Goal: Task Accomplishment & Management: Complete application form

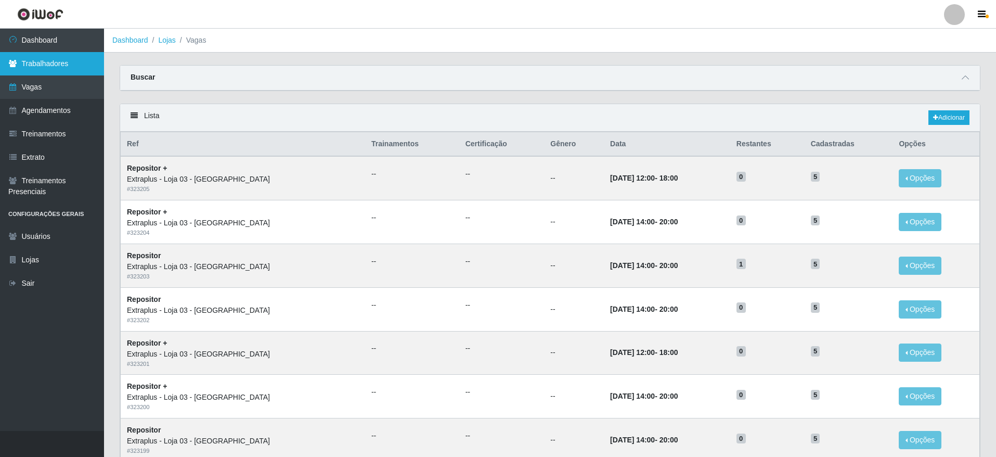
click at [53, 58] on link "Trabalhadores" at bounding box center [52, 63] width 104 height 23
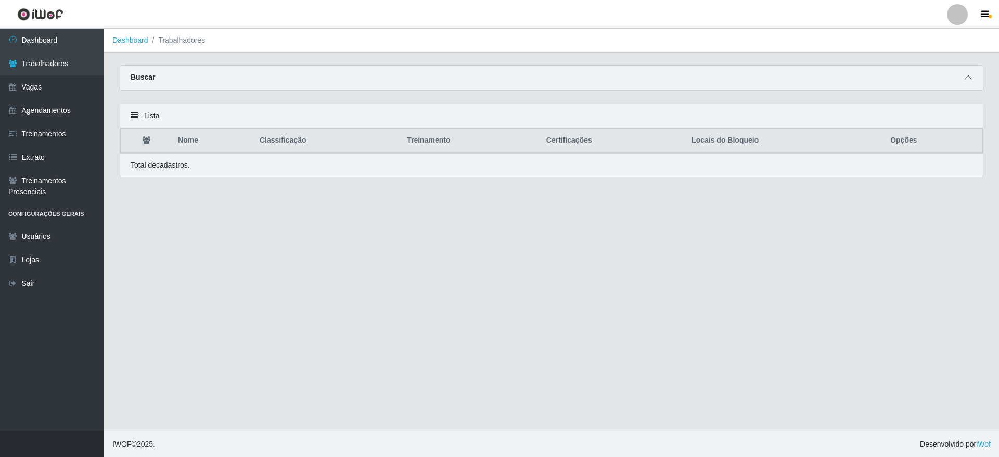
click at [970, 74] on span at bounding box center [968, 78] width 12 height 12
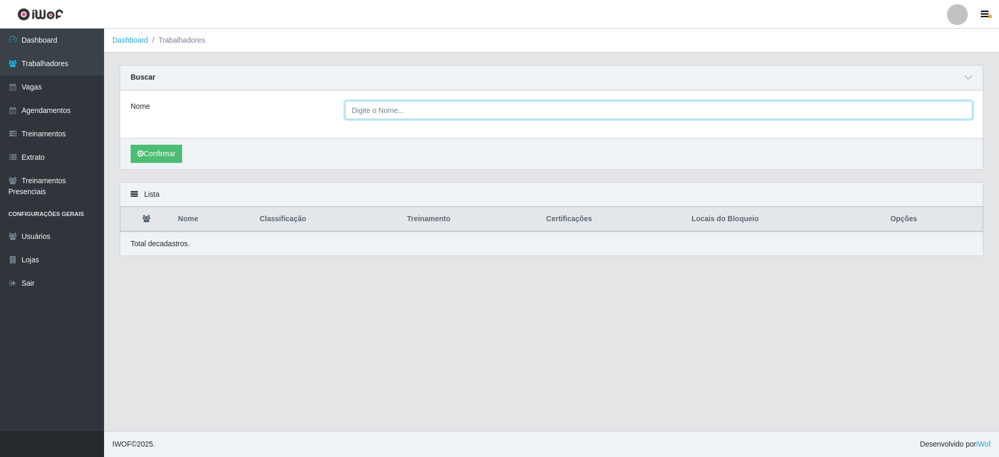
click at [387, 105] on input "Nome" at bounding box center [658, 110] width 627 height 18
type input "Lucas Henrique Meirelles Silva"
click at [131, 145] on button "Confirmar" at bounding box center [156, 154] width 51 height 18
click at [409, 112] on input "Lucas Henrique Meirelles Silva" at bounding box center [658, 110] width 627 height 18
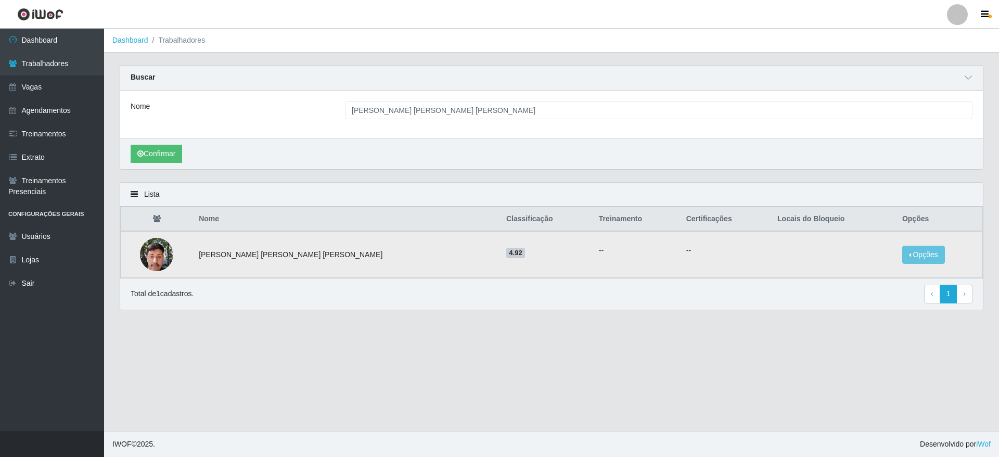
click at [506, 253] on span "4.92" at bounding box center [515, 253] width 19 height 10
click at [910, 257] on button "Opções" at bounding box center [923, 254] width 43 height 18
click at [858, 241] on button "Bloquear - Empresa" at bounding box center [859, 243] width 84 height 22
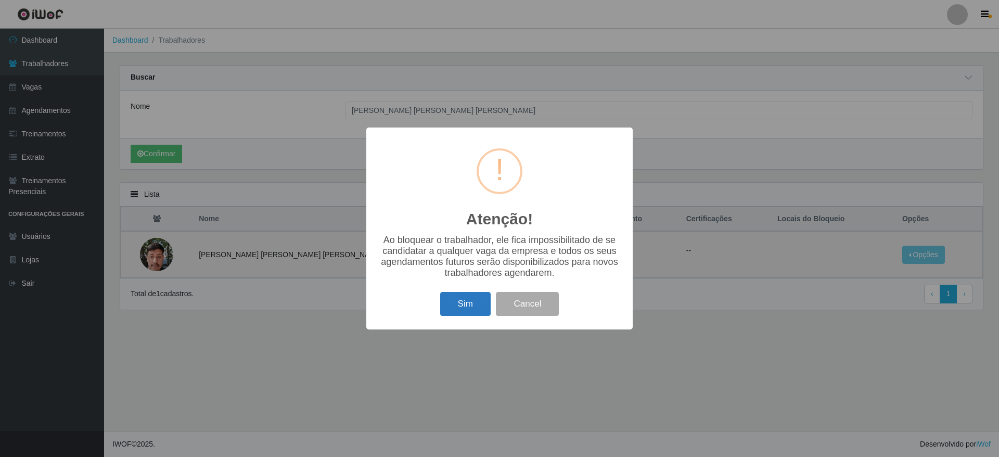
click at [456, 309] on button "Sim" at bounding box center [465, 304] width 50 height 24
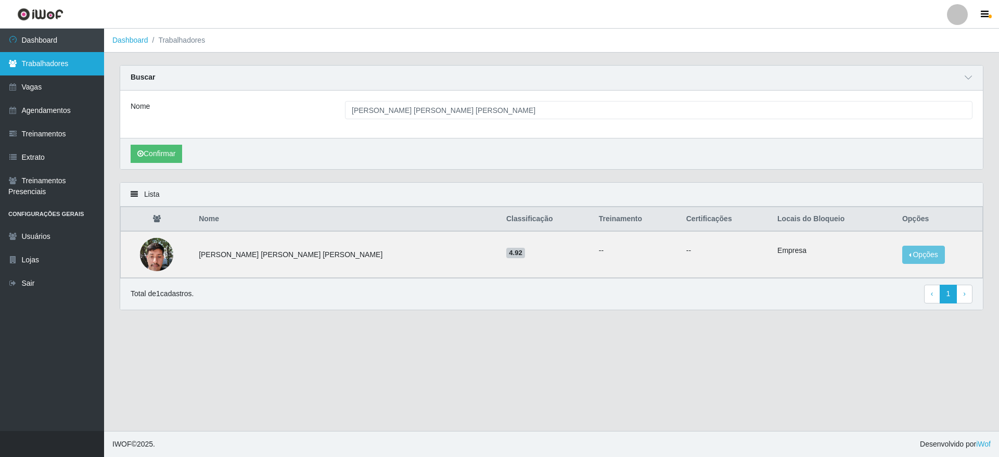
click at [41, 56] on link "Trabalhadores" at bounding box center [52, 63] width 104 height 23
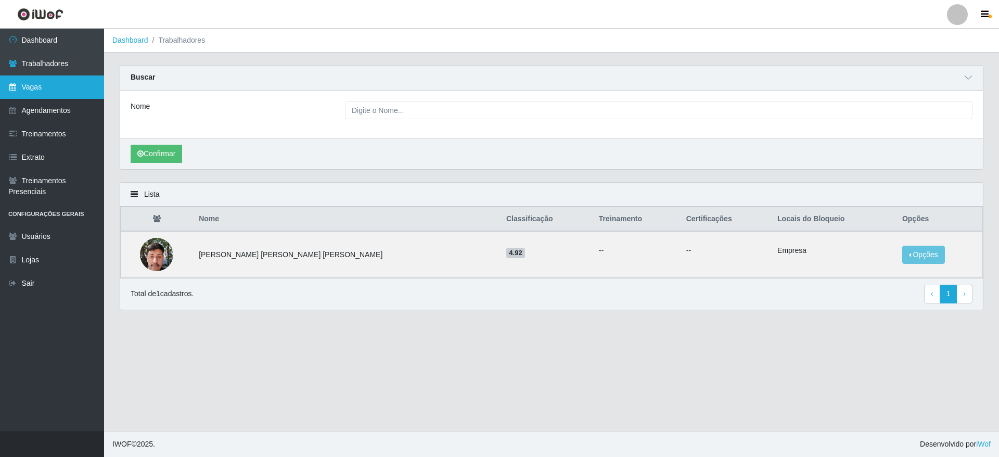
click at [46, 80] on link "Vagas" at bounding box center [52, 86] width 104 height 23
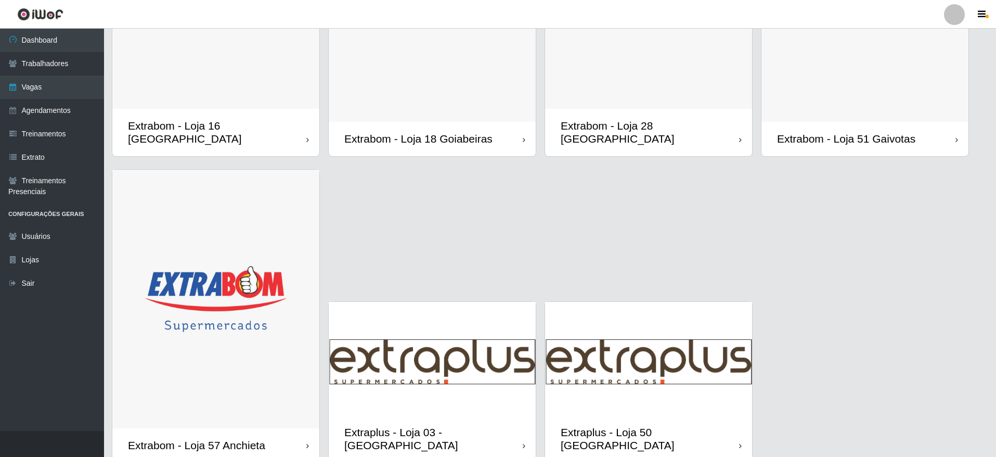
scroll to position [885, 0]
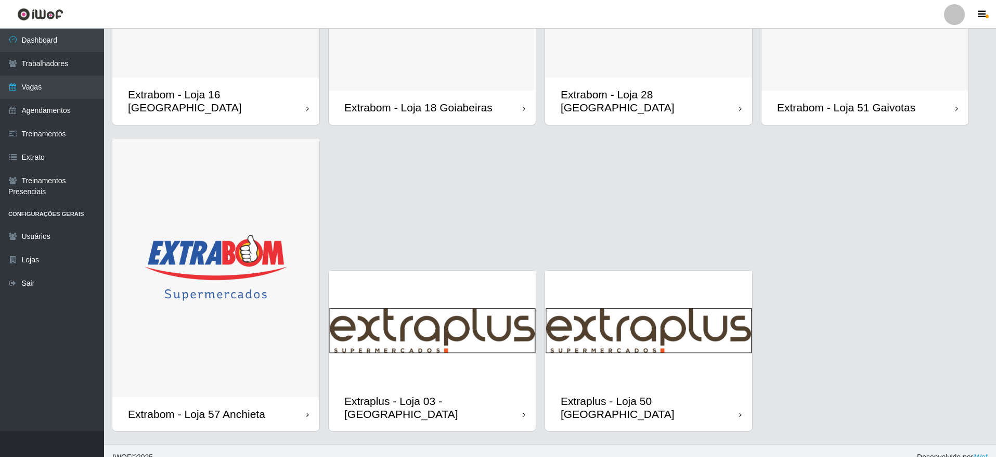
click at [436, 310] on img at bounding box center [432, 326] width 207 height 113
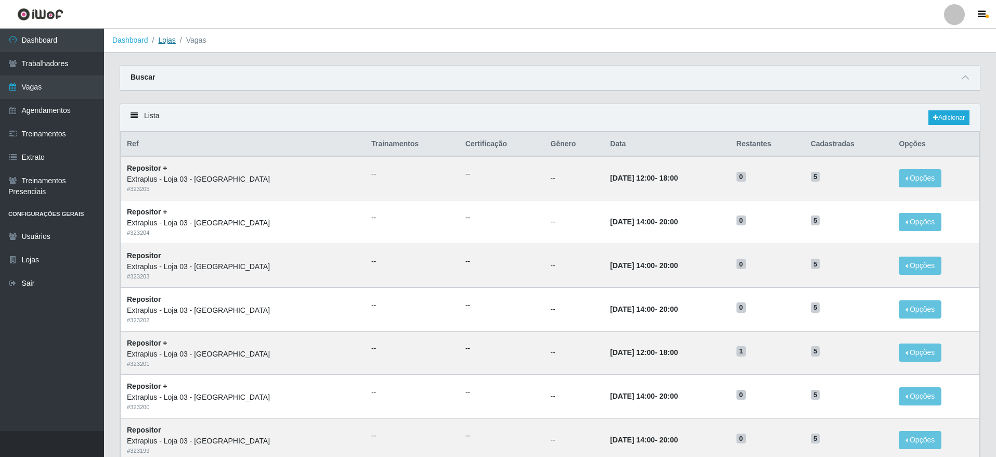
click at [163, 38] on link "Lojas" at bounding box center [166, 40] width 17 height 8
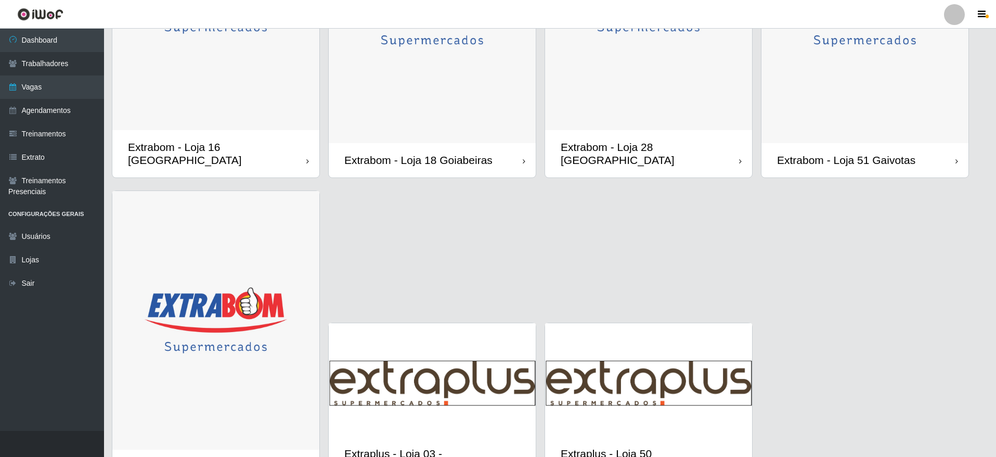
scroll to position [885, 0]
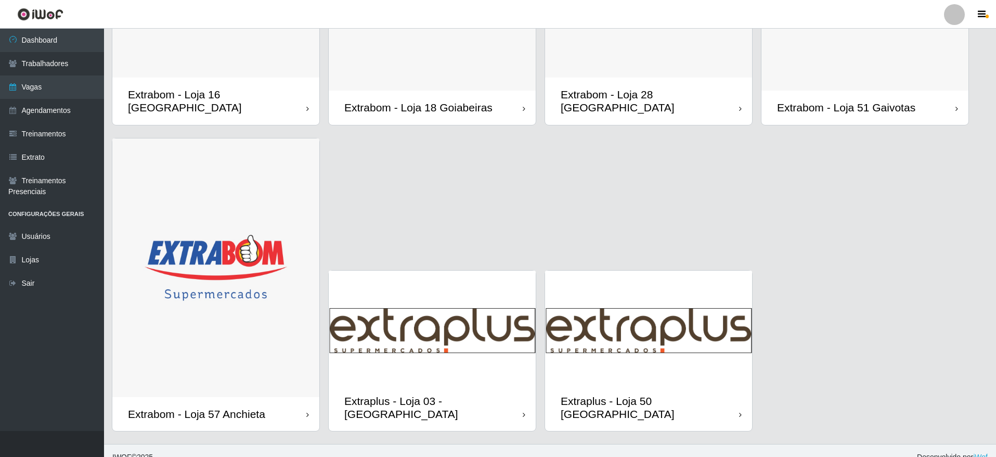
click at [480, 342] on img at bounding box center [432, 326] width 207 height 113
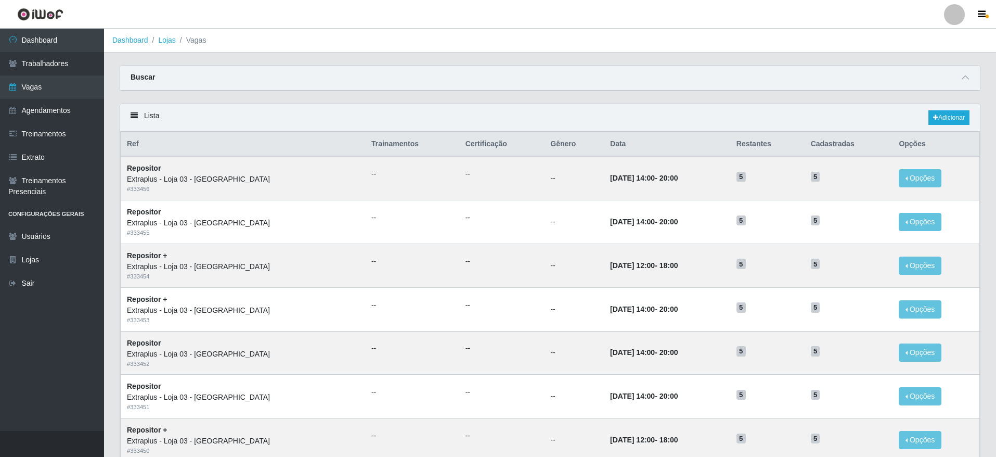
click at [176, 42] on li "Vagas" at bounding box center [191, 40] width 31 height 11
click at [172, 41] on link "Lojas" at bounding box center [166, 40] width 17 height 8
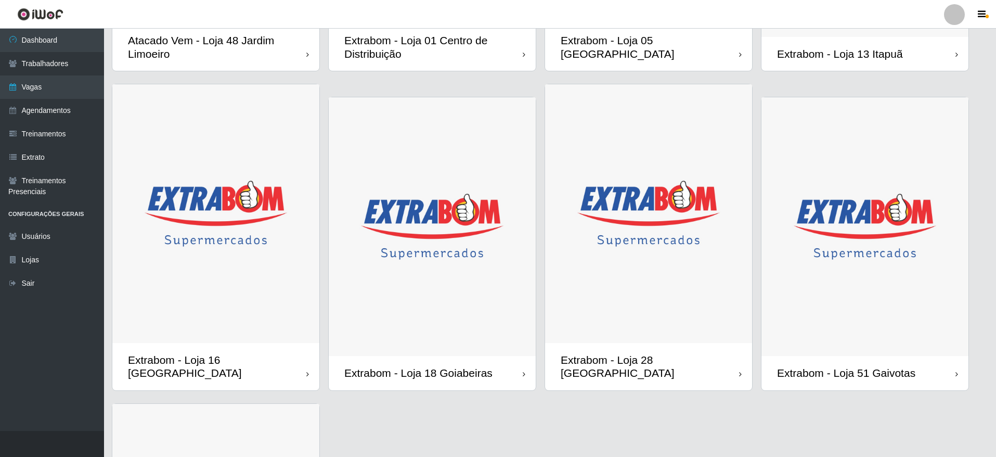
scroll to position [885, 0]
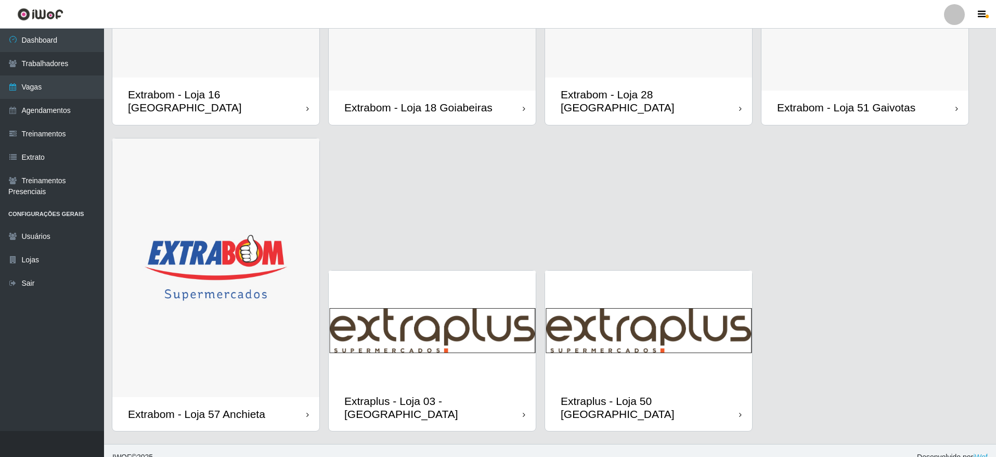
click at [446, 305] on img at bounding box center [432, 326] width 207 height 113
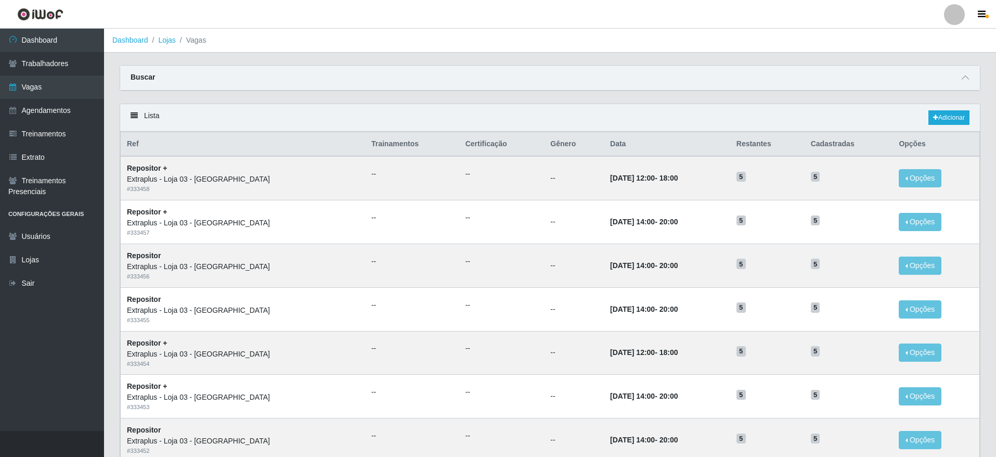
click at [176, 41] on li "Vagas" at bounding box center [191, 40] width 31 height 11
click at [173, 33] on ol "Dashboard Lojas Vagas" at bounding box center [550, 41] width 892 height 24
click at [171, 36] on link "Lojas" at bounding box center [166, 40] width 17 height 8
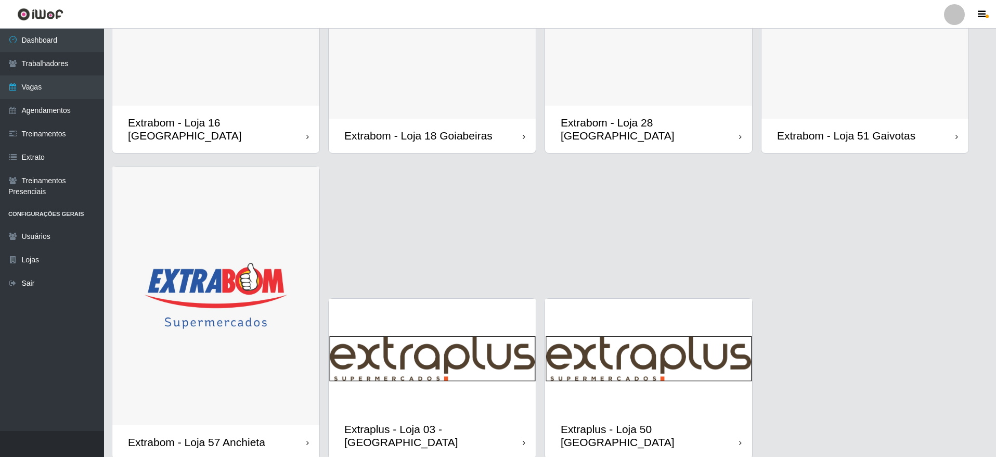
scroll to position [885, 0]
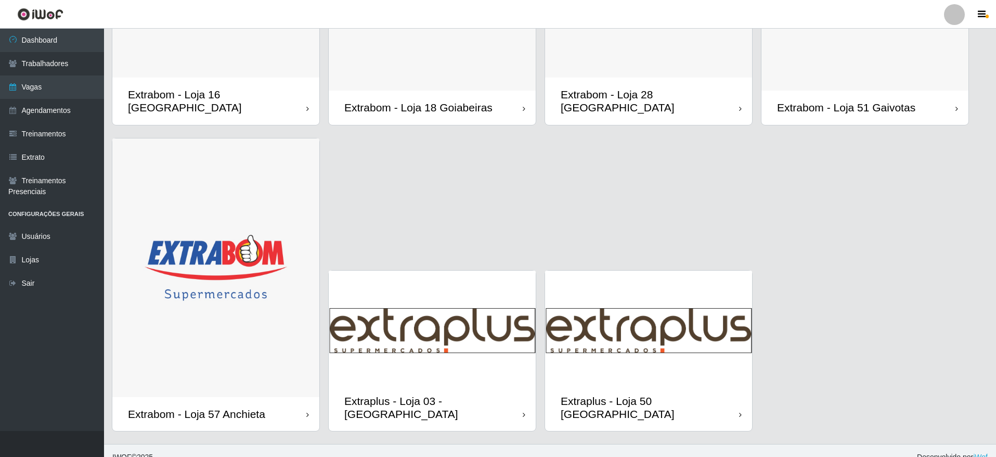
click at [430, 328] on img at bounding box center [432, 326] width 207 height 113
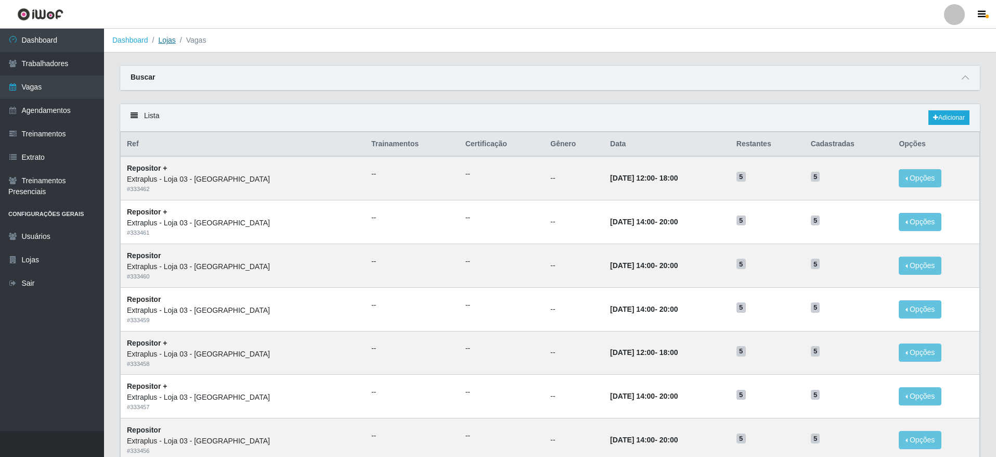
click at [167, 40] on link "Lojas" at bounding box center [166, 40] width 17 height 8
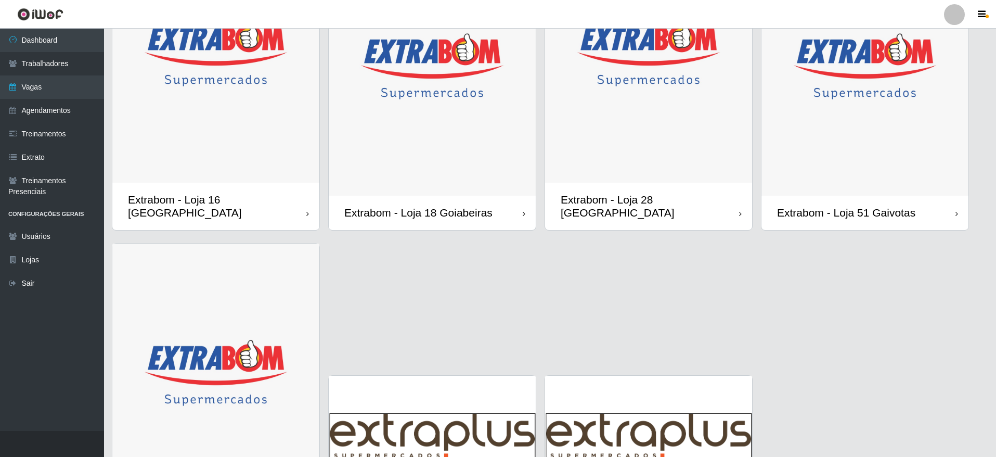
scroll to position [885, 0]
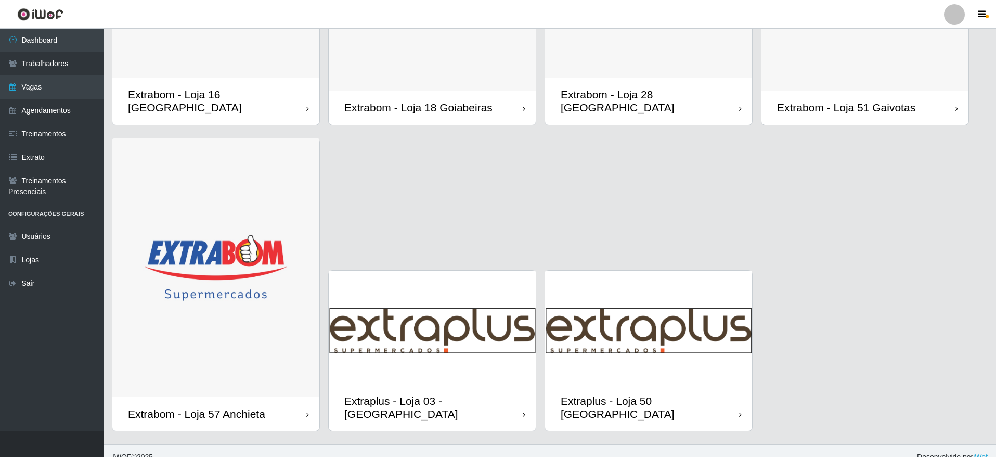
click at [426, 340] on img at bounding box center [432, 326] width 207 height 113
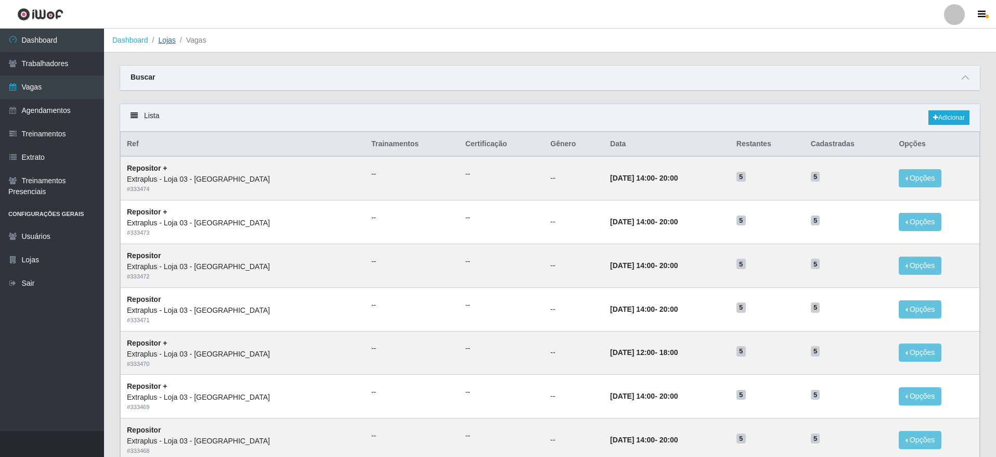
click at [164, 41] on link "Lojas" at bounding box center [166, 40] width 17 height 8
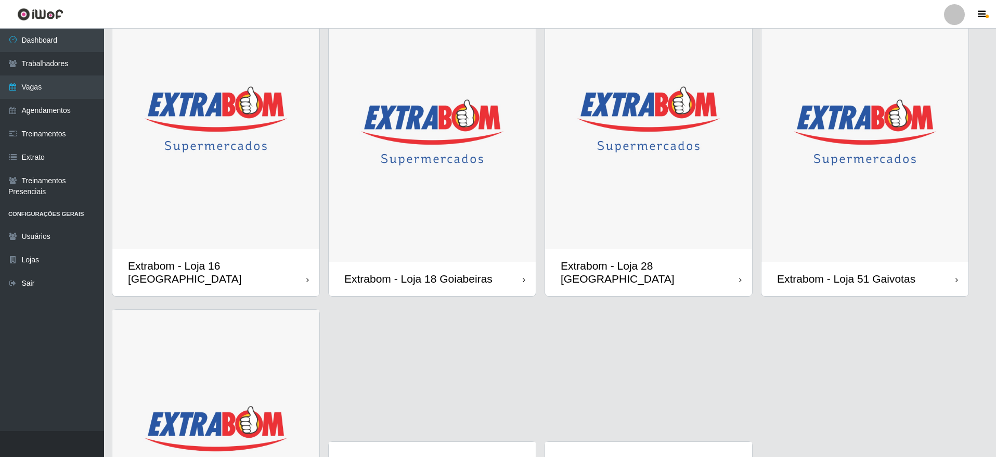
scroll to position [885, 0]
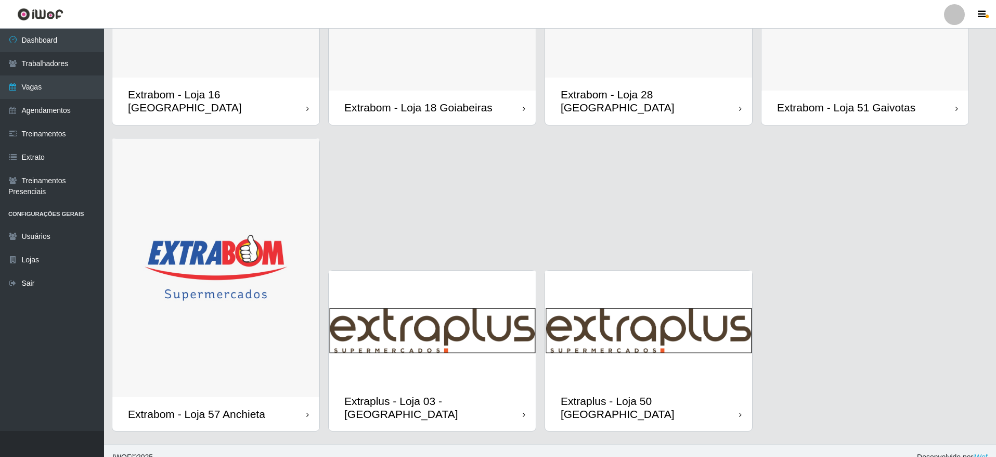
click at [444, 330] on img at bounding box center [432, 326] width 207 height 113
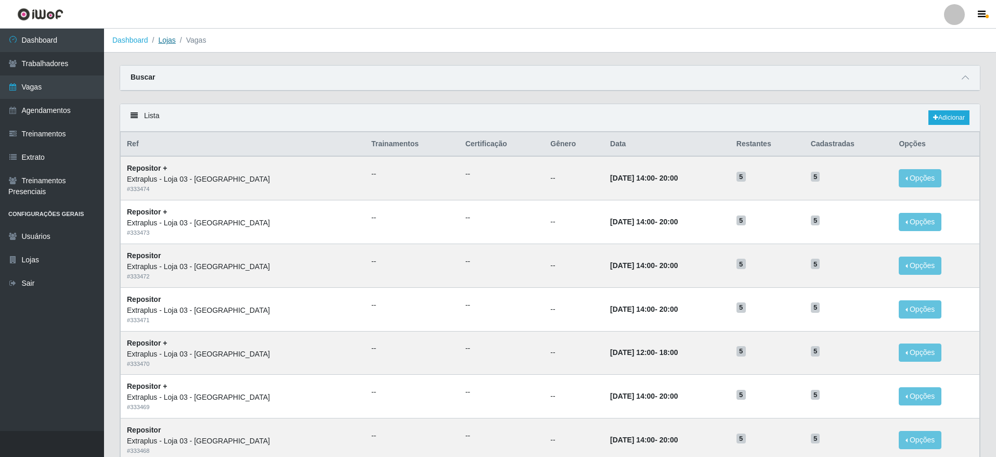
click at [158, 37] on link "Lojas" at bounding box center [166, 40] width 17 height 8
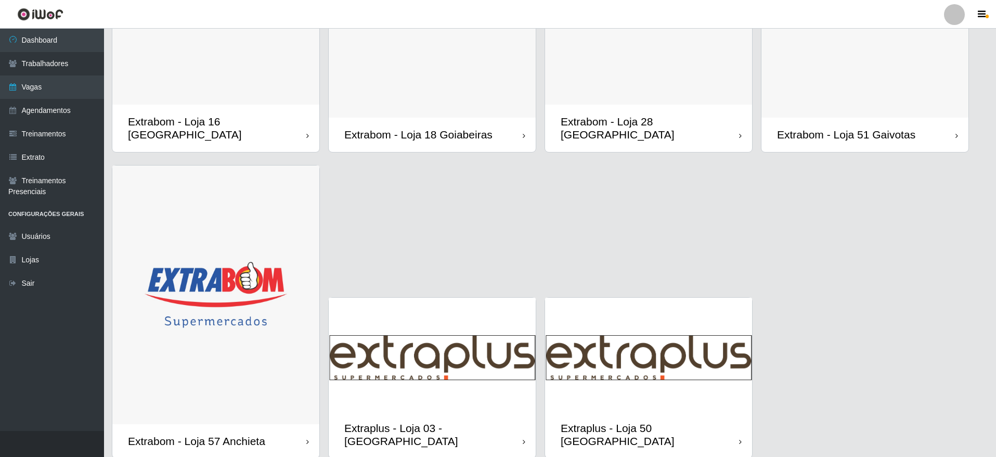
scroll to position [885, 0]
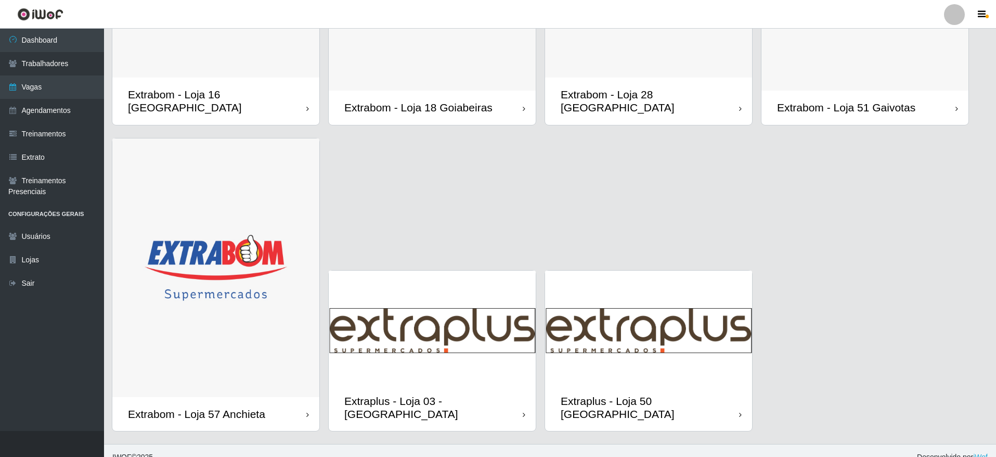
click at [496, 306] on img at bounding box center [432, 326] width 207 height 113
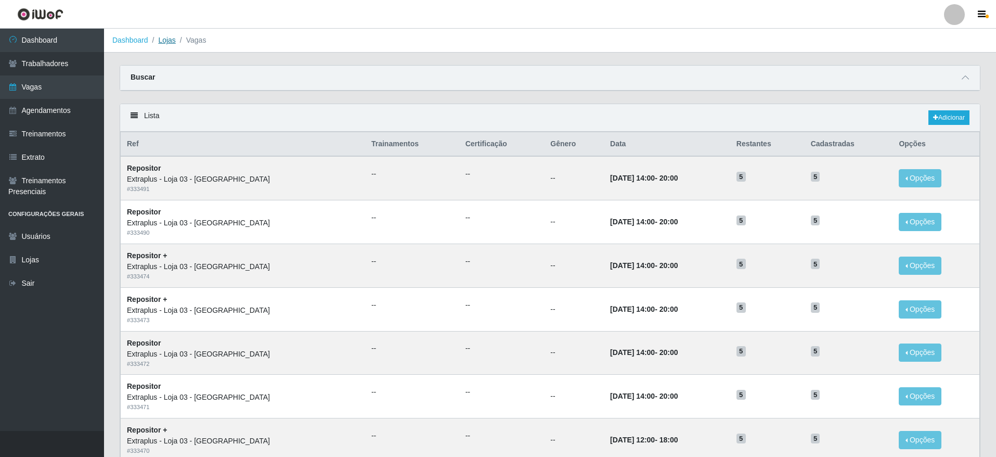
click at [160, 42] on link "Lojas" at bounding box center [166, 40] width 17 height 8
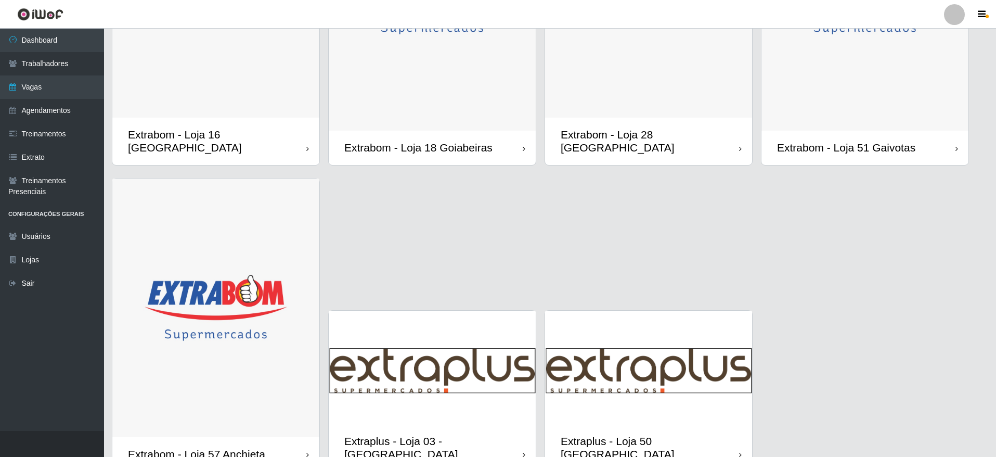
scroll to position [885, 0]
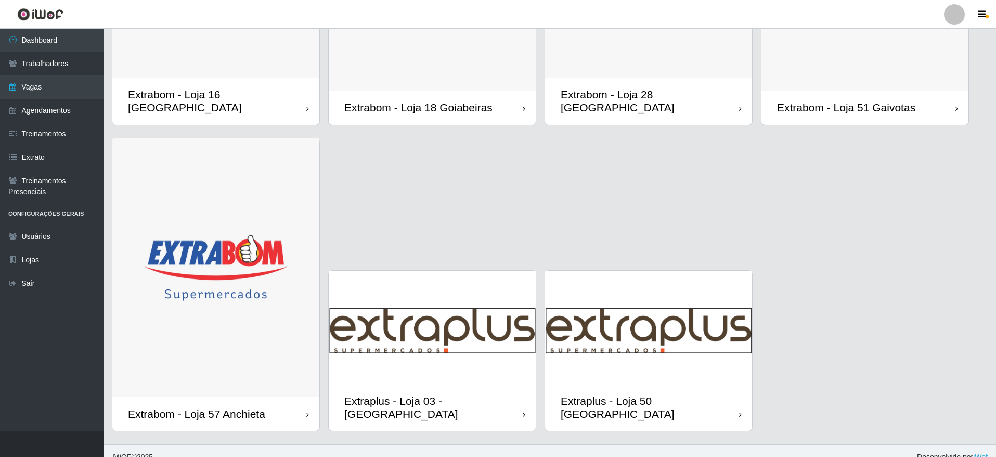
click at [622, 354] on img at bounding box center [648, 326] width 207 height 113
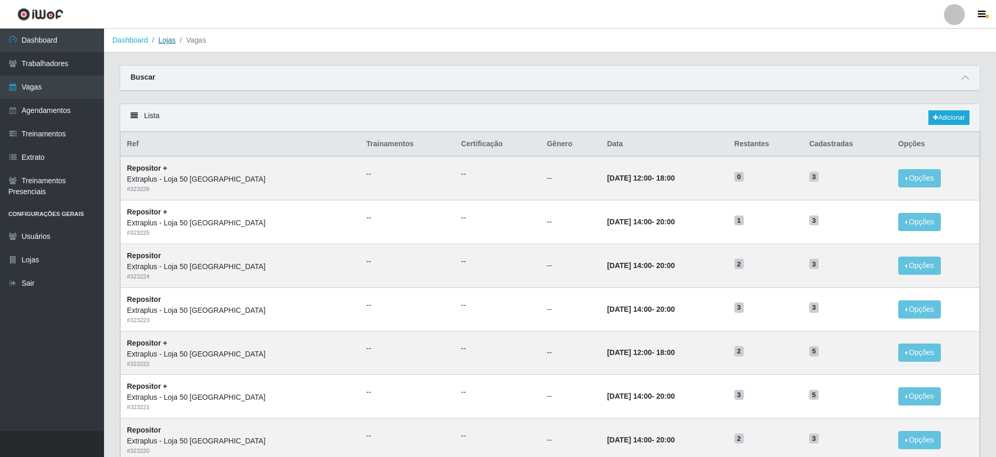
click at [168, 44] on link "Lojas" at bounding box center [166, 40] width 17 height 8
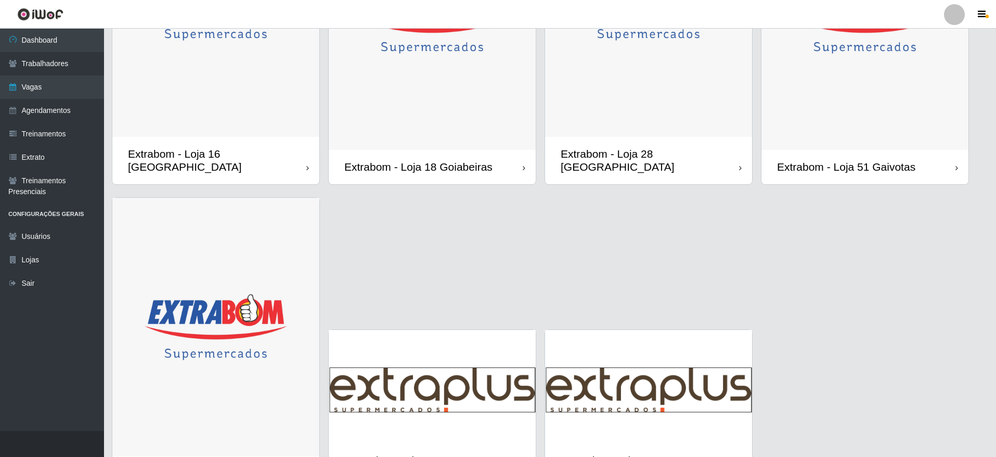
scroll to position [885, 0]
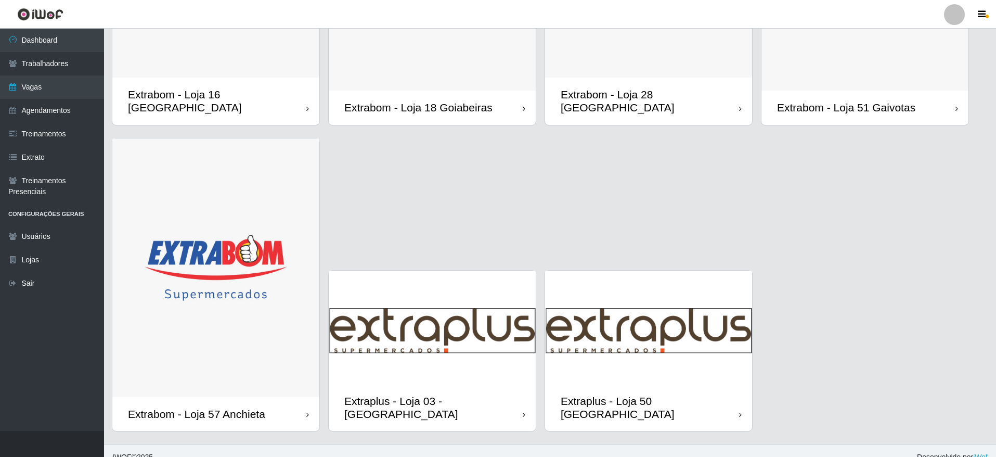
click at [594, 353] on img at bounding box center [648, 326] width 207 height 113
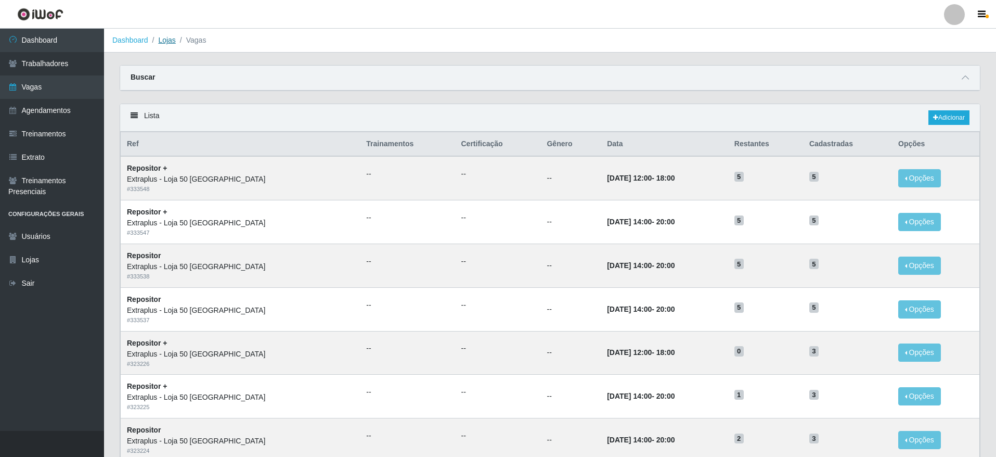
click at [171, 40] on link "Lojas" at bounding box center [166, 40] width 17 height 8
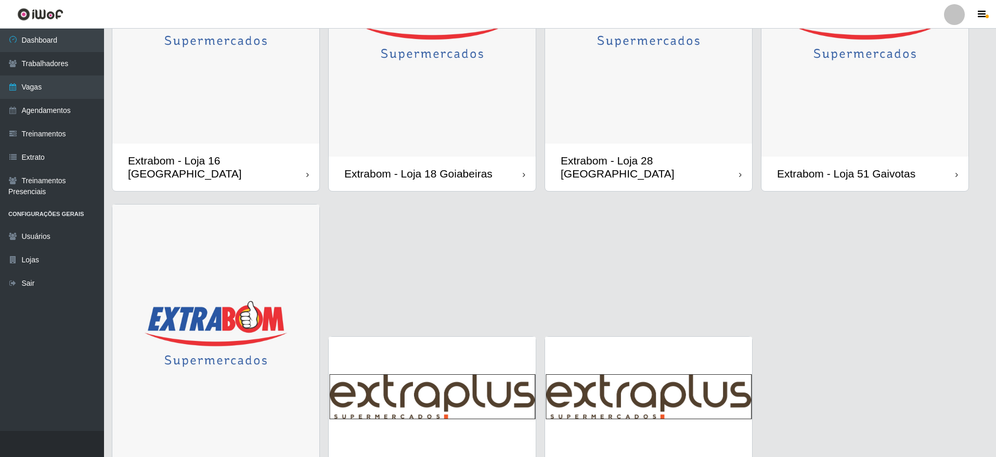
scroll to position [885, 0]
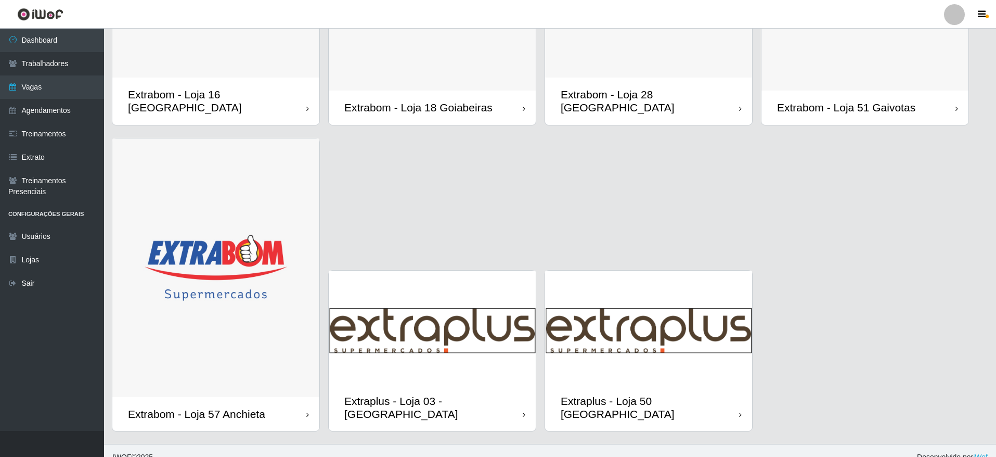
click at [447, 343] on img at bounding box center [432, 326] width 207 height 113
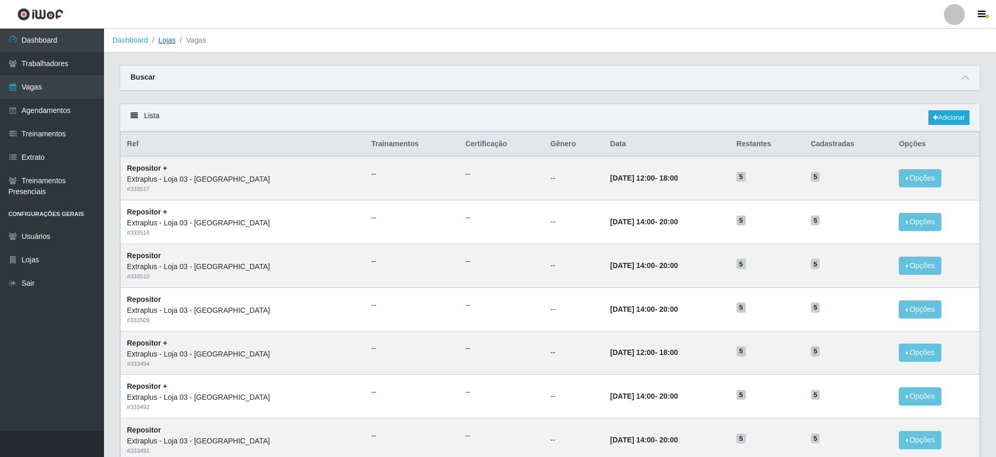
click at [171, 41] on link "Lojas" at bounding box center [166, 40] width 17 height 8
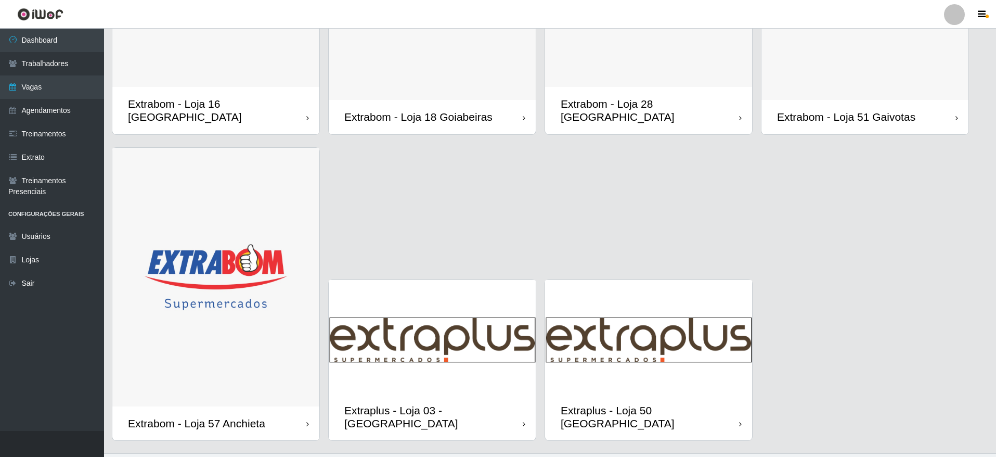
scroll to position [885, 0]
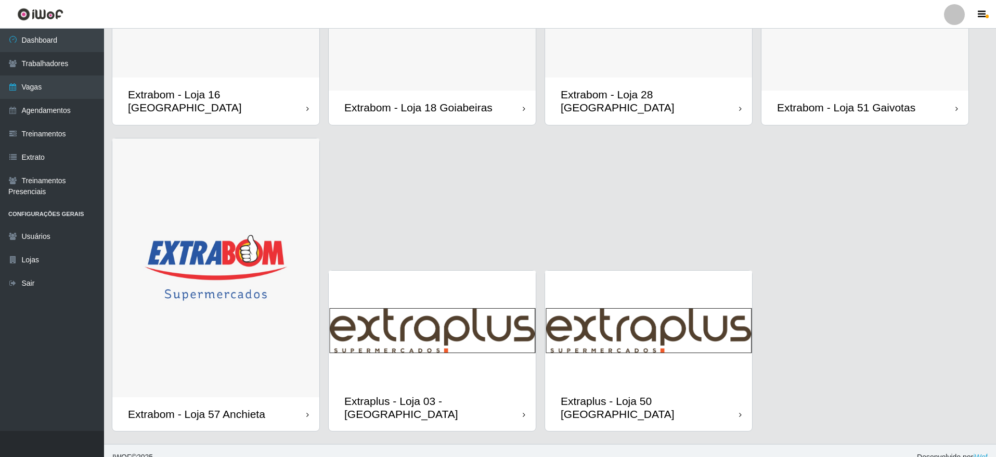
click at [637, 346] on img at bounding box center [648, 326] width 207 height 113
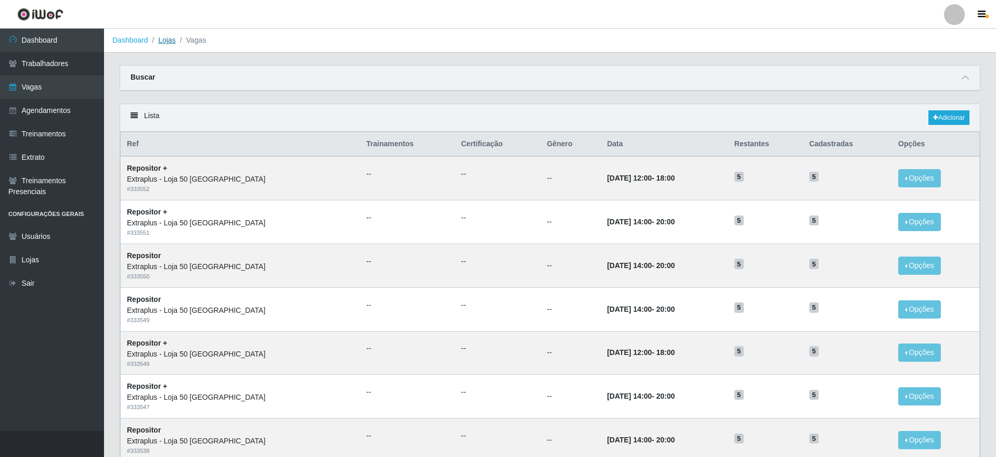
click at [160, 43] on link "Lojas" at bounding box center [166, 40] width 17 height 8
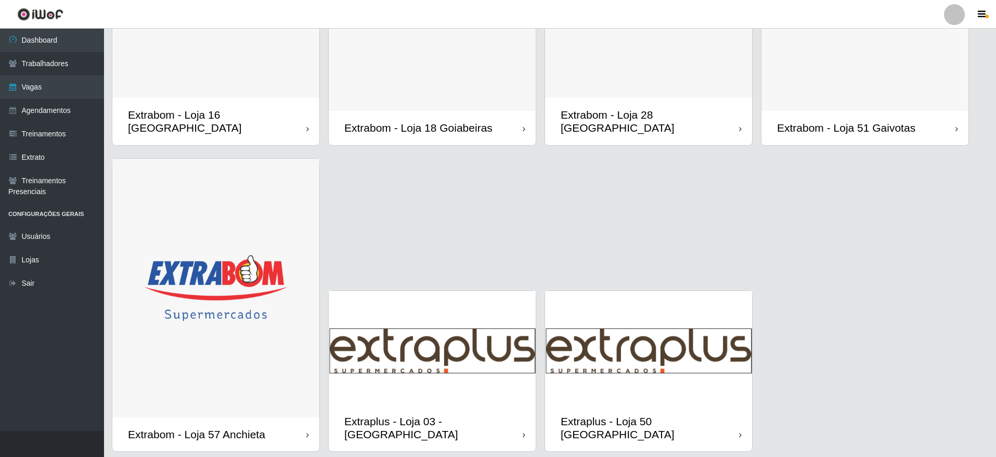
scroll to position [885, 0]
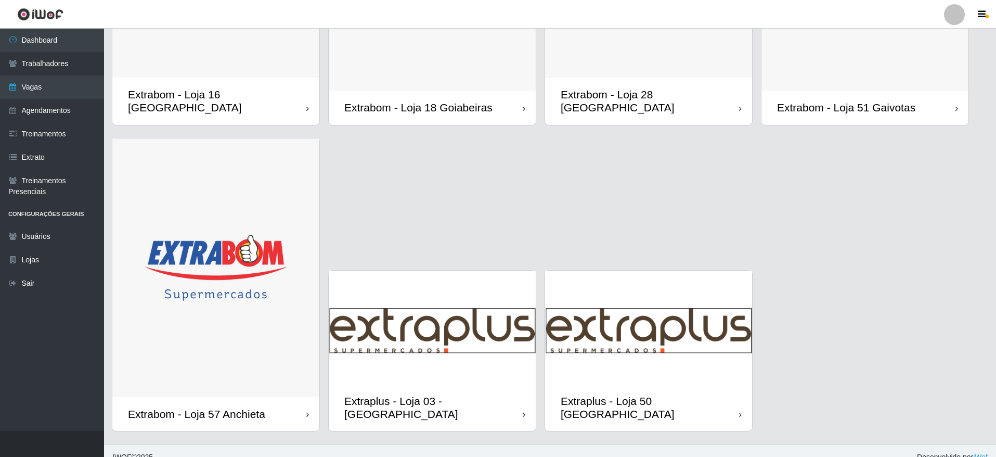
click at [687, 369] on img at bounding box center [648, 326] width 207 height 113
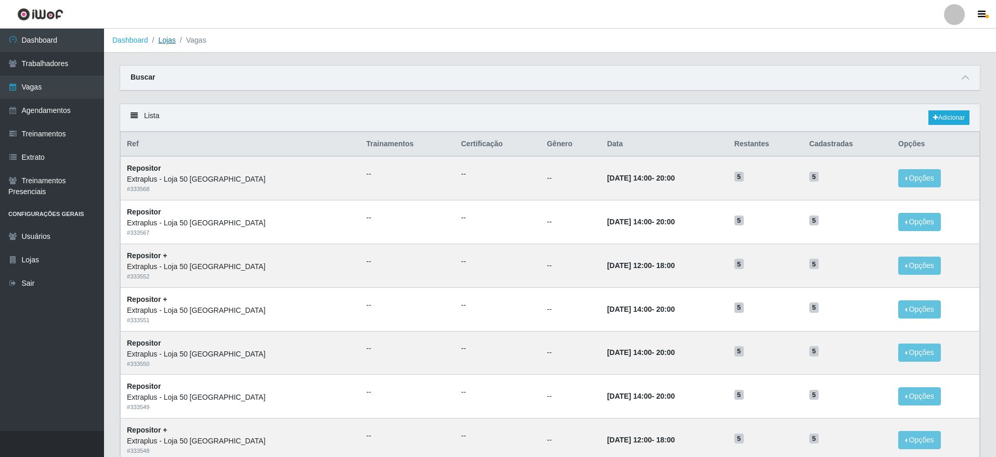
click at [162, 38] on link "Lojas" at bounding box center [166, 40] width 17 height 8
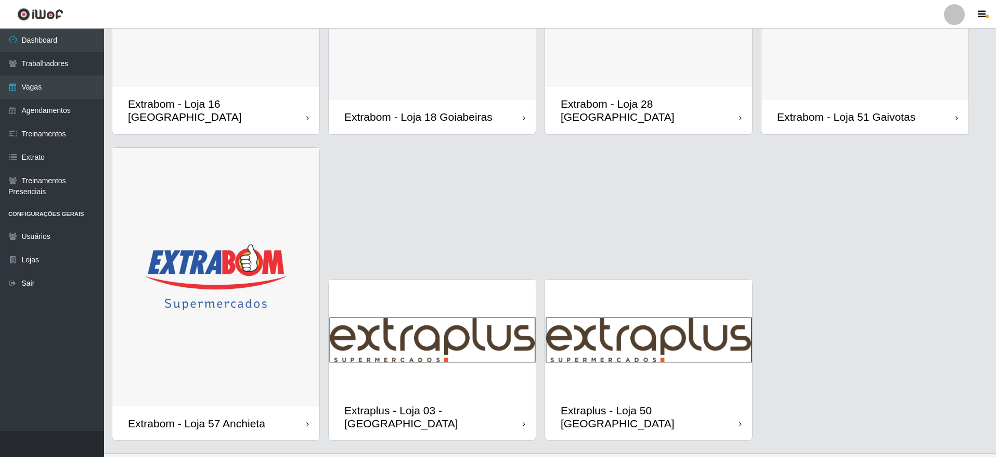
scroll to position [885, 0]
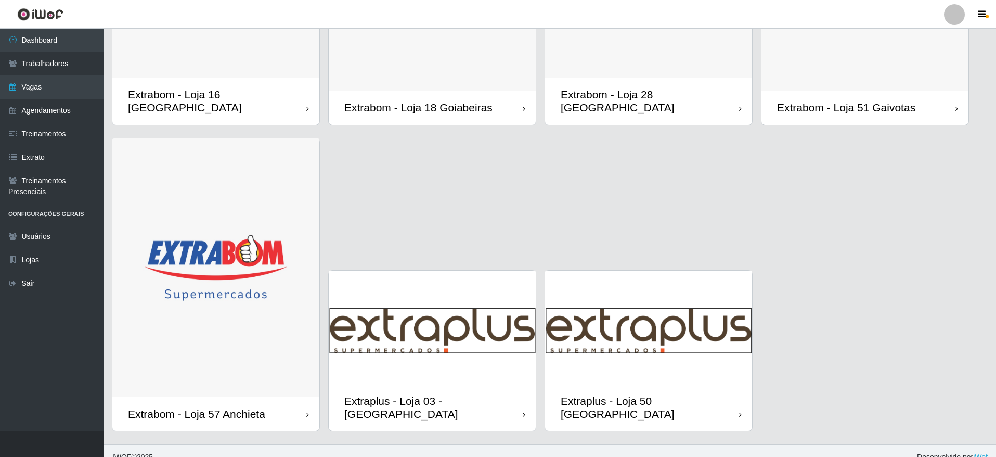
click at [598, 299] on img at bounding box center [648, 326] width 207 height 113
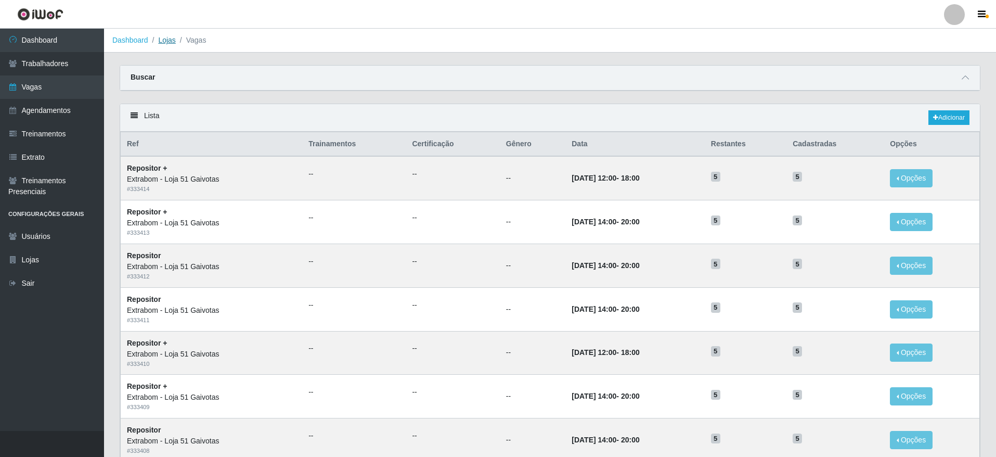
click at [171, 36] on link "Lojas" at bounding box center [166, 40] width 17 height 8
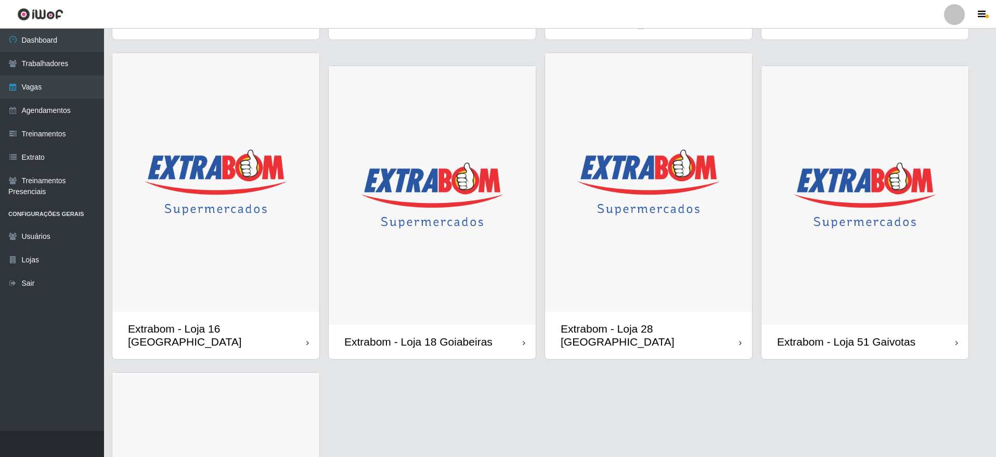
scroll to position [702, 0]
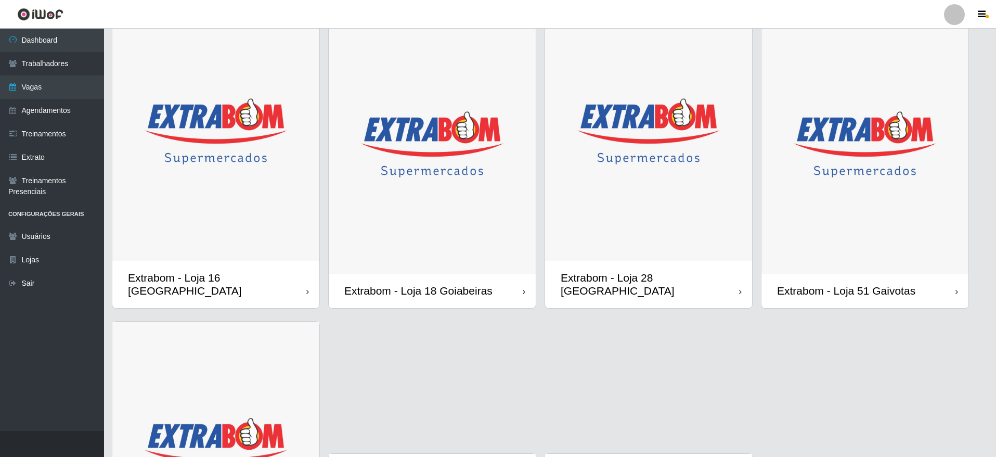
click at [890, 236] on img at bounding box center [864, 144] width 207 height 259
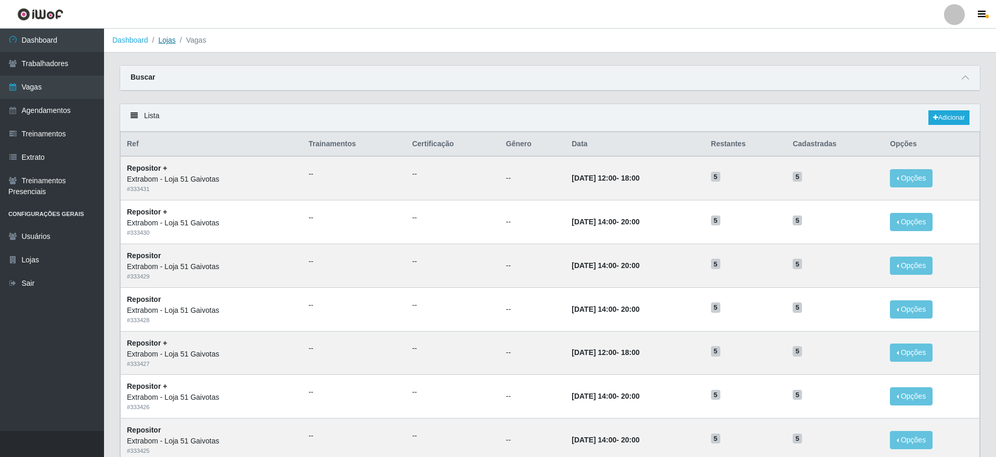
click at [174, 42] on link "Lojas" at bounding box center [166, 40] width 17 height 8
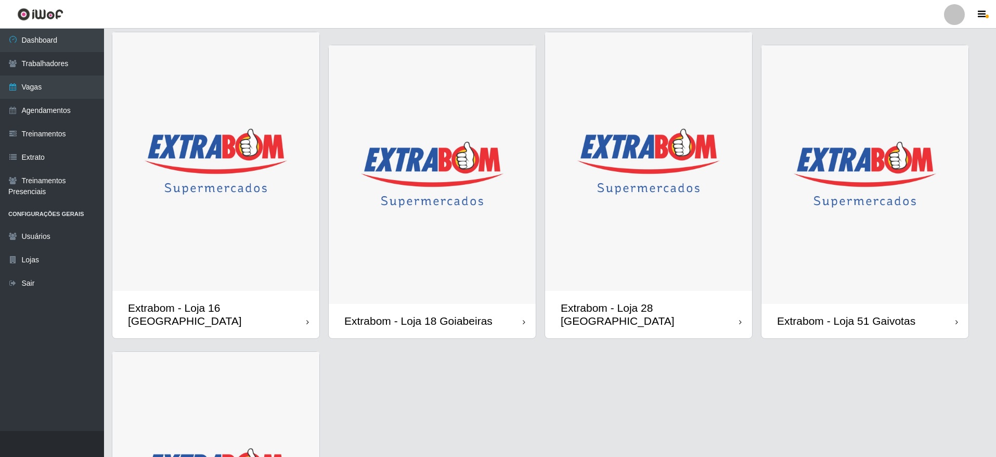
scroll to position [858, 0]
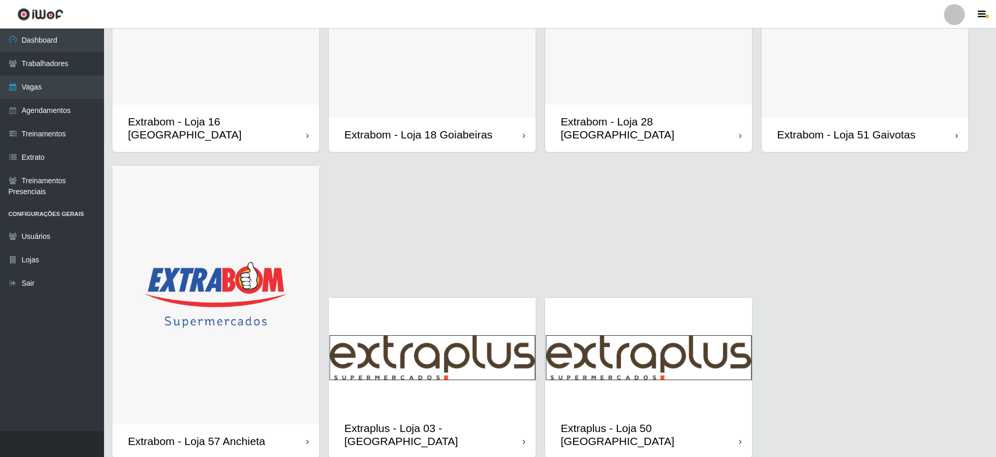
click at [437, 338] on img at bounding box center [432, 353] width 207 height 113
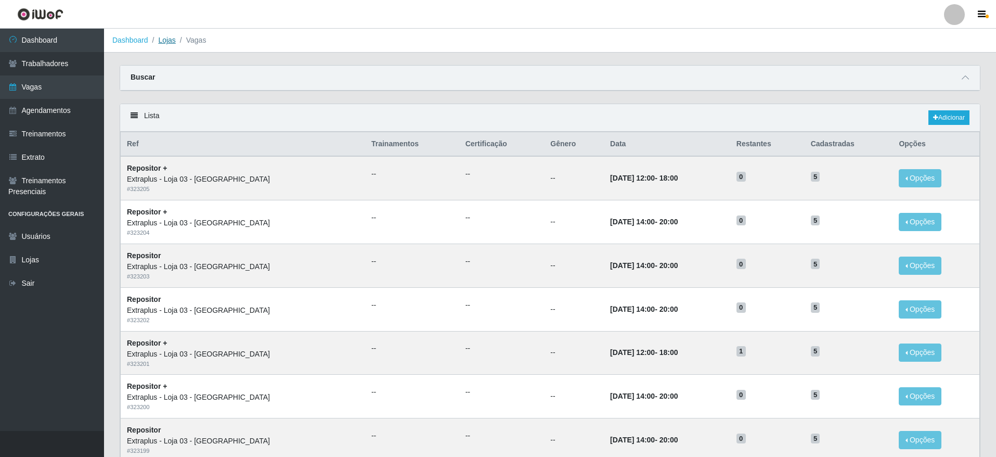
click at [170, 36] on link "Lojas" at bounding box center [166, 40] width 17 height 8
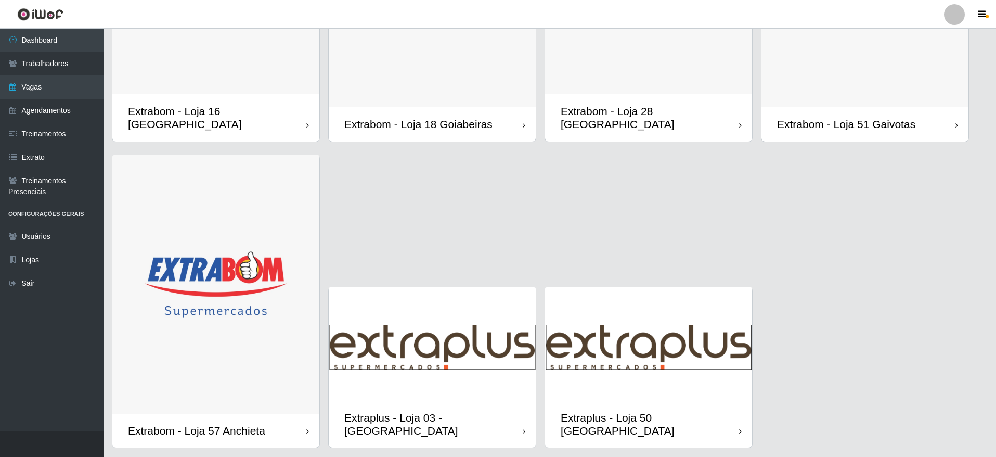
scroll to position [885, 0]
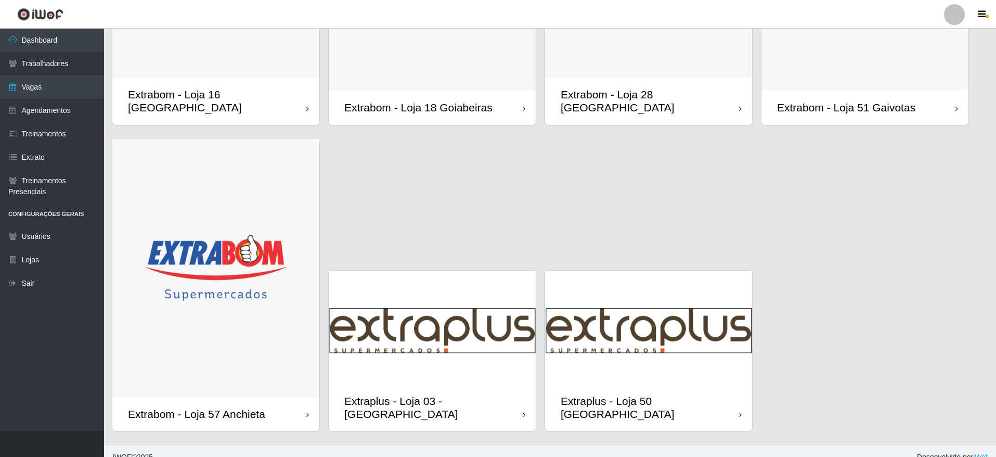
click at [631, 278] on img at bounding box center [648, 326] width 207 height 113
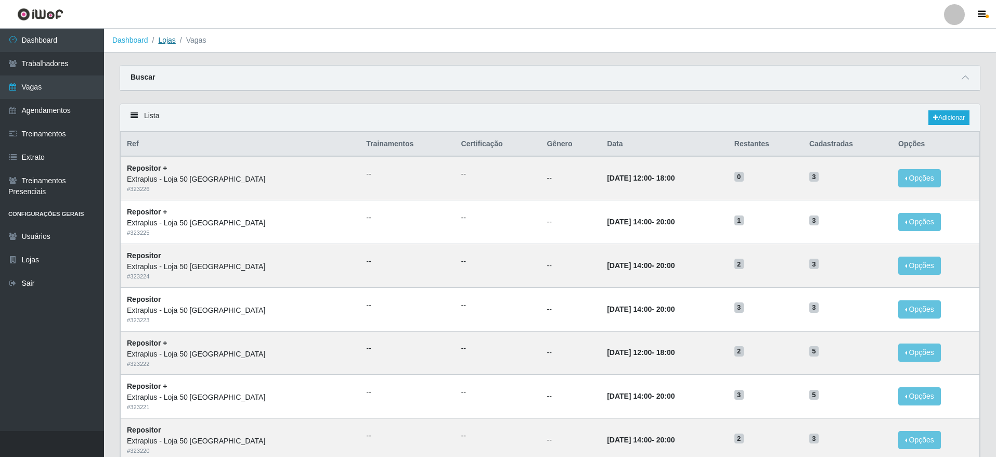
click at [169, 42] on link "Lojas" at bounding box center [166, 40] width 17 height 8
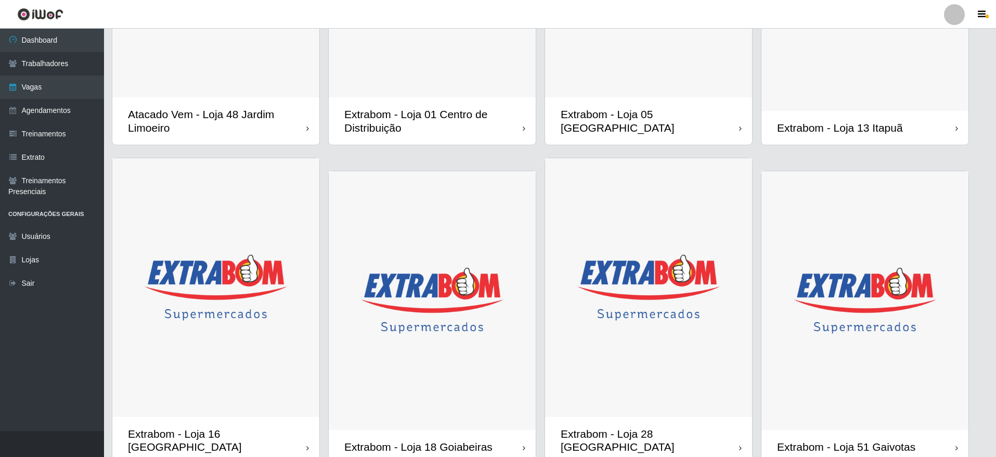
scroll to position [885, 0]
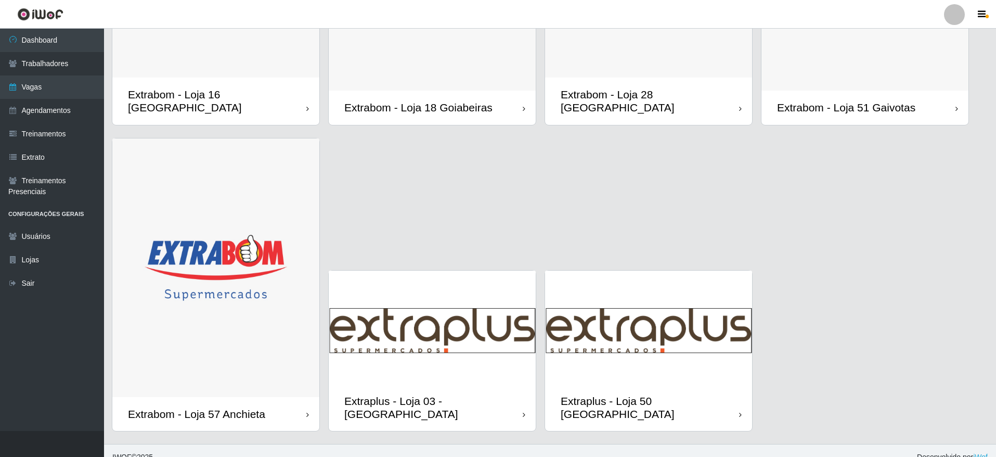
click at [441, 344] on img at bounding box center [432, 326] width 207 height 113
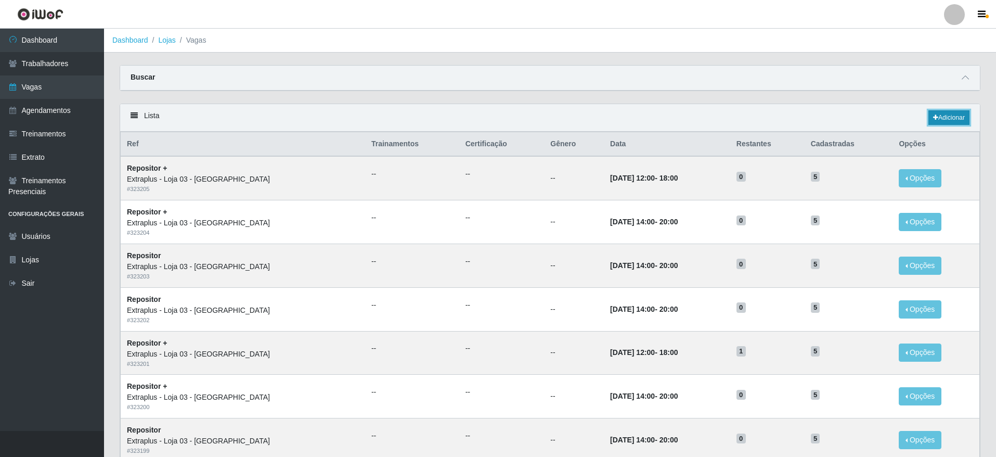
click at [937, 115] on link "Adicionar" at bounding box center [948, 117] width 41 height 15
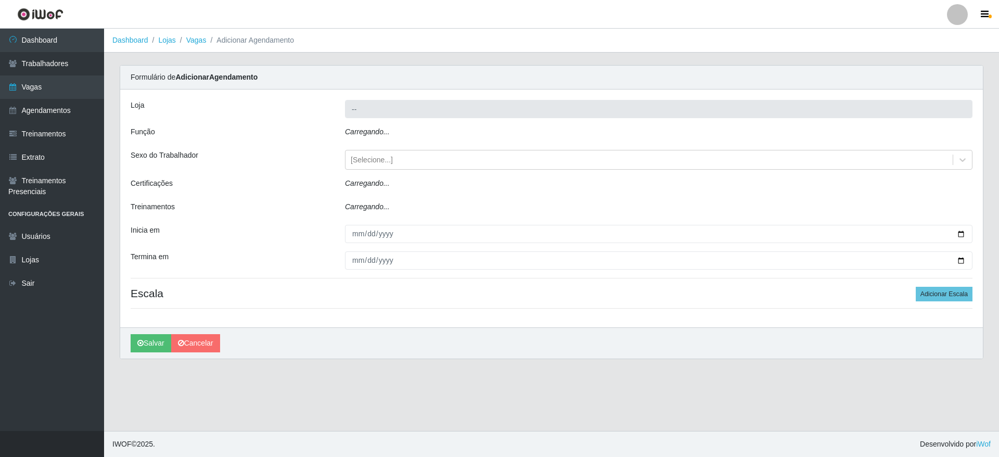
type input "Extraplus - Loja 03 - [GEOGRAPHIC_DATA]"
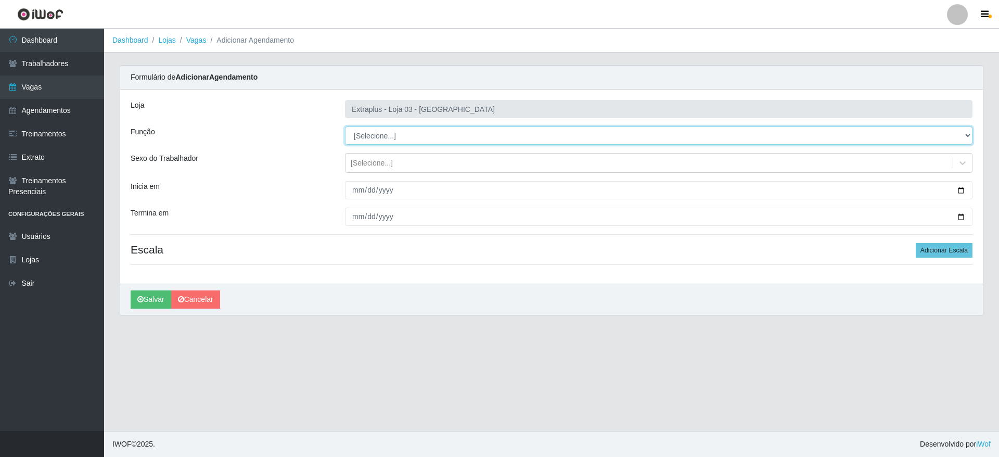
click at [392, 137] on select "[Selecione...] Repositor Repositor + Repositor ++" at bounding box center [658, 135] width 627 height 18
select select "24"
click at [345, 126] on select "[Selecione...] Repositor Repositor + Repositor ++" at bounding box center [658, 135] width 627 height 18
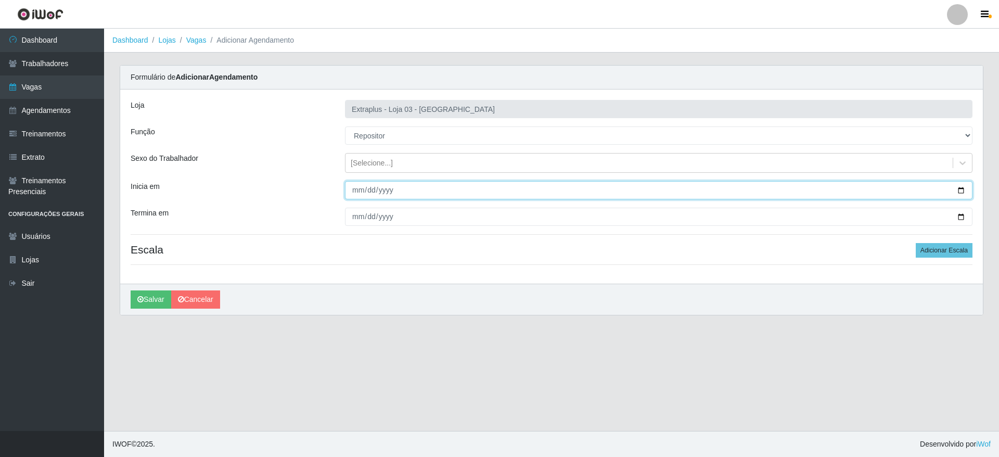
click at [961, 192] on input "Inicia em" at bounding box center [658, 190] width 627 height 18
type input "[DATE]"
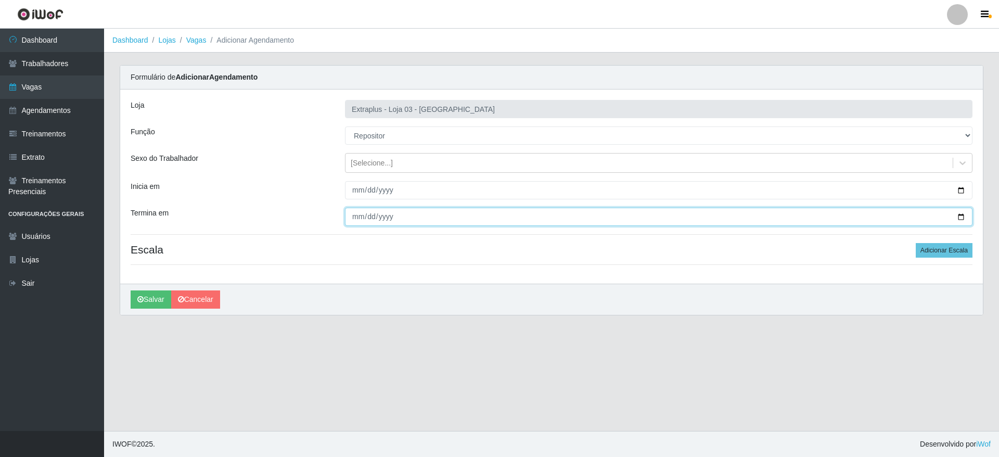
click at [961, 215] on input "Termina em" at bounding box center [658, 217] width 627 height 18
type input "[DATE]"
click at [941, 245] on button "Adicionar Escala" at bounding box center [943, 250] width 57 height 15
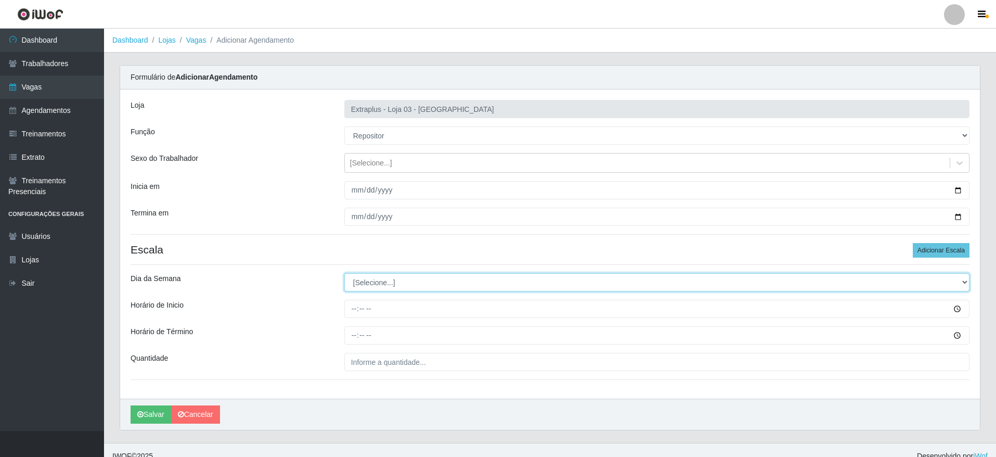
click at [368, 286] on select "[Selecione...] Segunda Terça Quarta Quinta Sexta Sábado Domingo" at bounding box center [656, 282] width 625 height 18
select select "4"
click at [344, 273] on select "[Selecione...] Segunda Terça Quarta Quinta Sexta Sábado Domingo" at bounding box center [656, 282] width 625 height 18
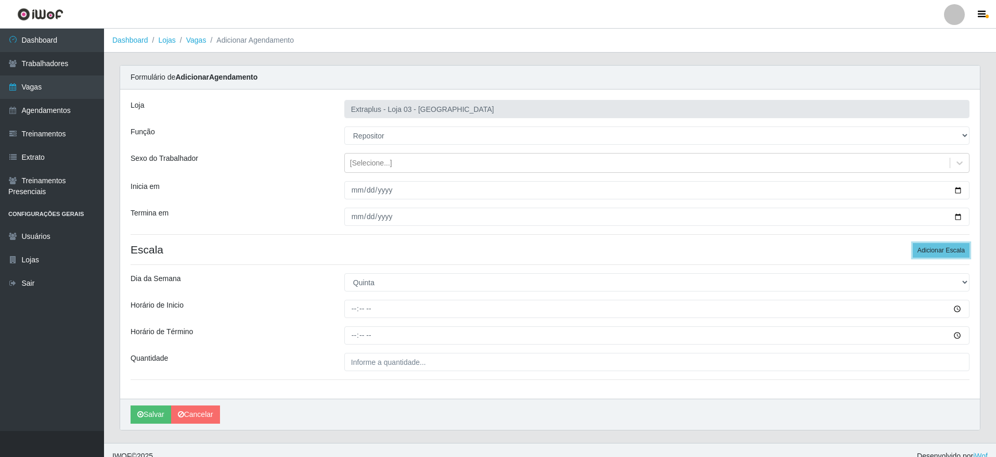
drag, startPoint x: 939, startPoint y: 252, endPoint x: 923, endPoint y: 257, distance: 17.1
click at [940, 252] on button "Adicionar Escala" at bounding box center [941, 250] width 57 height 15
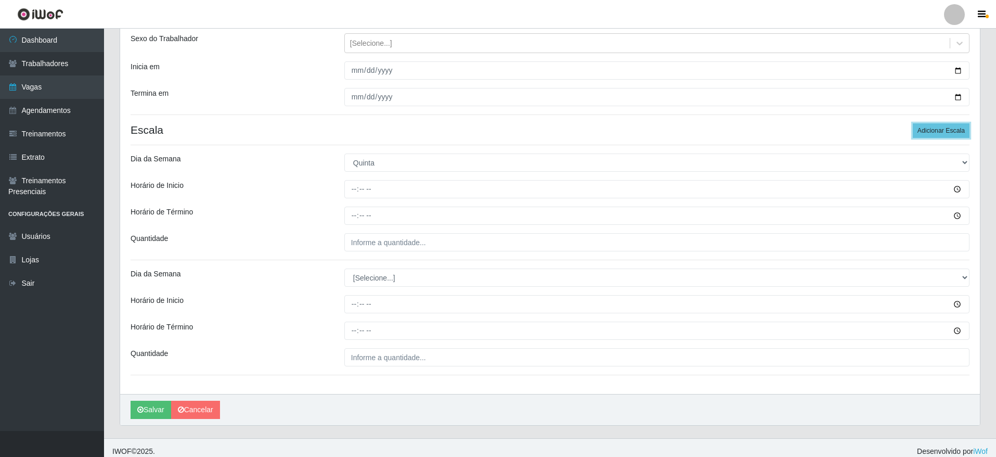
scroll to position [127, 0]
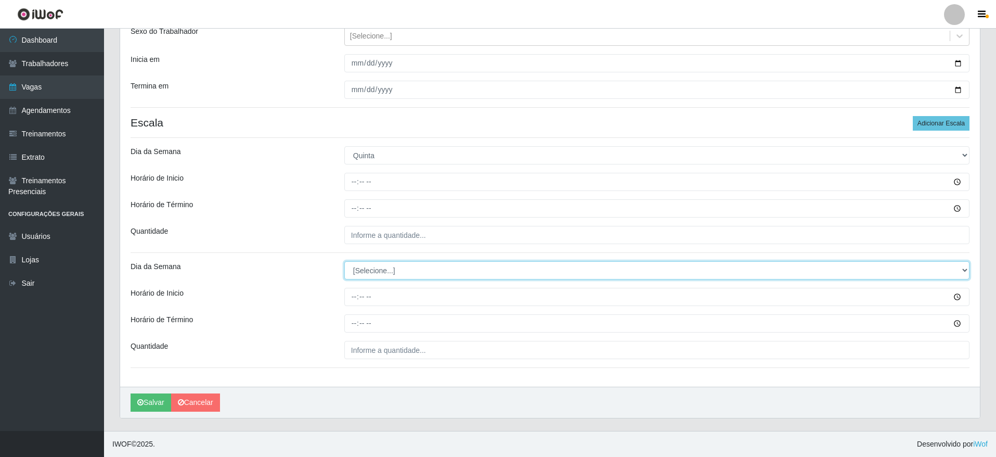
click at [424, 265] on select "[Selecione...] Segunda Terça Quarta Quinta Sexta Sábado Domingo" at bounding box center [656, 270] width 625 height 18
click at [414, 268] on select "[Selecione...] Segunda Terça Quarta Quinta Sexta Sábado Domingo" at bounding box center [656, 270] width 625 height 18
select select "5"
click at [344, 261] on select "[Selecione...] Segunda Terça Quarta Quinta Sexta Sábado Domingo" at bounding box center [656, 270] width 625 height 18
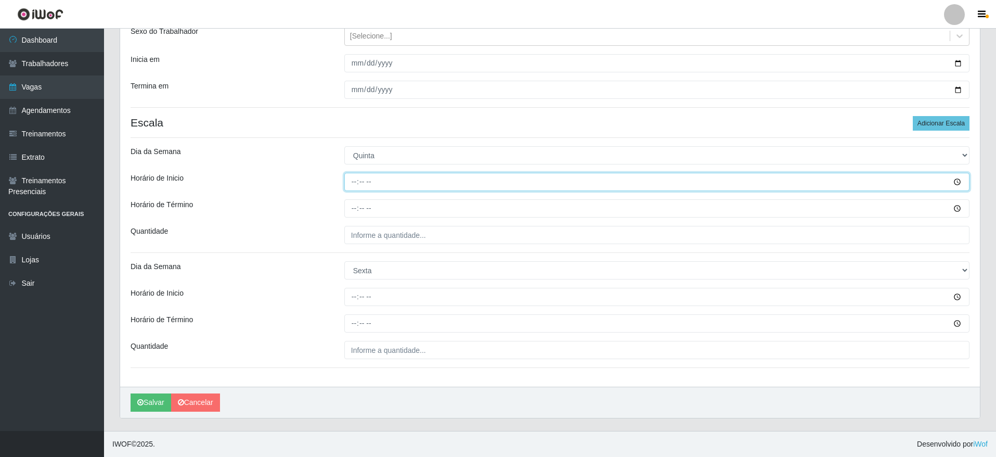
click at [371, 179] on input "Horário de Inicio" at bounding box center [656, 182] width 625 height 18
type input "14:00"
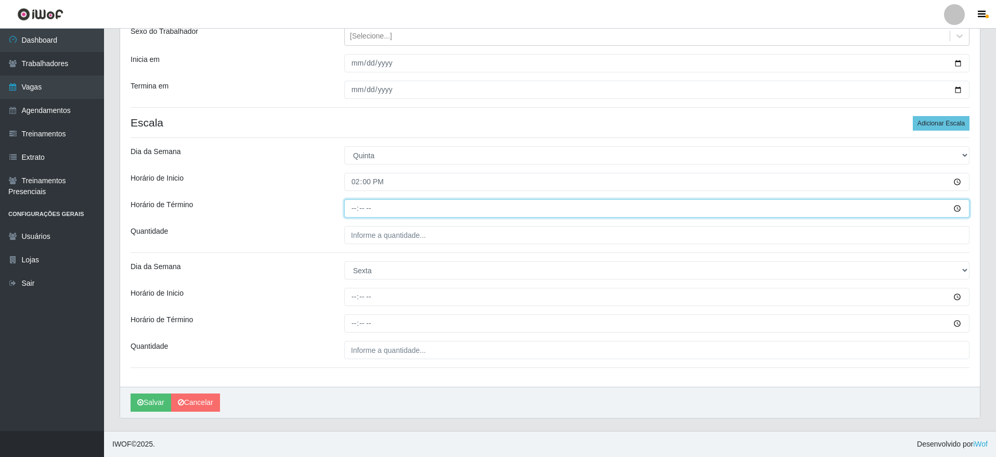
click at [355, 210] on input "Horário de Término" at bounding box center [656, 208] width 625 height 18
type input "20:00"
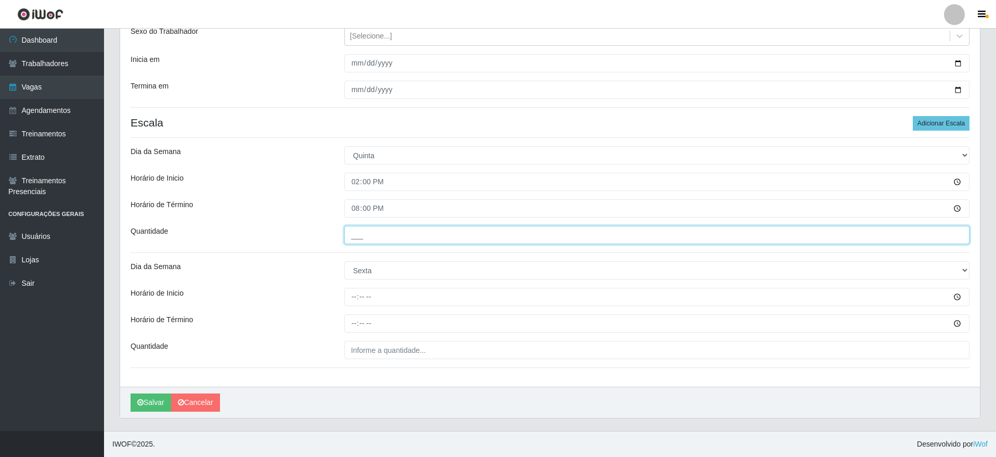
click at [357, 242] on input "___" at bounding box center [656, 235] width 625 height 18
type input "5__"
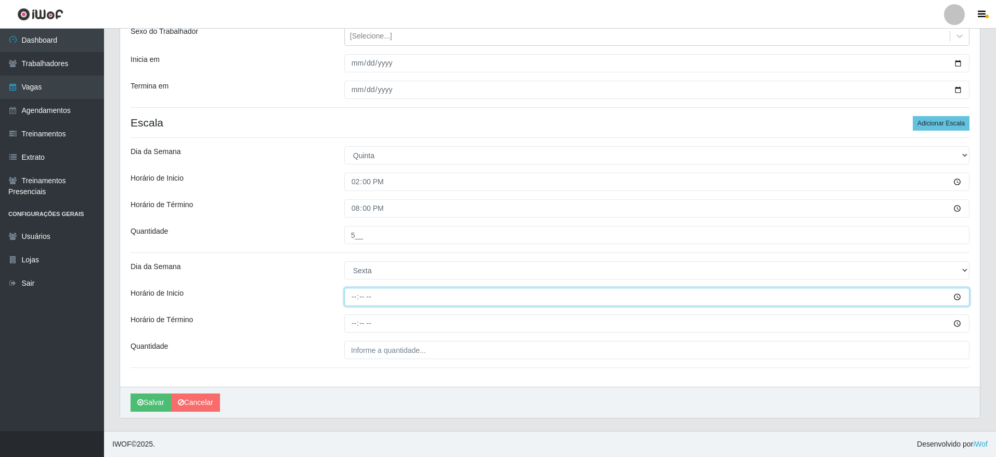
click at [347, 303] on input "Horário de Inicio" at bounding box center [656, 297] width 625 height 18
type input "14:00"
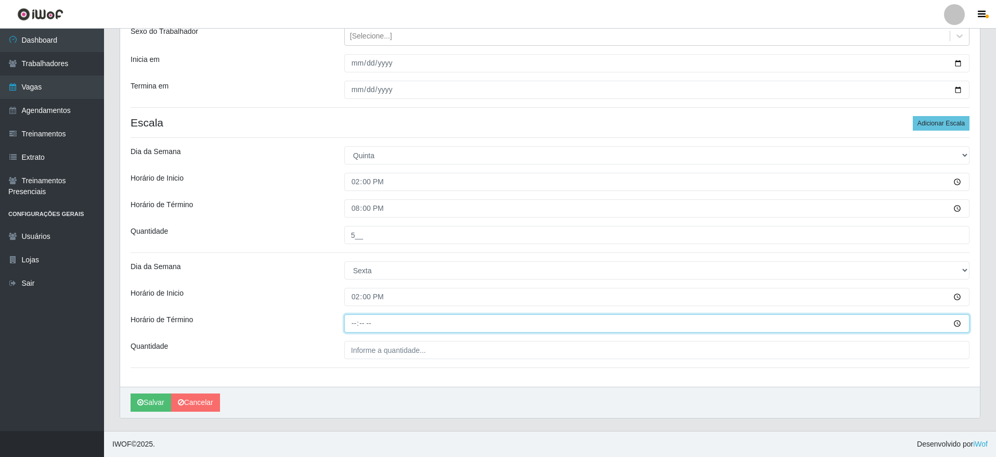
click at [352, 326] on input "Horário de Término" at bounding box center [656, 323] width 625 height 18
type input "20:00"
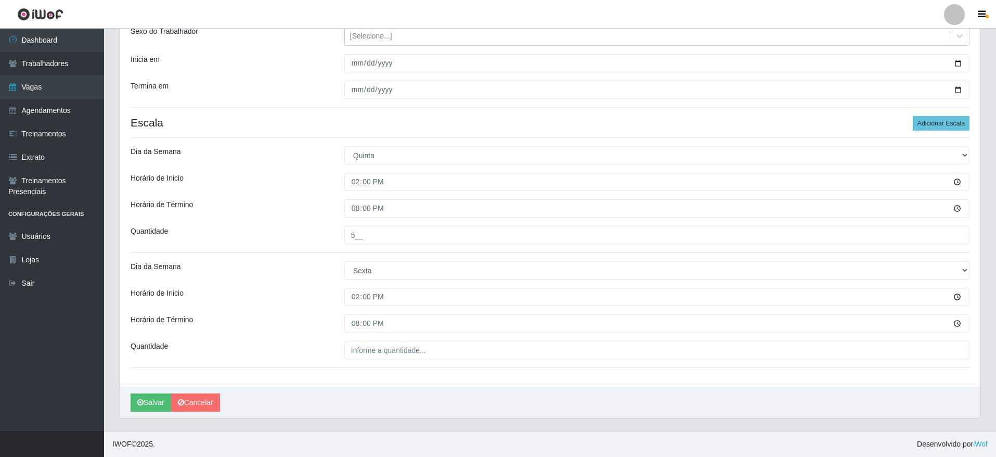
click at [354, 339] on div "Loja Extraplus - Loja 03 - [GEOGRAPHIC_DATA] Função [Selecione...] Repositor Re…" at bounding box center [550, 175] width 860 height 424
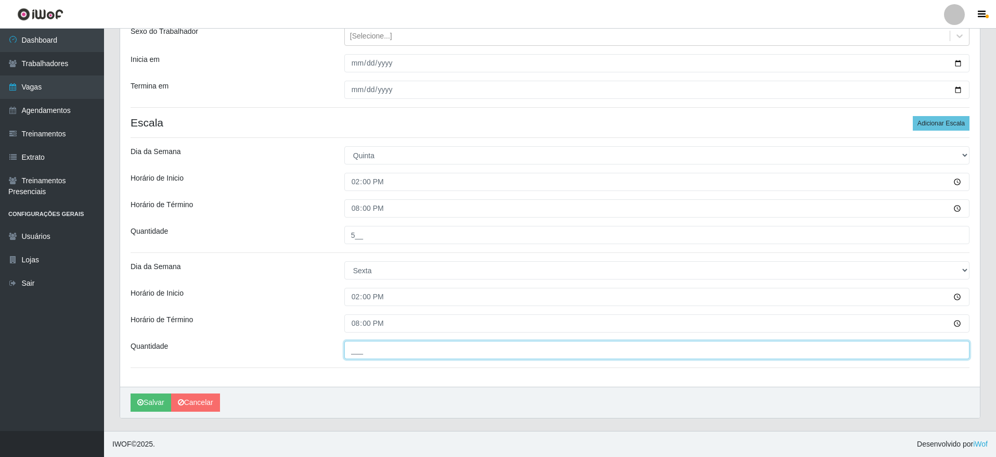
click at [358, 345] on input "___" at bounding box center [656, 350] width 625 height 18
type input "5__"
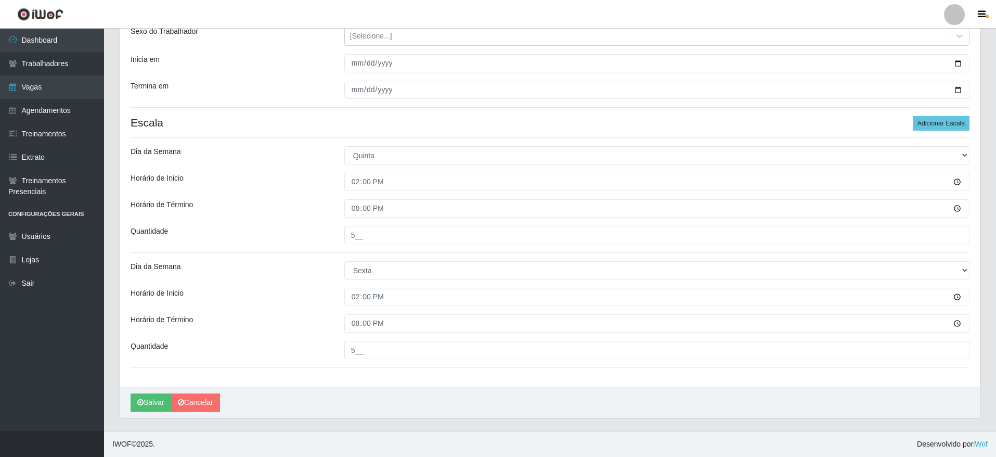
click at [385, 374] on div "Loja Extraplus - Loja 03 - [GEOGRAPHIC_DATA] Função [Selecione...] Repositor Re…" at bounding box center [550, 175] width 860 height 424
click at [153, 397] on button "Salvar" at bounding box center [151, 402] width 41 height 18
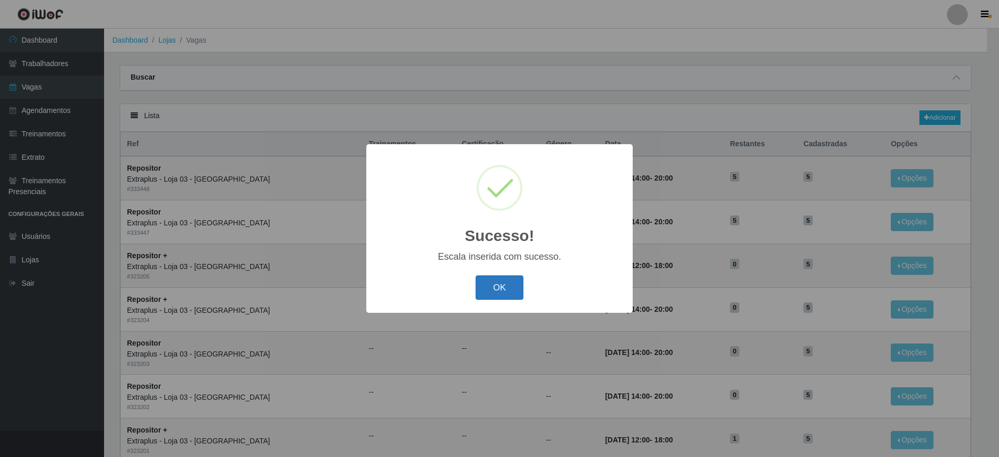
click at [496, 282] on button "OK" at bounding box center [499, 287] width 48 height 24
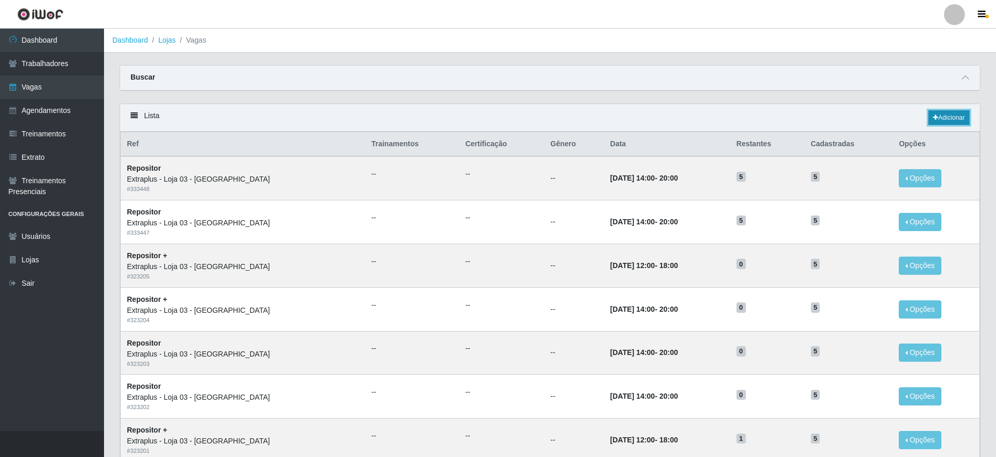
click at [960, 118] on link "Adicionar" at bounding box center [948, 117] width 41 height 15
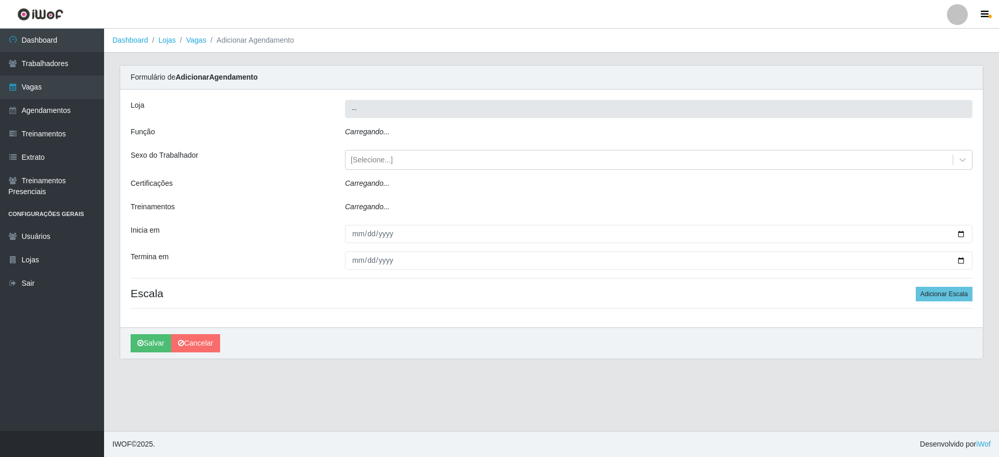
type input "Extraplus - Loja 03 - [GEOGRAPHIC_DATA]"
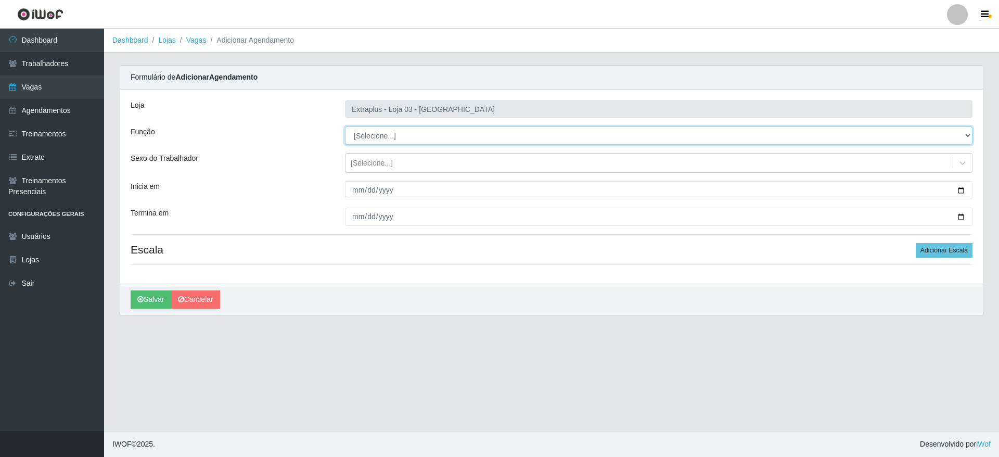
click at [497, 143] on select "[Selecione...] Repositor Repositor + Repositor ++" at bounding box center [658, 135] width 627 height 18
select select "82"
click at [345, 126] on select "[Selecione...] Repositor Repositor + Repositor ++" at bounding box center [658, 135] width 627 height 18
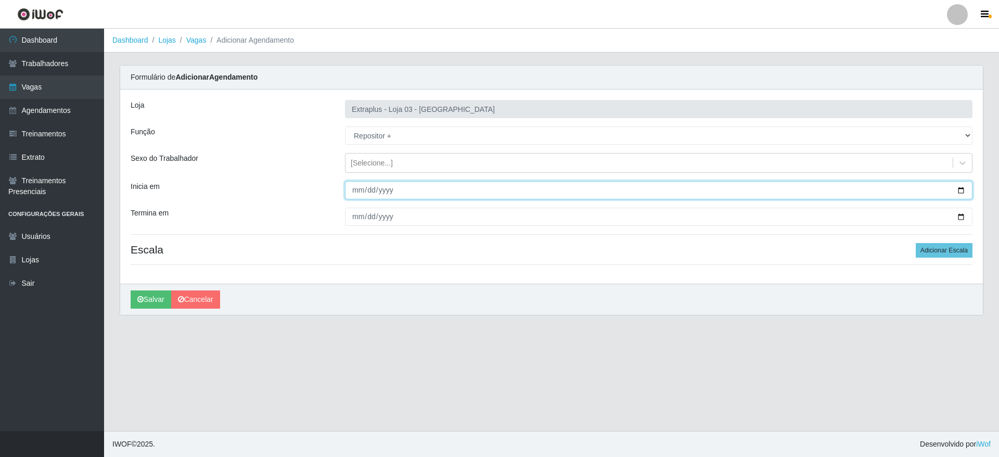
click at [962, 185] on input "Inicia em" at bounding box center [658, 190] width 627 height 18
type input "[DATE]"
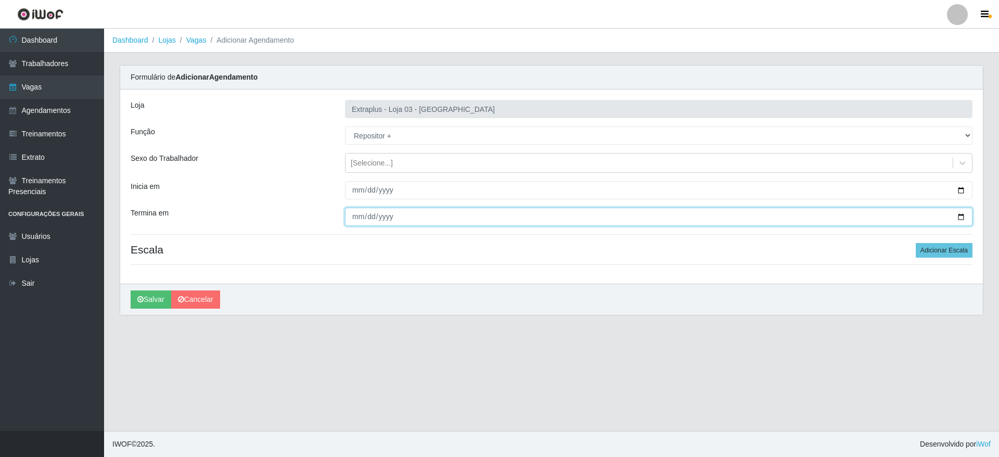
click at [964, 212] on input "Termina em" at bounding box center [658, 217] width 627 height 18
type input "[DATE]"
click at [928, 250] on button "Adicionar Escala" at bounding box center [943, 250] width 57 height 15
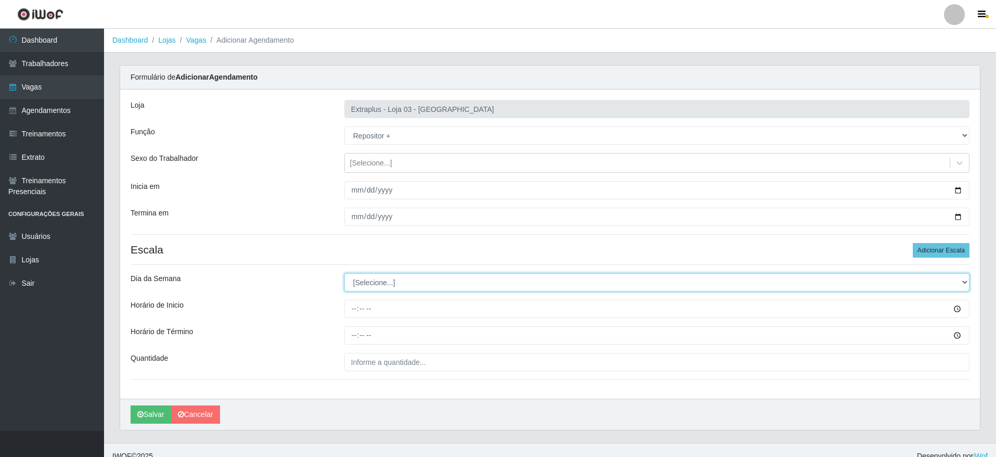
click at [410, 280] on select "[Selecione...] Segunda Terça Quarta Quinta Sexta Sábado Domingo" at bounding box center [656, 282] width 625 height 18
select select "6"
click at [344, 273] on select "[Selecione...] Segunda Terça Quarta Quinta Sexta Sábado Domingo" at bounding box center [656, 282] width 625 height 18
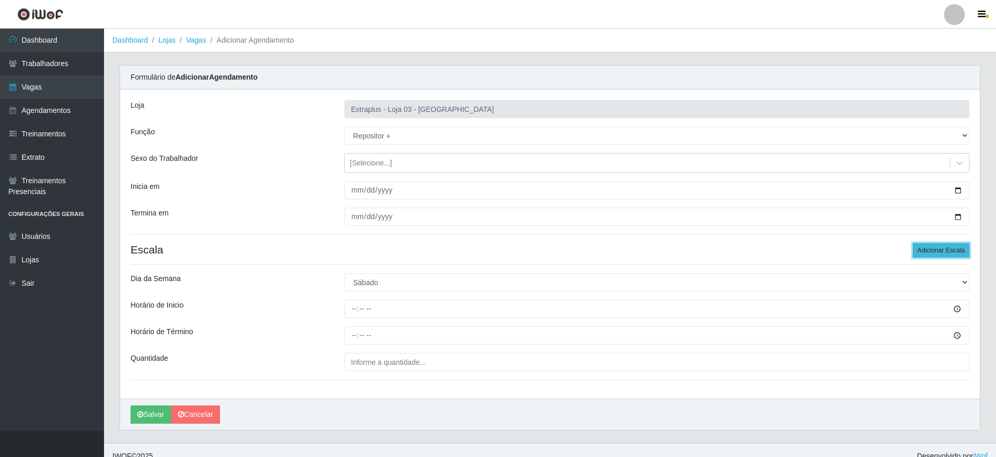
click at [938, 247] on button "Adicionar Escala" at bounding box center [941, 250] width 57 height 15
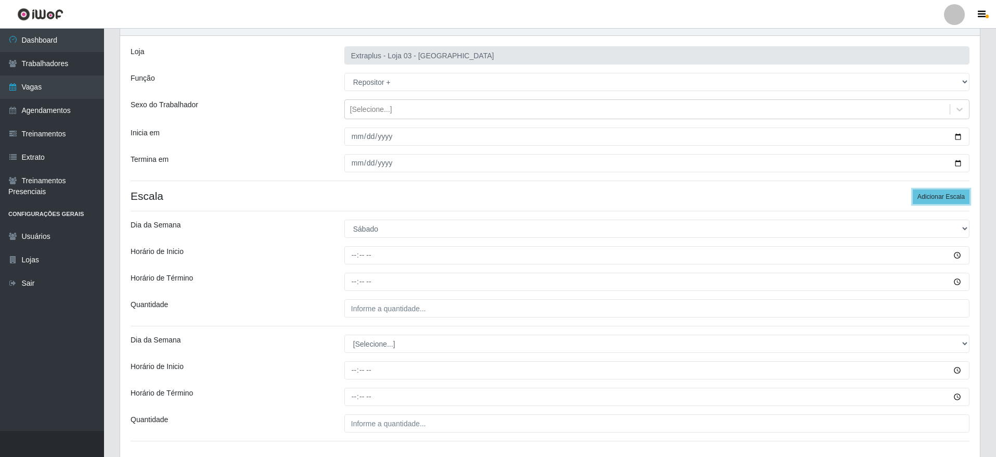
scroll to position [78, 0]
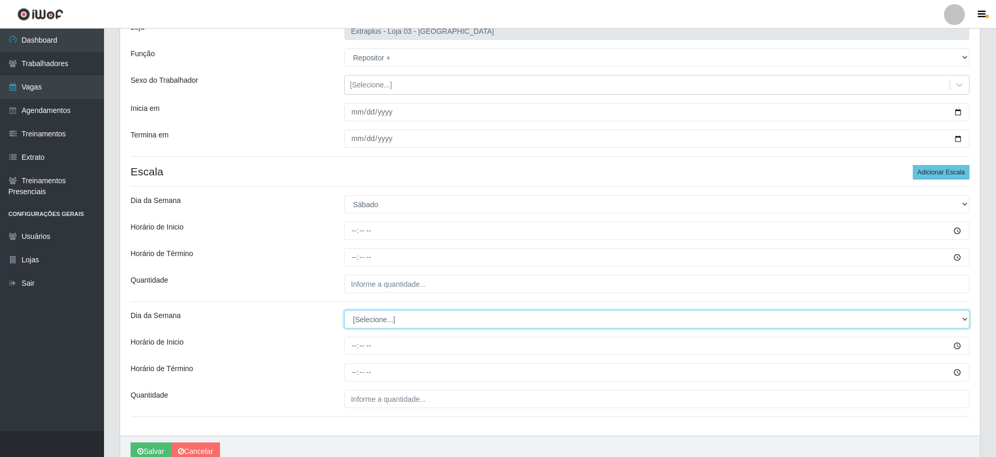
click at [395, 316] on select "[Selecione...] Segunda Terça Quarta Quinta Sexta Sábado Domingo" at bounding box center [656, 319] width 625 height 18
select select "0"
click at [344, 310] on select "[Selecione...] Segunda Terça Quarta Quinta Sexta Sábado Domingo" at bounding box center [656, 319] width 625 height 18
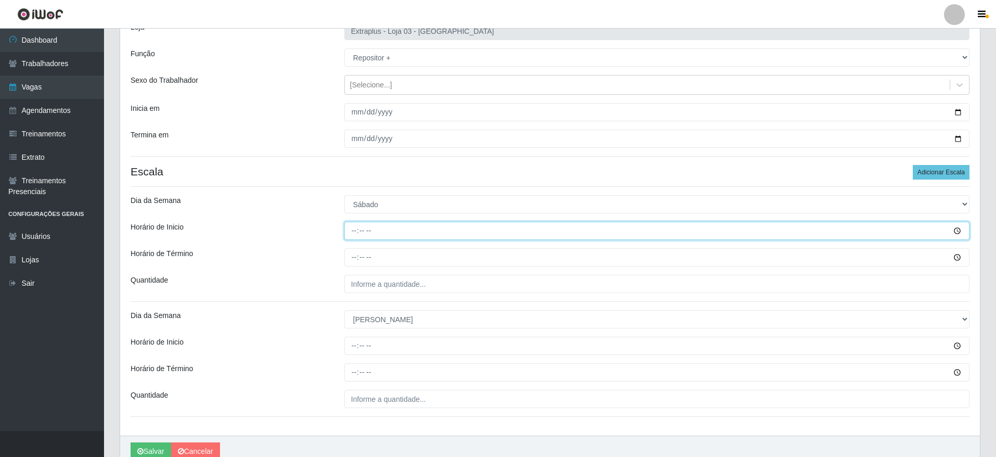
click at [353, 226] on input "Horário de Inicio" at bounding box center [656, 231] width 625 height 18
type input "14:00"
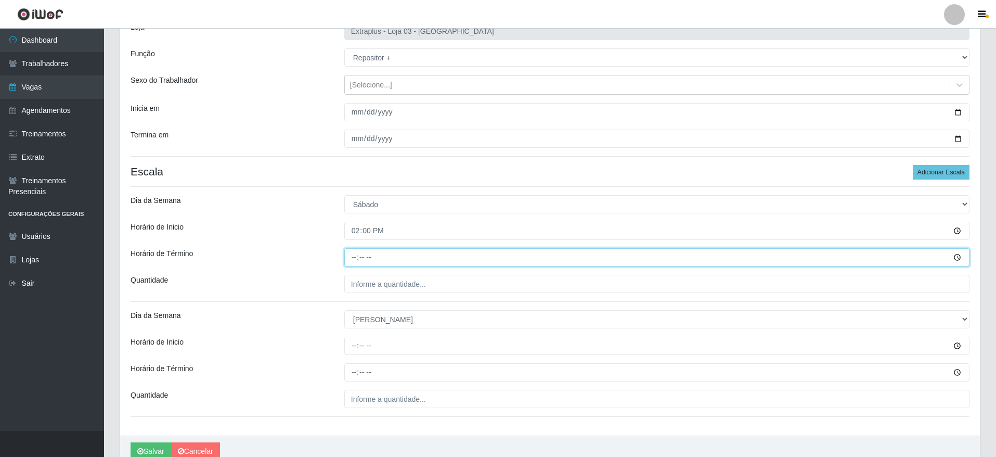
click at [354, 256] on input "Horário de Término" at bounding box center [656, 257] width 625 height 18
type input "20:00"
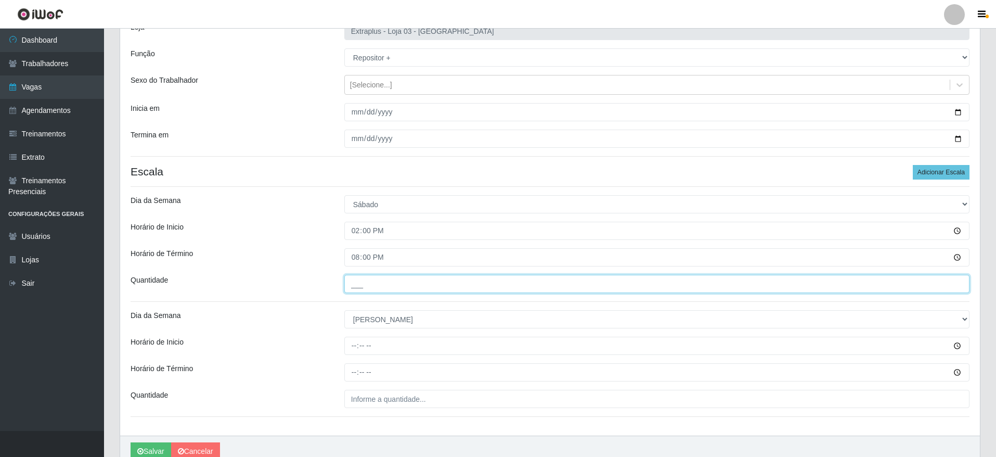
click at [368, 289] on input "___" at bounding box center [656, 284] width 625 height 18
type input "5__"
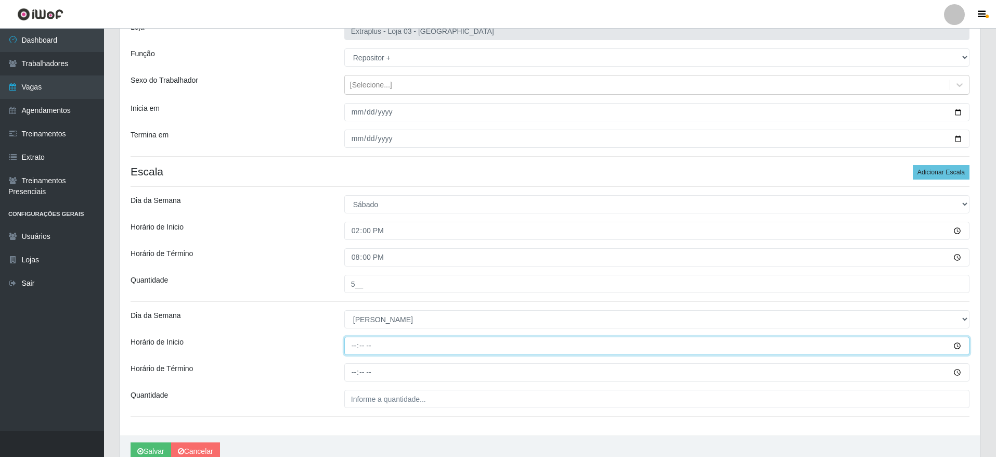
click at [347, 338] on input "Horário de Inicio" at bounding box center [656, 345] width 625 height 18
type input "12:00"
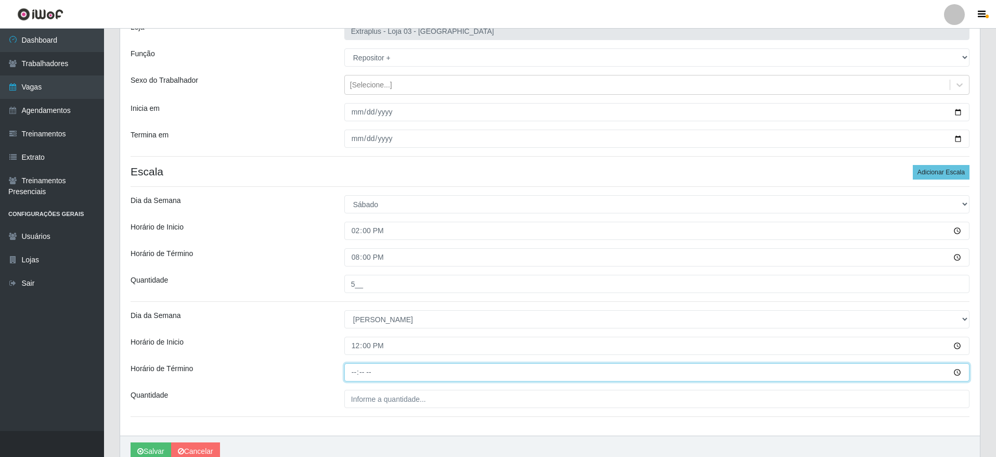
click at [355, 369] on input "Horário de Término" at bounding box center [656, 372] width 625 height 18
type input "18:00"
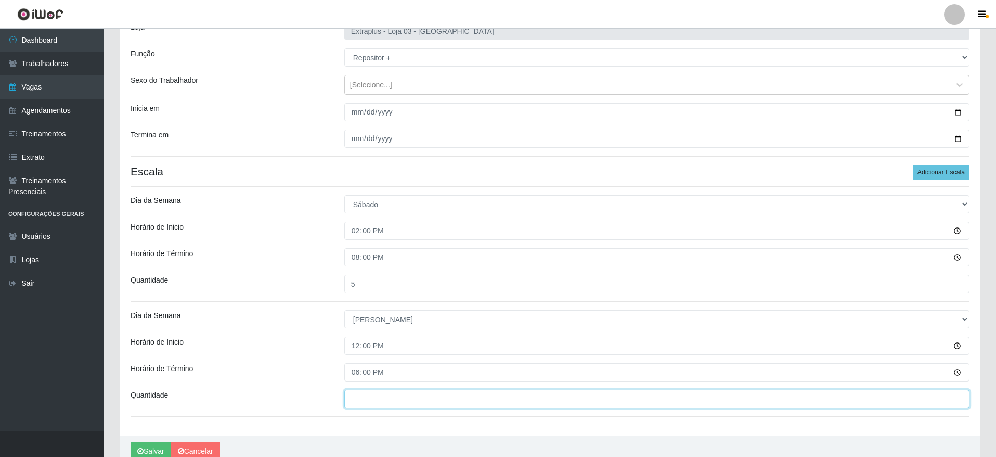
click at [405, 391] on input "___" at bounding box center [656, 399] width 625 height 18
type input "5__"
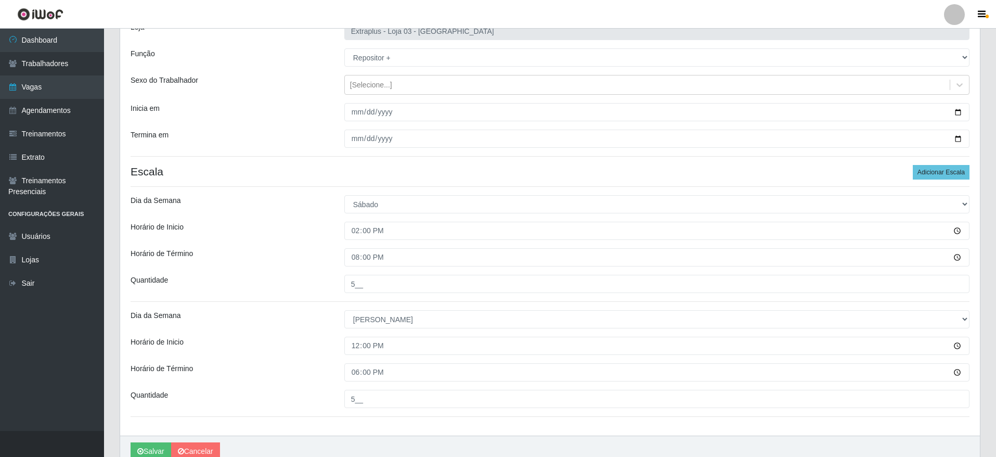
click at [333, 354] on div "Horário de Inicio" at bounding box center [230, 345] width 214 height 18
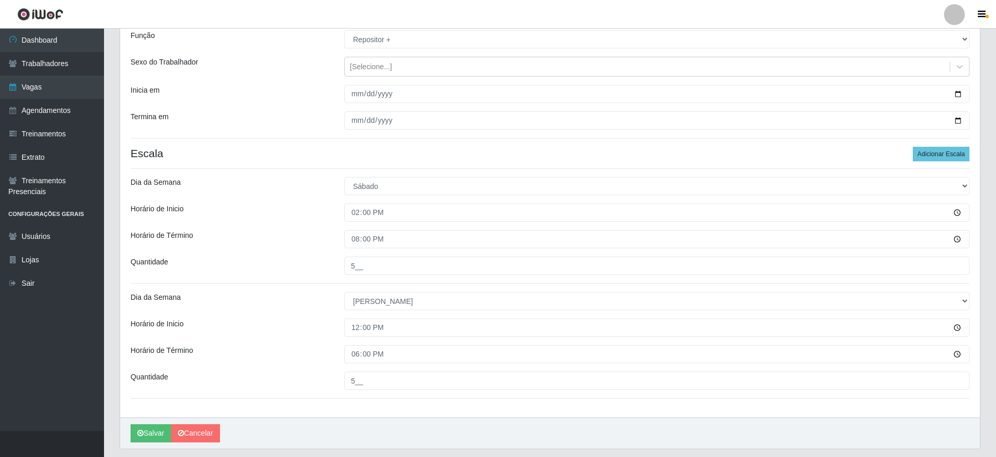
scroll to position [127, 0]
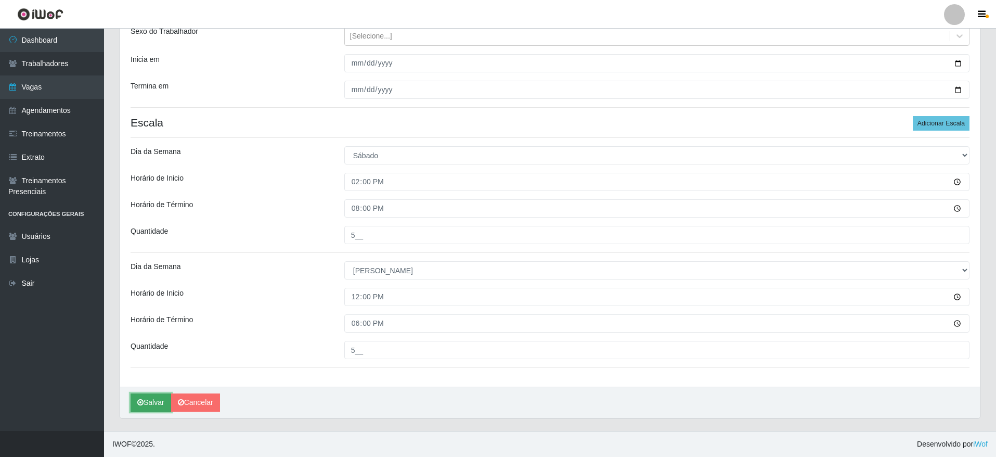
click at [150, 403] on button "Salvar" at bounding box center [151, 402] width 41 height 18
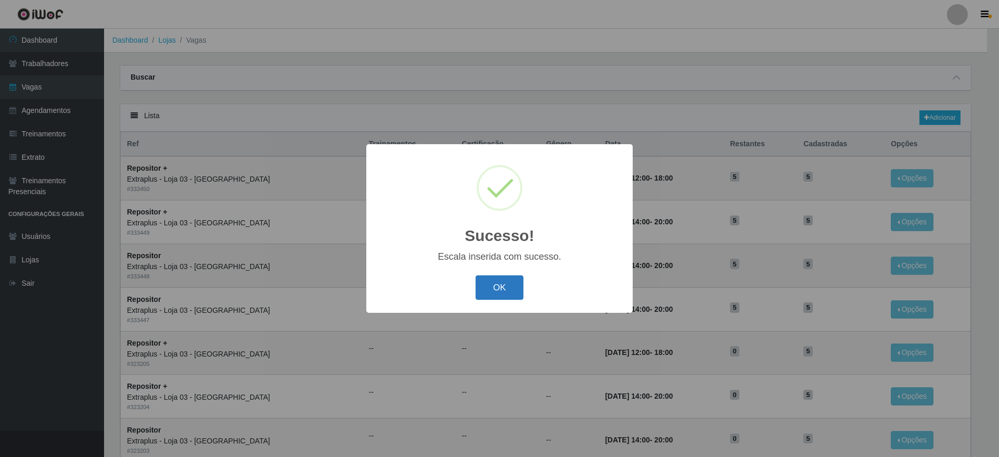
click at [506, 289] on button "OK" at bounding box center [499, 287] width 48 height 24
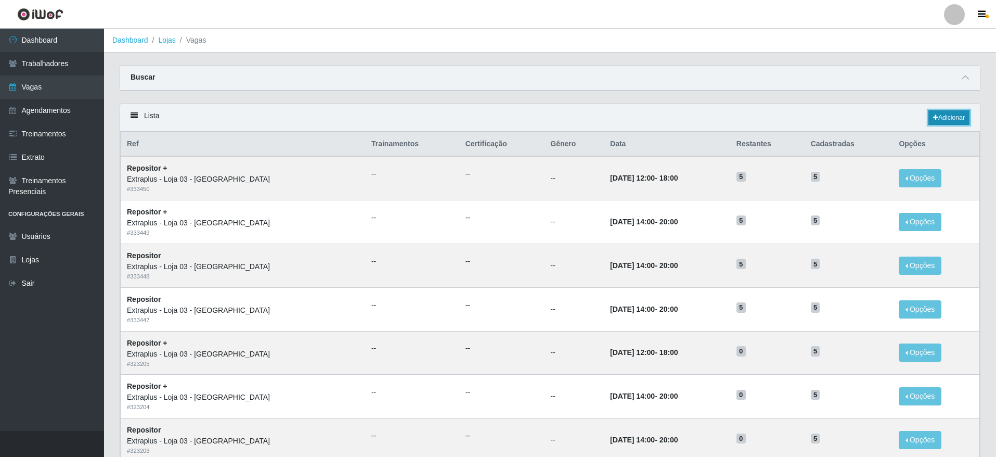
click at [940, 114] on link "Adicionar" at bounding box center [948, 117] width 41 height 15
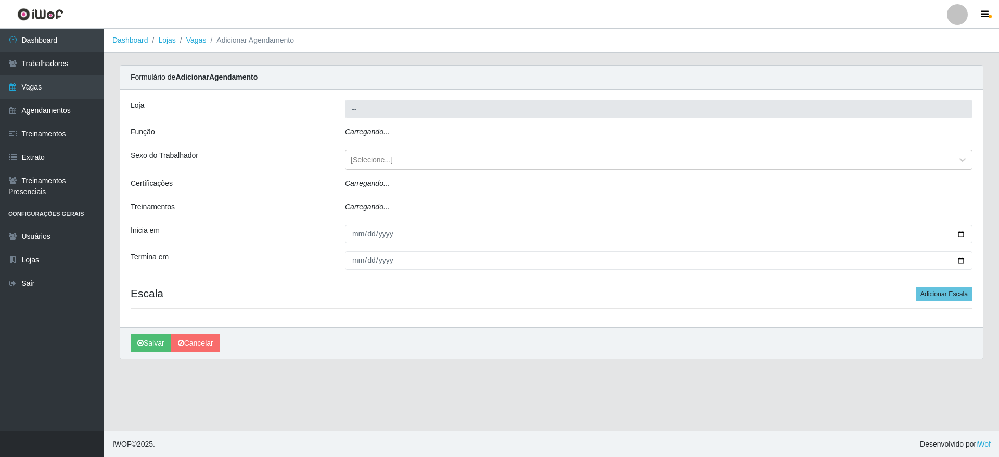
type input "Extraplus - Loja 03 - [GEOGRAPHIC_DATA]"
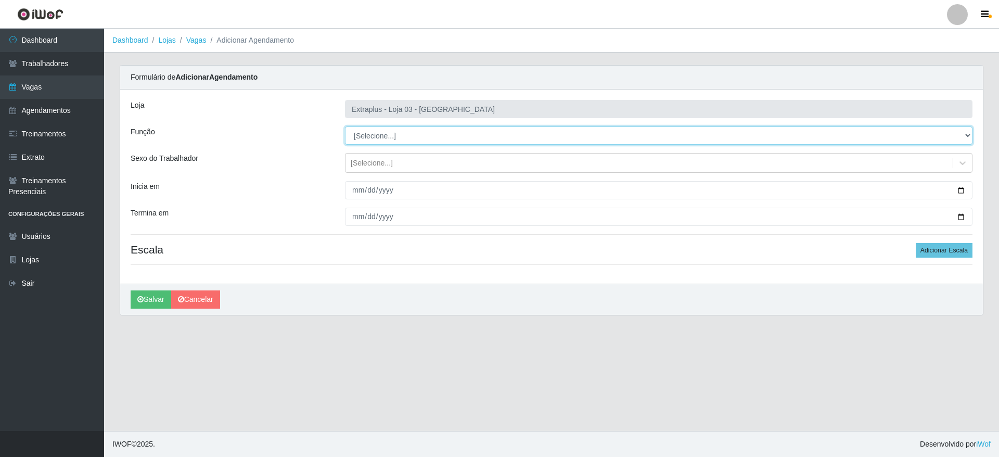
click at [368, 140] on select "[Selecione...] Repositor Repositor + Repositor ++" at bounding box center [658, 135] width 627 height 18
select select "24"
click at [345, 126] on select "[Selecione...] Repositor Repositor + Repositor ++" at bounding box center [658, 135] width 627 height 18
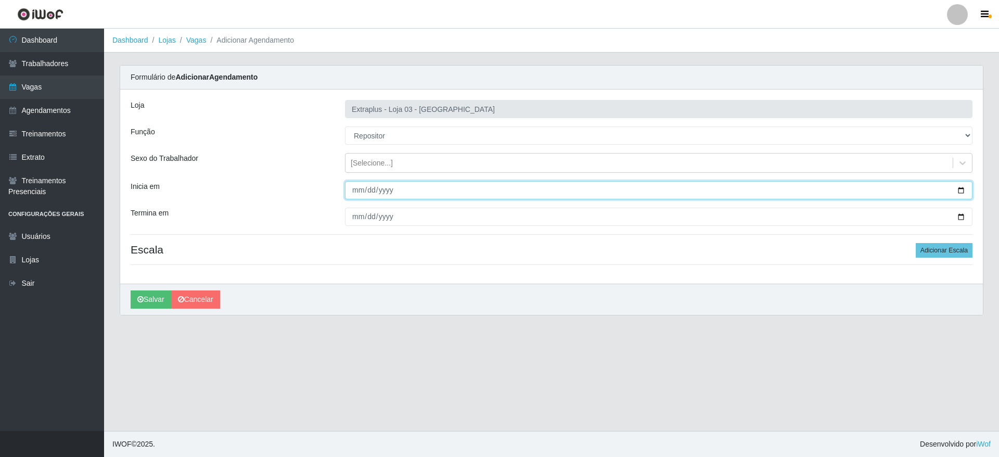
click at [959, 188] on input "Inicia em" at bounding box center [658, 190] width 627 height 18
type input "[DATE]"
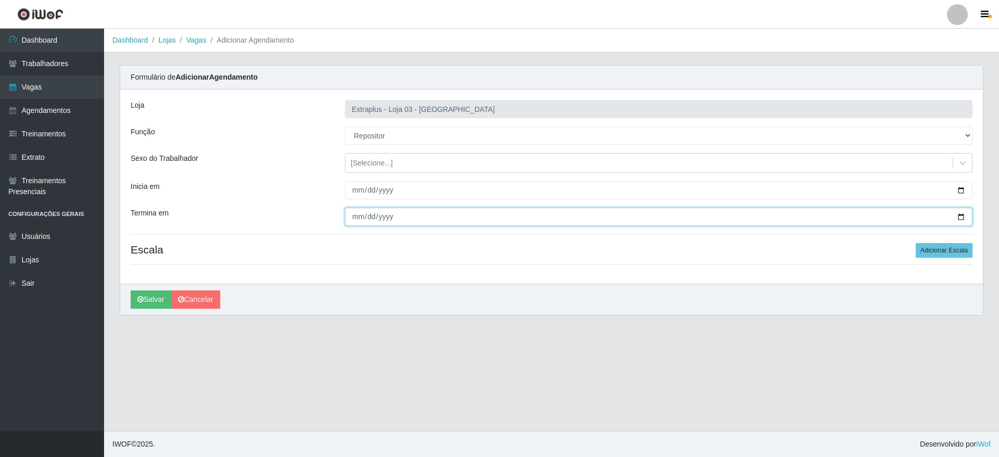
click at [955, 216] on input "Termina em" at bounding box center [658, 217] width 627 height 18
click at [959, 214] on input "Termina em" at bounding box center [658, 217] width 627 height 18
type input "[DATE]"
click at [956, 253] on button "Adicionar Escala" at bounding box center [943, 250] width 57 height 15
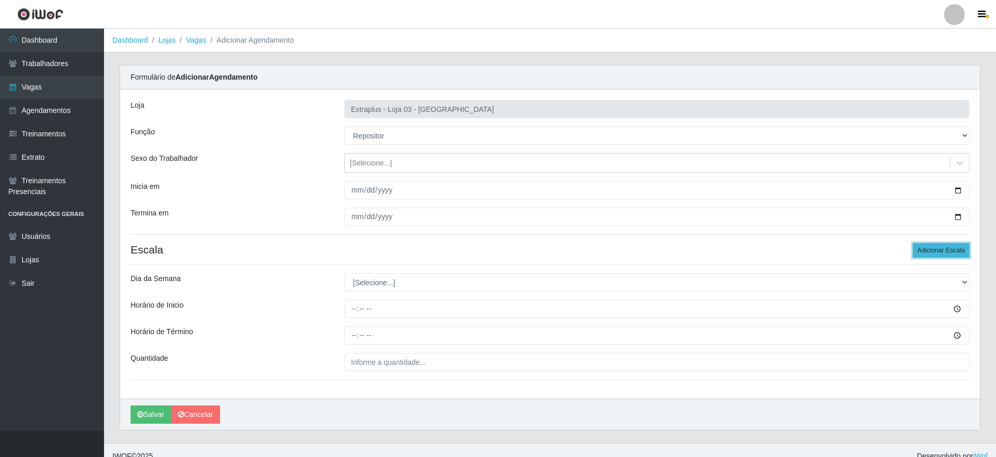
click at [956, 253] on button "Adicionar Escala" at bounding box center [941, 250] width 57 height 15
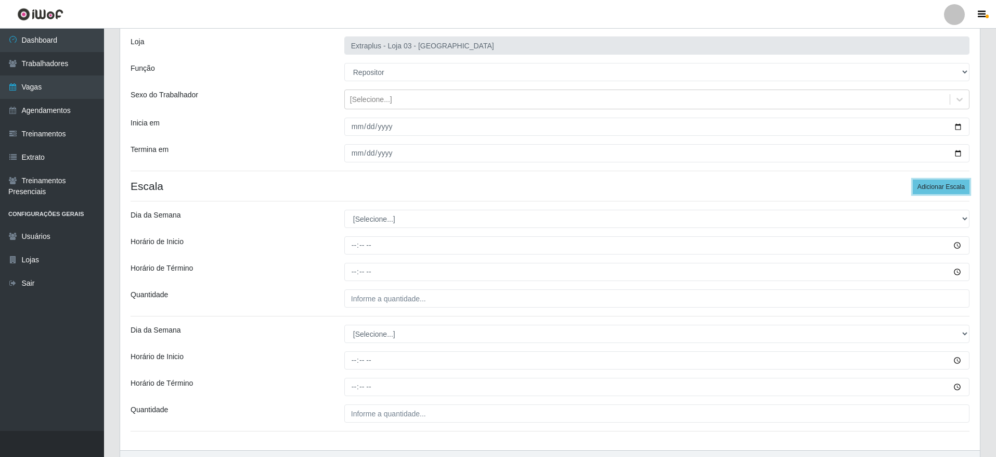
scroll to position [78, 0]
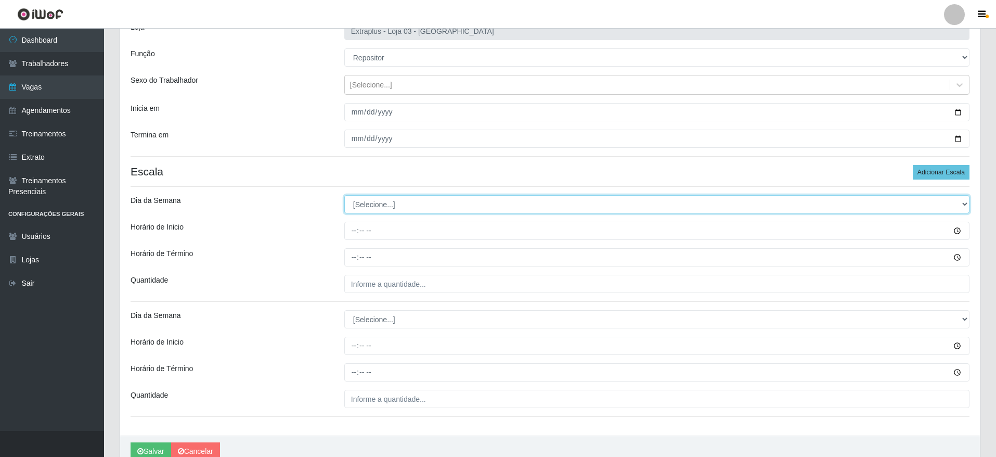
click at [423, 204] on select "[Selecione...] Segunda Terça Quarta Quinta Sexta Sábado Domingo" at bounding box center [656, 204] width 625 height 18
select select "4"
click at [344, 195] on select "[Selecione...] Segunda Terça Quarta Quinta Sexta Sábado Domingo" at bounding box center [656, 204] width 625 height 18
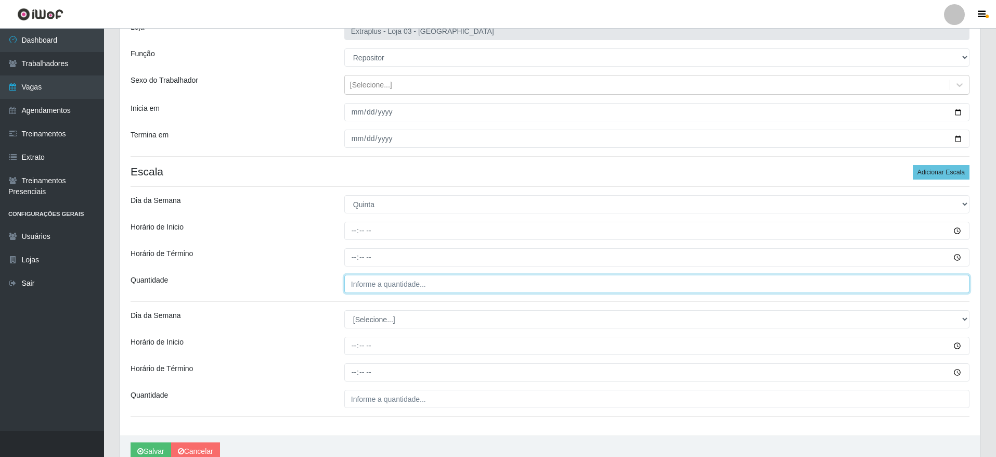
type input "___"
click at [411, 288] on input "___" at bounding box center [656, 284] width 625 height 18
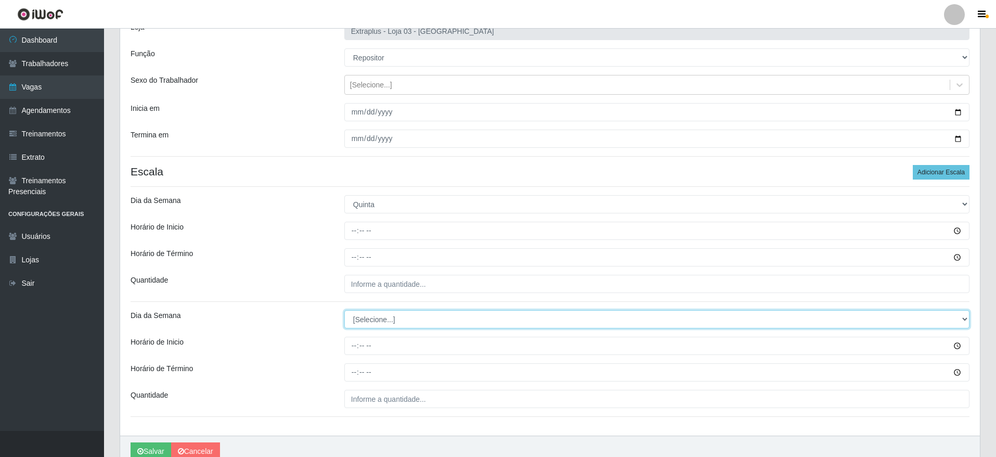
click at [405, 314] on select "[Selecione...] Segunda Terça Quarta Quinta Sexta Sábado Domingo" at bounding box center [656, 319] width 625 height 18
select select "5"
click at [344, 310] on select "[Selecione...] Segunda Terça Quarta Quinta Sexta Sábado Domingo" at bounding box center [656, 319] width 625 height 18
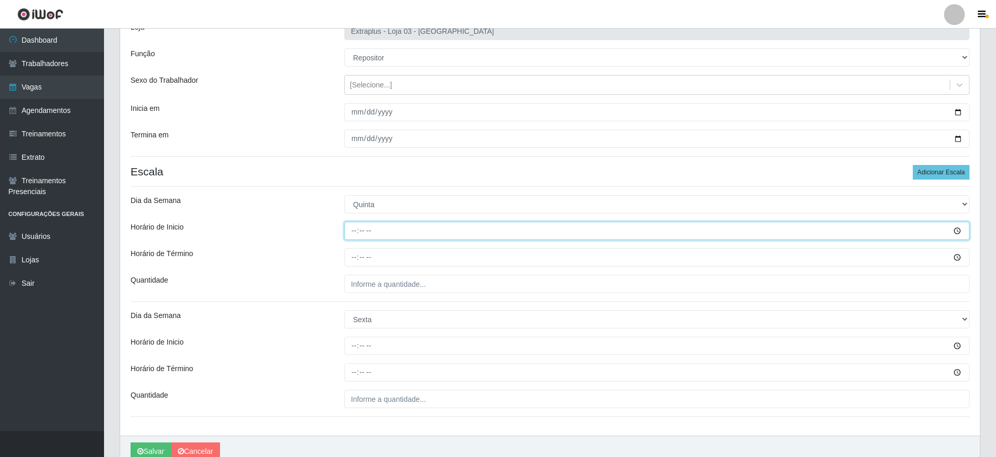
click at [353, 231] on input "Horário de Inicio" at bounding box center [656, 231] width 625 height 18
click at [354, 224] on input "09:00" at bounding box center [656, 231] width 625 height 18
drag, startPoint x: 354, startPoint y: 225, endPoint x: 357, endPoint y: 238, distance: 13.4
click at [357, 238] on input "09:00" at bounding box center [656, 231] width 625 height 18
type input "14:00"
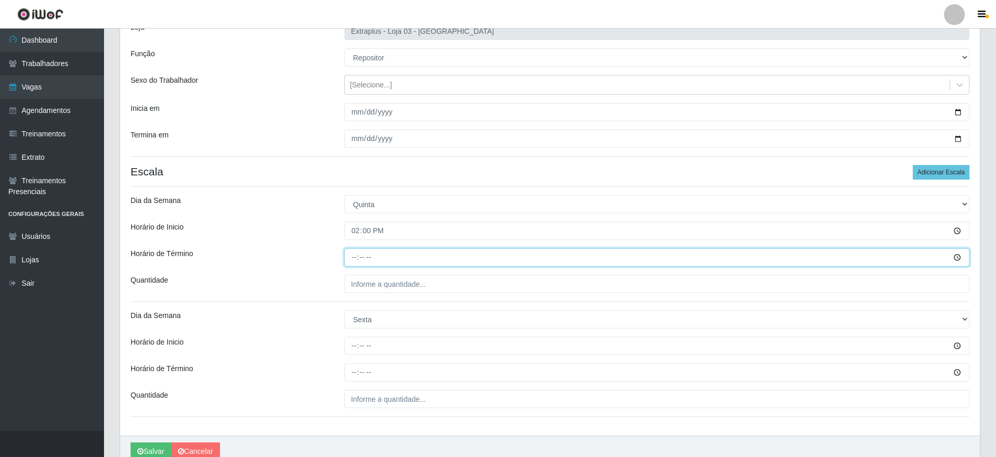
click at [358, 260] on input "Horário de Término" at bounding box center [656, 257] width 625 height 18
type input "20:00"
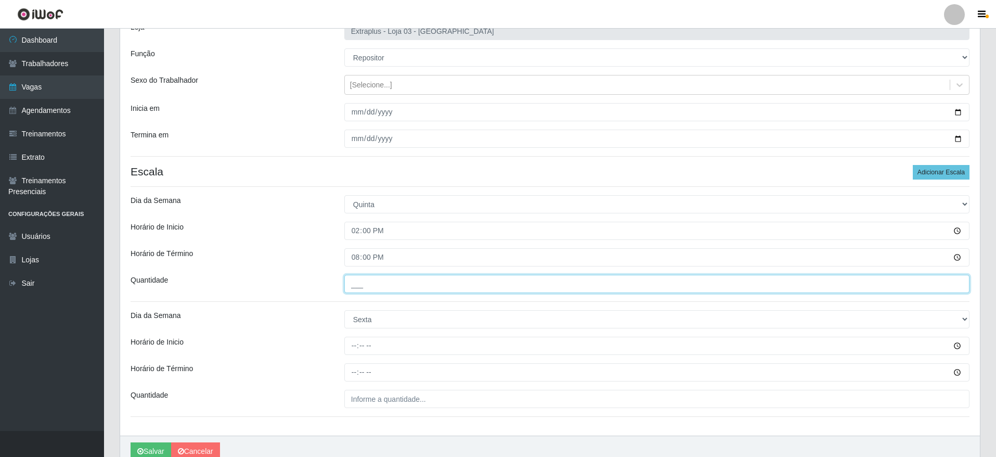
click at [361, 276] on input "___" at bounding box center [656, 284] width 625 height 18
type input "5__"
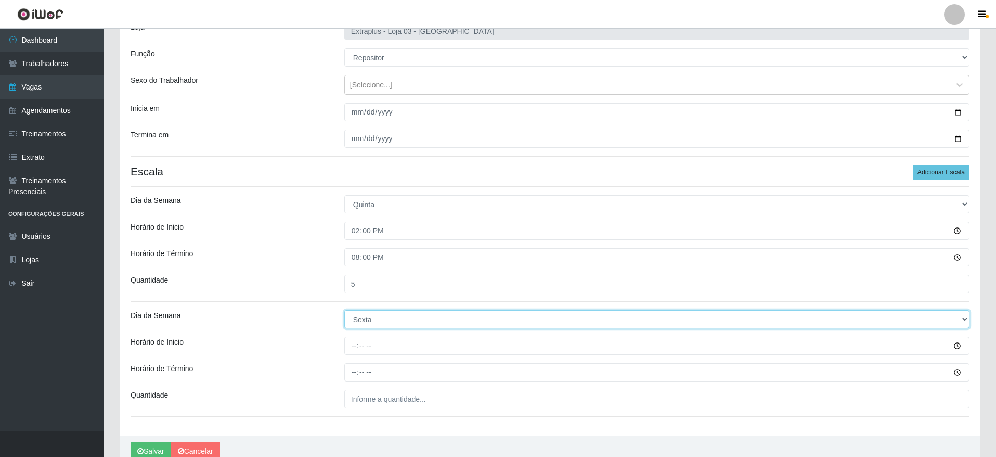
click at [361, 319] on select "[Selecione...] Segunda Terça Quarta Quinta Sexta Sábado Domingo" at bounding box center [656, 319] width 625 height 18
click at [361, 320] on select "[Selecione...] Segunda Terça Quarta Quinta Sexta Sábado Domingo" at bounding box center [656, 319] width 625 height 18
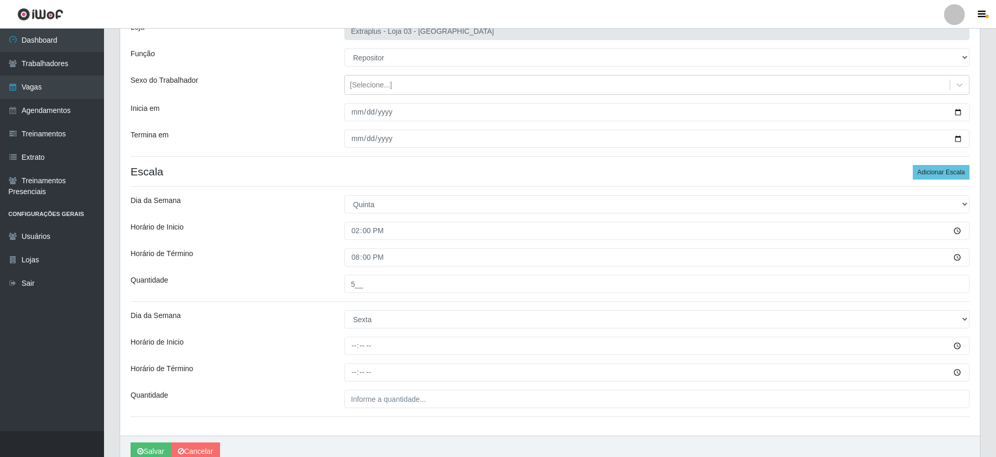
click at [346, 357] on div "Loja Extraplus - Loja 03 - [GEOGRAPHIC_DATA] Função [Selecione...] Repositor Re…" at bounding box center [550, 223] width 860 height 424
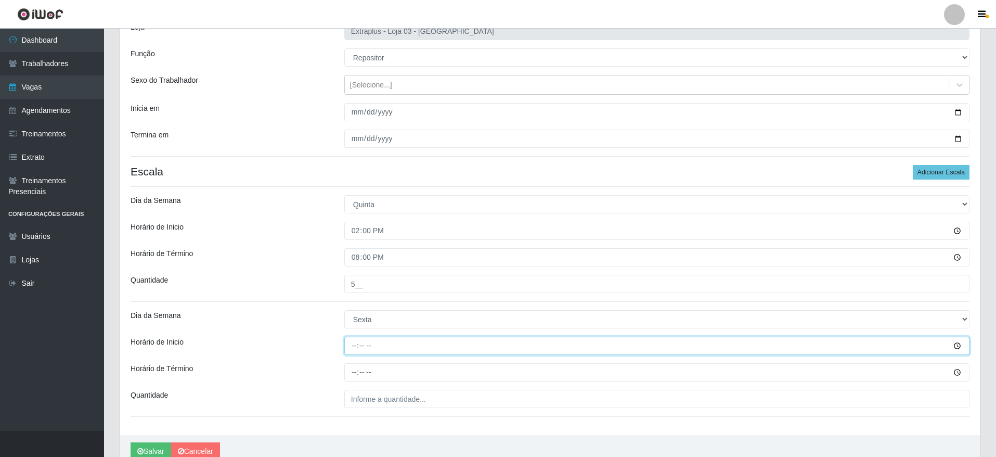
click at [352, 346] on input "Horário de Inicio" at bounding box center [656, 345] width 625 height 18
type input "14:00"
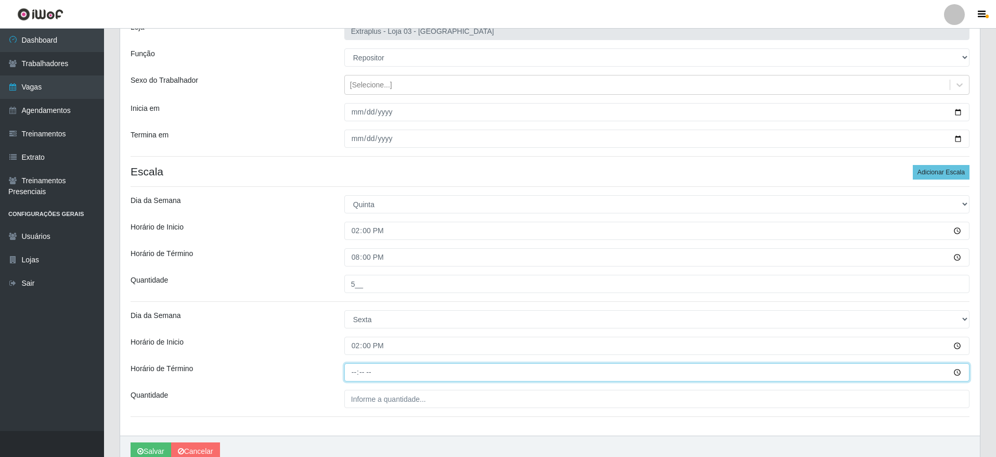
click at [357, 369] on input "Horário de Término" at bounding box center [656, 372] width 625 height 18
type input "20:00"
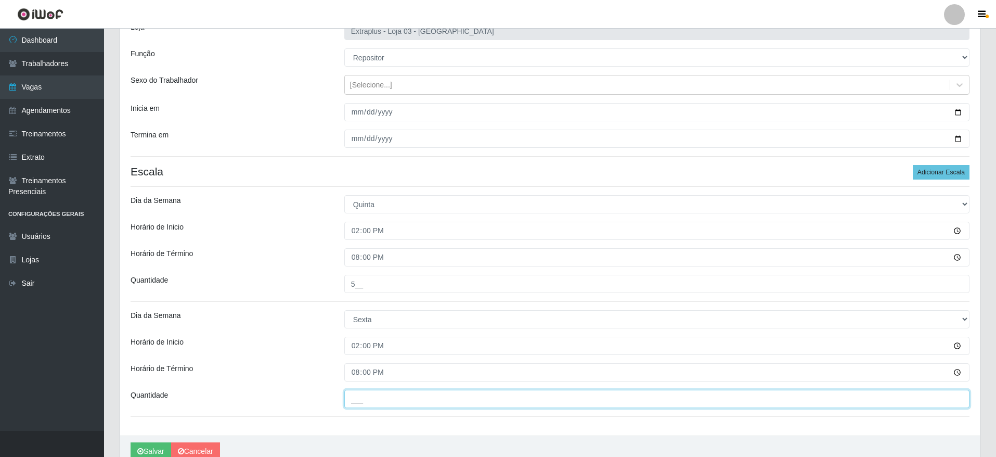
click at [402, 403] on input "___" at bounding box center [656, 399] width 625 height 18
type input "5__"
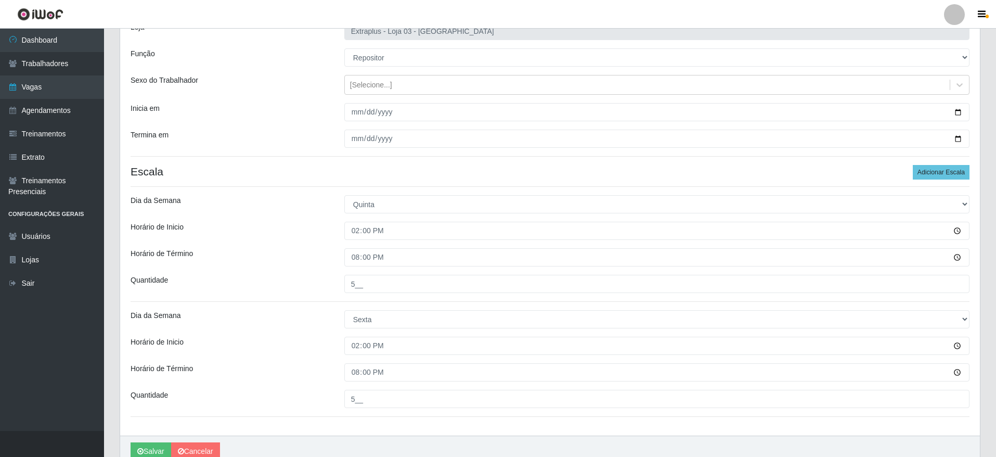
click at [403, 419] on div "Loja Extraplus - Loja 03 - [GEOGRAPHIC_DATA] Função [Selecione...] Repositor Re…" at bounding box center [550, 223] width 860 height 424
click at [139, 442] on button "Salvar" at bounding box center [151, 451] width 41 height 18
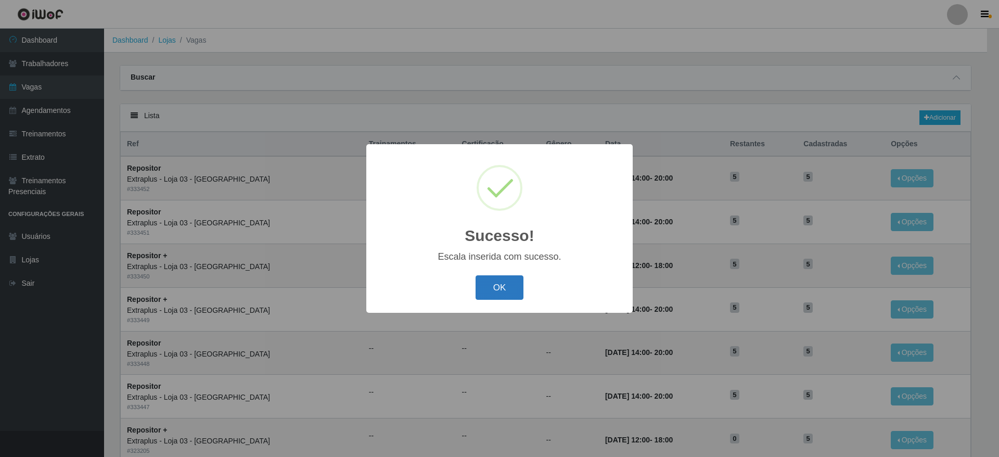
click at [487, 279] on button "OK" at bounding box center [499, 287] width 48 height 24
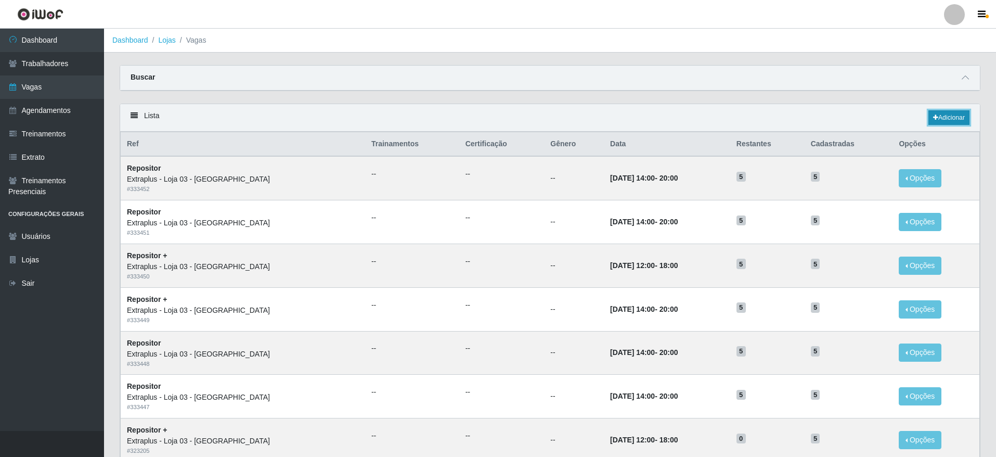
click at [945, 119] on link "Adicionar" at bounding box center [948, 117] width 41 height 15
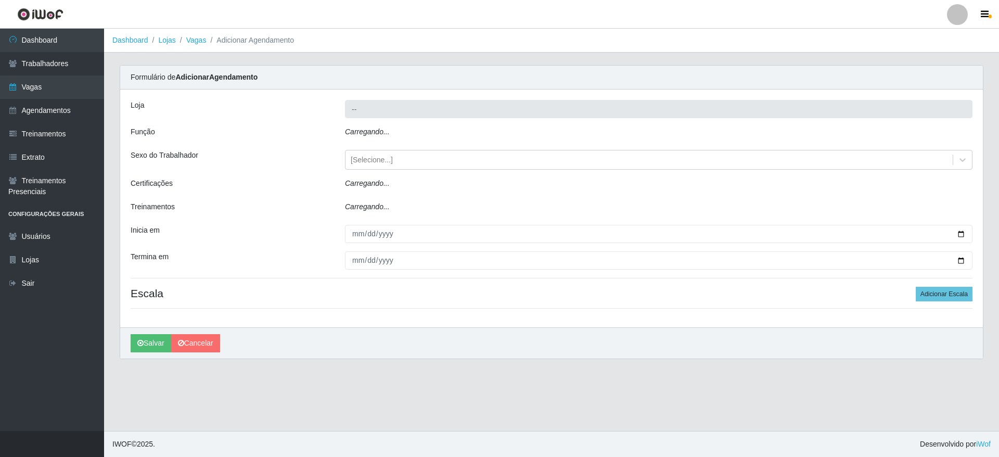
type input "Extraplus - Loja 03 - [GEOGRAPHIC_DATA]"
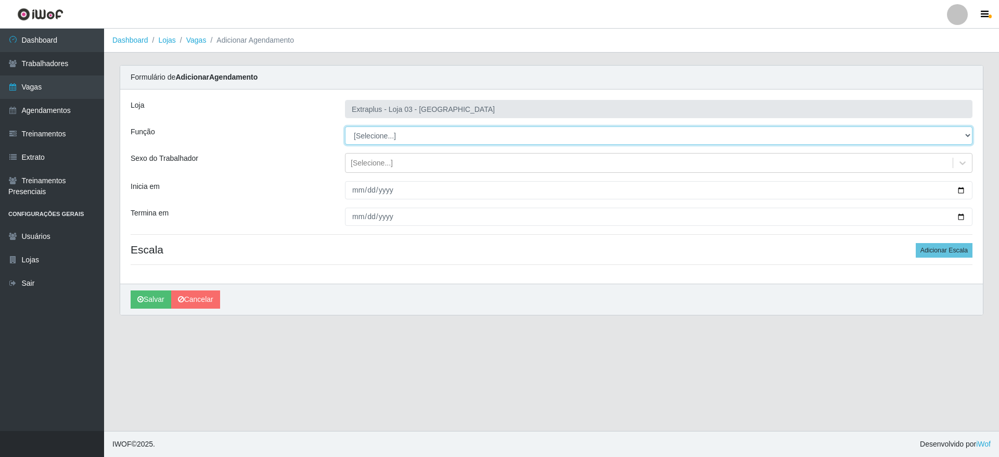
click at [382, 138] on select "[Selecione...] Repositor Repositor + Repositor ++" at bounding box center [658, 135] width 627 height 18
select select "82"
click at [345, 126] on select "[Selecione...] Repositor Repositor + Repositor ++" at bounding box center [658, 135] width 627 height 18
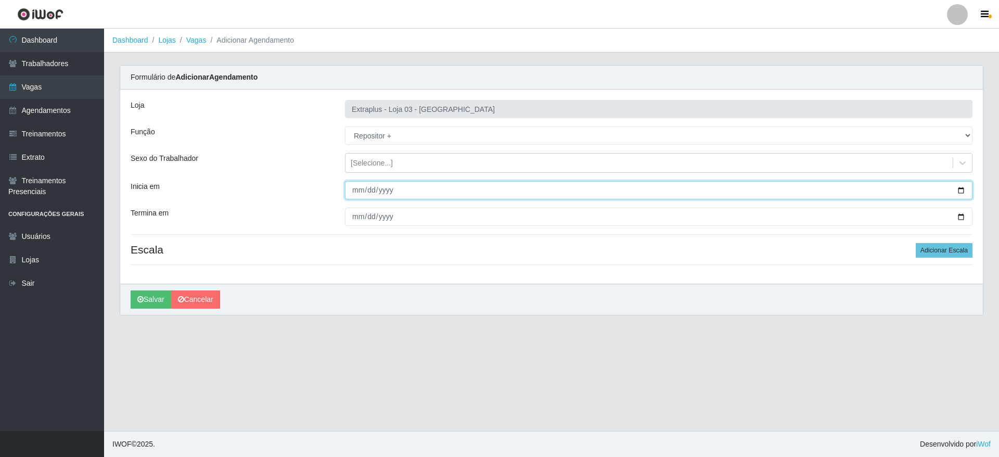
click at [960, 187] on input "Inicia em" at bounding box center [658, 190] width 627 height 18
type input "[DATE]"
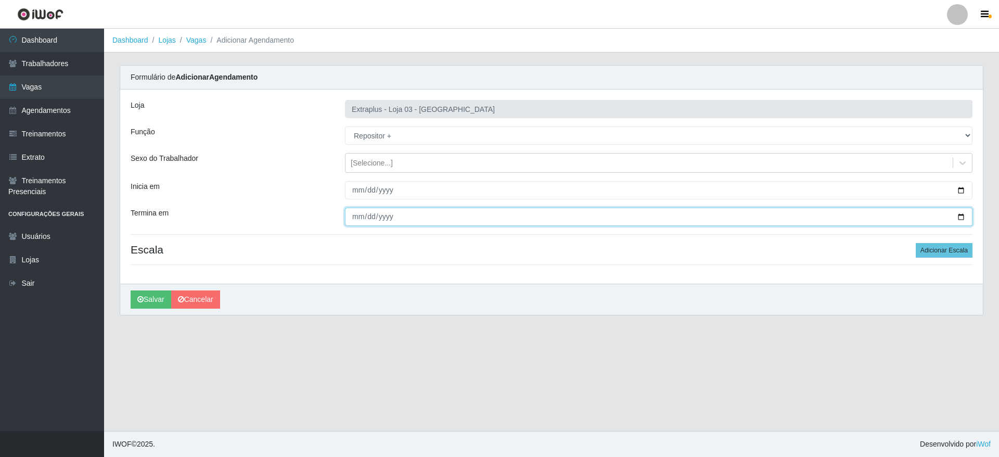
click at [963, 218] on input "Termina em" at bounding box center [658, 217] width 627 height 18
type input "[DATE]"
click at [931, 253] on button "Adicionar Escala" at bounding box center [943, 250] width 57 height 15
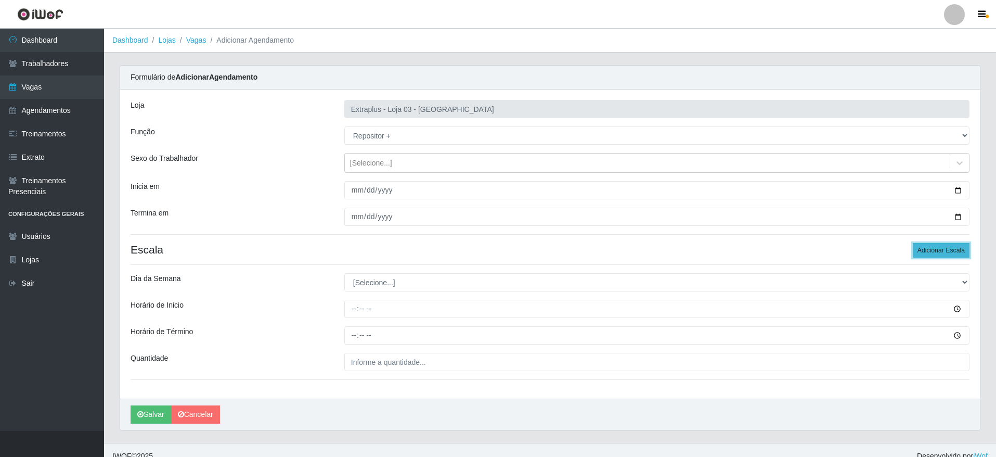
click at [931, 253] on button "Adicionar Escala" at bounding box center [941, 250] width 57 height 15
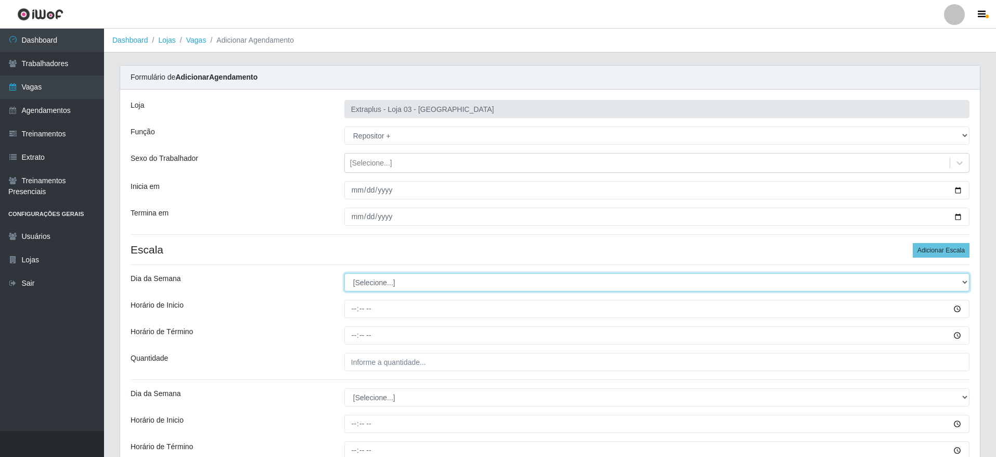
drag, startPoint x: 469, startPoint y: 275, endPoint x: 463, endPoint y: 289, distance: 15.2
click at [467, 282] on select "[Selecione...] Segunda Terça Quarta Quinta Sexta Sábado Domingo" at bounding box center [656, 282] width 625 height 18
select select "6"
click at [344, 273] on select "[Selecione...] Segunda Terça Quarta Quinta Sexta Sábado Domingo" at bounding box center [656, 282] width 625 height 18
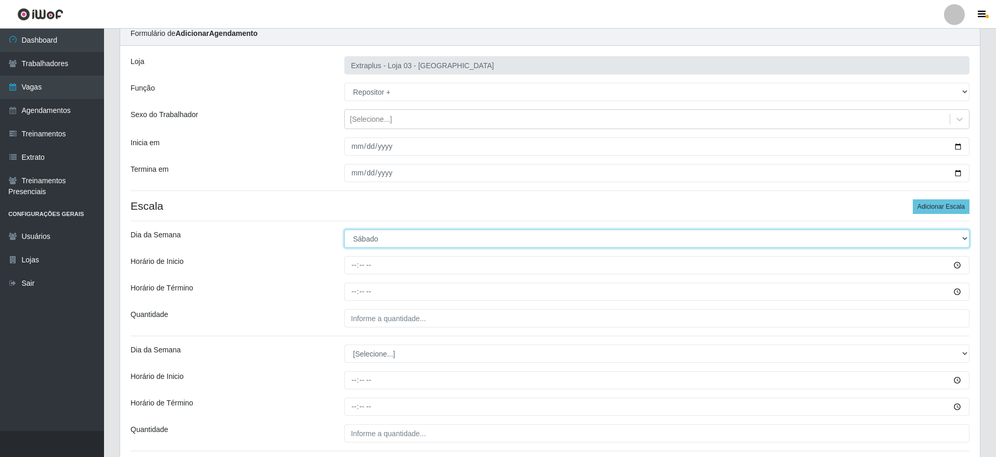
scroll to position [127, 0]
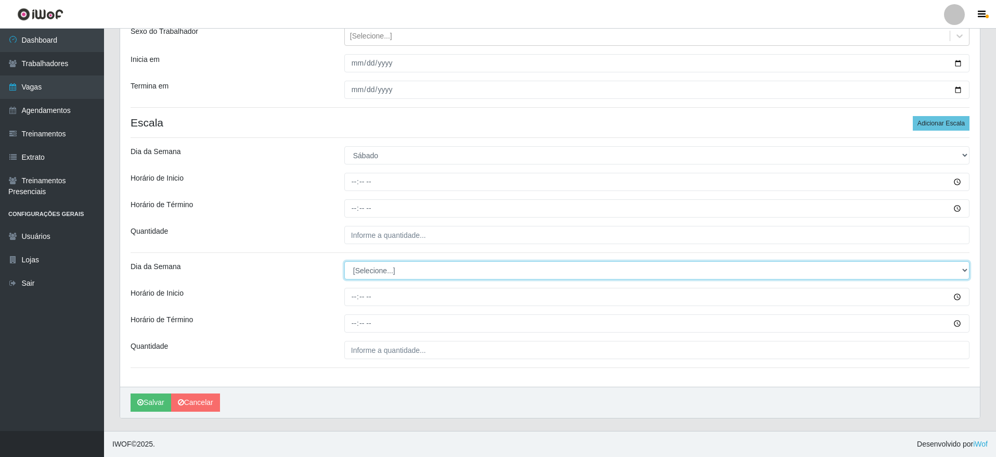
click at [399, 276] on select "[Selecione...] Segunda Terça Quarta Quinta Sexta Sábado Domingo" at bounding box center [656, 270] width 625 height 18
select select "0"
click at [344, 261] on select "[Selecione...] Segunda Terça Quarta Quinta Sexta Sábado Domingo" at bounding box center [656, 270] width 625 height 18
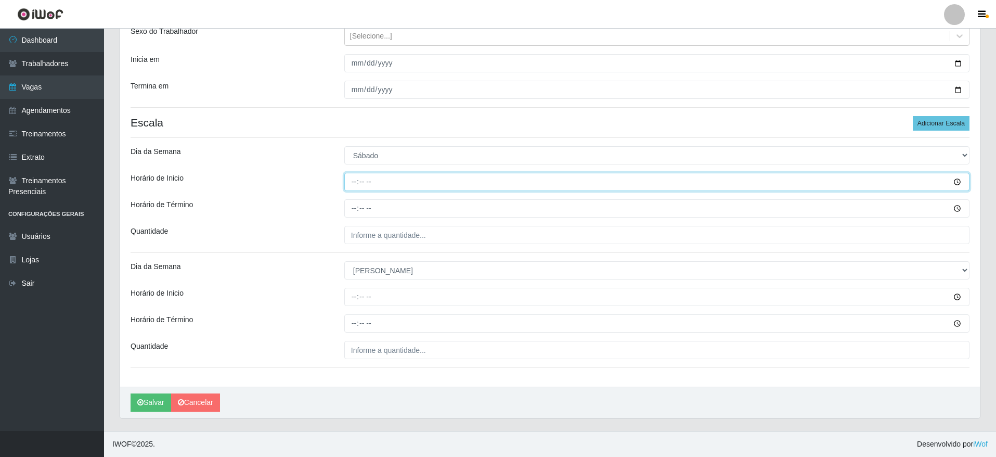
click at [956, 178] on input "Horário de Inicio" at bounding box center [656, 182] width 625 height 18
click at [358, 186] on input "Horário de Inicio" at bounding box center [656, 182] width 625 height 18
type input "14:00"
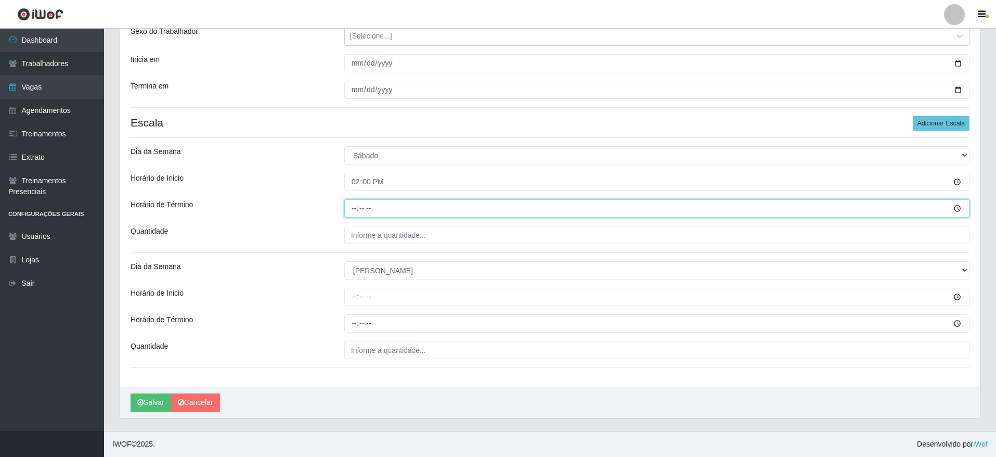
click at [348, 207] on input "Horário de Término" at bounding box center [656, 208] width 625 height 18
type input "20:00"
click at [327, 286] on div "Loja Extraplus - Loja 03 - [GEOGRAPHIC_DATA] Função [Selecione...] Repositor Re…" at bounding box center [550, 175] width 860 height 424
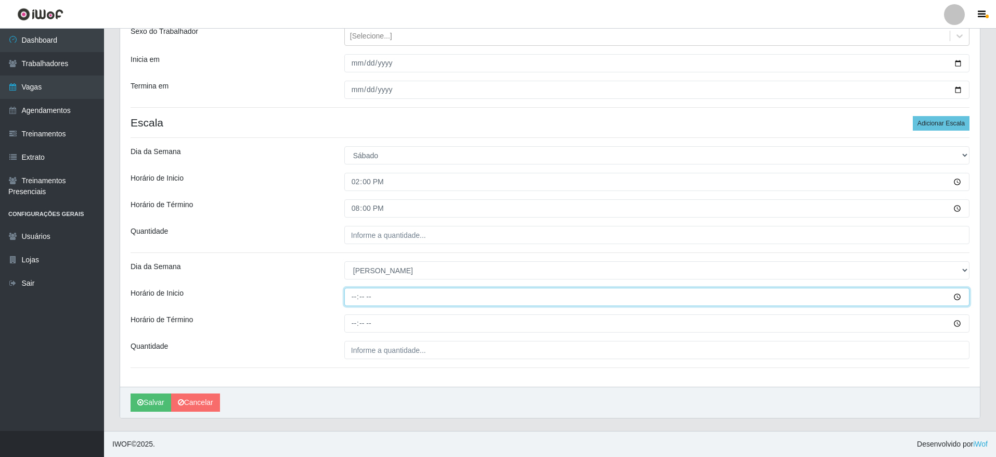
click at [345, 297] on input "Horário de Inicio" at bounding box center [656, 297] width 625 height 18
type input "12:00"
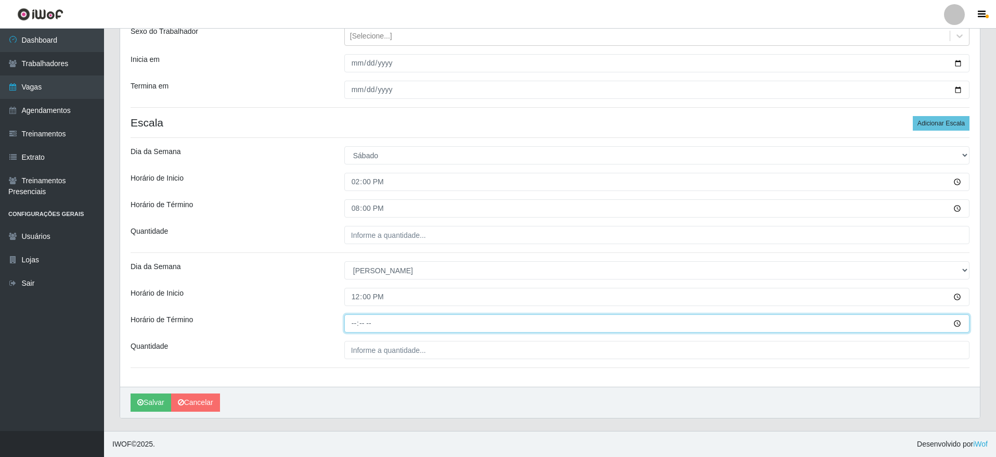
click at [350, 321] on input "Horário de Término" at bounding box center [656, 323] width 625 height 18
type input "18:00"
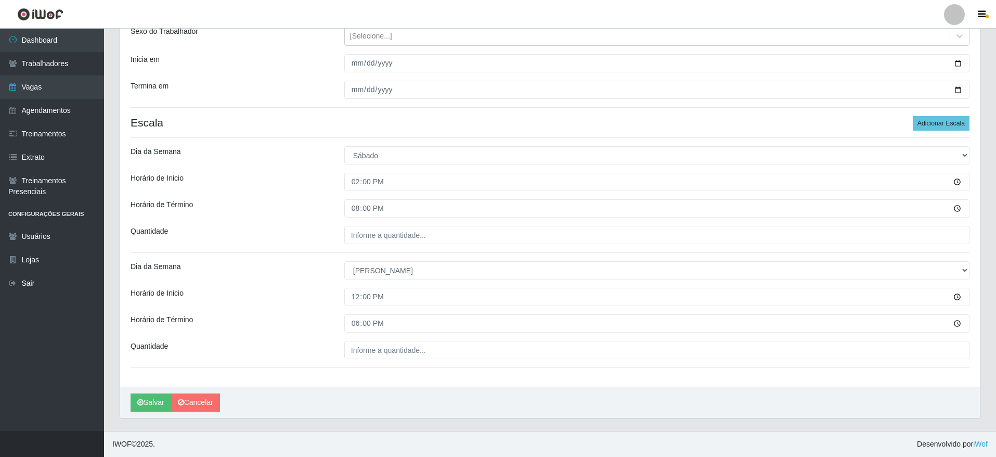
click at [409, 339] on div "Loja Extraplus - Loja 03 - [GEOGRAPHIC_DATA] Função [Selecione...] Repositor Re…" at bounding box center [550, 175] width 860 height 424
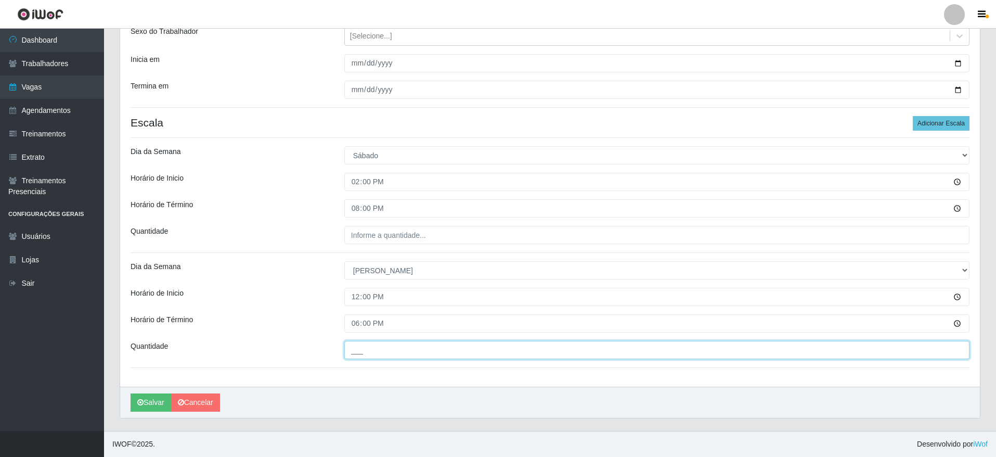
click at [378, 350] on input "___" at bounding box center [656, 350] width 625 height 18
type input "5__"
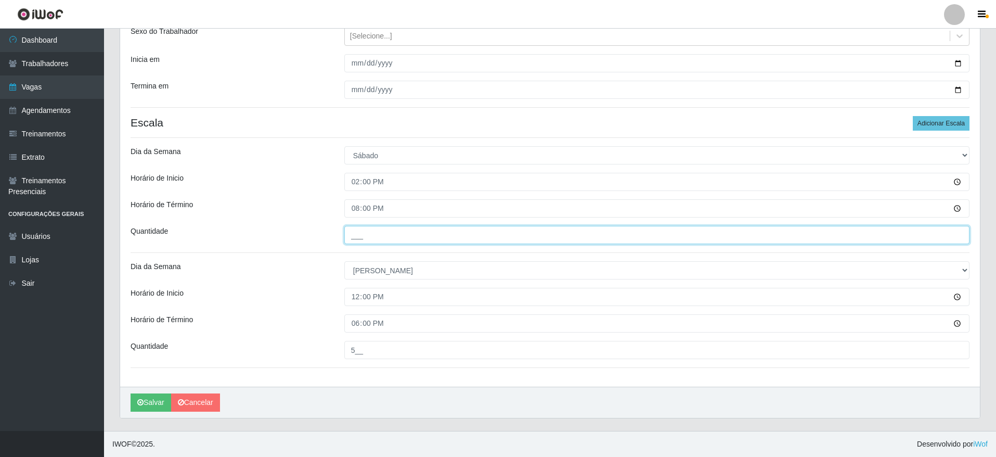
click at [399, 235] on input "___" at bounding box center [656, 235] width 625 height 18
type input "5__"
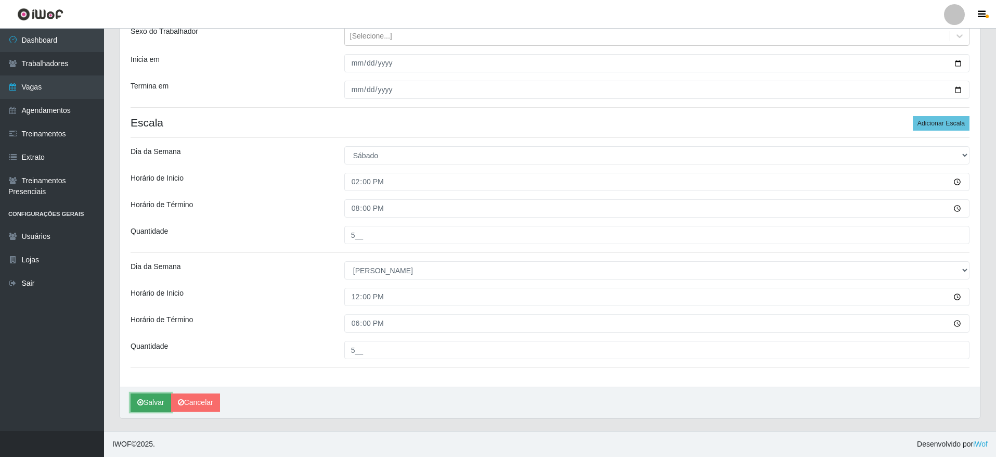
click at [143, 401] on icon "submit" at bounding box center [140, 401] width 6 height 7
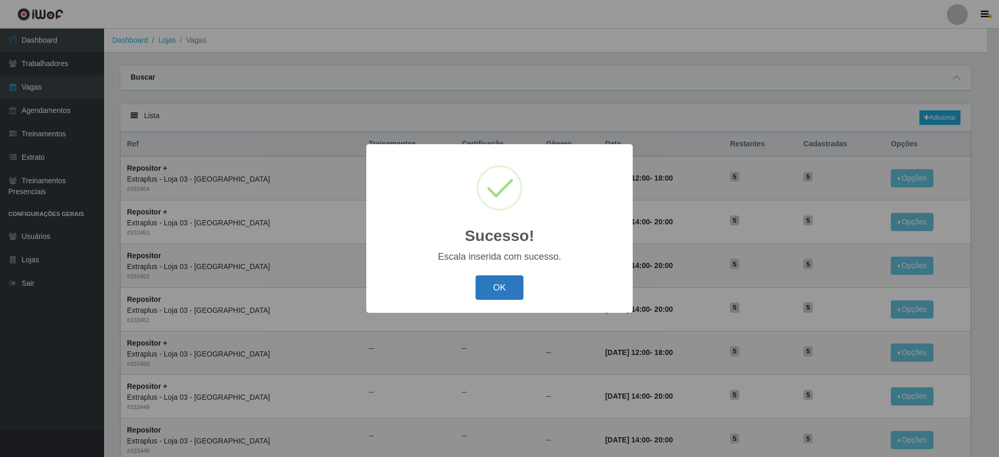
click at [503, 281] on button "OK" at bounding box center [499, 287] width 48 height 24
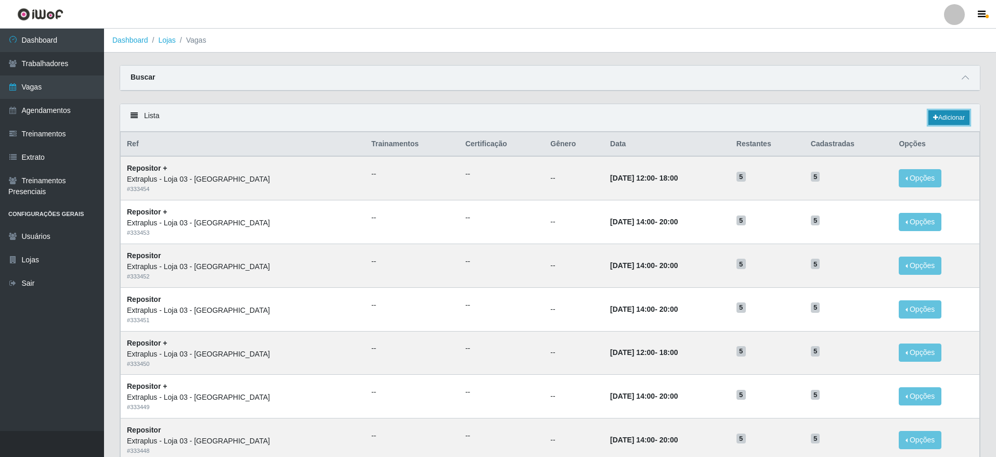
click at [950, 113] on link "Adicionar" at bounding box center [948, 117] width 41 height 15
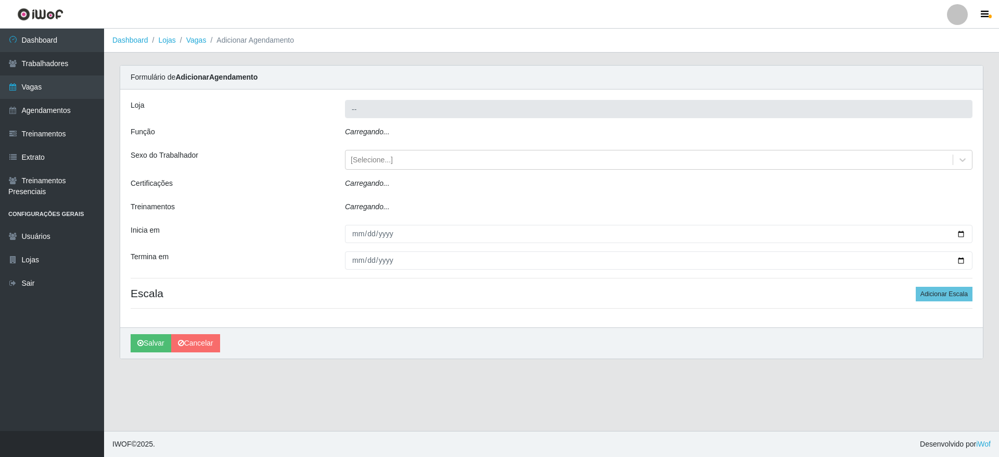
type input "Extraplus - Loja 03 - [GEOGRAPHIC_DATA]"
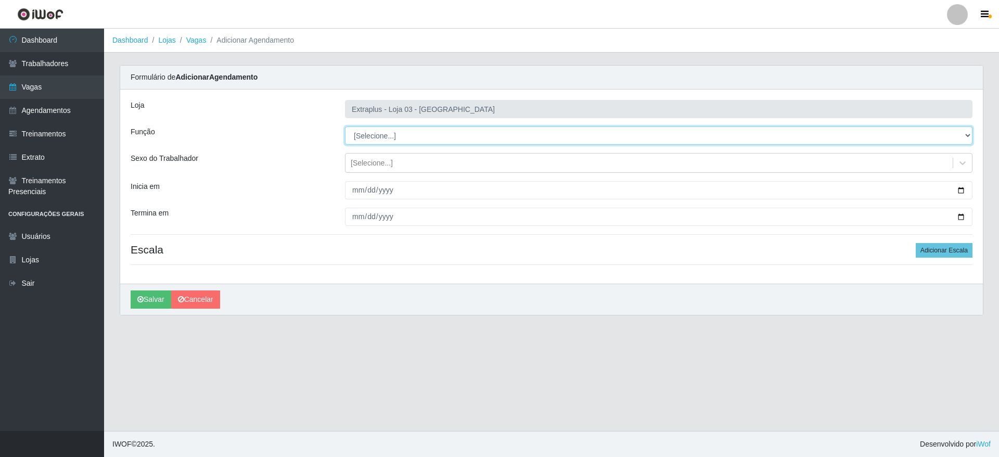
click at [422, 135] on select "[Selecione...] Repositor Repositor + Repositor ++" at bounding box center [658, 135] width 627 height 18
click at [345, 126] on select "[Selecione...] Repositor Repositor + Repositor ++" at bounding box center [658, 135] width 627 height 18
click at [414, 142] on select "[Selecione...] Repositor Repositor + Repositor ++" at bounding box center [658, 135] width 627 height 18
select select "24"
click at [345, 126] on select "[Selecione...] Repositor Repositor + Repositor ++" at bounding box center [658, 135] width 627 height 18
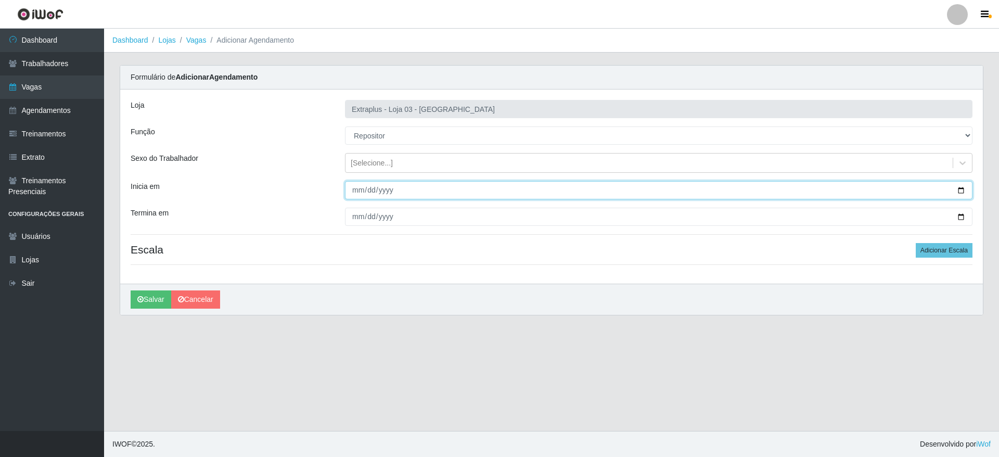
click at [965, 190] on input "Inicia em" at bounding box center [658, 190] width 627 height 18
type input "[DATE]"
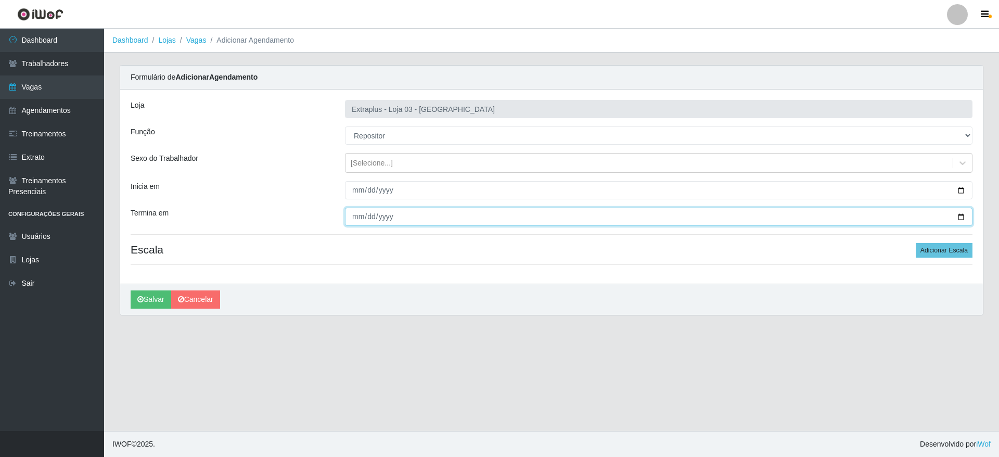
click at [964, 216] on input "Termina em" at bounding box center [658, 217] width 627 height 18
type input "[DATE]"
click at [938, 249] on button "Adicionar Escala" at bounding box center [943, 250] width 57 height 15
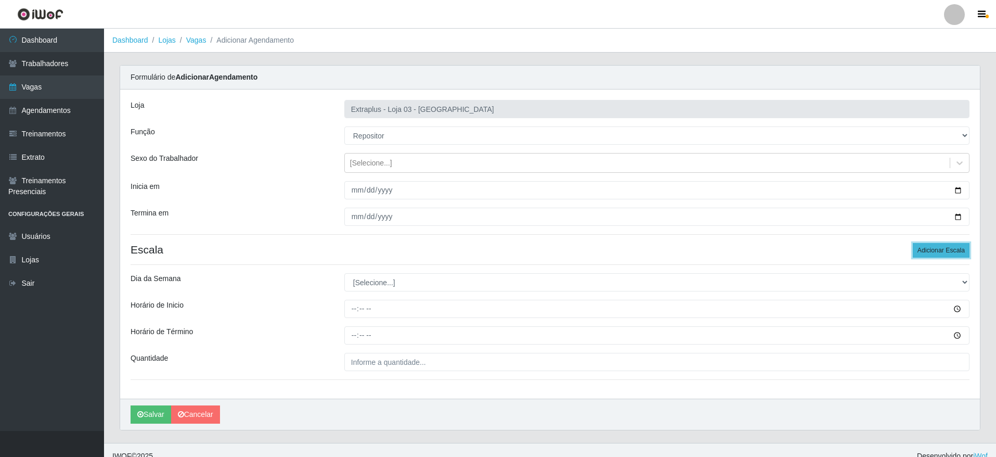
click at [938, 249] on button "Adicionar Escala" at bounding box center [941, 250] width 57 height 15
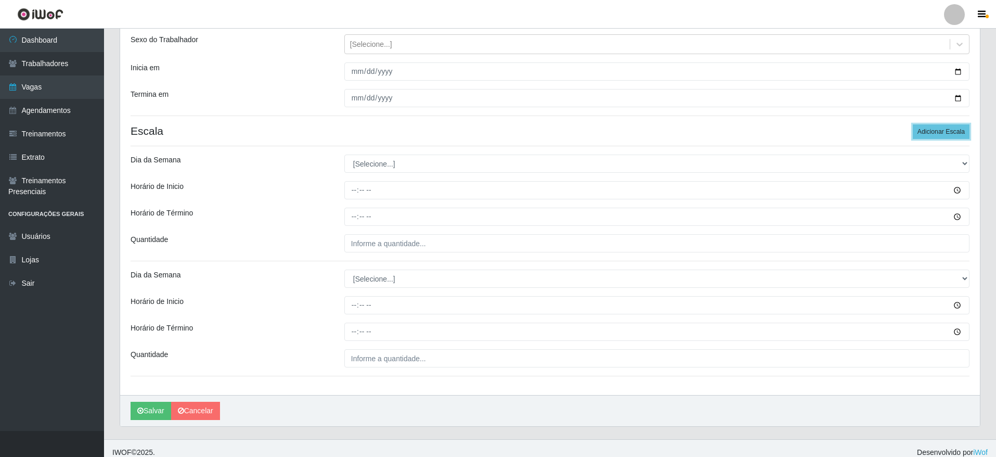
scroll to position [127, 0]
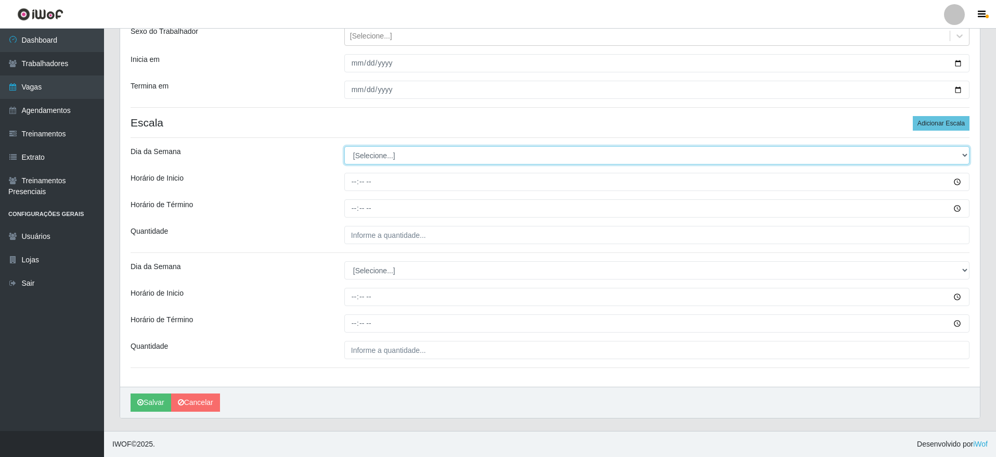
click at [387, 160] on select "[Selecione...] Segunda Terça Quarta Quinta Sexta Sábado Domingo" at bounding box center [656, 155] width 625 height 18
select select "4"
click at [344, 146] on select "[Selecione...] Segunda Terça Quarta Quinta Sexta Sábado Domingo" at bounding box center [656, 155] width 625 height 18
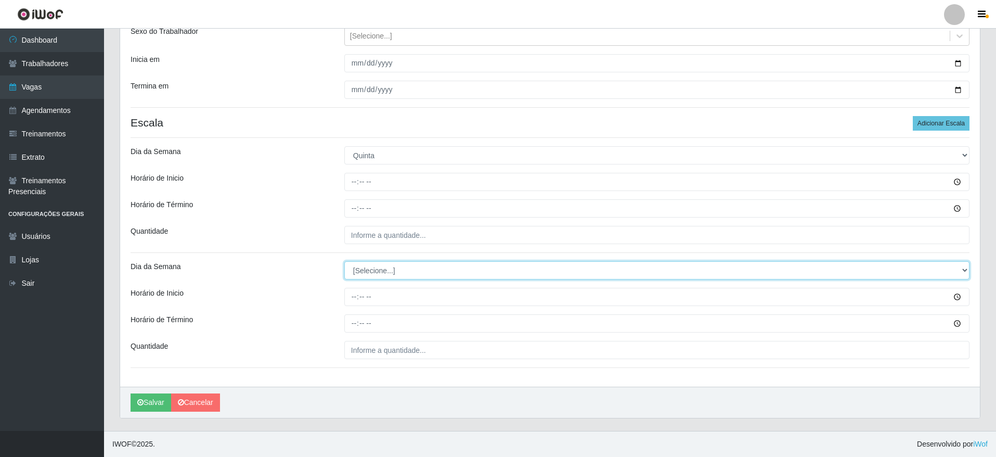
click at [403, 274] on select "[Selecione...] Segunda Terça Quarta Quinta Sexta Sábado Domingo" at bounding box center [656, 270] width 625 height 18
select select "5"
click at [344, 261] on select "[Selecione...] Segunda Terça Quarta Quinta Sexta Sábado Domingo" at bounding box center [656, 270] width 625 height 18
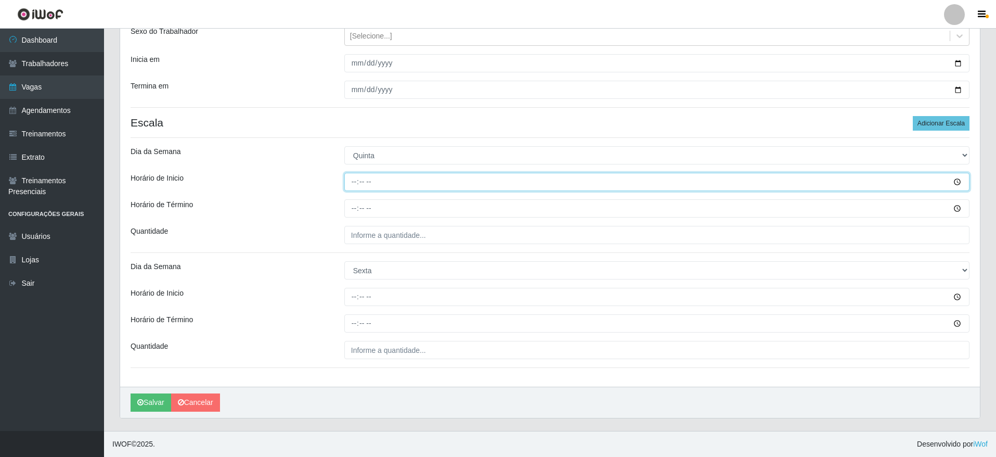
click at [346, 174] on input "Horário de Inicio" at bounding box center [656, 182] width 625 height 18
click at [358, 183] on input "10:00" at bounding box center [656, 182] width 625 height 18
type input "14:00"
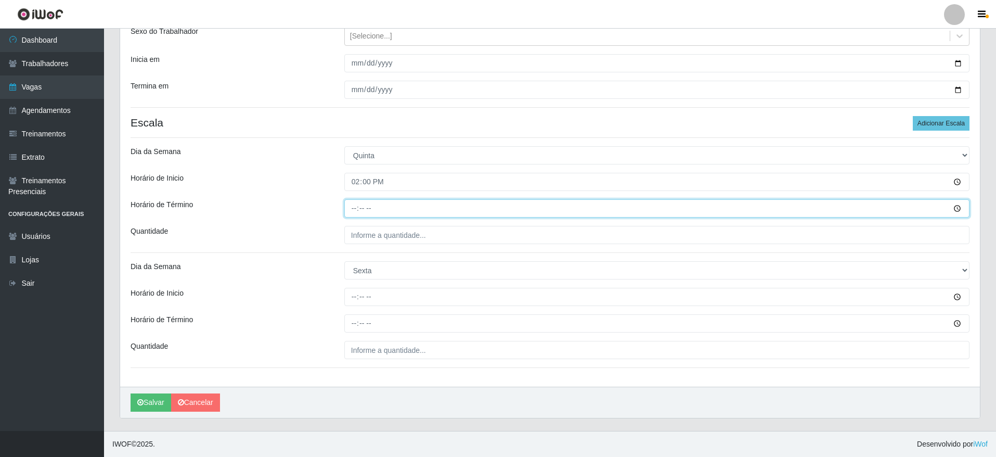
click at [356, 213] on input "Horário de Término" at bounding box center [656, 208] width 625 height 18
type input "20:00"
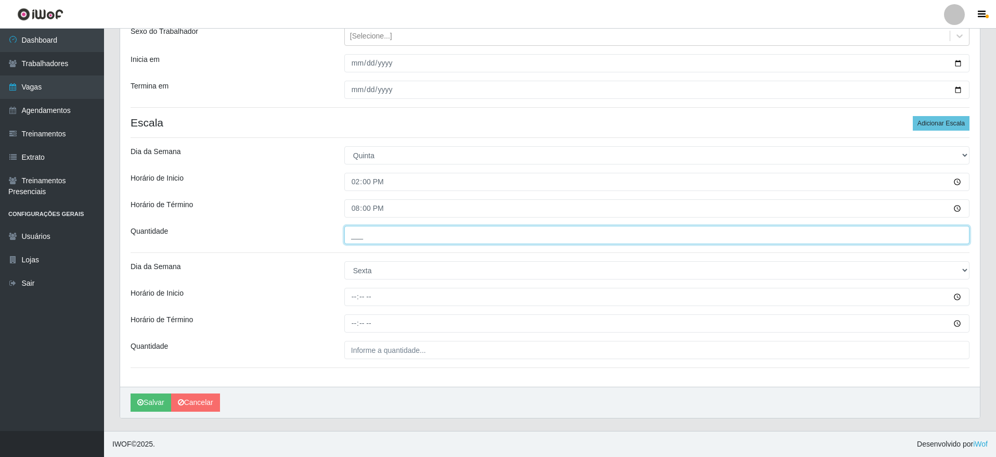
click at [365, 236] on input "___" at bounding box center [656, 235] width 625 height 18
type input "5__"
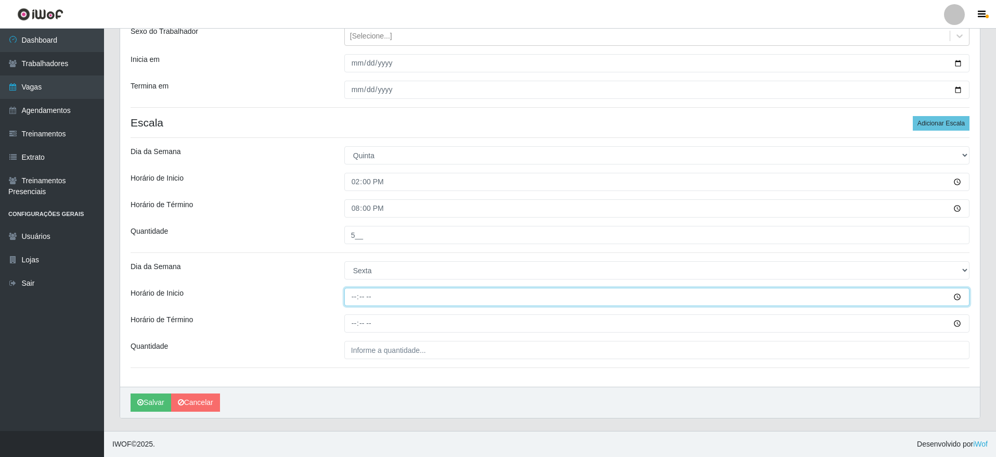
click at [355, 296] on input "Horário de Inicio" at bounding box center [656, 297] width 625 height 18
type input "14:00"
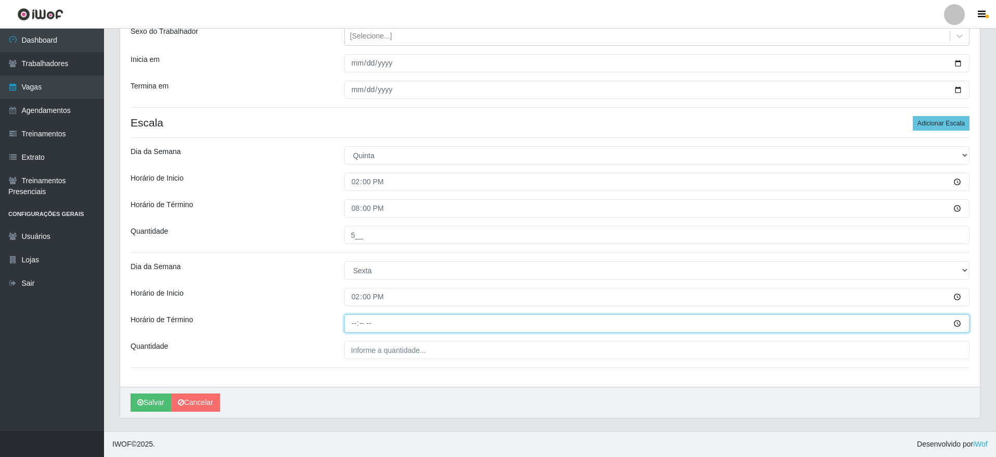
click at [355, 323] on input "Horário de Término" at bounding box center [656, 323] width 625 height 18
type input "20:00"
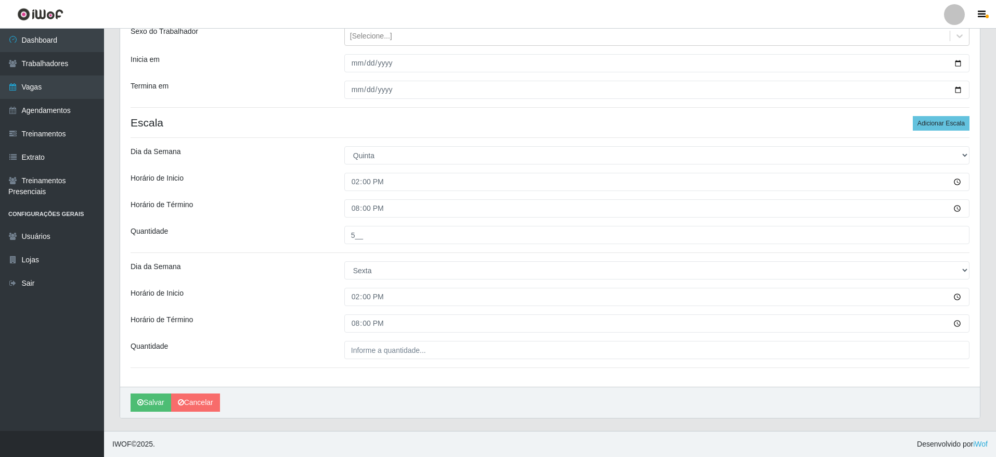
click at [360, 360] on div "Loja Extraplus - Loja 03 - [GEOGRAPHIC_DATA] Função [Selecione...] Repositor Re…" at bounding box center [550, 175] width 860 height 424
click at [365, 359] on div "Loja Extraplus - Loja 03 - [GEOGRAPHIC_DATA] Função [Selecione...] Repositor Re…" at bounding box center [550, 175] width 860 height 424
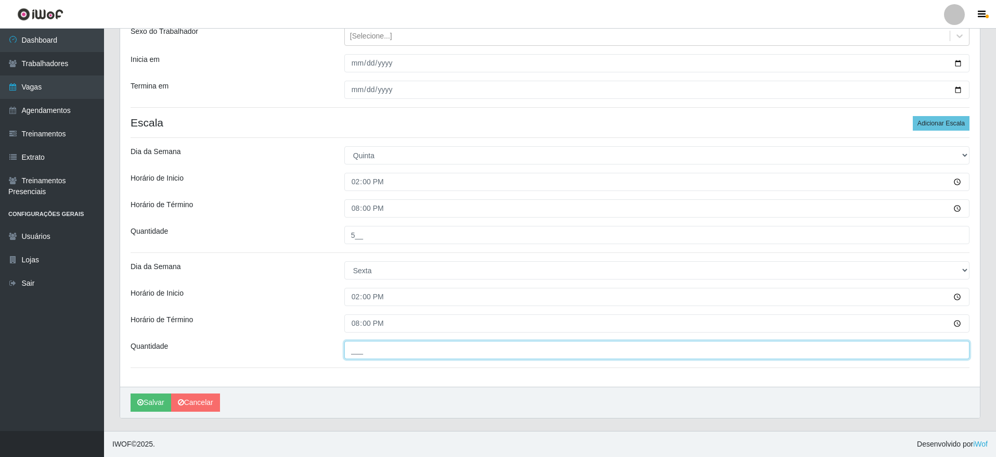
click at [369, 354] on input "___" at bounding box center [656, 350] width 625 height 18
type input "5__"
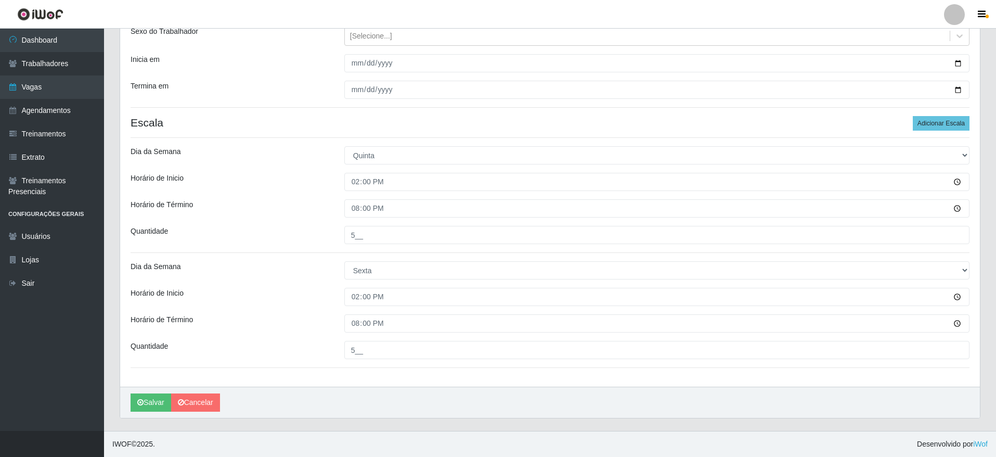
click at [349, 388] on div "[PERSON_NAME]" at bounding box center [550, 401] width 860 height 31
click at [156, 394] on button "Salvar" at bounding box center [151, 402] width 41 height 18
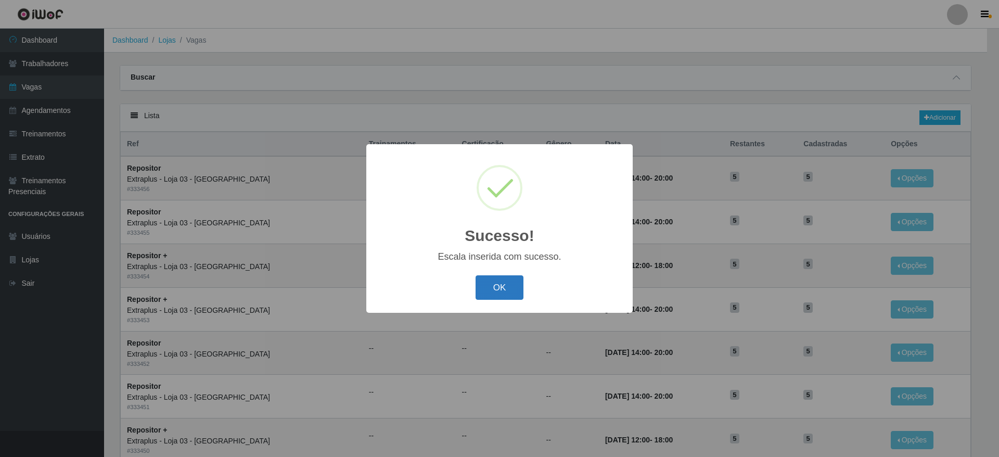
click at [512, 283] on button "OK" at bounding box center [499, 287] width 48 height 24
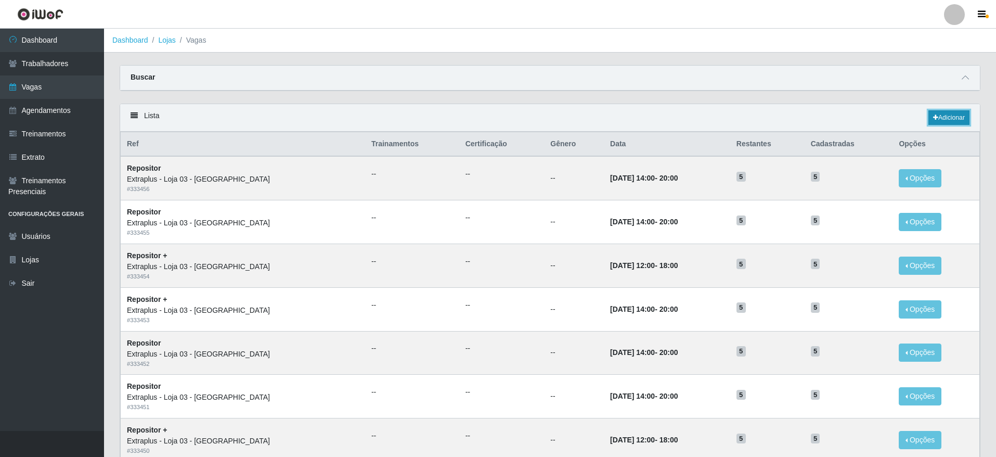
click at [956, 114] on link "Adicionar" at bounding box center [948, 117] width 41 height 15
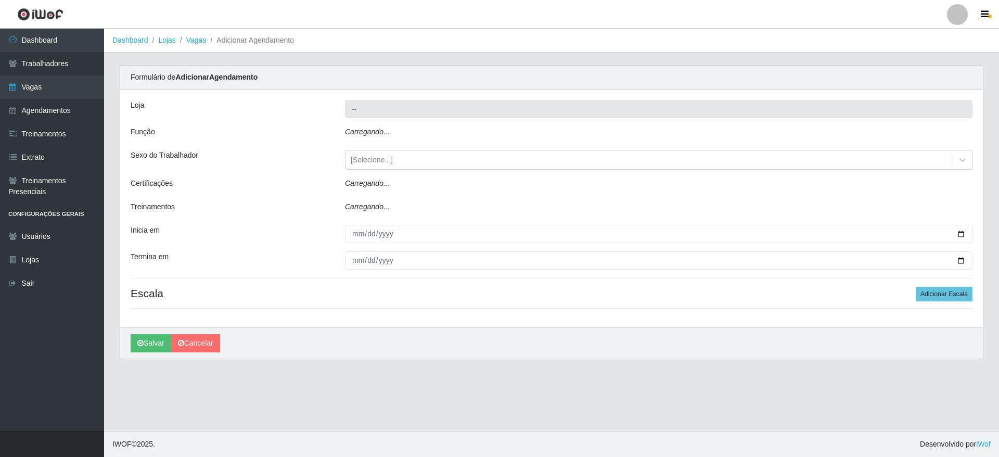
type input "Extraplus - Loja 03 - [GEOGRAPHIC_DATA]"
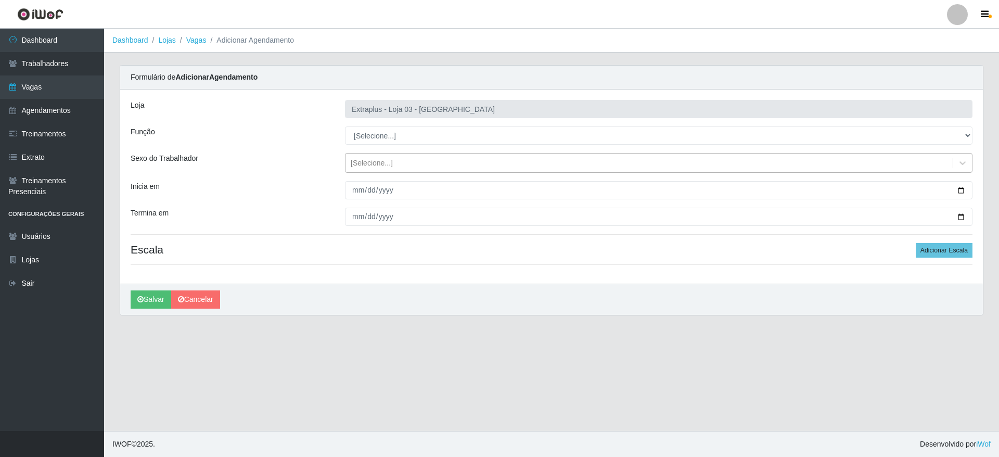
click at [377, 163] on div "[Selecione...]" at bounding box center [372, 163] width 42 height 11
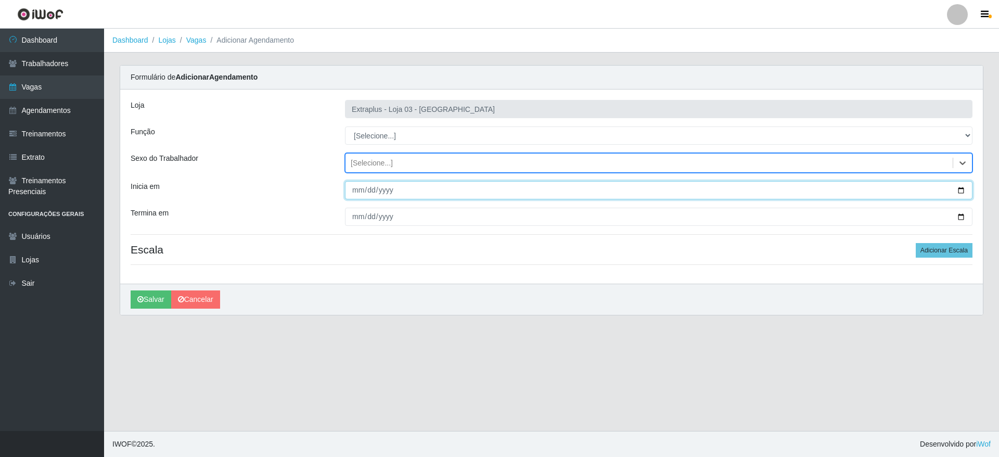
click at [958, 192] on input "Inicia em" at bounding box center [658, 190] width 627 height 18
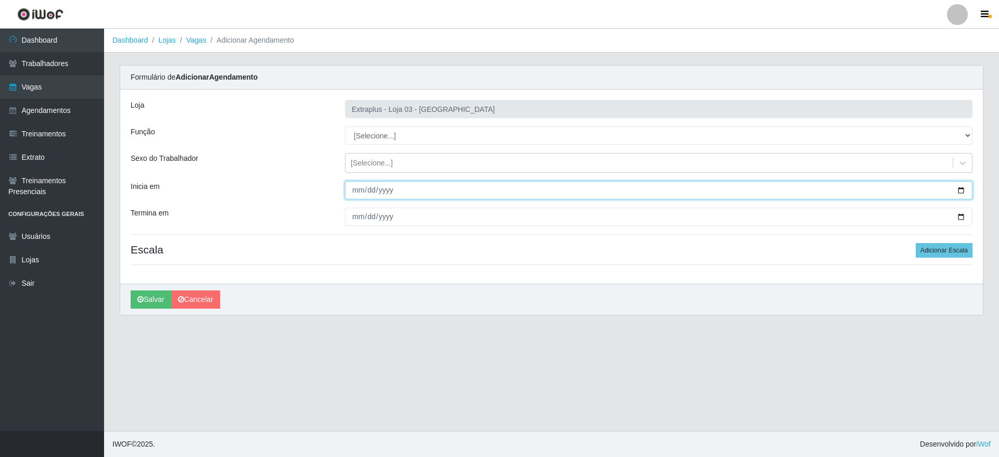
type input "[DATE]"
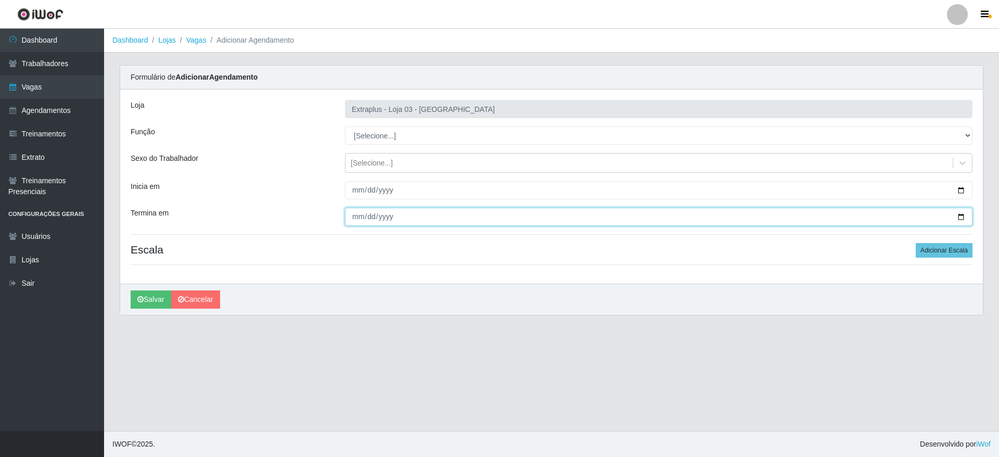
click at [958, 213] on input "Termina em" at bounding box center [658, 217] width 627 height 18
type input "[DATE]"
click at [946, 243] on button "Adicionar Escala" at bounding box center [943, 250] width 57 height 15
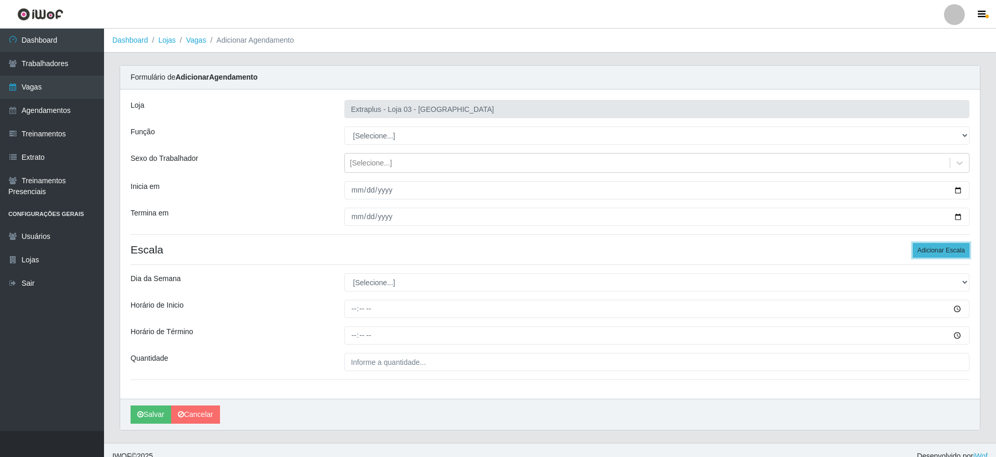
click at [946, 243] on button "Adicionar Escala" at bounding box center [941, 250] width 57 height 15
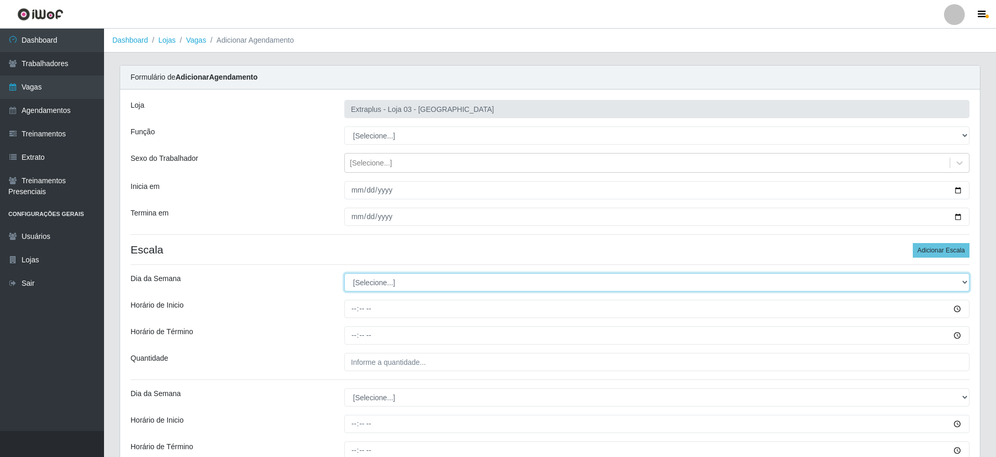
click at [403, 281] on select "[Selecione...] Segunda Terça Quarta Quinta Sexta Sábado Domingo" at bounding box center [656, 282] width 625 height 18
click at [391, 284] on select "[Selecione...] Segunda Terça Quarta Quinta Sexta Sábado Domingo" at bounding box center [656, 282] width 625 height 18
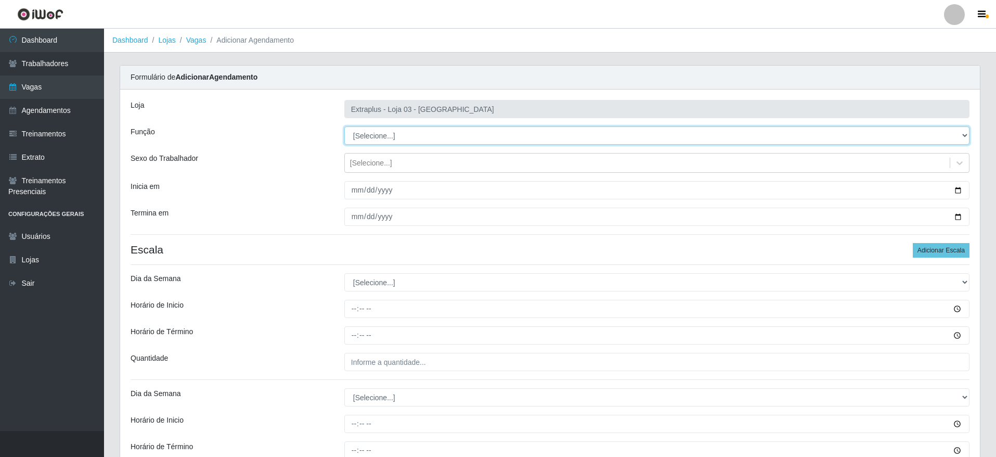
click at [385, 132] on select "[Selecione...] Repositor Repositor + Repositor ++" at bounding box center [656, 135] width 625 height 18
select select "82"
click at [344, 126] on select "[Selecione...] Repositor Repositor + Repositor ++" at bounding box center [656, 135] width 625 height 18
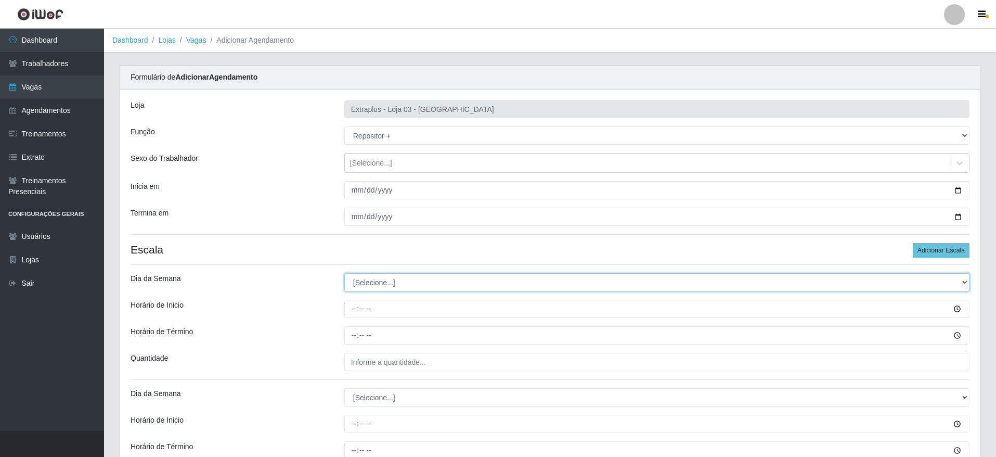
click at [390, 288] on select "[Selecione...] Segunda Terça Quarta Quinta Sexta Sábado Domingo" at bounding box center [656, 282] width 625 height 18
select select "6"
click at [344, 273] on select "[Selecione...] Segunda Terça Quarta Quinta Sexta Sábado Domingo" at bounding box center [656, 282] width 625 height 18
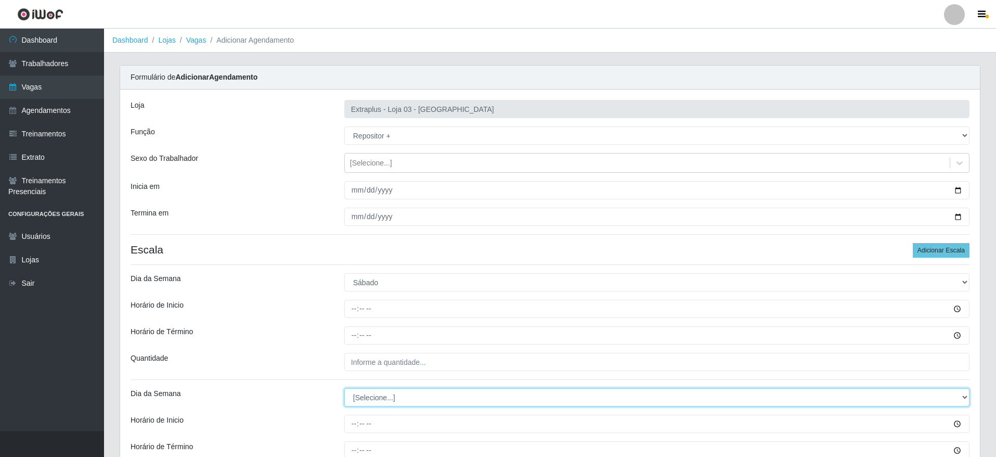
click at [392, 400] on select "[Selecione...] Segunda Terça Quarta Quinta Sexta Sábado Domingo" at bounding box center [656, 397] width 625 height 18
select select "0"
click at [344, 388] on select "[Selecione...] Segunda Terça Quarta Quinta Sexta Sábado Domingo" at bounding box center [656, 397] width 625 height 18
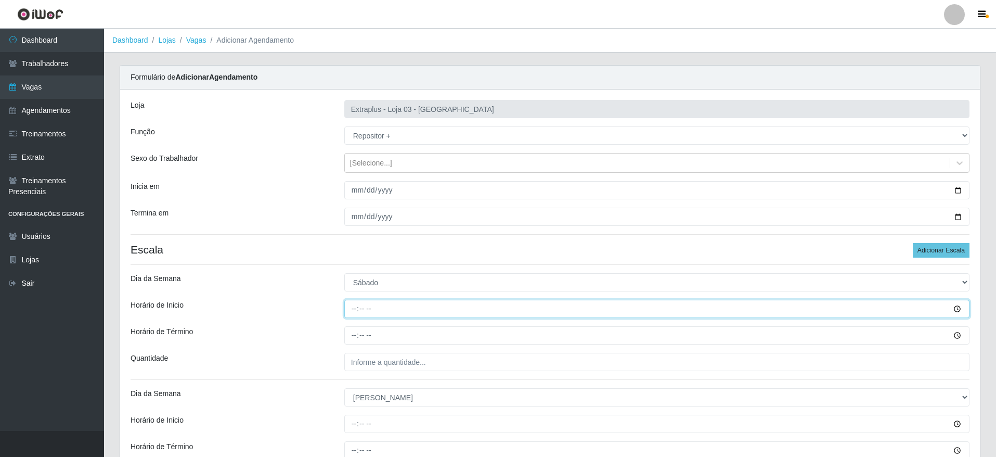
click at [356, 307] on input "Horário de Inicio" at bounding box center [656, 309] width 625 height 18
type input "14:00"
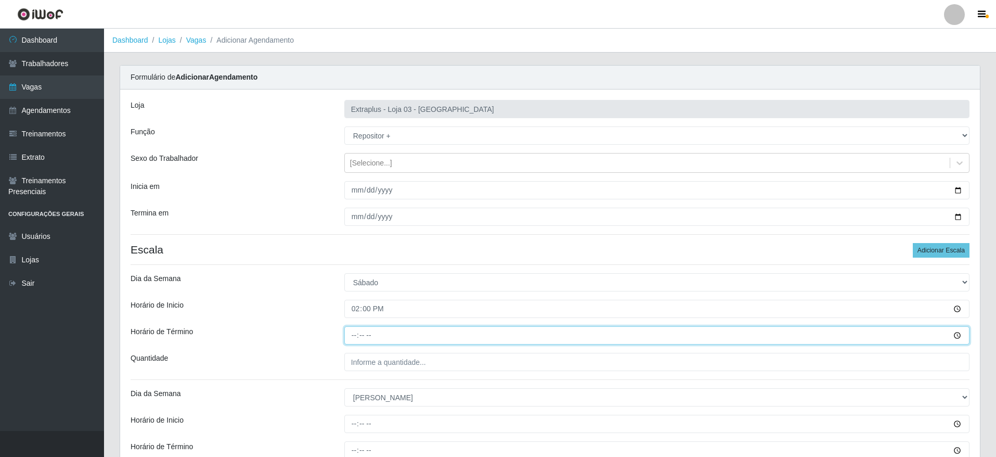
click at [347, 337] on input "Horário de Término" at bounding box center [656, 335] width 625 height 18
type input "20:00"
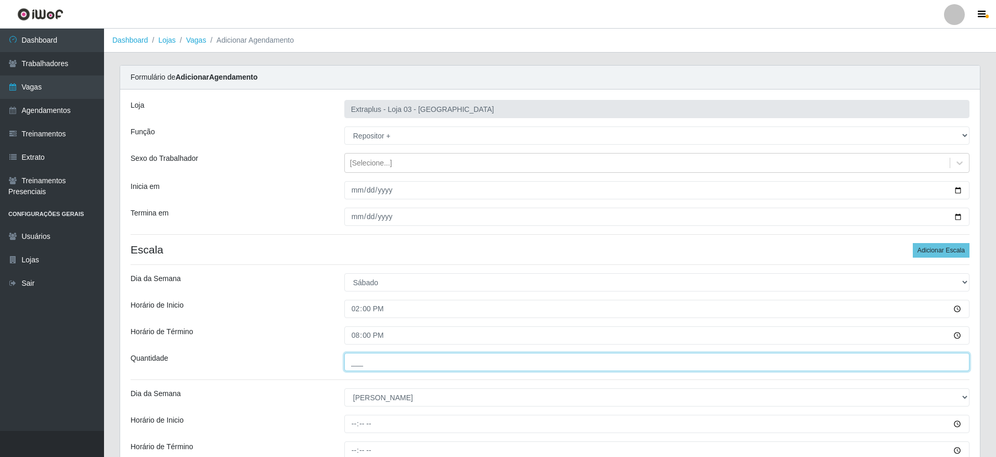
click at [380, 367] on input "___" at bounding box center [656, 362] width 625 height 18
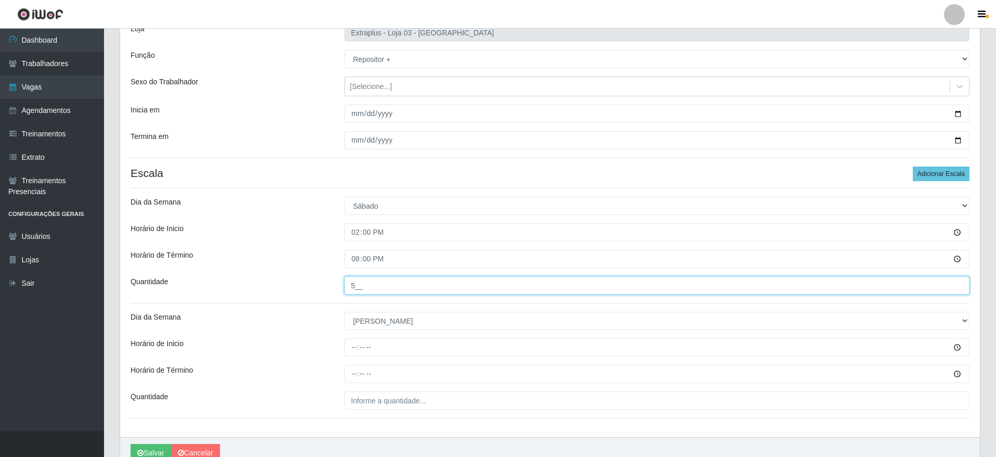
scroll to position [127, 0]
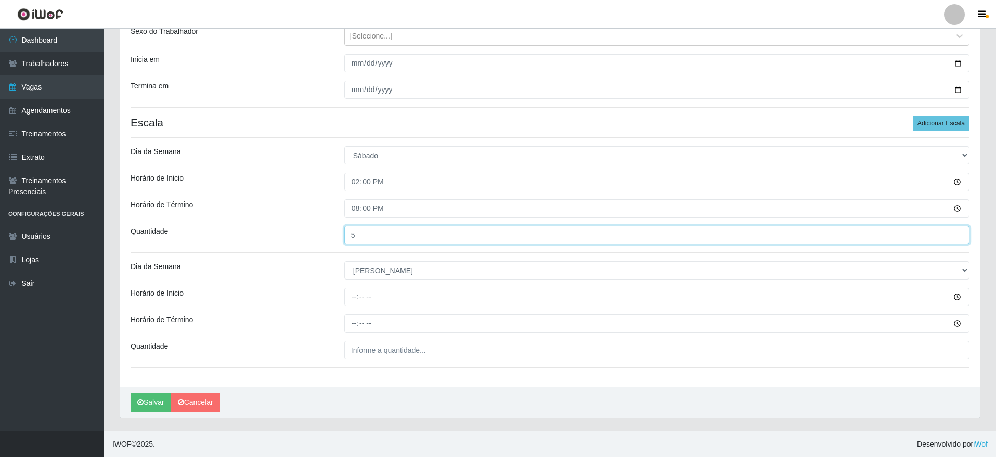
type input "5__"
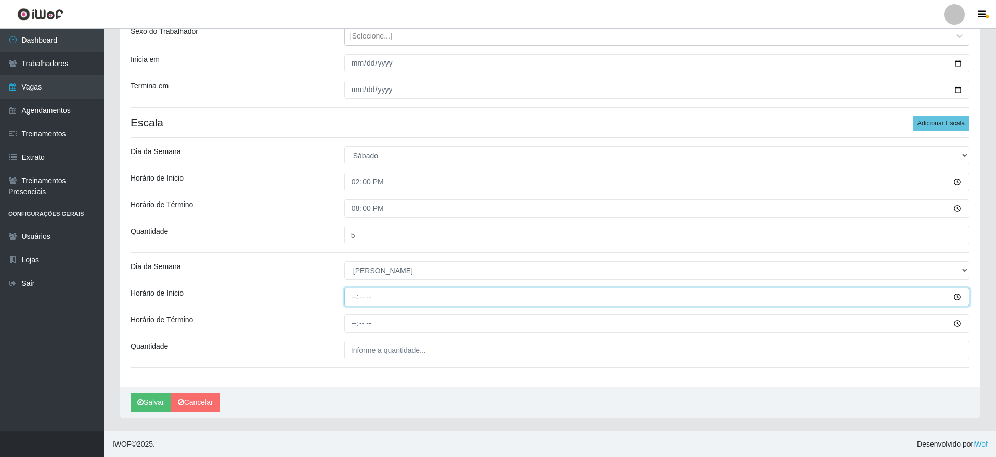
click at [354, 288] on input "Horário de Inicio" at bounding box center [656, 297] width 625 height 18
type input "12:00"
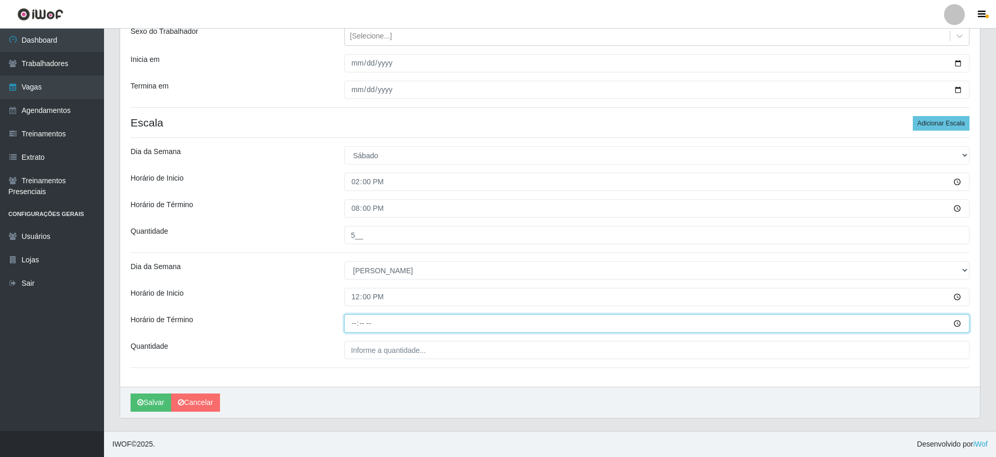
click at [349, 321] on input "Horário de Término" at bounding box center [656, 323] width 625 height 18
type input "18:00"
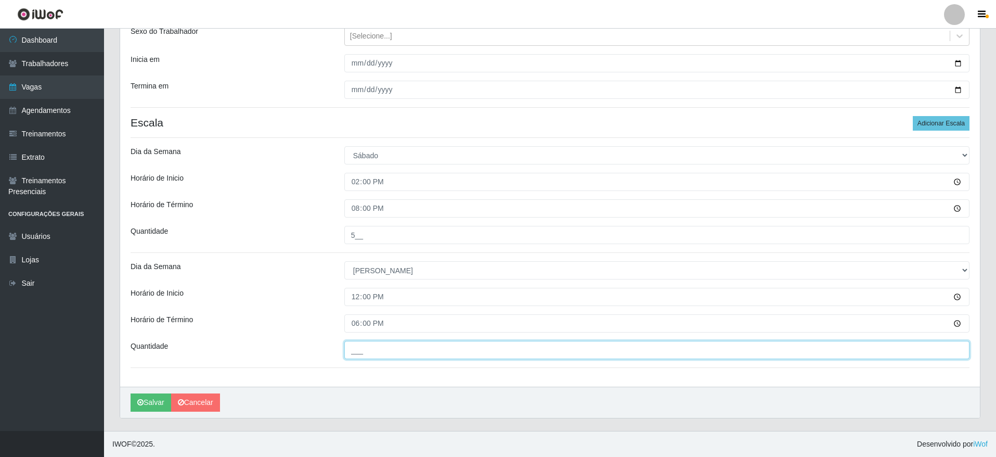
click at [353, 345] on input "___" at bounding box center [656, 350] width 625 height 18
type input "5__"
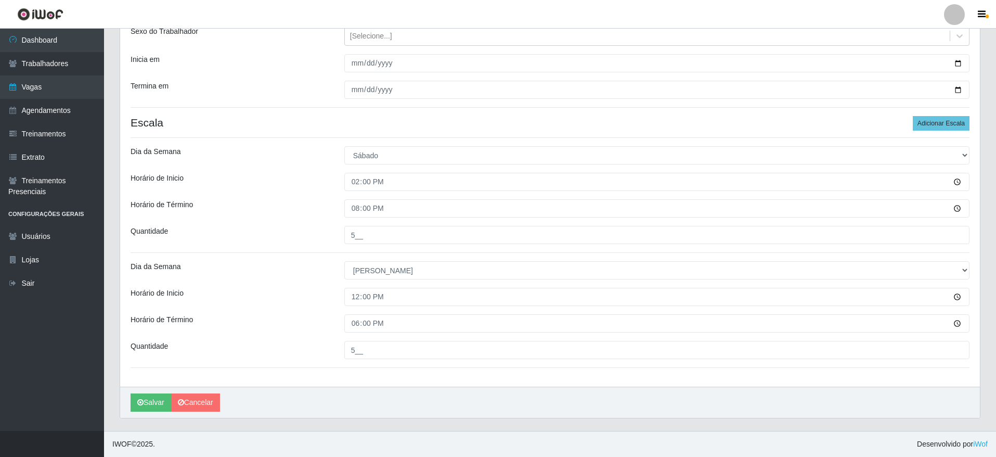
click at [408, 389] on div "[PERSON_NAME]" at bounding box center [550, 401] width 860 height 31
click at [150, 398] on button "Salvar" at bounding box center [151, 402] width 41 height 18
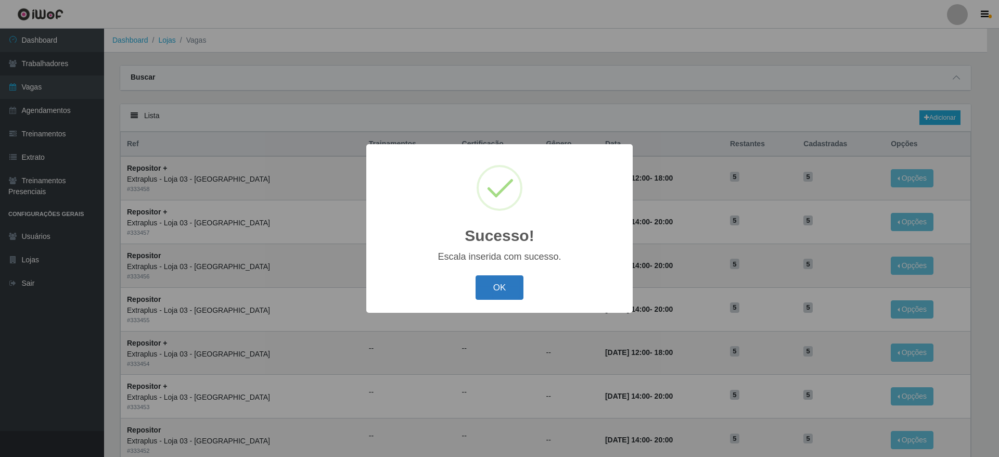
click at [498, 283] on button "OK" at bounding box center [499, 287] width 48 height 24
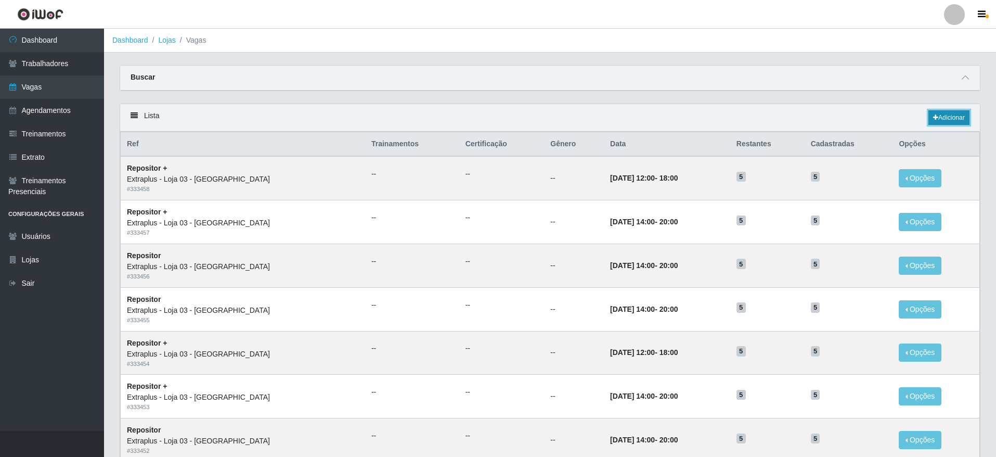
click at [944, 120] on link "Adicionar" at bounding box center [948, 117] width 41 height 15
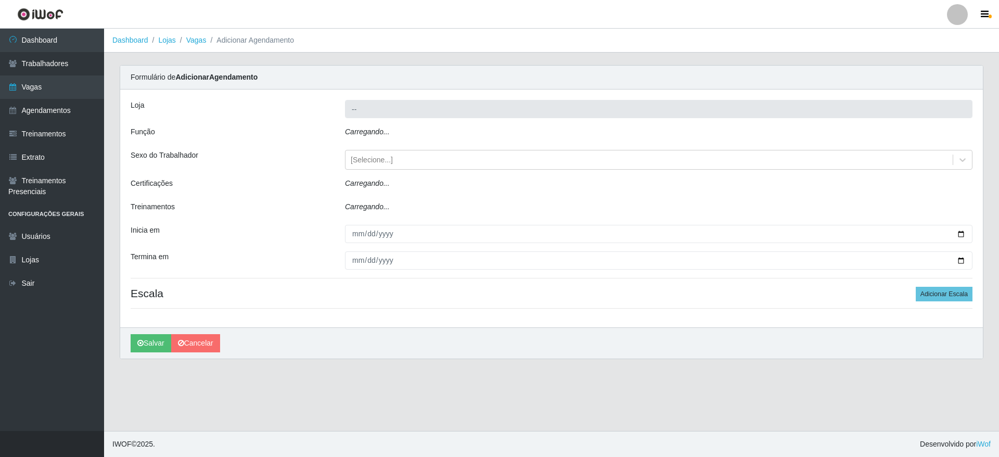
type input "Extraplus - Loja 03 - [GEOGRAPHIC_DATA]"
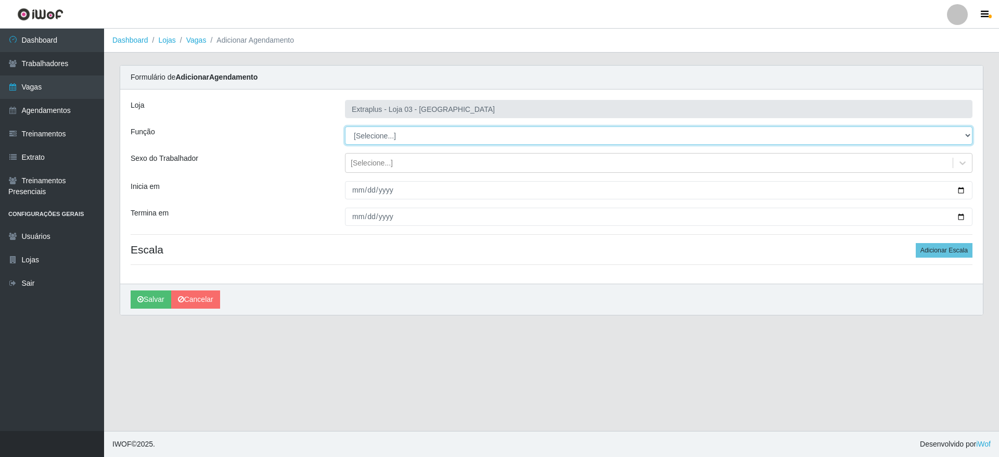
click at [436, 134] on select "[Selecione...] Repositor Repositor + Repositor ++" at bounding box center [658, 135] width 627 height 18
click at [345, 126] on select "[Selecione...] Repositor Repositor + Repositor ++" at bounding box center [658, 135] width 627 height 18
click at [436, 131] on select "[Selecione...] Repositor Repositor + Repositor ++" at bounding box center [658, 135] width 627 height 18
drag, startPoint x: 770, startPoint y: 134, endPoint x: 760, endPoint y: 136, distance: 9.7
click at [770, 134] on select "[Selecione...] Repositor Repositor + Repositor ++" at bounding box center [658, 135] width 627 height 18
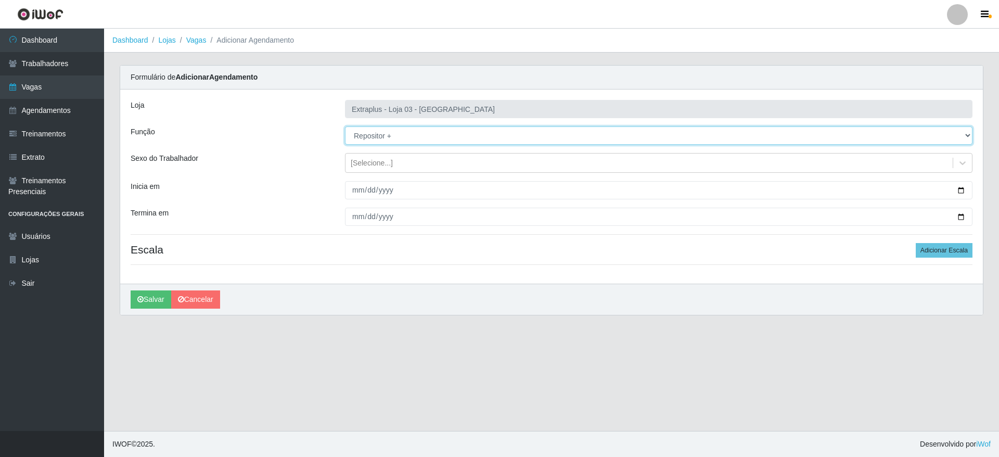
select select "24"
click at [345, 126] on select "[Selecione...] Repositor Repositor + Repositor ++" at bounding box center [658, 135] width 627 height 18
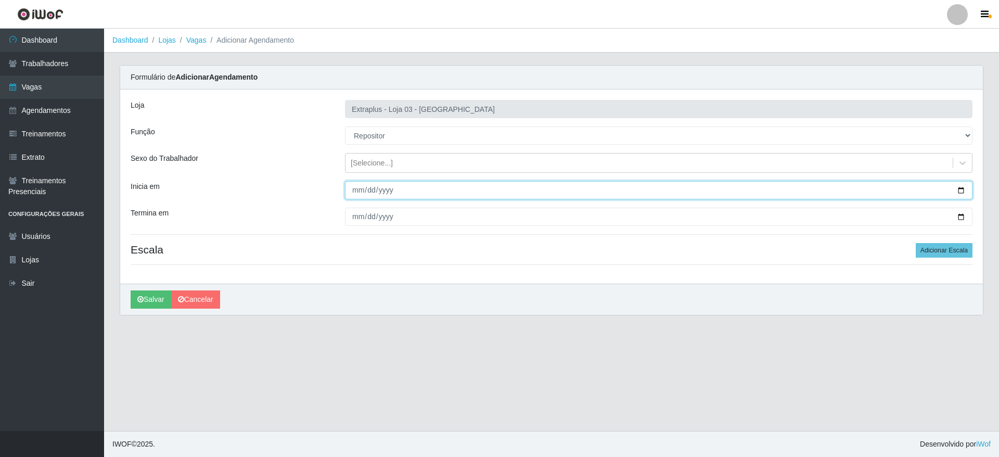
click at [954, 190] on input "Inicia em" at bounding box center [658, 190] width 627 height 18
click at [962, 189] on input "Inicia em" at bounding box center [658, 190] width 627 height 18
type input "[DATE]"
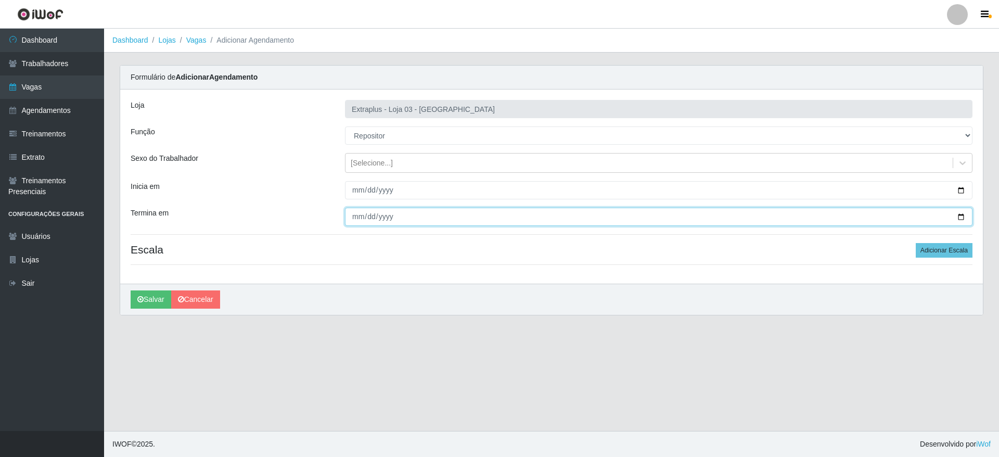
click at [964, 216] on input "Termina em" at bounding box center [658, 217] width 627 height 18
type input "[DATE]"
click at [942, 254] on button "Adicionar Escala" at bounding box center [943, 250] width 57 height 15
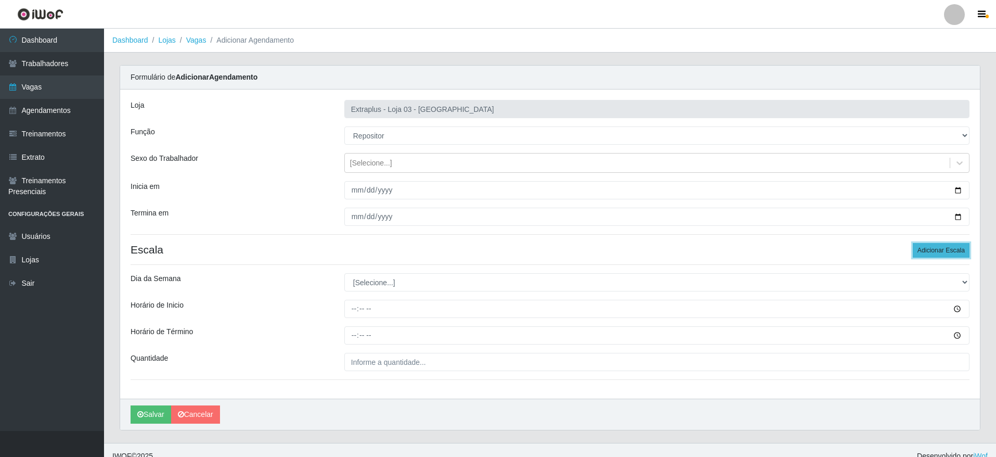
click at [942, 254] on button "Adicionar Escala" at bounding box center [941, 250] width 57 height 15
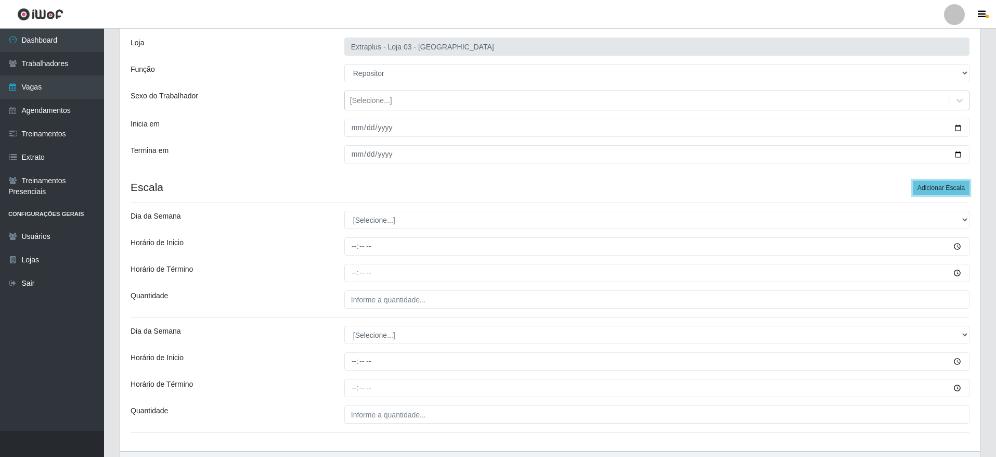
scroll to position [127, 0]
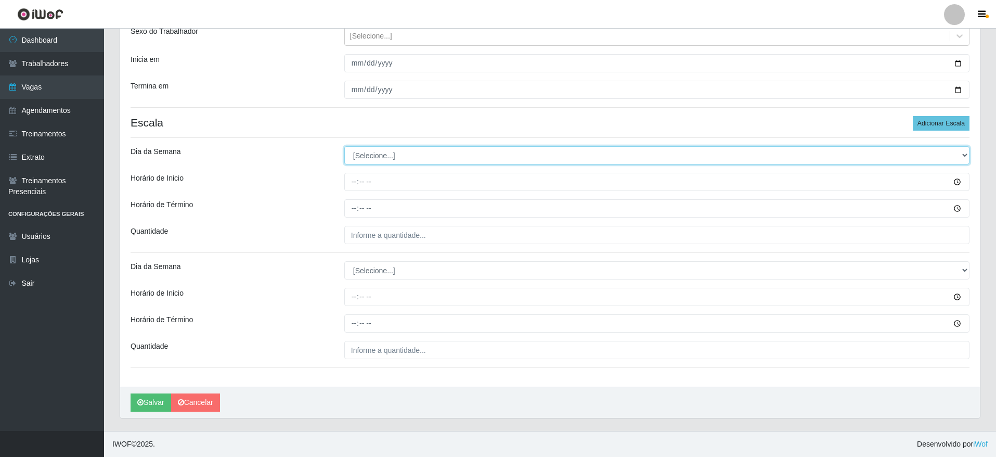
click at [389, 150] on select "[Selecione...] Segunda Terça Quarta Quinta Sexta Sábado Domingo" at bounding box center [656, 155] width 625 height 18
select select "4"
click at [344, 146] on select "[Selecione...] Segunda Terça Quarta Quinta Sexta Sábado Domingo" at bounding box center [656, 155] width 625 height 18
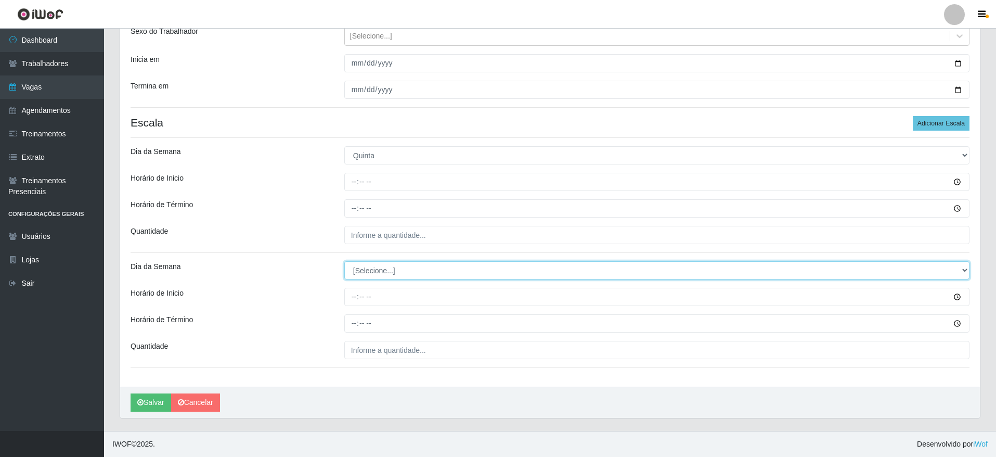
click at [402, 275] on select "[Selecione...] Segunda Terça Quarta Quinta Sexta Sábado Domingo" at bounding box center [656, 270] width 625 height 18
select select "5"
click at [344, 261] on select "[Selecione...] Segunda Terça Quarta Quinta Sexta Sábado Domingo" at bounding box center [656, 270] width 625 height 18
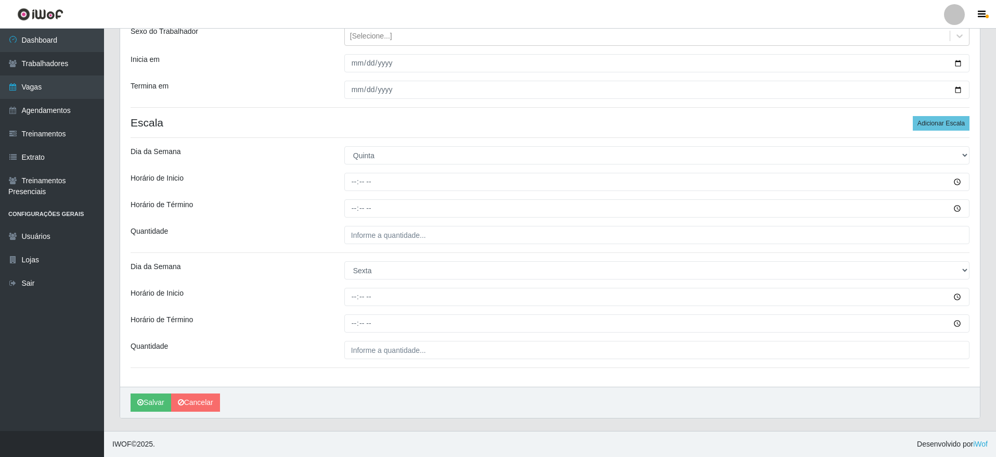
click at [343, 182] on div at bounding box center [656, 182] width 641 height 18
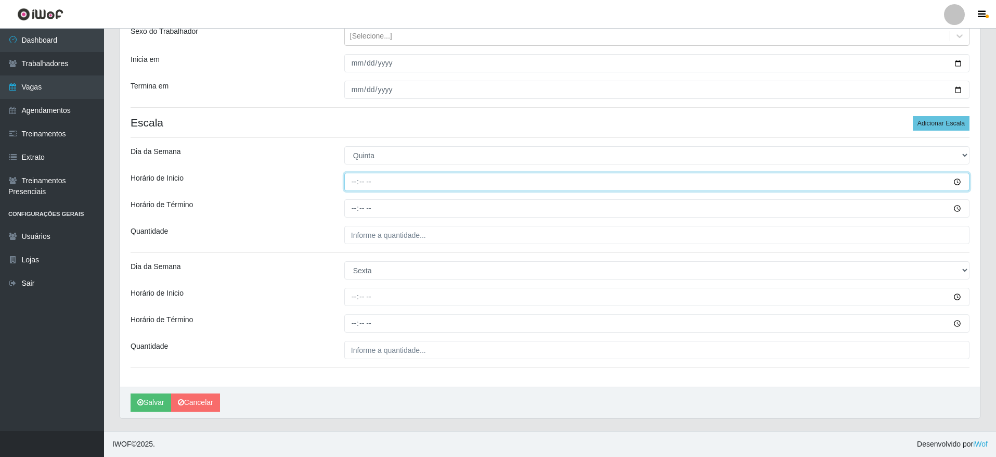
click at [349, 182] on input "Horário de Inicio" at bounding box center [656, 182] width 625 height 18
type input "14:00"
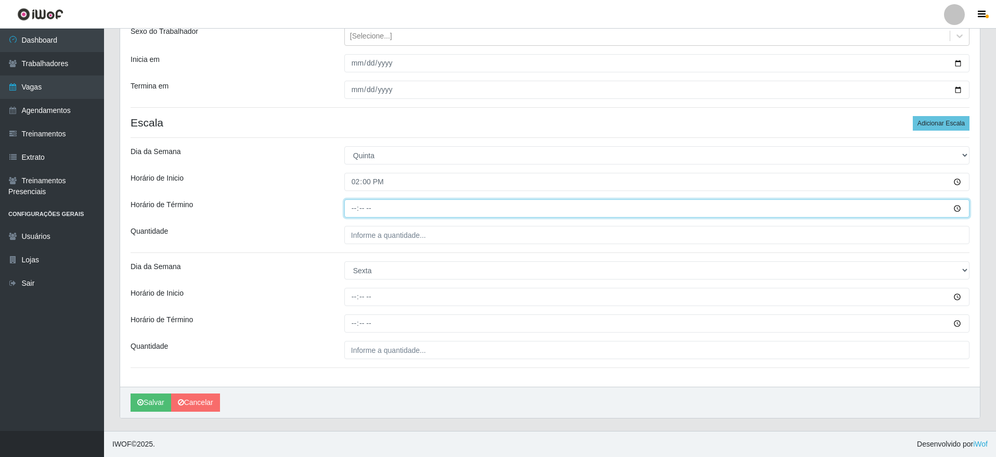
click at [353, 205] on input "Horário de Término" at bounding box center [656, 208] width 625 height 18
type input "20:00"
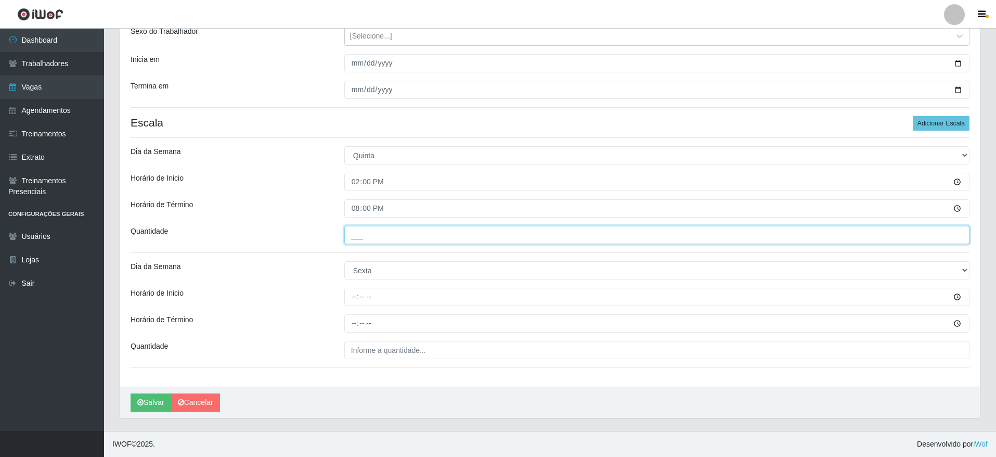
click at [382, 237] on input "___" at bounding box center [656, 235] width 625 height 18
type input "5__"
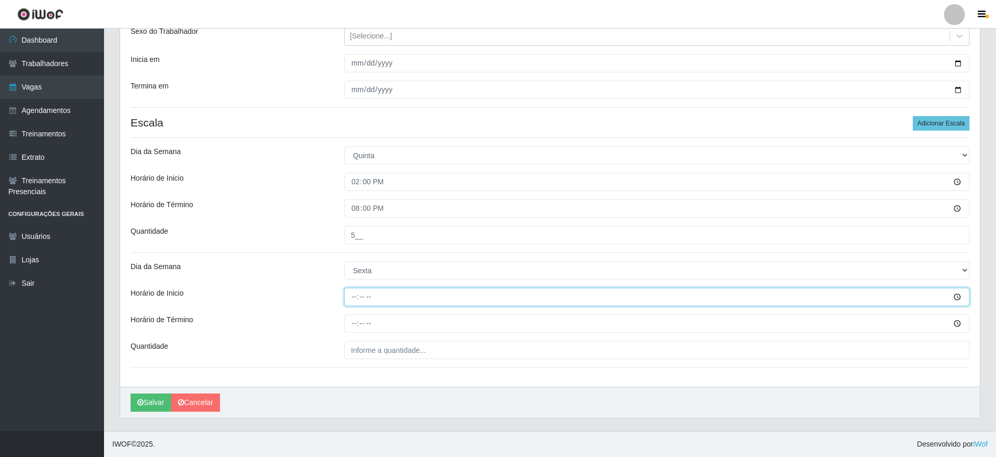
click at [355, 288] on input "Horário de Inicio" at bounding box center [656, 297] width 625 height 18
type input "14:00"
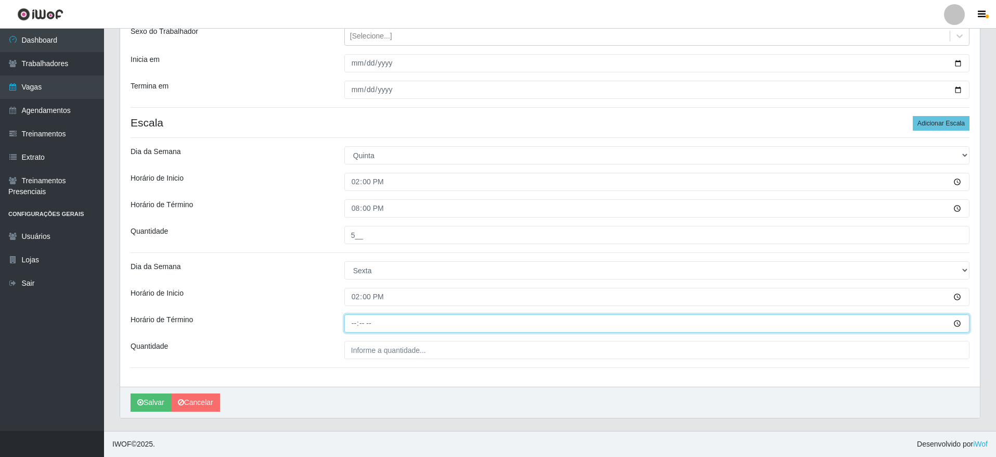
click at [355, 327] on input "Horário de Término" at bounding box center [656, 323] width 625 height 18
type input "20:00"
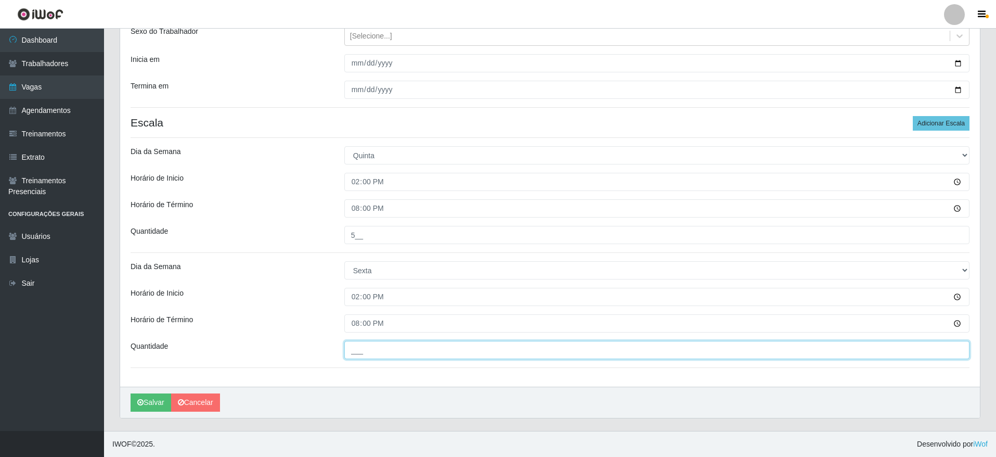
click at [357, 354] on input "___" at bounding box center [656, 350] width 625 height 18
type input "5__"
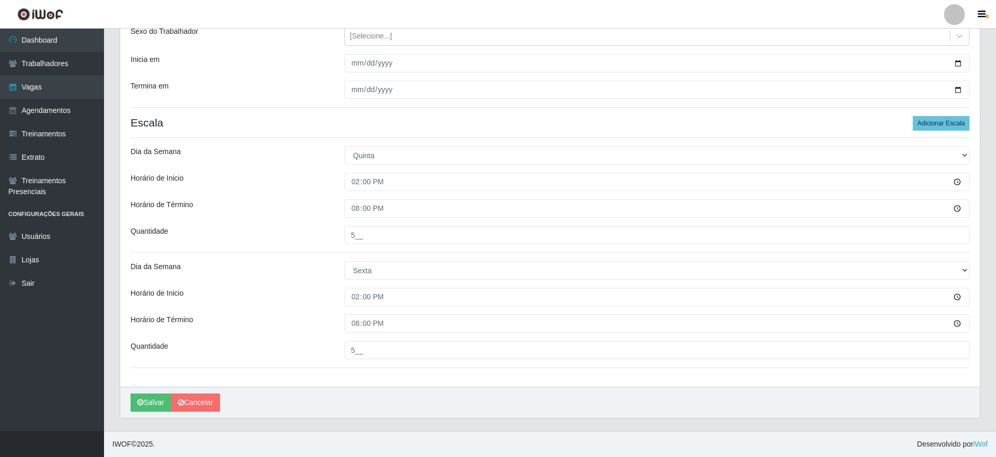
click at [344, 390] on div "[PERSON_NAME]" at bounding box center [550, 401] width 860 height 31
click at [149, 402] on button "Salvar" at bounding box center [151, 402] width 41 height 18
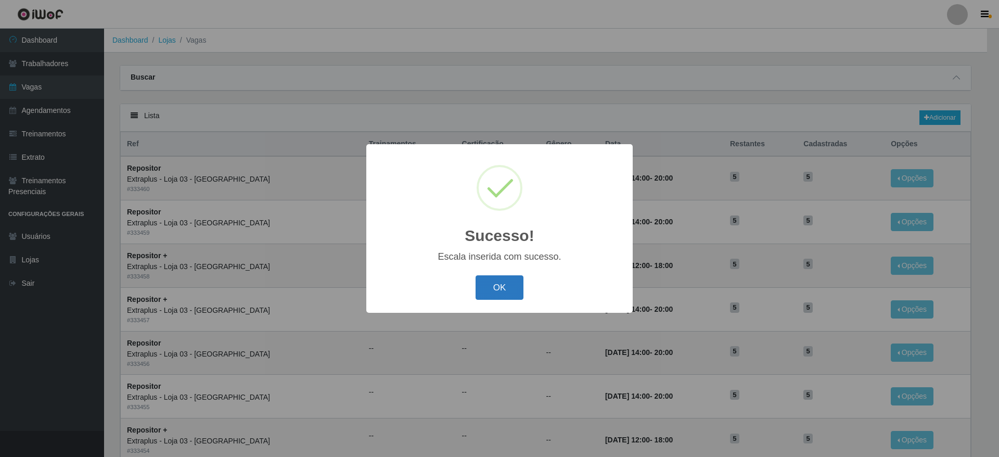
click at [496, 298] on button "OK" at bounding box center [499, 287] width 48 height 24
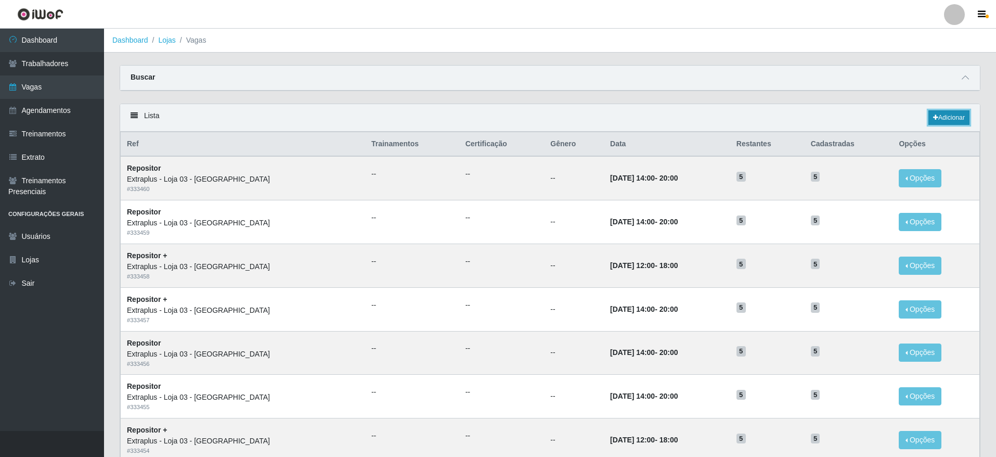
click at [941, 116] on link "Adicionar" at bounding box center [948, 117] width 41 height 15
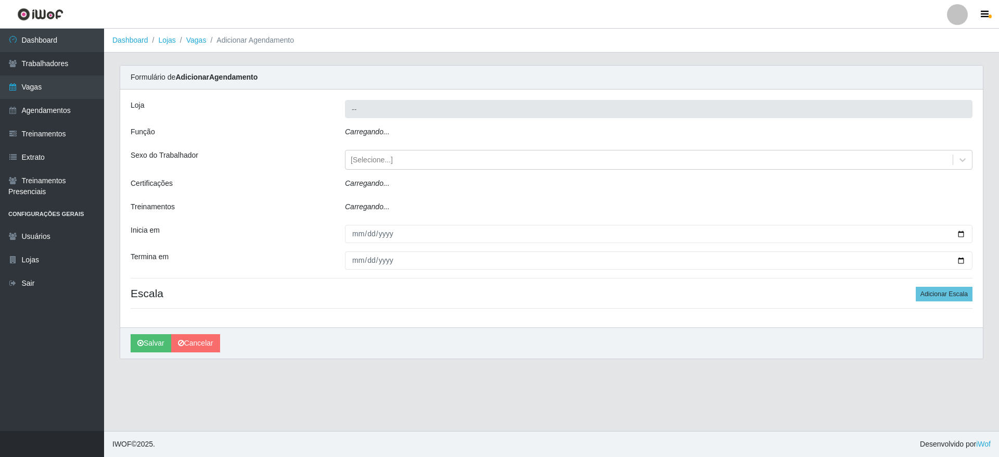
type input "Extraplus - Loja 03 - [GEOGRAPHIC_DATA]"
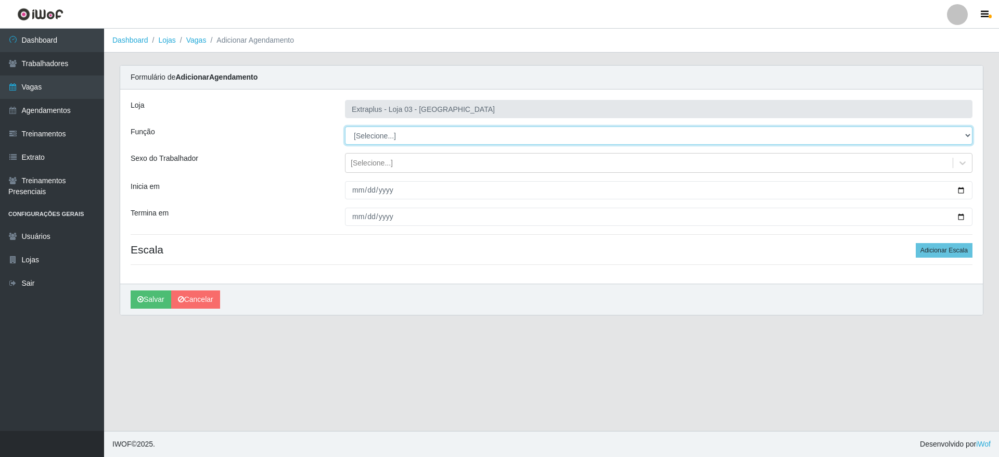
click at [662, 132] on select "[Selecione...] Repositor Repositor + Repositor ++" at bounding box center [658, 135] width 627 height 18
select select "82"
click at [345, 126] on select "[Selecione...] Repositor Repositor + Repositor ++" at bounding box center [658, 135] width 627 height 18
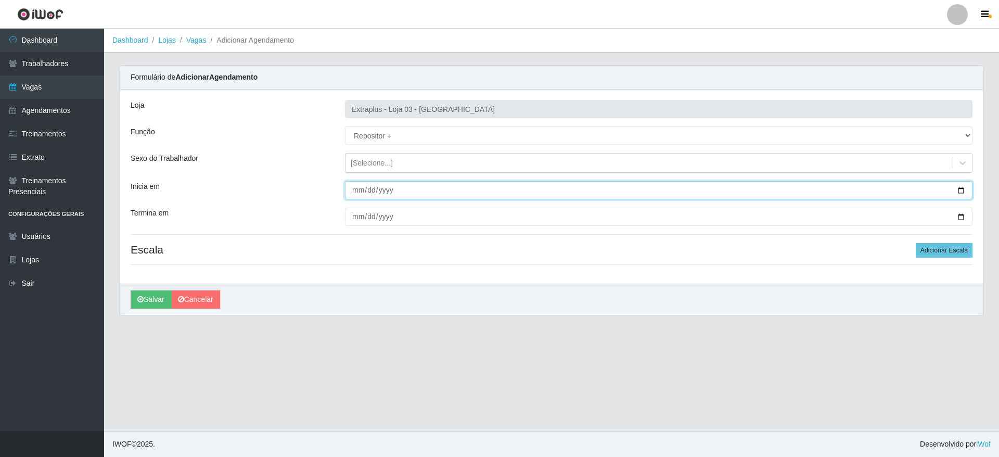
click at [954, 195] on input "Inicia em" at bounding box center [658, 190] width 627 height 18
click at [958, 192] on input "Inicia em" at bounding box center [658, 190] width 627 height 18
type input "[DATE]"
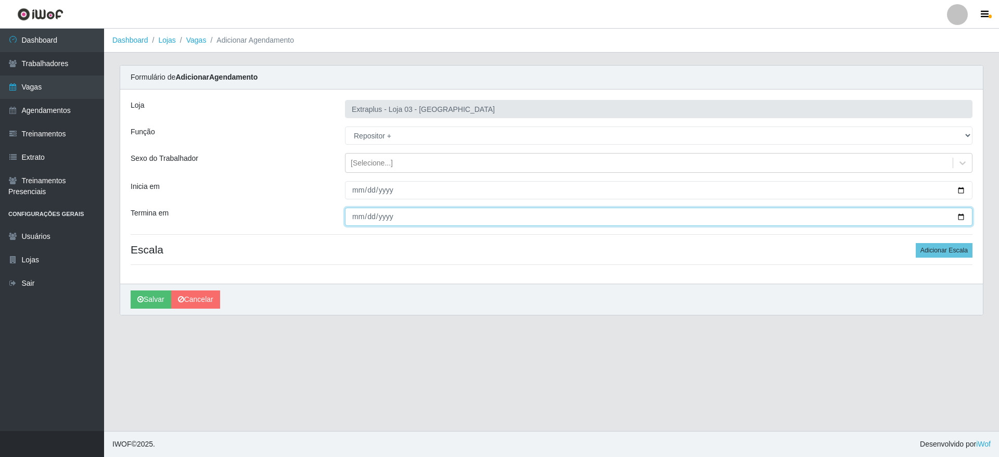
click at [956, 215] on input "Termina em" at bounding box center [658, 217] width 627 height 18
type input "[DATE]"
click at [951, 245] on button "Adicionar Escala" at bounding box center [943, 250] width 57 height 15
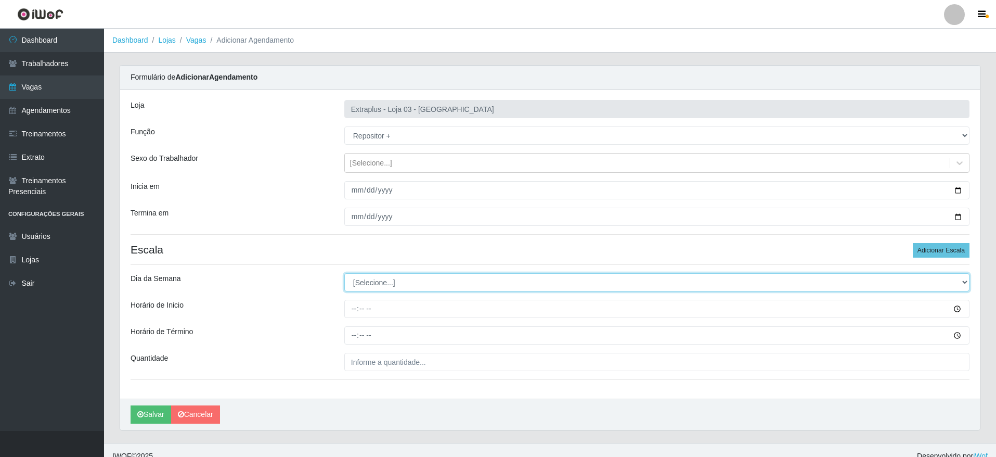
click at [489, 281] on select "[Selecione...] Segunda Terça Quarta Quinta Sexta Sábado Domingo" at bounding box center [656, 282] width 625 height 18
select select "6"
click at [344, 273] on select "[Selecione...] Segunda Terça Quarta Quinta Sexta Sábado Domingo" at bounding box center [656, 282] width 625 height 18
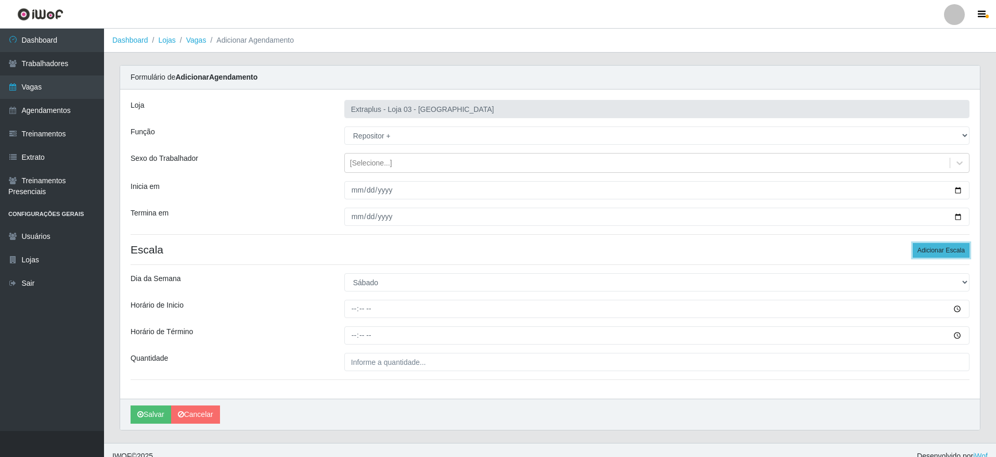
click at [958, 244] on button "Adicionar Escala" at bounding box center [941, 250] width 57 height 15
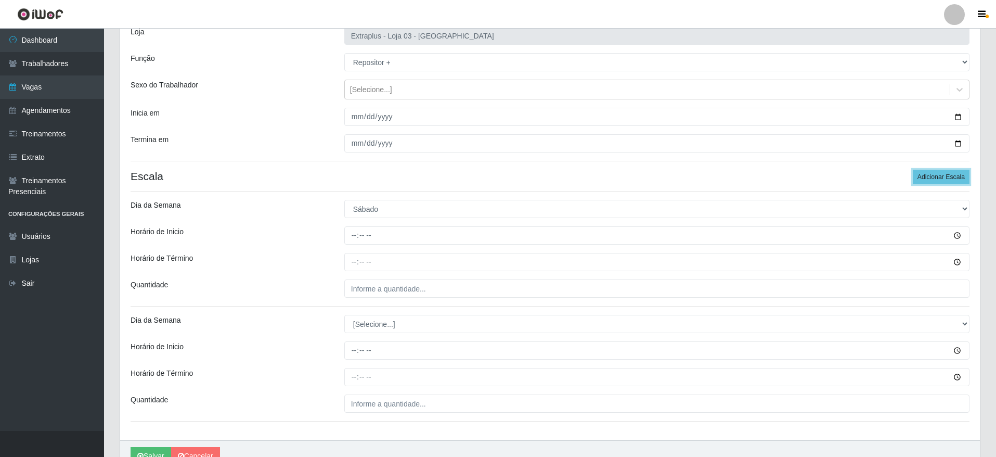
scroll to position [127, 0]
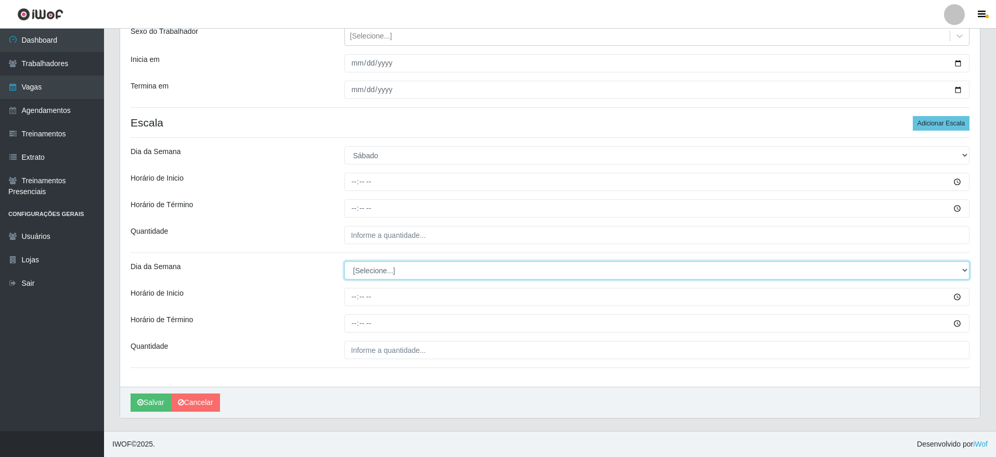
drag, startPoint x: 439, startPoint y: 275, endPoint x: 431, endPoint y: 286, distance: 14.1
click at [439, 275] on select "[Selecione...] Segunda Terça Quarta Quinta Sexta Sábado Domingo" at bounding box center [656, 270] width 625 height 18
click at [409, 271] on select "[Selecione...] Segunda Terça Quarta Quinta Sexta Sábado Domingo" at bounding box center [656, 270] width 625 height 18
select select "0"
click at [344, 261] on select "[Selecione...] Segunda Terça Quarta Quinta Sexta Sábado Domingo" at bounding box center [656, 270] width 625 height 18
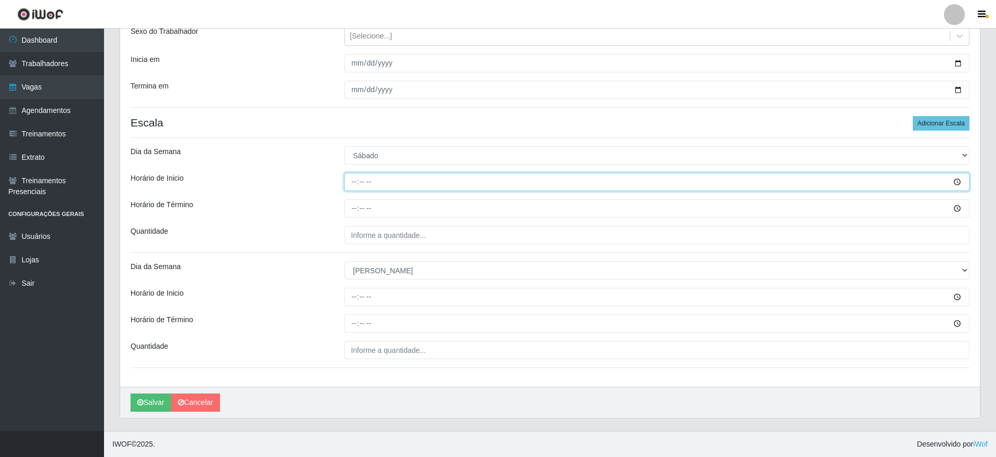
click at [350, 184] on input "Horário de Inicio" at bounding box center [656, 182] width 625 height 18
type input "14:00"
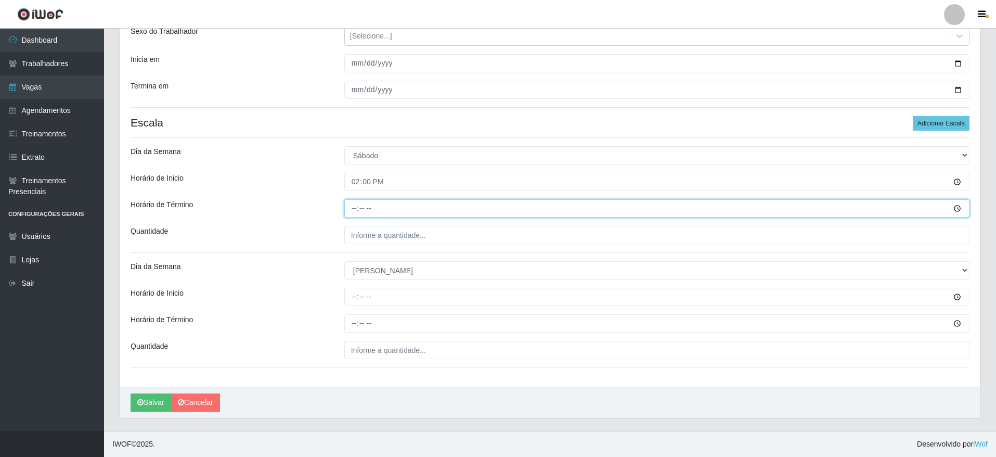
click at [356, 205] on input "Horário de Término" at bounding box center [656, 208] width 625 height 18
click at [356, 212] on input "15:00" at bounding box center [656, 208] width 625 height 18
type input "20:00"
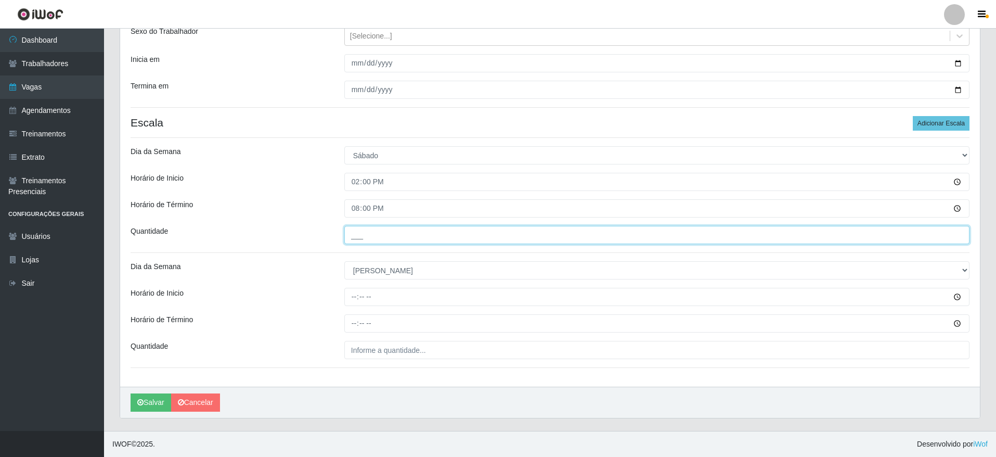
click at [382, 235] on input "___" at bounding box center [656, 235] width 625 height 18
type input "5__"
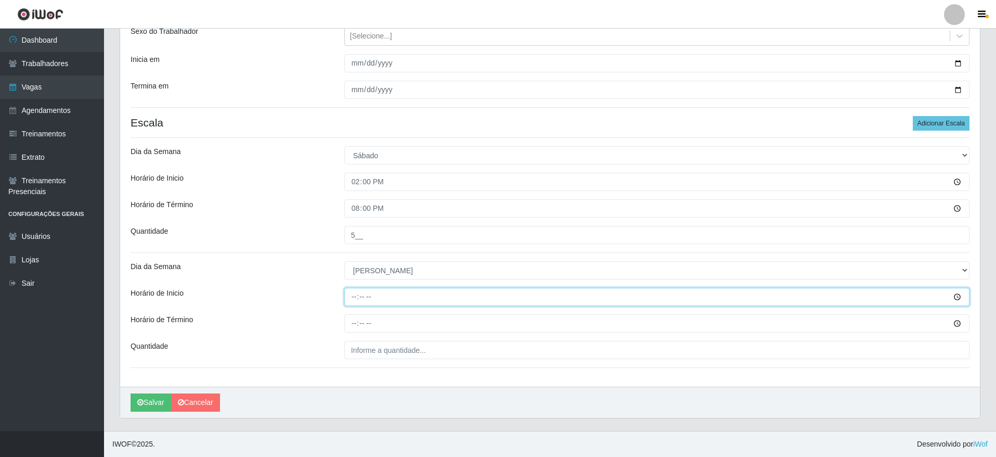
click at [351, 295] on input "Horário de Inicio" at bounding box center [656, 297] width 625 height 18
type input "12:00"
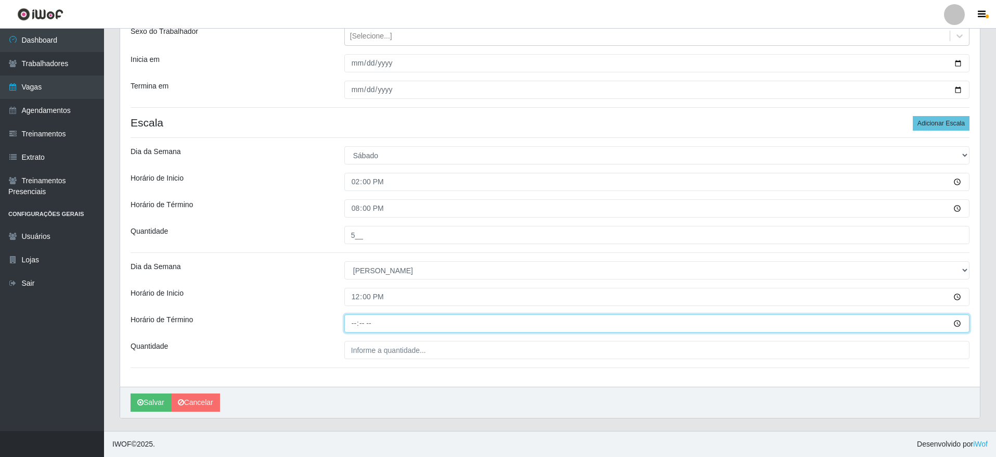
click at [358, 317] on input "Horário de Término" at bounding box center [656, 323] width 625 height 18
type input "18:00"
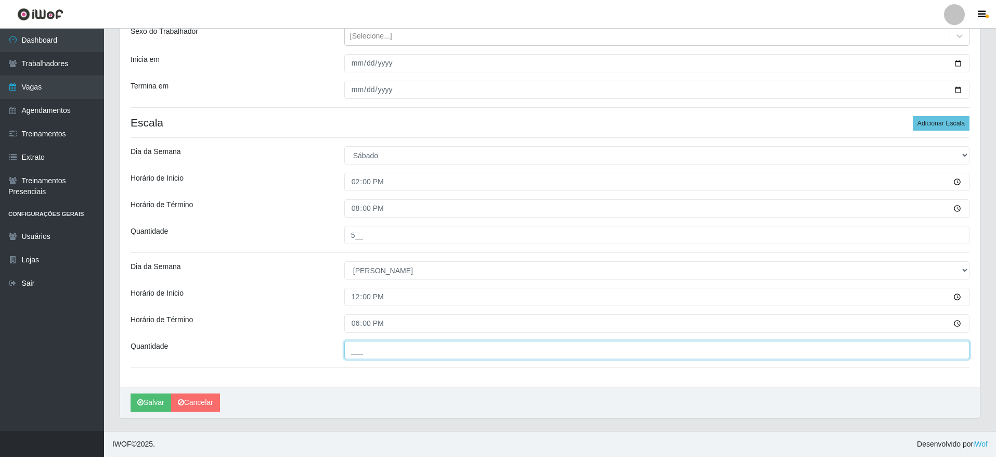
click at [363, 358] on input "___" at bounding box center [656, 350] width 625 height 18
type input "5__"
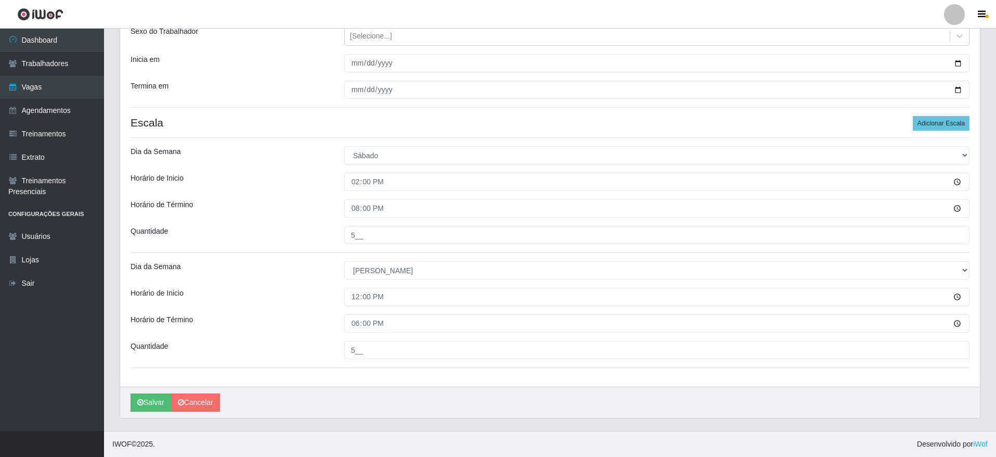
click at [383, 403] on div "[PERSON_NAME]" at bounding box center [550, 401] width 860 height 31
click at [157, 399] on button "Salvar" at bounding box center [151, 402] width 41 height 18
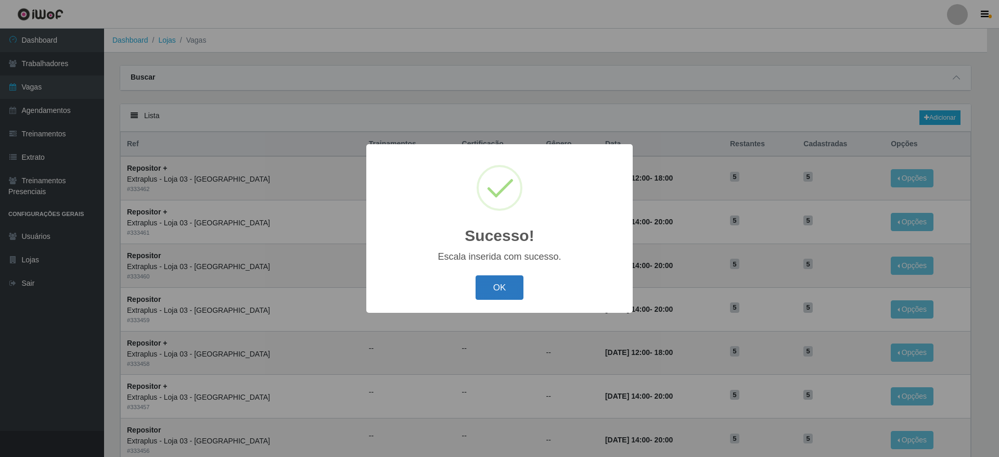
click at [497, 275] on div "OK Cancel" at bounding box center [499, 288] width 245 height 30
drag, startPoint x: 502, startPoint y: 285, endPoint x: 560, endPoint y: 442, distance: 167.3
click at [499, 288] on button "OK" at bounding box center [499, 287] width 48 height 24
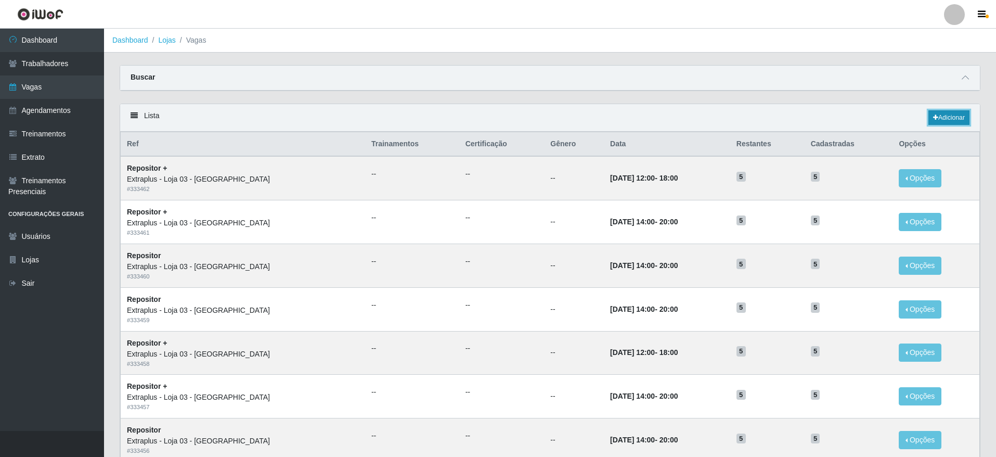
click at [955, 116] on link "Adicionar" at bounding box center [948, 117] width 41 height 15
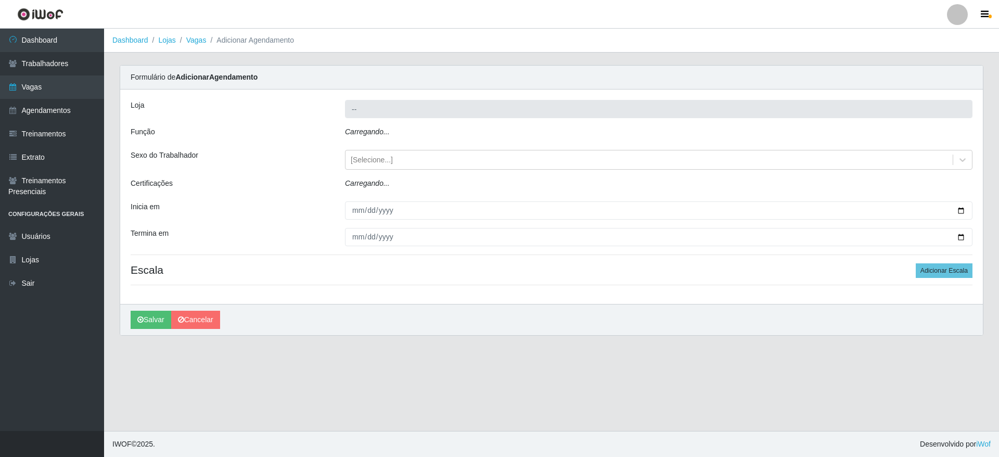
type input "Extraplus - Loja 03 - [GEOGRAPHIC_DATA]"
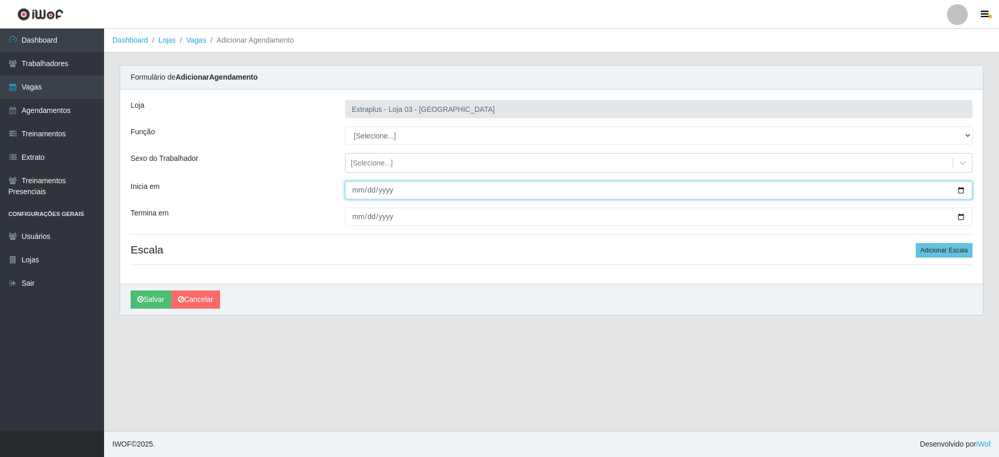
click at [960, 192] on input "Inicia em" at bounding box center [658, 190] width 627 height 18
click at [965, 187] on input "[DATE]" at bounding box center [658, 190] width 627 height 18
type input "[DATE]"
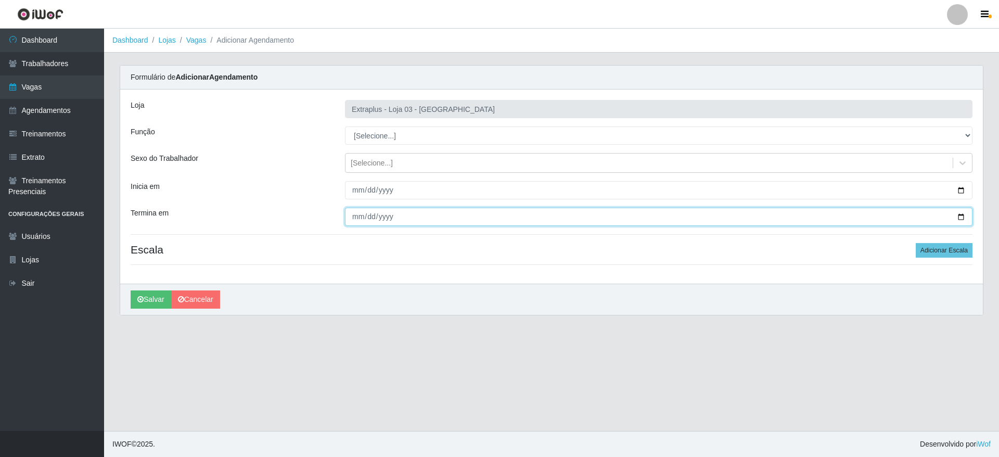
click at [962, 215] on input "Termina em" at bounding box center [658, 217] width 627 height 18
type input "[DATE]"
click at [928, 258] on div "Loja Extraplus - Loja 03 - [GEOGRAPHIC_DATA] Função [Selecione...] Repositor Re…" at bounding box center [551, 186] width 862 height 194
click at [942, 250] on button "Adicionar Escala" at bounding box center [943, 250] width 57 height 15
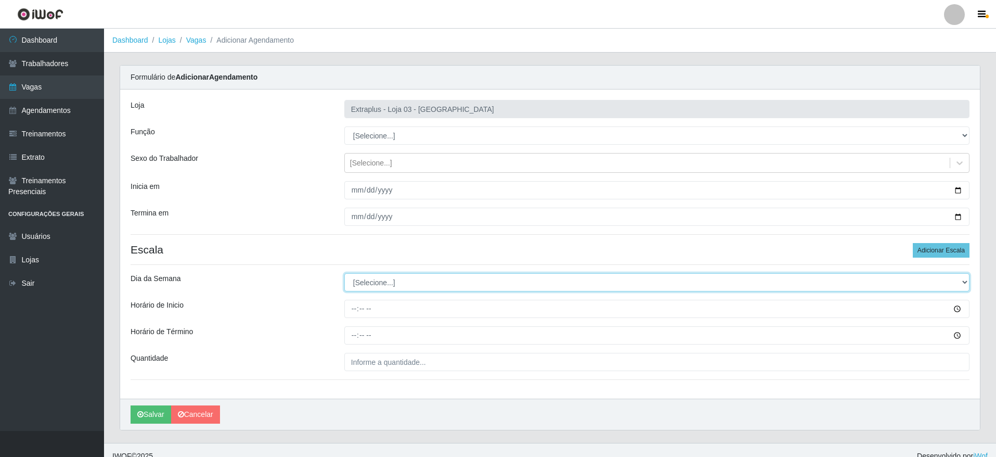
click at [376, 276] on select "[Selecione...] Segunda Terça Quarta Quinta Sexta Sábado Domingo" at bounding box center [656, 282] width 625 height 18
select select "4"
click at [344, 273] on select "[Selecione...] Segunda Terça Quarta Quinta Sexta Sábado Domingo" at bounding box center [656, 282] width 625 height 18
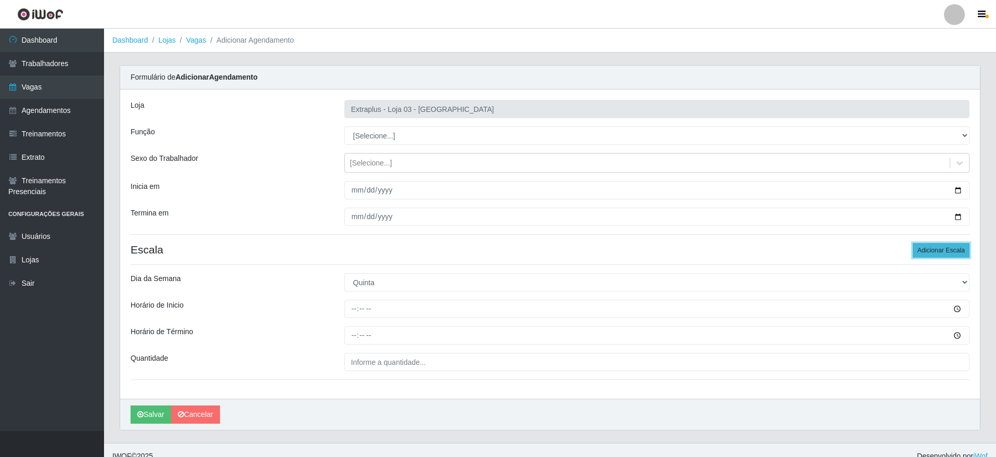
click at [925, 247] on button "Adicionar Escala" at bounding box center [941, 250] width 57 height 15
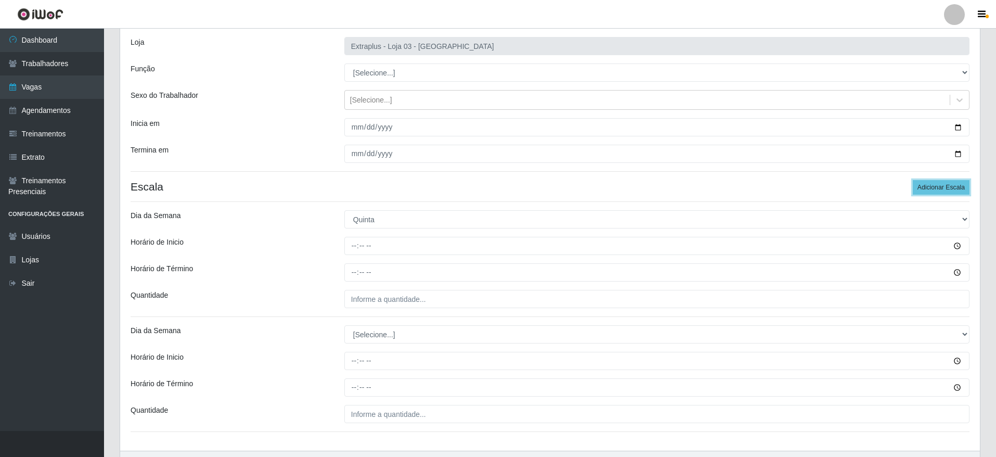
scroll to position [127, 0]
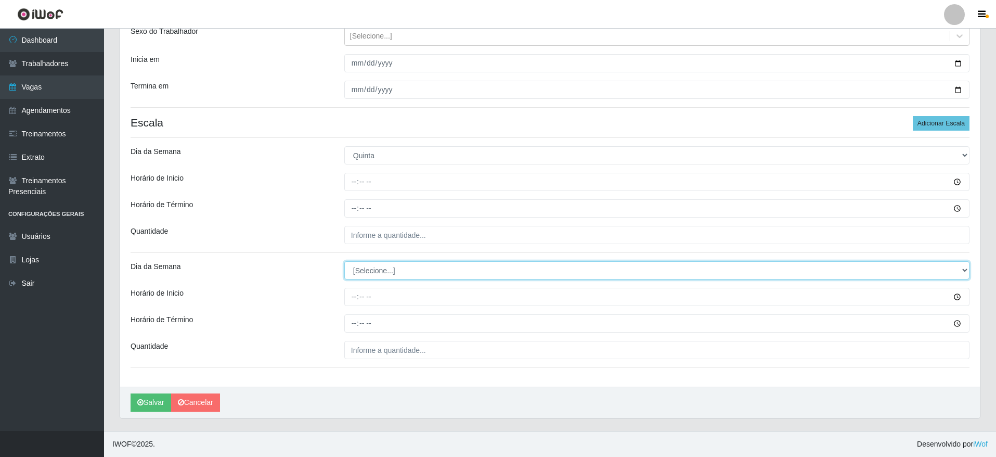
click at [433, 277] on select "[Selecione...] Segunda Terça Quarta Quinta Sexta Sábado Domingo" at bounding box center [656, 270] width 625 height 18
select select "5"
click at [344, 261] on select "[Selecione...] Segunda Terça Quarta Quinta Sexta Sábado Domingo" at bounding box center [656, 270] width 625 height 18
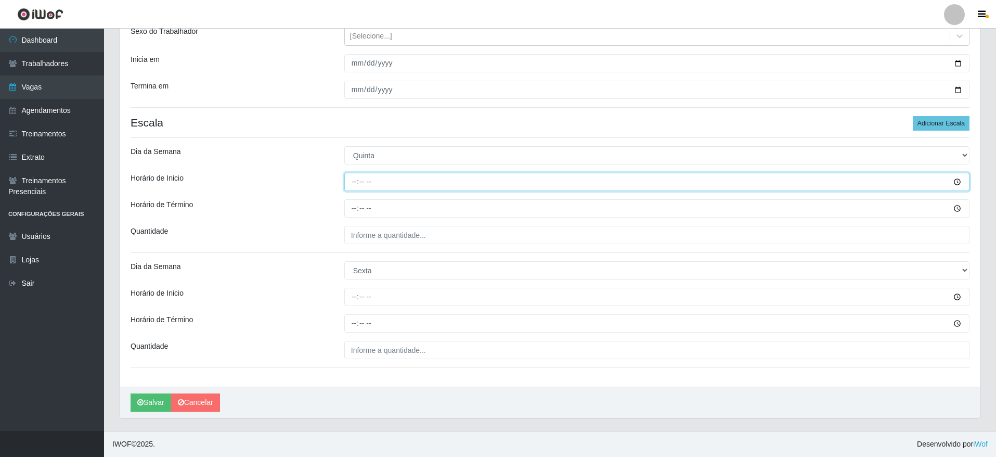
click at [369, 177] on input "Horário de Inicio" at bounding box center [656, 182] width 625 height 18
type input "14:00"
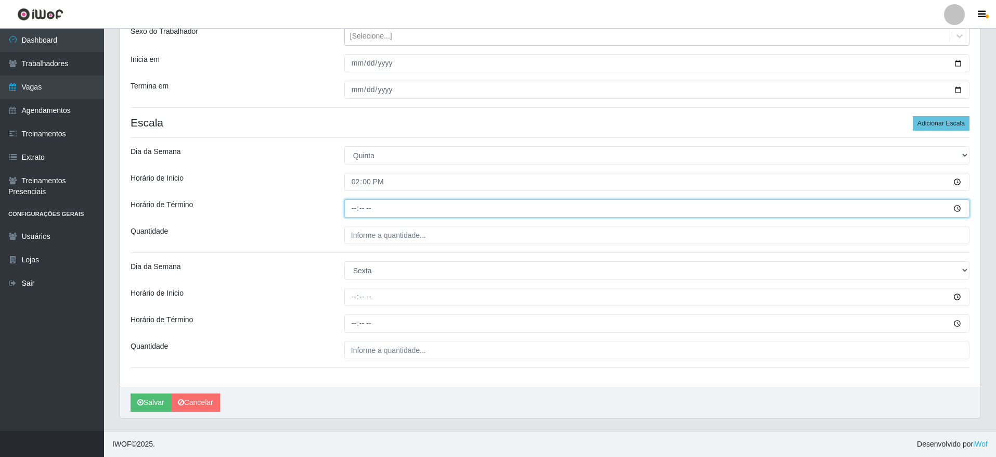
click at [352, 206] on input "Horário de Término" at bounding box center [656, 208] width 625 height 18
type input "20:00"
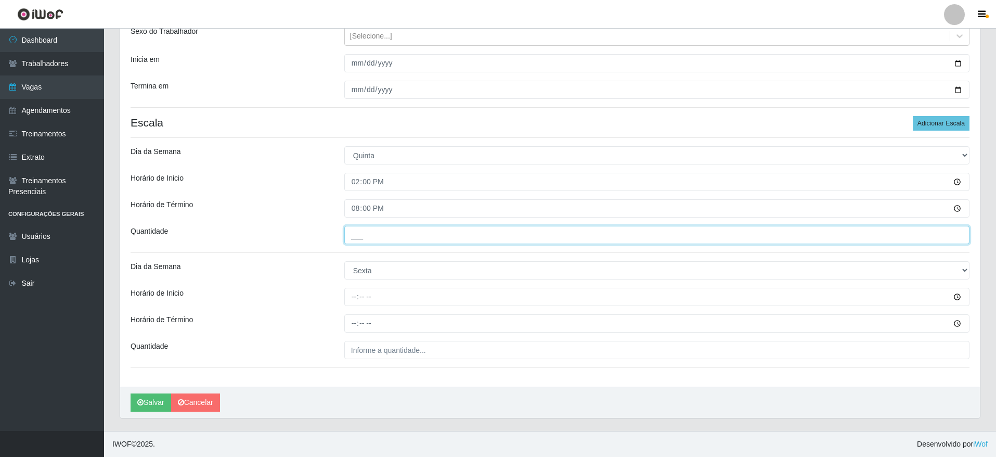
click at [371, 233] on input "___" at bounding box center [656, 235] width 625 height 18
type input "5__"
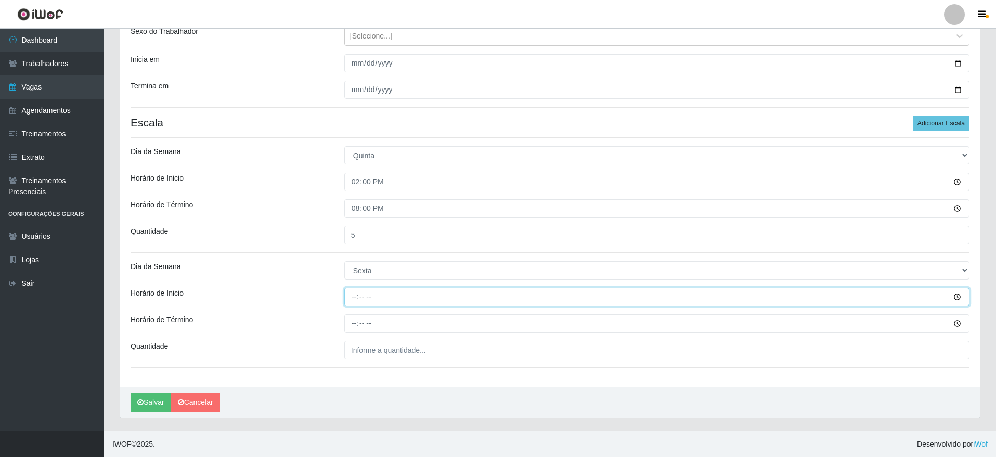
click at [351, 292] on input "Horário de Inicio" at bounding box center [656, 297] width 625 height 18
type input "14:00"
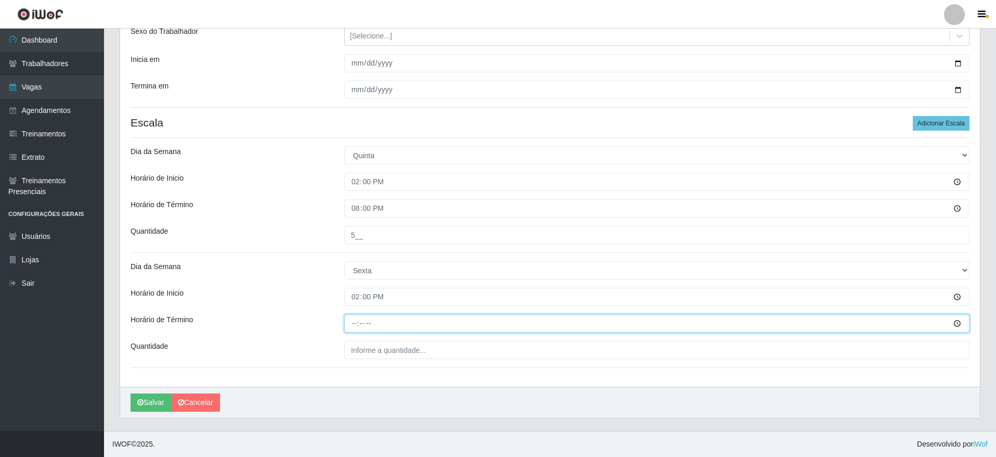
click at [347, 313] on div "Loja Extraplus - Loja 03 - [GEOGRAPHIC_DATA] Função [Selecione...] Repositor Re…" at bounding box center [550, 175] width 860 height 424
type input "20:00"
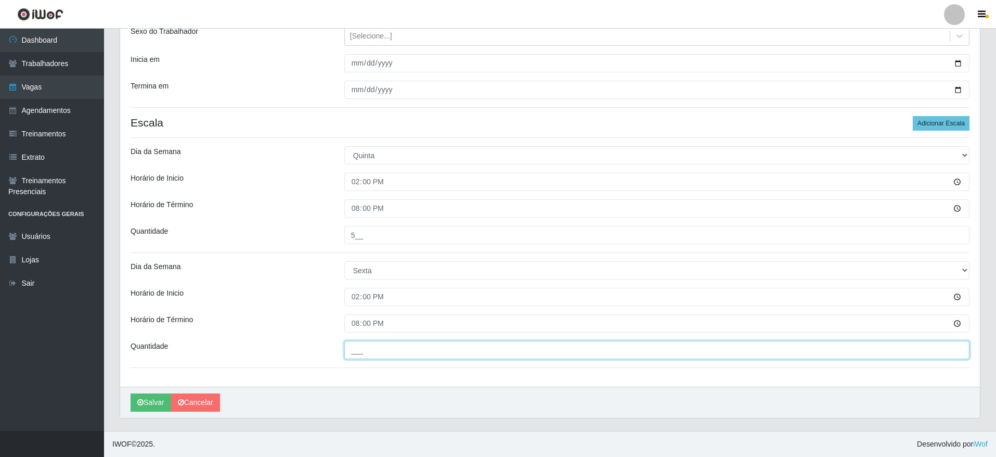
click at [399, 341] on input "___" at bounding box center [656, 350] width 625 height 18
type input "5__"
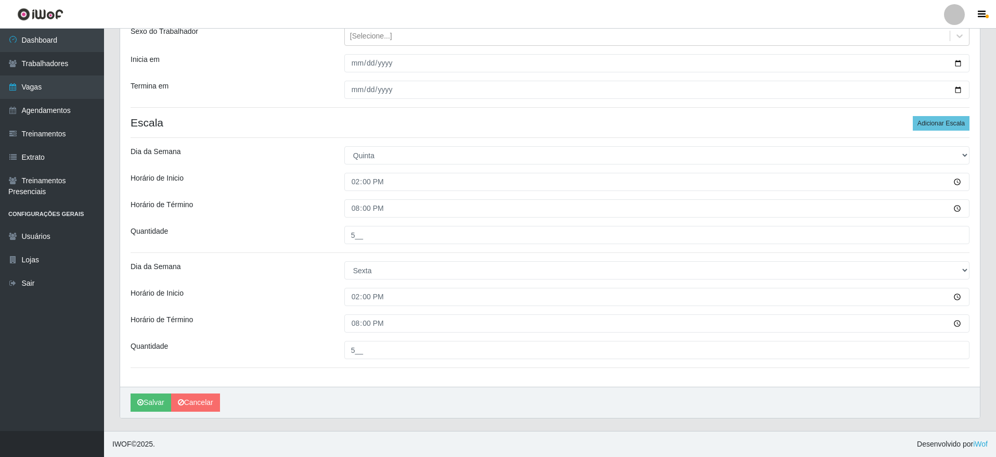
click at [384, 378] on div "Loja Extraplus - Loja 03 - [GEOGRAPHIC_DATA] Função [Selecione...] Repositor Re…" at bounding box center [550, 175] width 860 height 424
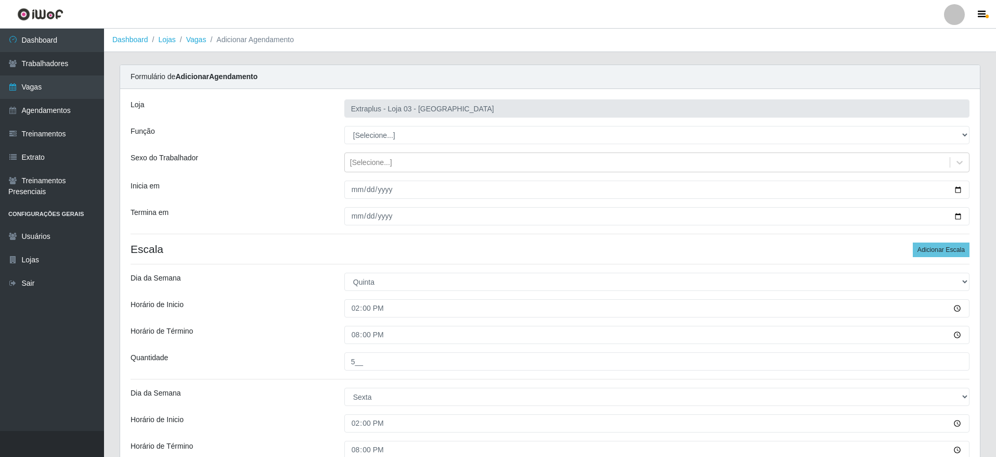
scroll to position [0, 0]
click at [394, 146] on div "Loja Extraplus - Loja 03 - [GEOGRAPHIC_DATA] Função [Selecione...] Repositor Re…" at bounding box center [550, 301] width 860 height 424
click at [397, 137] on select "[Selecione...] Repositor Repositor + Repositor ++" at bounding box center [656, 135] width 625 height 18
select select "24"
click at [344, 126] on select "[Selecione...] Repositor Repositor + Repositor ++" at bounding box center [656, 135] width 625 height 18
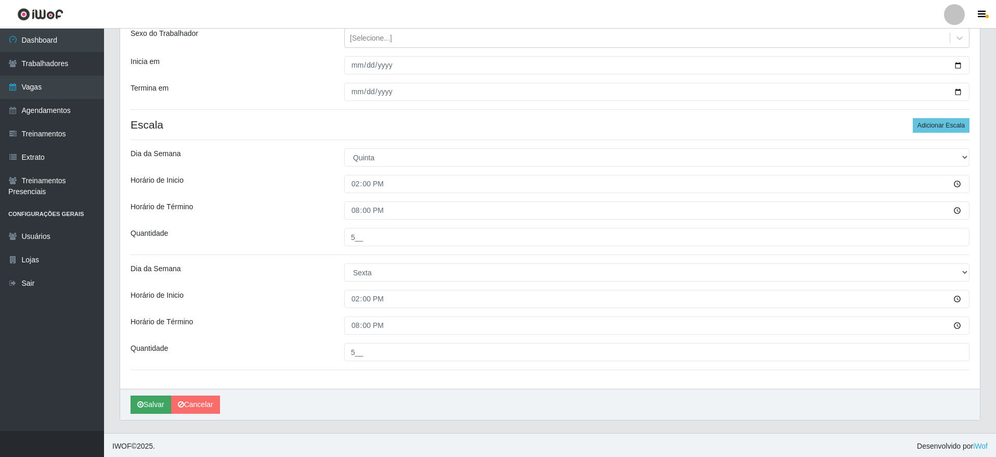
scroll to position [127, 0]
click at [135, 404] on button "Salvar" at bounding box center [151, 402] width 41 height 18
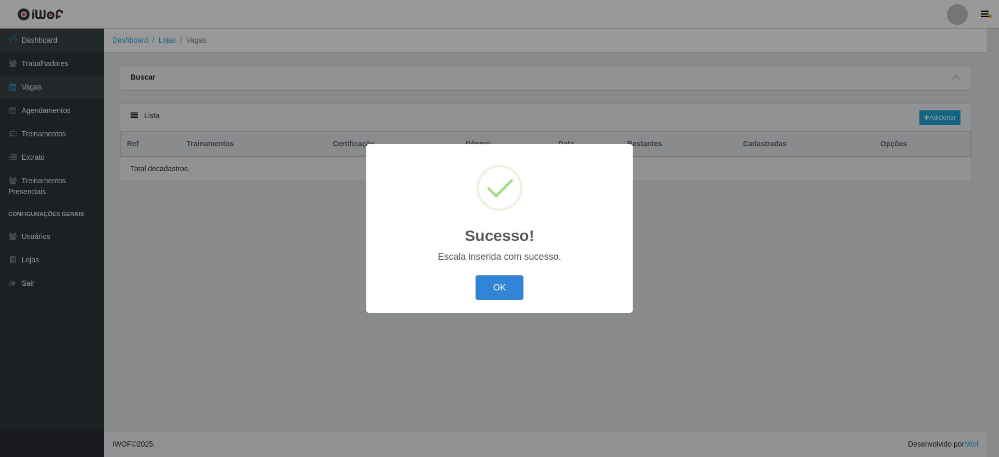
click at [500, 300] on div "OK Cancel" at bounding box center [499, 288] width 245 height 30
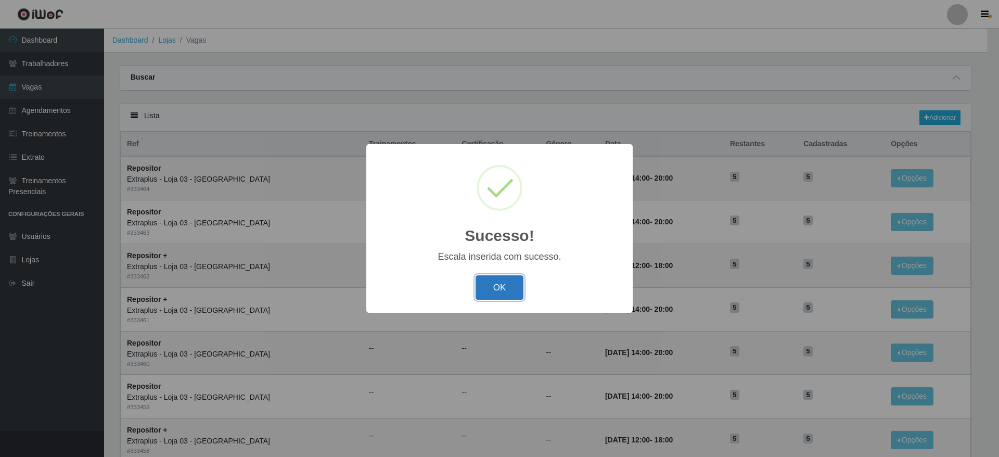
click at [506, 294] on button "OK" at bounding box center [499, 287] width 48 height 24
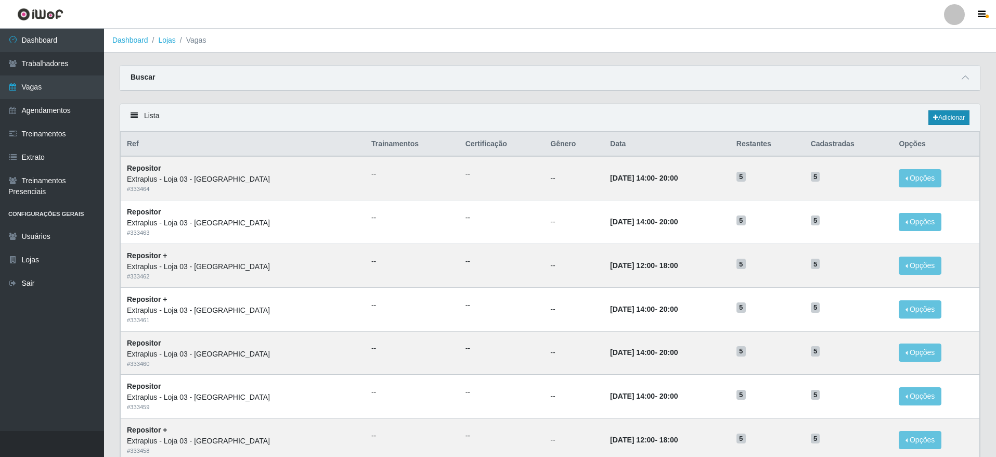
click at [939, 110] on div "Lista Adicionar" at bounding box center [550, 118] width 860 height 28
click at [939, 113] on link "Adicionar" at bounding box center [948, 117] width 41 height 15
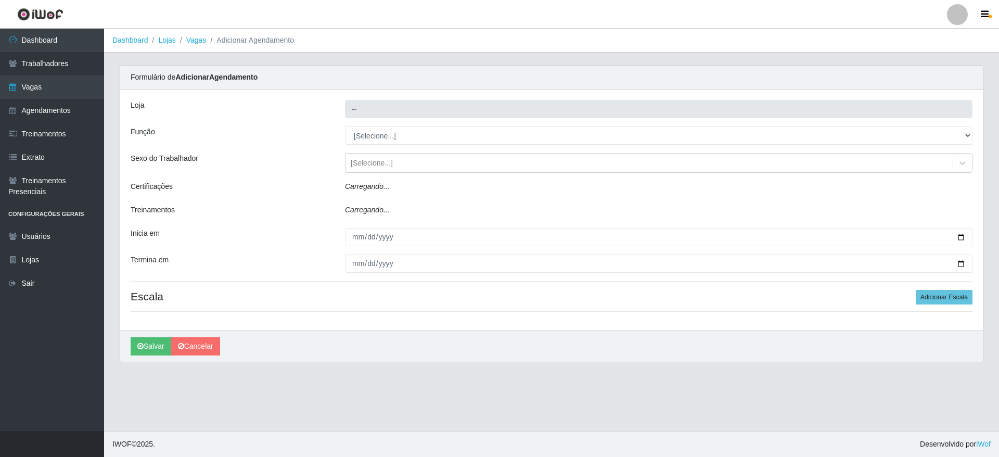
type input "Extraplus - Loja 03 - [GEOGRAPHIC_DATA]"
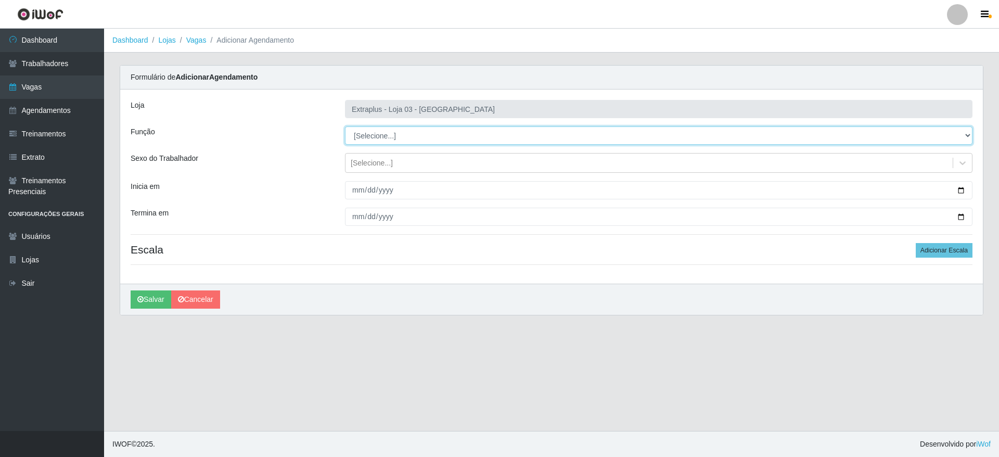
click at [383, 131] on select "[Selecione...] Repositor Repositor + Repositor ++" at bounding box center [658, 135] width 627 height 18
select select "82"
click at [345, 126] on select "[Selecione...] Repositor Repositor + Repositor ++" at bounding box center [658, 135] width 627 height 18
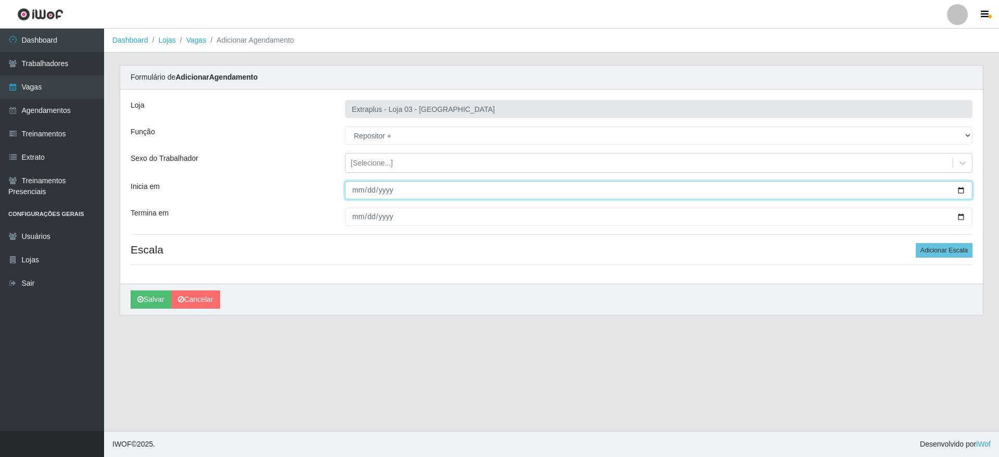
click at [956, 191] on input "Inicia em" at bounding box center [658, 190] width 627 height 18
click at [957, 191] on input "Inicia em" at bounding box center [658, 190] width 627 height 18
type input "[DATE]"
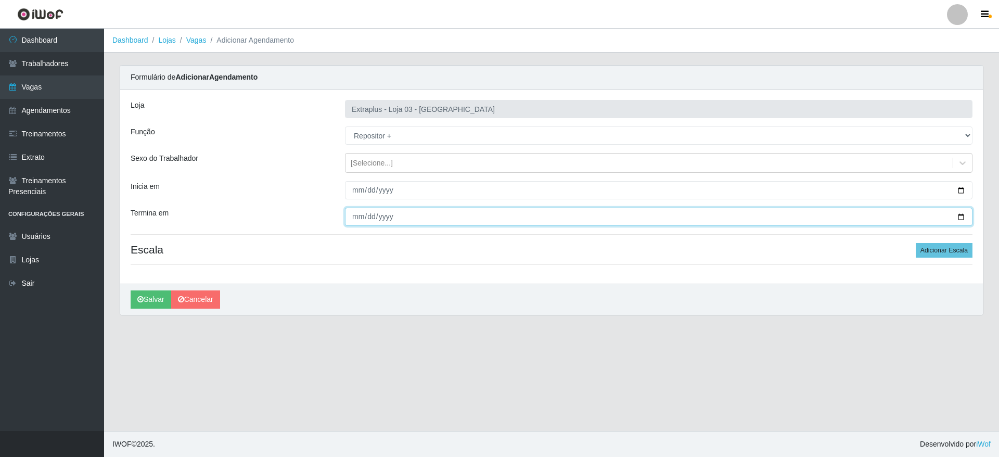
click at [961, 215] on input "Termina em" at bounding box center [658, 217] width 627 height 18
click at [432, 216] on input "[DATE]" at bounding box center [658, 217] width 627 height 18
click at [965, 218] on input "[DATE]" at bounding box center [658, 217] width 627 height 18
click at [961, 217] on input "[DATE]" at bounding box center [658, 217] width 627 height 18
type input "[DATE]"
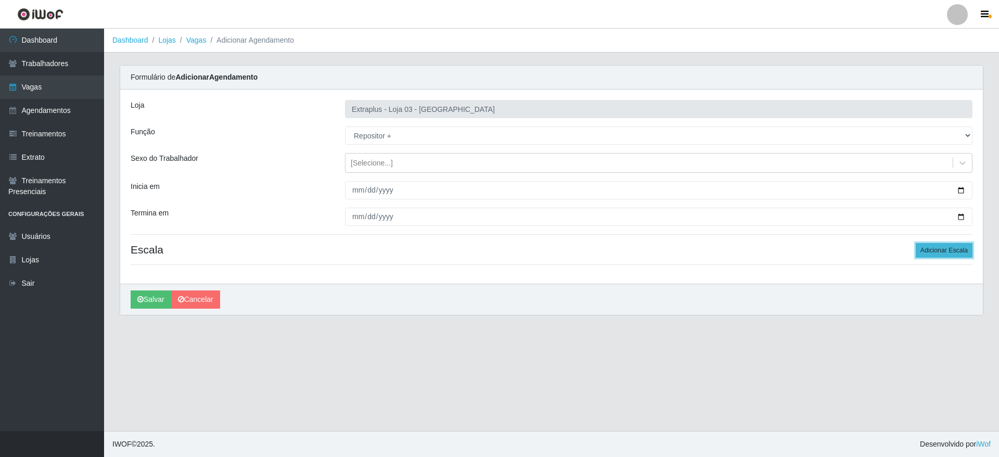
click at [941, 249] on button "Adicionar Escala" at bounding box center [943, 250] width 57 height 15
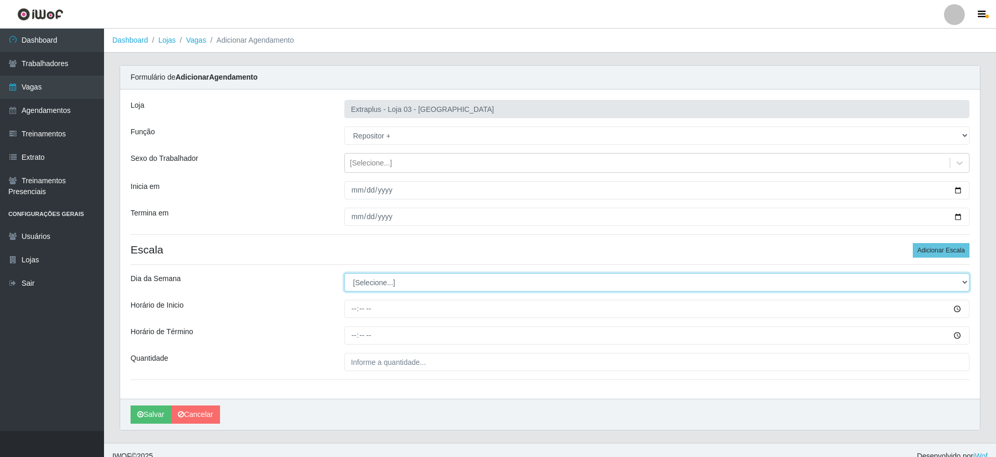
click at [478, 283] on select "[Selecione...] Segunda Terça Quarta Quinta Sexta Sábado Domingo" at bounding box center [656, 282] width 625 height 18
click at [344, 273] on select "[Selecione...] Segunda Terça Quarta Quinta Sexta Sábado Domingo" at bounding box center [656, 282] width 625 height 18
click at [420, 284] on select "[Selecione...] Segunda Terça Quarta Quinta Sexta Sábado Domingo" at bounding box center [656, 282] width 625 height 18
select select "6"
click at [344, 273] on select "[Selecione...] Segunda Terça Quarta Quinta Sexta Sábado Domingo" at bounding box center [656, 282] width 625 height 18
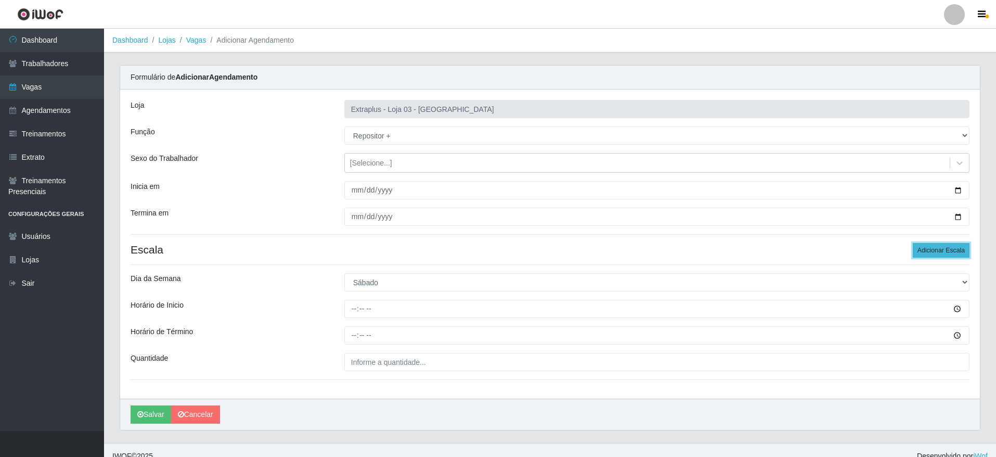
click at [966, 253] on button "Adicionar Escala" at bounding box center [941, 250] width 57 height 15
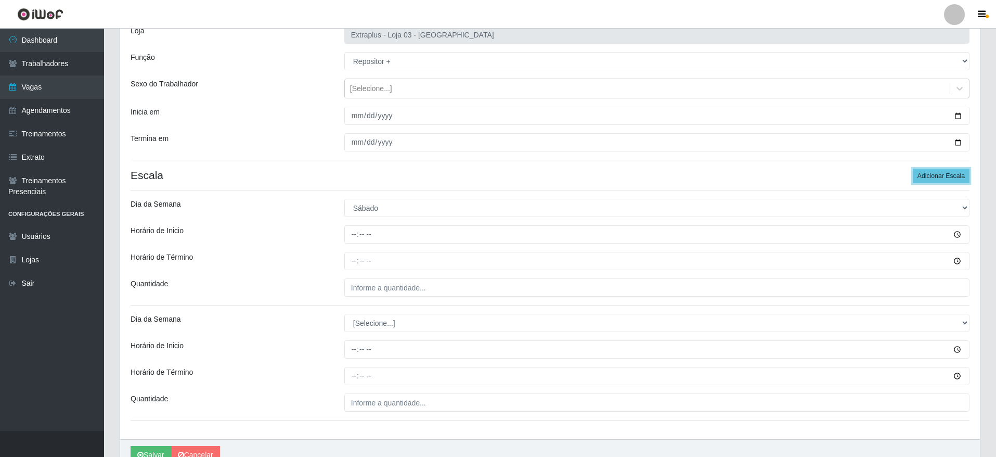
scroll to position [127, 0]
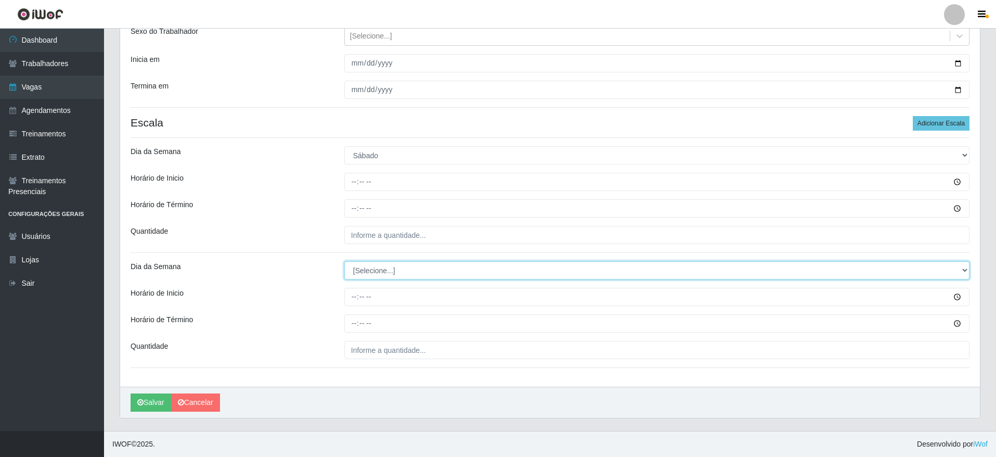
click at [389, 273] on select "[Selecione...] Segunda Terça Quarta Quinta Sexta Sábado Domingo" at bounding box center [656, 270] width 625 height 18
select select "0"
click at [344, 261] on select "[Selecione...] Segunda Terça Quarta Quinta Sexta Sábado Domingo" at bounding box center [656, 270] width 625 height 18
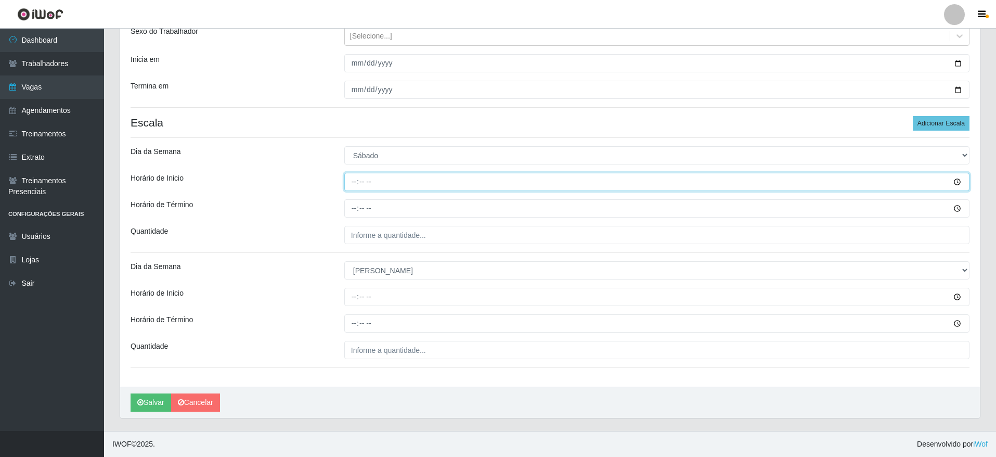
click at [352, 186] on input "Horário de Inicio" at bounding box center [656, 182] width 625 height 18
type input "14:00"
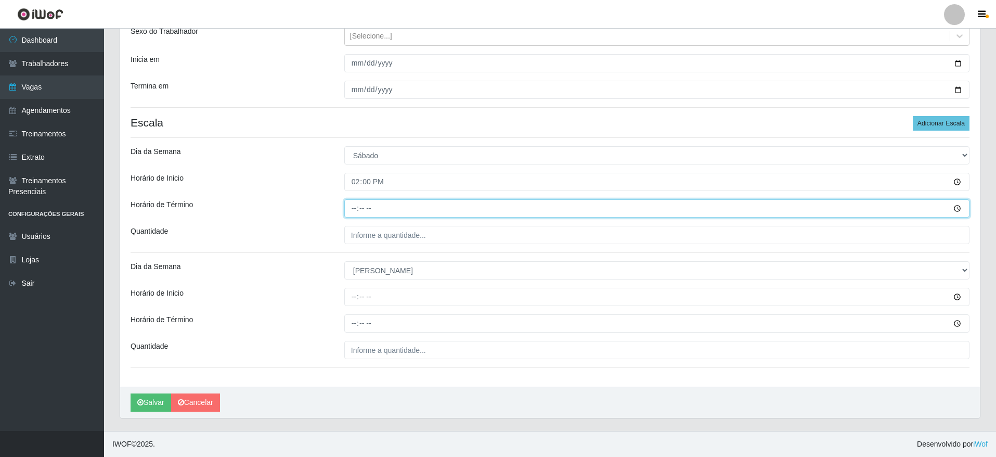
click at [348, 200] on input "Horário de Término" at bounding box center [656, 208] width 625 height 18
type input "20:00"
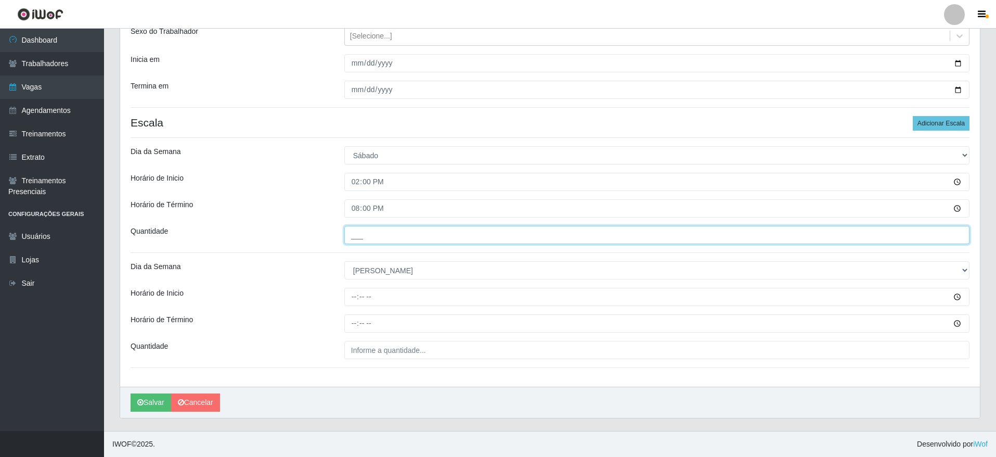
click at [360, 235] on input "___" at bounding box center [656, 235] width 625 height 18
type input "5__"
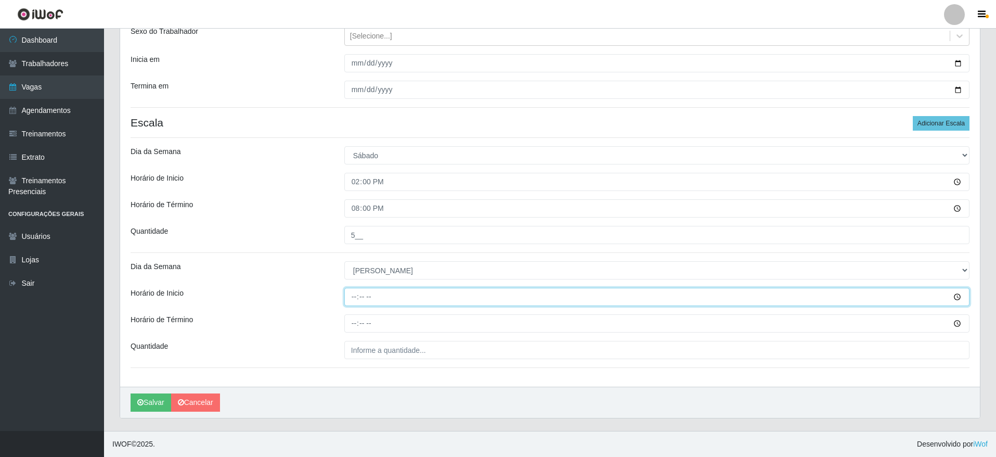
click at [356, 292] on input "Horário de Inicio" at bounding box center [656, 297] width 625 height 18
type input "12:00"
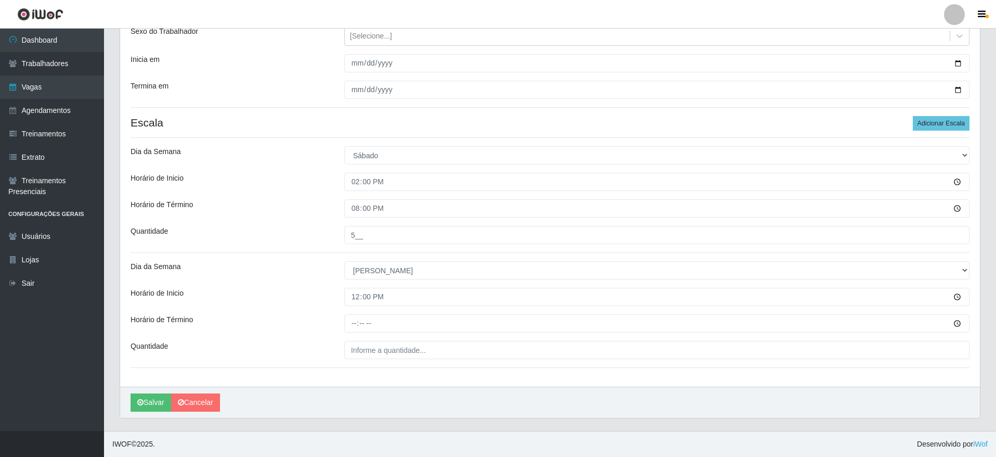
click at [350, 333] on div "Loja Extraplus - Loja 03 - [GEOGRAPHIC_DATA] Função [Selecione...] Repositor Re…" at bounding box center [550, 175] width 860 height 424
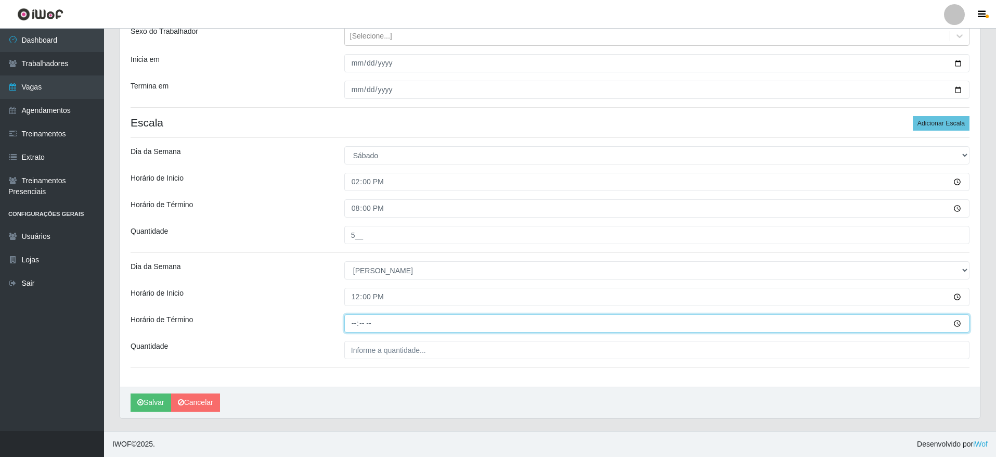
click at [356, 327] on input "Horário de Término" at bounding box center [656, 323] width 625 height 18
type input "18:00"
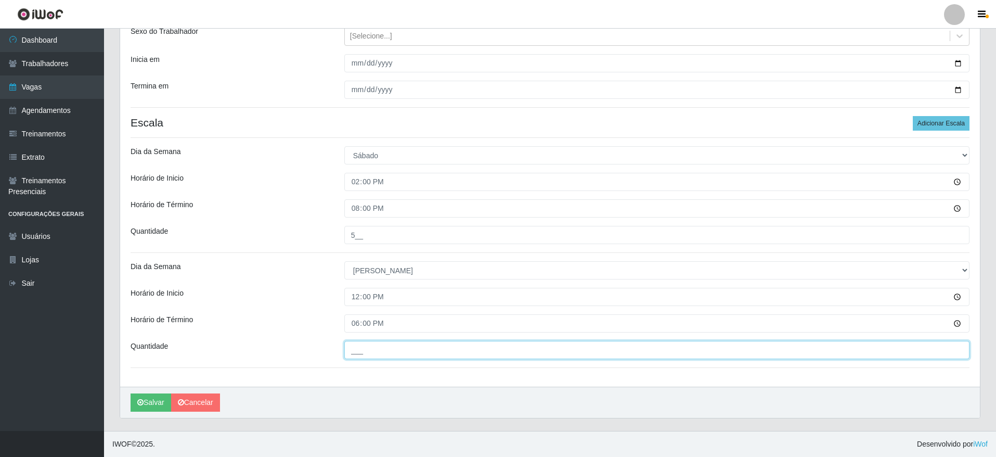
click at [355, 356] on input "___" at bounding box center [656, 350] width 625 height 18
type input "5__"
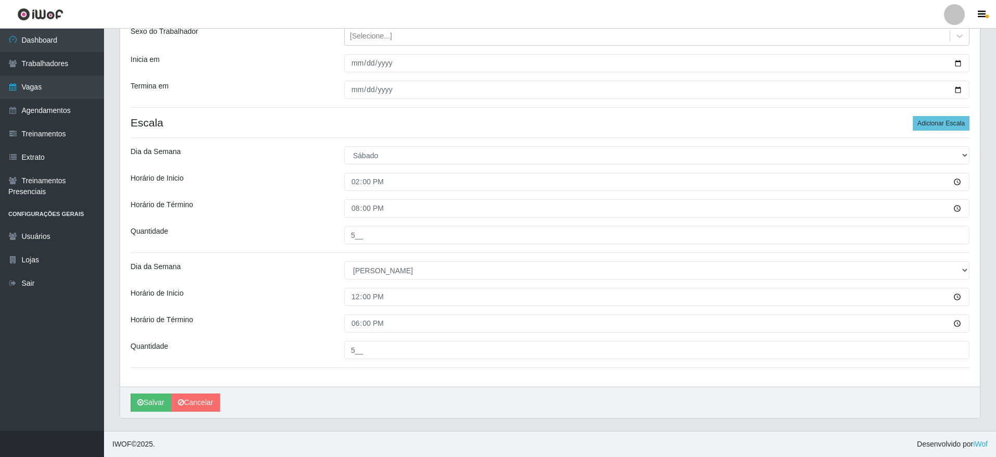
click at [356, 375] on div "Loja Extraplus - Loja 03 - [GEOGRAPHIC_DATA] Função [Selecione...] Repositor Re…" at bounding box center [550, 175] width 860 height 424
click at [151, 402] on button "Salvar" at bounding box center [151, 402] width 41 height 18
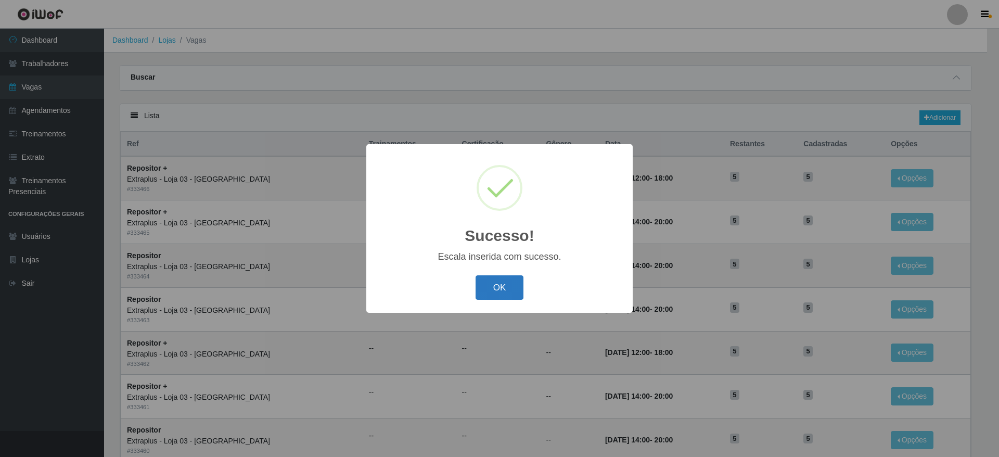
click at [487, 287] on button "OK" at bounding box center [499, 287] width 48 height 24
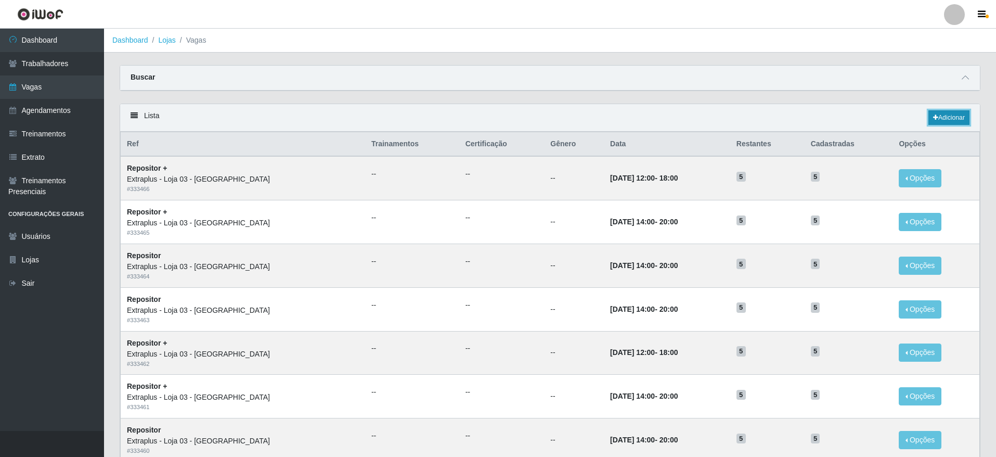
click at [947, 122] on link "Adicionar" at bounding box center [948, 117] width 41 height 15
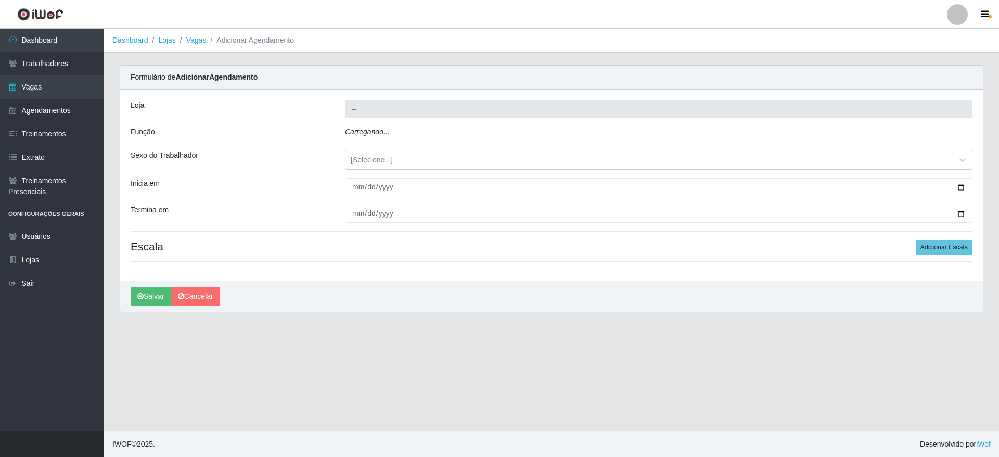
type input "Extraplus - Loja 03 - [GEOGRAPHIC_DATA]"
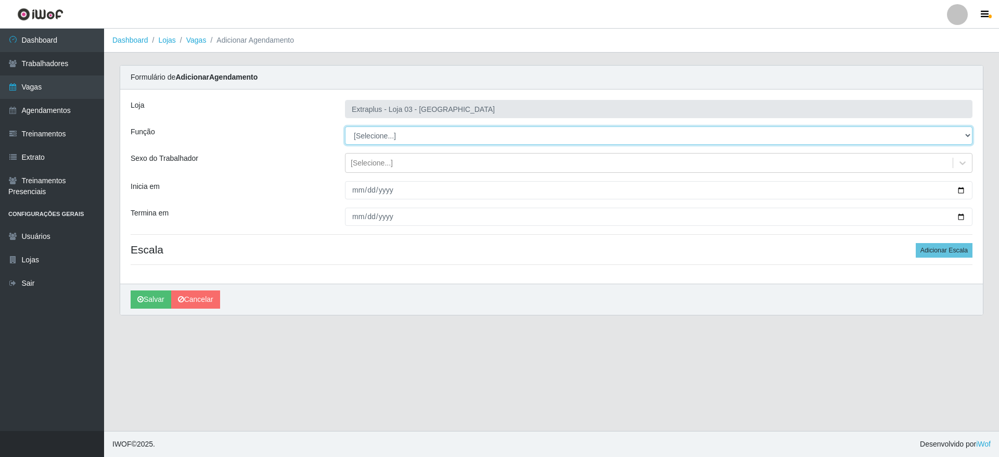
click at [365, 143] on select "[Selecione...] Repositor Repositor + Repositor ++" at bounding box center [658, 135] width 627 height 18
select select "24"
click at [345, 126] on select "[Selecione...] Repositor Repositor + Repositor ++" at bounding box center [658, 135] width 627 height 18
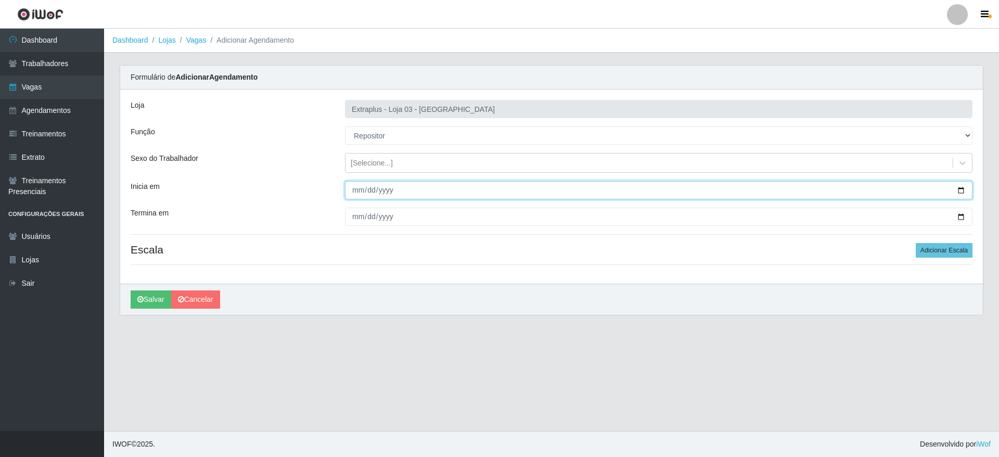
click at [963, 192] on input "Inicia em" at bounding box center [658, 190] width 627 height 18
type input "[DATE]"
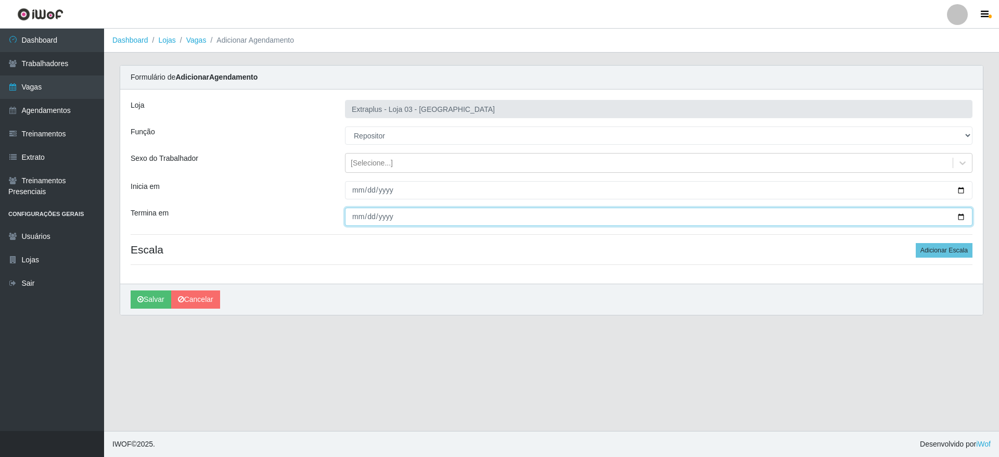
click at [405, 218] on input "Termina em" at bounding box center [658, 217] width 627 height 18
click at [962, 217] on input "Termina em" at bounding box center [658, 217] width 627 height 18
type input "[DATE]"
click at [928, 248] on button "Adicionar Escala" at bounding box center [943, 250] width 57 height 15
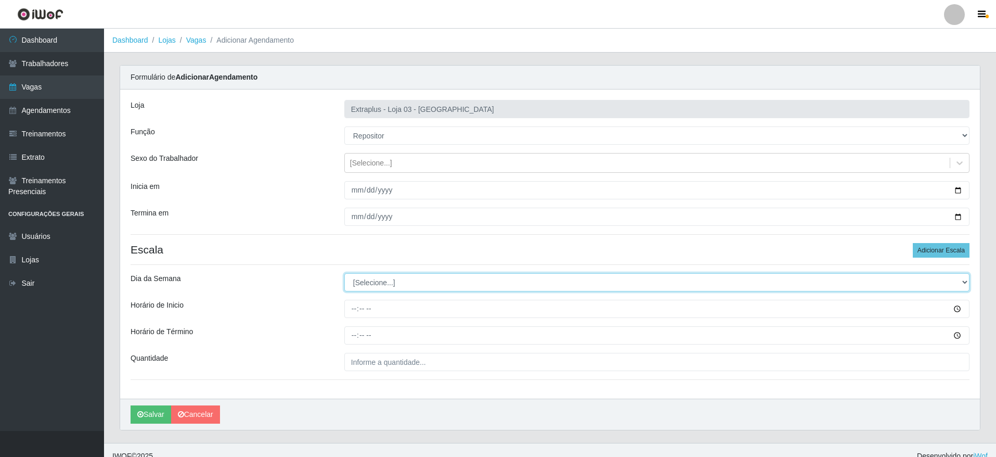
click at [466, 283] on select "[Selecione...] Segunda Terça Quarta Quinta Sexta Sábado Domingo" at bounding box center [656, 282] width 625 height 18
select select "4"
click at [344, 273] on select "[Selecione...] Segunda Terça Quarta Quinta Sexta Sábado Domingo" at bounding box center [656, 282] width 625 height 18
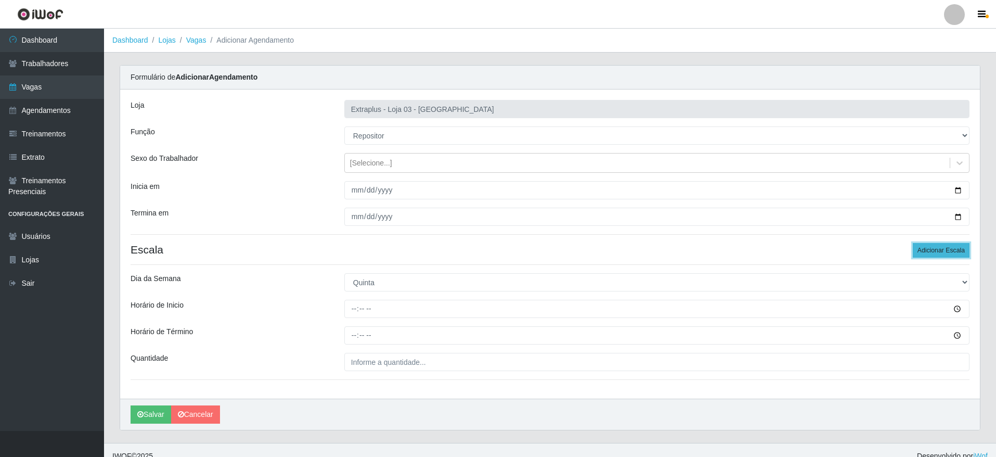
click at [947, 255] on button "Adicionar Escala" at bounding box center [941, 250] width 57 height 15
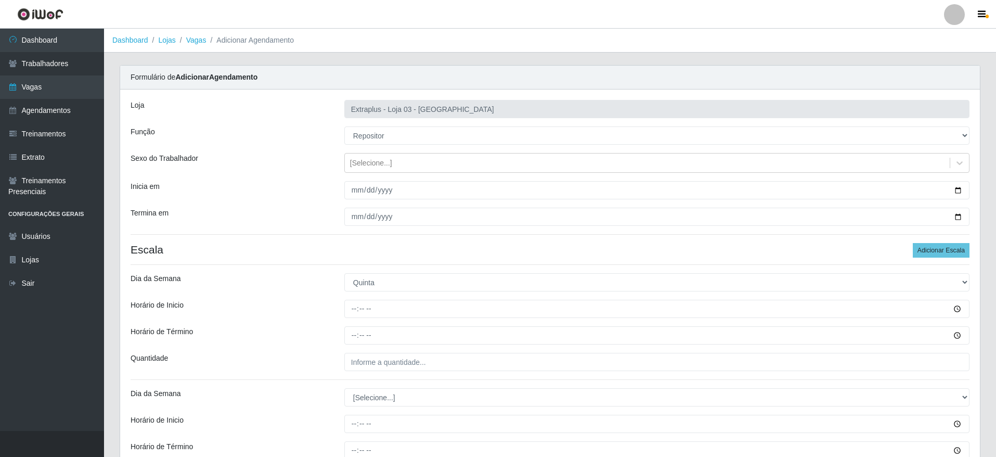
click at [398, 407] on div "Loja Extraplus - Loja 03 - [GEOGRAPHIC_DATA] Função [Selecione...] Repositor Re…" at bounding box center [550, 301] width 860 height 424
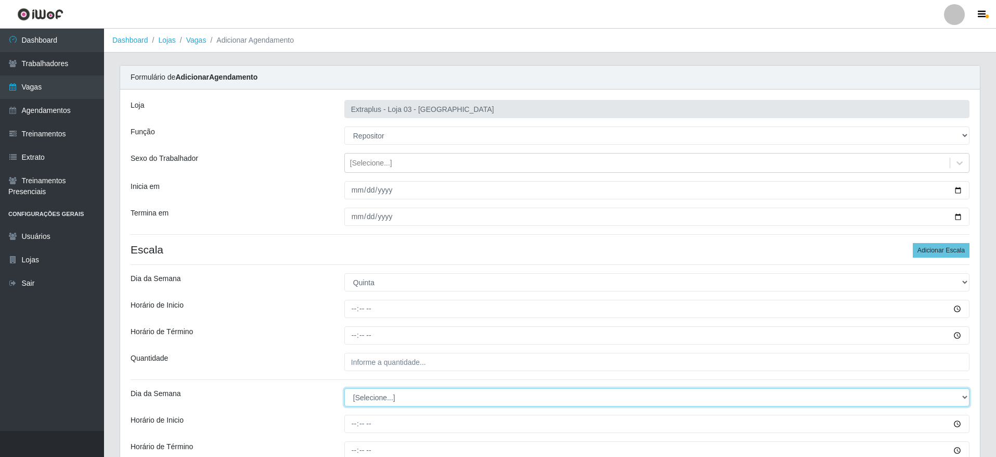
click at [402, 402] on select "[Selecione...] Segunda Terça Quarta Quinta Sexta Sábado Domingo" at bounding box center [656, 397] width 625 height 18
select select "5"
click at [344, 388] on select "[Selecione...] Segunda Terça Quarta Quinta Sexta Sábado Domingo" at bounding box center [656, 397] width 625 height 18
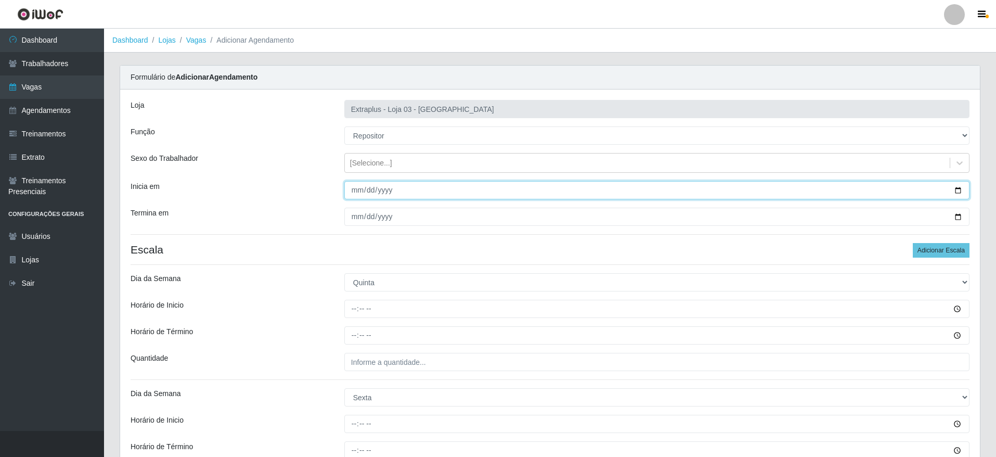
click at [957, 192] on input "[DATE]" at bounding box center [656, 190] width 625 height 18
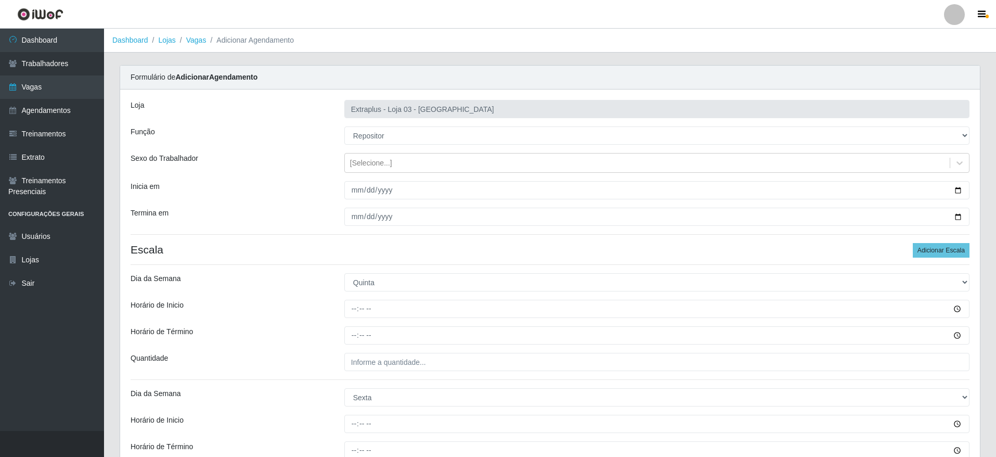
click at [577, 257] on div "Loja Extraplus - Loja 03 - [GEOGRAPHIC_DATA] Função [Selecione...] Repositor Re…" at bounding box center [550, 301] width 860 height 424
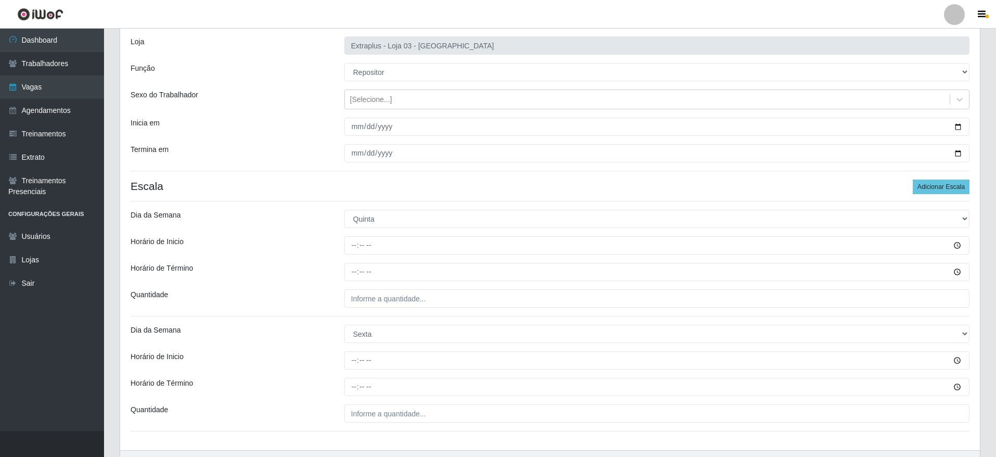
scroll to position [127, 0]
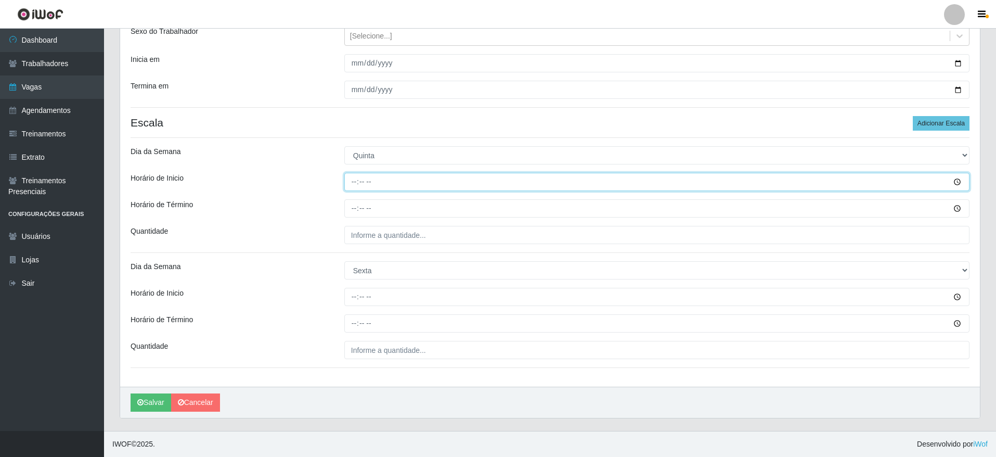
click at [347, 179] on input "Horário de Inicio" at bounding box center [656, 182] width 625 height 18
type input "14:00"
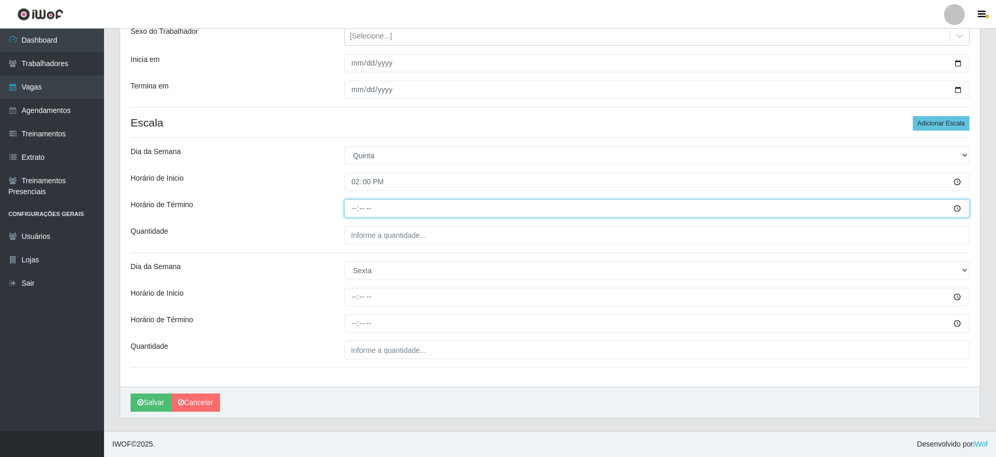
click at [358, 213] on input "Horário de Término" at bounding box center [656, 208] width 625 height 18
type input "20:00"
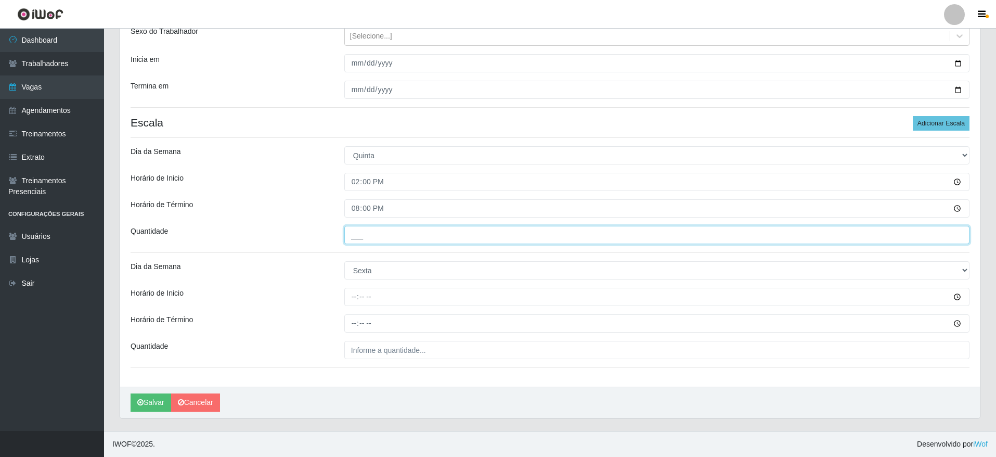
click at [363, 236] on input "___" at bounding box center [656, 235] width 625 height 18
type input "5__"
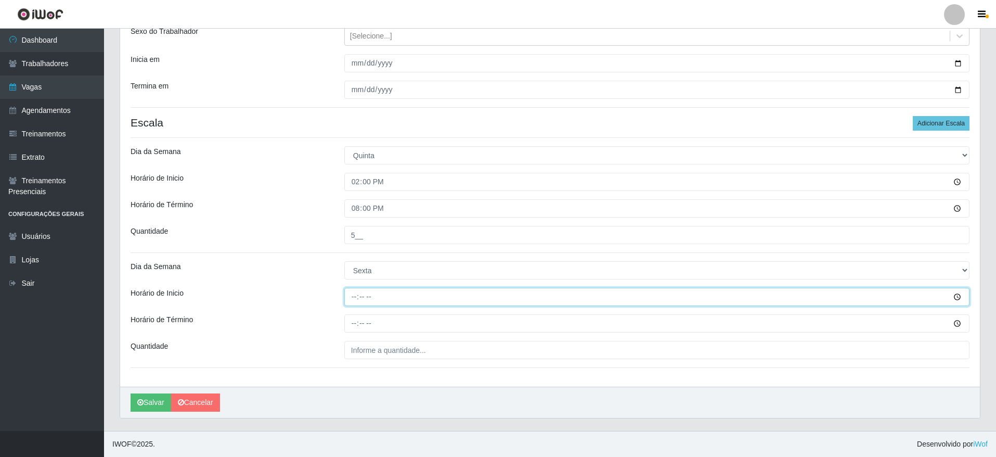
click at [350, 300] on input "Horário de Inicio" at bounding box center [656, 297] width 625 height 18
type input "14:00"
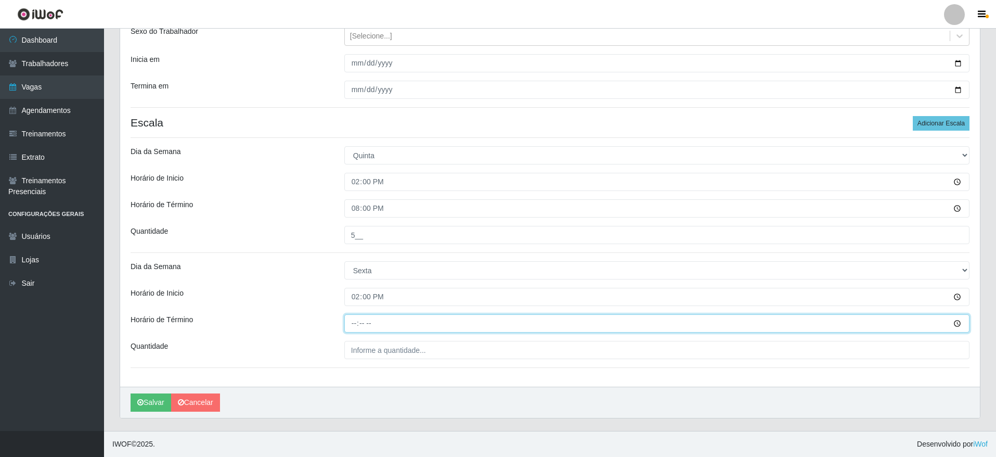
click at [351, 326] on input "Horário de Término" at bounding box center [656, 323] width 625 height 18
type input "20:00"
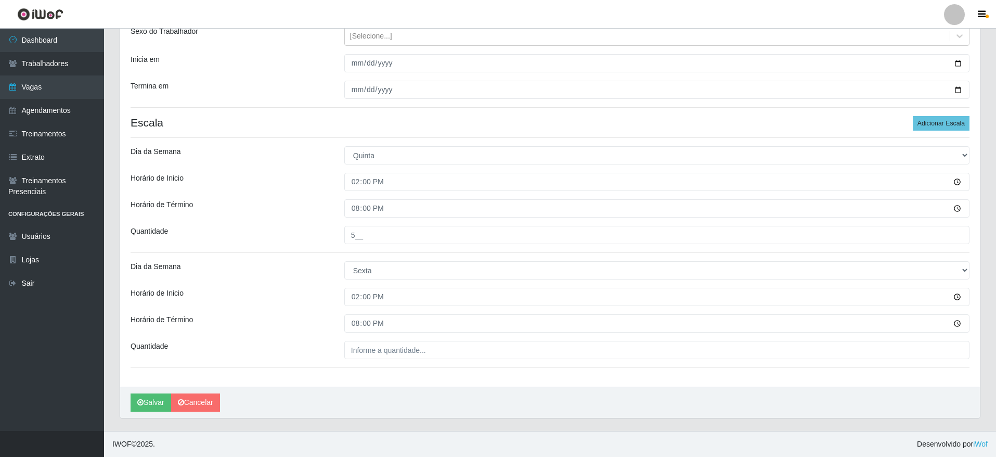
click at [387, 359] on div "Loja Extraplus - Loja 03 - [GEOGRAPHIC_DATA] Função [Selecione...] Repositor Re…" at bounding box center [550, 175] width 860 height 424
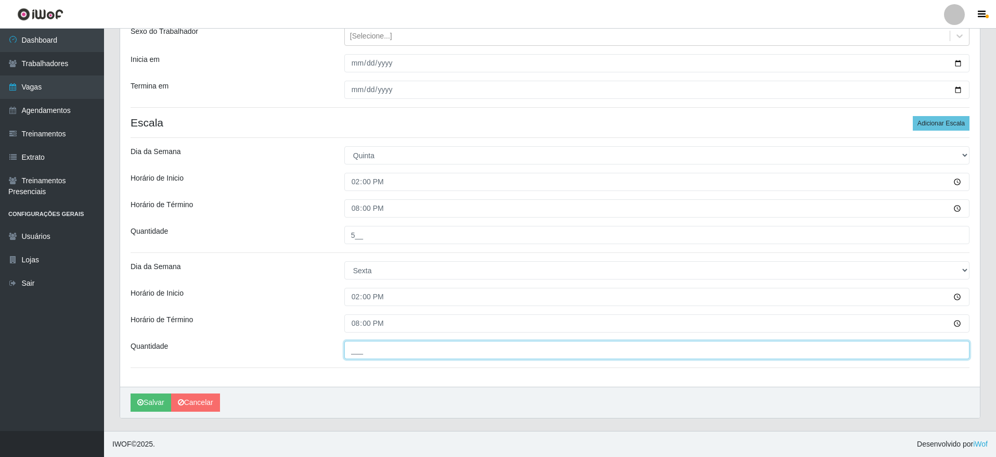
click at [394, 350] on input "___" at bounding box center [656, 350] width 625 height 18
type input "5__"
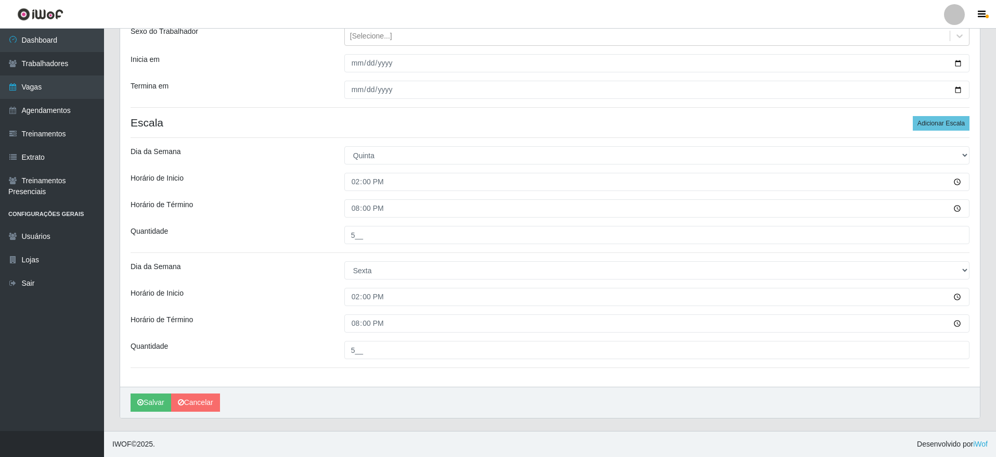
click at [388, 373] on div "Loja Extraplus - Loja 03 - [GEOGRAPHIC_DATA] Função [Selecione...] Repositor Re…" at bounding box center [550, 175] width 860 height 424
click at [156, 404] on button "Salvar" at bounding box center [151, 402] width 41 height 18
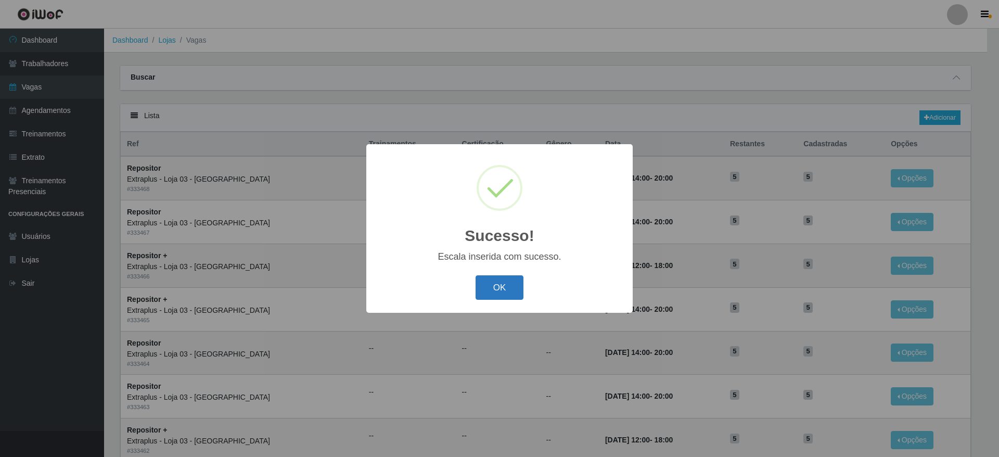
click at [498, 277] on button "OK" at bounding box center [499, 287] width 48 height 24
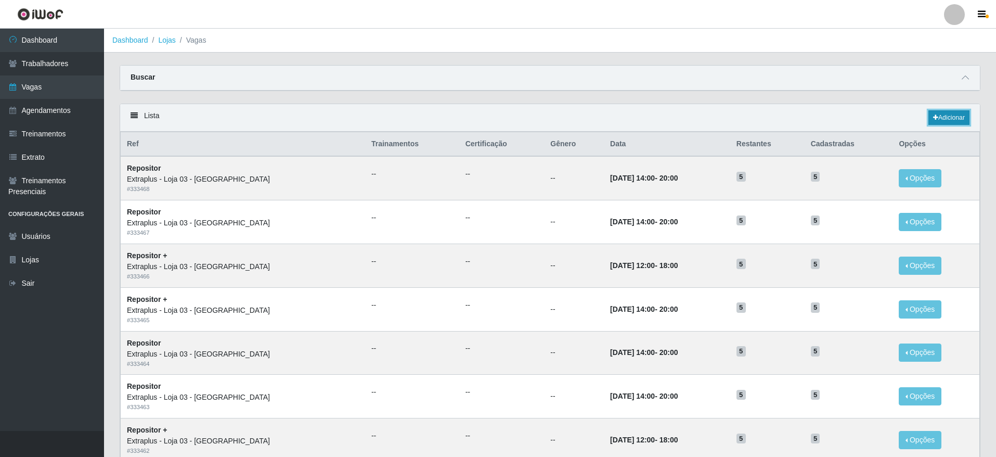
click at [965, 115] on link "Adicionar" at bounding box center [948, 117] width 41 height 15
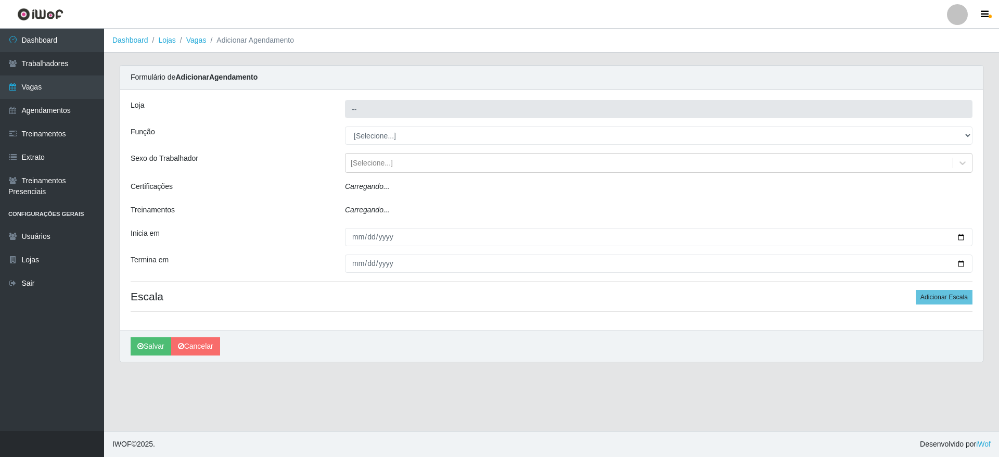
type input "Extraplus - Loja 03 - [GEOGRAPHIC_DATA]"
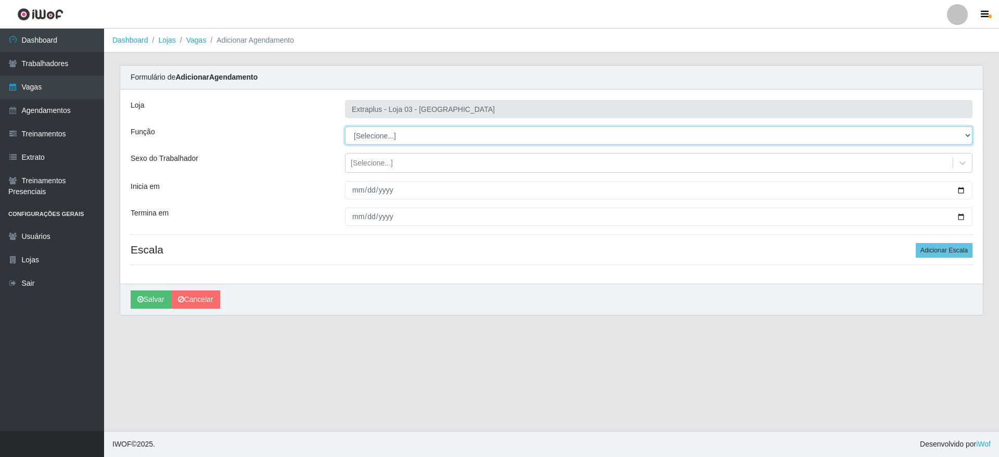
click at [355, 132] on select "[Selecione...] Repositor Repositor + Repositor ++" at bounding box center [658, 135] width 627 height 18
select select "82"
click at [345, 126] on select "[Selecione...] Repositor Repositor + Repositor ++" at bounding box center [658, 135] width 627 height 18
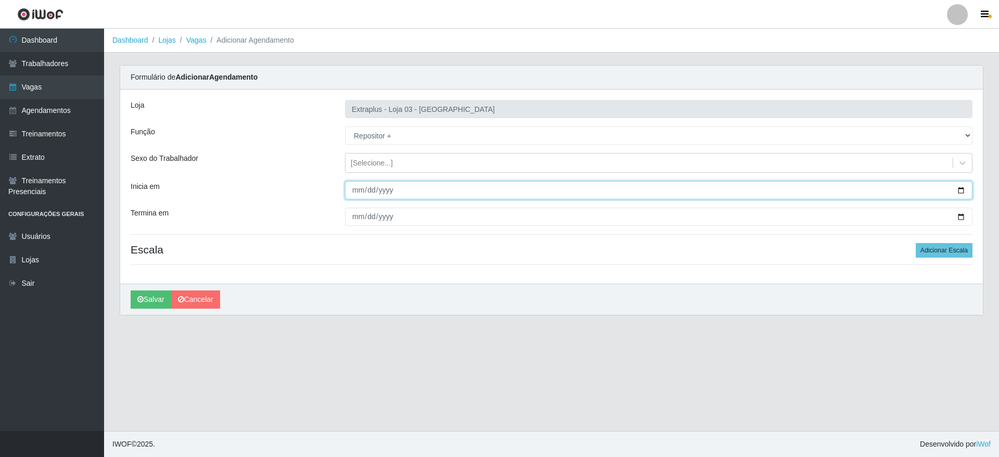
click at [959, 193] on input "Inicia em" at bounding box center [658, 190] width 627 height 18
type input "[DATE]"
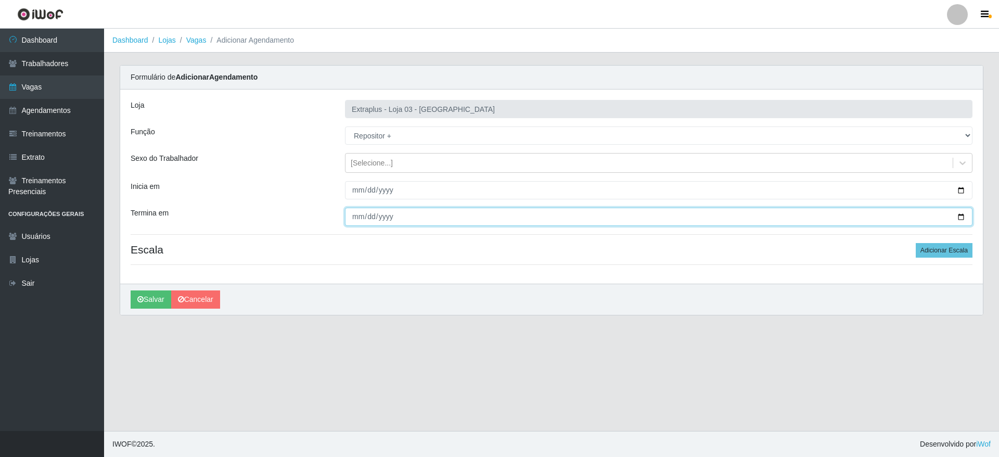
click at [964, 215] on input "Termina em" at bounding box center [658, 217] width 627 height 18
type input "[DATE]"
click at [954, 252] on button "Adicionar Escala" at bounding box center [943, 250] width 57 height 15
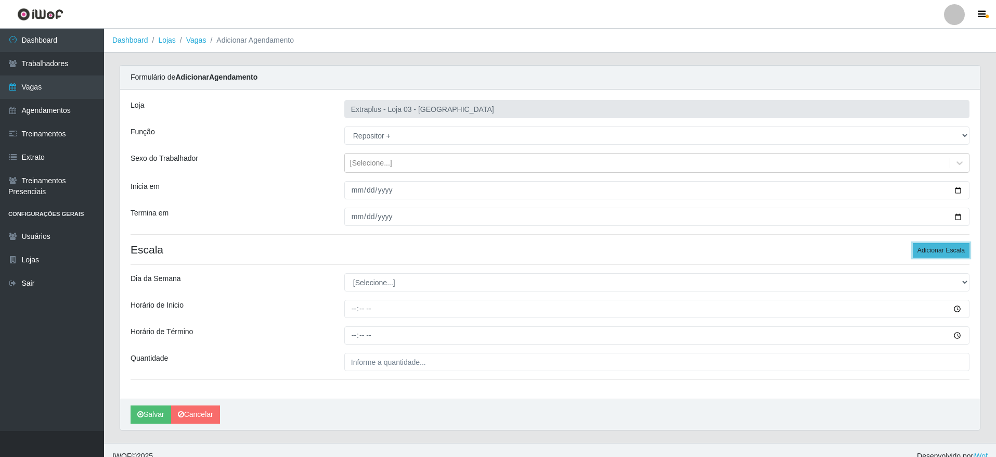
click at [954, 252] on button "Adicionar Escala" at bounding box center [941, 250] width 57 height 15
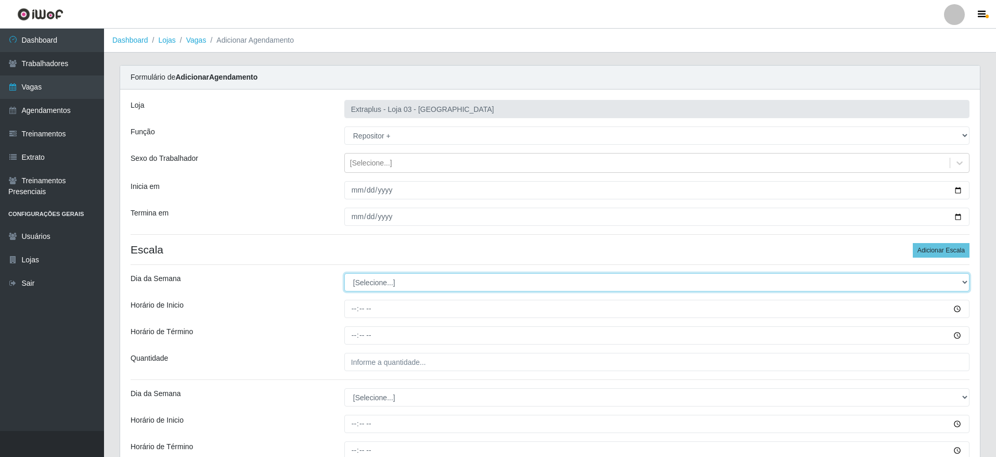
click at [397, 284] on select "[Selecione...] Segunda Terça Quarta Quinta Sexta Sábado Domingo" at bounding box center [656, 282] width 625 height 18
click at [344, 273] on select "[Selecione...] Segunda Terça Quarta Quinta Sexta Sábado Domingo" at bounding box center [656, 282] width 625 height 18
click at [398, 273] on select "[Selecione...] Segunda Terça Quarta Quinta Sexta Sábado Domingo" at bounding box center [656, 282] width 625 height 18
select select "6"
click at [344, 273] on select "[Selecione...] Segunda Terça Quarta Quinta Sexta Sábado Domingo" at bounding box center [656, 282] width 625 height 18
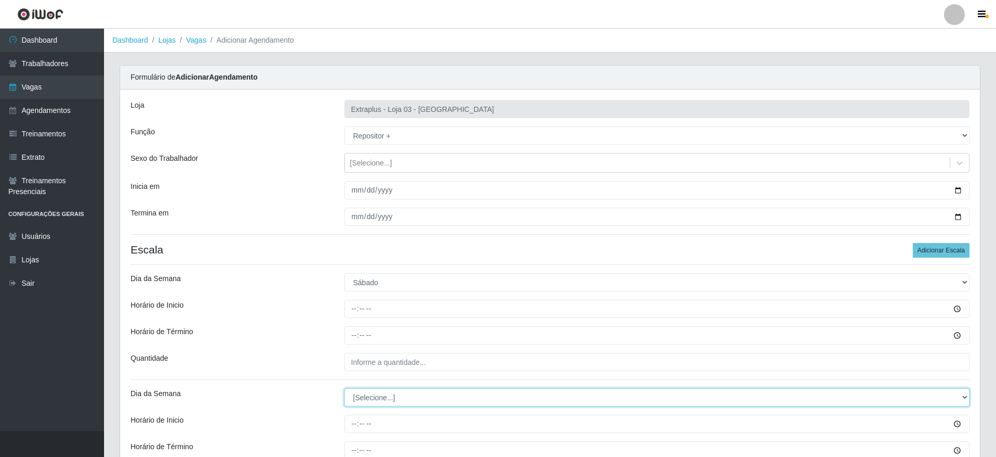
click at [352, 398] on select "[Selecione...] Segunda Terça Quarta Quinta Sexta Sábado Domingo" at bounding box center [656, 397] width 625 height 18
click at [366, 389] on select "[Selecione...] Segunda Terça Quarta Quinta Sexta Sábado Domingo" at bounding box center [656, 397] width 625 height 18
click at [378, 398] on select "[Selecione...] Segunda Terça Quarta Quinta Sexta Sábado Domingo" at bounding box center [656, 397] width 625 height 18
select select "0"
click at [344, 388] on select "[Selecione...] Segunda Terça Quarta Quinta Sexta Sábado Domingo" at bounding box center [656, 397] width 625 height 18
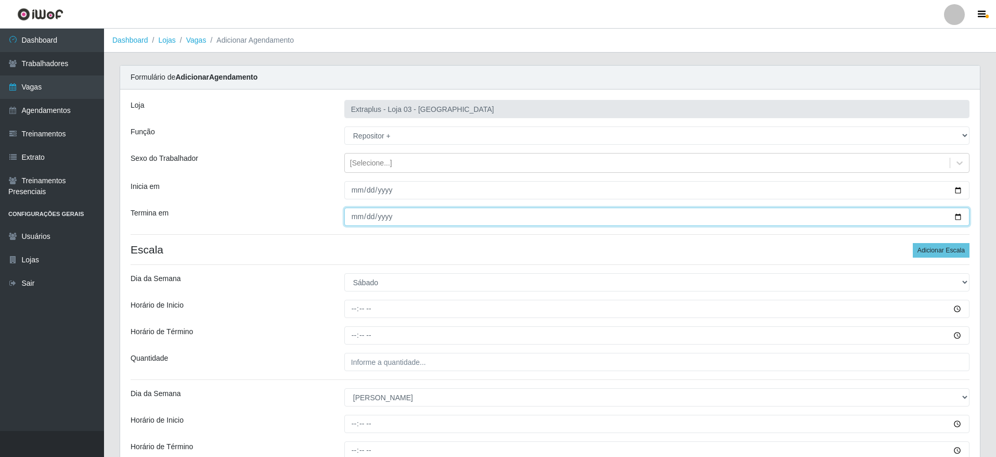
click at [955, 212] on input "[DATE]" at bounding box center [656, 217] width 625 height 18
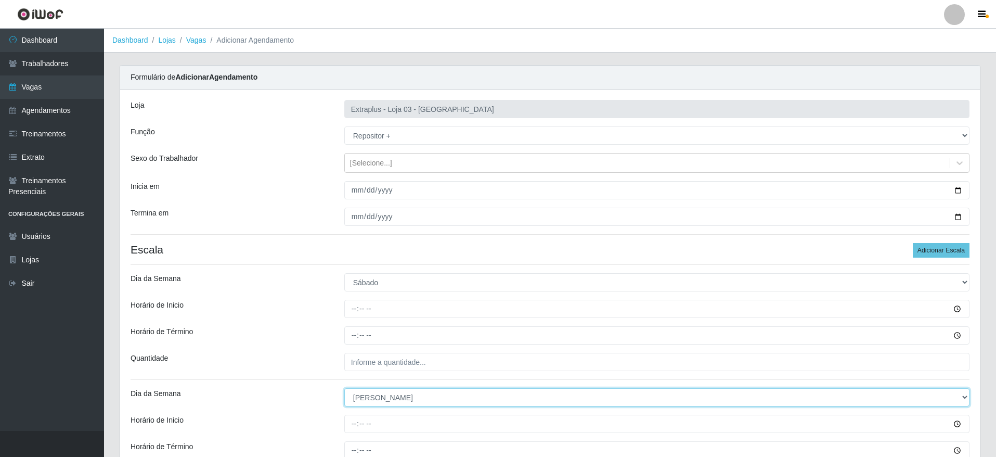
click at [482, 388] on select "[Selecione...] Segunda Terça Quarta Quinta Sexta Sábado Domingo" at bounding box center [656, 397] width 625 height 18
click at [344, 388] on select "[Selecione...] Segunda Terça Quarta Quinta Sexta Sábado Domingo" at bounding box center [656, 397] width 625 height 18
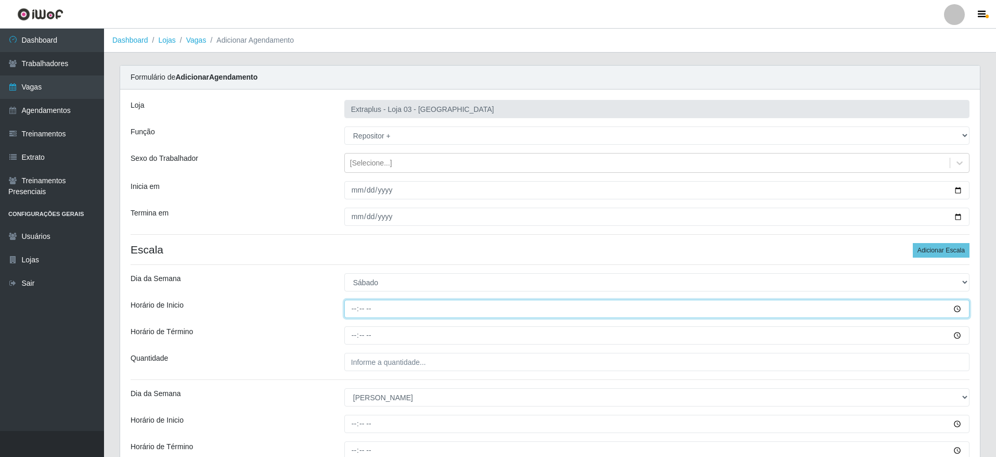
click at [353, 304] on input "Horário de Inicio" at bounding box center [656, 309] width 625 height 18
type input "14:00"
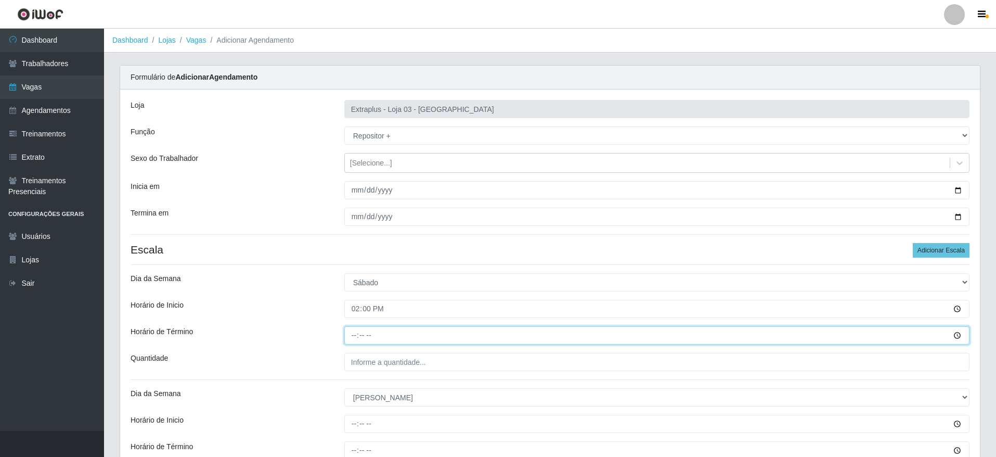
click at [351, 339] on input "Horário de Término" at bounding box center [656, 335] width 625 height 18
type input "20:00"
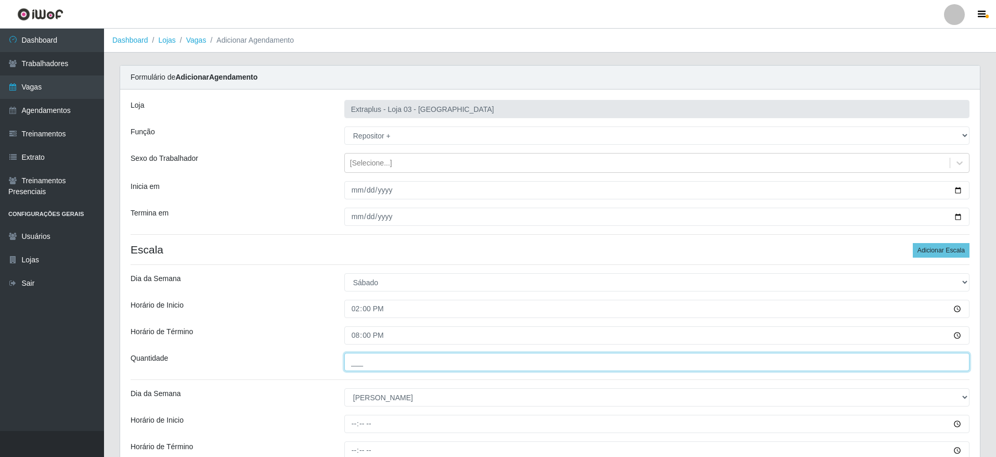
click at [371, 361] on input "___" at bounding box center [656, 362] width 625 height 18
type input "5__"
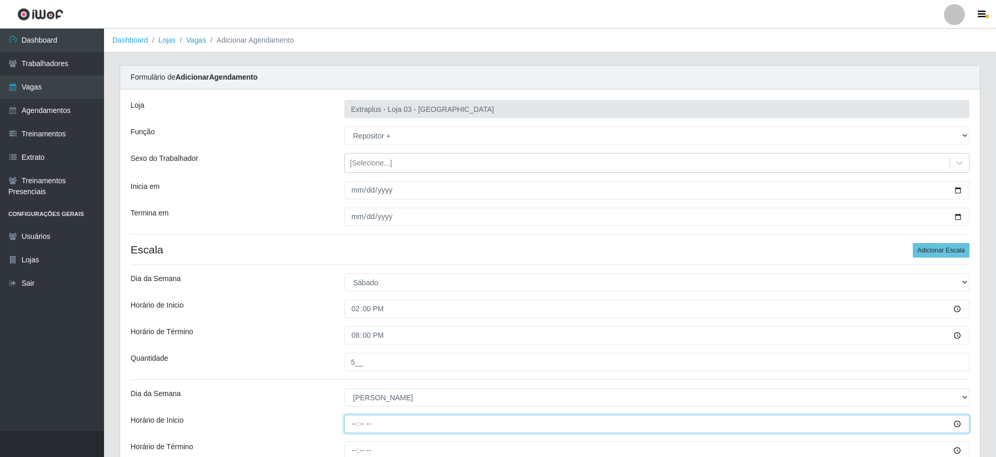
click at [347, 419] on input "Horário de Inicio" at bounding box center [656, 424] width 625 height 18
type input "12:00"
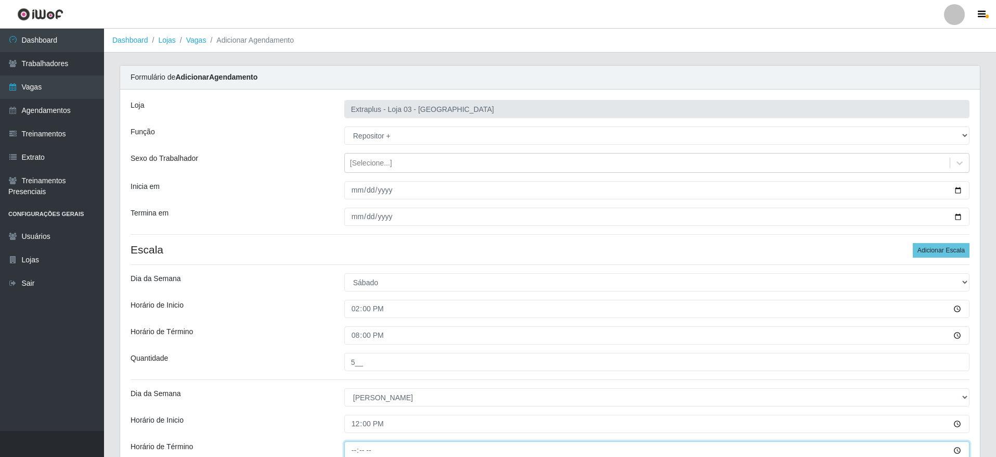
click at [354, 445] on input "Horário de Término" at bounding box center [656, 450] width 625 height 18
type input "18:00"
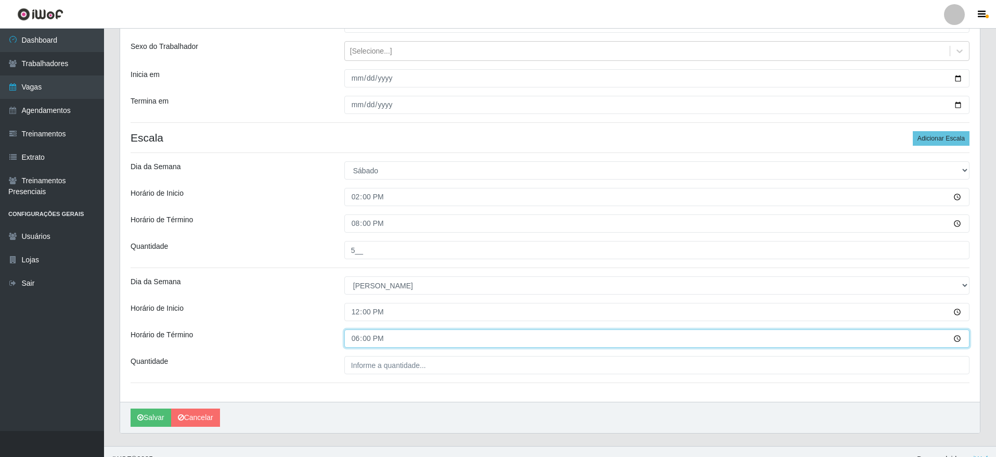
scroll to position [127, 0]
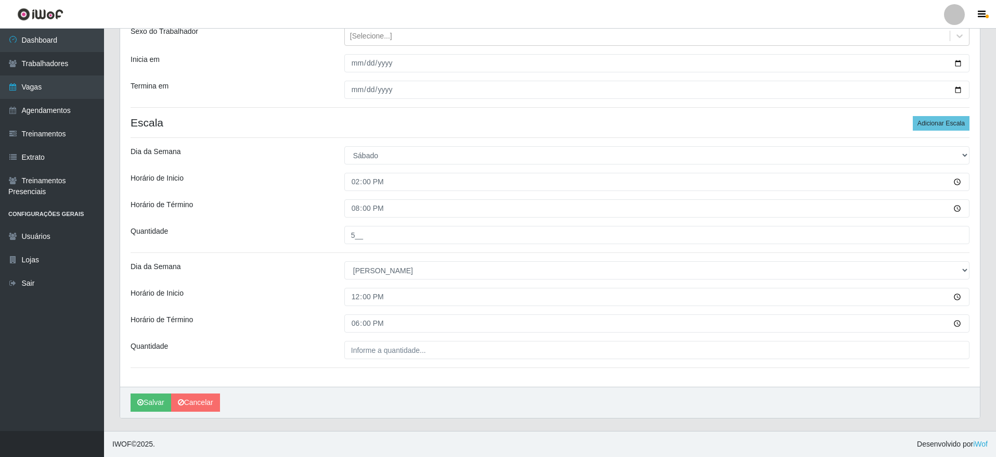
drag, startPoint x: 397, startPoint y: 393, endPoint x: 397, endPoint y: 382, distance: 10.4
click at [397, 385] on div "Loja Extraplus - Loja 03 - [GEOGRAPHIC_DATA] Função [Selecione...] Repositor Re…" at bounding box center [550, 190] width 860 height 455
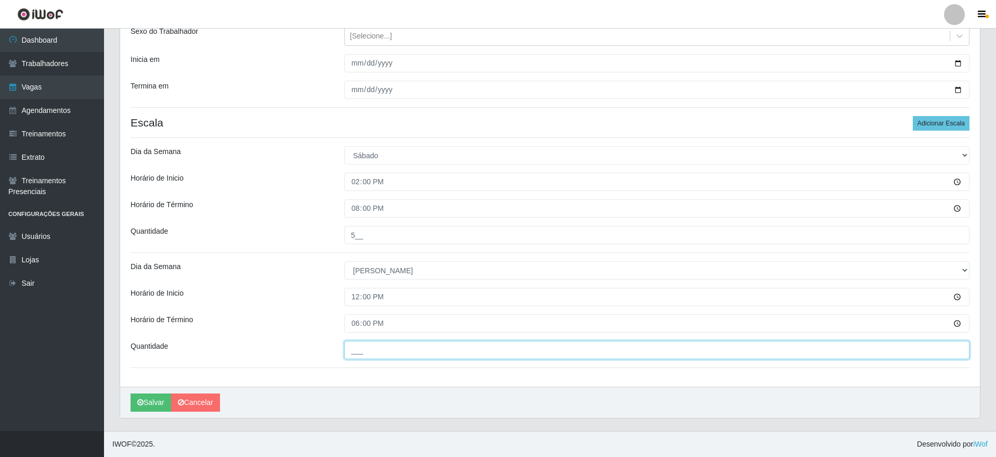
click at [394, 352] on input "___" at bounding box center [656, 350] width 625 height 18
type input "5__"
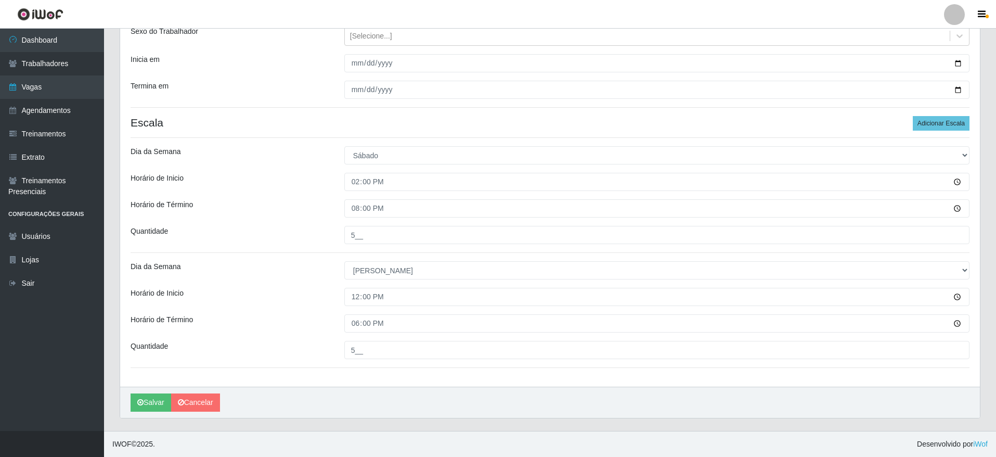
click at [382, 386] on div "[PERSON_NAME]" at bounding box center [550, 401] width 860 height 31
click at [147, 391] on div "[PERSON_NAME]" at bounding box center [550, 401] width 860 height 31
click at [146, 394] on button "Salvar" at bounding box center [151, 402] width 41 height 18
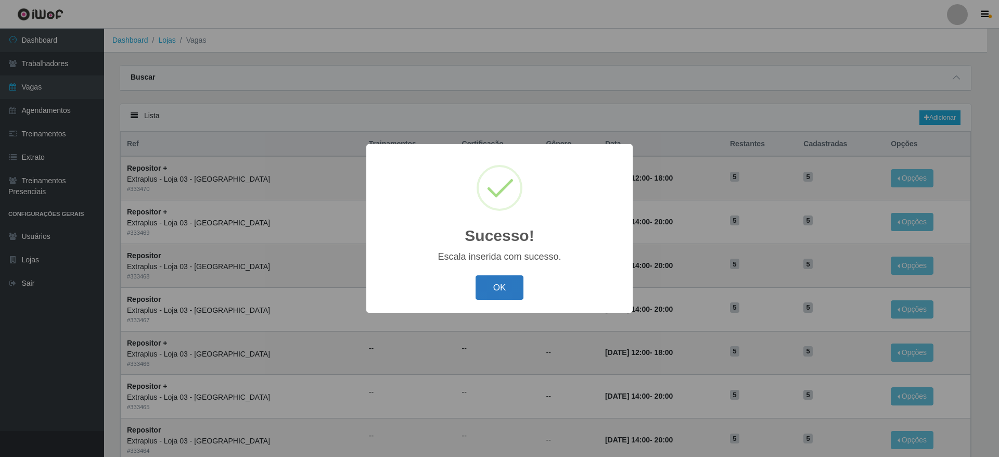
click at [504, 291] on button "OK" at bounding box center [499, 287] width 48 height 24
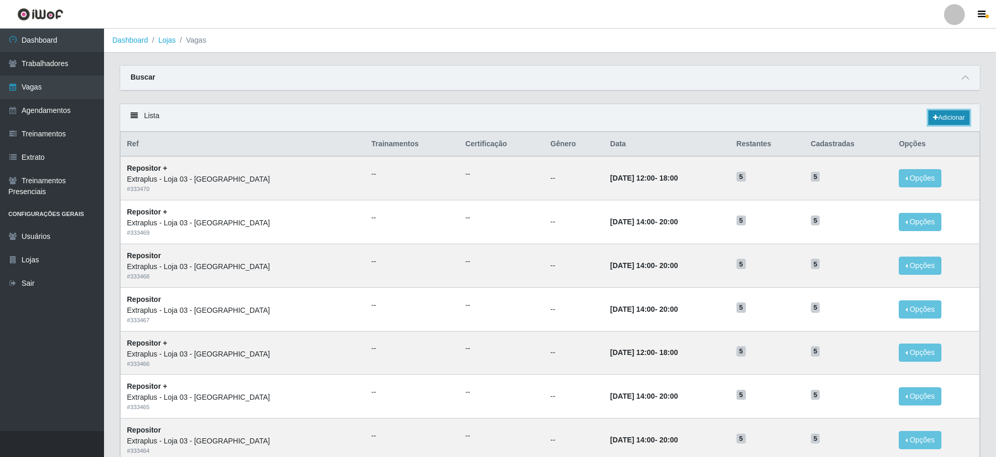
click at [940, 118] on link "Adicionar" at bounding box center [948, 117] width 41 height 15
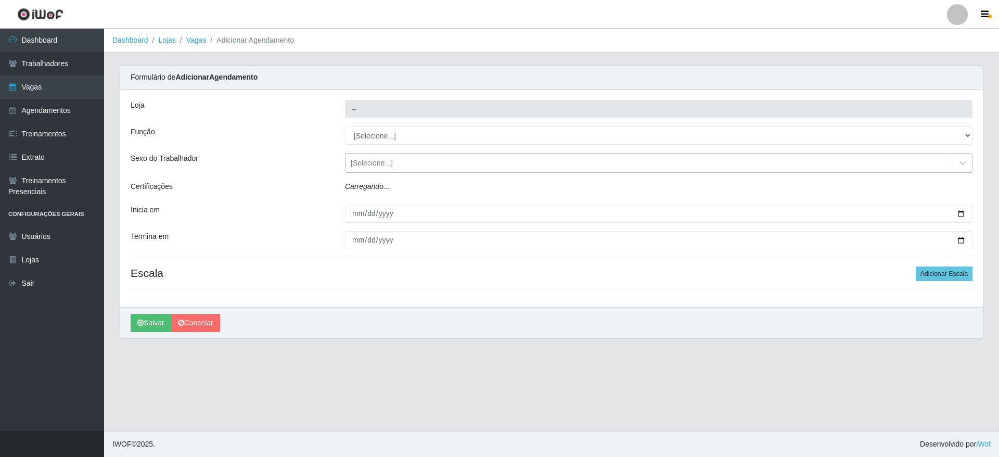
type input "Extraplus - Loja 03 - [GEOGRAPHIC_DATA]"
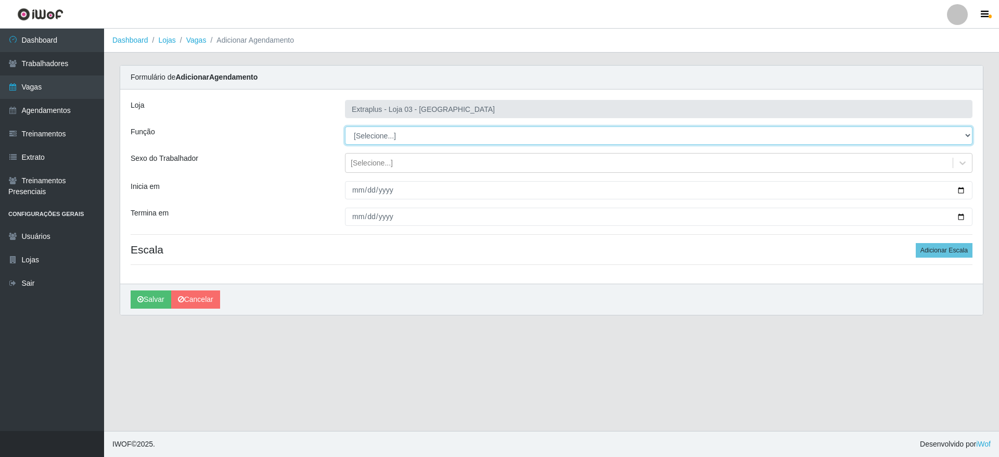
click at [747, 133] on select "[Selecione...] Repositor Repositor + Repositor ++" at bounding box center [658, 135] width 627 height 18
click at [402, 132] on select "[Selecione...] Repositor Repositor + Repositor ++" at bounding box center [658, 135] width 627 height 18
select select "24"
click at [345, 126] on select "[Selecione...] Repositor Repositor + Repositor ++" at bounding box center [658, 135] width 627 height 18
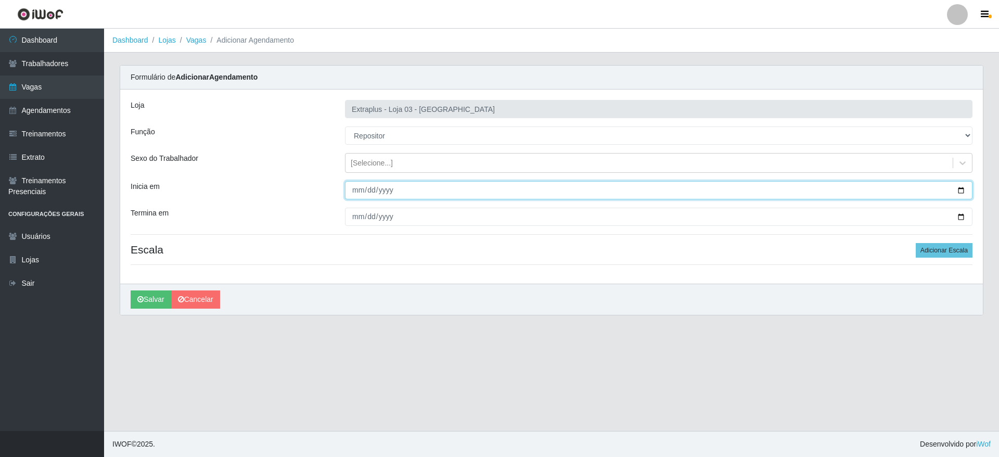
drag, startPoint x: 392, startPoint y: 186, endPoint x: 417, endPoint y: 187, distance: 24.4
click at [393, 187] on input "Inicia em" at bounding box center [658, 190] width 627 height 18
click at [965, 187] on input "Inicia em" at bounding box center [658, 190] width 627 height 18
click at [963, 188] on input "Inicia em" at bounding box center [658, 190] width 627 height 18
type input "[DATE]"
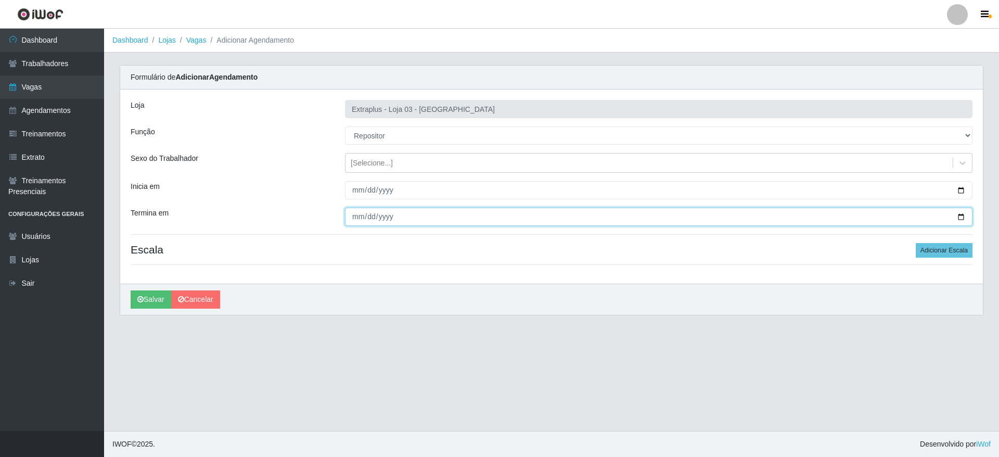
click at [960, 213] on input "Termina em" at bounding box center [658, 217] width 627 height 18
type input "[DATE]"
click at [911, 250] on h4 "Escala Adicionar Escala" at bounding box center [552, 249] width 842 height 13
click at [931, 250] on button "Adicionar Escala" at bounding box center [943, 250] width 57 height 15
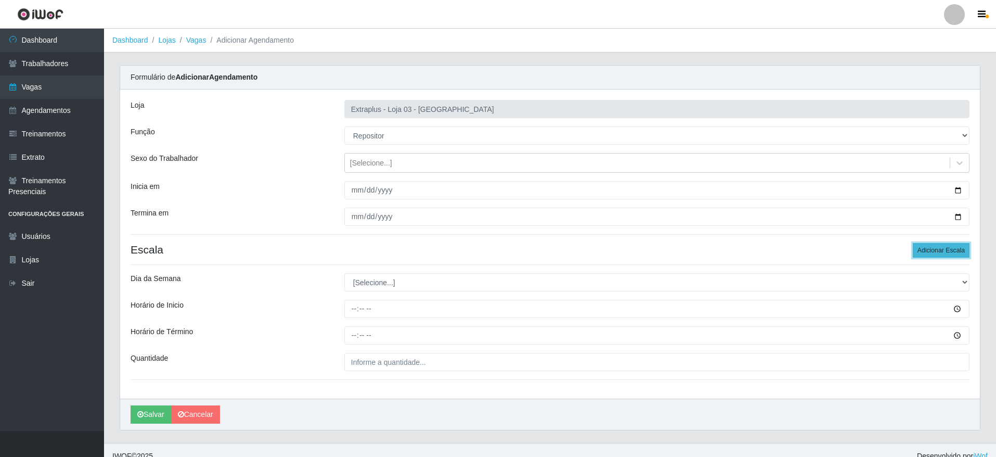
click at [931, 250] on button "Adicionar Escala" at bounding box center [941, 250] width 57 height 15
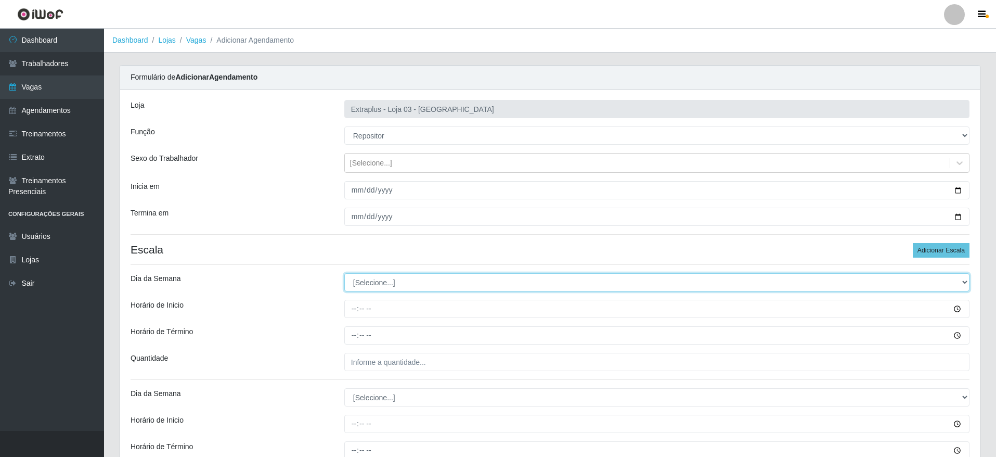
click at [439, 278] on select "[Selecione...] Segunda Terça Quarta Quinta Sexta Sábado Domingo" at bounding box center [656, 282] width 625 height 18
select select "4"
click at [344, 273] on select "[Selecione...] Segunda Terça Quarta Quinta Sexta Sábado Domingo" at bounding box center [656, 282] width 625 height 18
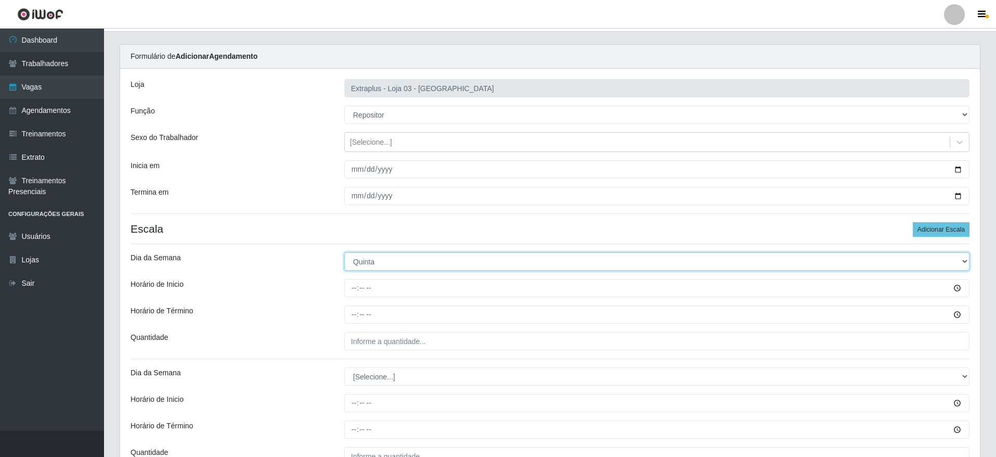
scroll to position [78, 0]
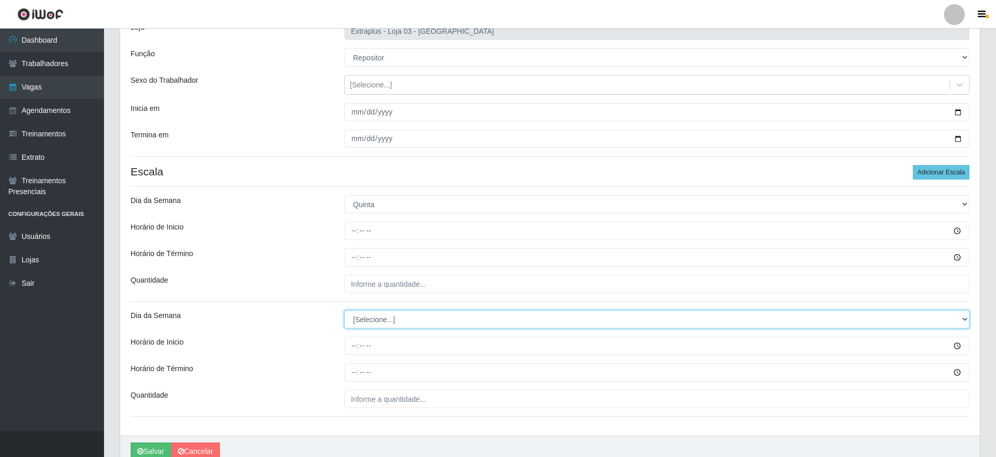
drag, startPoint x: 401, startPoint y: 316, endPoint x: 400, endPoint y: 356, distance: 39.5
click at [401, 316] on select "[Selecione...] Segunda Terça Quarta Quinta Sexta Sábado Domingo" at bounding box center [656, 319] width 625 height 18
select select "5"
click at [344, 310] on select "[Selecione...] Segunda Terça Quarta Quinta Sexta Sábado Domingo" at bounding box center [656, 319] width 625 height 18
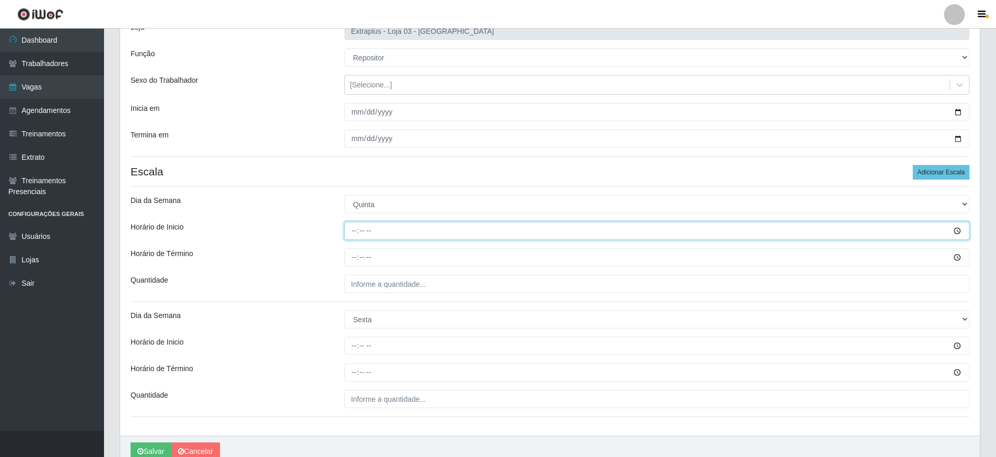
click at [351, 234] on input "Horário de Inicio" at bounding box center [656, 231] width 625 height 18
type input "14:00"
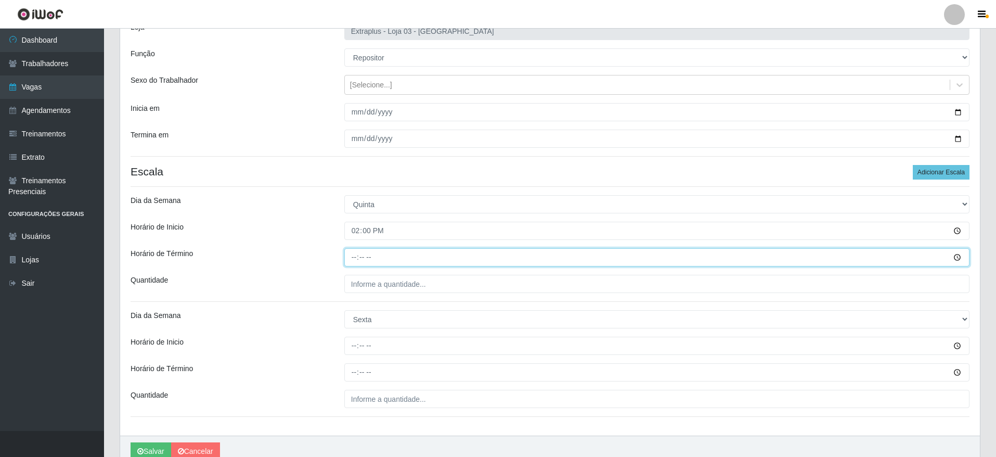
click at [347, 258] on input "Horário de Término" at bounding box center [656, 257] width 625 height 18
type input "20:00"
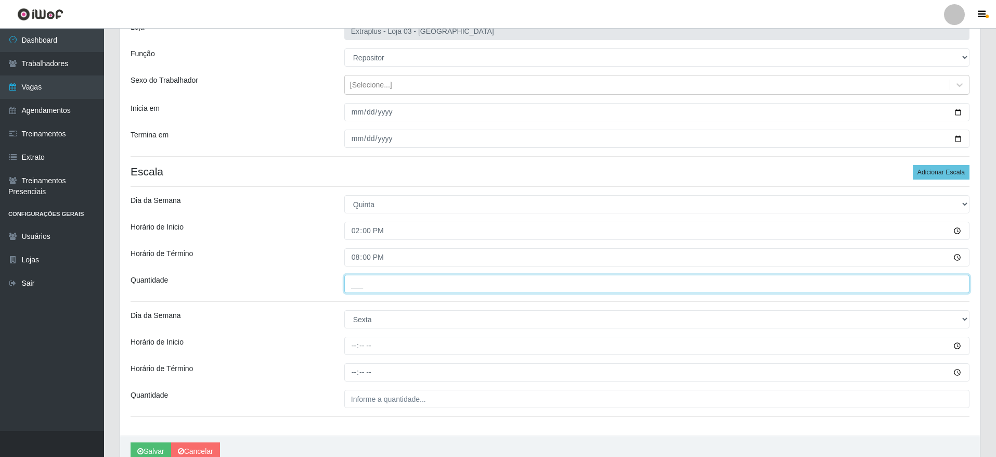
click at [360, 280] on input "___" at bounding box center [656, 284] width 625 height 18
type input "5__"
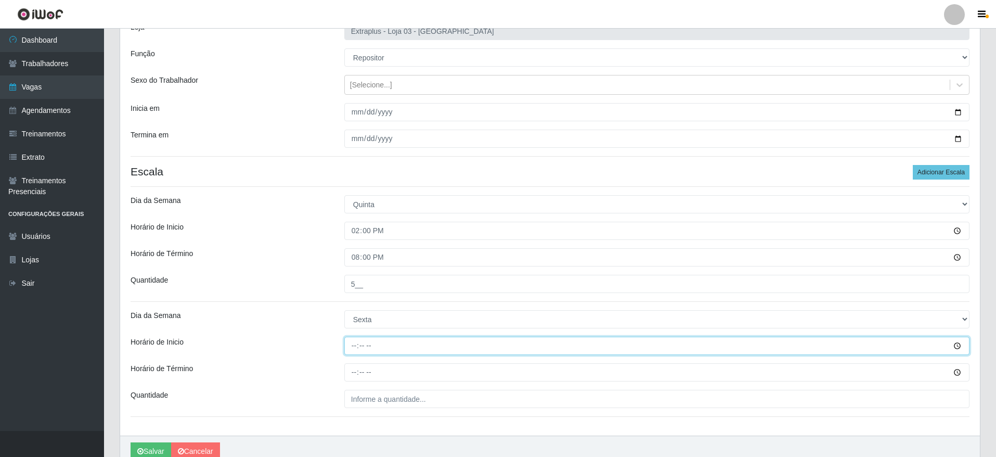
click at [353, 348] on input "Horário de Inicio" at bounding box center [656, 345] width 625 height 18
click at [356, 347] on input "Horário de Inicio" at bounding box center [656, 345] width 625 height 18
type input "14:00"
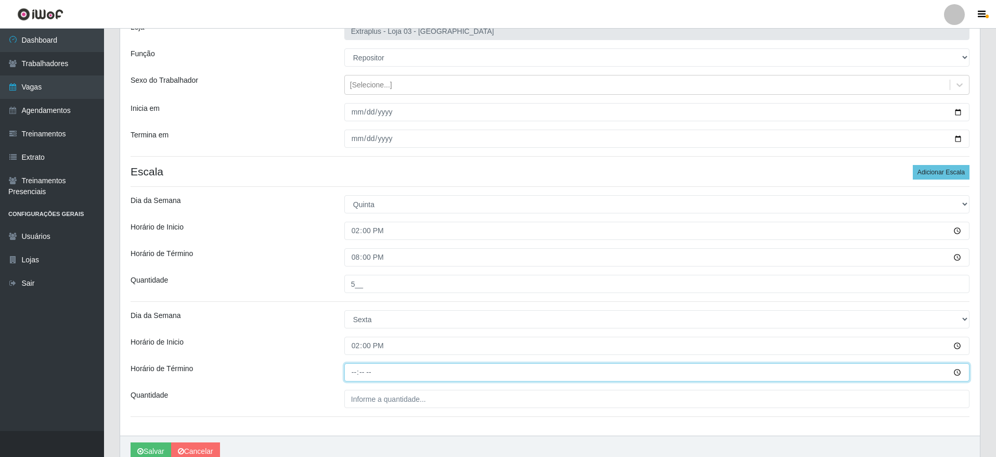
click at [358, 368] on input "Horário de Término" at bounding box center [656, 372] width 625 height 18
click at [351, 374] on input "22:00" at bounding box center [656, 372] width 625 height 18
type input "20:00"
click at [379, 383] on div "Loja Extraplus - Loja 03 - [GEOGRAPHIC_DATA] Função [Selecione...] Repositor Re…" at bounding box center [550, 223] width 860 height 424
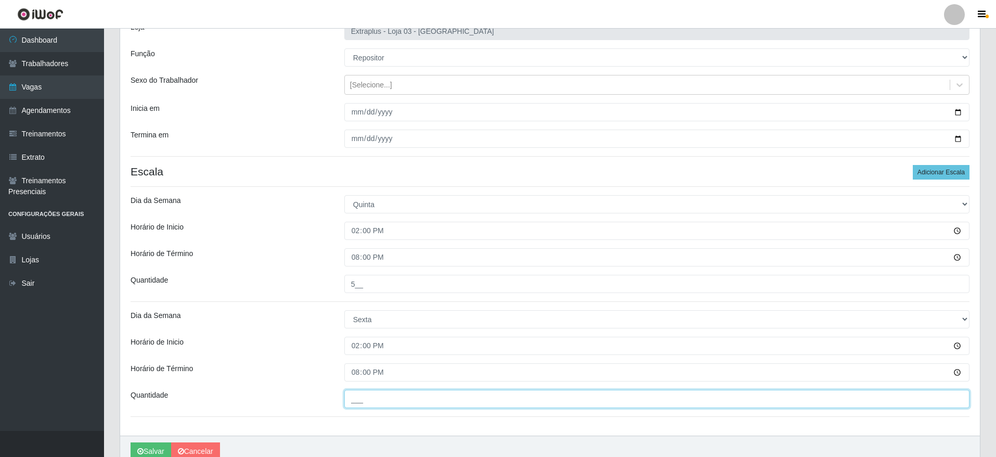
click at [379, 391] on input "___" at bounding box center [656, 399] width 625 height 18
type input "5__"
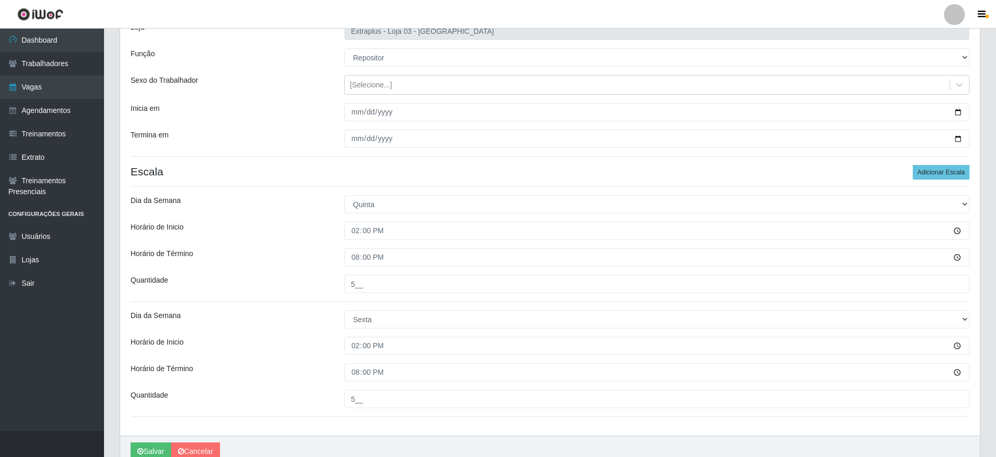
click at [392, 430] on div "Loja Extraplus - Loja 03 - [GEOGRAPHIC_DATA] Função [Selecione...] Repositor Re…" at bounding box center [550, 223] width 860 height 424
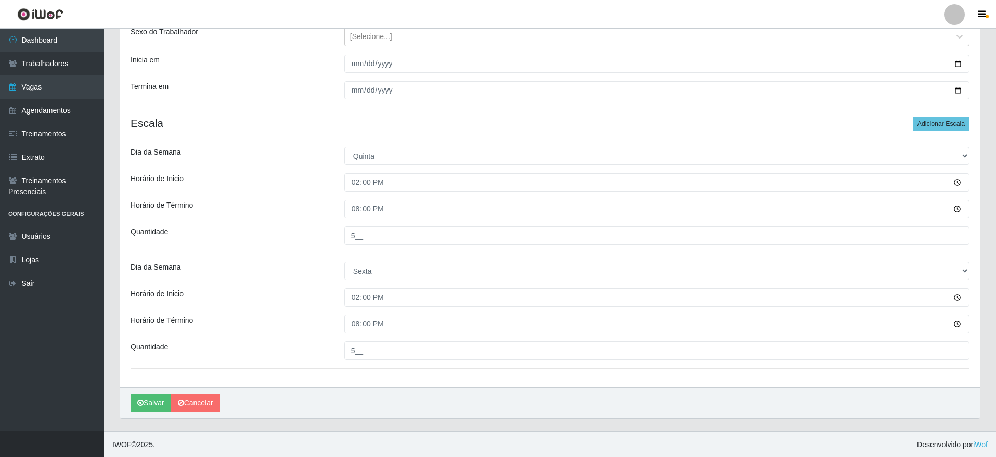
scroll to position [127, 0]
click at [135, 397] on button "Salvar" at bounding box center [151, 402] width 41 height 18
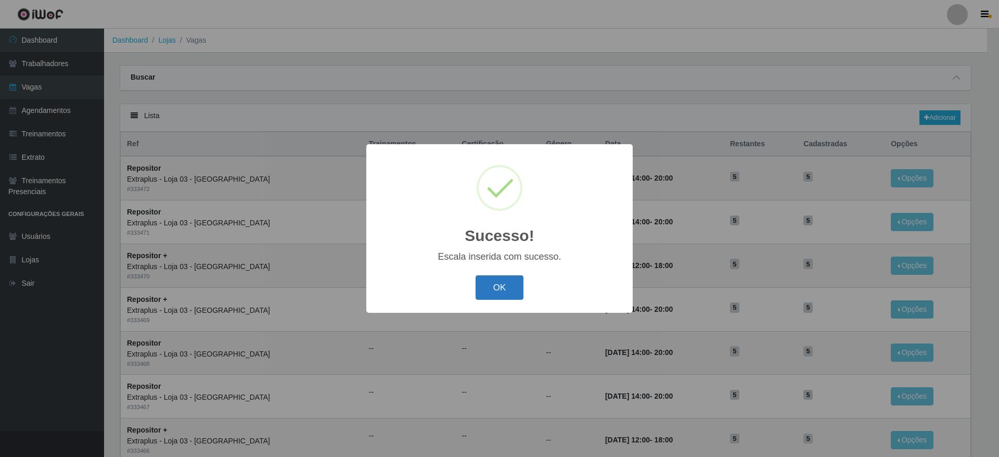
click at [510, 282] on button "OK" at bounding box center [499, 287] width 48 height 24
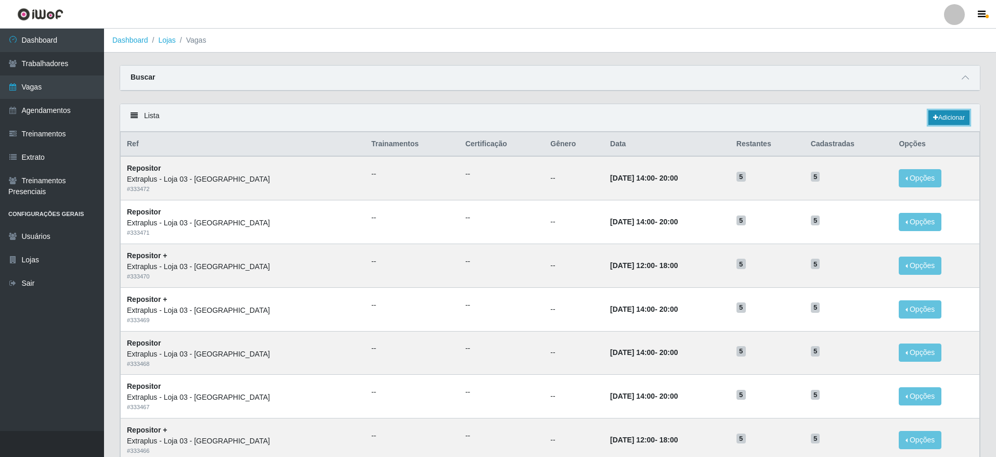
click at [957, 118] on link "Adicionar" at bounding box center [948, 117] width 41 height 15
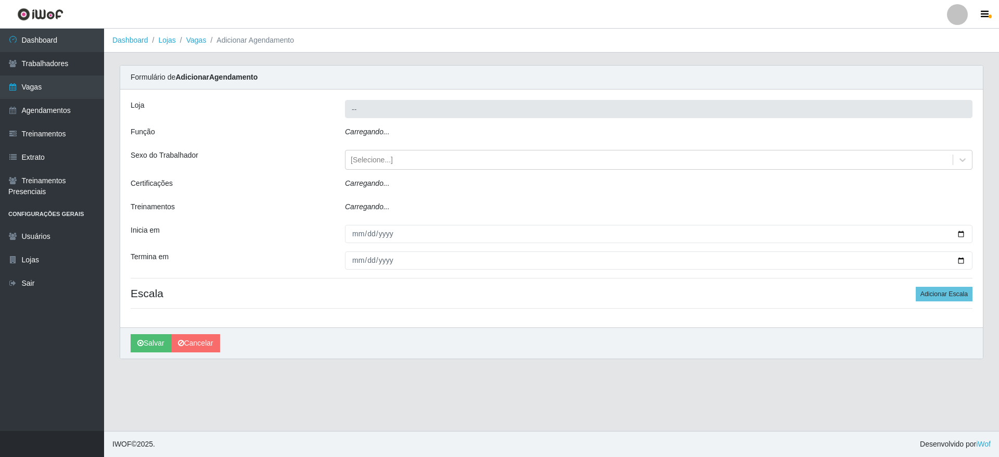
type input "Extraplus - Loja 03 - [GEOGRAPHIC_DATA]"
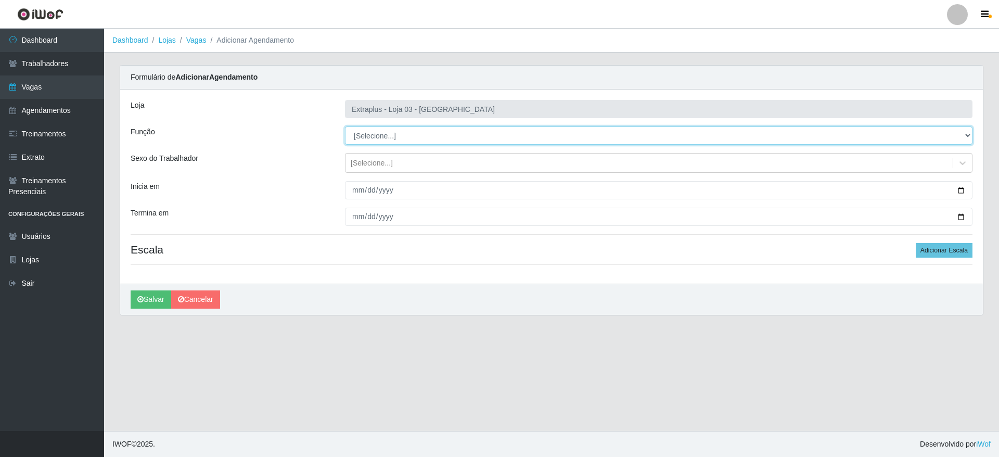
click at [416, 127] on select "[Selecione...] Repositor Repositor + Repositor ++" at bounding box center [658, 135] width 627 height 18
select select "82"
click at [345, 126] on select "[Selecione...] Repositor Repositor + Repositor ++" at bounding box center [658, 135] width 627 height 18
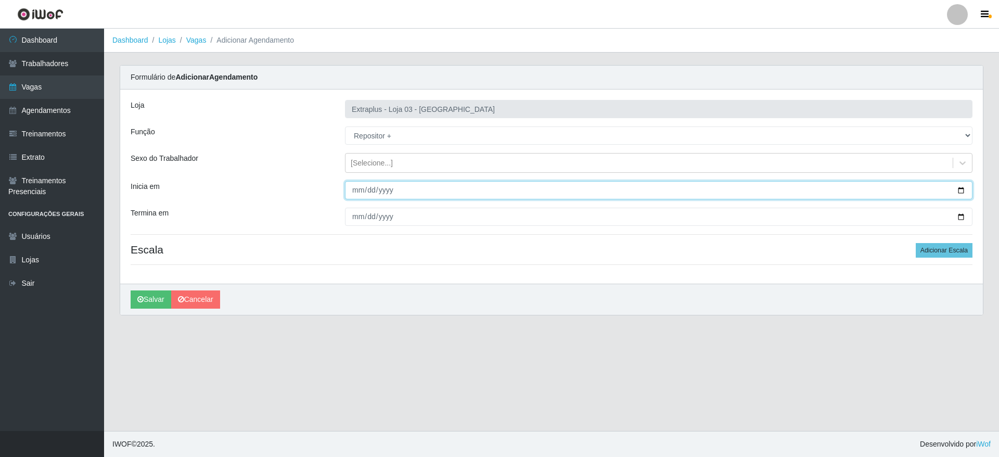
click at [965, 190] on input "Inicia em" at bounding box center [658, 190] width 627 height 18
type input "[DATE]"
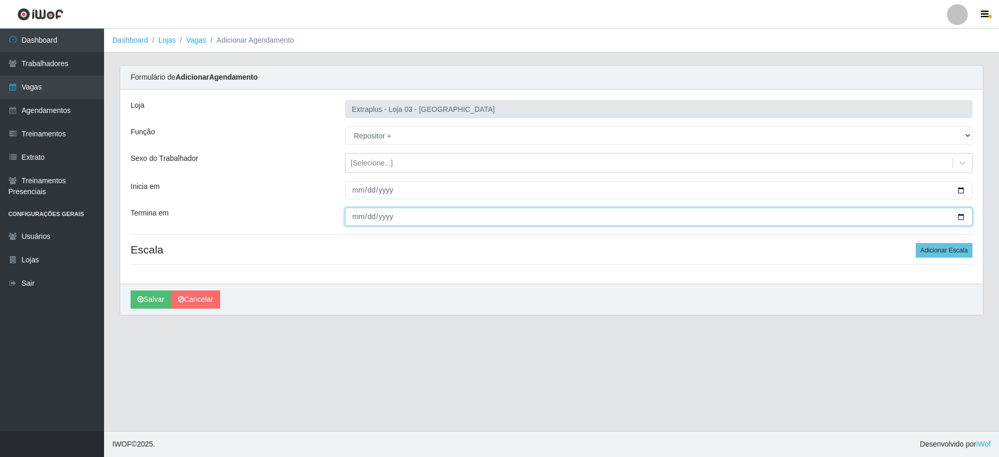
click at [963, 212] on input "Termina em" at bounding box center [658, 217] width 627 height 18
type input "[DATE]"
click at [926, 250] on button "Adicionar Escala" at bounding box center [943, 250] width 57 height 15
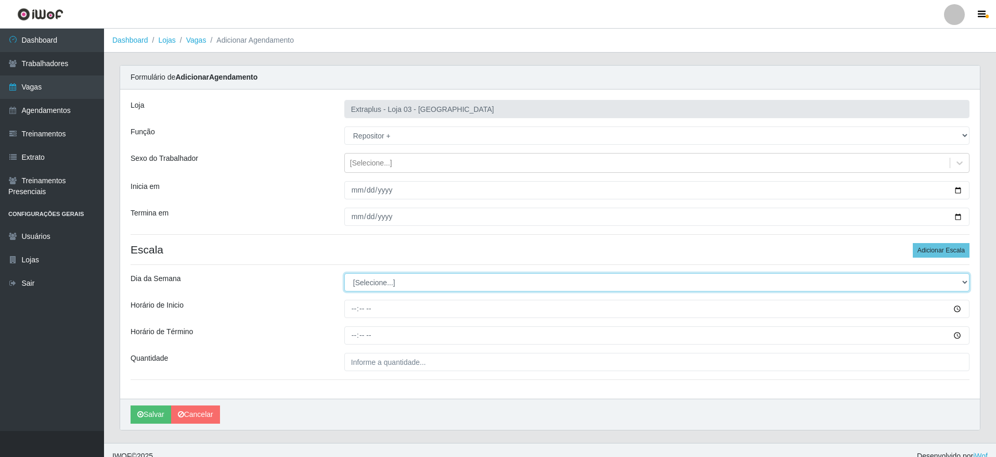
click at [460, 283] on select "[Selecione...] Segunda Terça Quarta Quinta Sexta Sábado Domingo" at bounding box center [656, 282] width 625 height 18
select select "6"
click at [344, 273] on select "[Selecione...] Segunda Terça Quarta Quinta Sexta Sábado Domingo" at bounding box center [656, 282] width 625 height 18
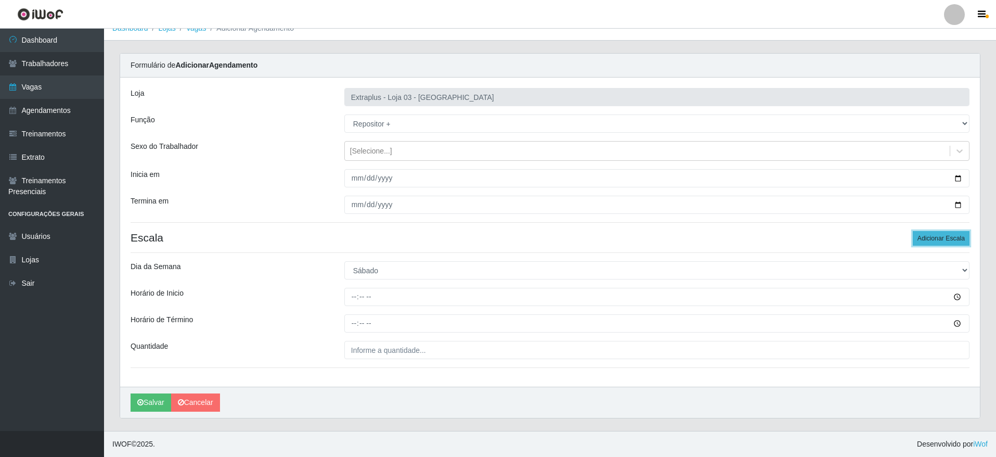
click at [946, 237] on button "Adicionar Escala" at bounding box center [941, 238] width 57 height 15
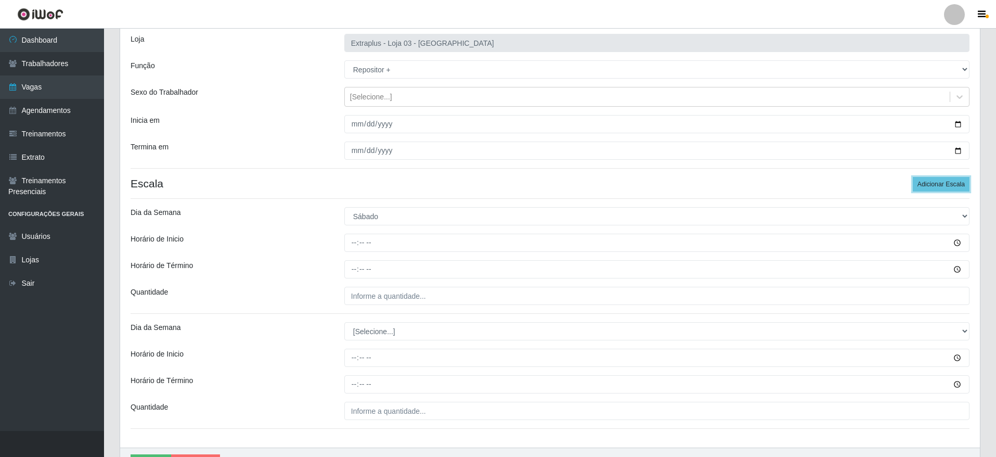
scroll to position [127, 0]
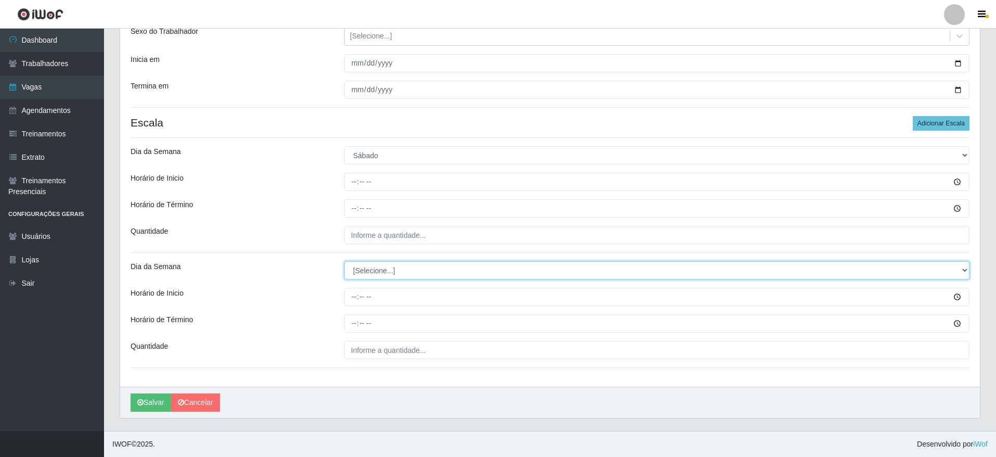
drag, startPoint x: 406, startPoint y: 270, endPoint x: 405, endPoint y: 277, distance: 6.9
click at [406, 270] on select "[Selecione...] Segunda Terça Quarta Quinta Sexta Sábado Domingo" at bounding box center [656, 270] width 625 height 18
select select "0"
click at [344, 261] on select "[Selecione...] Segunda Terça Quarta Quinta Sexta Sábado Domingo" at bounding box center [656, 270] width 625 height 18
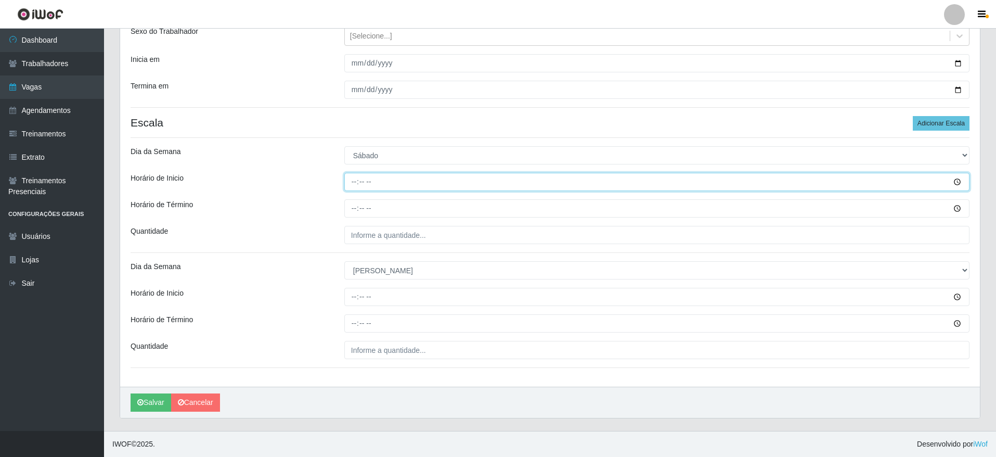
click at [349, 178] on input "Horário de Inicio" at bounding box center [656, 182] width 625 height 18
type input "14:00"
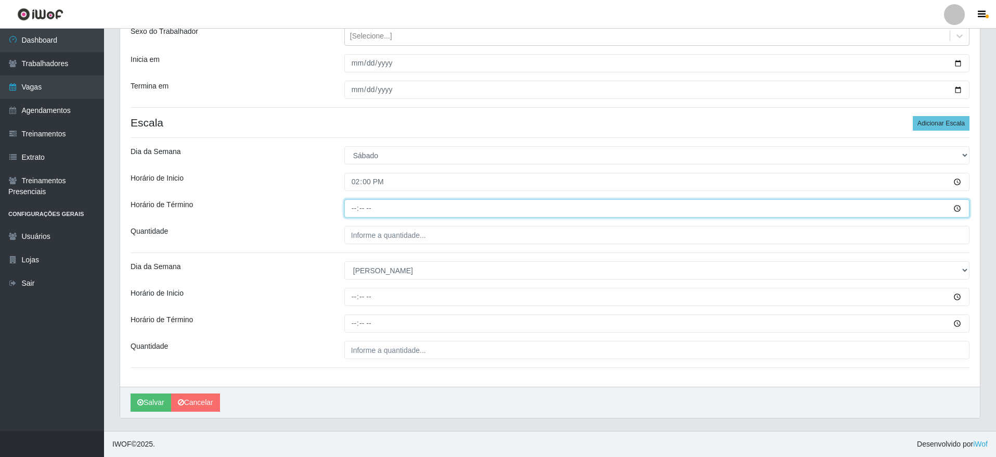
click at [356, 205] on input "Horário de Término" at bounding box center [656, 208] width 625 height 18
type input "20:00"
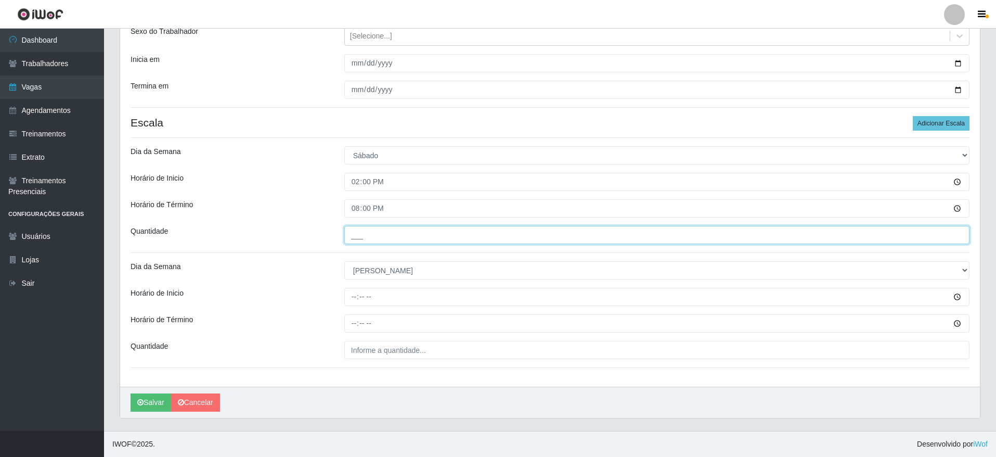
click at [368, 226] on input "___" at bounding box center [656, 235] width 625 height 18
type input "5__"
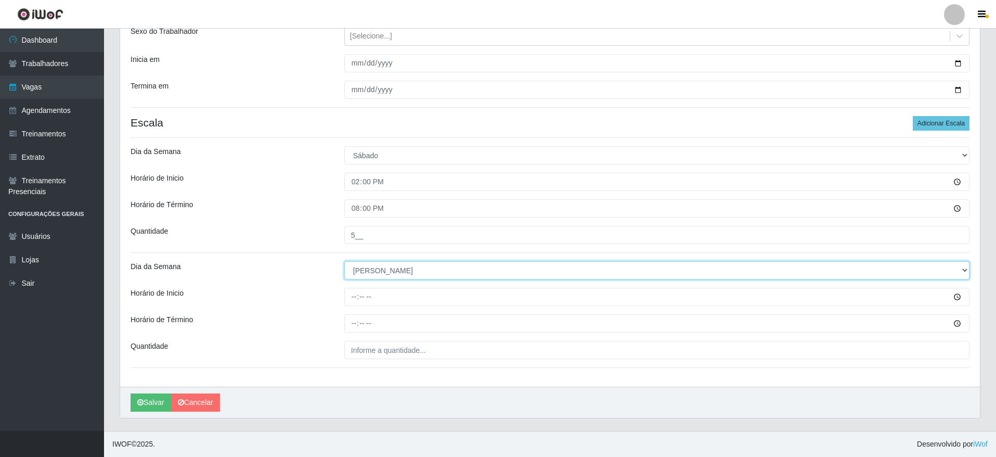
click at [363, 273] on select "[Selecione...] Segunda Terça Quarta Quinta Sexta Sábado Domingo" at bounding box center [656, 270] width 625 height 18
click at [363, 274] on select "[Selecione...] Segunda Terça Quarta Quinta Sexta Sábado Domingo" at bounding box center [656, 270] width 625 height 18
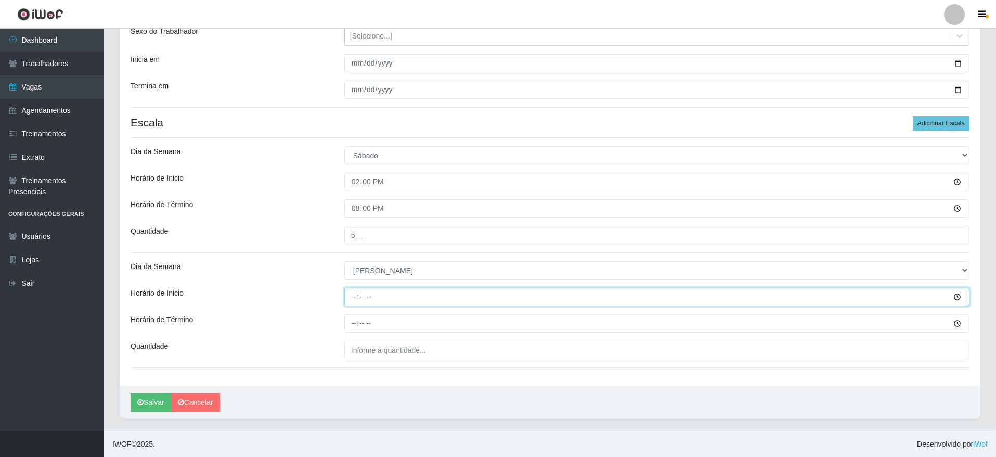
click at [366, 299] on input "Horário de Inicio" at bounding box center [656, 297] width 625 height 18
click at [355, 299] on input "Horário de Inicio" at bounding box center [656, 297] width 625 height 18
type input "14:00"
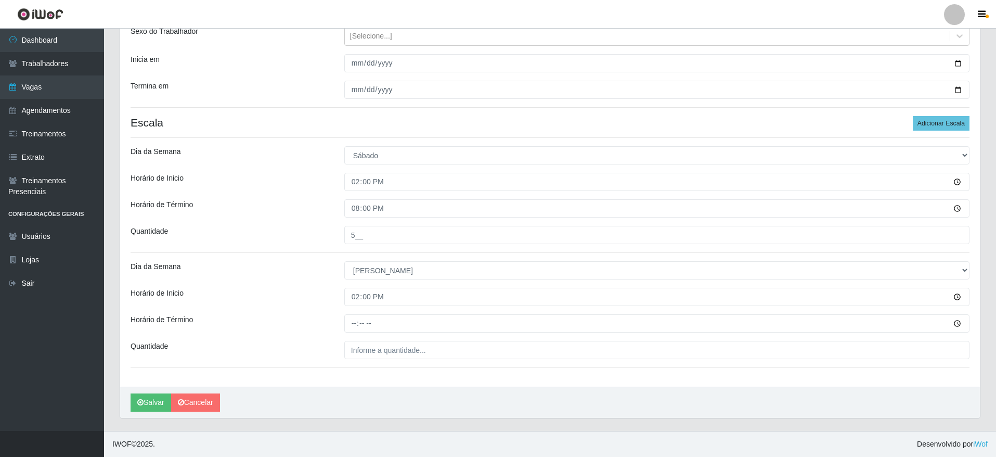
click at [343, 324] on div at bounding box center [656, 323] width 641 height 18
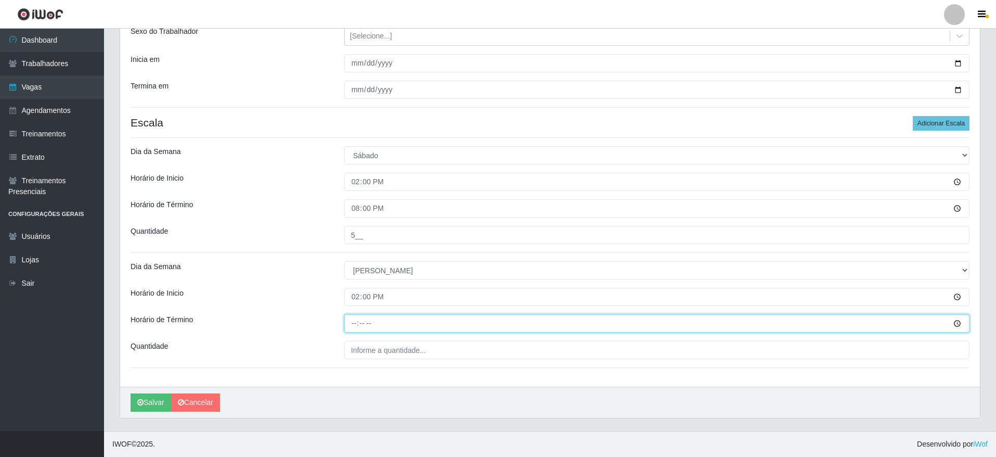
click at [347, 324] on input "Horário de Término" at bounding box center [656, 323] width 625 height 18
type input "20:00"
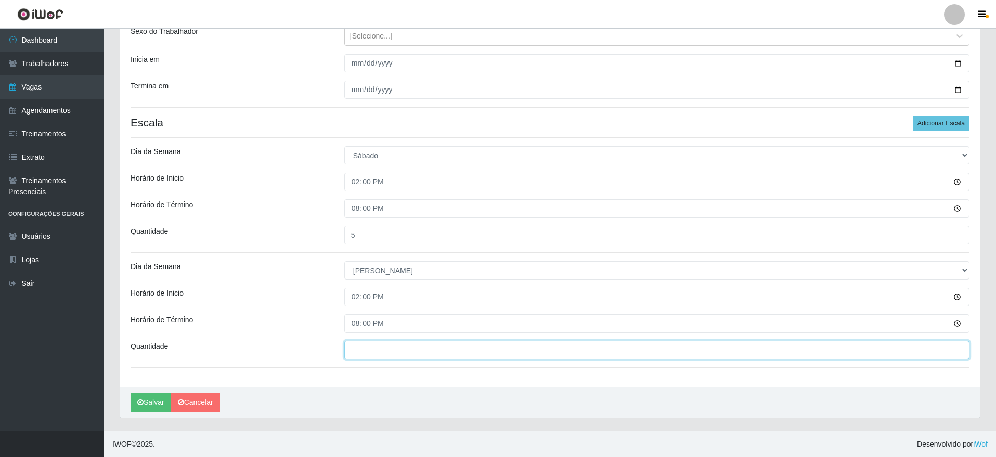
click at [362, 345] on input "___" at bounding box center [656, 350] width 625 height 18
type input "5__"
click at [373, 356] on input "5__" at bounding box center [656, 350] width 625 height 18
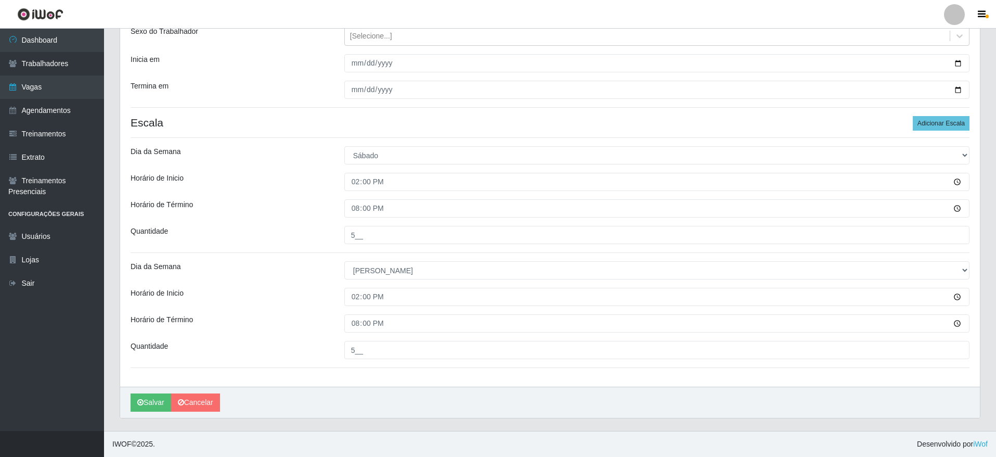
click at [331, 341] on div "Quantidade" at bounding box center [230, 350] width 214 height 18
click at [145, 405] on button "Salvar" at bounding box center [151, 402] width 41 height 18
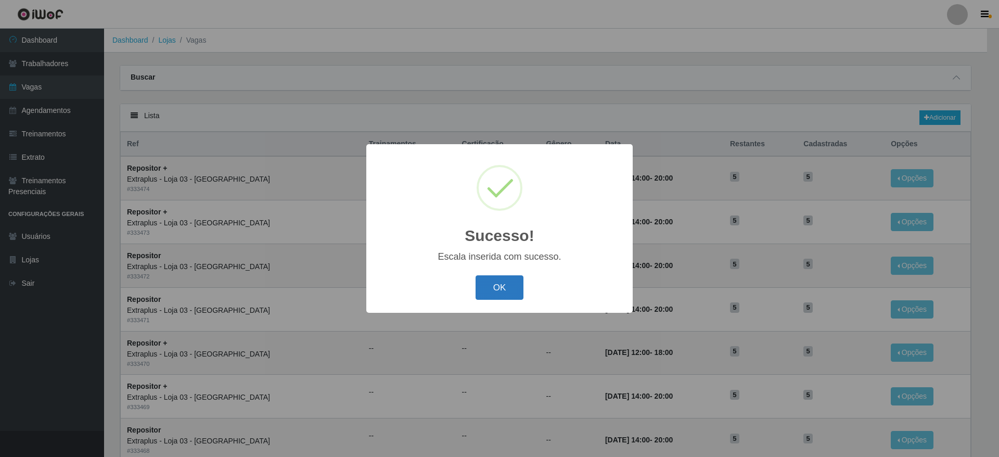
click at [492, 292] on button "OK" at bounding box center [499, 287] width 48 height 24
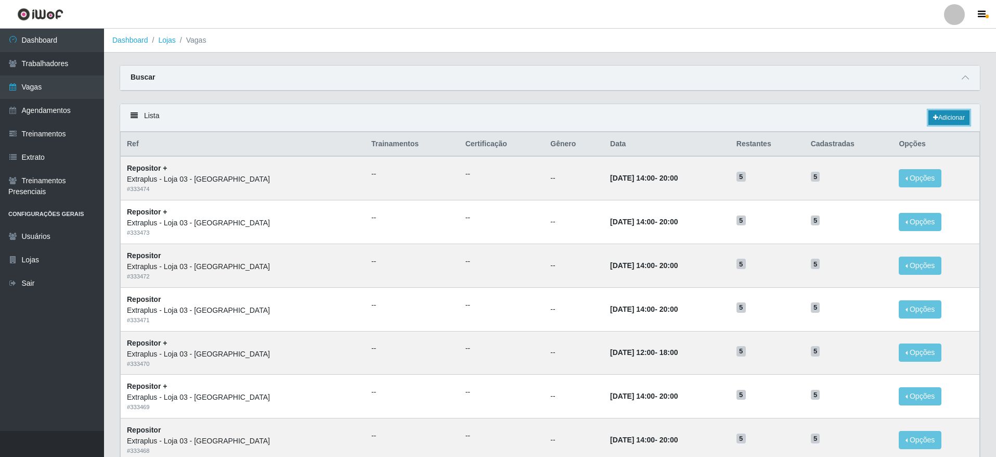
click at [956, 113] on link "Adicionar" at bounding box center [948, 117] width 41 height 15
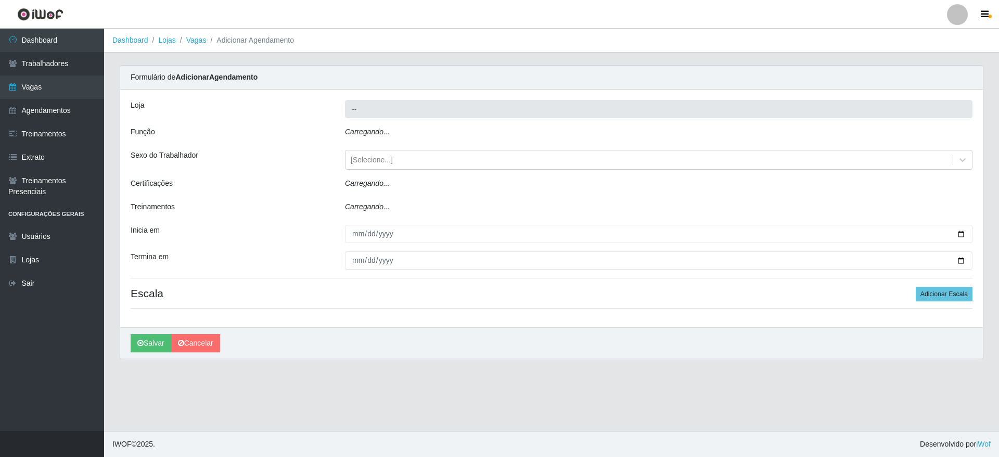
type input "Extraplus - Loja 03 - [GEOGRAPHIC_DATA]"
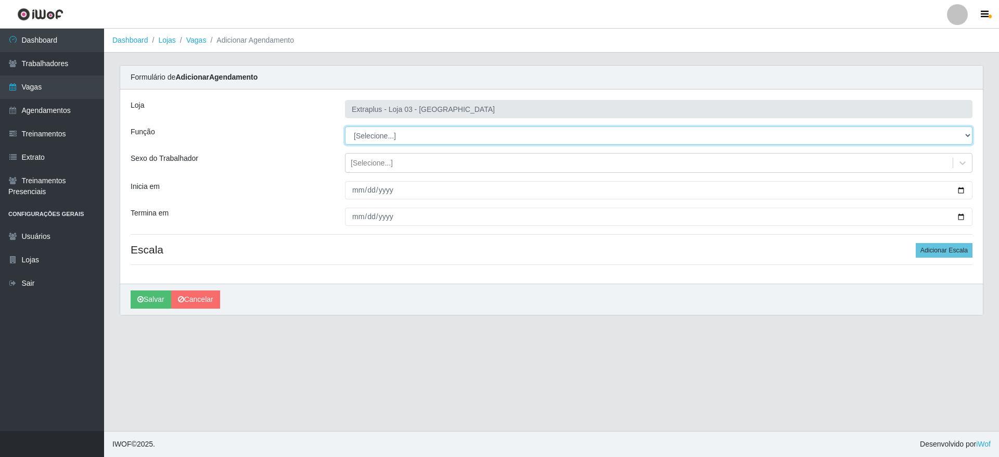
click at [404, 143] on select "[Selecione...] Repositor Repositor + Repositor ++" at bounding box center [658, 135] width 627 height 18
click at [345, 126] on select "[Selecione...] Repositor Repositor + Repositor ++" at bounding box center [658, 135] width 627 height 18
click at [419, 140] on select "[Selecione...] Repositor Repositor + Repositor ++" at bounding box center [658, 135] width 627 height 18
click at [421, 130] on select "[Selecione...] Repositor Repositor + Repositor ++" at bounding box center [658, 135] width 627 height 18
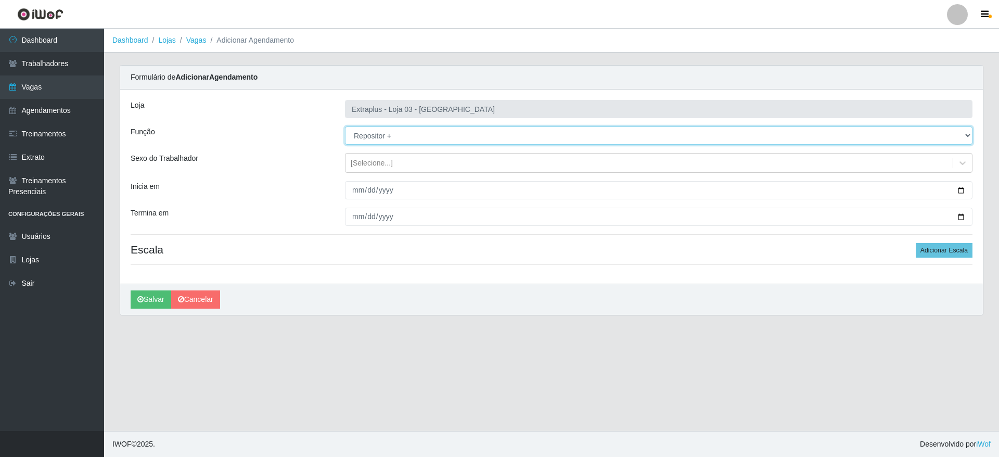
select select "24"
click at [345, 126] on select "[Selecione...] Repositor Repositor + Repositor ++" at bounding box center [658, 135] width 627 height 18
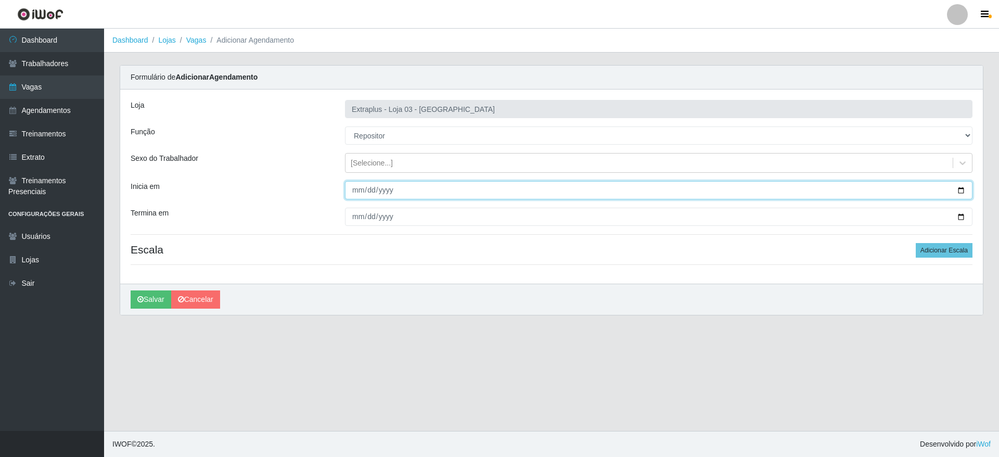
click at [394, 187] on input "Inicia em" at bounding box center [658, 190] width 627 height 18
click at [961, 189] on input "Inicia em" at bounding box center [658, 190] width 627 height 18
type input "[DATE]"
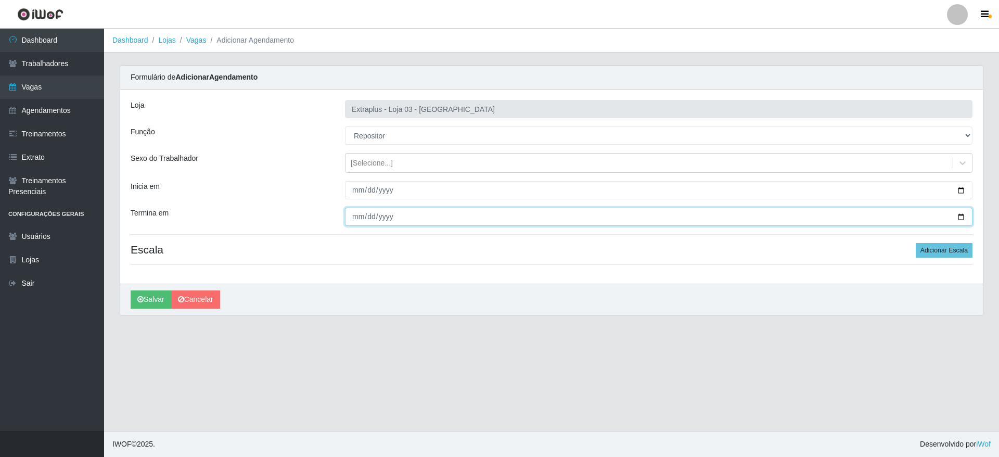
click at [958, 219] on input "Termina em" at bounding box center [658, 217] width 627 height 18
click at [956, 215] on input "[DATE]" at bounding box center [658, 217] width 627 height 18
type input "[DATE]"
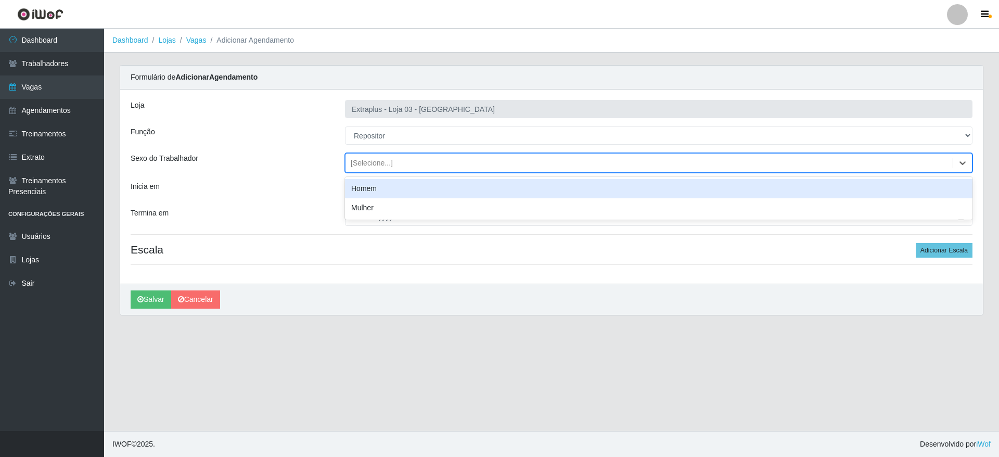
click at [394, 160] on div "[Selecione...]" at bounding box center [648, 162] width 607 height 17
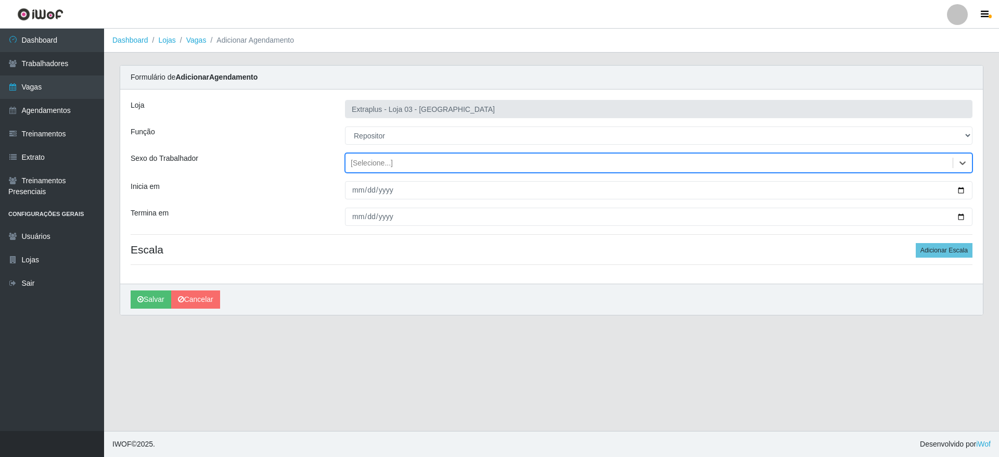
click at [394, 160] on div "[Selecione...]" at bounding box center [648, 162] width 607 height 17
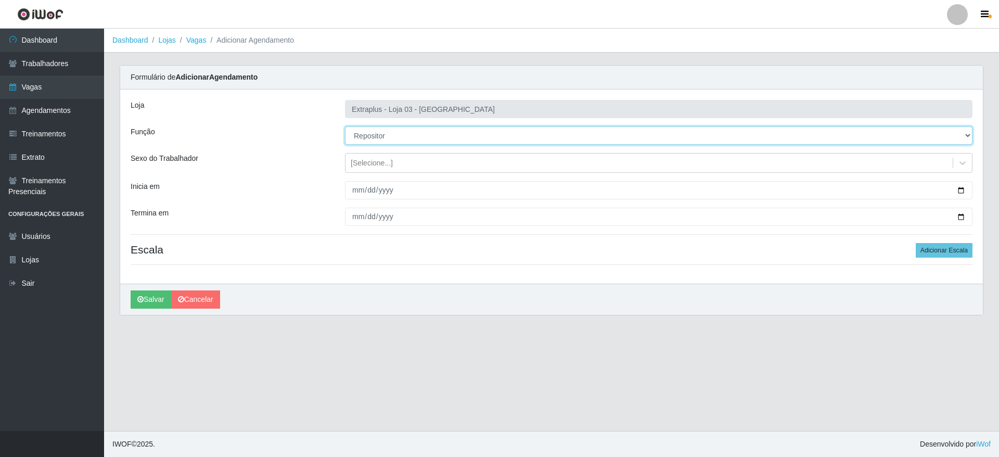
click at [472, 131] on select "[Selecione...] Repositor Repositor + Repositor ++" at bounding box center [658, 135] width 627 height 18
click at [441, 255] on h4 "Escala Adicionar Escala" at bounding box center [552, 249] width 842 height 13
drag, startPoint x: 948, startPoint y: 239, endPoint x: 944, endPoint y: 247, distance: 8.6
click at [948, 240] on div "Loja Extraplus - Loja 03 - [GEOGRAPHIC_DATA] Função [Selecione...] Repositor Re…" at bounding box center [551, 186] width 862 height 194
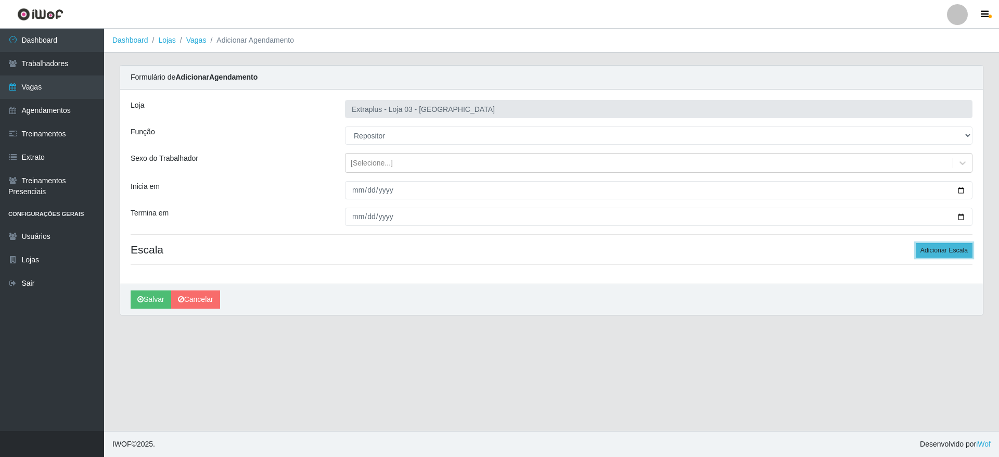
click at [944, 247] on button "Adicionar Escala" at bounding box center [943, 250] width 57 height 15
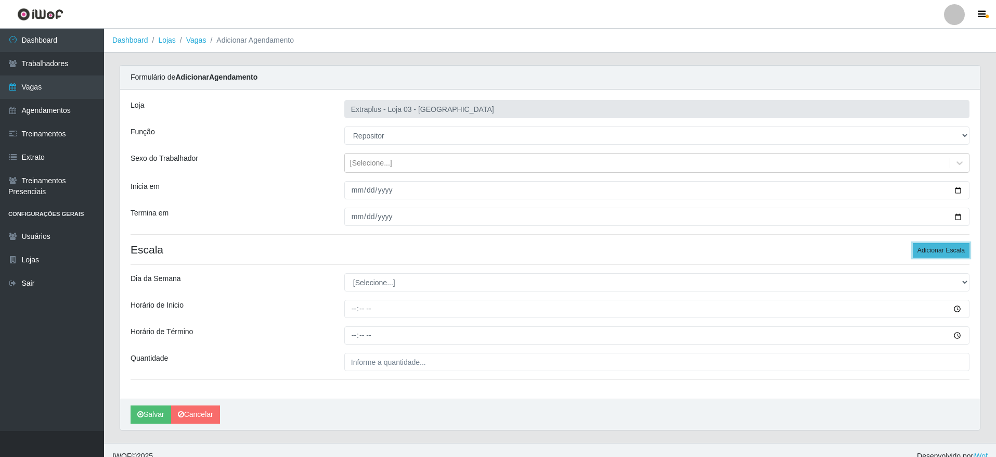
click at [944, 247] on button "Adicionar Escala" at bounding box center [941, 250] width 57 height 15
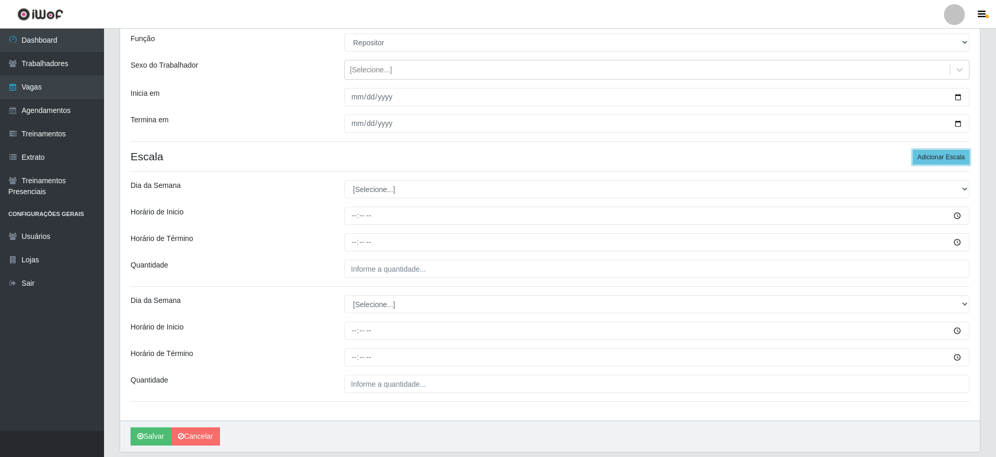
scroll to position [127, 0]
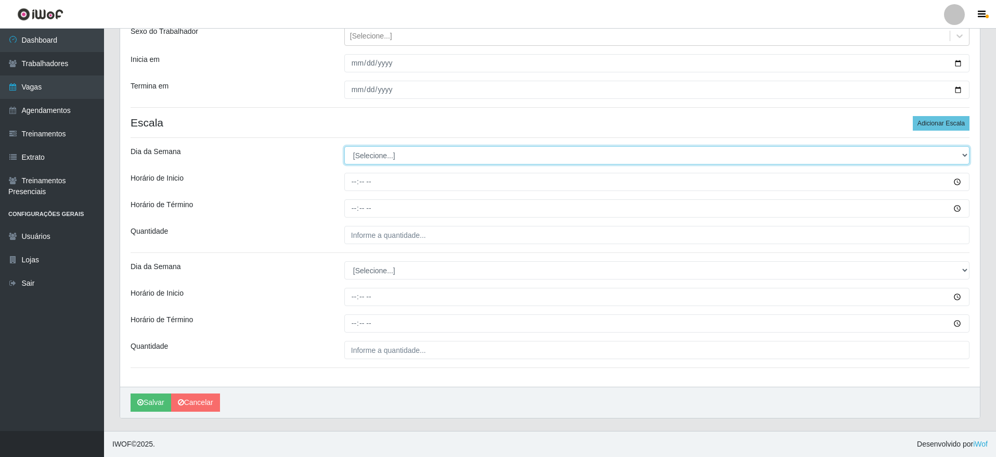
click at [387, 157] on select "[Selecione...] Segunda Terça Quarta Quinta Sexta Sábado Domingo" at bounding box center [656, 155] width 625 height 18
click at [378, 138] on div "Loja Extraplus - Loja 03 - [GEOGRAPHIC_DATA] Função [Selecione...] Repositor Re…" at bounding box center [550, 175] width 860 height 424
click at [380, 147] on select "[Selecione...] Segunda Terça Quarta Quinta Sexta Sábado Domingo" at bounding box center [656, 155] width 625 height 18
click at [437, 157] on select "[Selecione...] Segunda Terça Quarta Quinta Sexta Sábado Domingo" at bounding box center [656, 155] width 625 height 18
select select "4"
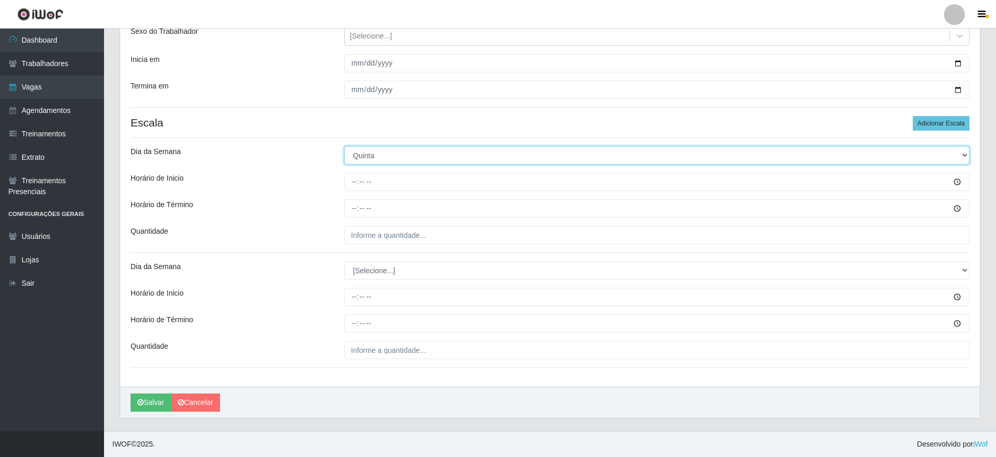
click at [344, 146] on select "[Selecione...] Segunda Terça Quarta Quinta Sexta Sábado Domingo" at bounding box center [656, 155] width 625 height 18
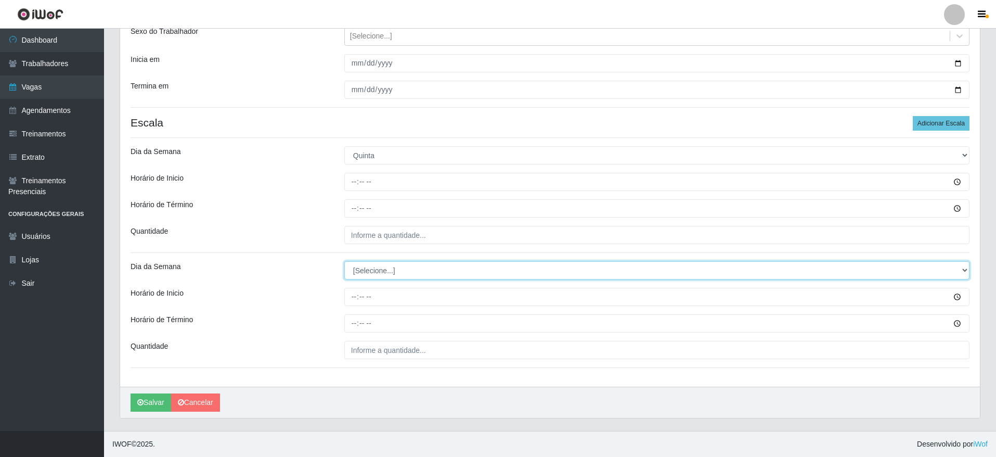
drag, startPoint x: 407, startPoint y: 267, endPoint x: 400, endPoint y: 277, distance: 12.0
click at [407, 267] on select "[Selecione...] Segunda Terça Quarta Quinta Sexta Sábado Domingo" at bounding box center [656, 270] width 625 height 18
select select "5"
click at [344, 261] on select "[Selecione...] Segunda Terça Quarta Quinta Sexta Sábado Domingo" at bounding box center [656, 270] width 625 height 18
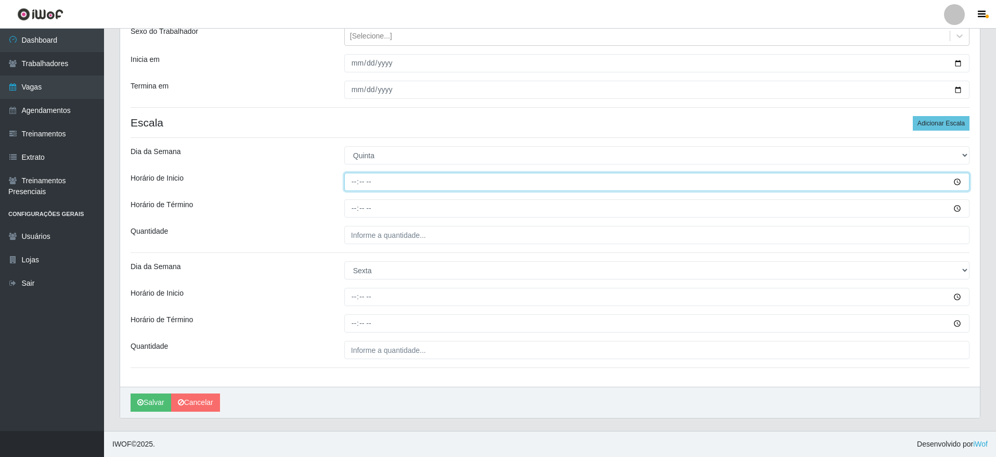
click at [355, 182] on input "Horário de Inicio" at bounding box center [656, 182] width 625 height 18
type input "14:00"
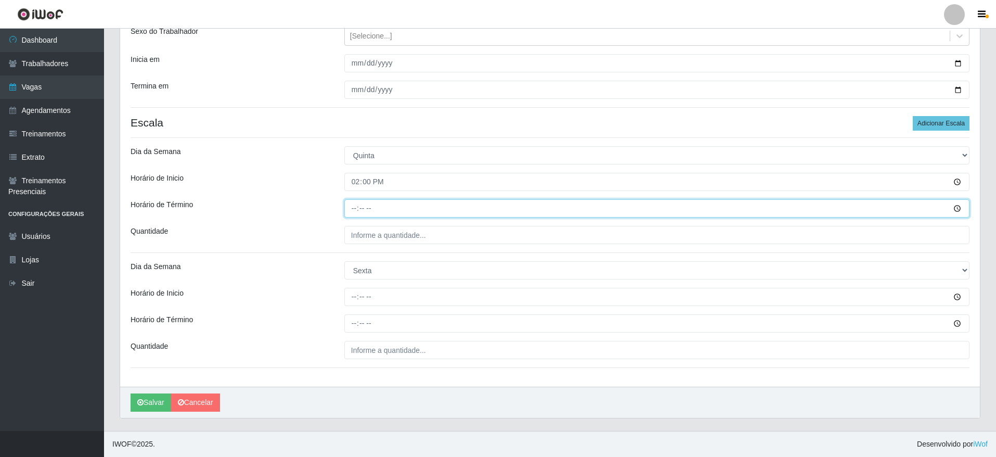
click at [351, 203] on input "Horário de Término" at bounding box center [656, 208] width 625 height 18
type input "20:00"
click at [408, 222] on div "Loja Extraplus - Loja 03 - [GEOGRAPHIC_DATA] Função [Selecione...] Repositor Re…" at bounding box center [550, 175] width 860 height 424
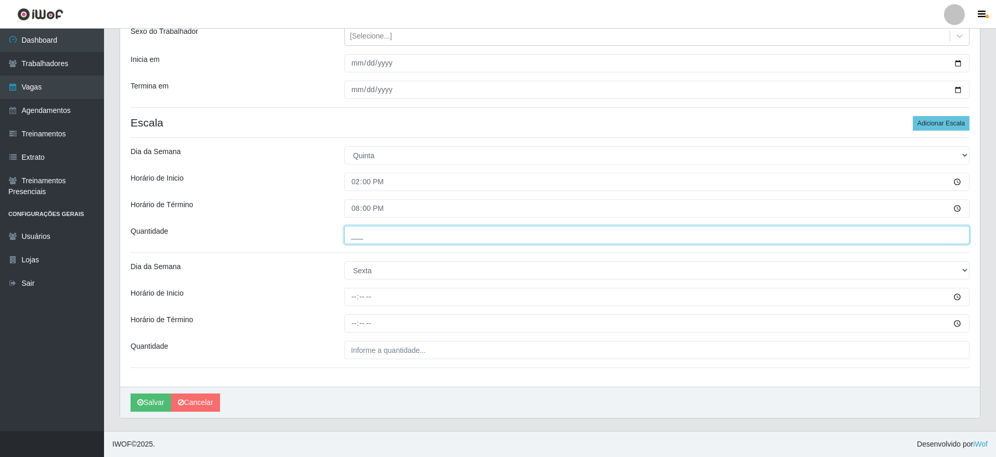
click at [404, 230] on input "___" at bounding box center [656, 235] width 625 height 18
type input "5__"
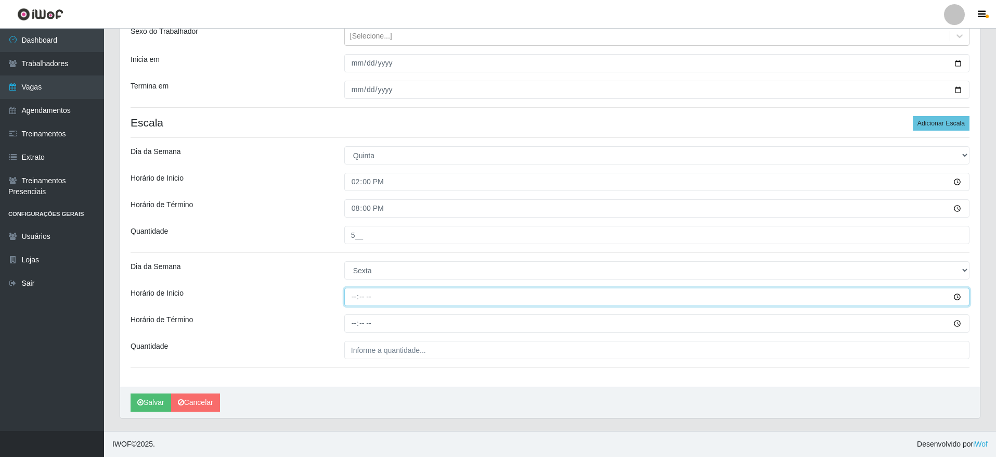
click at [359, 288] on input "Horário de Inicio" at bounding box center [656, 297] width 625 height 18
type input "14:00"
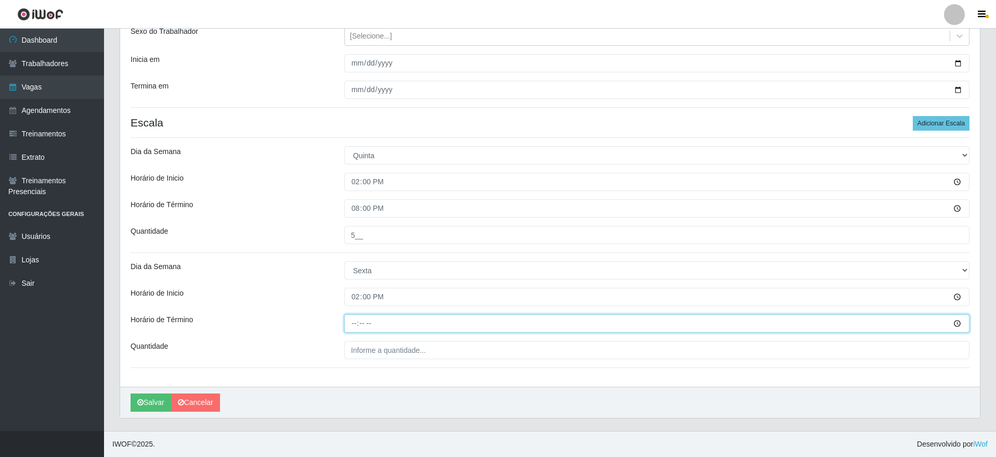
click at [351, 317] on input "Horário de Término" at bounding box center [656, 323] width 625 height 18
type input "20:00"
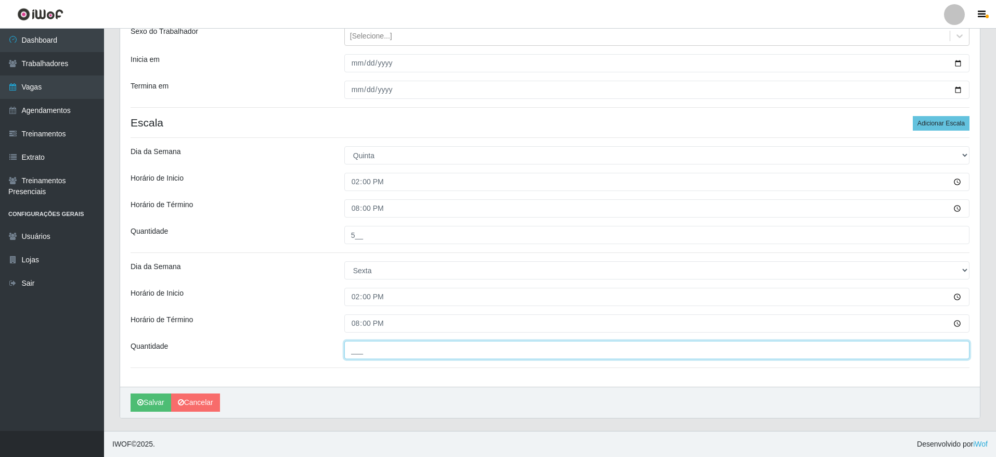
click at [369, 350] on input "___" at bounding box center [656, 350] width 625 height 18
type input "5__"
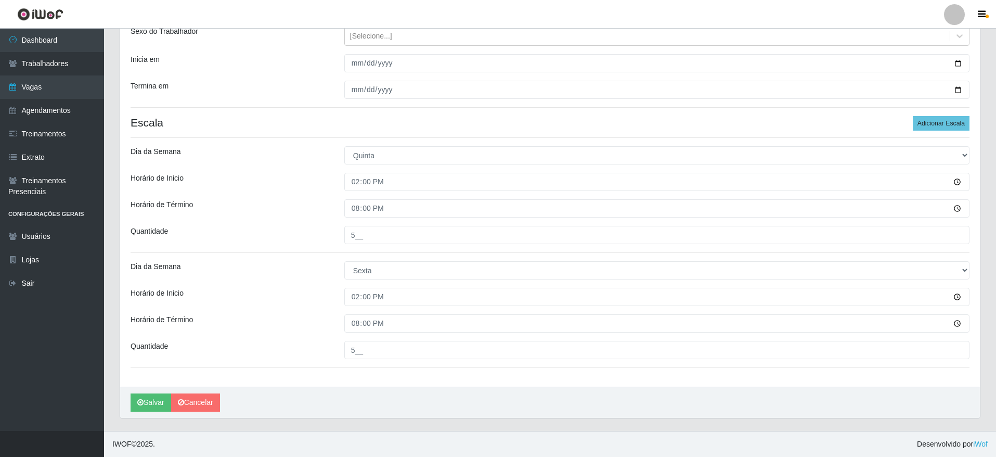
click at [354, 402] on div "[PERSON_NAME]" at bounding box center [550, 401] width 860 height 31
click at [156, 406] on button "Salvar" at bounding box center [151, 402] width 41 height 18
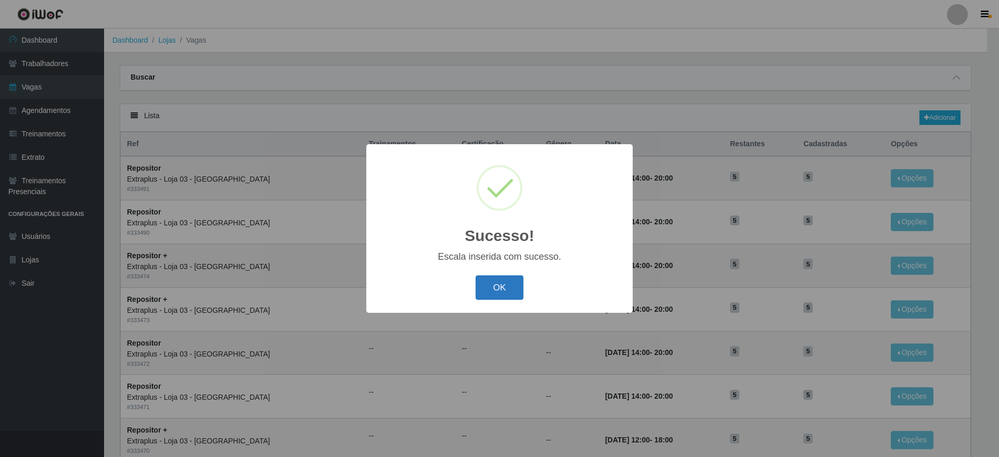
click at [504, 291] on button "OK" at bounding box center [499, 287] width 48 height 24
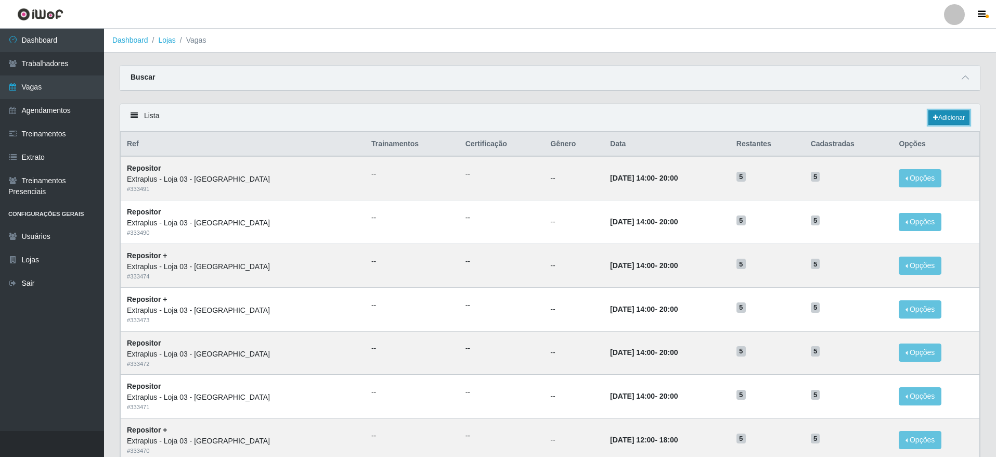
click at [966, 123] on link "Adicionar" at bounding box center [948, 117] width 41 height 15
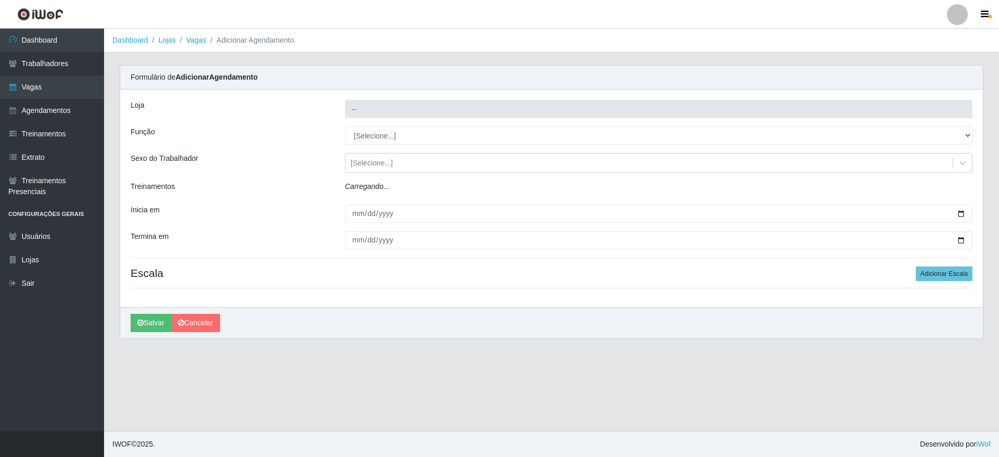
type input "Extraplus - Loja 03 - [GEOGRAPHIC_DATA]"
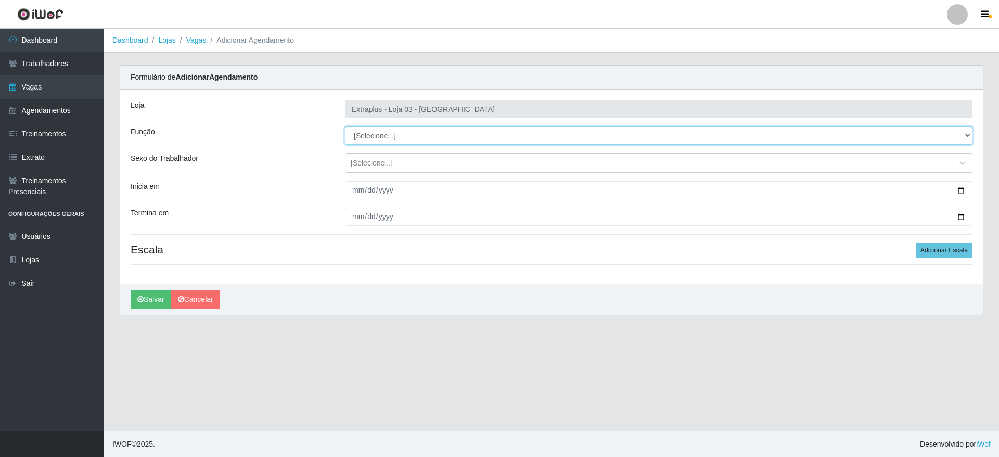
click at [382, 131] on select "[Selecione...] Repositor Repositor + Repositor ++" at bounding box center [658, 135] width 627 height 18
select select "82"
click at [345, 126] on select "[Selecione...] Repositor Repositor + Repositor ++" at bounding box center [658, 135] width 627 height 18
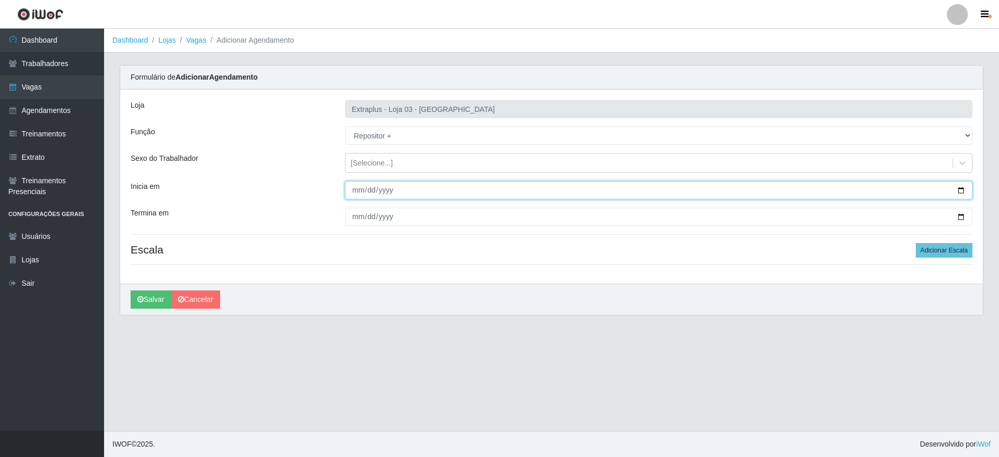
click at [958, 189] on input "Inicia em" at bounding box center [658, 190] width 627 height 18
click at [960, 189] on input "[DATE]" at bounding box center [658, 190] width 627 height 18
type input "[DATE]"
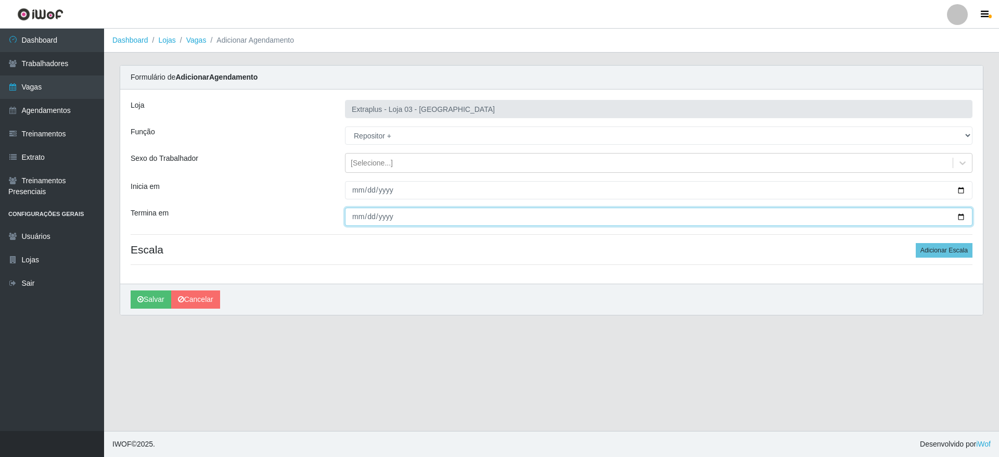
click at [960, 219] on input "Termina em" at bounding box center [658, 217] width 627 height 18
type input "[DATE]"
click at [959, 252] on button "Adicionar Escala" at bounding box center [943, 250] width 57 height 15
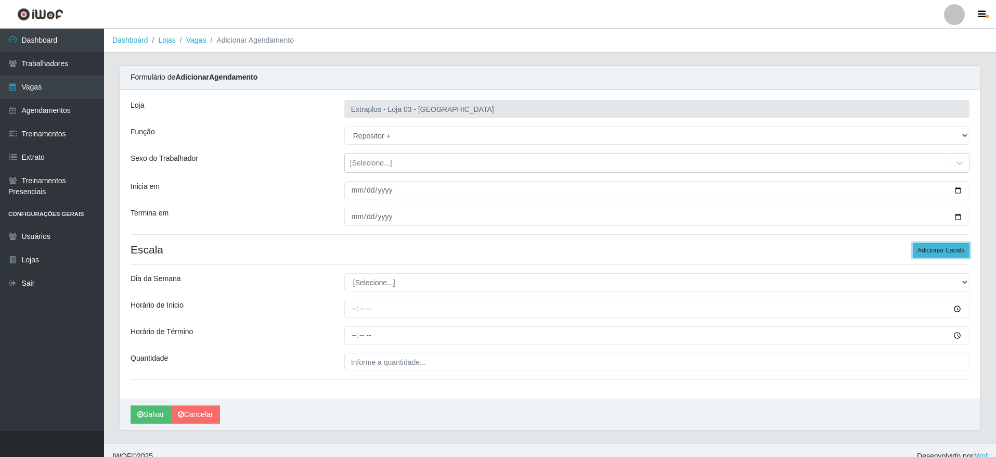
click at [959, 252] on button "Adicionar Escala" at bounding box center [941, 250] width 57 height 15
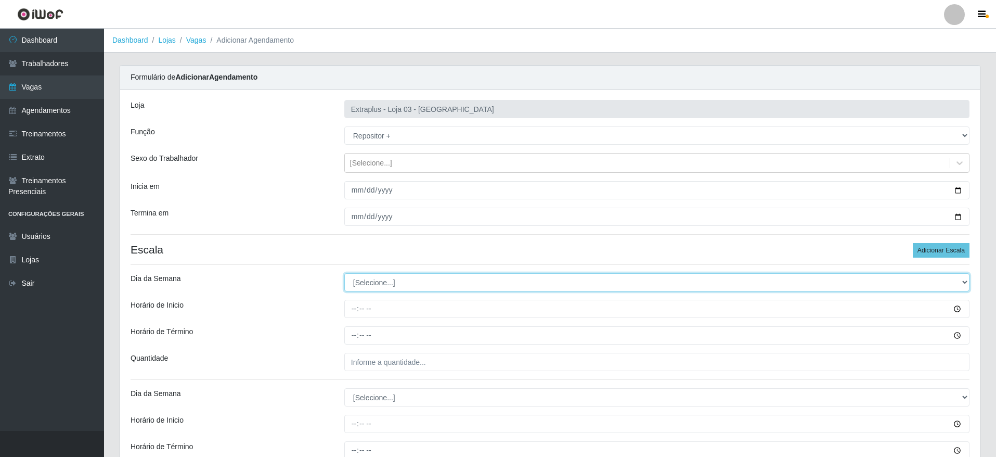
click at [428, 284] on select "[Selecione...] Segunda Terça Quarta Quinta Sexta Sábado Domingo" at bounding box center [656, 282] width 625 height 18
select select "6"
click at [344, 273] on select "[Selecione...] Segunda Terça Quarta Quinta Sexta Sábado Domingo" at bounding box center [656, 282] width 625 height 18
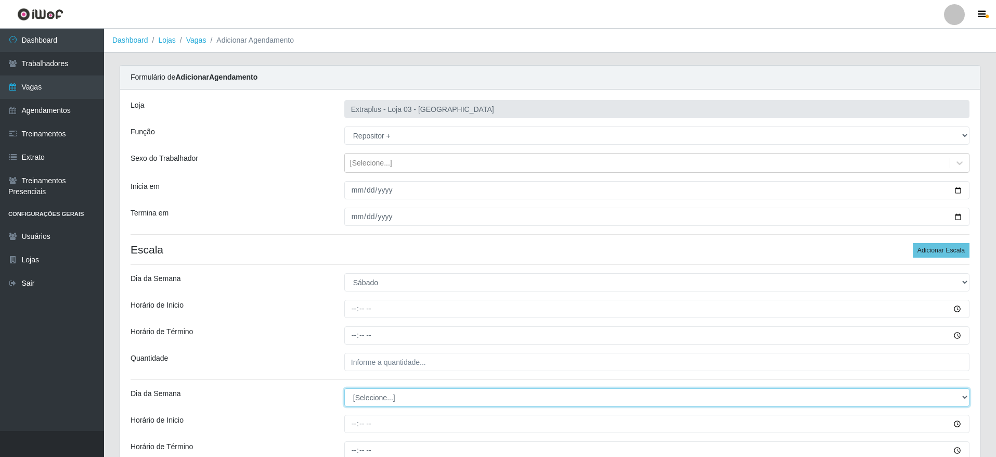
click at [381, 390] on select "[Selecione...] Segunda Terça Quarta Quinta Sexta Sábado Domingo" at bounding box center [656, 397] width 625 height 18
select select "0"
click at [344, 388] on select "[Selecione...] Segunda Terça Quarta Quinta Sexta Sábado Domingo" at bounding box center [656, 397] width 625 height 18
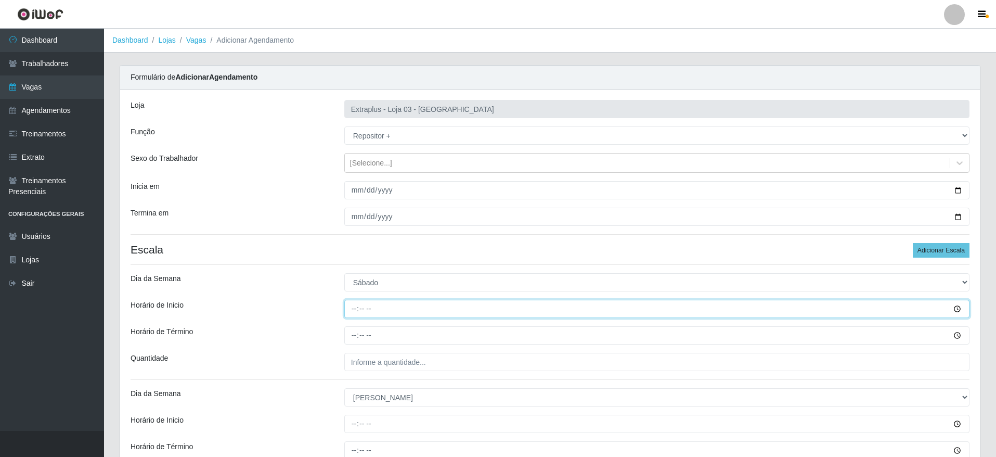
click at [361, 306] on input "Horário de Inicio" at bounding box center [656, 309] width 625 height 18
click at [353, 307] on input "Horário de Inicio" at bounding box center [656, 309] width 625 height 18
type input "14:00"
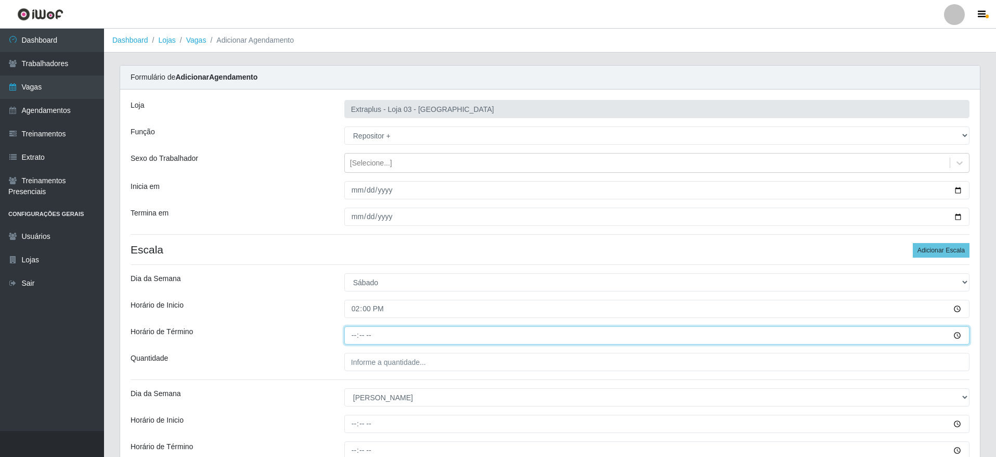
click at [347, 337] on input "Horário de Término" at bounding box center [656, 335] width 625 height 18
type input "20:00"
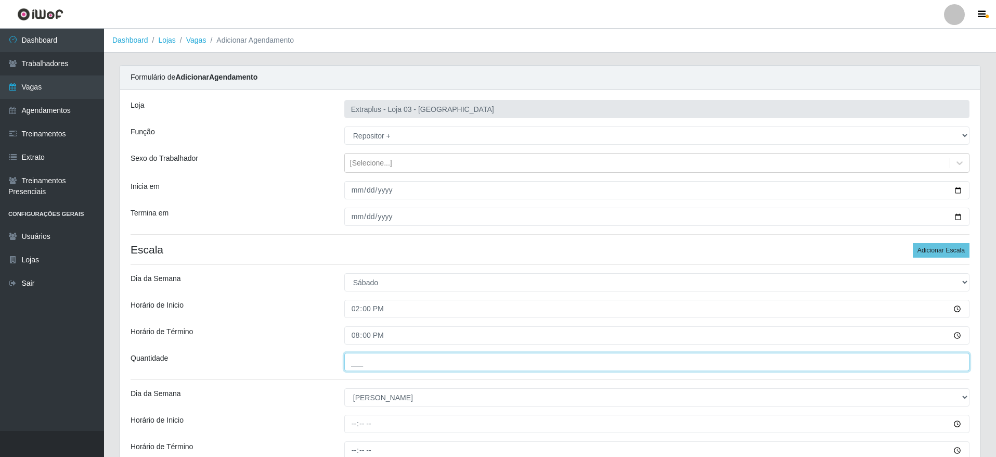
click at [433, 368] on input "___" at bounding box center [656, 362] width 625 height 18
type input "5__"
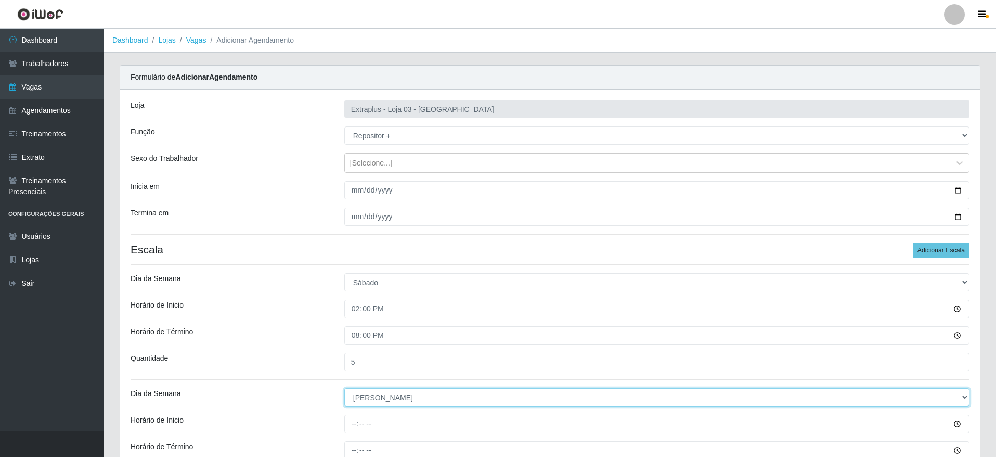
click at [367, 389] on select "[Selecione...] Segunda Terça Quarta Quinta Sexta Sábado Domingo" at bounding box center [656, 397] width 625 height 18
click at [387, 401] on select "[Selecione...] Segunda Terça Quarta Quinta Sexta Sábado Domingo" at bounding box center [656, 397] width 625 height 18
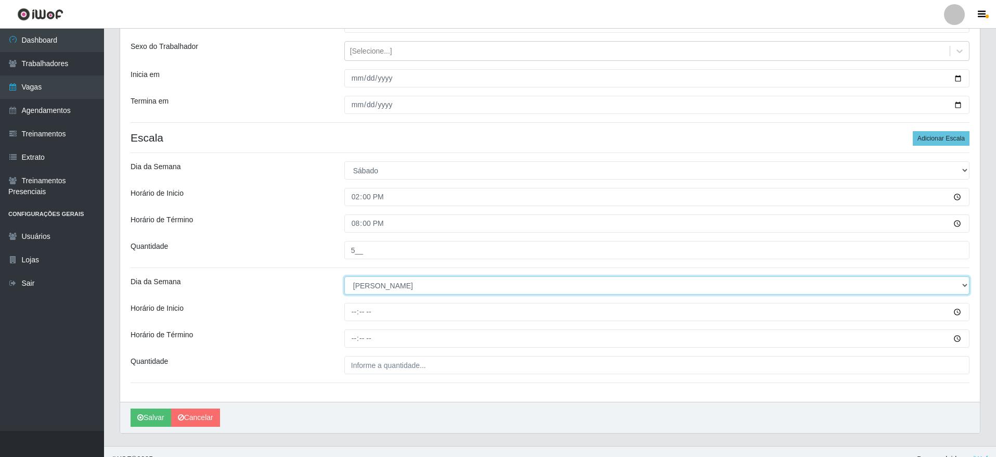
scroll to position [127, 0]
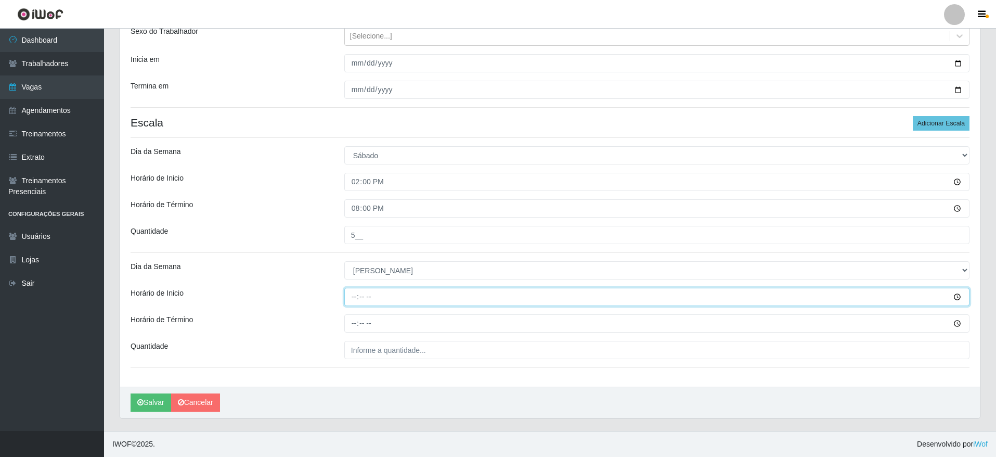
click at [353, 293] on input "Horário de Inicio" at bounding box center [656, 297] width 625 height 18
type input "14:00"
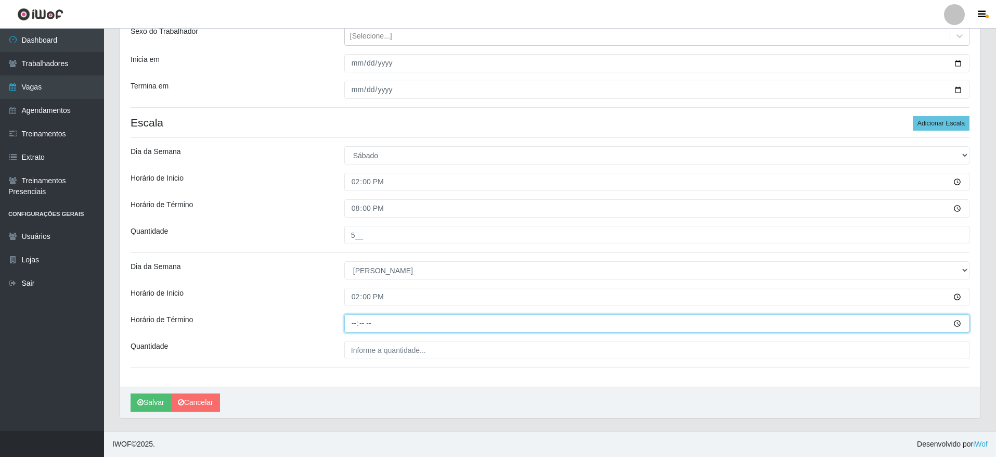
click at [354, 326] on input "Horário de Término" at bounding box center [656, 323] width 625 height 18
type input "20:00"
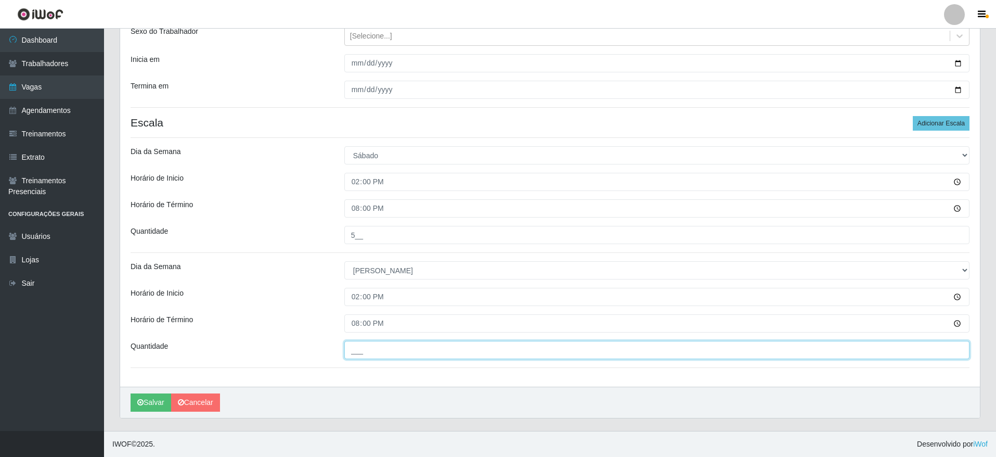
click at [420, 354] on input "___" at bounding box center [656, 350] width 625 height 18
type input "5__"
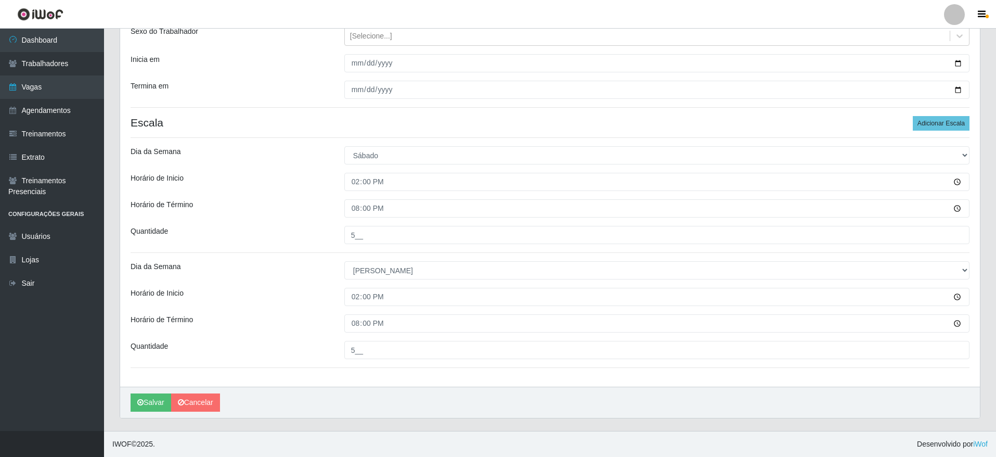
click at [404, 380] on div "Loja Extraplus - Loja 03 - [GEOGRAPHIC_DATA] Função [Selecione...] Repositor Re…" at bounding box center [550, 175] width 860 height 424
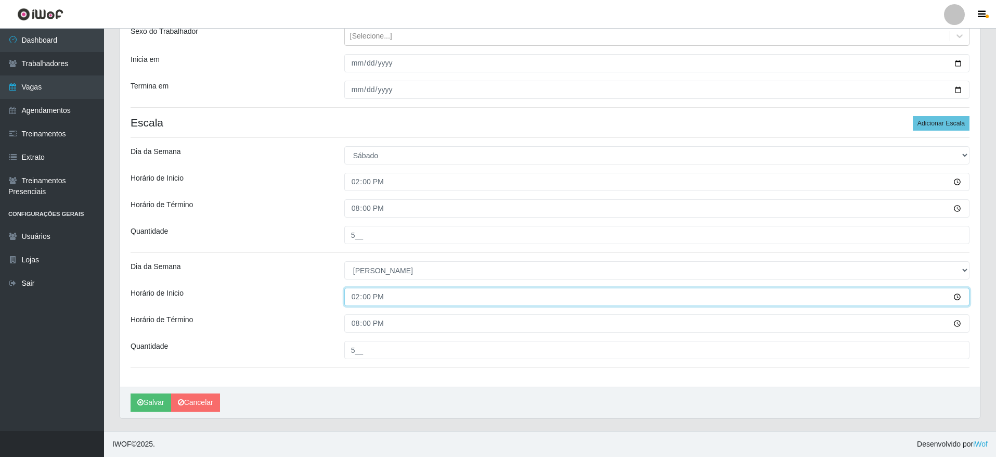
click at [379, 298] on input "14:00" at bounding box center [656, 297] width 625 height 18
type input "12:00"
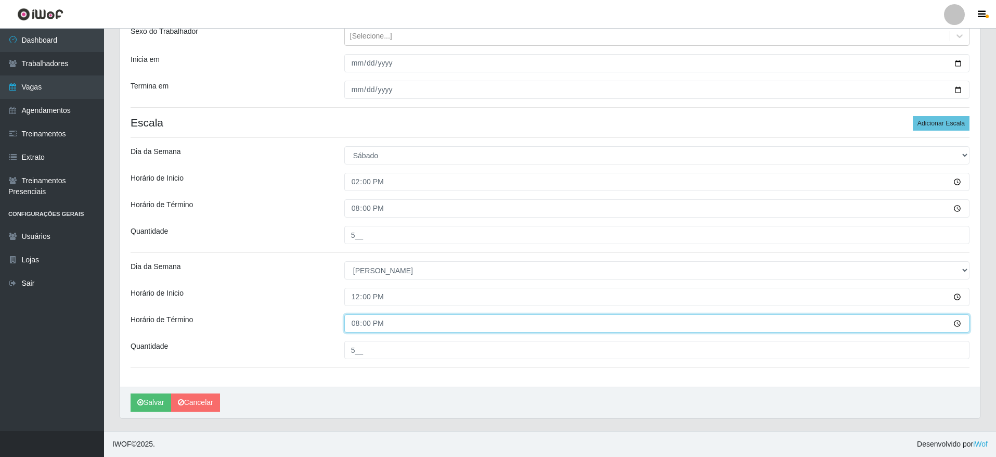
click at [347, 324] on input "20:00" at bounding box center [656, 323] width 625 height 18
type input "18:00"
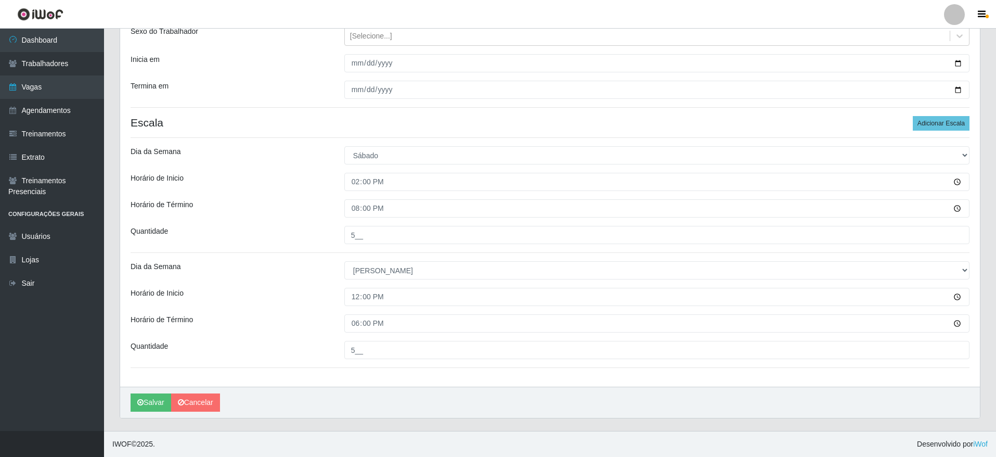
click at [383, 372] on div "Loja Extraplus - Loja 03 - [GEOGRAPHIC_DATA] Função [Selecione...] Repositor Re…" at bounding box center [550, 175] width 860 height 424
click at [141, 397] on button "Salvar" at bounding box center [151, 402] width 41 height 18
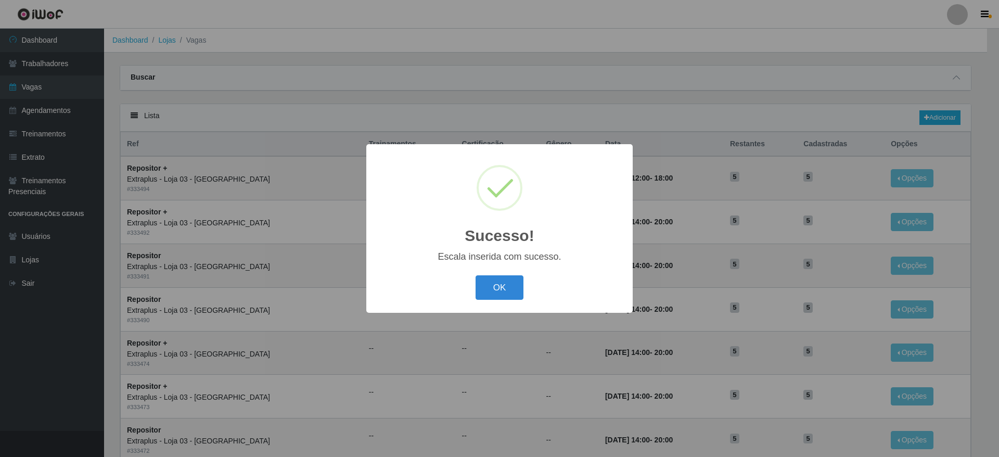
click at [483, 294] on button "OK" at bounding box center [499, 287] width 48 height 24
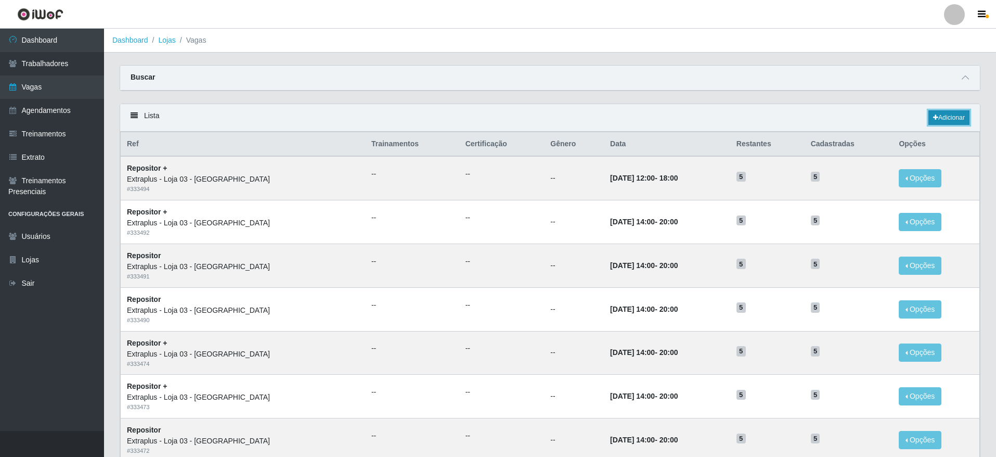
click at [952, 120] on link "Adicionar" at bounding box center [948, 117] width 41 height 15
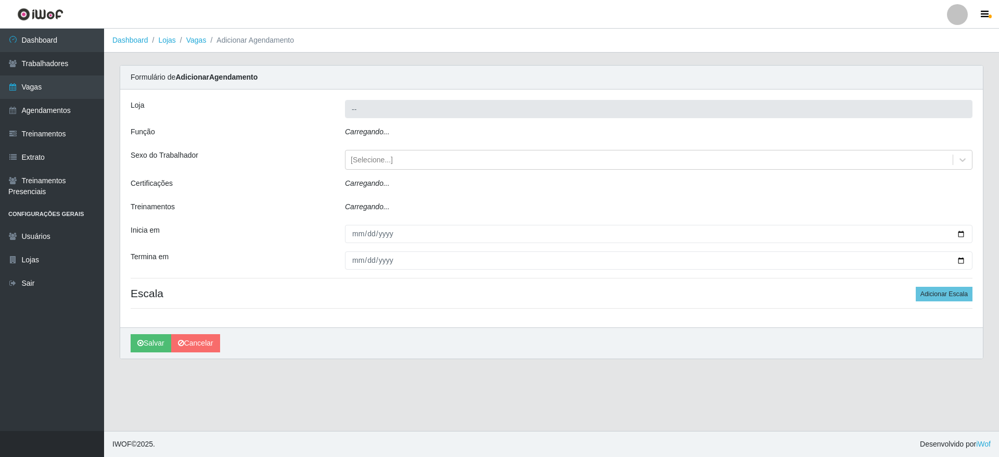
type input "Extraplus - Loja 03 - [GEOGRAPHIC_DATA]"
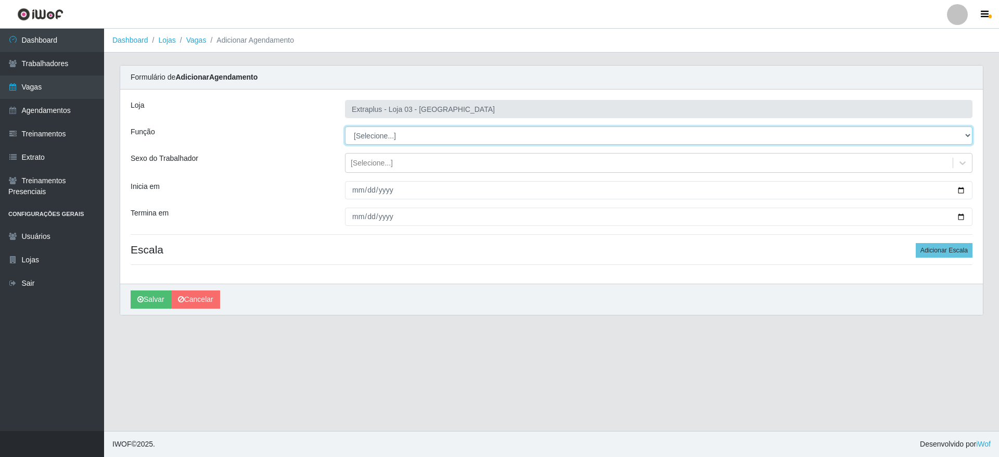
click at [399, 138] on select "[Selecione...] Repositor Repositor + Repositor ++" at bounding box center [658, 135] width 627 height 18
select select "24"
click at [345, 126] on select "[Selecione...] Repositor Repositor + Repositor ++" at bounding box center [658, 135] width 627 height 18
click at [391, 165] on div "[Selecione...]" at bounding box center [648, 162] width 607 height 17
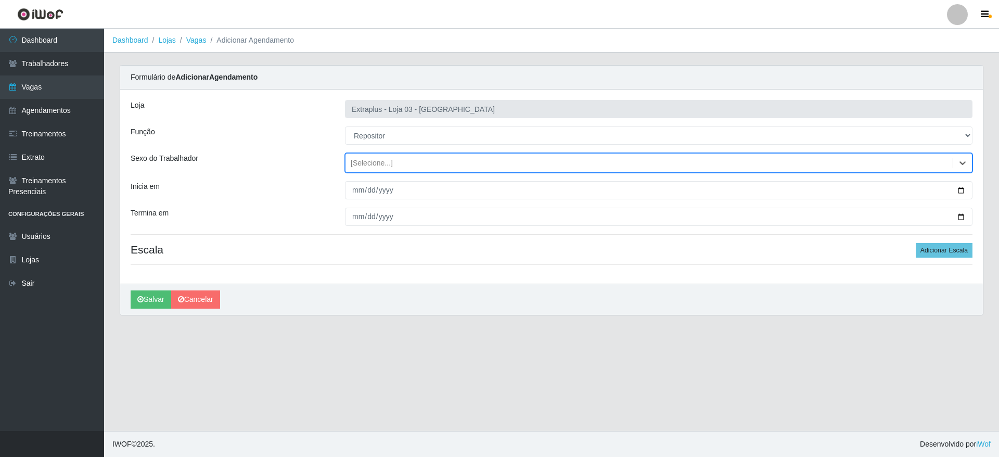
click at [391, 165] on div "[Selecione...]" at bounding box center [648, 162] width 607 height 17
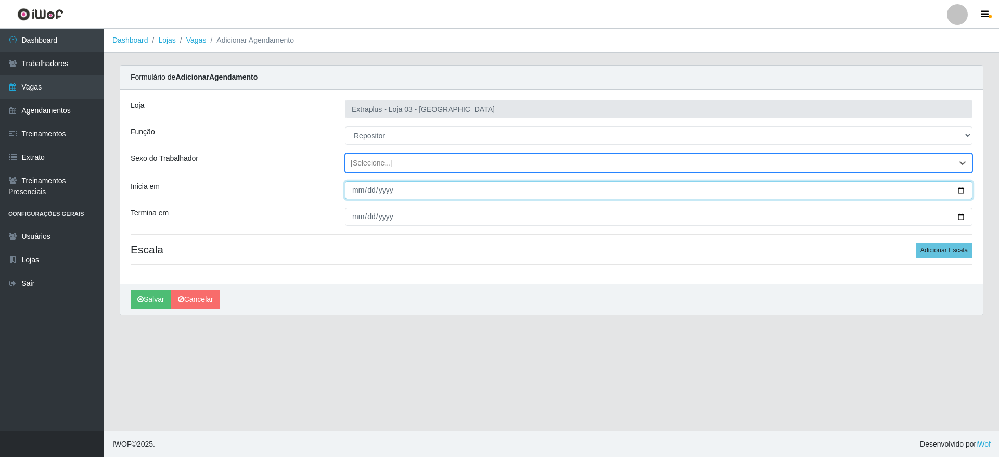
click at [963, 192] on input "Inicia em" at bounding box center [658, 190] width 627 height 18
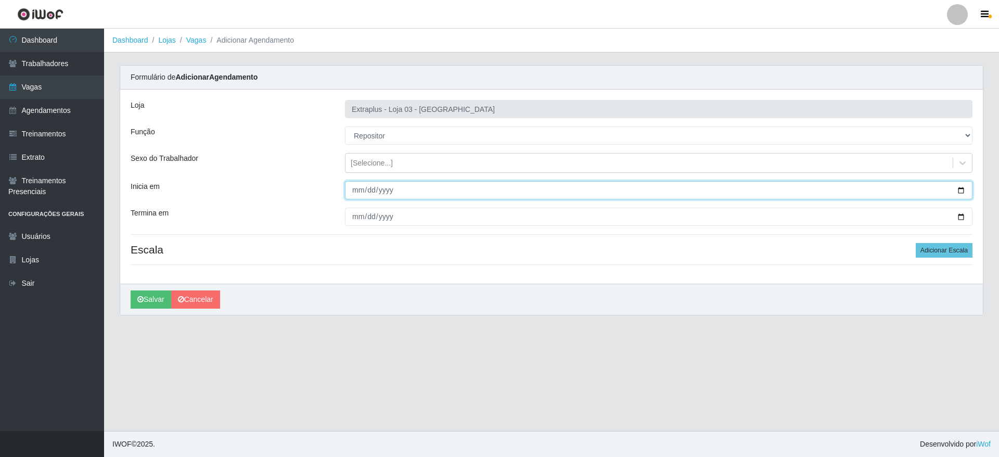
type input "[DATE]"
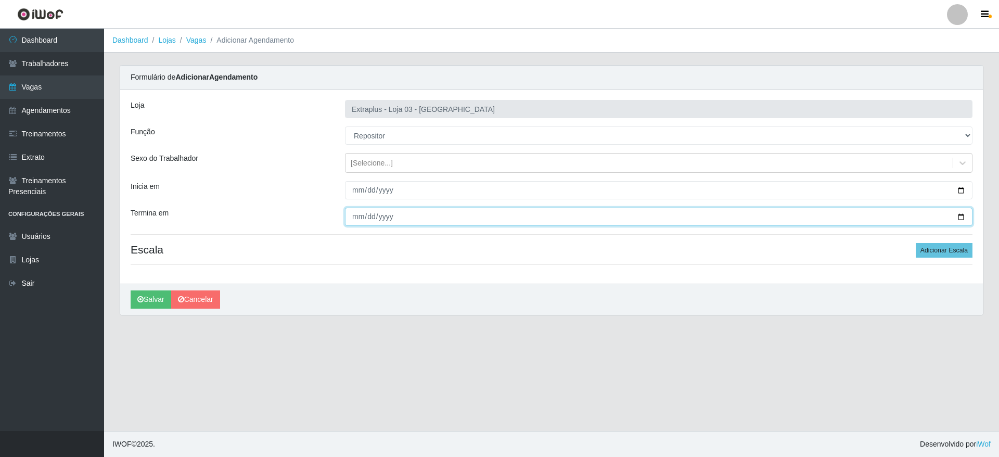
click at [398, 214] on input "Termina em" at bounding box center [658, 217] width 627 height 18
click at [975, 214] on div at bounding box center [658, 217] width 643 height 18
click at [963, 219] on input "Termina em" at bounding box center [658, 217] width 627 height 18
type input "[DATE]"
click at [950, 252] on button "Adicionar Escala" at bounding box center [943, 250] width 57 height 15
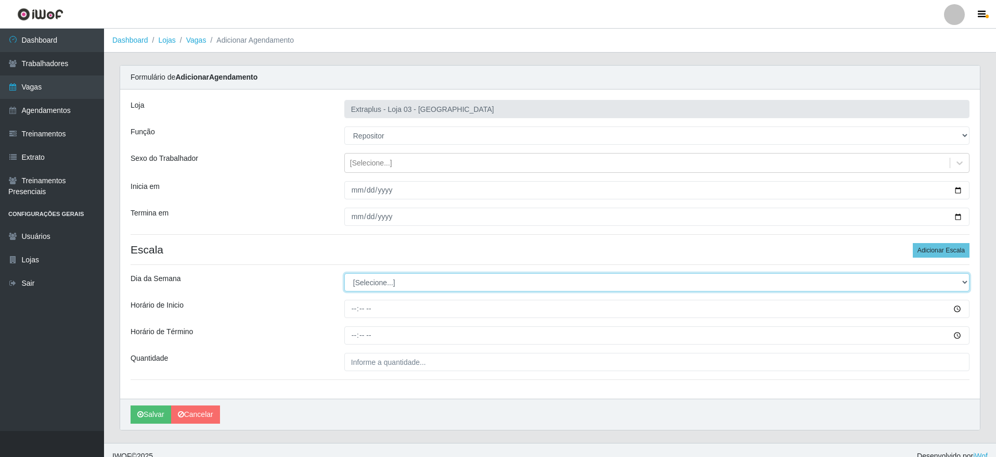
click at [496, 287] on select "[Selecione...] Segunda Terça Quarta Quinta Sexta Sábado Domingo" at bounding box center [656, 282] width 625 height 18
click at [344, 273] on select "[Selecione...] Segunda Terça Quarta Quinta Sexta Sábado Domingo" at bounding box center [656, 282] width 625 height 18
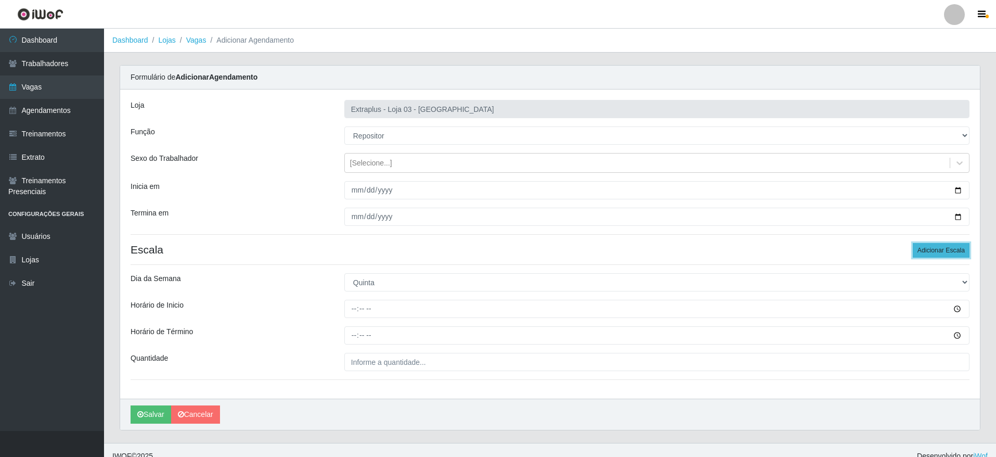
drag, startPoint x: 964, startPoint y: 251, endPoint x: 822, endPoint y: 252, distance: 142.5
click at [962, 251] on button "Adicionar Escala" at bounding box center [941, 250] width 57 height 15
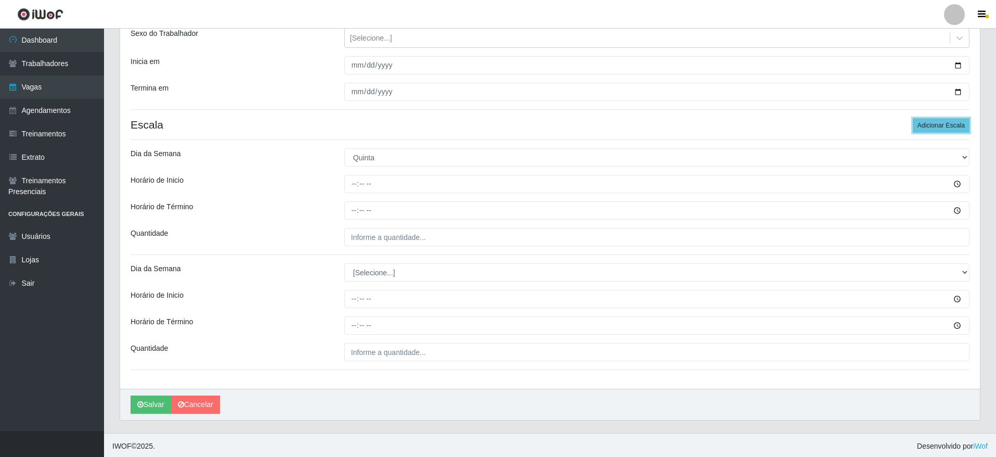
scroll to position [127, 0]
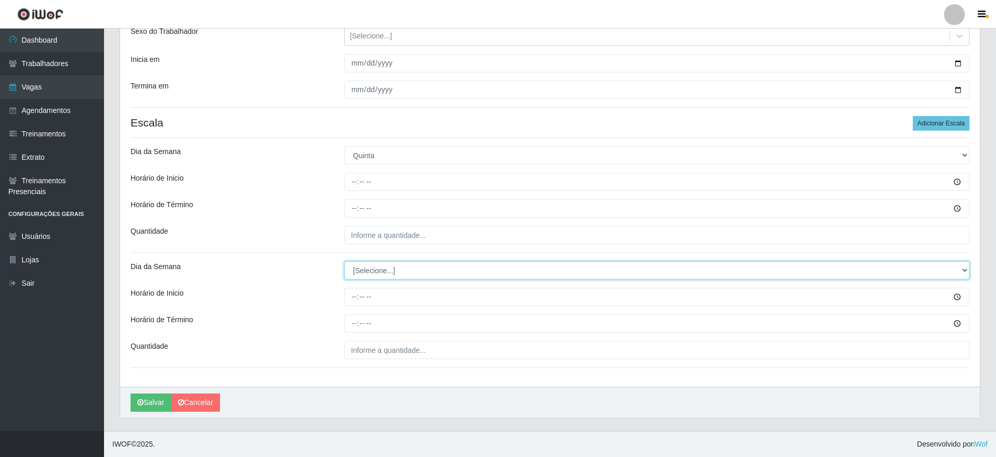
click at [428, 273] on select "[Selecione...] Segunda Terça Quarta Quinta Sexta Sábado Domingo" at bounding box center [656, 270] width 625 height 18
click at [402, 262] on select "[Selecione...] Segunda Terça Quarta Quinta Sexta Sábado Domingo" at bounding box center [656, 270] width 625 height 18
click at [344, 261] on select "[Selecione...] Segunda Terça Quarta Quinta Sexta Sábado Domingo" at bounding box center [656, 270] width 625 height 18
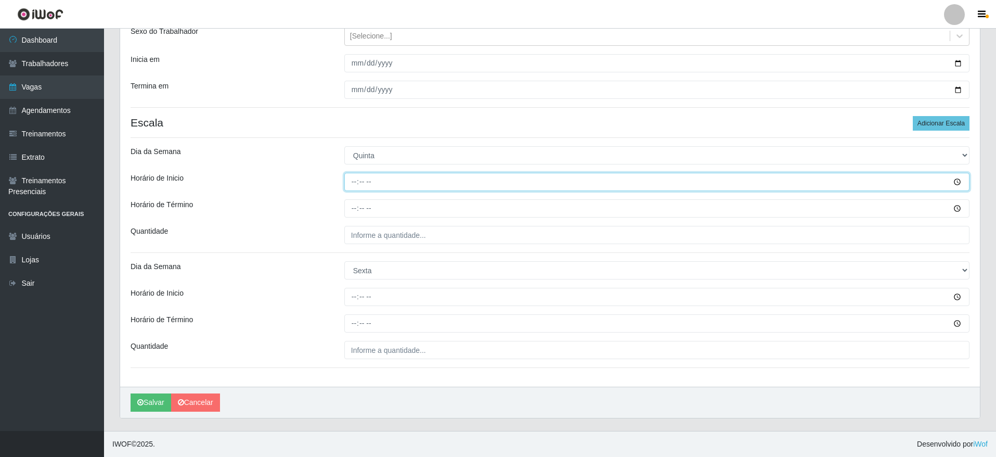
click at [355, 184] on input "Horário de Inicio" at bounding box center [656, 182] width 625 height 18
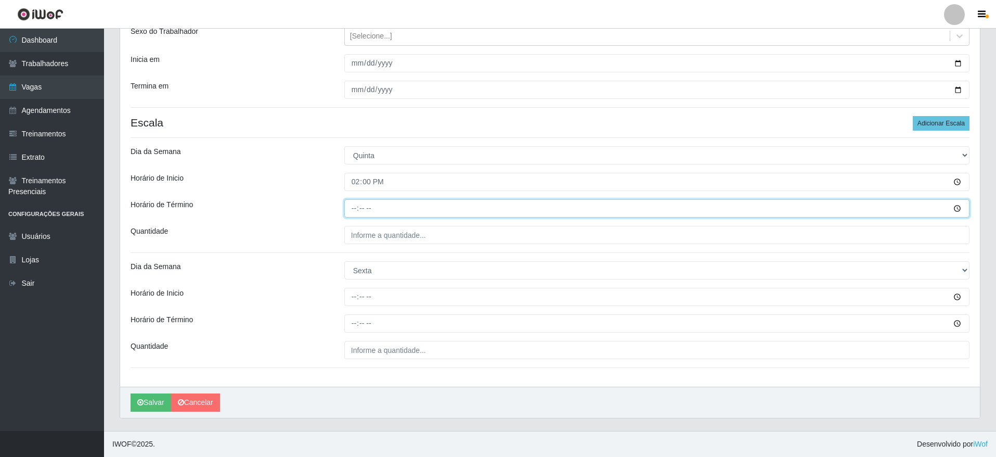
click at [351, 212] on input "Horário de Término" at bounding box center [656, 208] width 625 height 18
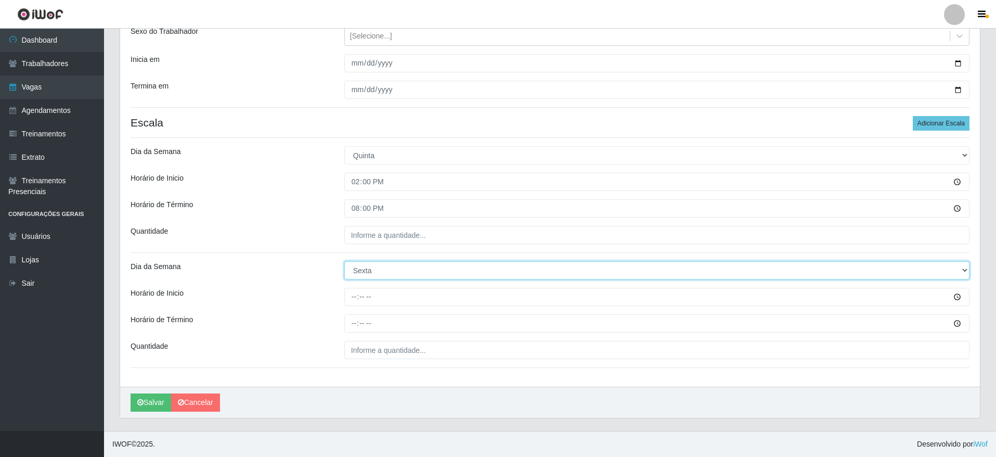
click at [353, 276] on select "[Selecione...] Segunda Terça Quarta Quinta Sexta Sábado Domingo" at bounding box center [656, 270] width 625 height 18
click at [363, 271] on select "[Selecione...] Segunda Terça Quarta Quinta Sexta Sábado Domingo" at bounding box center [656, 270] width 625 height 18
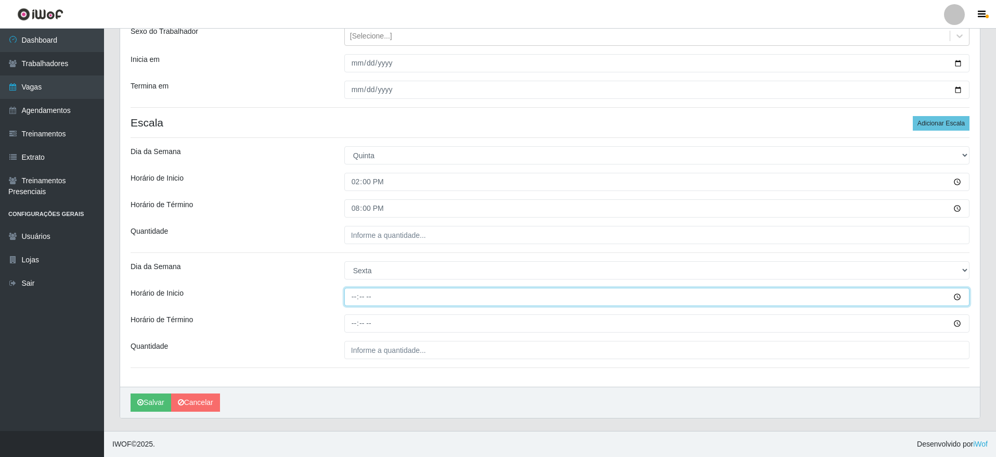
click at [355, 303] on input "Horário de Inicio" at bounding box center [656, 297] width 625 height 18
click at [355, 303] on input "12:00" at bounding box center [656, 297] width 625 height 18
click at [358, 299] on input "12:00" at bounding box center [656, 297] width 625 height 18
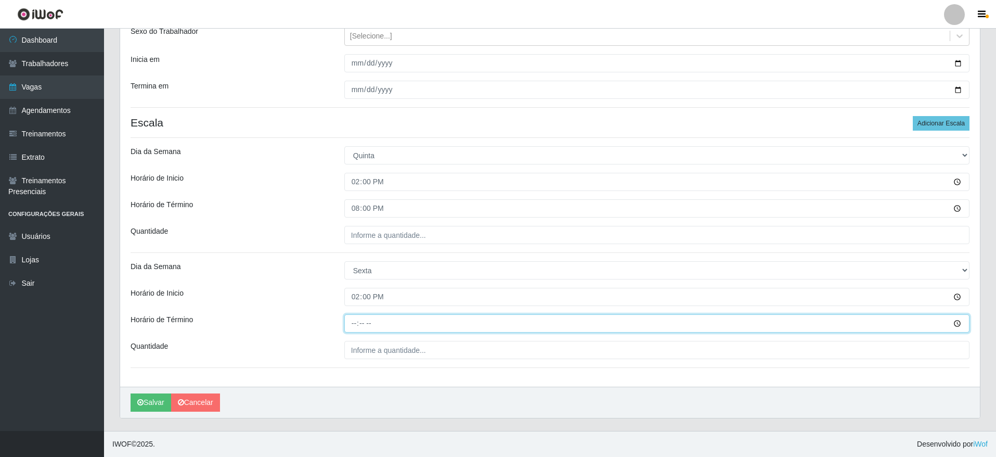
click at [355, 319] on input "Horário de Término" at bounding box center [656, 323] width 625 height 18
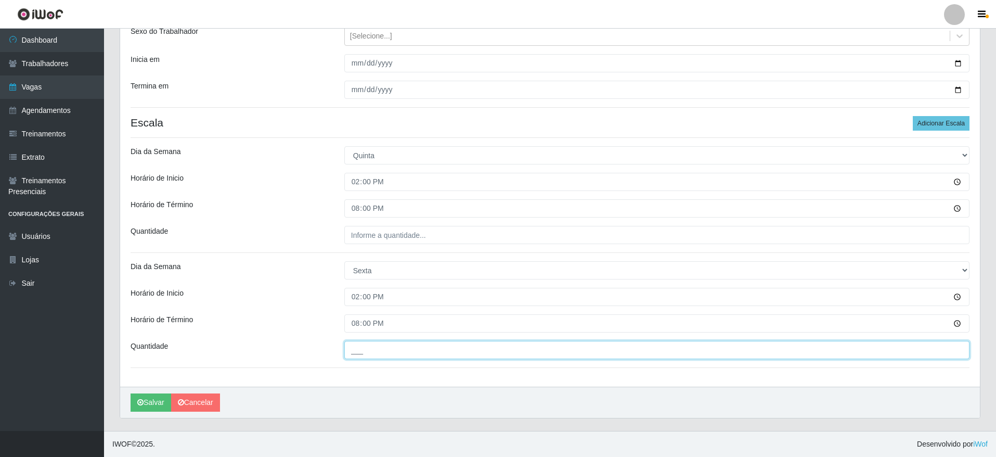
click at [460, 352] on input "___" at bounding box center [656, 350] width 625 height 18
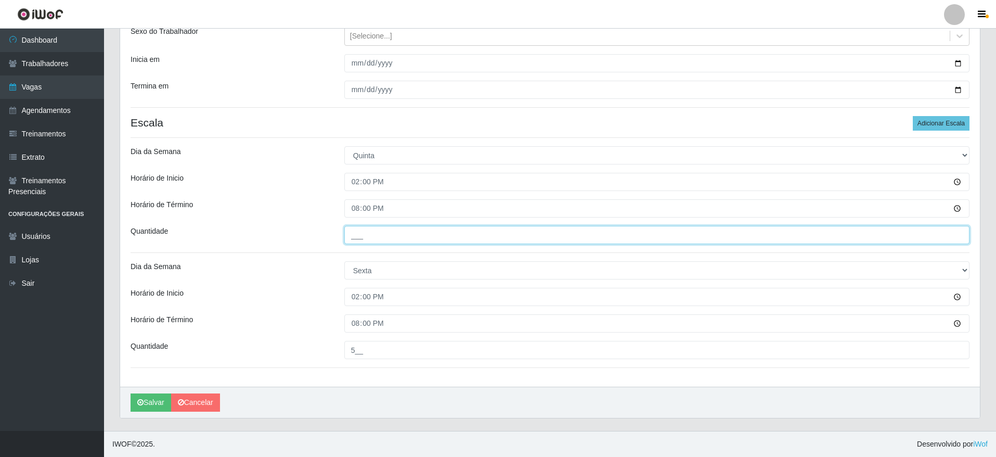
click at [405, 238] on input "___" at bounding box center [656, 235] width 625 height 18
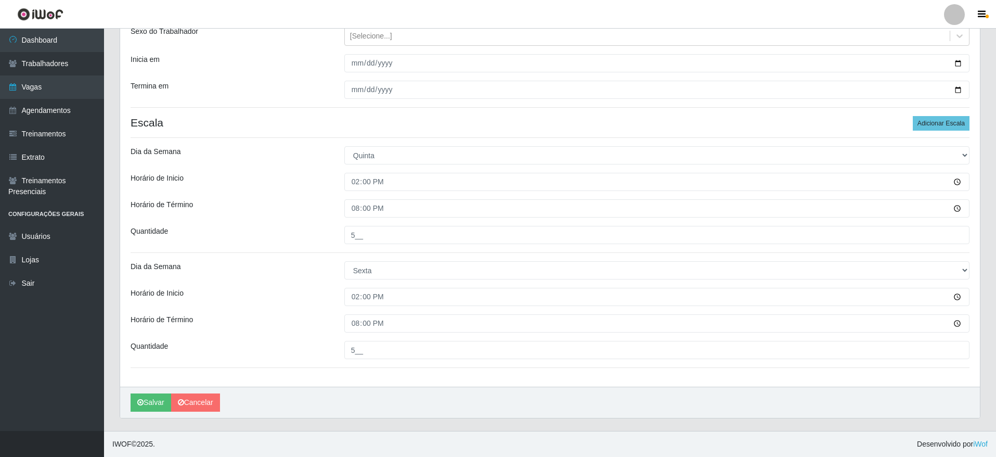
click at [394, 383] on div "Loja Extraplus - Loja 03 - [GEOGRAPHIC_DATA] Função [Selecione...] Repositor Re…" at bounding box center [550, 175] width 860 height 424
click at [137, 405] on button "Salvar" at bounding box center [151, 402] width 41 height 18
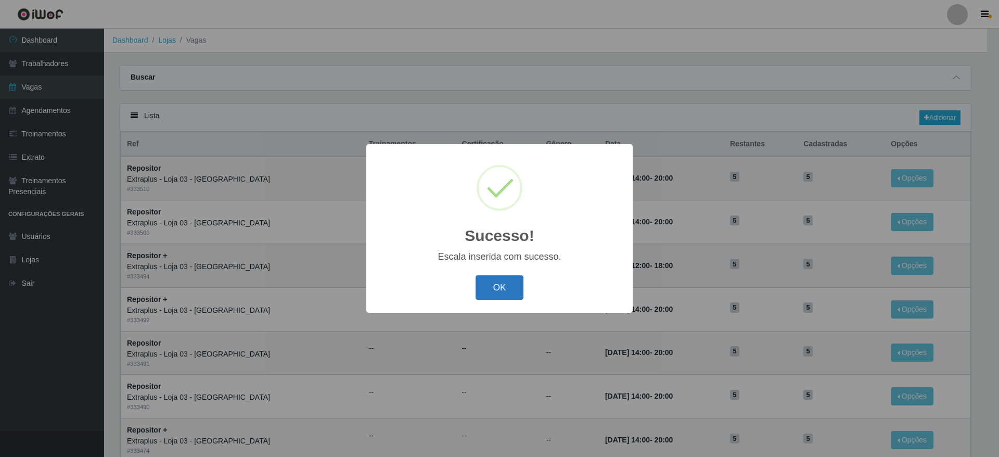
click at [508, 294] on button "OK" at bounding box center [499, 287] width 48 height 24
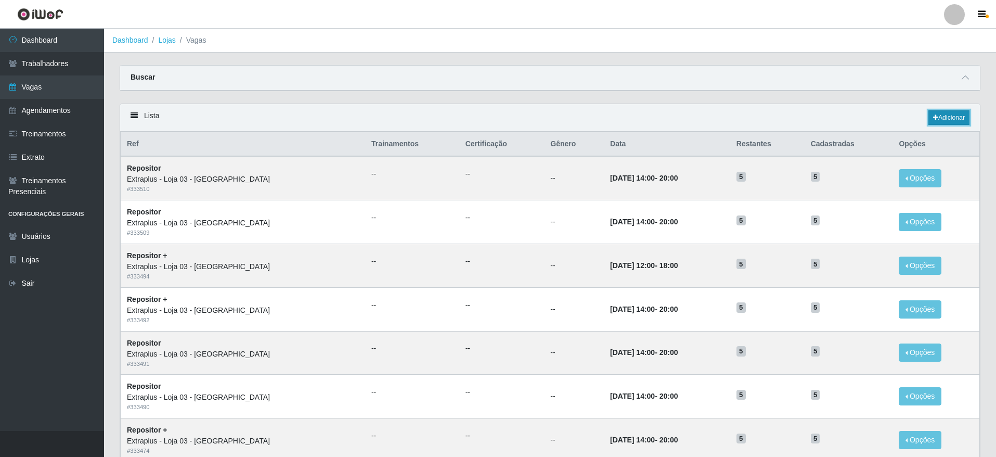
click at [938, 117] on link "Adicionar" at bounding box center [948, 117] width 41 height 15
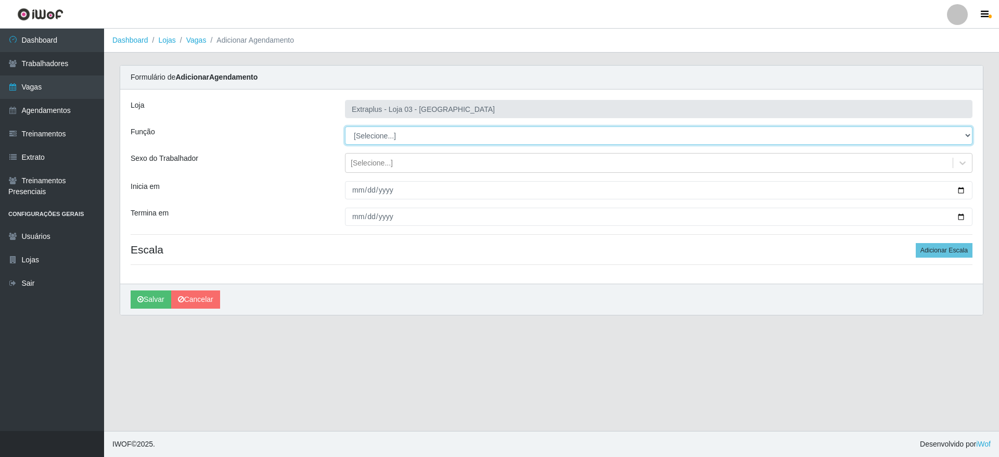
click at [398, 142] on select "[Selecione...] Repositor Repositor + Repositor ++" at bounding box center [658, 135] width 627 height 18
click at [400, 141] on select "[Selecione...] Repositor Repositor + Repositor ++" at bounding box center [658, 135] width 627 height 18
click at [345, 126] on select "[Selecione...] Repositor Repositor + Repositor ++" at bounding box center [658, 135] width 627 height 18
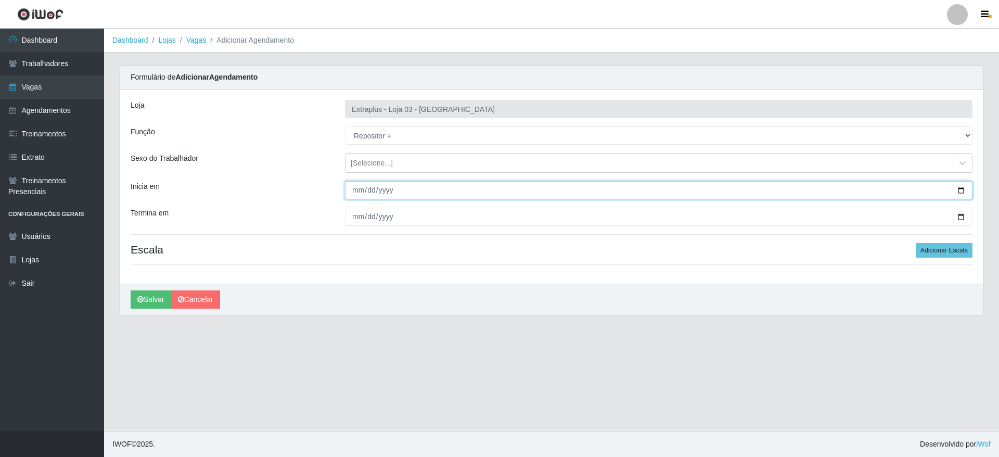
click at [954, 187] on input "Inicia em" at bounding box center [658, 190] width 627 height 18
click at [960, 189] on input "Inicia em" at bounding box center [658, 190] width 627 height 18
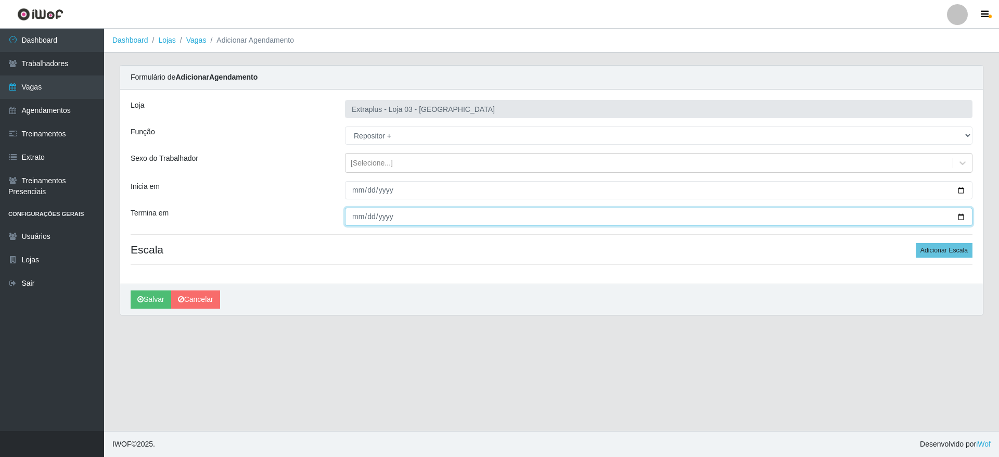
click at [957, 216] on input "Termina em" at bounding box center [658, 217] width 627 height 18
click at [929, 252] on button "Adicionar Escala" at bounding box center [943, 250] width 57 height 15
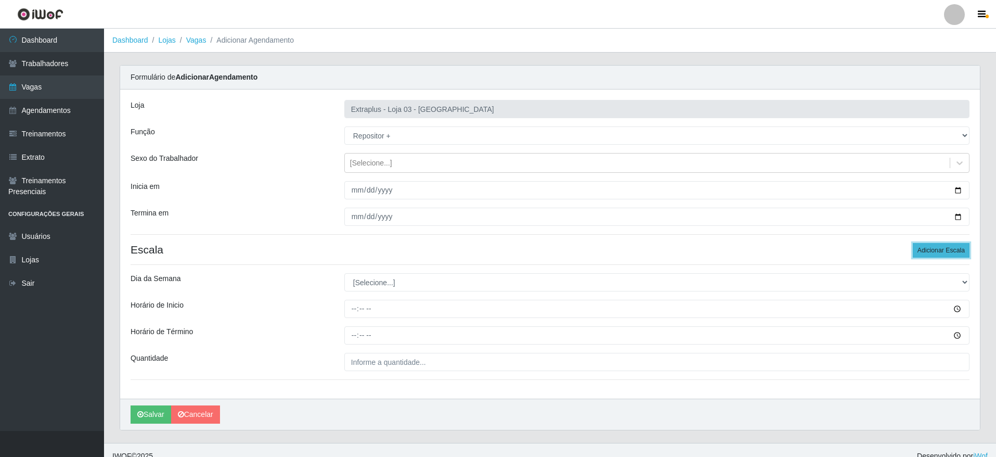
click at [929, 252] on button "Adicionar Escala" at bounding box center [941, 250] width 57 height 15
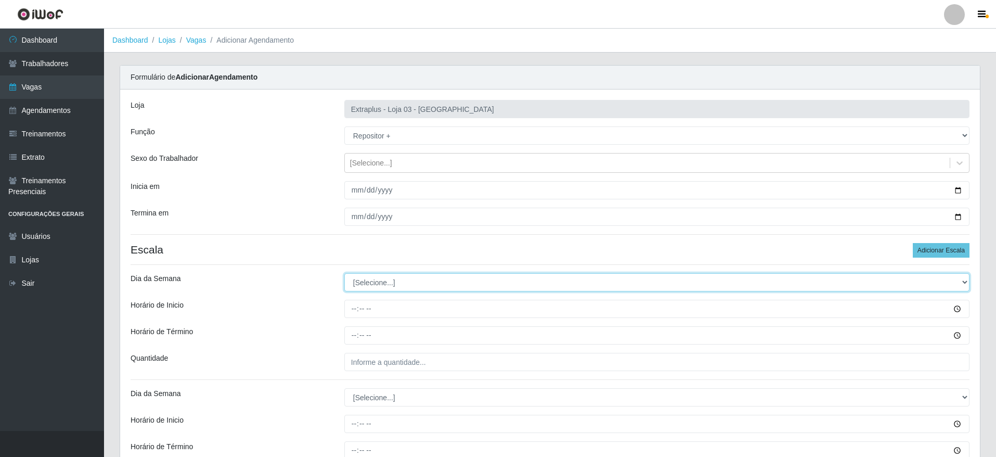
click at [418, 283] on select "[Selecione...] Segunda Terça Quarta Quinta Sexta Sábado Domingo" at bounding box center [656, 282] width 625 height 18
click at [344, 273] on select "[Selecione...] Segunda Terça Quarta Quinta Sexta Sábado Domingo" at bounding box center [656, 282] width 625 height 18
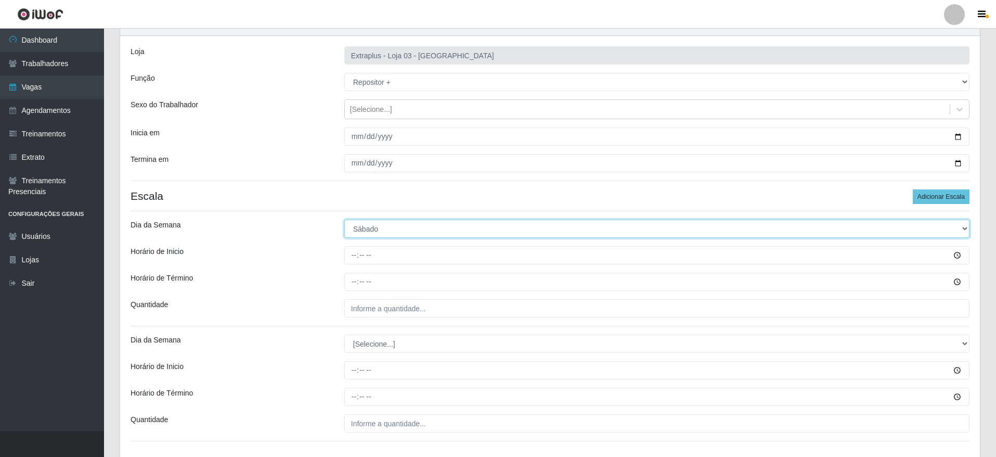
scroll to position [78, 0]
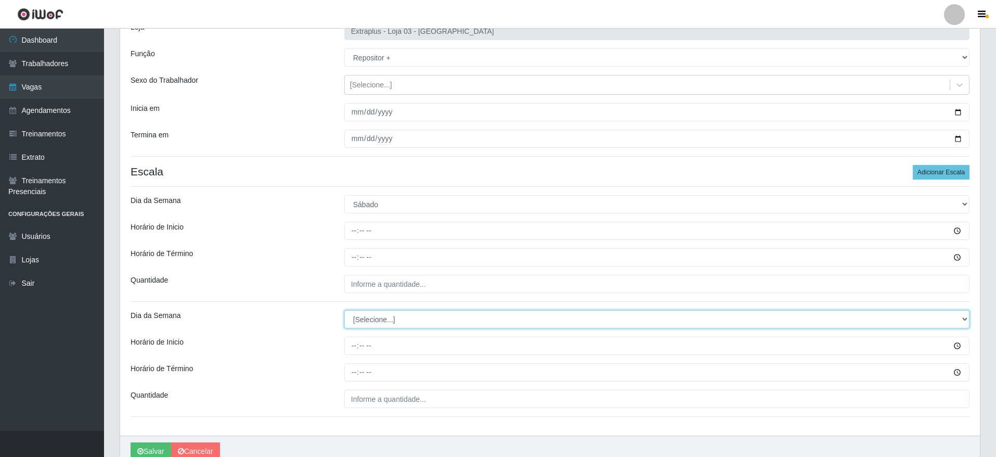
click at [394, 314] on select "[Selecione...] Segunda Terça Quarta Quinta Sexta Sábado Domingo" at bounding box center [656, 319] width 625 height 18
click at [344, 310] on select "[Selecione...] Segunda Terça Quarta Quinta Sexta Sábado Domingo" at bounding box center [656, 319] width 625 height 18
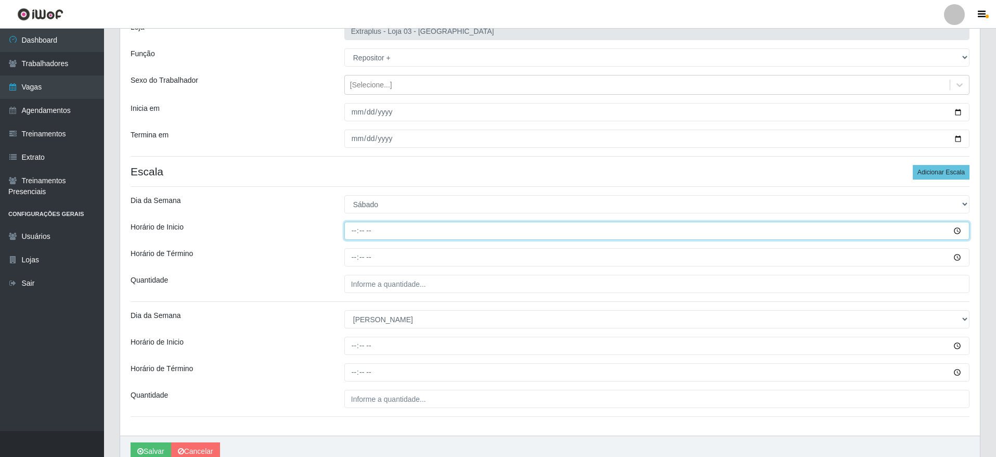
click at [359, 228] on input "Horário de Inicio" at bounding box center [656, 231] width 625 height 18
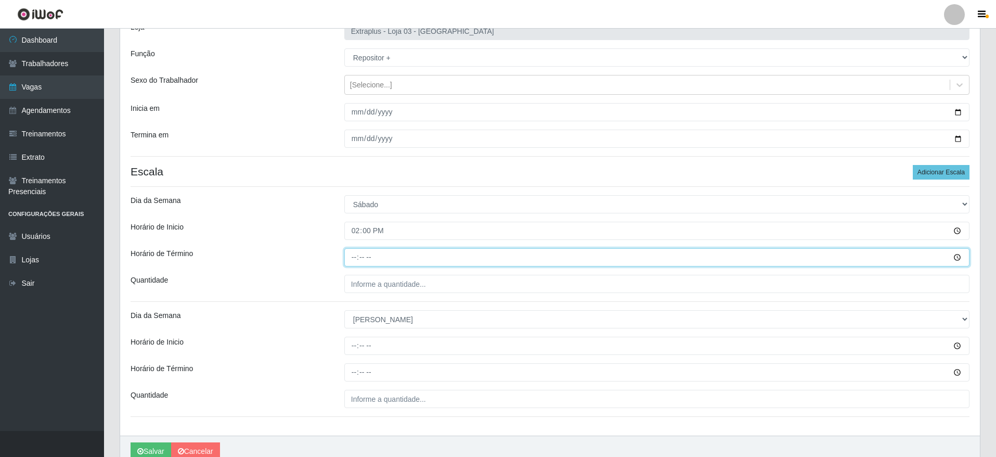
click at [352, 258] on input "Horário de Término" at bounding box center [656, 257] width 625 height 18
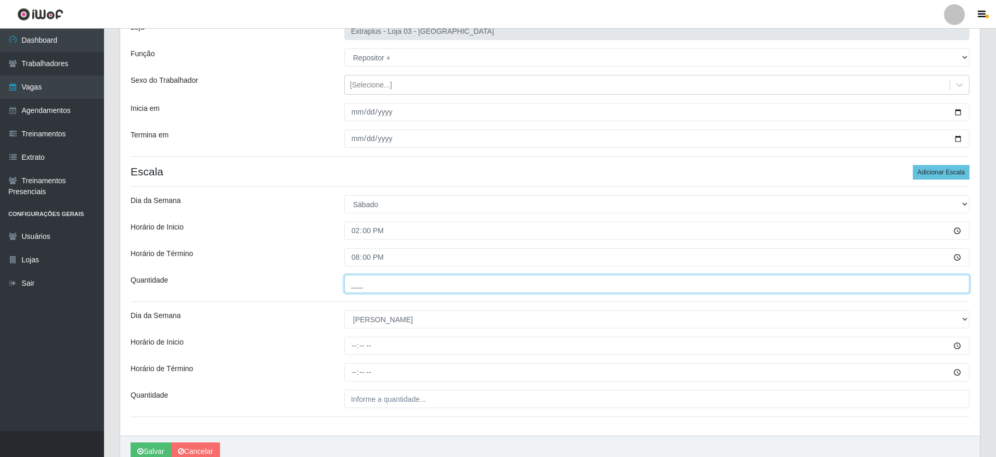
click at [368, 275] on input "___" at bounding box center [656, 284] width 625 height 18
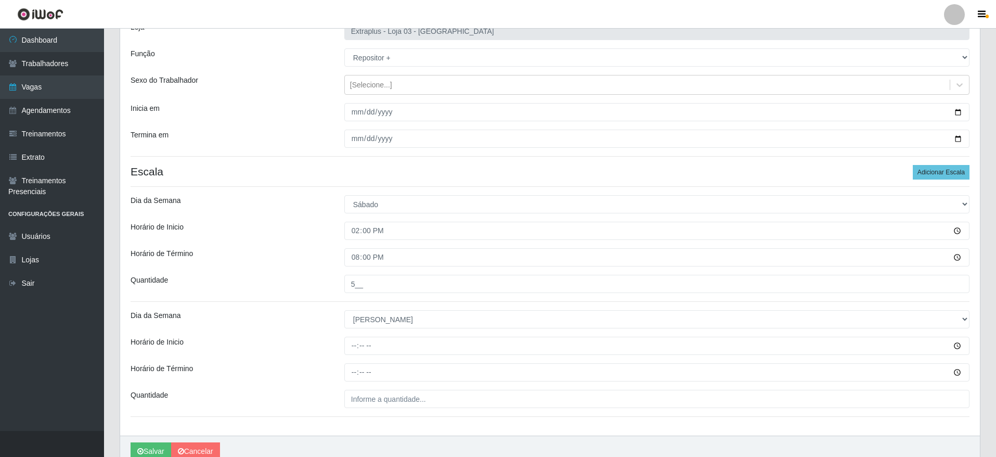
drag, startPoint x: 358, startPoint y: 332, endPoint x: 354, endPoint y: 342, distance: 10.2
click at [357, 336] on div "Loja Extraplus - Loja 03 - [GEOGRAPHIC_DATA] Função [Selecione...] Repositor Re…" at bounding box center [550, 223] width 860 height 424
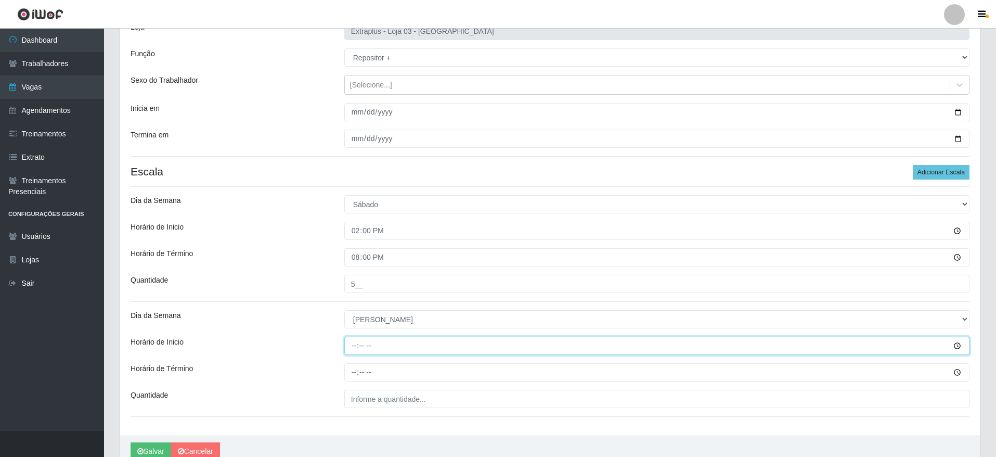
click at [354, 343] on input "Horário de Inicio" at bounding box center [656, 345] width 625 height 18
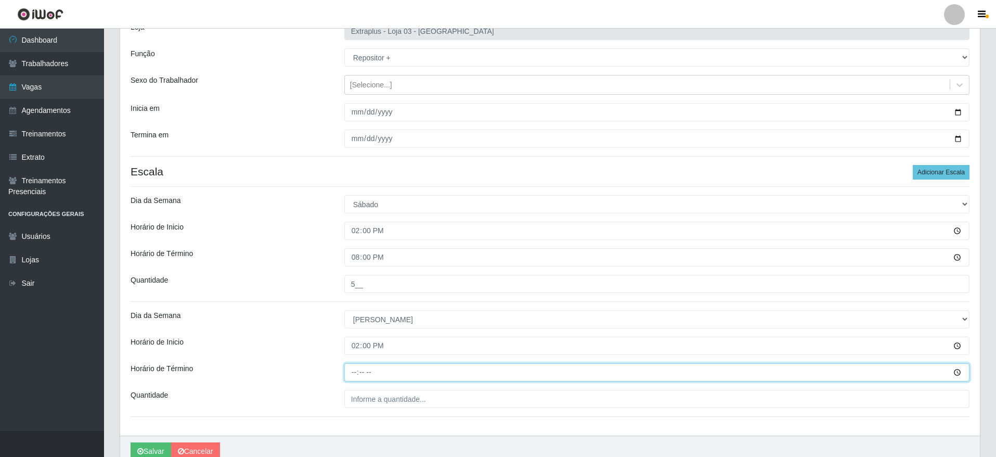
click at [357, 369] on input "Horário de Término" at bounding box center [656, 372] width 625 height 18
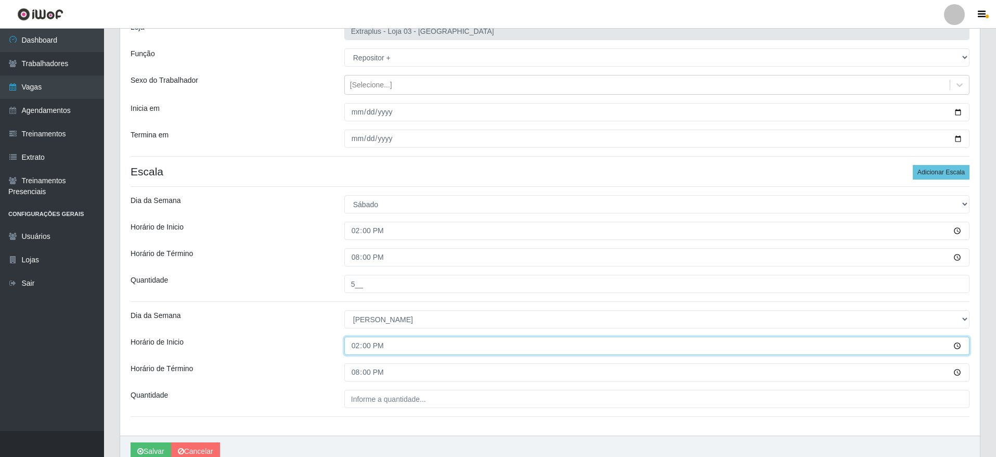
drag, startPoint x: 344, startPoint y: 343, endPoint x: 359, endPoint y: 348, distance: 16.1
click at [359, 348] on input "14:00" at bounding box center [656, 345] width 625 height 18
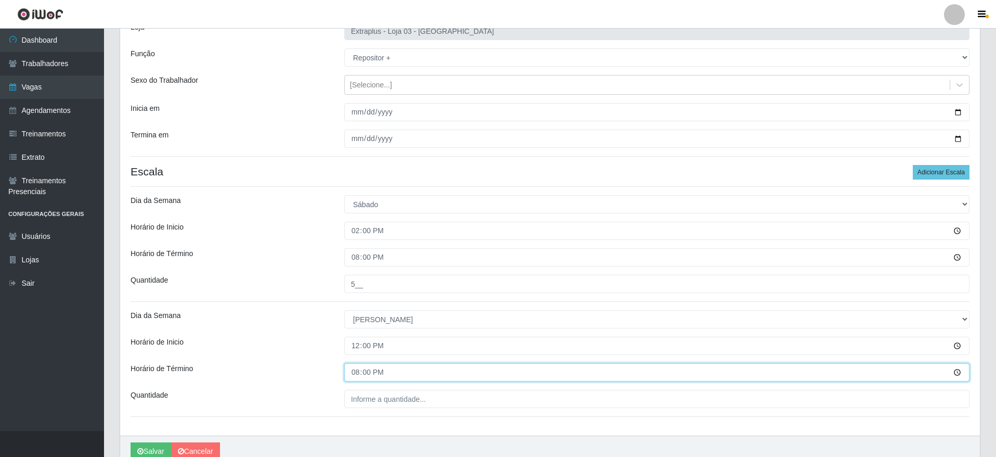
click at [353, 379] on input "20:00" at bounding box center [656, 372] width 625 height 18
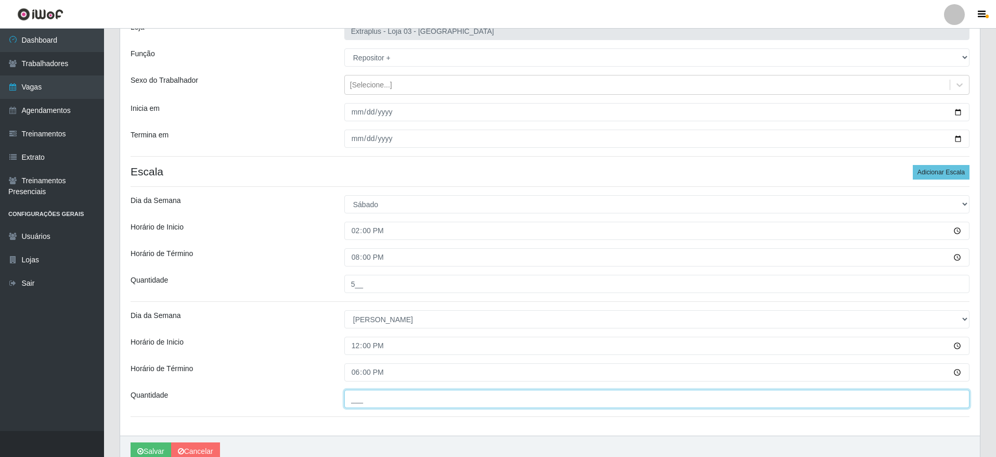
drag, startPoint x: 418, startPoint y: 389, endPoint x: 406, endPoint y: 399, distance: 15.9
click at [408, 399] on input "___" at bounding box center [656, 399] width 625 height 18
click at [347, 401] on input "___" at bounding box center [656, 399] width 625 height 18
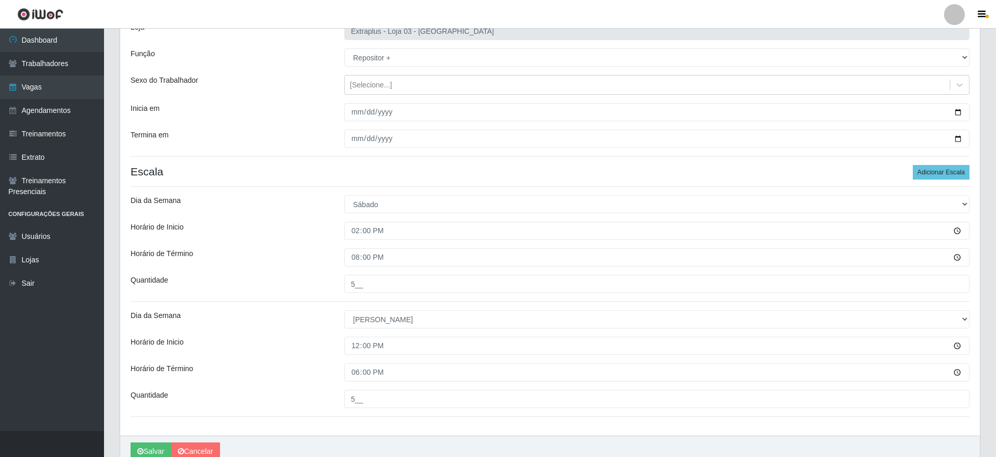
click at [381, 426] on div "Loja Extraplus - Loja 03 - [GEOGRAPHIC_DATA] Função [Selecione...] Repositor Re…" at bounding box center [550, 223] width 860 height 424
click at [151, 450] on button "Salvar" at bounding box center [151, 451] width 41 height 18
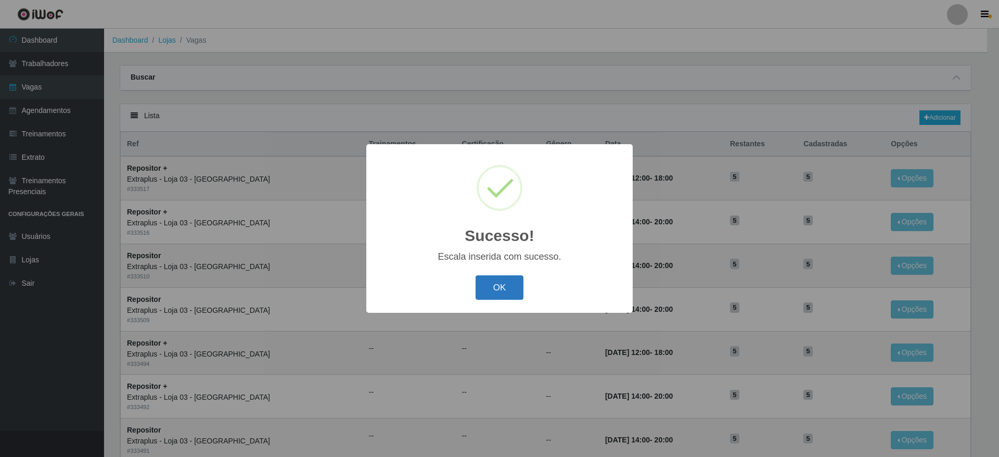
click at [504, 283] on button "OK" at bounding box center [499, 287] width 48 height 24
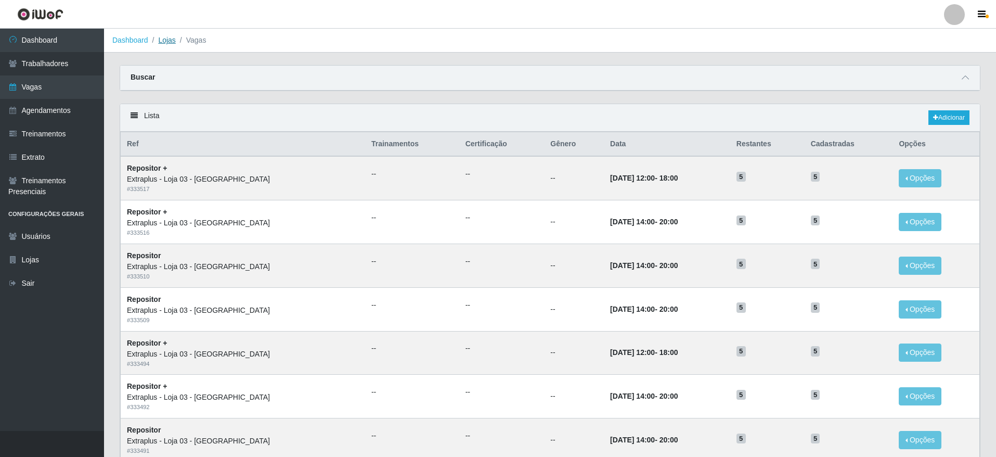
click at [170, 36] on link "Lojas" at bounding box center [166, 40] width 17 height 8
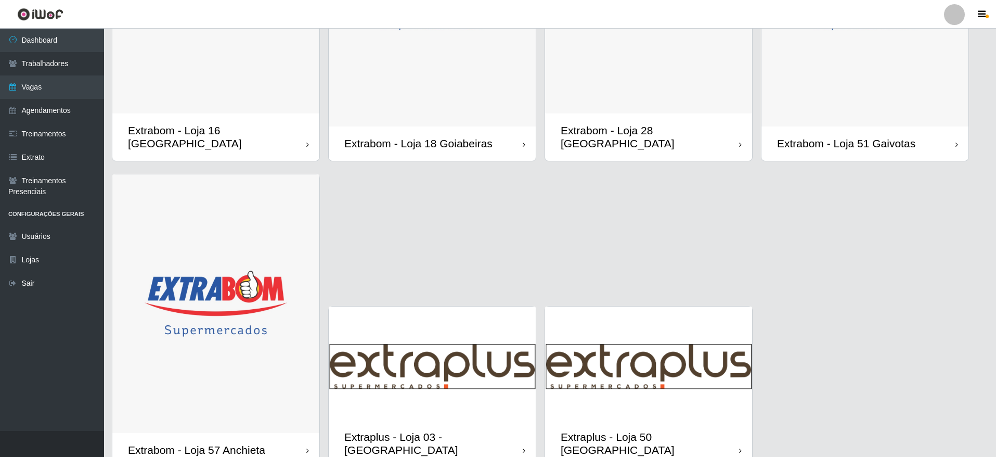
scroll to position [885, 0]
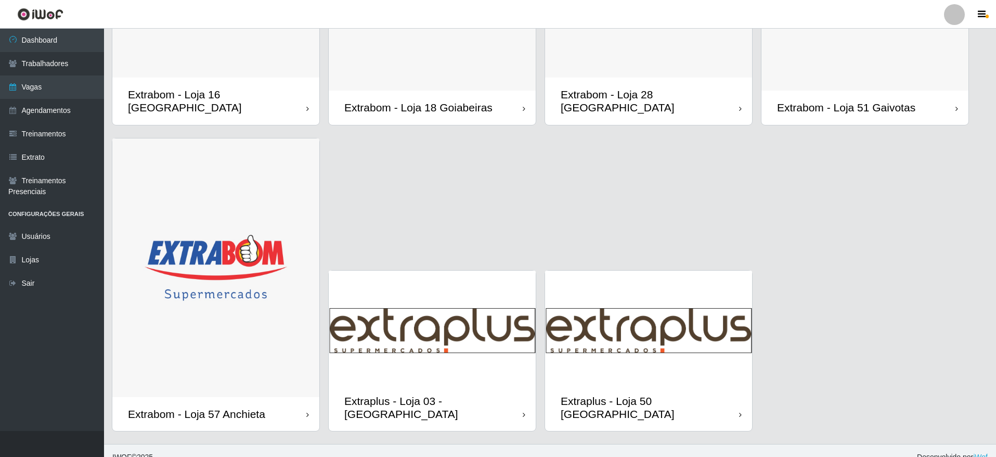
click at [681, 331] on img at bounding box center [648, 326] width 207 height 113
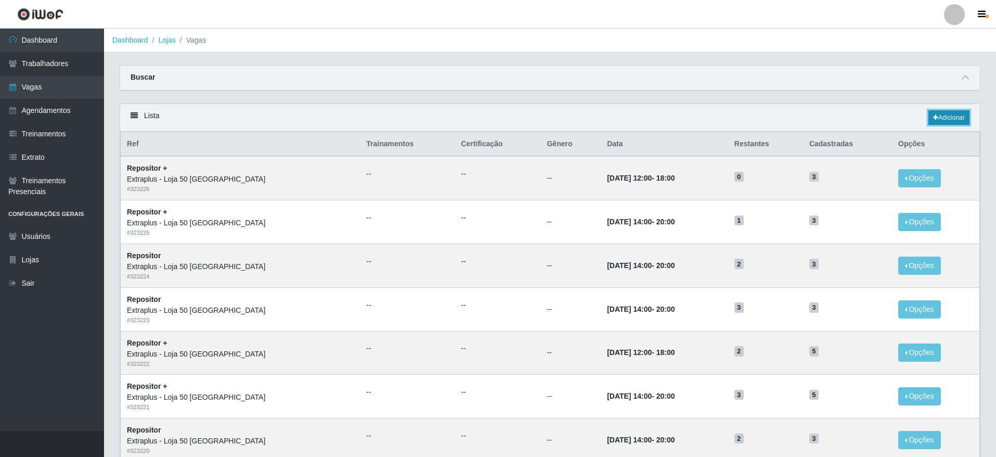
click at [937, 118] on link "Adicionar" at bounding box center [948, 117] width 41 height 15
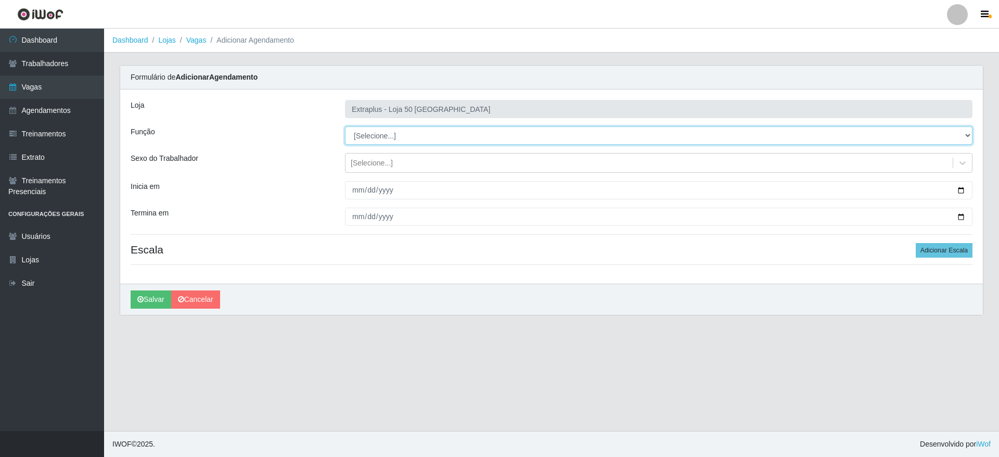
click at [450, 139] on select "[Selecione...] Repositor Repositor + Repositor ++" at bounding box center [658, 135] width 627 height 18
click at [345, 126] on select "[Selecione...] Repositor Repositor + Repositor ++" at bounding box center [658, 135] width 627 height 18
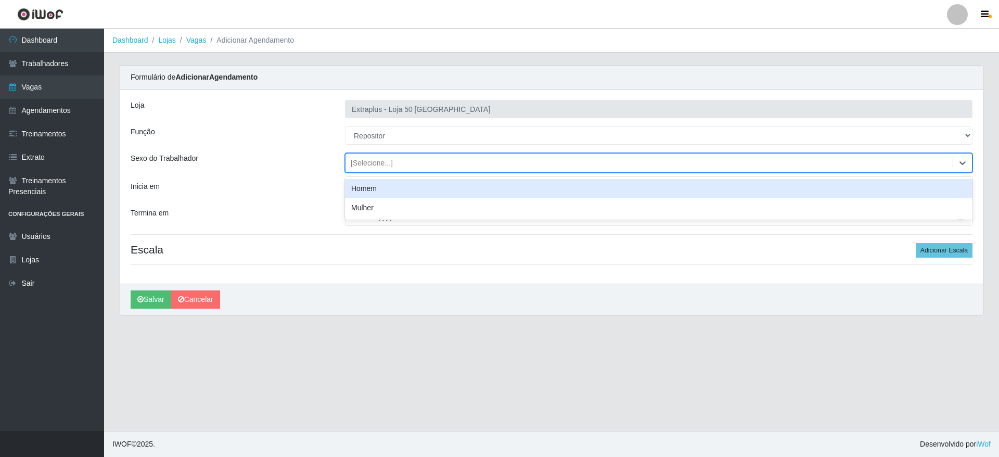
click at [407, 171] on div "[Selecione...]" at bounding box center [648, 162] width 607 height 17
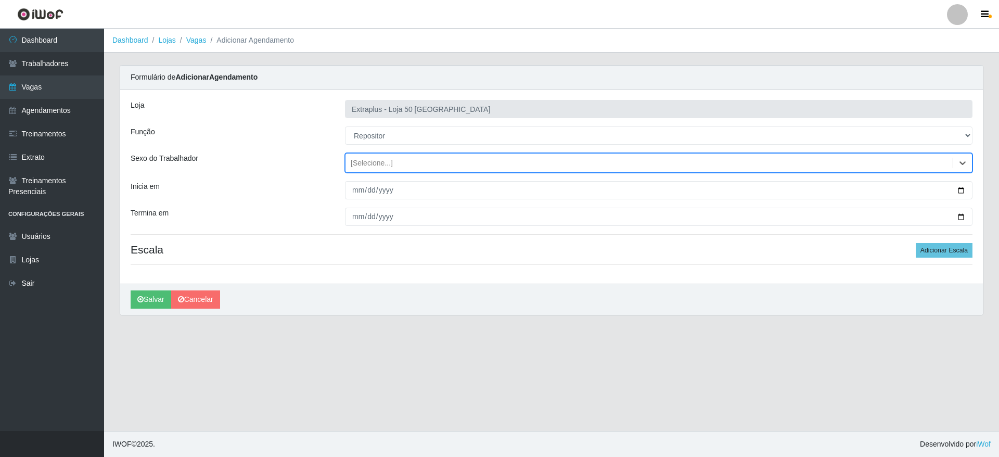
click at [407, 171] on div "[Selecione...]" at bounding box center [648, 162] width 607 height 17
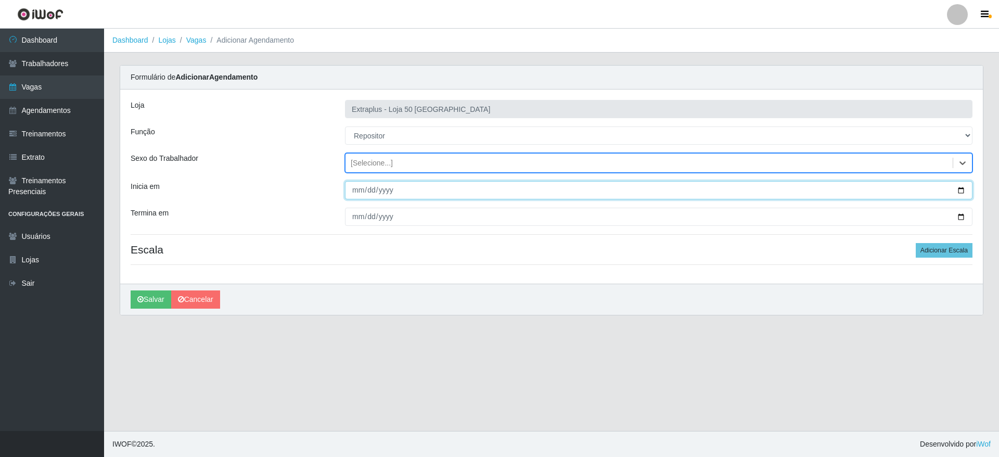
click at [393, 193] on input "Inicia em" at bounding box center [658, 190] width 627 height 18
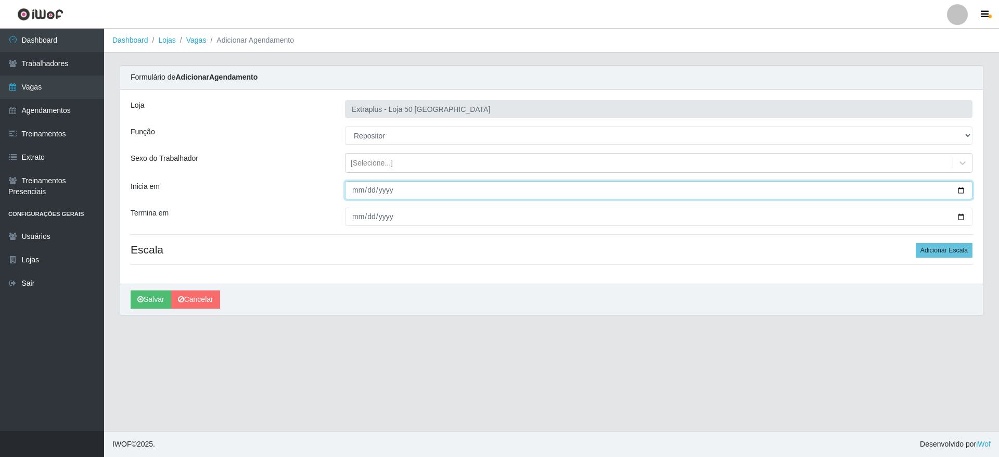
click at [961, 192] on input "Inicia em" at bounding box center [658, 190] width 627 height 18
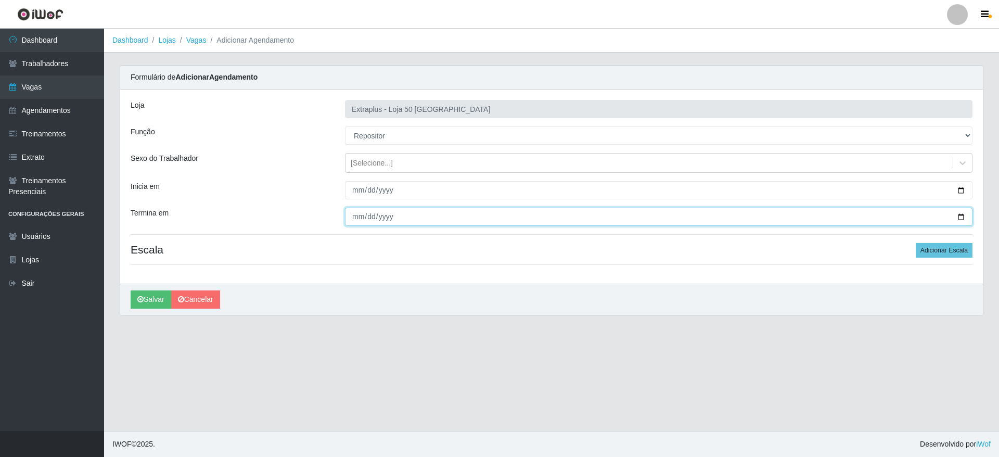
click at [960, 216] on input "Termina em" at bounding box center [658, 217] width 627 height 18
click at [961, 253] on button "Adicionar Escala" at bounding box center [943, 250] width 57 height 15
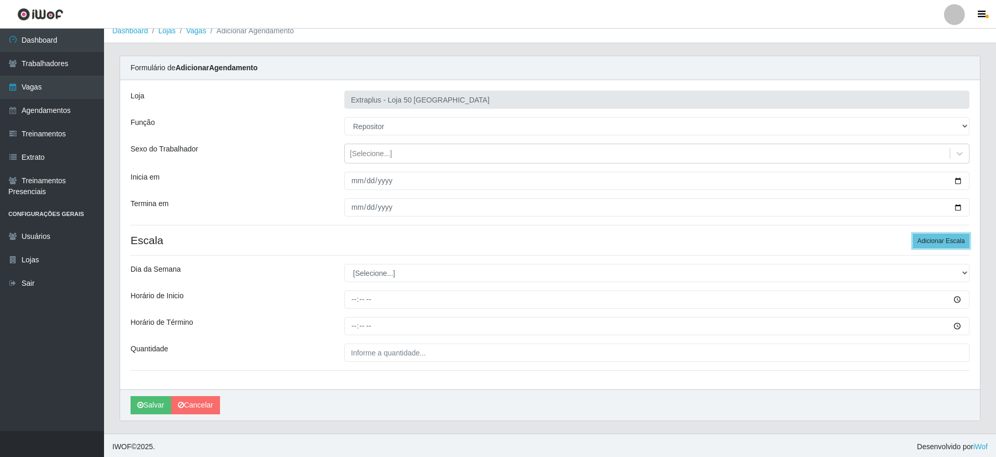
scroll to position [12, 0]
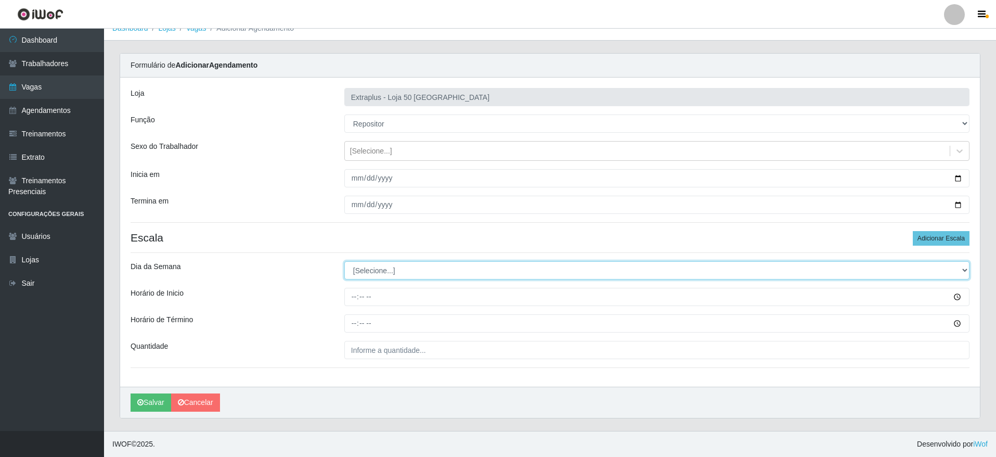
click at [451, 273] on select "[Selecione...] Segunda Terça Quarta Quinta Sexta Sábado Domingo" at bounding box center [656, 270] width 625 height 18
click at [344, 261] on select "[Selecione...] Segunda Terça Quarta Quinta Sexta Sábado Domingo" at bounding box center [656, 270] width 625 height 18
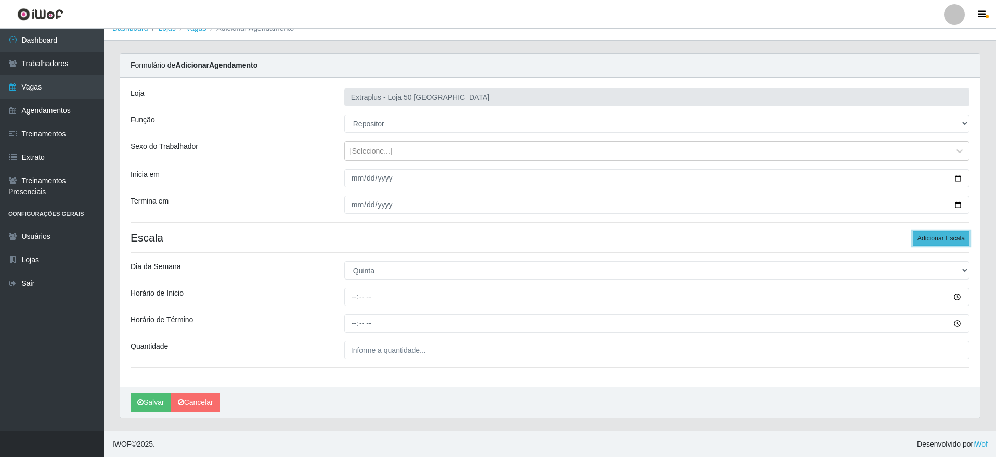
drag, startPoint x: 941, startPoint y: 239, endPoint x: 563, endPoint y: 264, distance: 378.9
click at [939, 240] on button "Adicionar Escala" at bounding box center [941, 238] width 57 height 15
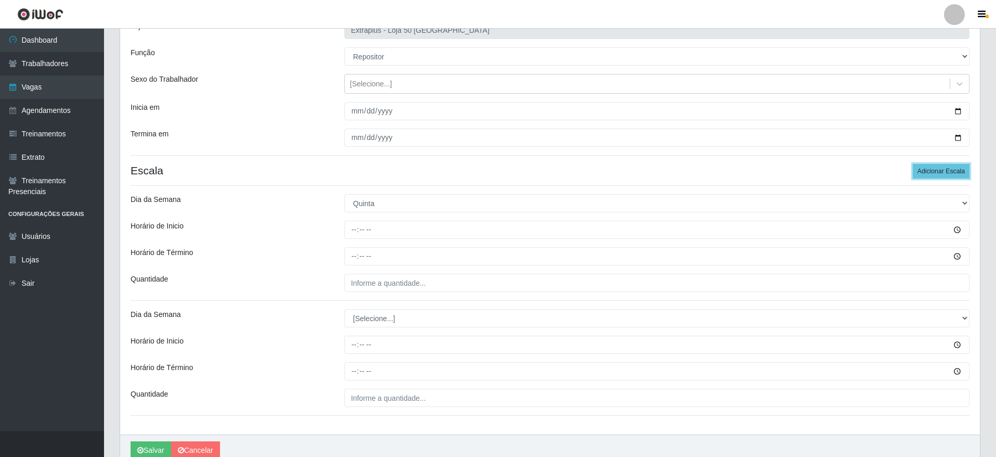
scroll to position [127, 0]
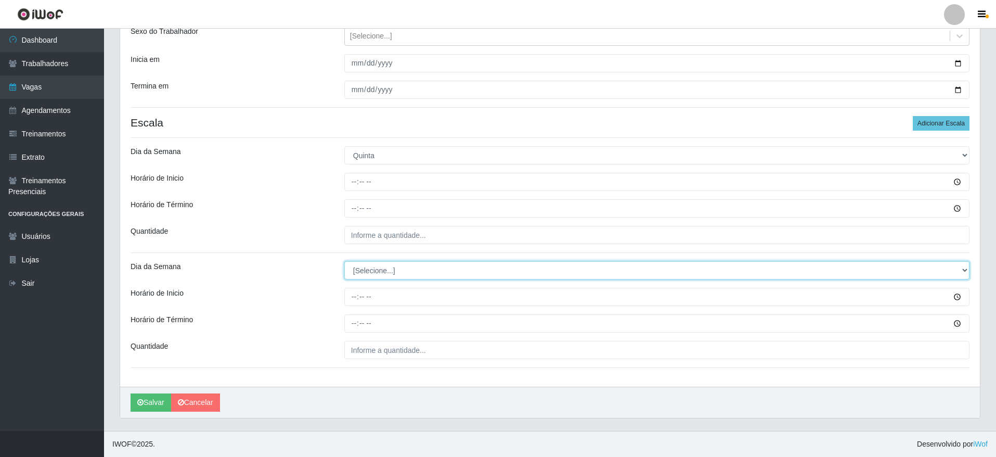
drag, startPoint x: 374, startPoint y: 267, endPoint x: 379, endPoint y: 278, distance: 12.1
click at [377, 272] on select "[Selecione...] Segunda Terça Quarta Quinta Sexta Sábado Domingo" at bounding box center [656, 270] width 625 height 18
click at [344, 261] on select "[Selecione...] Segunda Terça Quarta Quinta Sexta Sábado Domingo" at bounding box center [656, 270] width 625 height 18
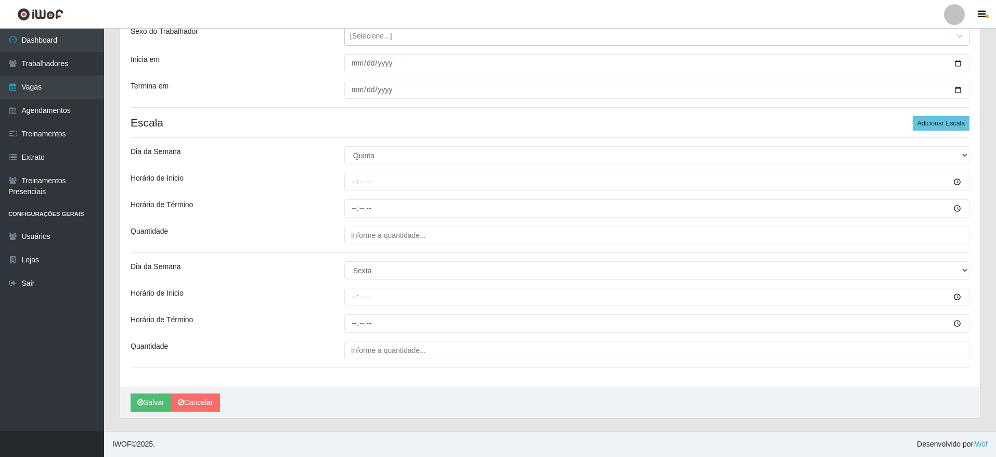
click at [391, 196] on div "Loja Extraplus - Loja 50 Praia do Canto Função [Selecione...] Repositor Reposit…" at bounding box center [550, 175] width 860 height 424
click at [388, 190] on div "Loja Extraplus - Loja 50 Praia do Canto Função [Selecione...] Repositor Reposit…" at bounding box center [550, 175] width 860 height 424
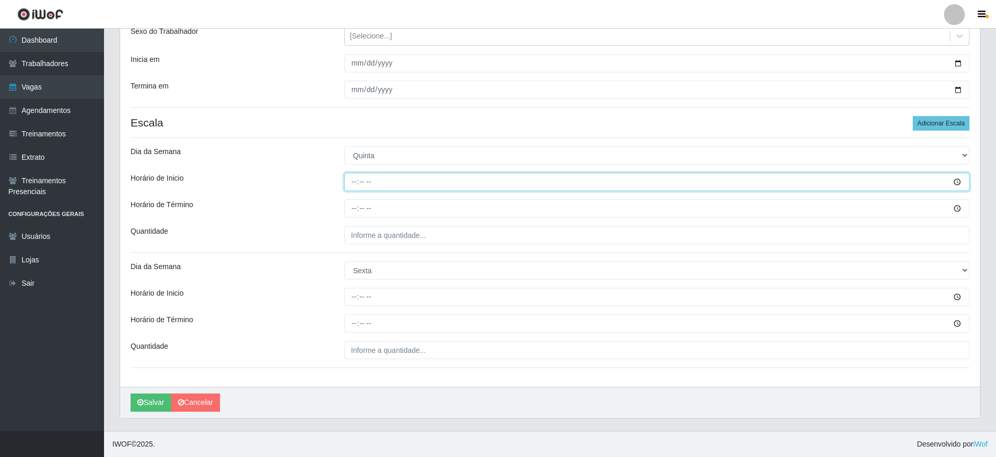
drag, startPoint x: 388, startPoint y: 190, endPoint x: 387, endPoint y: 181, distance: 9.4
click at [387, 189] on input "Horário de Inicio" at bounding box center [656, 182] width 625 height 18
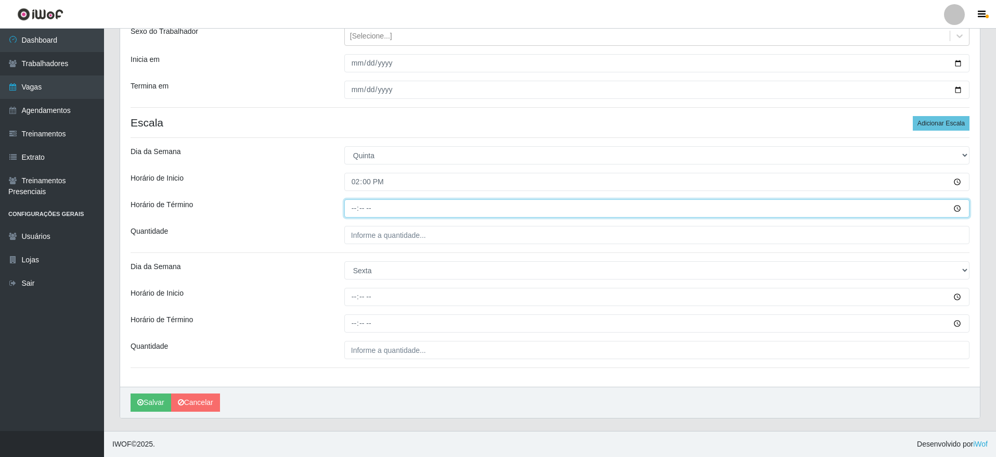
click at [355, 213] on input "Horário de Término" at bounding box center [656, 208] width 625 height 18
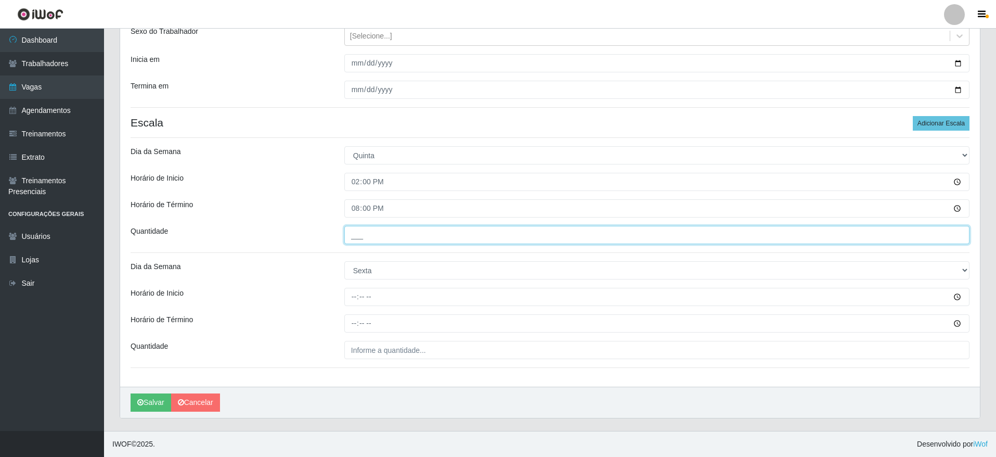
click at [386, 239] on input "___" at bounding box center [656, 235] width 625 height 18
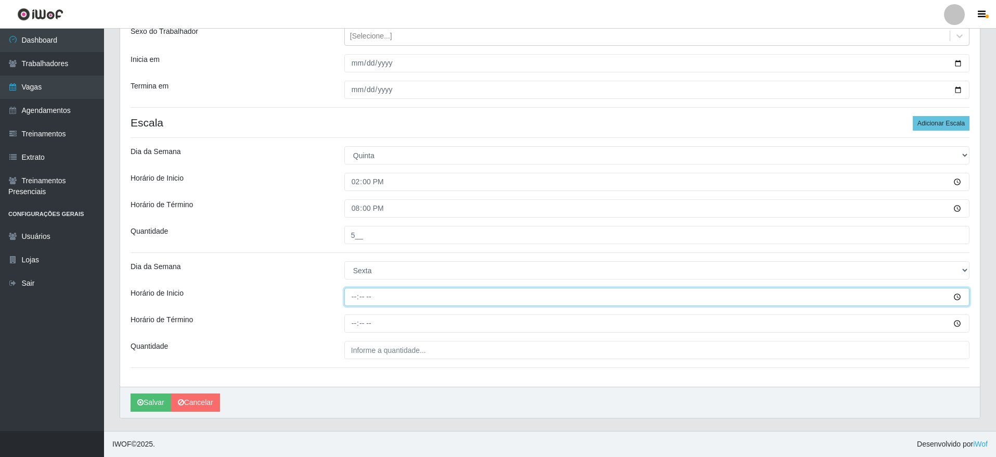
click at [353, 299] on input "Horário de Inicio" at bounding box center [656, 297] width 625 height 18
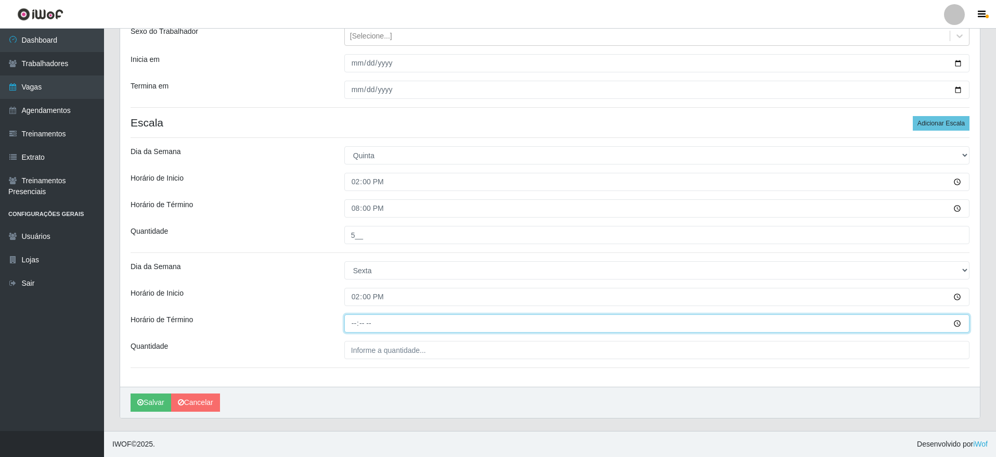
click at [346, 326] on input "Horário de Término" at bounding box center [656, 323] width 625 height 18
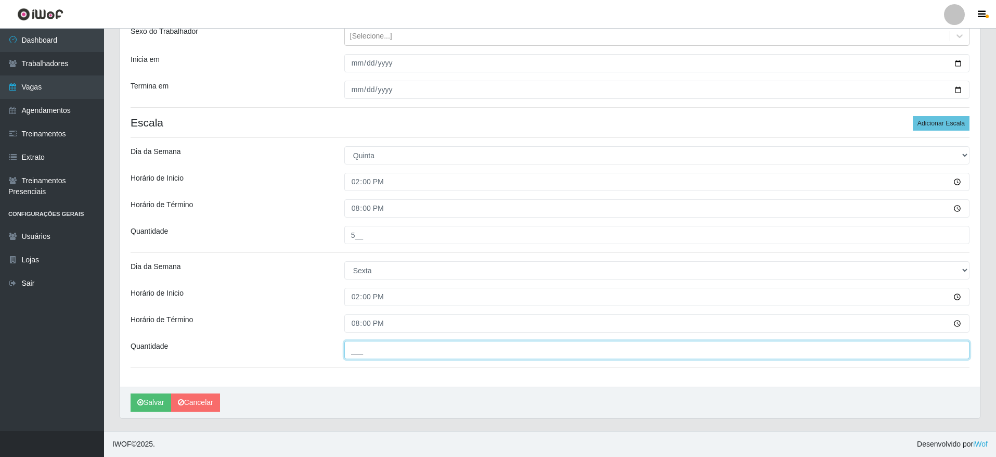
click at [397, 355] on input "___" at bounding box center [656, 350] width 625 height 18
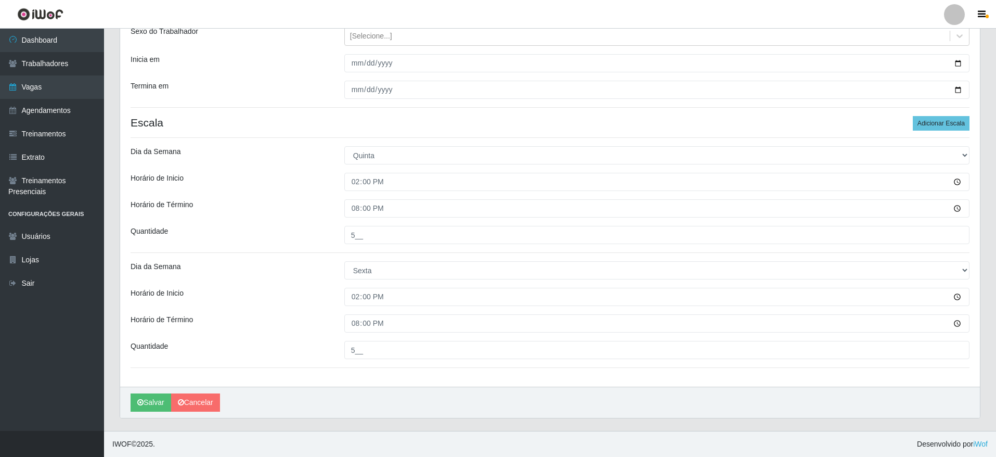
click at [446, 376] on div "Loja Extraplus - Loja 50 Praia do Canto Função [Selecione...] Repositor Reposit…" at bounding box center [550, 175] width 860 height 424
click at [143, 405] on icon "submit" at bounding box center [140, 401] width 6 height 7
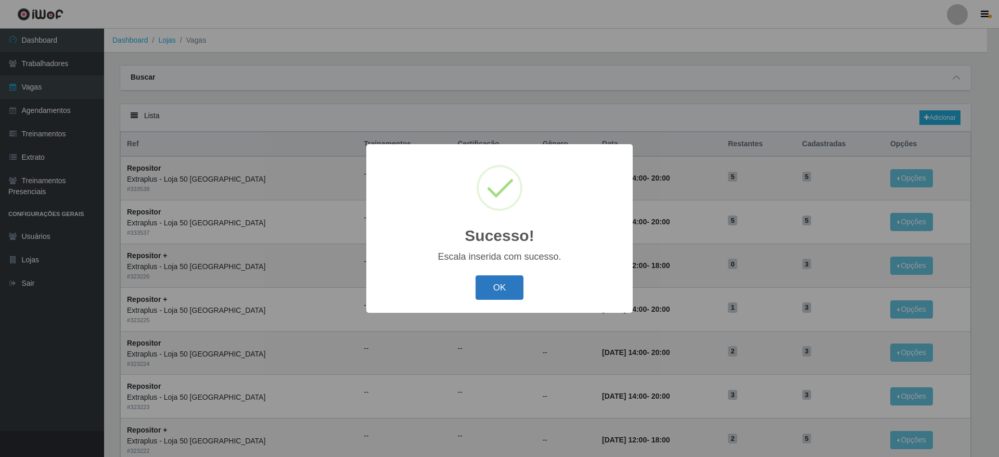
click at [510, 279] on button "OK" at bounding box center [499, 287] width 48 height 24
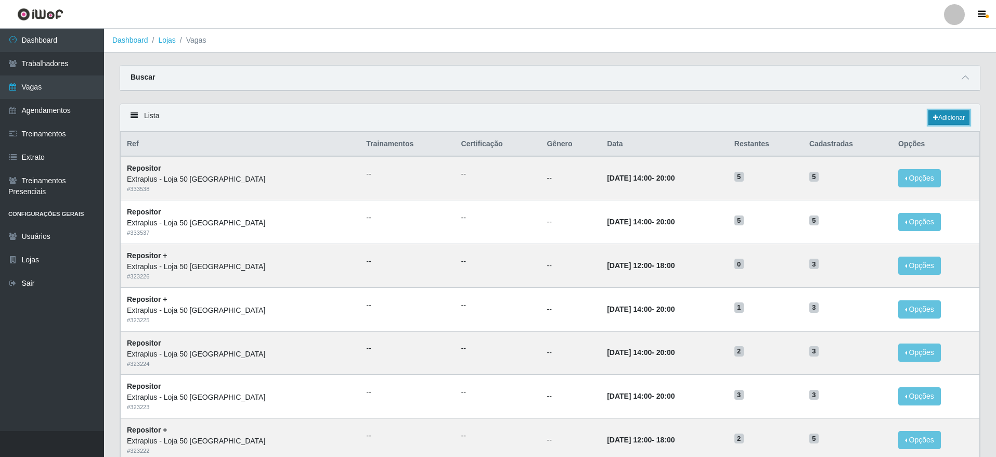
click at [936, 117] on icon at bounding box center [935, 117] width 5 height 6
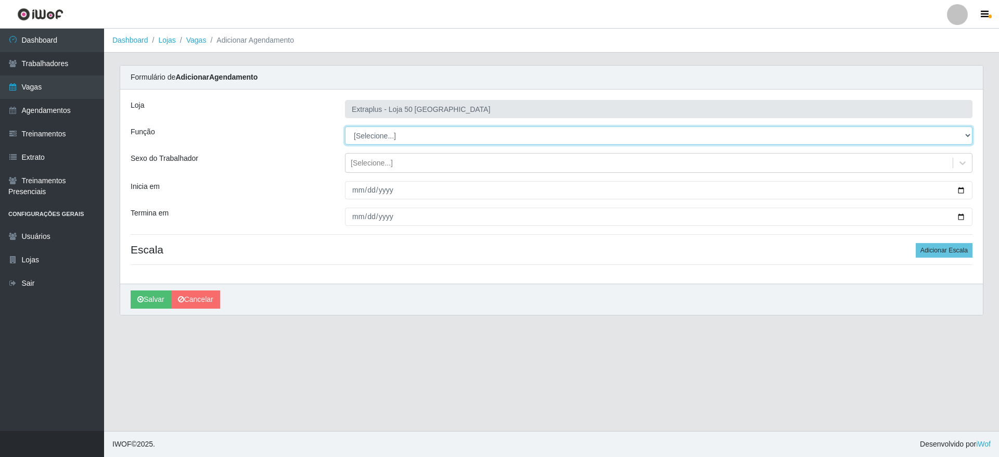
click at [406, 140] on select "[Selecione...] Repositor Repositor + Repositor ++" at bounding box center [658, 135] width 627 height 18
click at [345, 126] on select "[Selecione...] Repositor Repositor + Repositor ++" at bounding box center [658, 135] width 627 height 18
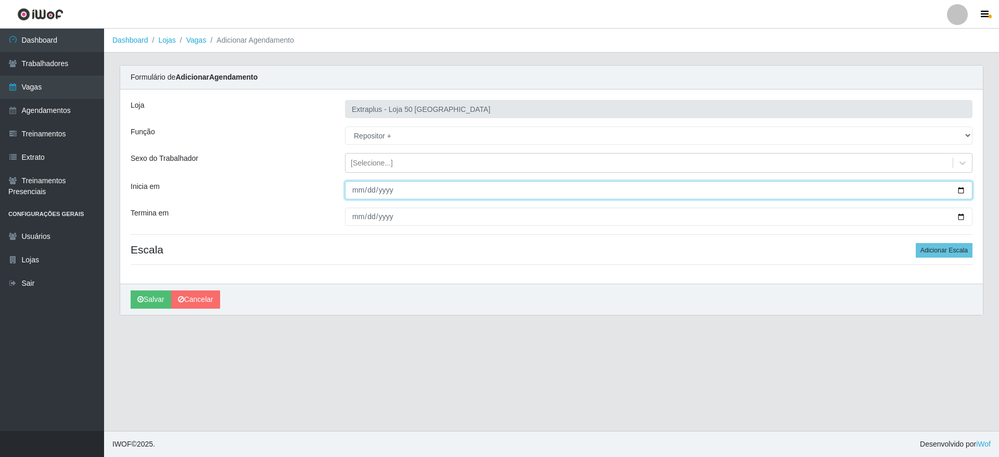
click at [432, 189] on input "Inicia em" at bounding box center [658, 190] width 627 height 18
click at [963, 186] on input "Inicia em" at bounding box center [658, 190] width 627 height 18
click at [963, 188] on input "[DATE]" at bounding box center [658, 190] width 627 height 18
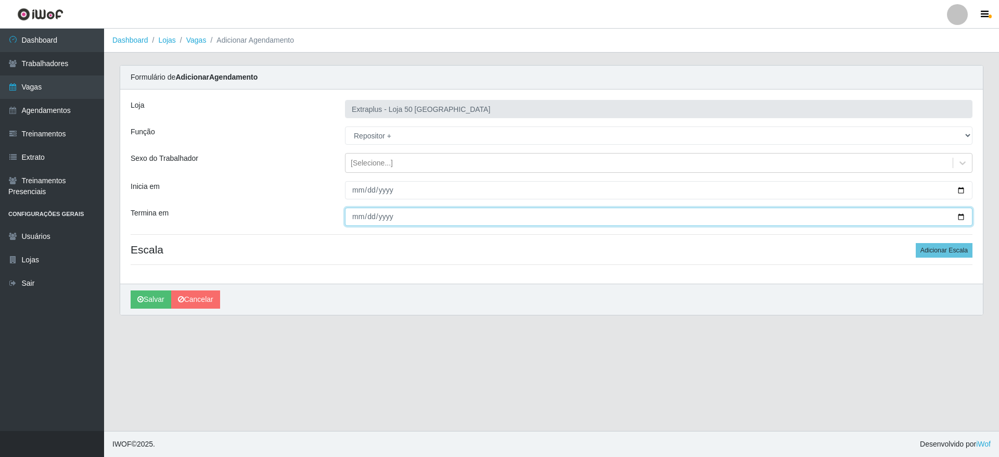
click at [956, 213] on input "Termina em" at bounding box center [658, 217] width 627 height 18
click at [952, 251] on button "Adicionar Escala" at bounding box center [943, 250] width 57 height 15
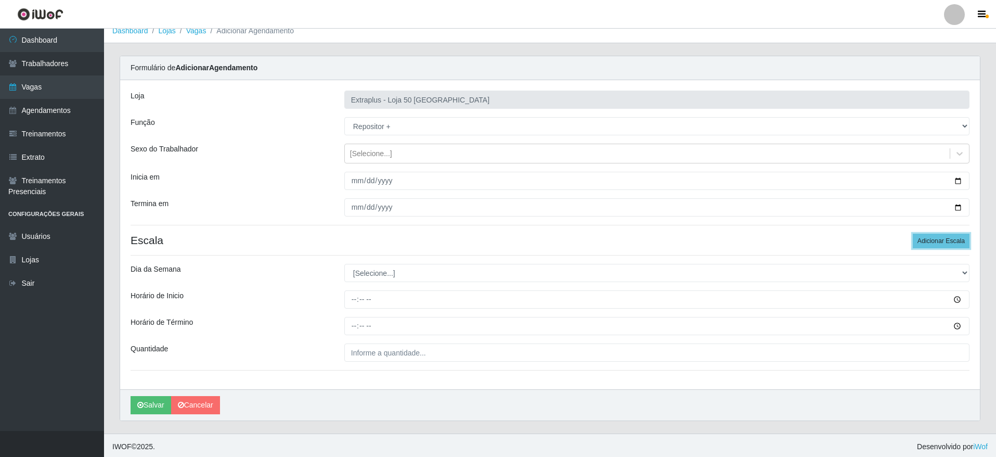
scroll to position [12, 0]
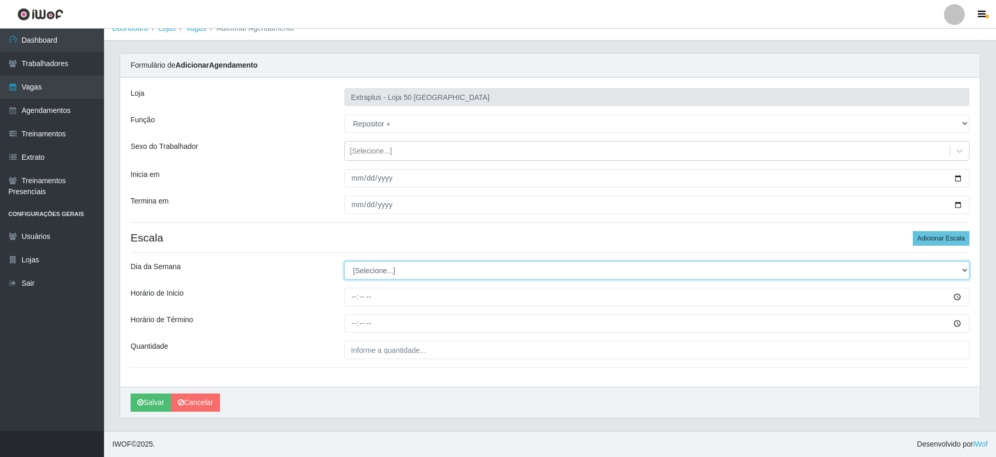
click at [377, 269] on select "[Selecione...] Segunda Terça Quarta Quinta Sexta Sábado Domingo" at bounding box center [656, 270] width 625 height 18
click at [344, 261] on select "[Selecione...] Segunda Terça Quarta Quinta Sexta Sábado Domingo" at bounding box center [656, 270] width 625 height 18
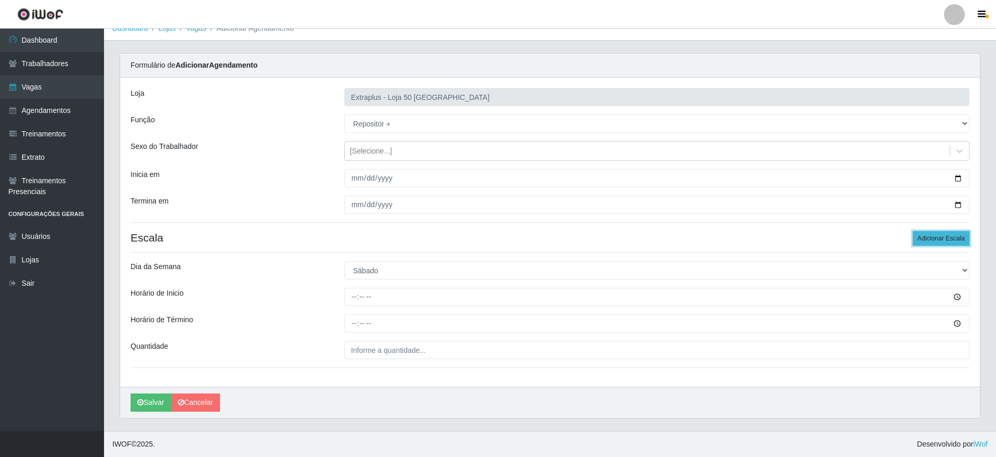
click at [942, 234] on button "Adicionar Escala" at bounding box center [941, 238] width 57 height 15
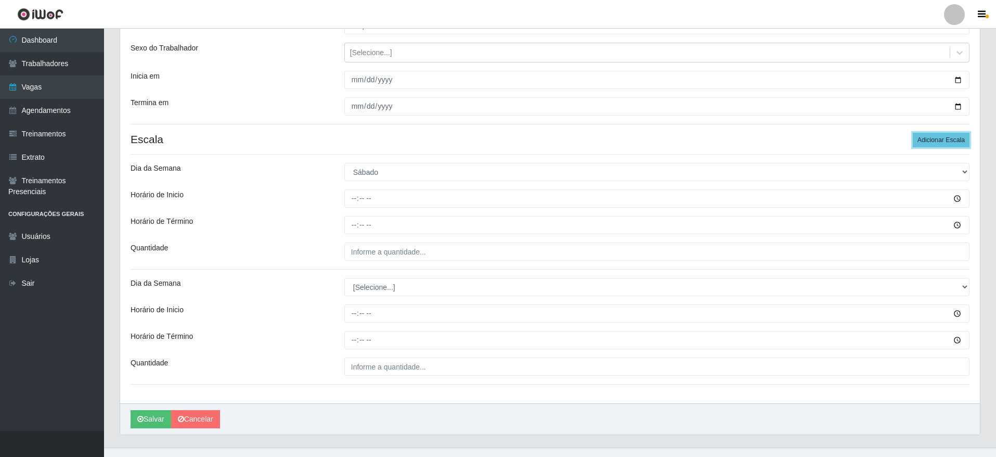
scroll to position [127, 0]
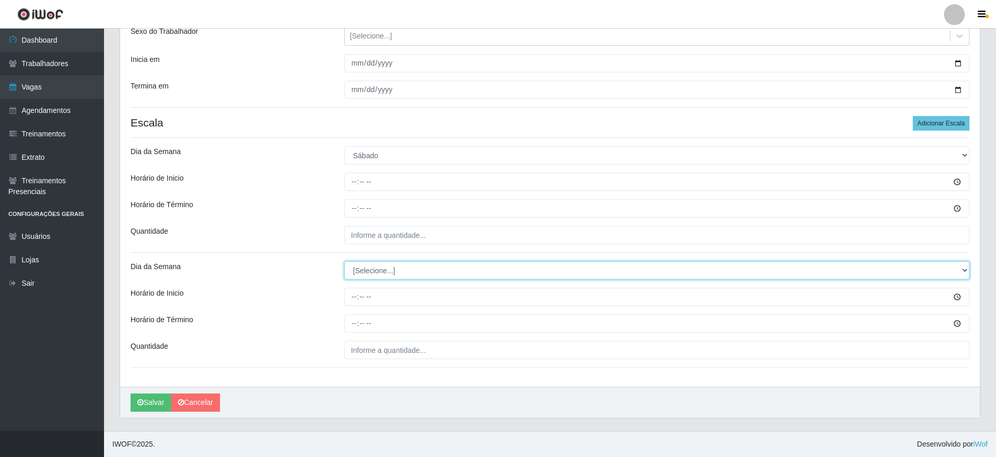
click at [374, 273] on select "[Selecione...] Segunda Terça Quarta Quinta Sexta Sábado Domingo" at bounding box center [656, 270] width 625 height 18
click at [344, 261] on select "[Selecione...] Segunda Terça Quarta Quinta Sexta Sábado Domingo" at bounding box center [656, 270] width 625 height 18
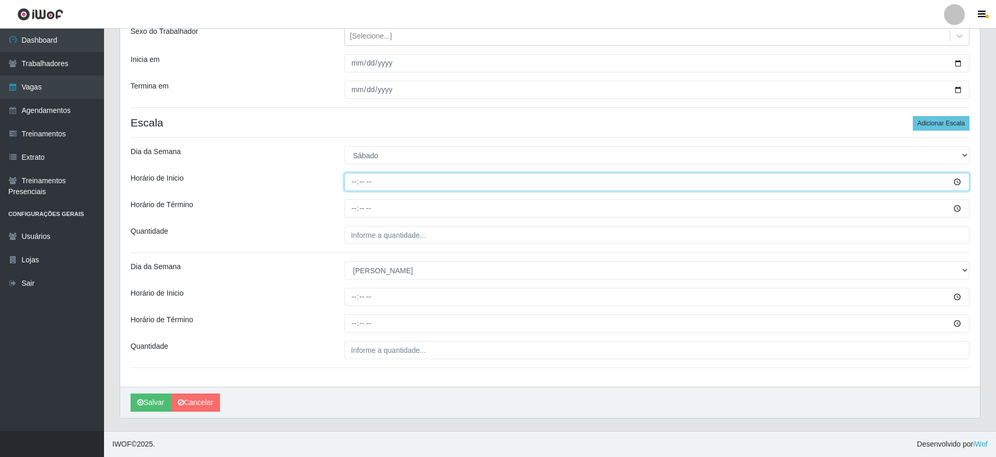
click at [355, 176] on input "Horário de Inicio" at bounding box center [656, 182] width 625 height 18
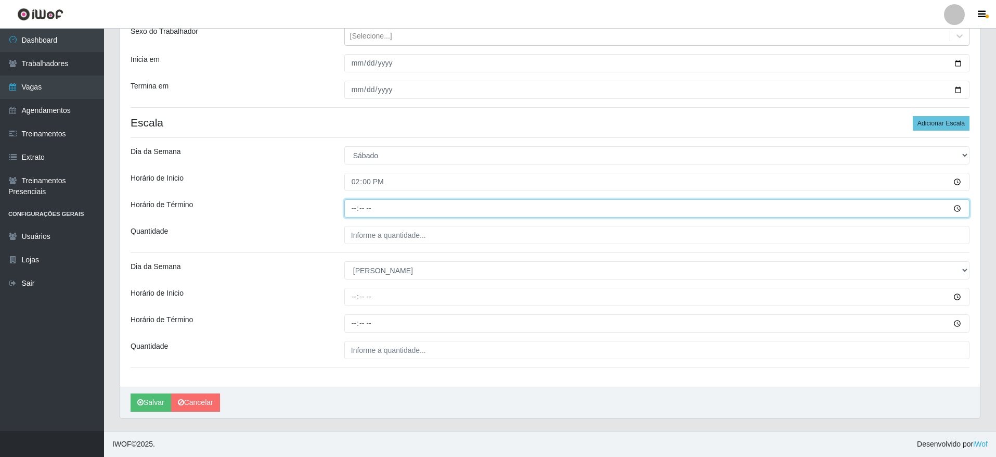
click at [359, 210] on input "Horário de Término" at bounding box center [656, 208] width 625 height 18
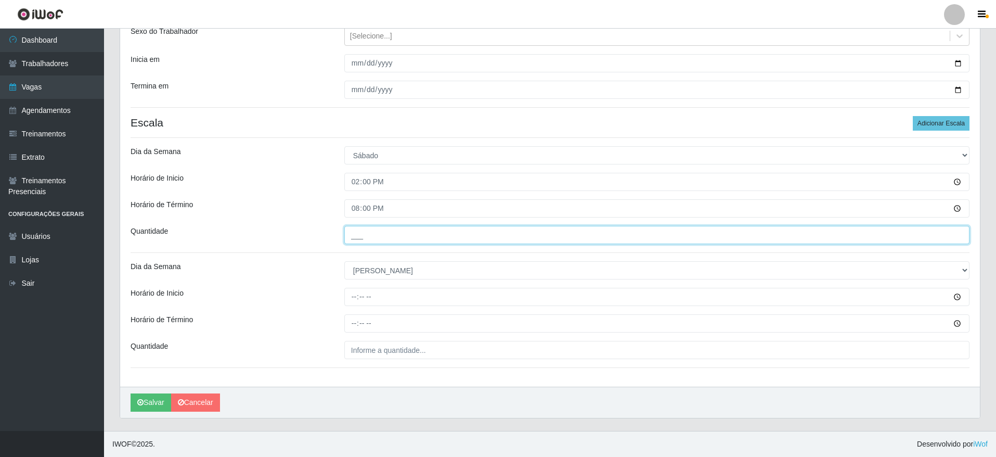
click at [370, 231] on input "___" at bounding box center [656, 235] width 625 height 18
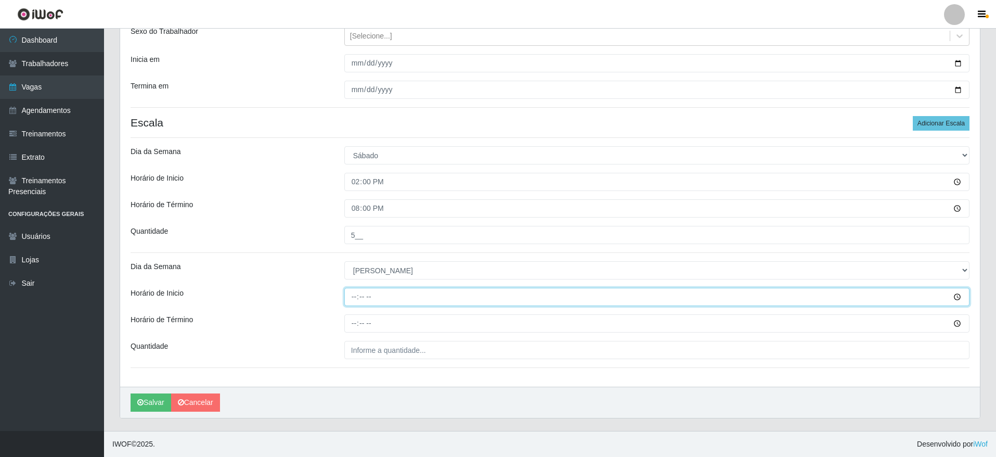
click at [366, 288] on input "Horário de Inicio" at bounding box center [656, 297] width 625 height 18
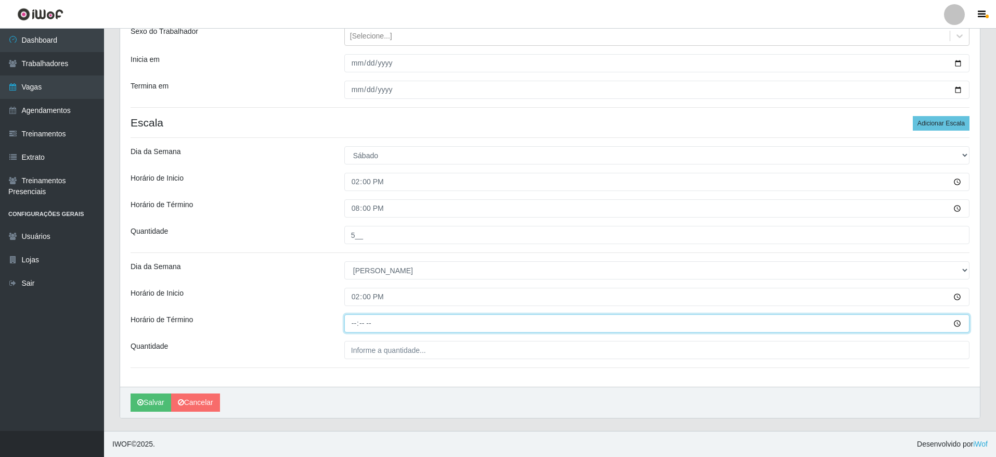
click at [360, 329] on input "Horário de Término" at bounding box center [656, 323] width 625 height 18
click at [352, 322] on input "Horário de Término" at bounding box center [656, 323] width 625 height 18
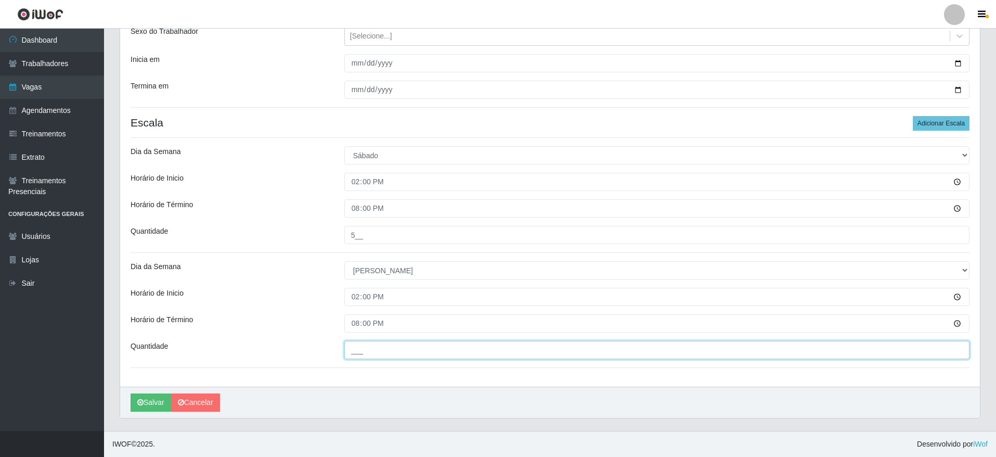
click at [366, 351] on input "___" at bounding box center [656, 350] width 625 height 18
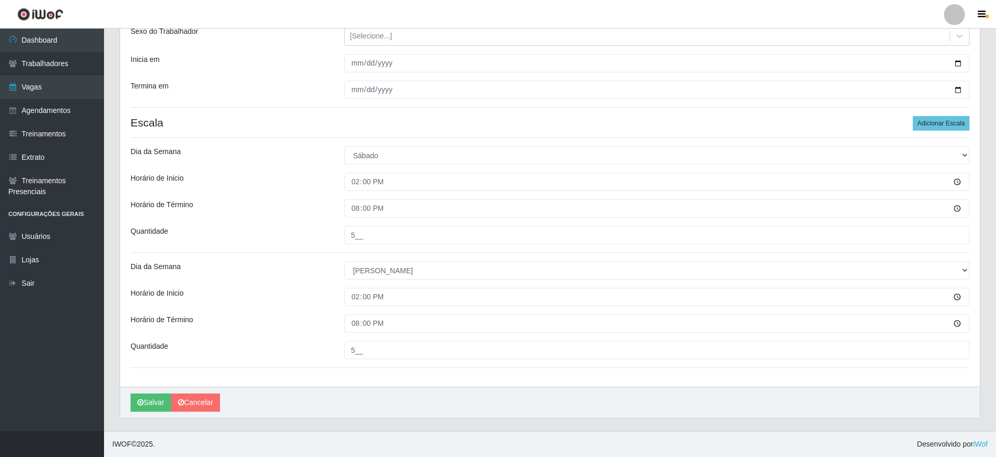
click at [366, 368] on div "Loja Extraplus - Loja 50 Praia do Canto Função [Selecione...] Repositor Reposit…" at bounding box center [550, 175] width 860 height 424
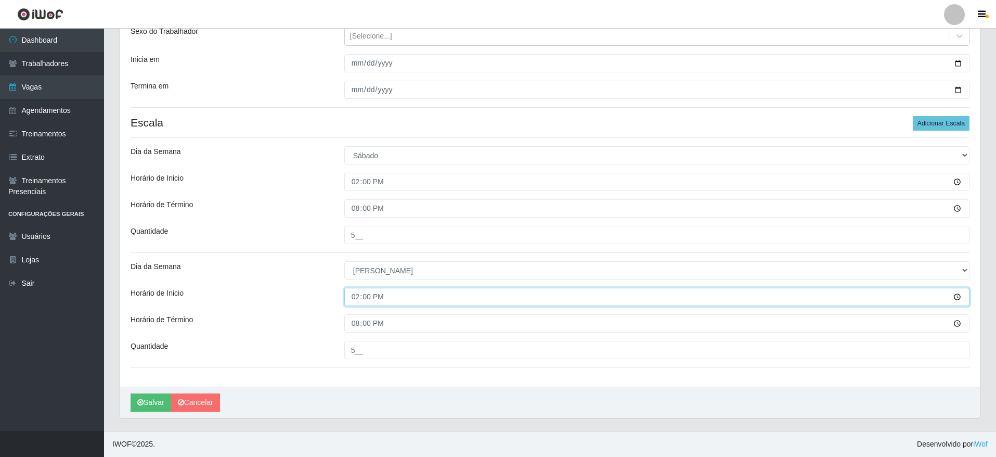
click at [358, 294] on input "14:00" at bounding box center [656, 297] width 625 height 18
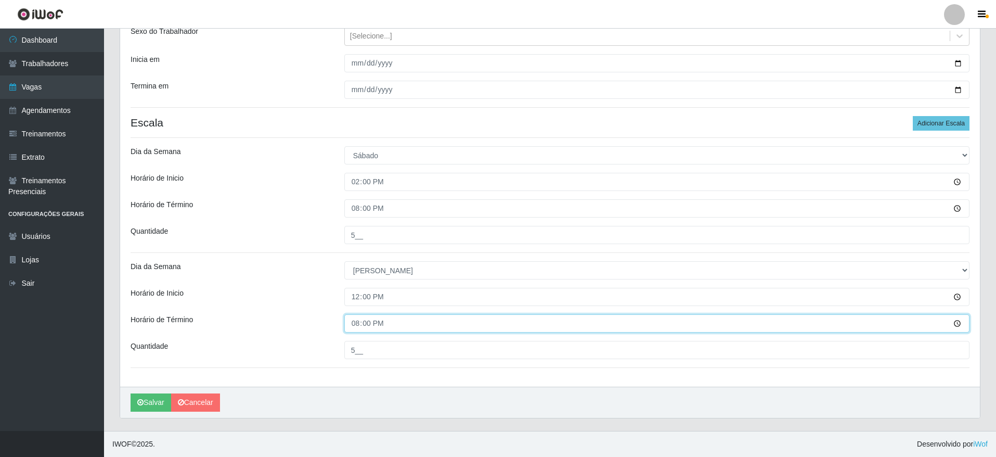
click at [353, 326] on input "20:00" at bounding box center [656, 323] width 625 height 18
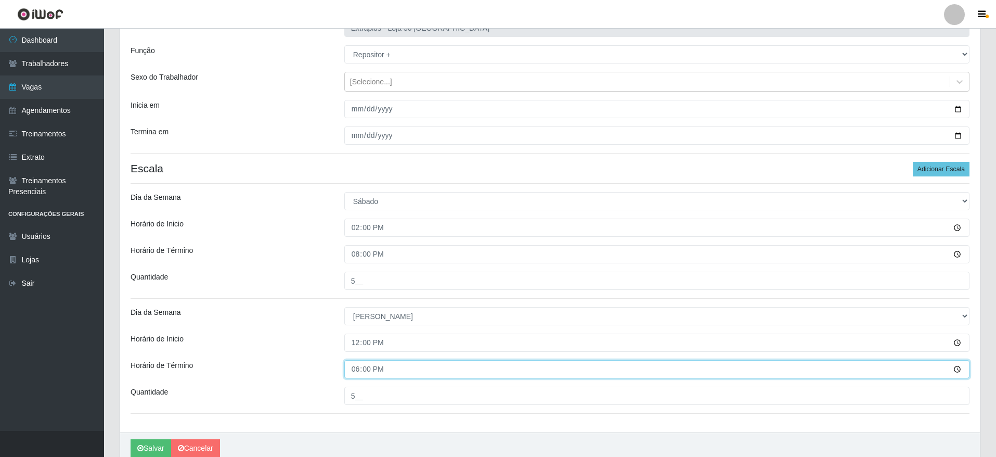
scroll to position [49, 0]
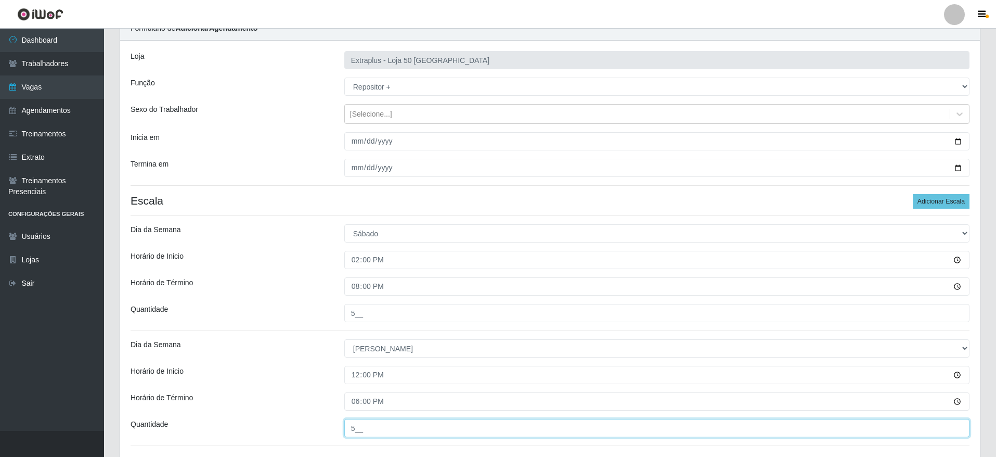
click at [623, 436] on input "5__" at bounding box center [656, 428] width 625 height 18
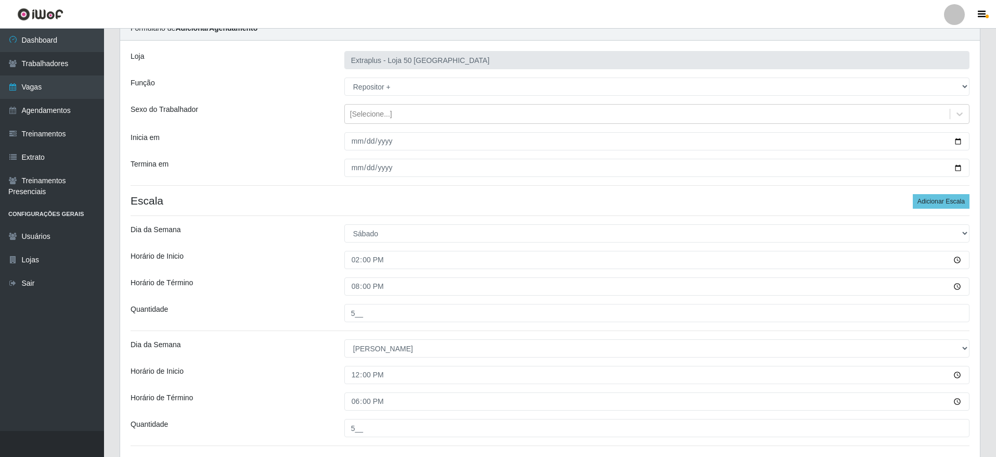
click at [395, 199] on h4 "Escala Adicionar Escala" at bounding box center [550, 200] width 839 height 13
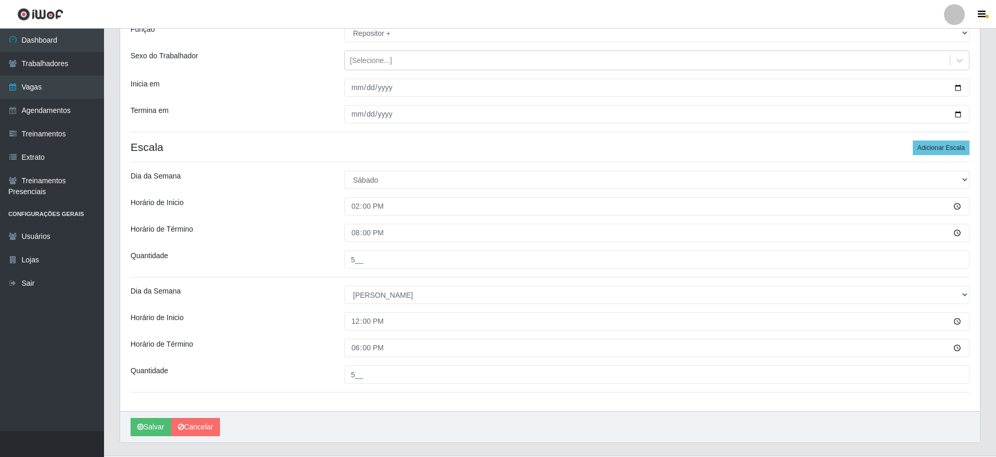
scroll to position [127, 0]
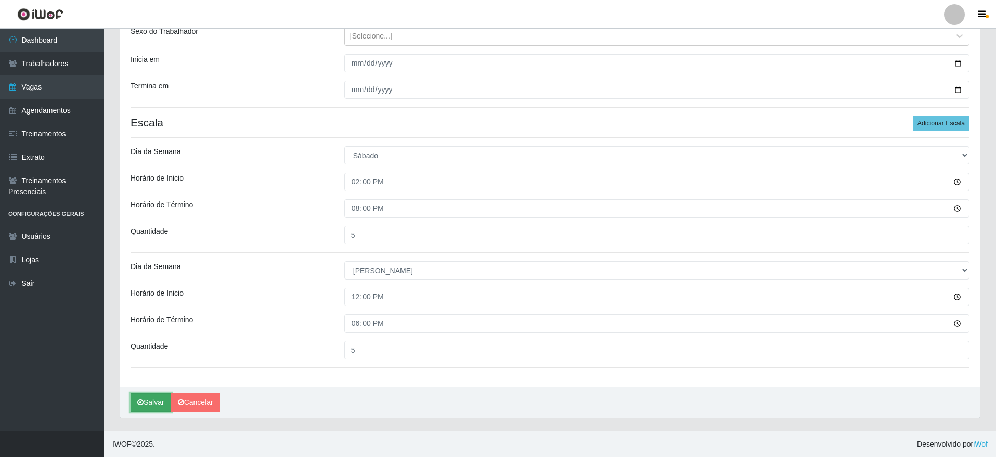
click at [160, 399] on button "Salvar" at bounding box center [151, 402] width 41 height 18
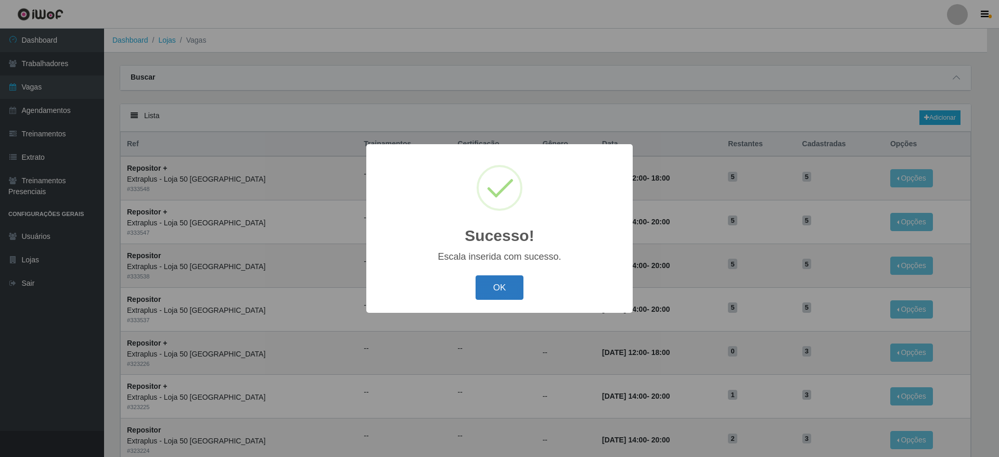
click at [504, 283] on button "OK" at bounding box center [499, 287] width 48 height 24
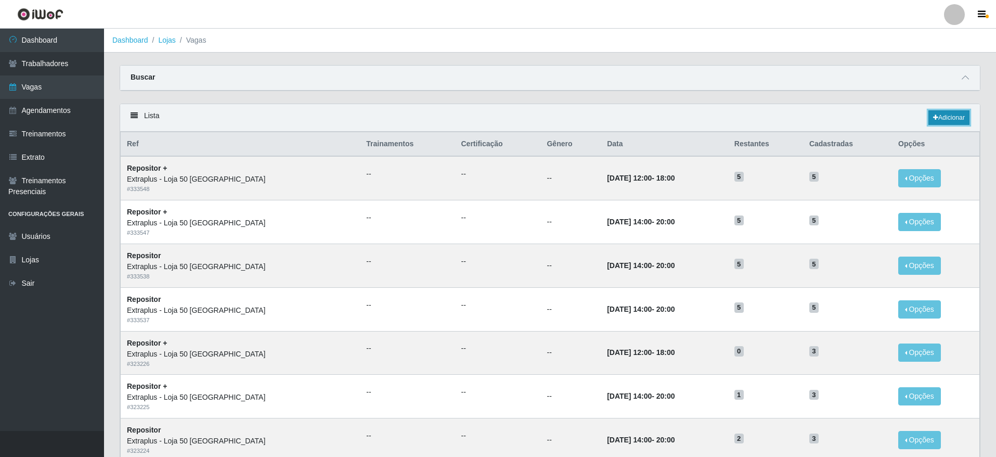
click at [940, 115] on link "Adicionar" at bounding box center [948, 117] width 41 height 15
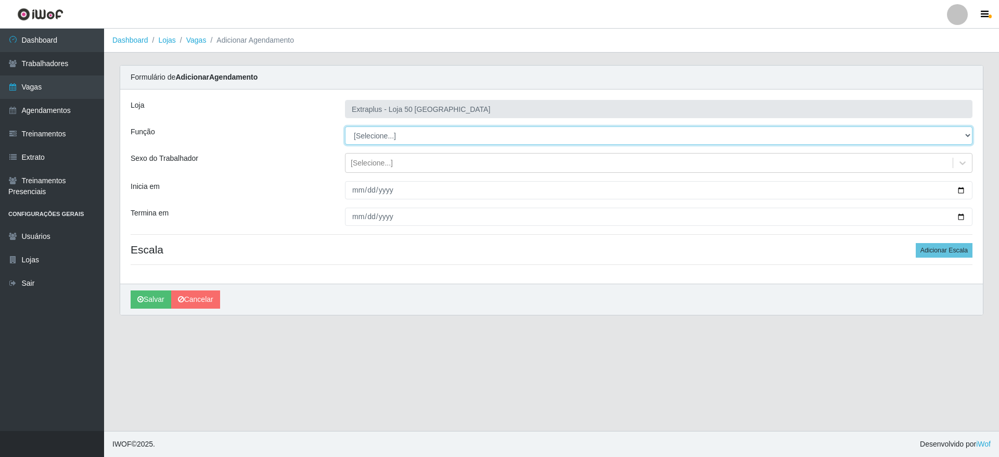
click at [442, 136] on select "[Selecione...] Repositor Repositor + Repositor ++" at bounding box center [658, 135] width 627 height 18
click at [345, 126] on select "[Selecione...] Repositor Repositor + Repositor ++" at bounding box center [658, 135] width 627 height 18
click at [411, 131] on select "[Selecione...] Repositor Repositor + Repositor ++" at bounding box center [658, 135] width 627 height 18
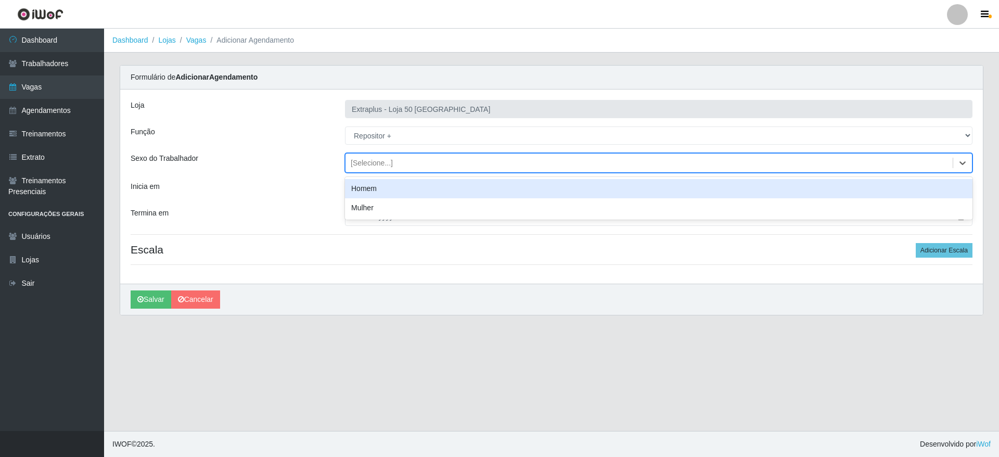
click at [435, 163] on div "[Selecione...]" at bounding box center [648, 162] width 607 height 17
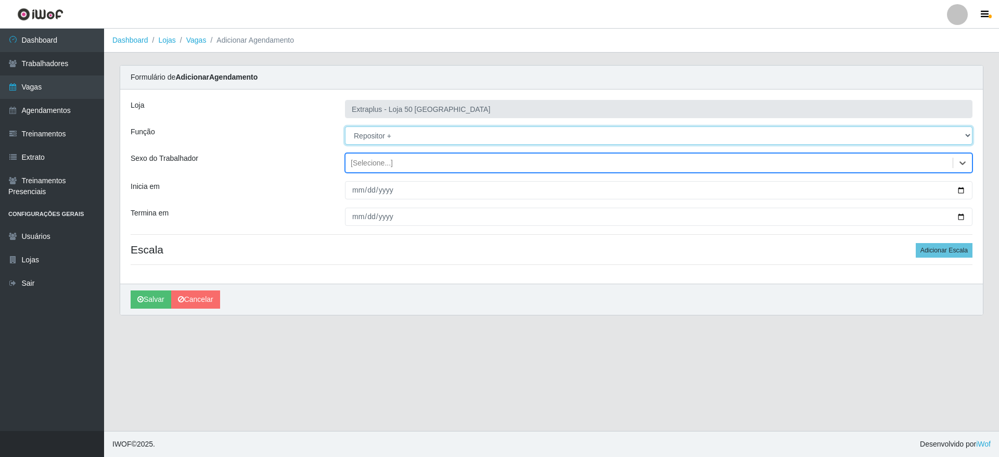
click at [449, 141] on select "[Selecione...] Repositor Repositor + Repositor ++" at bounding box center [658, 135] width 627 height 18
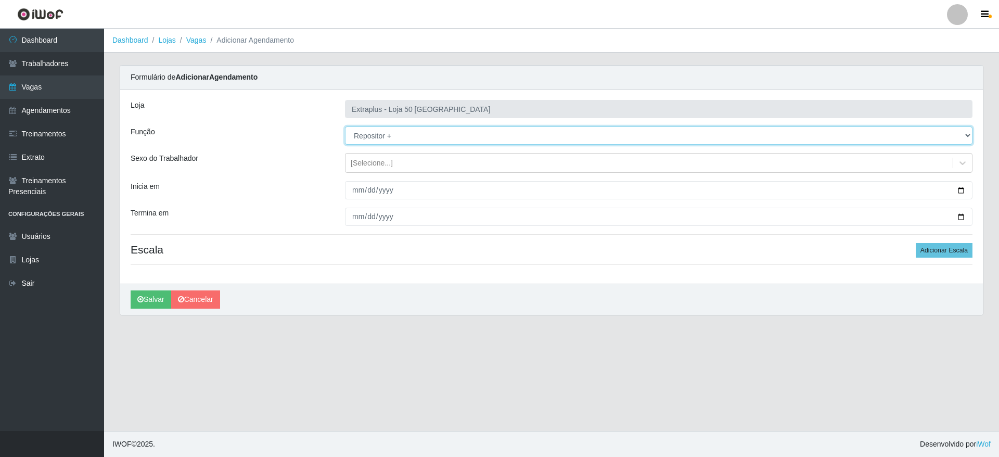
click at [449, 141] on select "[Selecione...] Repositor Repositor + Repositor ++" at bounding box center [658, 135] width 627 height 18
click at [471, 228] on div "Loja Extraplus - Loja 50 Praia do Canto Função [Selecione...] Repositor Reposit…" at bounding box center [551, 186] width 862 height 194
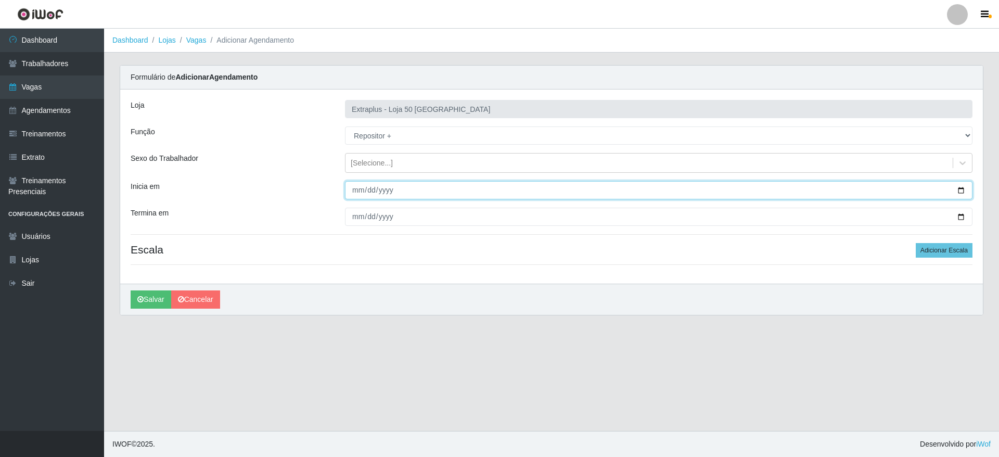
click at [962, 191] on input "Inicia em" at bounding box center [658, 190] width 627 height 18
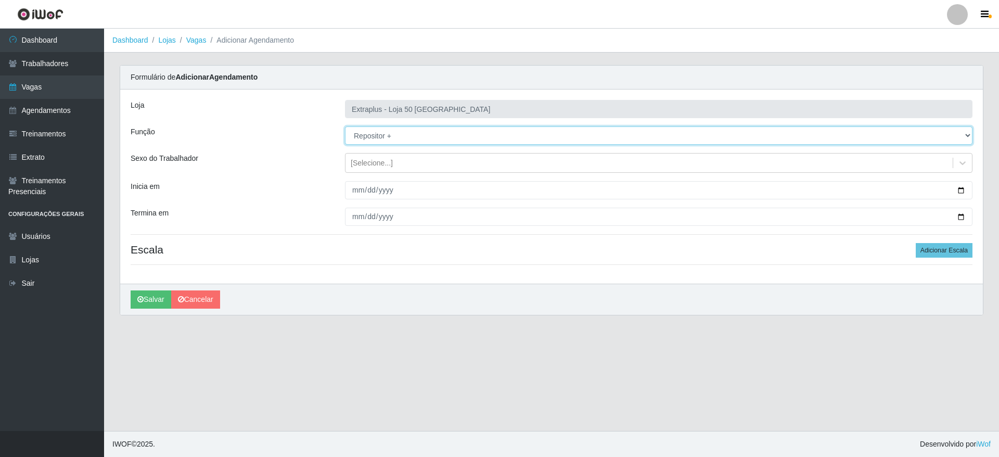
click at [442, 127] on select "[Selecione...] Repositor Repositor + Repositor ++" at bounding box center [658, 135] width 627 height 18
click at [345, 126] on select "[Selecione...] Repositor Repositor + Repositor ++" at bounding box center [658, 135] width 627 height 18
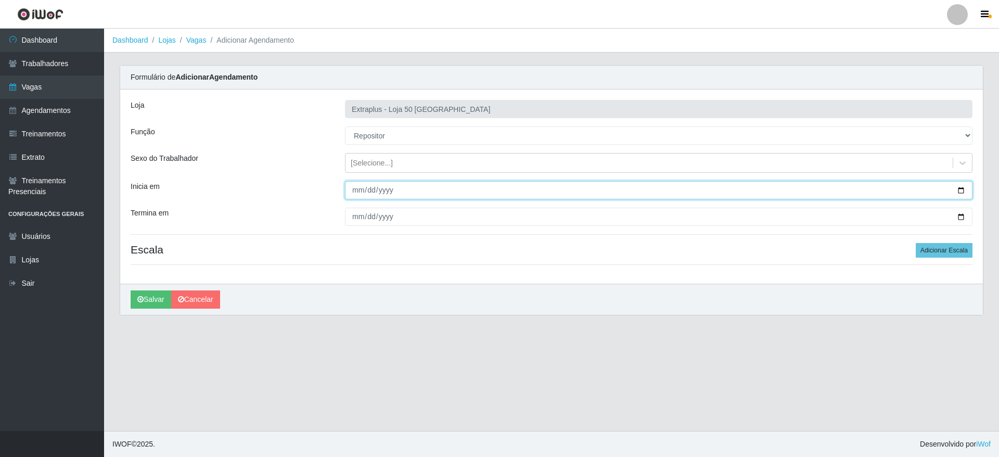
click at [959, 193] on input "Inicia em" at bounding box center [658, 190] width 627 height 18
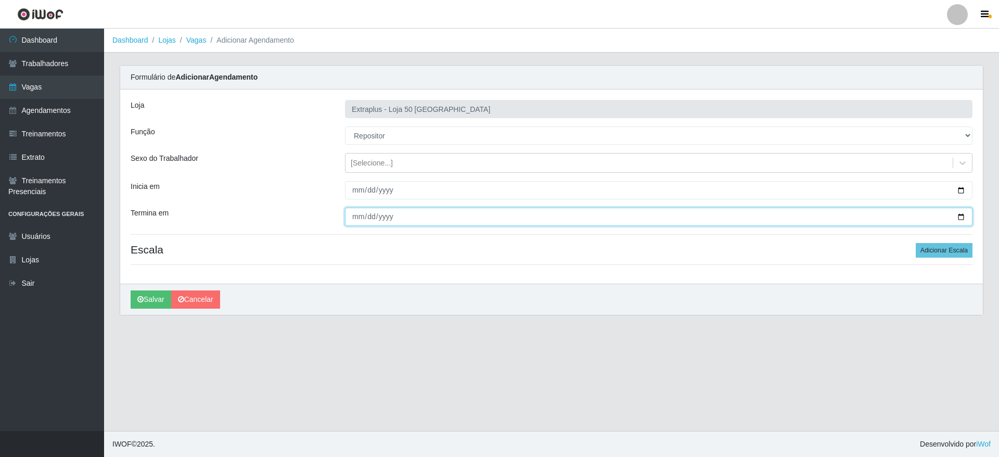
click at [965, 215] on input "Termina em" at bounding box center [658, 217] width 627 height 18
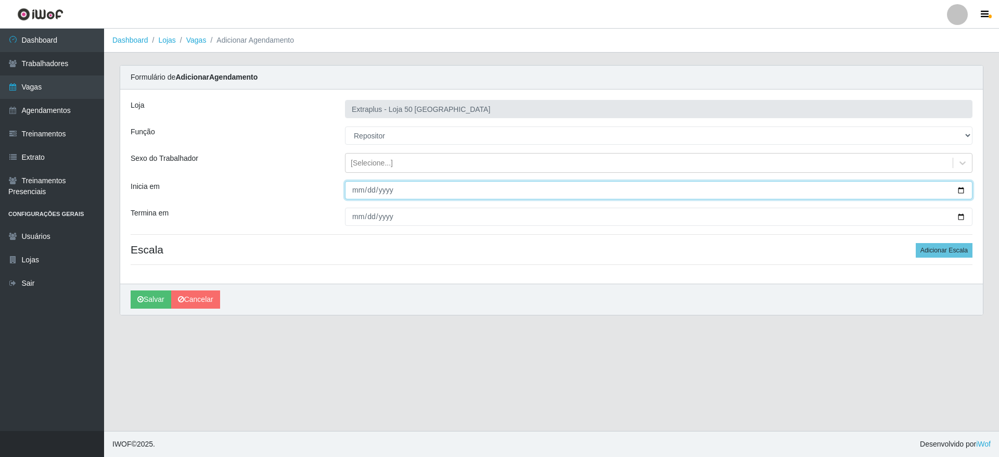
click at [959, 189] on input "[DATE]" at bounding box center [658, 190] width 627 height 18
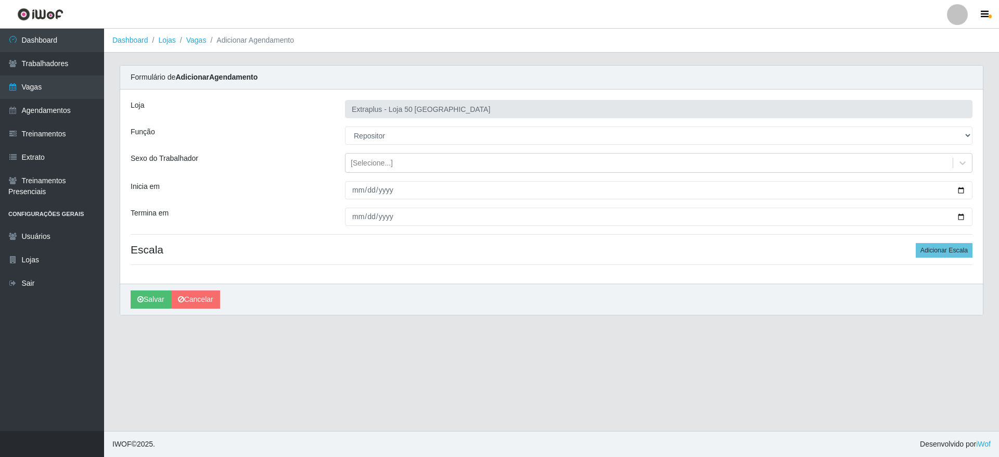
click at [520, 303] on div "[PERSON_NAME]" at bounding box center [551, 298] width 862 height 31
click at [957, 214] on input "[DATE]" at bounding box center [658, 217] width 627 height 18
click at [551, 286] on div "[PERSON_NAME]" at bounding box center [551, 298] width 862 height 31
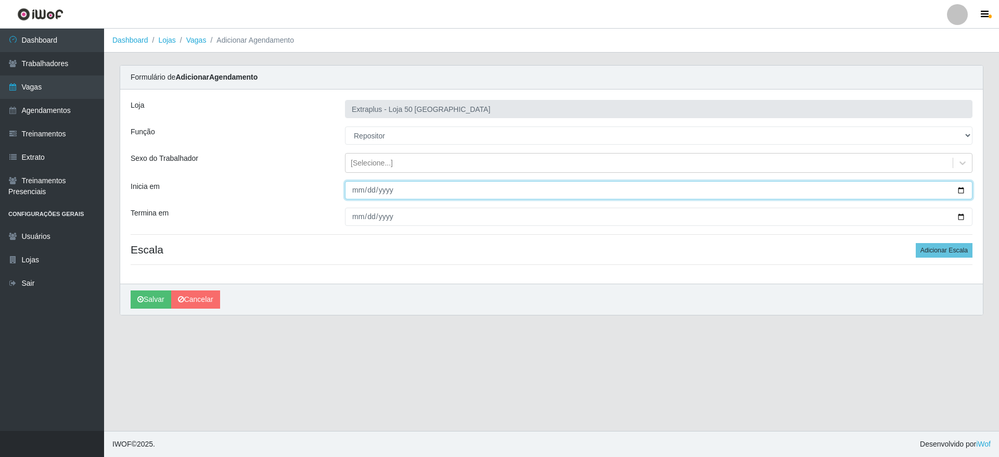
click at [957, 189] on input "[DATE]" at bounding box center [658, 190] width 627 height 18
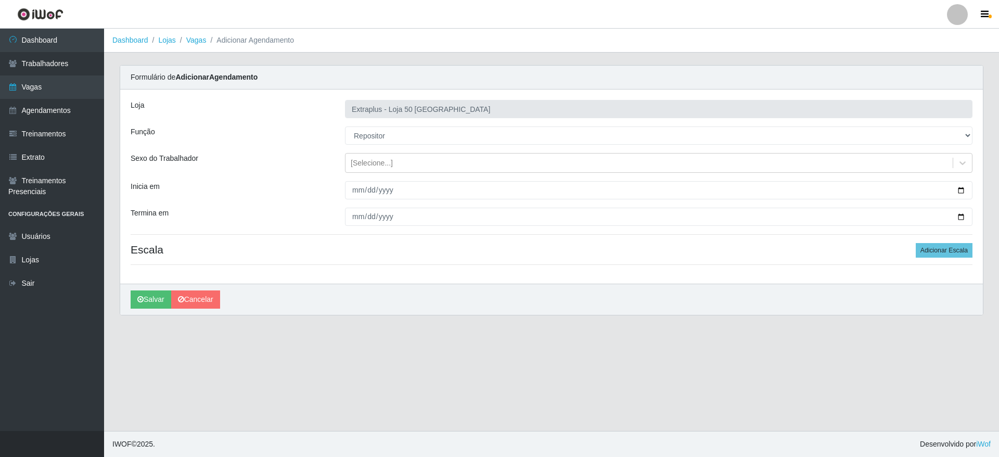
click at [511, 365] on main "Dashboard Lojas Vagas Adicionar Agendamento Carregando... Formulário de Adicion…" at bounding box center [551, 230] width 895 height 402
click at [961, 218] on input "[DATE]" at bounding box center [658, 217] width 627 height 18
click at [473, 377] on main "Dashboard Lojas Vagas Adicionar Agendamento Carregando... Formulário de Adicion…" at bounding box center [551, 230] width 895 height 402
click at [961, 211] on input "[DATE]" at bounding box center [658, 217] width 627 height 18
click at [954, 214] on input "[DATE]" at bounding box center [658, 217] width 627 height 18
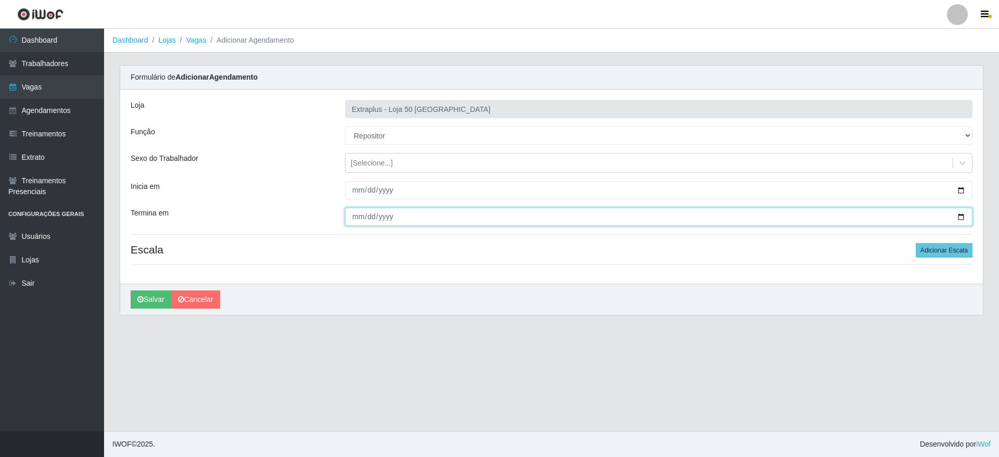
click at [957, 214] on input "[DATE]" at bounding box center [658, 217] width 627 height 18
click at [510, 268] on div "Loja Extraplus - Loja 50 Praia do Canto Função [Selecione...] Repositor Reposit…" at bounding box center [551, 186] width 862 height 194
click at [921, 253] on button "Adicionar Escala" at bounding box center [943, 250] width 57 height 15
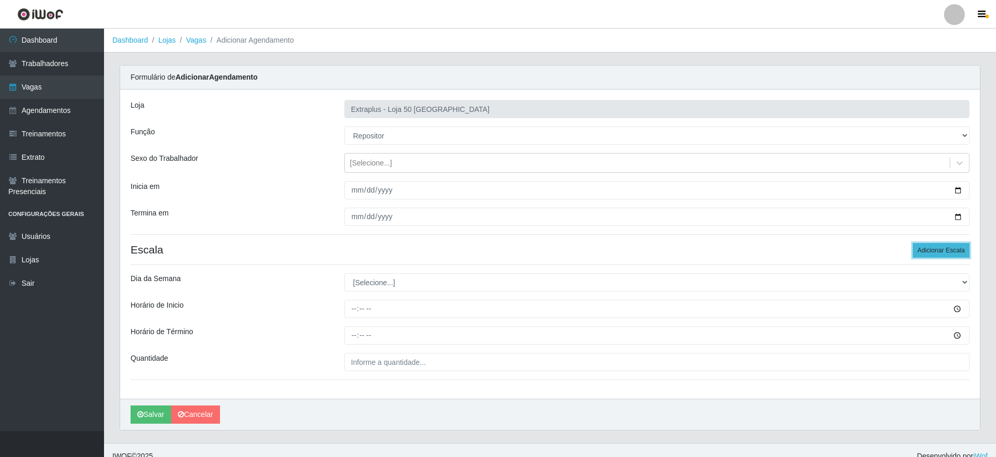
click at [923, 253] on button "Adicionar Escala" at bounding box center [941, 250] width 57 height 15
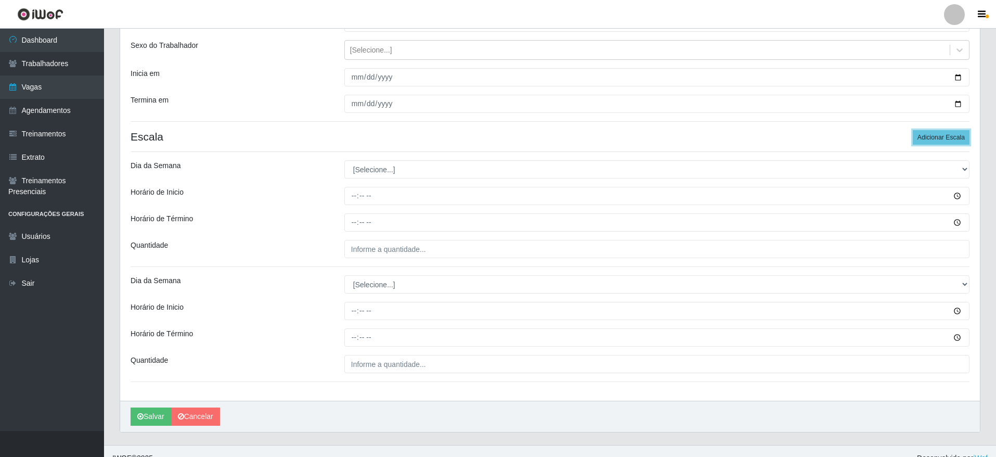
scroll to position [127, 0]
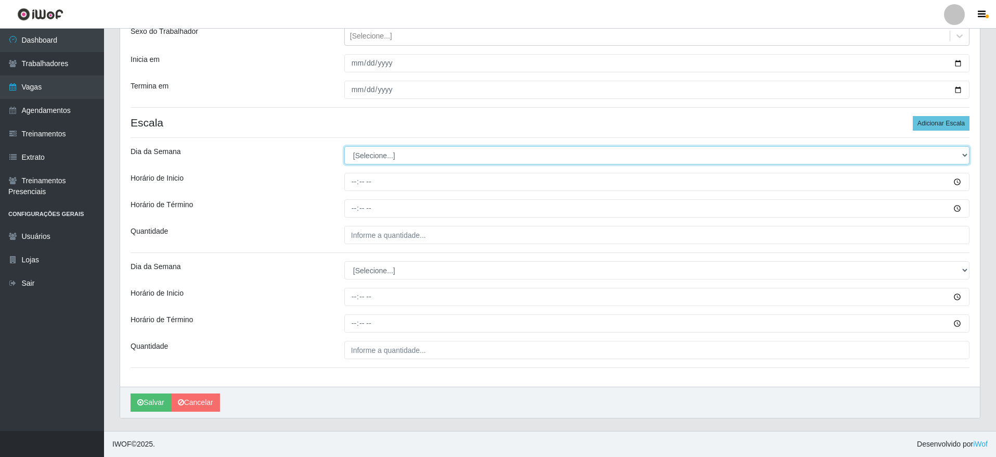
click at [435, 156] on select "[Selecione...] Segunda Terça Quarta Quinta Sexta Sábado Domingo" at bounding box center [656, 155] width 625 height 18
click at [409, 154] on select "[Selecione...] Segunda Terça Quarta Quinta Sexta Sábado Domingo" at bounding box center [656, 155] width 625 height 18
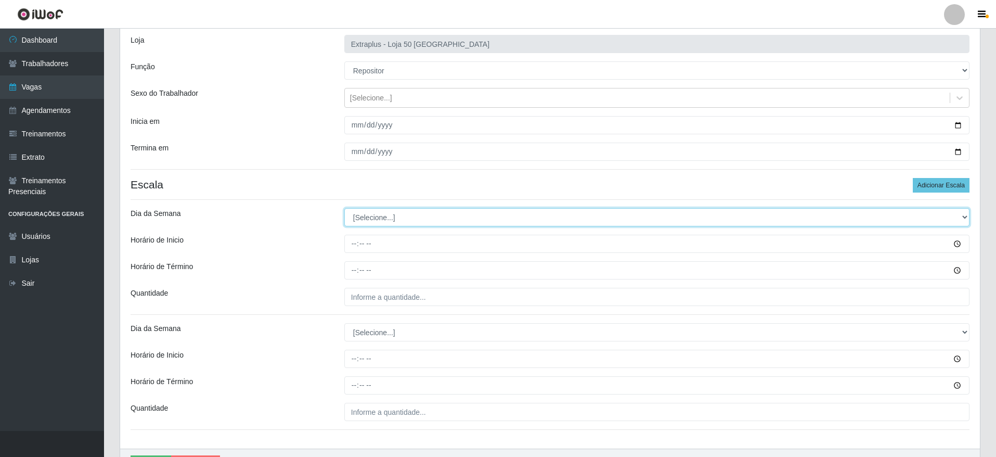
scroll to position [0, 0]
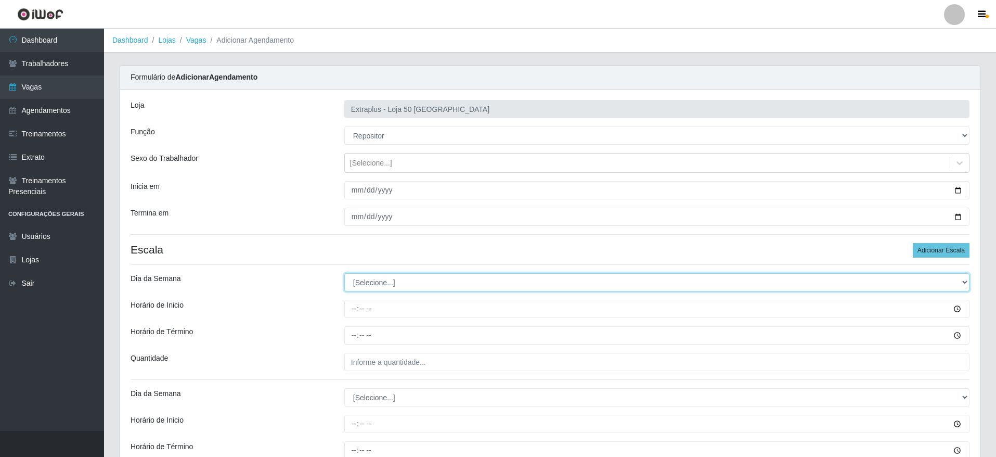
click at [504, 281] on select "[Selecione...] Segunda Terça Quarta Quinta Sexta Sábado Domingo" at bounding box center [656, 282] width 625 height 18
click at [344, 273] on select "[Selecione...] Segunda Terça Quarta Quinta Sexta Sábado Domingo" at bounding box center [656, 282] width 625 height 18
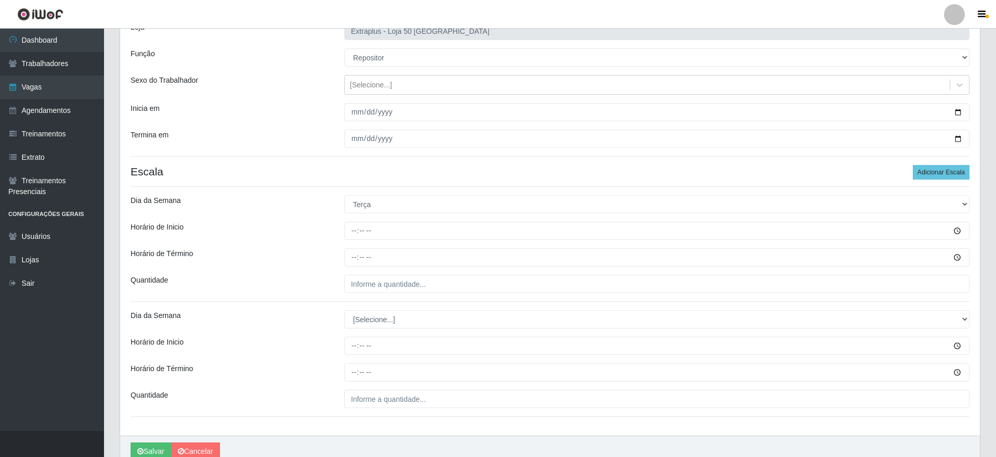
click at [404, 160] on div "Loja Extraplus - Loja 50 Praia do Canto Função [Selecione...] Repositor Reposit…" at bounding box center [550, 223] width 860 height 424
click at [954, 109] on input "[DATE]" at bounding box center [656, 112] width 625 height 18
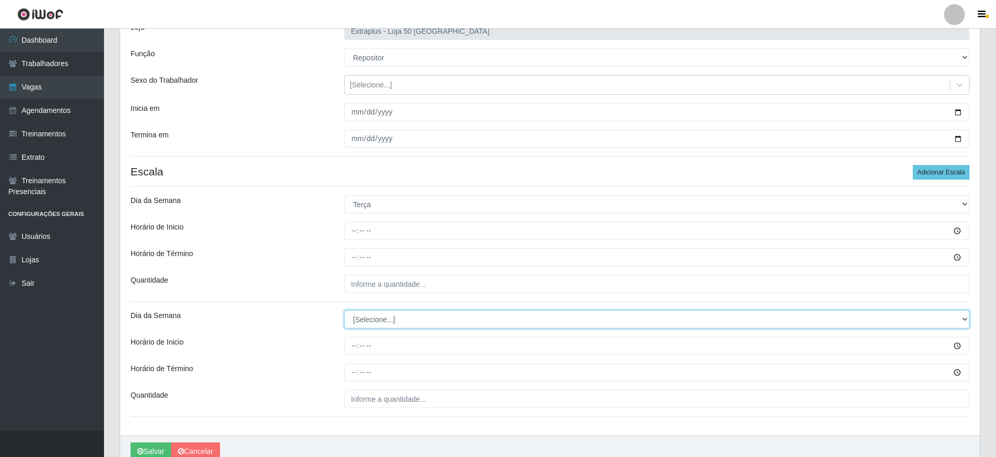
click at [396, 320] on select "[Selecione...] Segunda Terça Quarta Quinta Sexta Sábado Domingo" at bounding box center [656, 319] width 625 height 18
click at [344, 310] on select "[Selecione...] Segunda Terça Quarta Quinta Sexta Sábado Domingo" at bounding box center [656, 319] width 625 height 18
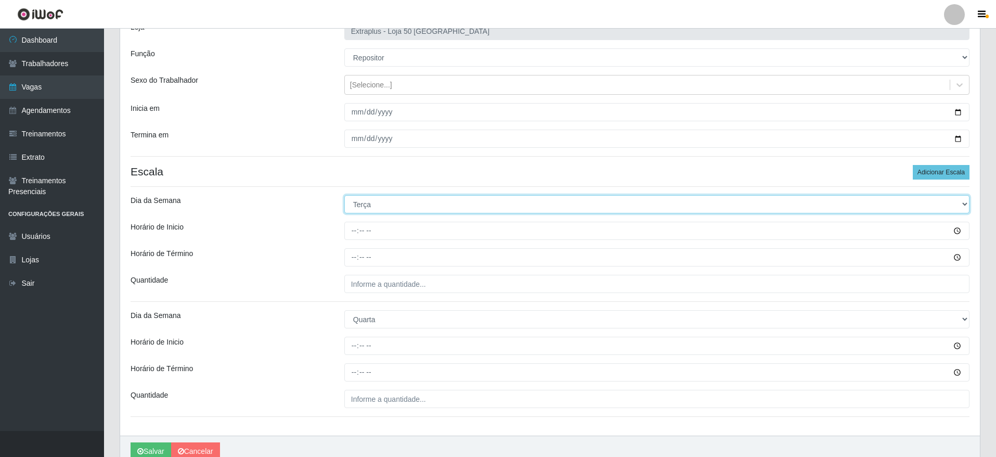
click at [384, 208] on select "[Selecione...] Segunda Terça Quarta Quinta Sexta Sábado Domingo" at bounding box center [656, 204] width 625 height 18
click at [344, 195] on select "[Selecione...] Segunda Terça Quarta Quinta Sexta Sábado Domingo" at bounding box center [656, 204] width 625 height 18
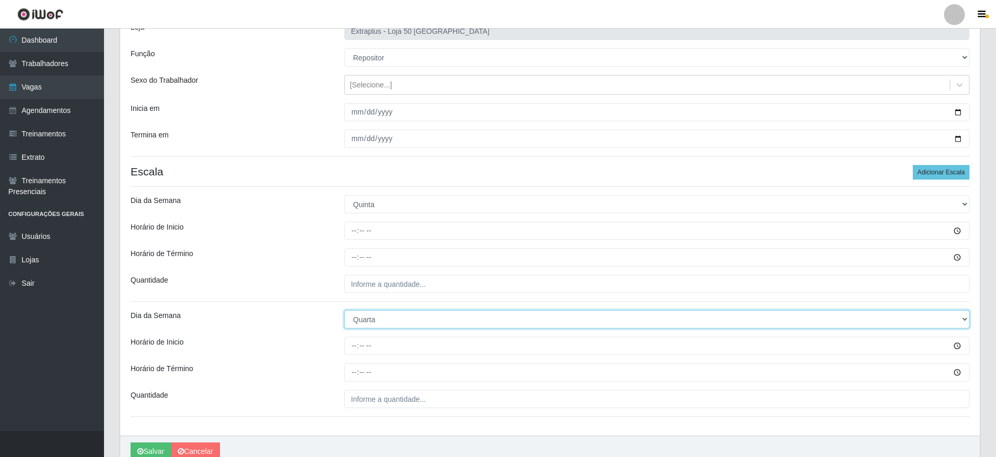
click at [376, 315] on select "[Selecione...] Segunda Terça Quarta Quinta Sexta Sábado Domingo" at bounding box center [656, 319] width 625 height 18
click at [344, 310] on select "[Selecione...] Segunda Terça Quarta Quinta Sexta Sábado Domingo" at bounding box center [656, 319] width 625 height 18
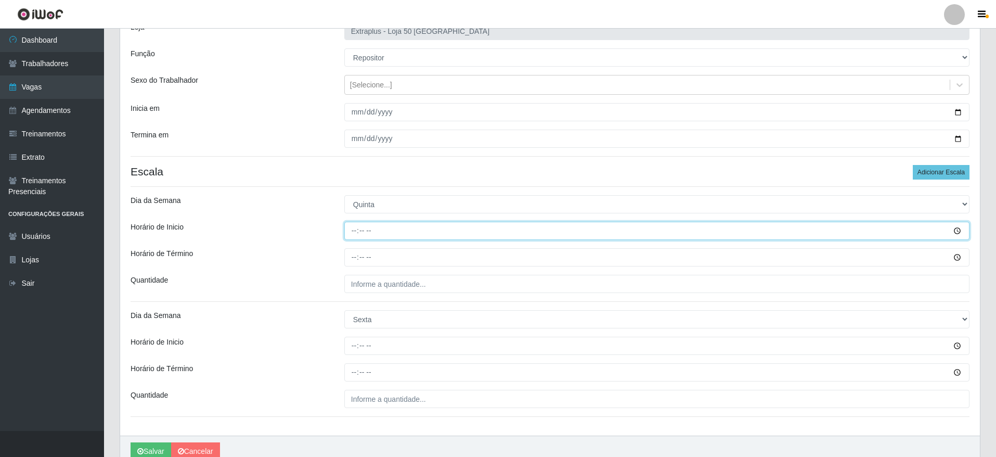
click at [361, 229] on input "Horário de Inicio" at bounding box center [656, 231] width 625 height 18
click at [355, 226] on input "Horário de Inicio" at bounding box center [656, 231] width 625 height 18
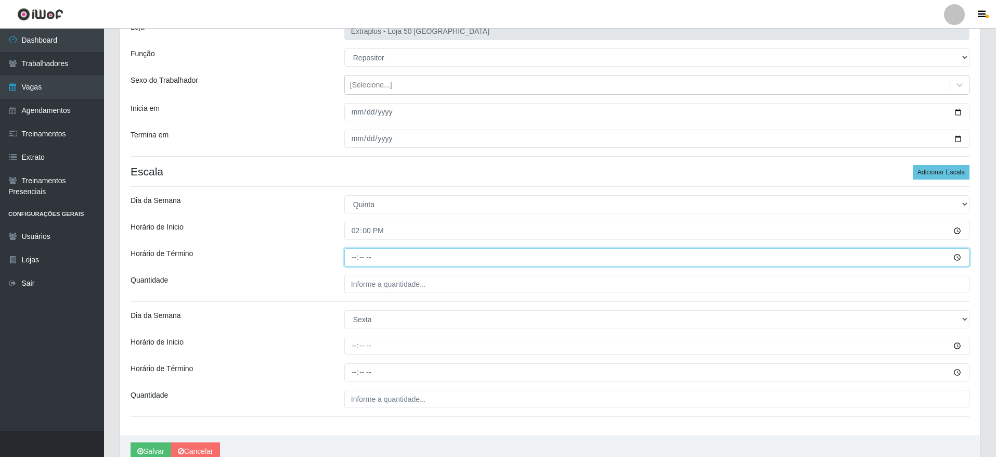
click at [357, 263] on input "Horário de Término" at bounding box center [656, 257] width 625 height 18
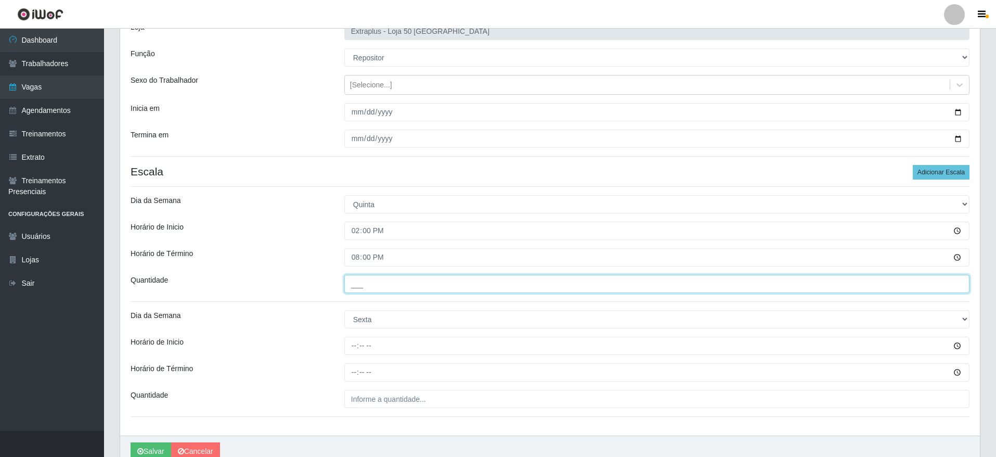
click at [381, 283] on input "___" at bounding box center [656, 284] width 625 height 18
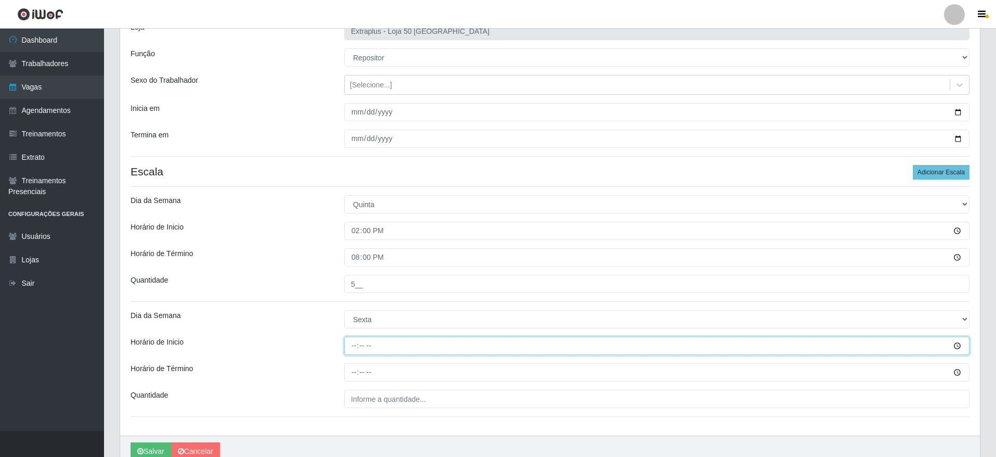
click at [361, 346] on input "Horário de Inicio" at bounding box center [656, 345] width 625 height 18
click at [357, 346] on input "Horário de Inicio" at bounding box center [656, 345] width 625 height 18
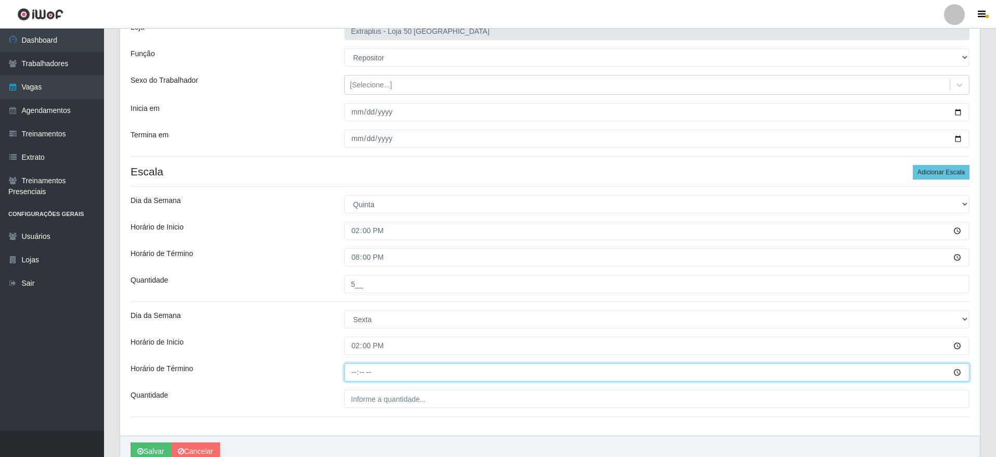
click at [350, 370] on input "Horário de Término" at bounding box center [656, 372] width 625 height 18
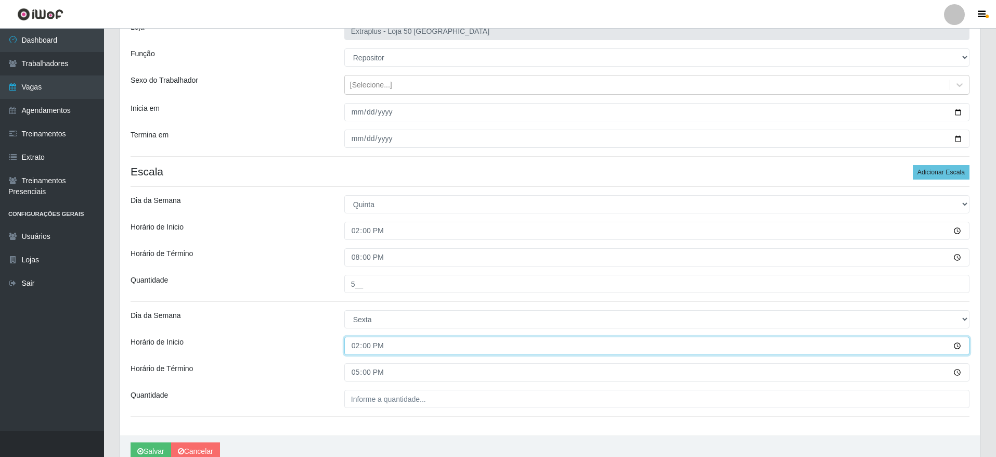
click at [356, 343] on input "14:00" at bounding box center [656, 345] width 625 height 18
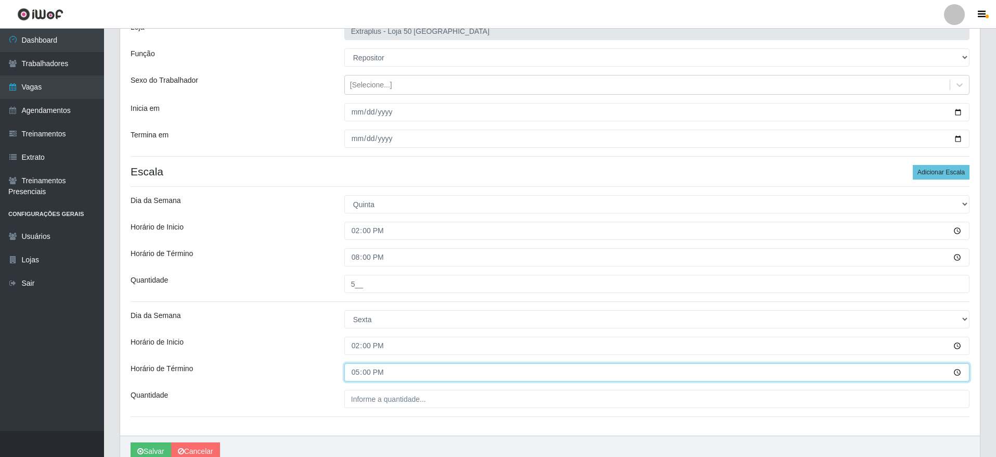
click at [352, 373] on input "17:00" at bounding box center [656, 372] width 625 height 18
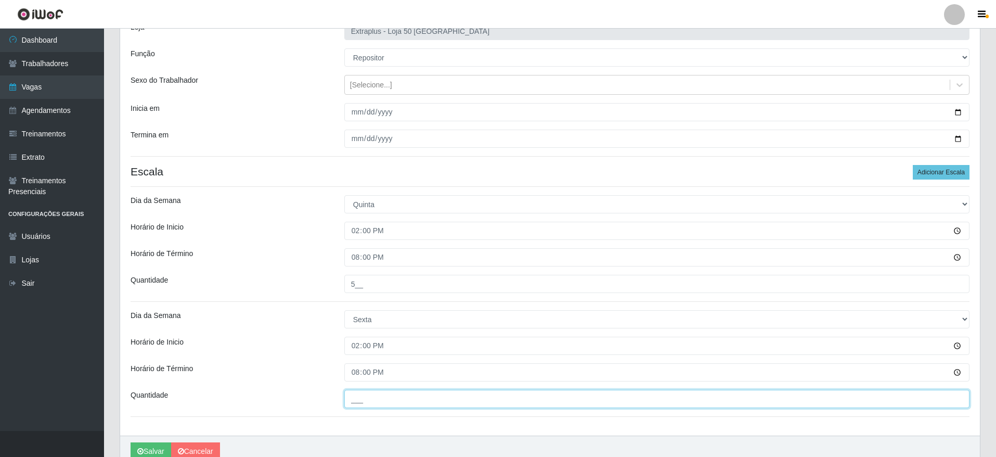
click at [361, 393] on input "___" at bounding box center [656, 399] width 625 height 18
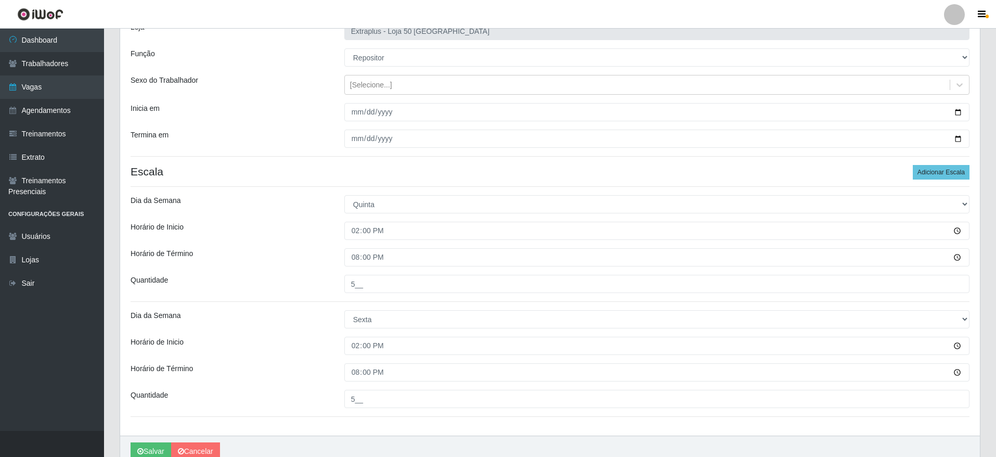
click at [358, 413] on div "Loja Extraplus - Loja 50 Praia do Canto Função [Selecione...] Repositor Reposit…" at bounding box center [550, 223] width 860 height 424
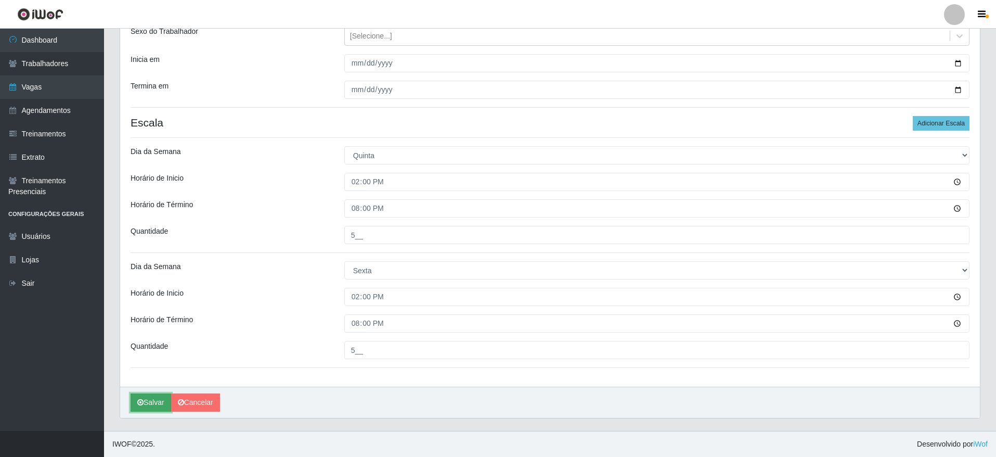
click at [153, 407] on button "Salvar" at bounding box center [151, 402] width 41 height 18
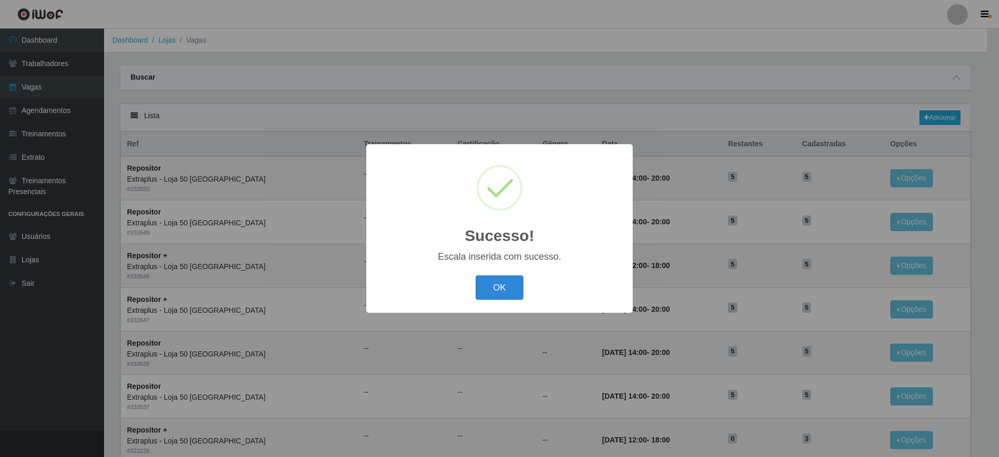
click at [494, 304] on div "Sucesso! × Escala inserida com sucesso. OK Cancel" at bounding box center [499, 228] width 266 height 169
click at [494, 289] on button "OK" at bounding box center [499, 287] width 48 height 24
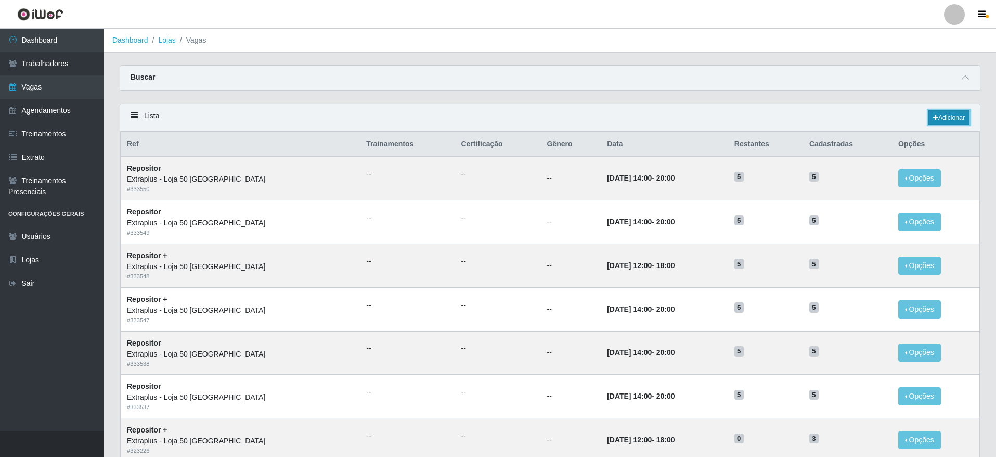
click at [941, 121] on link "Adicionar" at bounding box center [948, 117] width 41 height 15
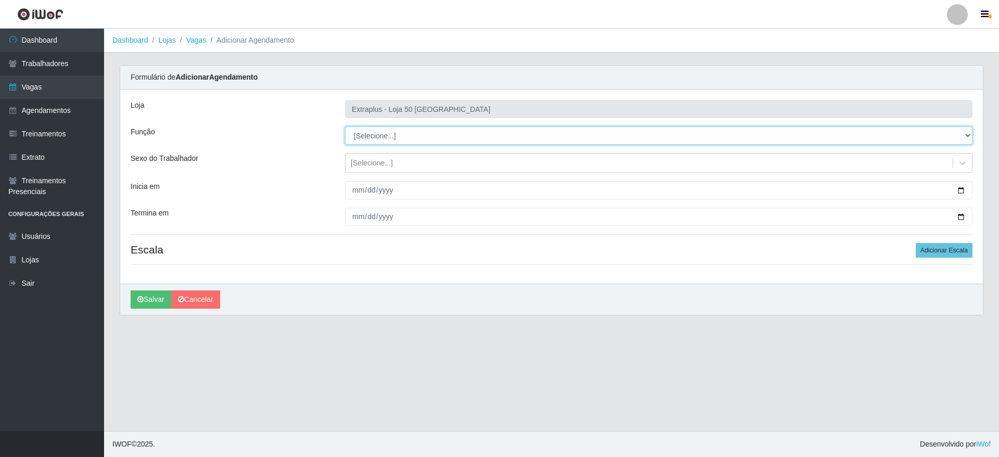
click at [459, 144] on select "[Selecione...] Repositor Repositor + Repositor ++" at bounding box center [658, 135] width 627 height 18
click at [345, 126] on select "[Selecione...] Repositor Repositor + Repositor ++" at bounding box center [658, 135] width 627 height 18
click at [370, 160] on div "[Selecione...]" at bounding box center [372, 163] width 42 height 11
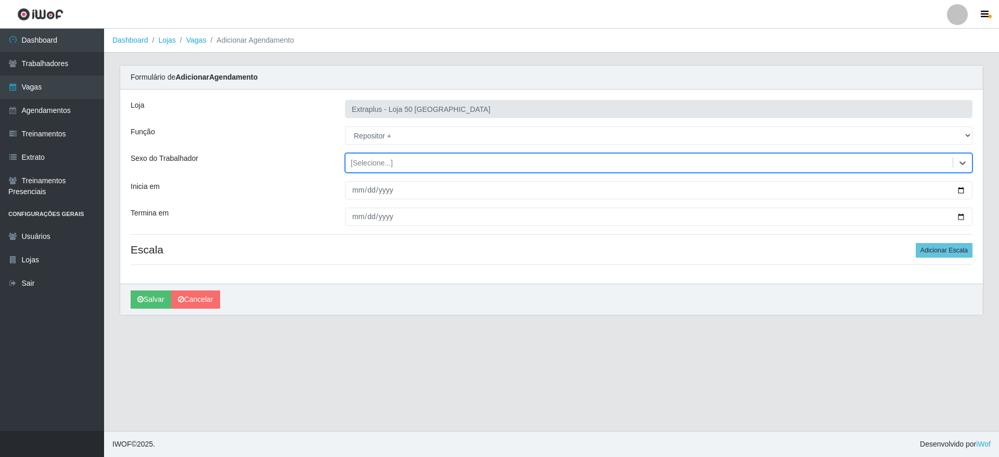
click at [370, 160] on div "[Selecione...]" at bounding box center [372, 163] width 42 height 11
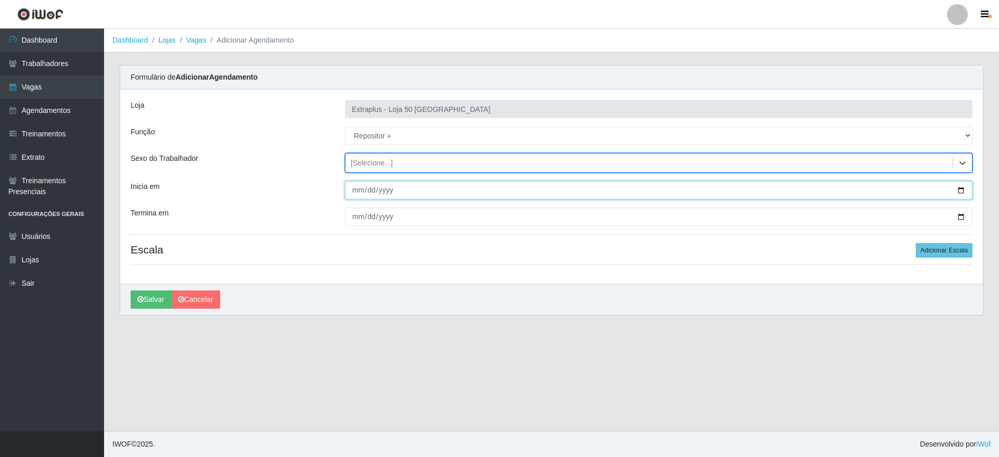
click at [359, 188] on input "Inicia em" at bounding box center [658, 190] width 627 height 18
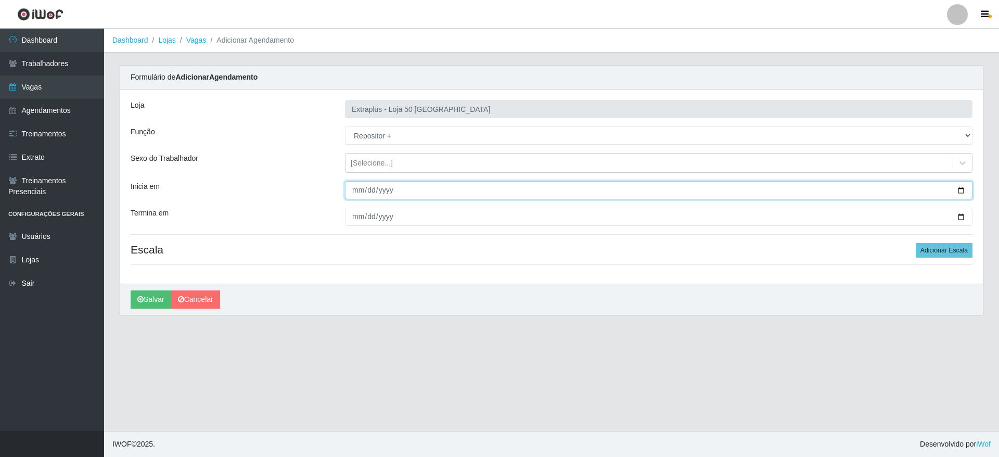
click at [963, 187] on input "Inicia em" at bounding box center [658, 190] width 627 height 18
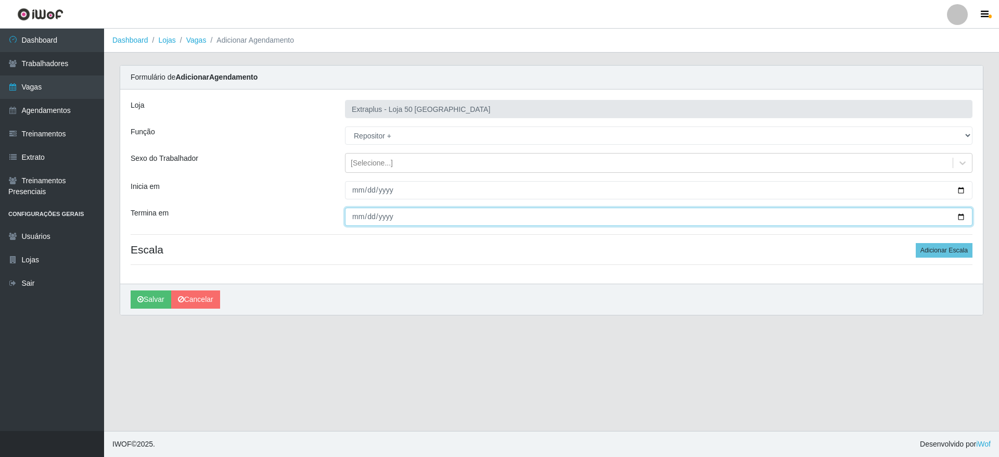
click at [954, 216] on input "Termina em" at bounding box center [658, 217] width 627 height 18
click at [956, 215] on input "Termina em" at bounding box center [658, 217] width 627 height 18
click at [927, 254] on button "Adicionar Escala" at bounding box center [943, 250] width 57 height 15
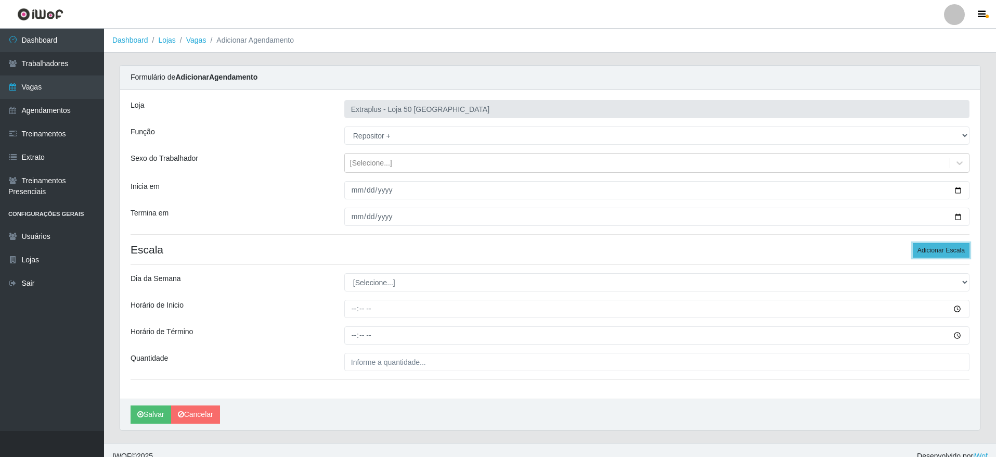
click at [928, 253] on button "Adicionar Escala" at bounding box center [941, 250] width 57 height 15
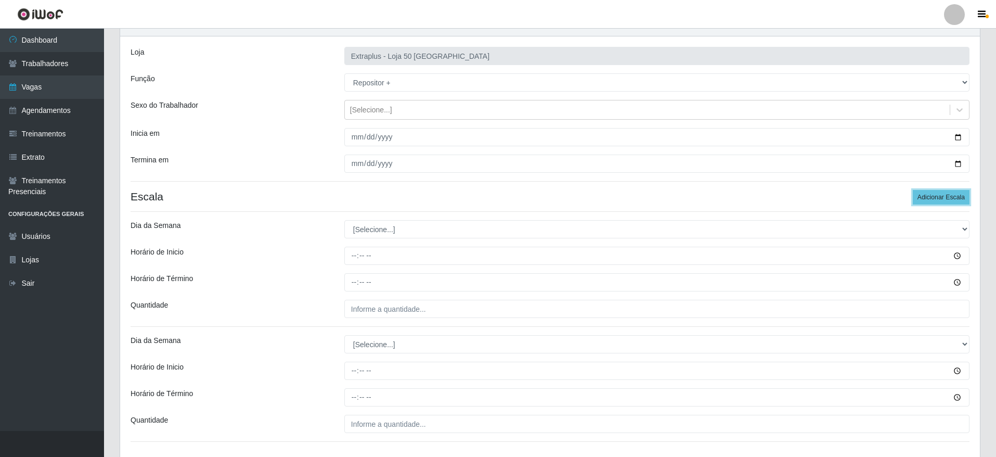
scroll to position [78, 0]
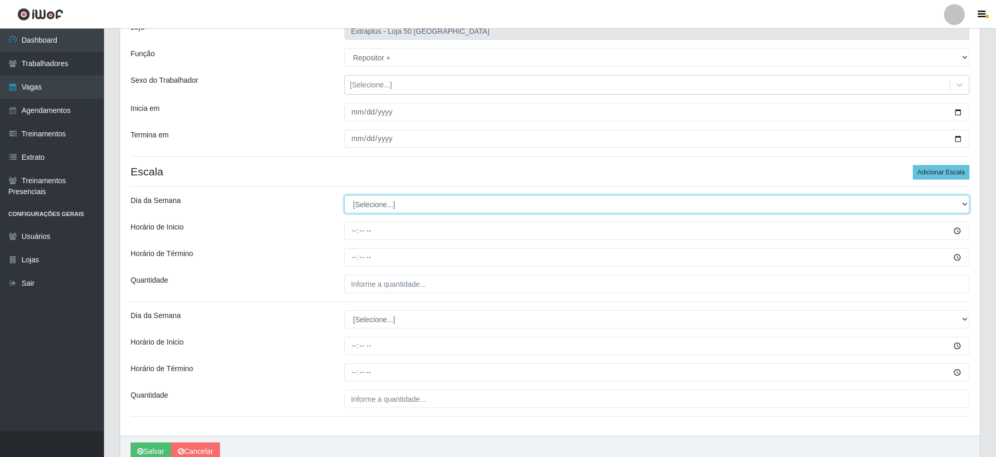
click at [400, 199] on select "[Selecione...] Segunda Terça Quarta Quinta Sexta Sábado Domingo" at bounding box center [656, 204] width 625 height 18
click at [344, 195] on select "[Selecione...] Segunda Terça Quarta Quinta Sexta Sábado Domingo" at bounding box center [656, 204] width 625 height 18
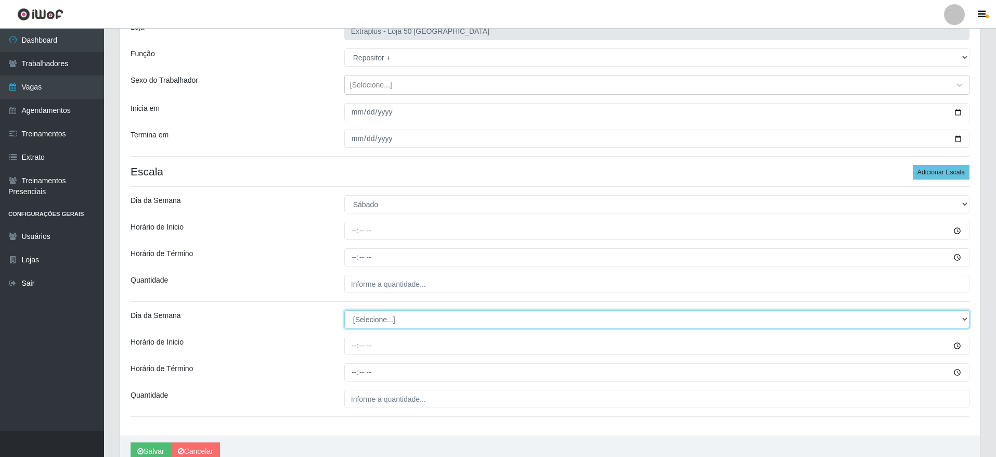
click at [380, 320] on select "[Selecione...] Segunda Terça Quarta Quinta Sexta Sábado Domingo" at bounding box center [656, 319] width 625 height 18
click at [344, 310] on select "[Selecione...] Segunda Terça Quarta Quinta Sexta Sábado Domingo" at bounding box center [656, 319] width 625 height 18
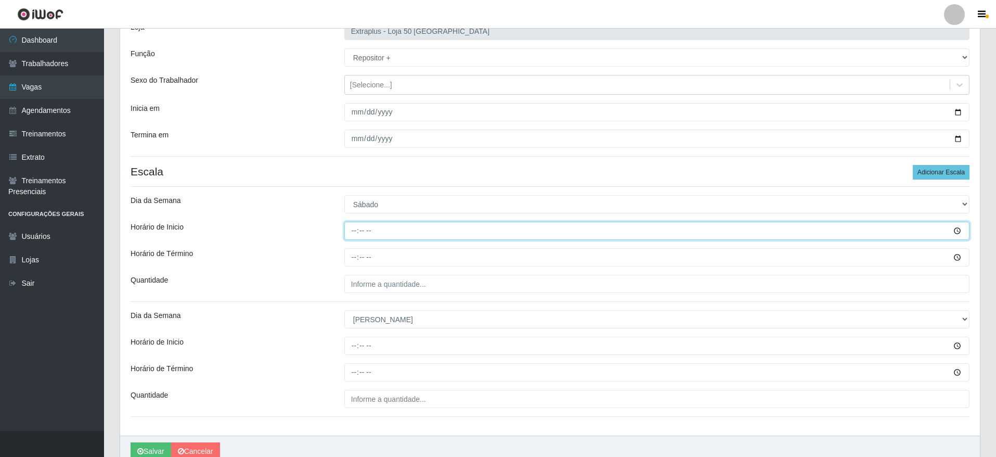
click at [364, 229] on input "Horário de Inicio" at bounding box center [656, 231] width 625 height 18
click at [344, 231] on input "Horário de Inicio" at bounding box center [656, 231] width 625 height 18
click at [358, 231] on input "Horário de Inicio" at bounding box center [656, 231] width 625 height 18
click at [353, 230] on input "Horário de Inicio" at bounding box center [656, 231] width 625 height 18
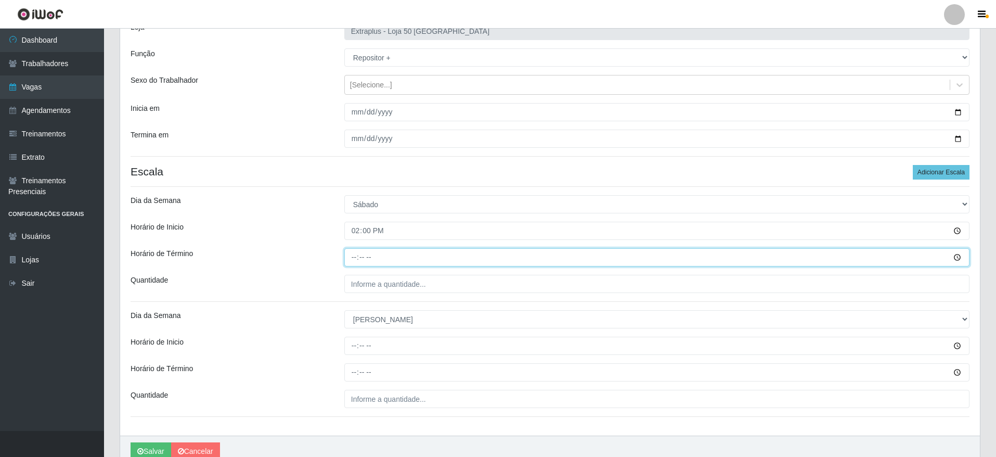
click at [350, 254] on input "Horário de Término" at bounding box center [656, 257] width 625 height 18
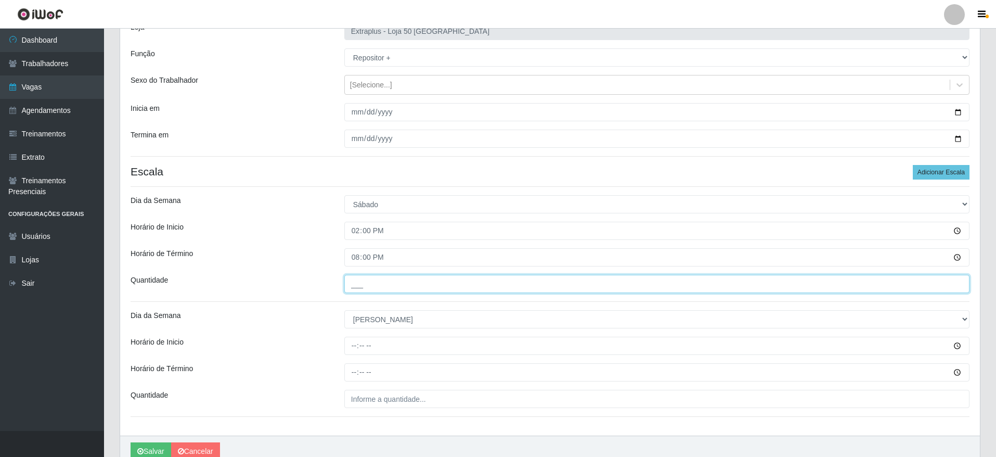
click at [400, 281] on input "___" at bounding box center [656, 284] width 625 height 18
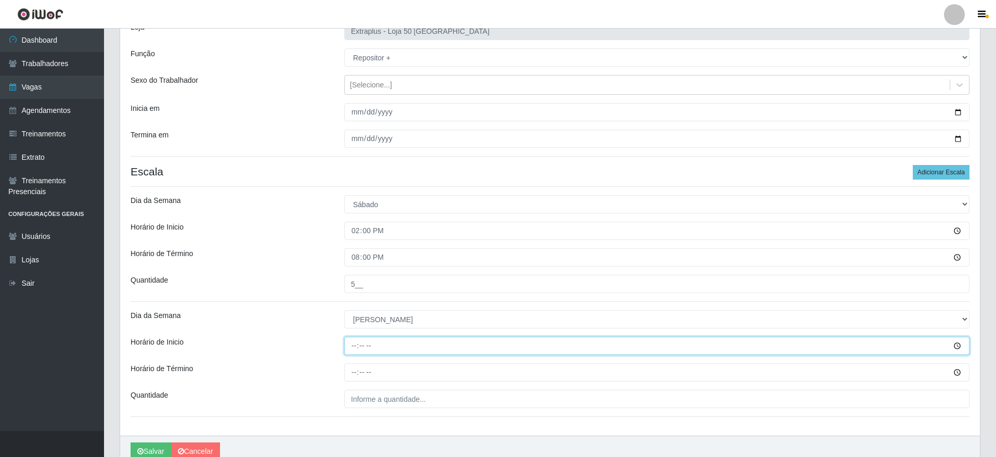
click at [361, 343] on input "Horário de Inicio" at bounding box center [656, 345] width 625 height 18
click at [358, 343] on input "Horário de Inicio" at bounding box center [656, 345] width 625 height 18
click at [354, 345] on input "Horário de Inicio" at bounding box center [656, 345] width 625 height 18
click at [355, 346] on input "Horário de Inicio" at bounding box center [656, 345] width 625 height 18
click at [353, 343] on input "14:00" at bounding box center [656, 345] width 625 height 18
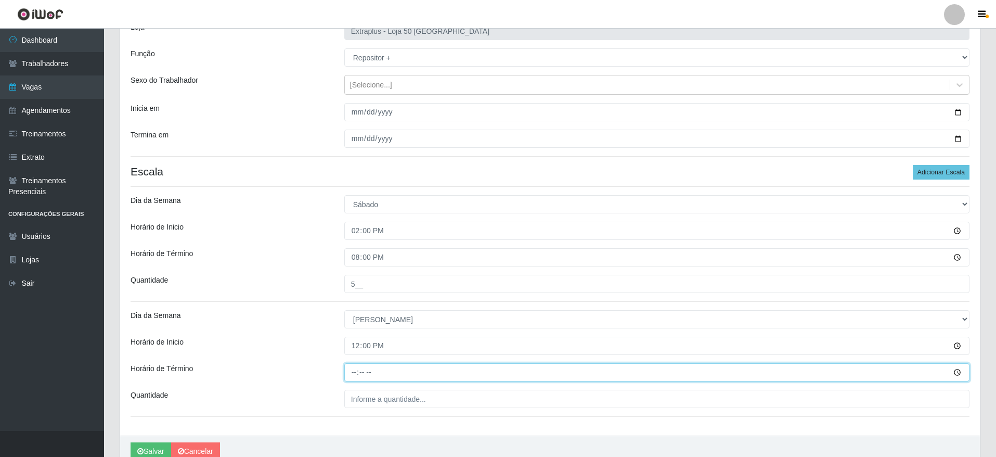
click at [353, 371] on input "Horário de Término" at bounding box center [656, 372] width 625 height 18
click at [348, 371] on input "20:00" at bounding box center [656, 372] width 625 height 18
click at [367, 369] on input "20:00" at bounding box center [656, 372] width 625 height 18
click at [357, 374] on input "20:00" at bounding box center [656, 372] width 625 height 18
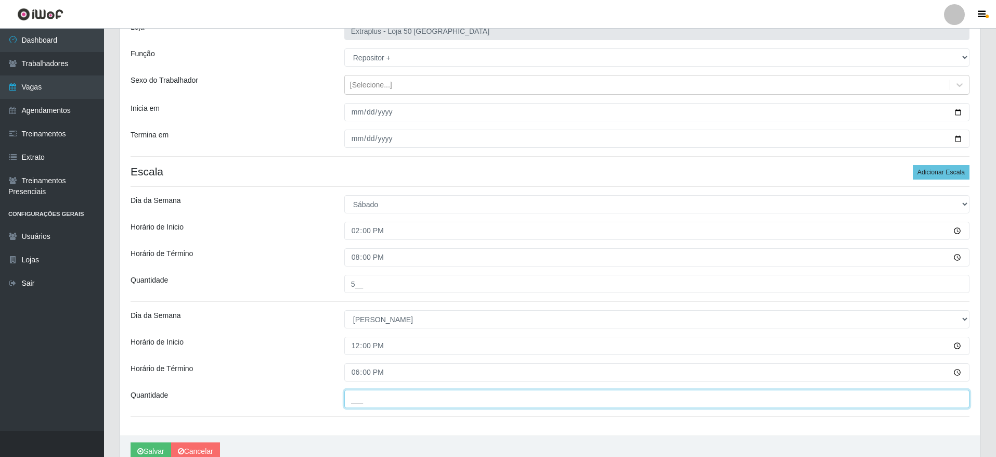
click at [370, 391] on input "___" at bounding box center [656, 399] width 625 height 18
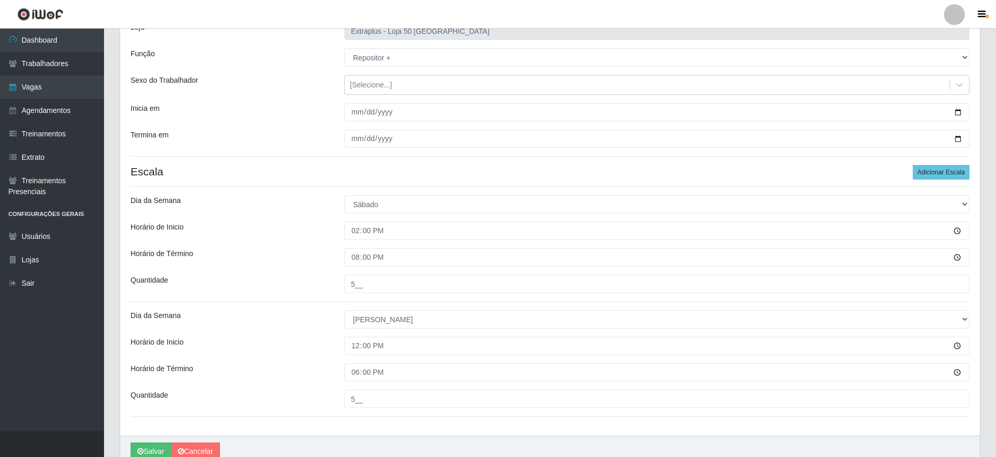
click at [368, 412] on div "Loja Extraplus - Loja 50 Praia do Canto Função [Selecione...] Repositor Reposit…" at bounding box center [550, 223] width 860 height 424
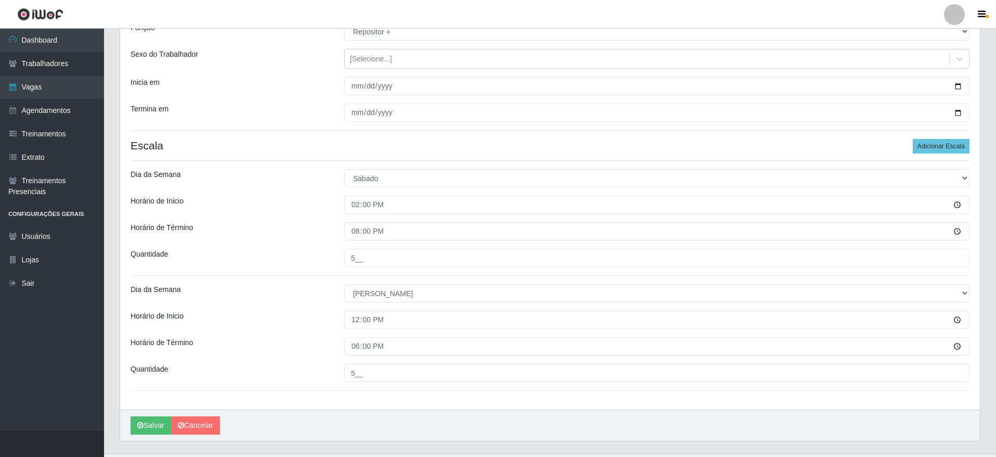
scroll to position [127, 0]
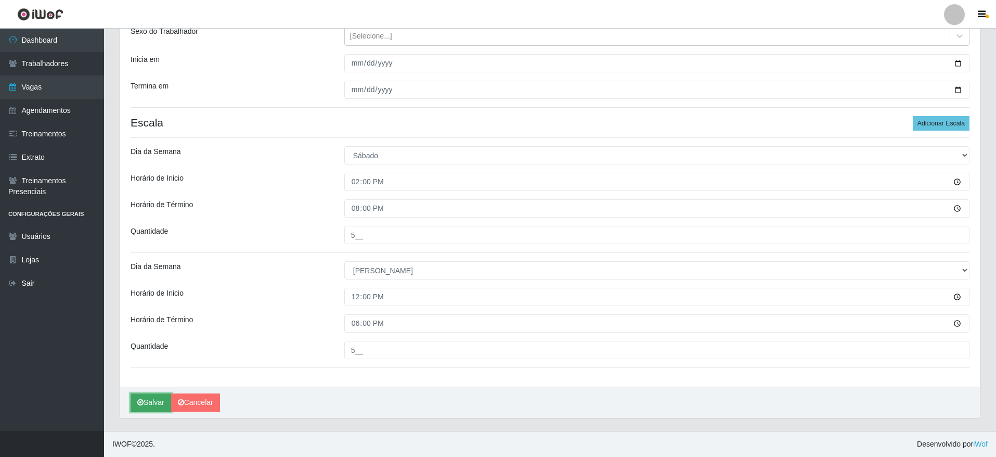
click at [158, 405] on button "Salvar" at bounding box center [151, 402] width 41 height 18
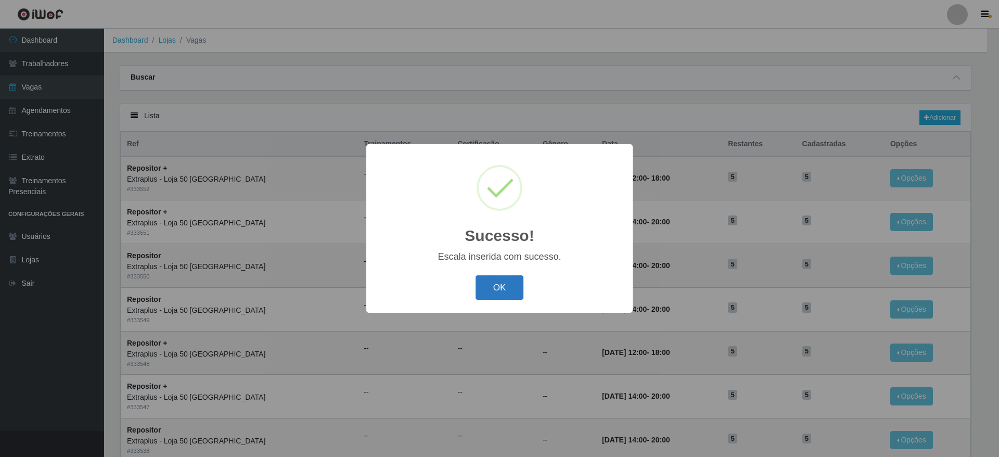
click at [509, 287] on button "OK" at bounding box center [499, 287] width 48 height 24
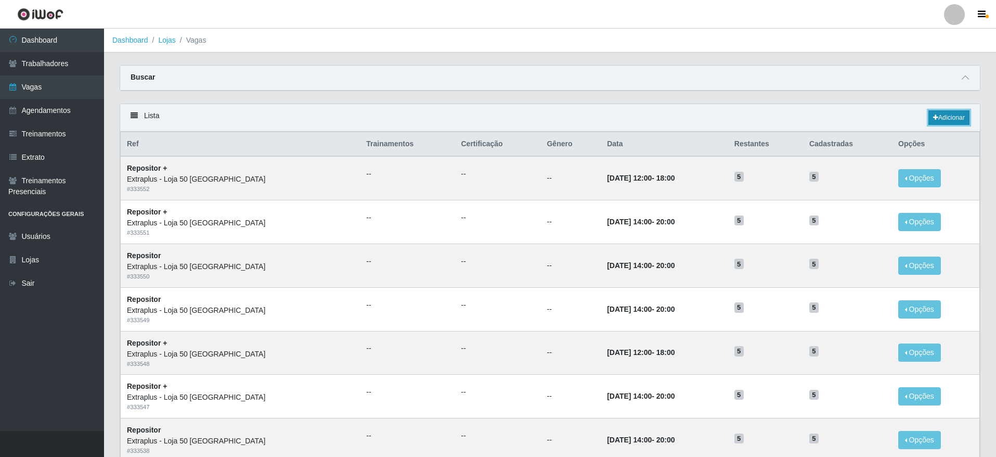
click at [962, 119] on link "Adicionar" at bounding box center [948, 117] width 41 height 15
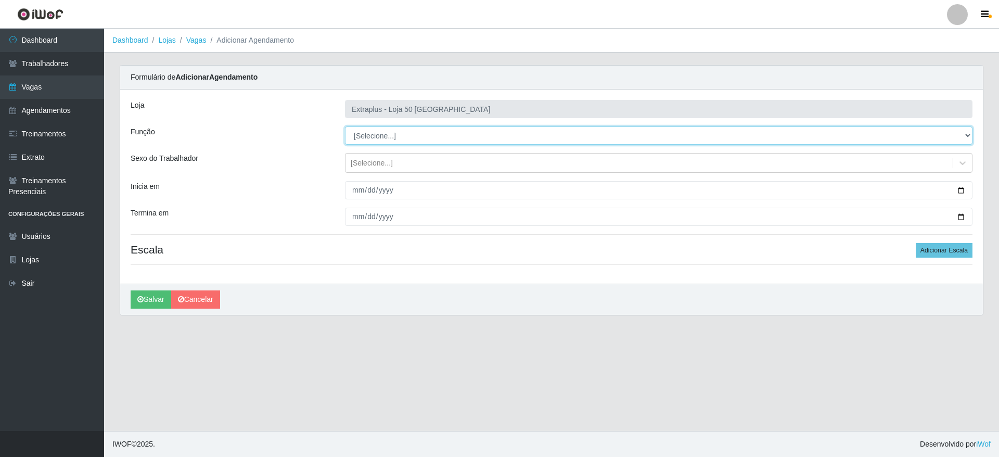
click at [439, 143] on select "[Selecione...] Repositor Repositor + Repositor ++" at bounding box center [658, 135] width 627 height 18
click at [345, 126] on select "[Selecione...] Repositor Repositor + Repositor ++" at bounding box center [658, 135] width 627 height 18
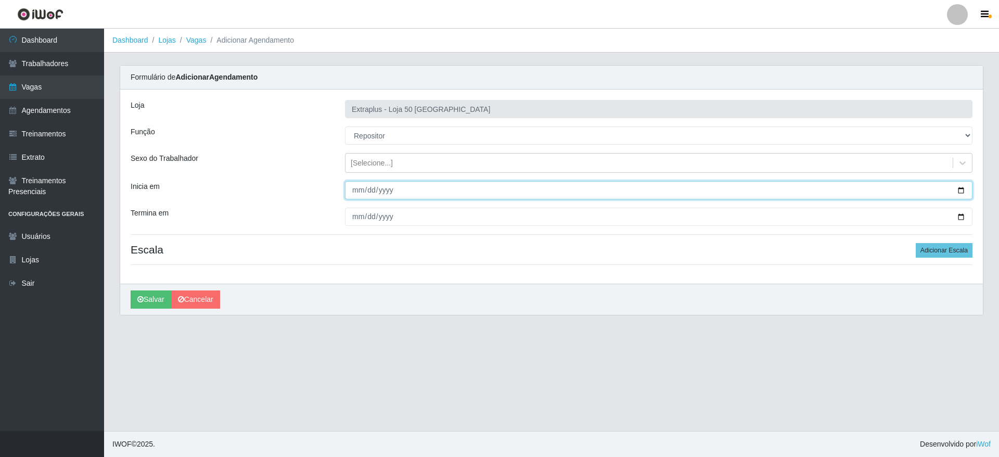
click at [372, 188] on input "Inicia em" at bounding box center [658, 190] width 627 height 18
click at [965, 190] on input "Inicia em" at bounding box center [658, 190] width 627 height 18
click at [957, 188] on input "[DATE]" at bounding box center [658, 190] width 627 height 18
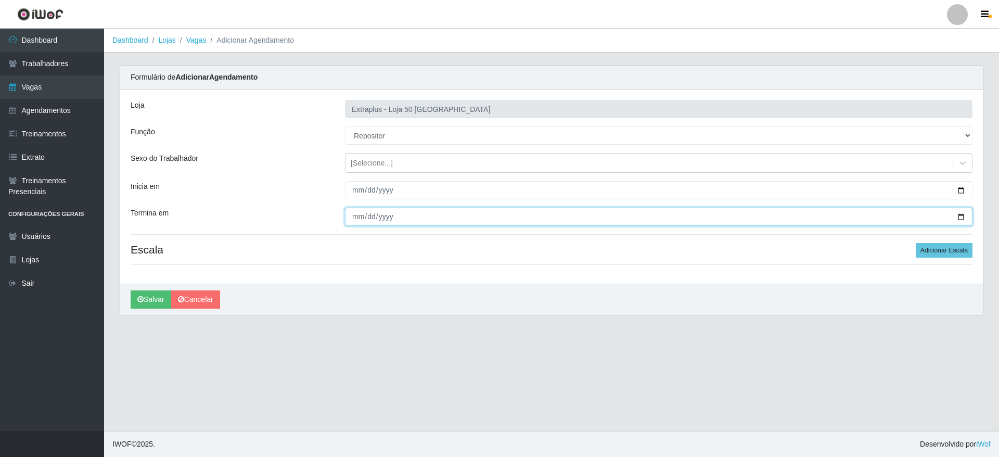
drag, startPoint x: 962, startPoint y: 218, endPoint x: 696, endPoint y: 218, distance: 265.8
click at [961, 218] on input "Termina em" at bounding box center [658, 217] width 627 height 18
click at [970, 247] on button "Adicionar Escala" at bounding box center [943, 250] width 57 height 15
click at [970, 247] on div "Loja Extraplus - Loja 50 Praia do Canto Função [Selecione...] Repositor Reposit…" at bounding box center [550, 186] width 860 height 194
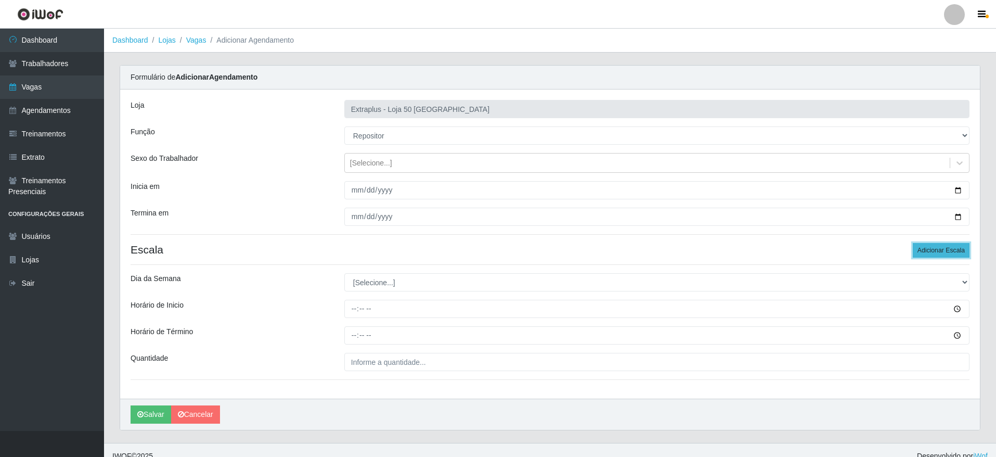
click at [931, 250] on button "Adicionar Escala" at bounding box center [941, 250] width 57 height 15
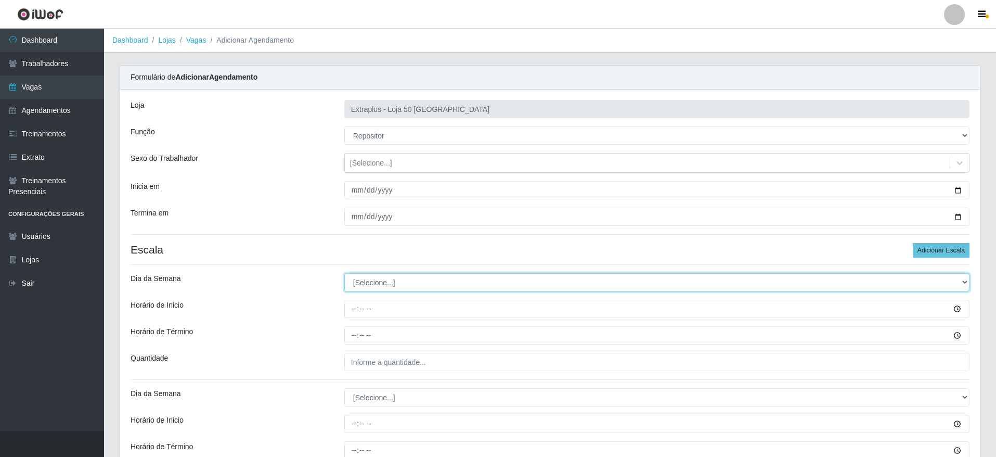
click at [456, 283] on select "[Selecione...] Segunda Terça Quarta Quinta Sexta Sábado Domingo" at bounding box center [656, 282] width 625 height 18
click at [344, 273] on select "[Selecione...] Segunda Terça Quarta Quinta Sexta Sábado Domingo" at bounding box center [656, 282] width 625 height 18
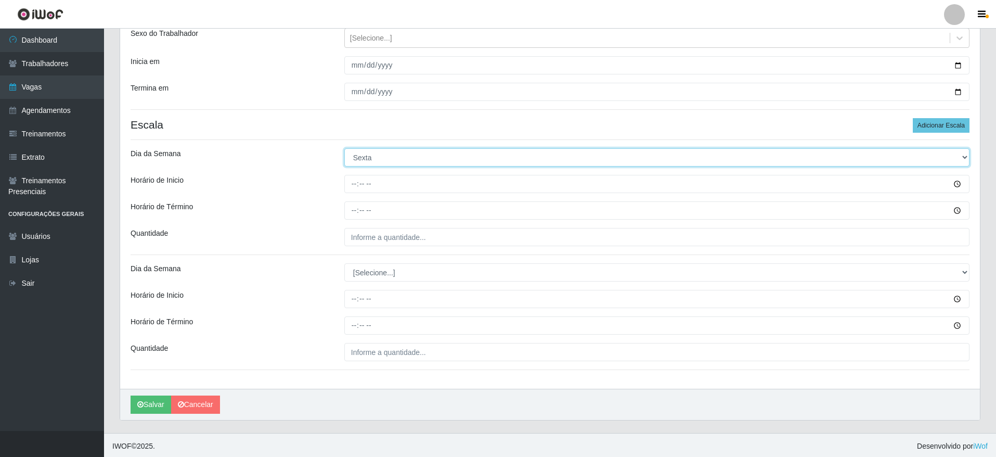
scroll to position [127, 0]
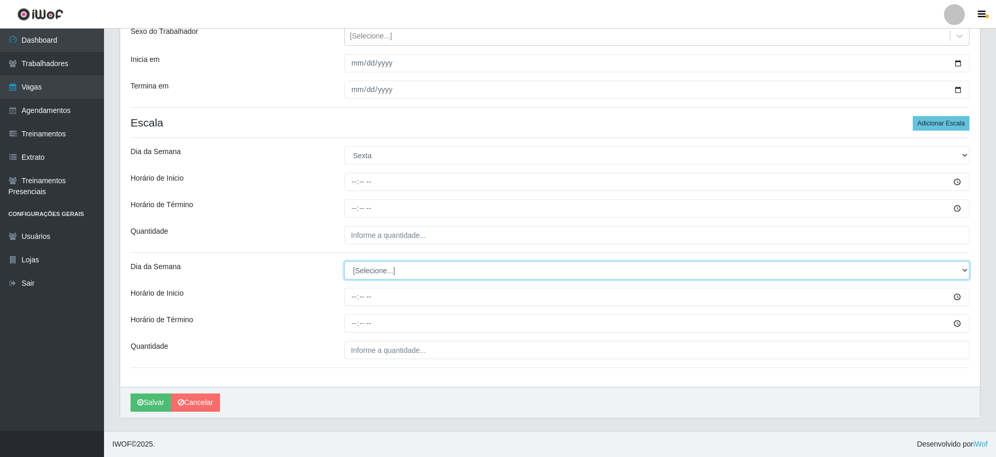
click at [377, 265] on select "[Selecione...] Segunda Terça Quarta Quinta Sexta Sábado Domingo" at bounding box center [656, 270] width 625 height 18
click at [396, 262] on select "[Selecione...] Segunda Terça Quarta Quinta Sexta Sábado Domingo" at bounding box center [656, 270] width 625 height 18
click at [344, 261] on select "[Selecione...] Segunda Terça Quarta Quinta Sexta Sábado Domingo" at bounding box center [656, 270] width 625 height 18
click at [369, 263] on select "[Selecione...] Segunda Terça Quarta Quinta Sexta Sábado Domingo" at bounding box center [656, 270] width 625 height 18
click at [344, 261] on select "[Selecione...] Segunda Terça Quarta Quinta Sexta Sábado Domingo" at bounding box center [656, 270] width 625 height 18
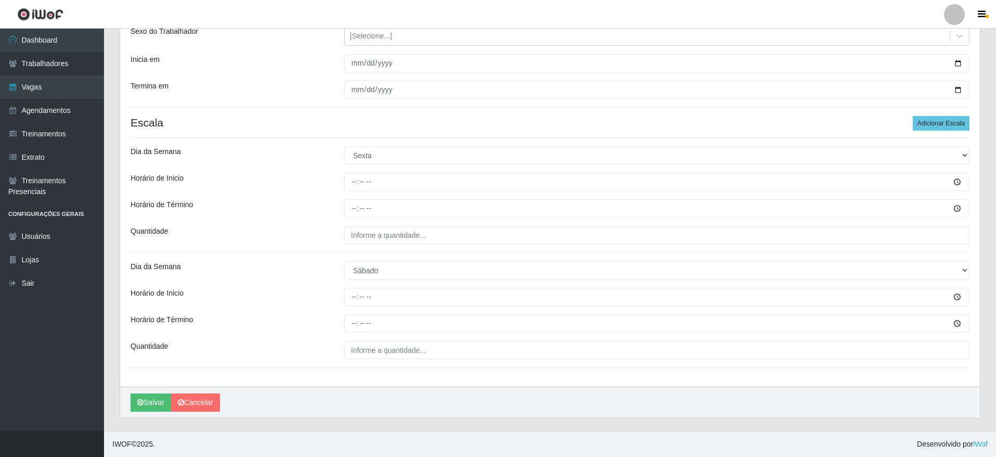
click at [303, 260] on div "Loja Extraplus - Loja 50 Praia do Canto Função [Selecione...] Repositor Reposit…" at bounding box center [550, 175] width 860 height 424
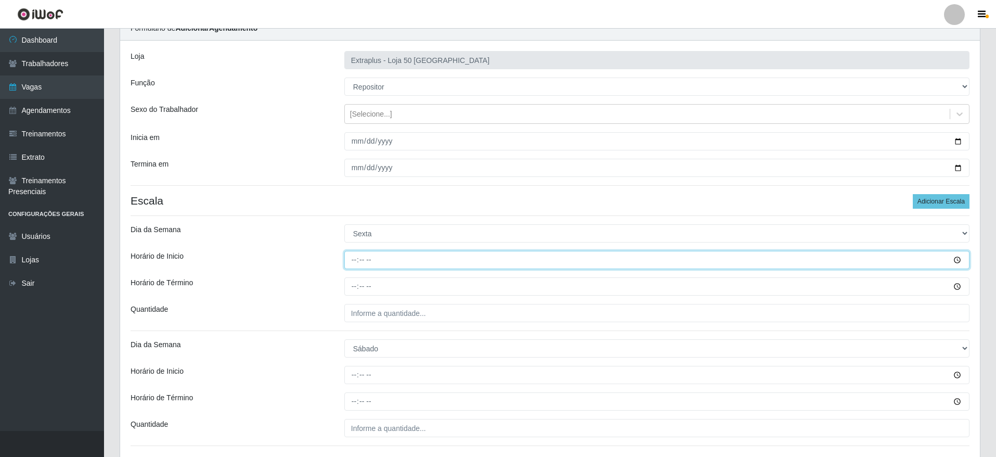
click at [354, 255] on input "Horário de Inicio" at bounding box center [656, 260] width 625 height 18
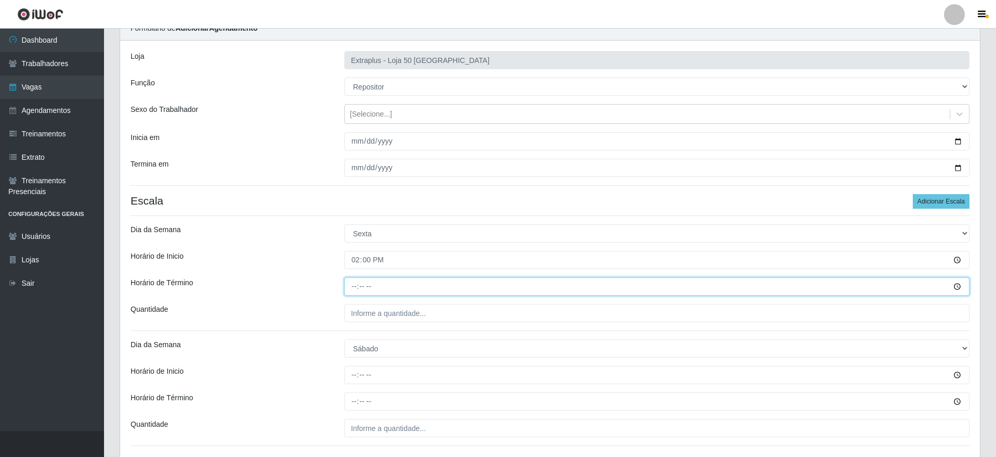
click at [351, 286] on input "Horário de Término" at bounding box center [656, 286] width 625 height 18
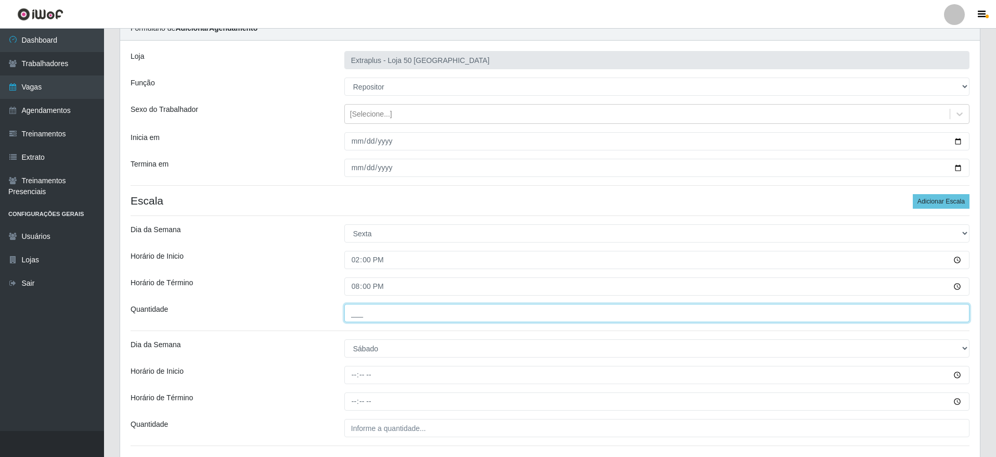
click at [407, 312] on input "___" at bounding box center [656, 313] width 625 height 18
click at [317, 339] on div "Dia da Semana" at bounding box center [230, 348] width 214 height 18
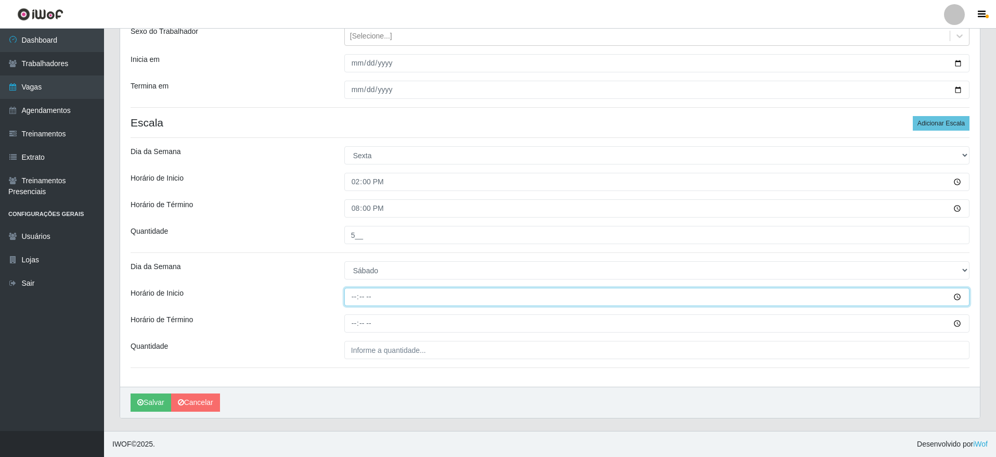
click at [389, 294] on input "Horário de Inicio" at bounding box center [656, 297] width 625 height 18
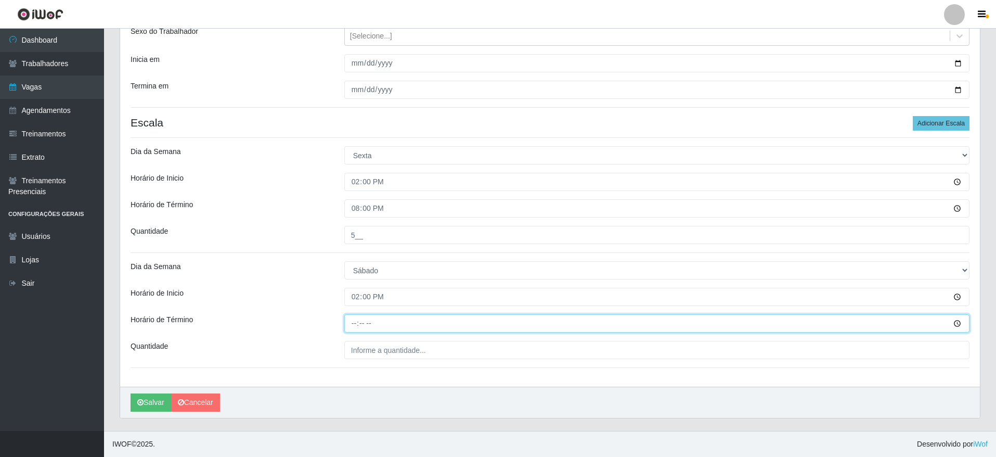
click at [345, 325] on input "Horário de Término" at bounding box center [656, 323] width 625 height 18
click at [346, 322] on input "Horário de Término" at bounding box center [656, 323] width 625 height 18
click at [348, 322] on input "Horário de Término" at bounding box center [656, 323] width 625 height 18
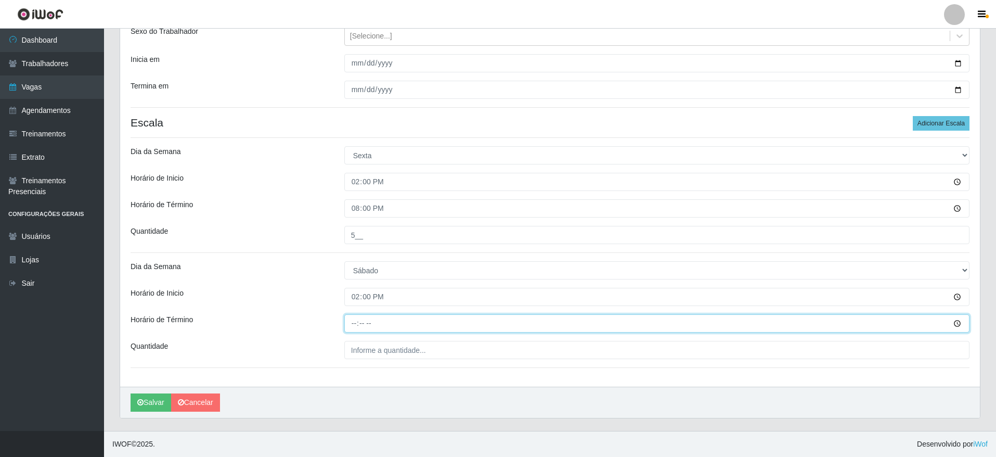
click at [353, 323] on input "Horário de Término" at bounding box center [656, 323] width 625 height 18
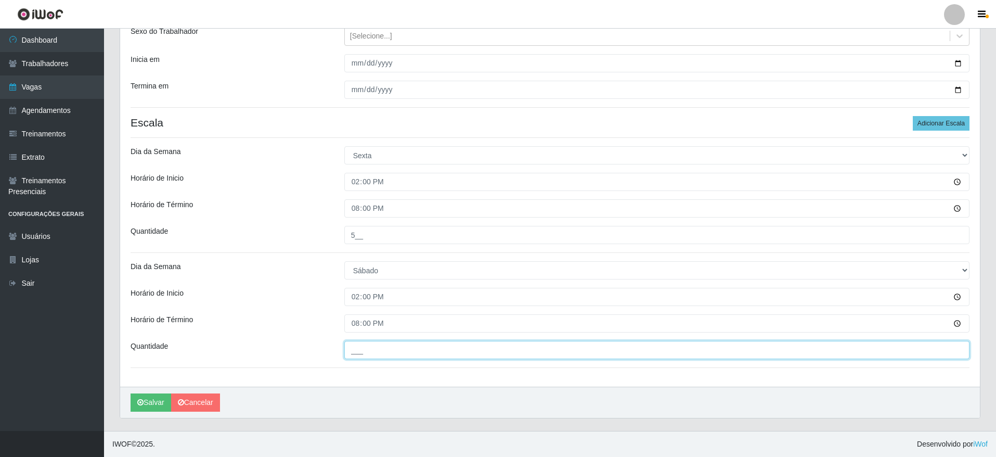
click at [404, 354] on input "___" at bounding box center [656, 350] width 625 height 18
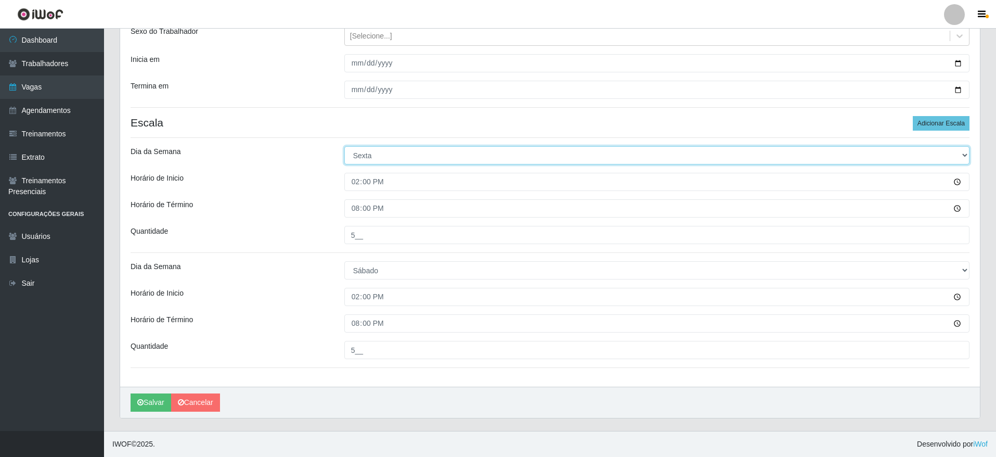
click at [379, 160] on select "[Selecione...] Segunda Terça Quarta Quinta Sexta Sábado Domingo" at bounding box center [656, 155] width 625 height 18
click at [344, 146] on select "[Selecione...] Segunda Terça Quarta Quinta Sexta Sábado Domingo" at bounding box center [656, 155] width 625 height 18
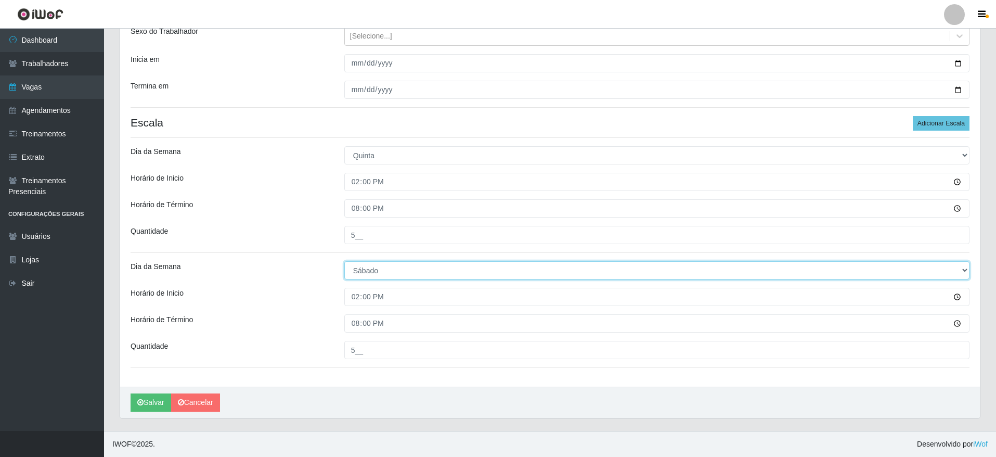
click at [381, 273] on select "[Selecione...] Segunda Terça Quarta Quinta Sexta Sábado Domingo" at bounding box center [656, 270] width 625 height 18
click at [344, 261] on select "[Selecione...] Segunda Terça Quarta Quinta Sexta Sábado Domingo" at bounding box center [656, 270] width 625 height 18
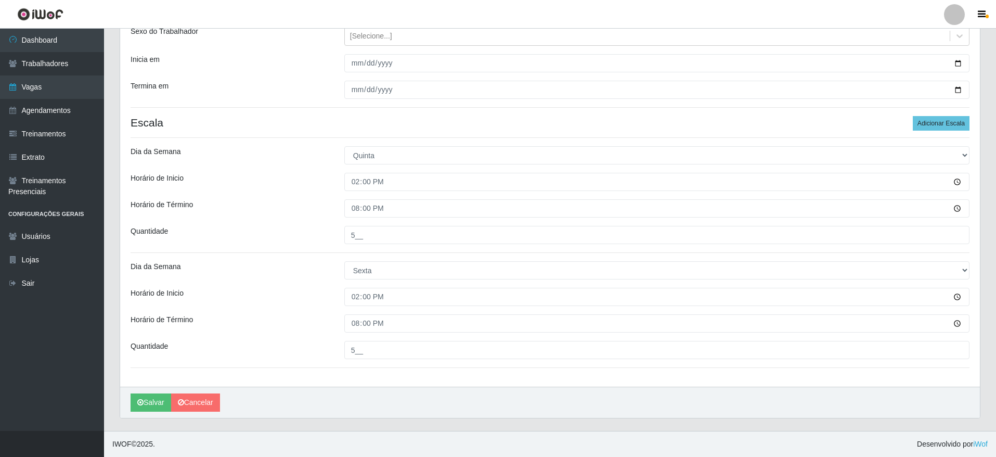
click at [355, 378] on div "Loja Extraplus - Loja 50 Praia do Canto Função [Selecione...] Repositor Reposit…" at bounding box center [550, 175] width 860 height 424
click at [523, 398] on div "[PERSON_NAME]" at bounding box center [550, 401] width 860 height 31
click at [156, 402] on button "Salvar" at bounding box center [151, 402] width 41 height 18
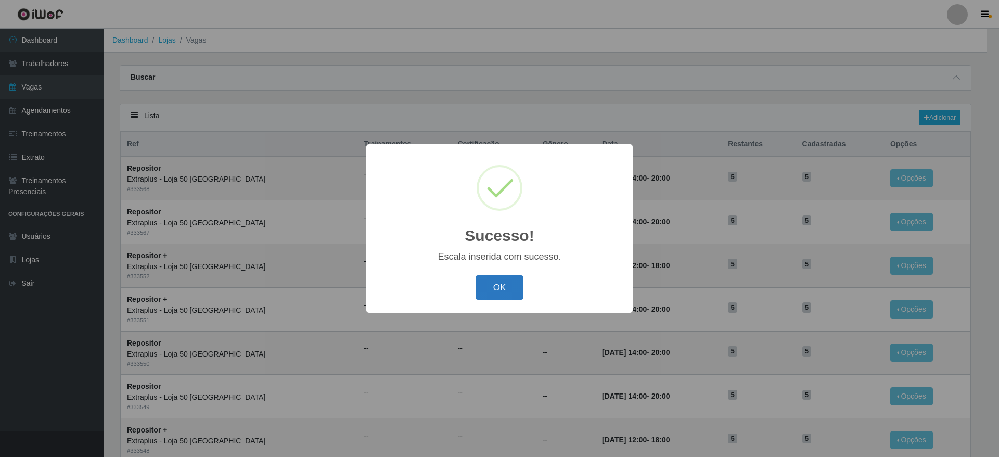
click at [507, 293] on button "OK" at bounding box center [499, 287] width 48 height 24
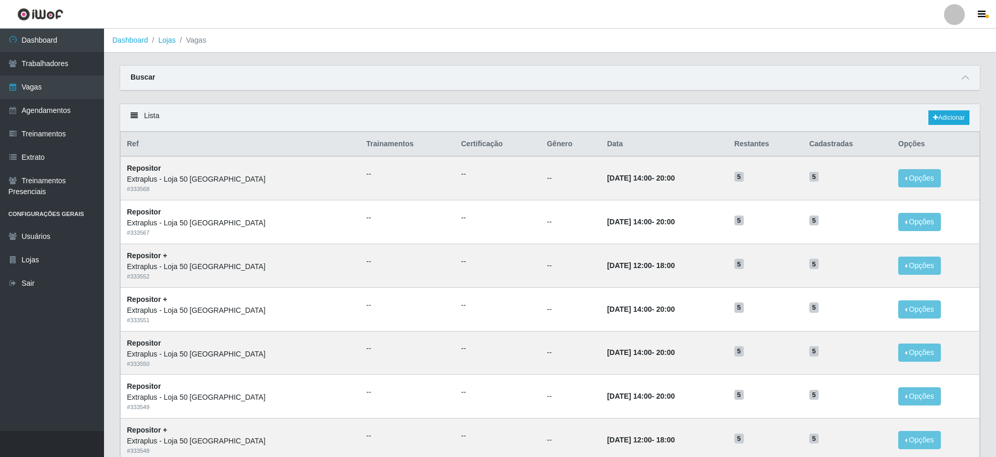
click at [942, 109] on div "Lista Adicionar" at bounding box center [550, 118] width 860 height 28
click at [942, 113] on link "Adicionar" at bounding box center [948, 117] width 41 height 15
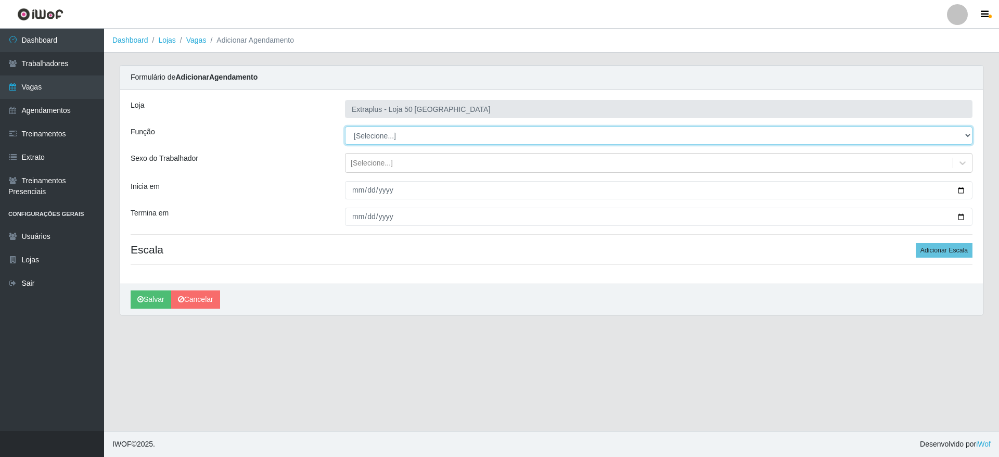
click at [384, 137] on select "[Selecione...] Repositor Repositor + Repositor ++" at bounding box center [658, 135] width 627 height 18
click at [345, 126] on select "[Selecione...] Repositor Repositor + Repositor ++" at bounding box center [658, 135] width 627 height 18
click at [414, 139] on select "[Selecione...] Repositor Repositor + Repositor ++" at bounding box center [658, 135] width 627 height 18
click at [345, 126] on select "[Selecione...] Repositor Repositor + Repositor ++" at bounding box center [658, 135] width 627 height 18
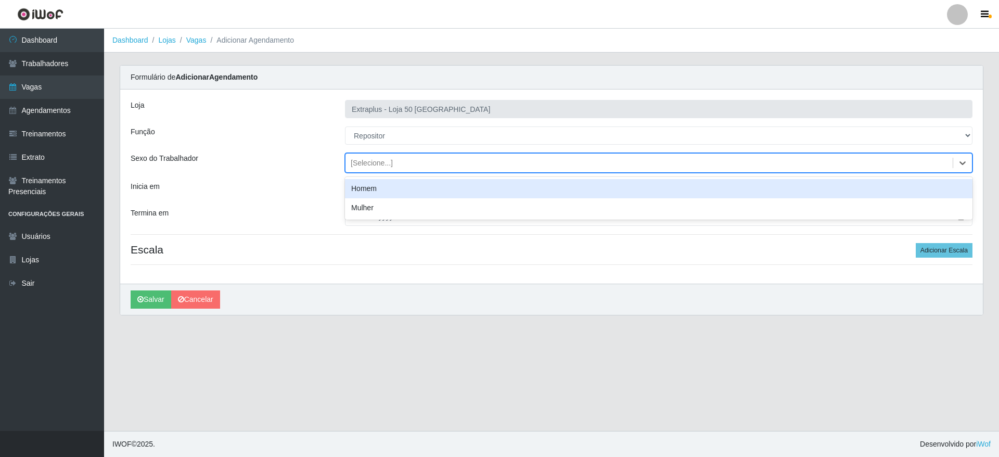
click at [383, 167] on div "[Selecione...]" at bounding box center [372, 163] width 42 height 11
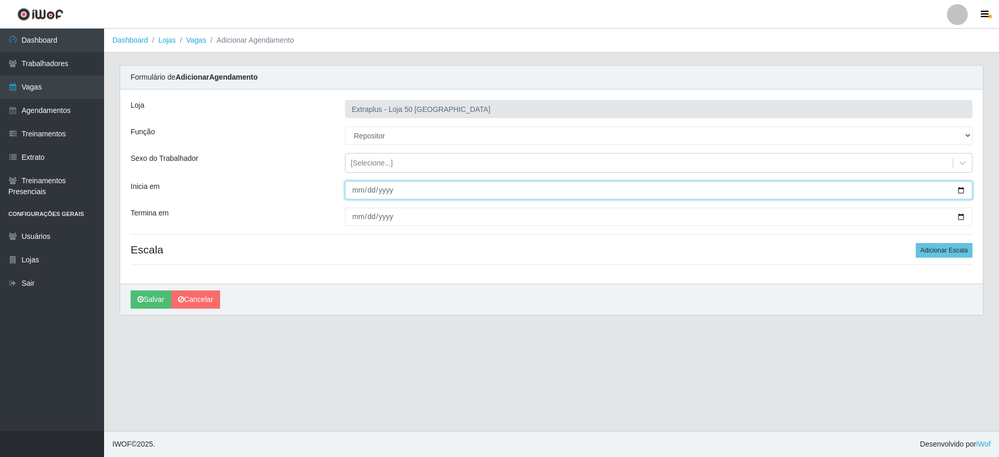
click at [350, 190] on input "Inicia em" at bounding box center [658, 190] width 627 height 18
click at [963, 189] on input "Inicia em" at bounding box center [658, 190] width 627 height 18
click at [966, 191] on input "Inicia em" at bounding box center [658, 190] width 627 height 18
click at [962, 189] on input "Inicia em" at bounding box center [658, 190] width 627 height 18
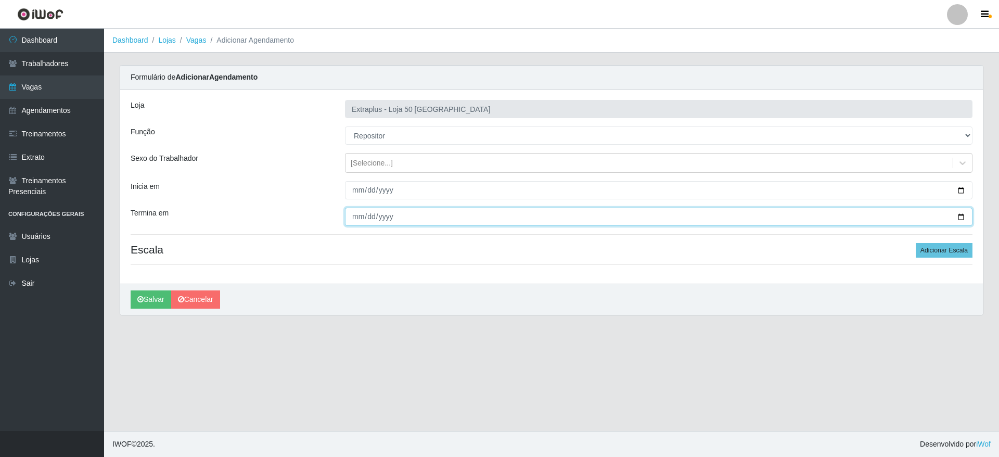
click at [958, 216] on input "Termina em" at bounding box center [658, 217] width 627 height 18
click at [406, 135] on select "[Selecione...] Repositor Repositor + Repositor ++" at bounding box center [658, 135] width 627 height 18
click at [345, 126] on select "[Selecione...] Repositor Repositor + Repositor ++" at bounding box center [658, 135] width 627 height 18
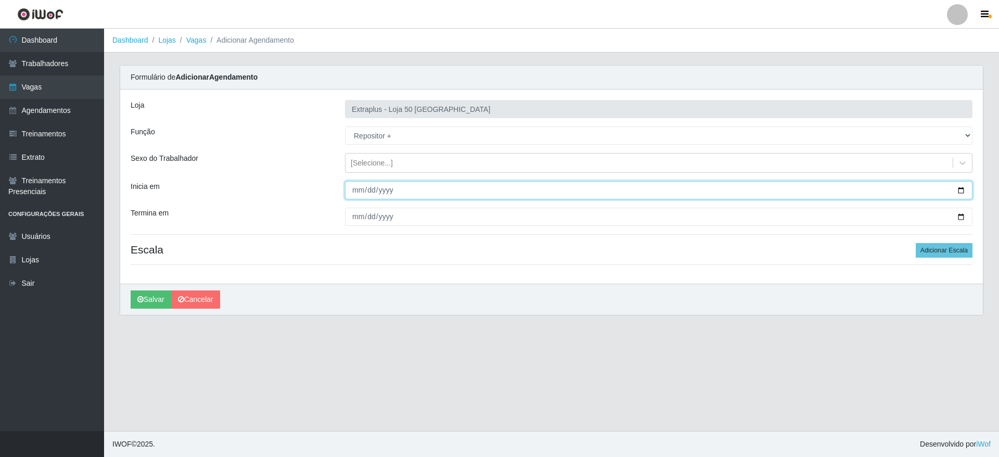
click at [354, 190] on input "[DATE]" at bounding box center [658, 190] width 627 height 18
click at [961, 190] on input "[DATE]" at bounding box center [658, 190] width 627 height 18
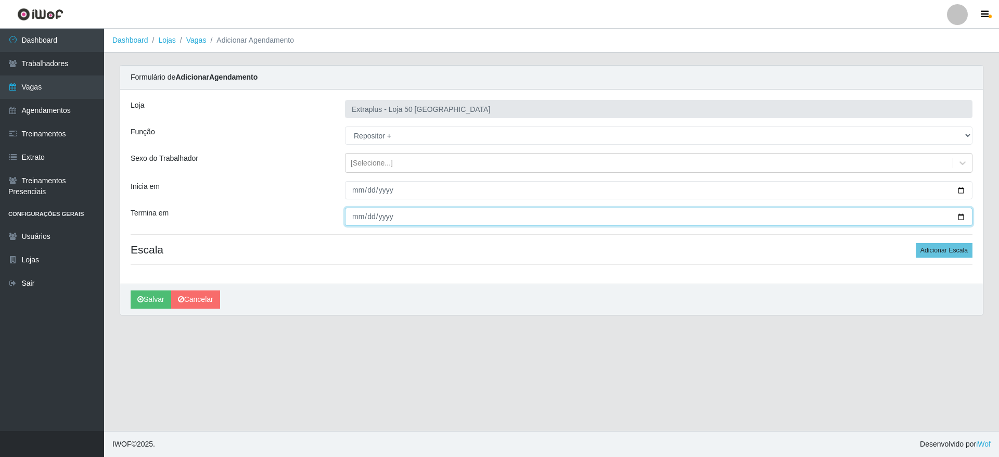
click at [957, 214] on input "[DATE]" at bounding box center [658, 217] width 627 height 18
click at [957, 248] on button "Adicionar Escala" at bounding box center [943, 250] width 57 height 15
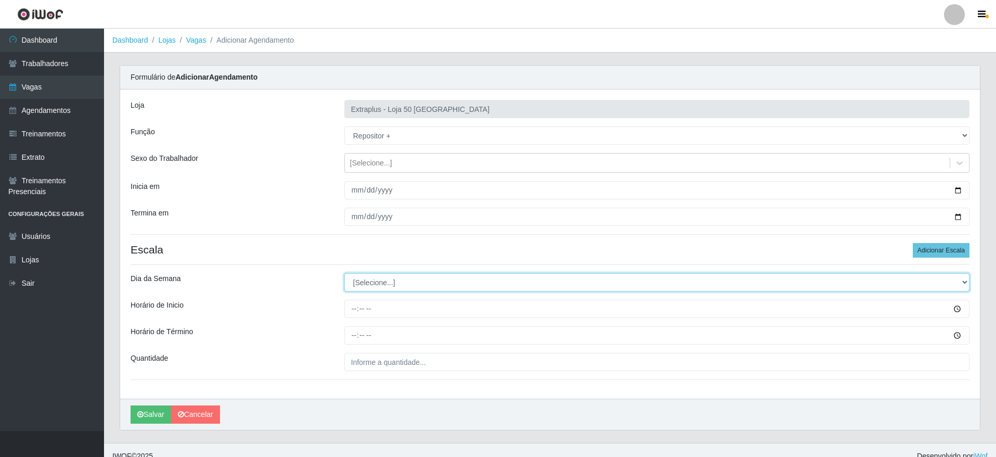
click at [418, 286] on select "[Selecione...] Segunda Terça Quarta Quinta Sexta Sábado Domingo" at bounding box center [656, 282] width 625 height 18
click at [344, 273] on select "[Selecione...] Segunda Terça Quarta Quinta Sexta Sábado Domingo" at bounding box center [656, 282] width 625 height 18
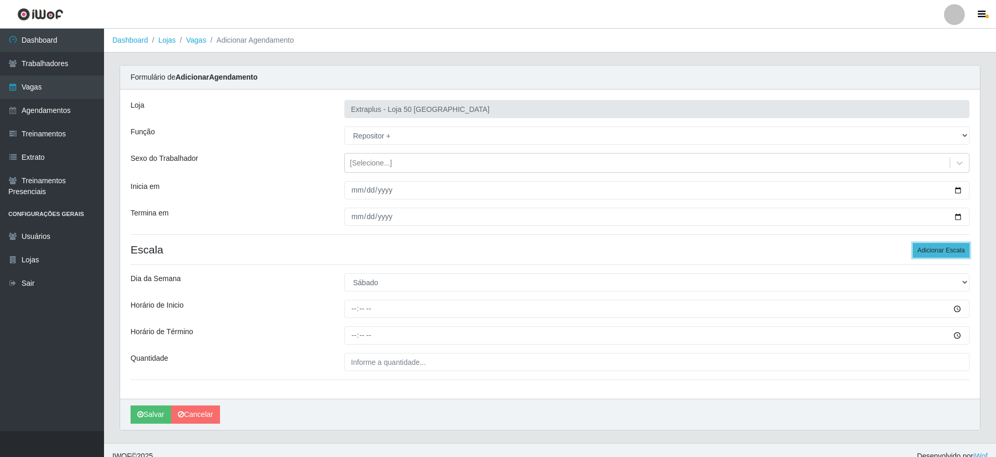
click at [918, 244] on button "Adicionar Escala" at bounding box center [941, 250] width 57 height 15
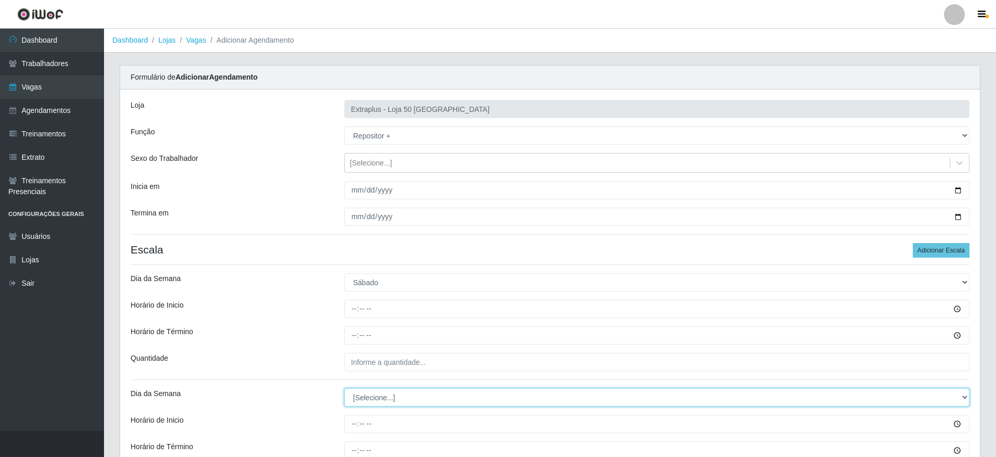
click at [385, 397] on select "[Selecione...] Segunda Terça Quarta Quinta Sexta Sábado Domingo" at bounding box center [656, 397] width 625 height 18
click at [344, 388] on select "[Selecione...] Segunda Terça Quarta Quinta Sexta Sábado Domingo" at bounding box center [656, 397] width 625 height 18
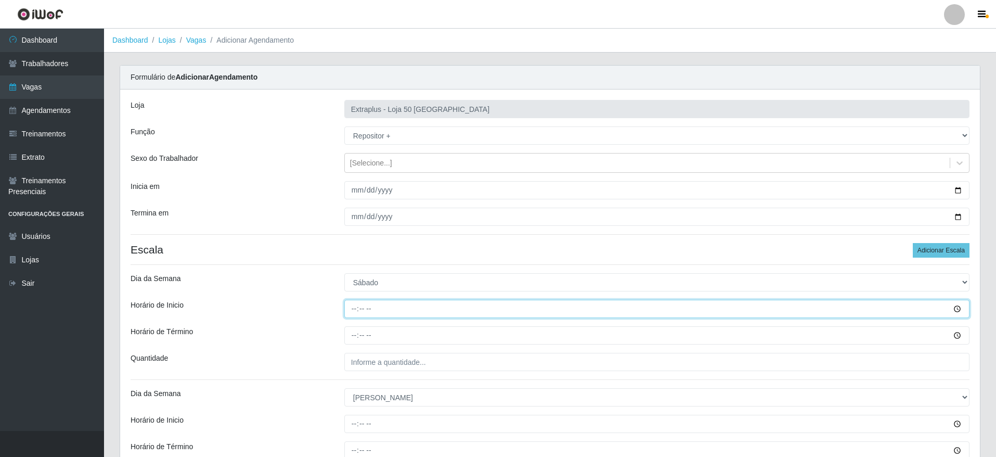
click at [355, 305] on input "Horário de Inicio" at bounding box center [656, 309] width 625 height 18
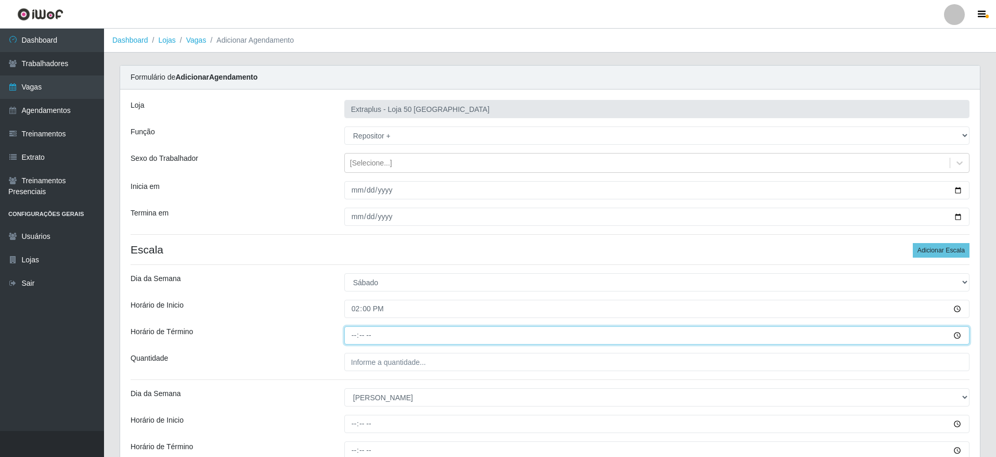
click at [357, 328] on input "Horário de Término" at bounding box center [656, 335] width 625 height 18
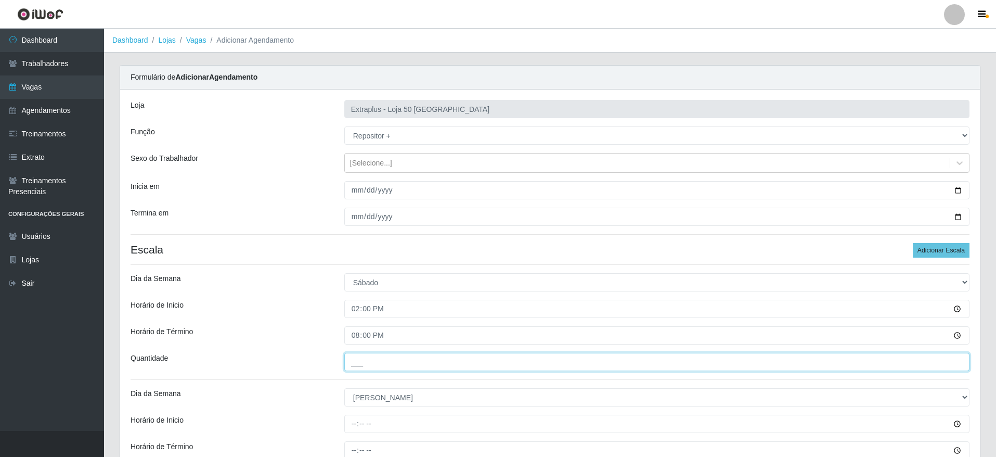
click at [441, 356] on input "___" at bounding box center [656, 362] width 625 height 18
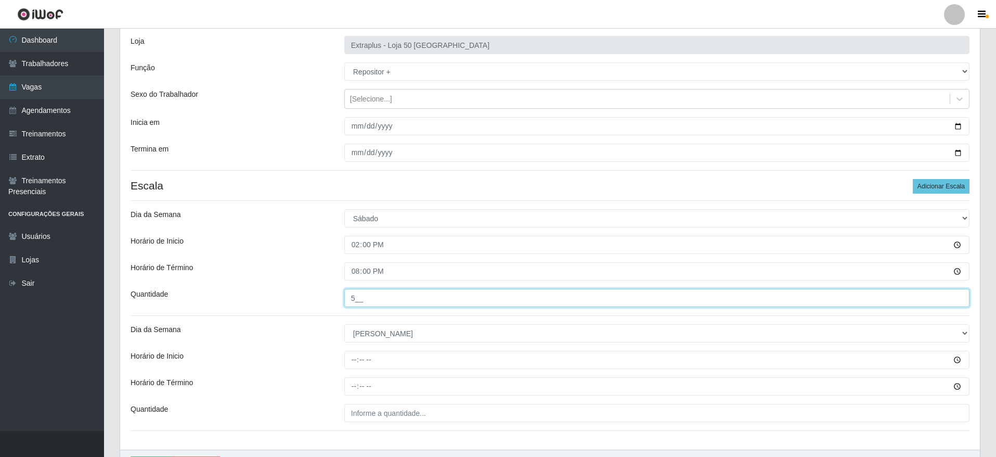
scroll to position [127, 0]
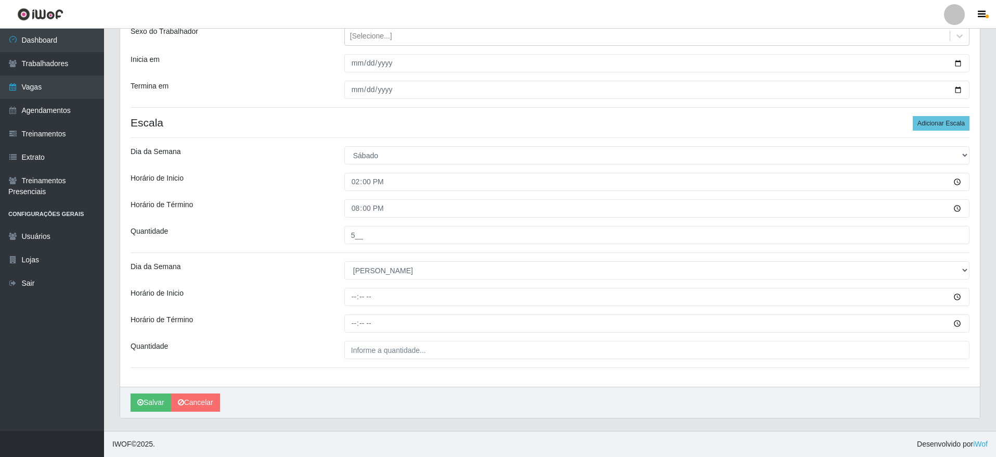
click at [347, 287] on div "Loja Extraplus - Loja 50 Praia do Canto Função [Selecione...] Repositor Reposit…" at bounding box center [550, 175] width 860 height 424
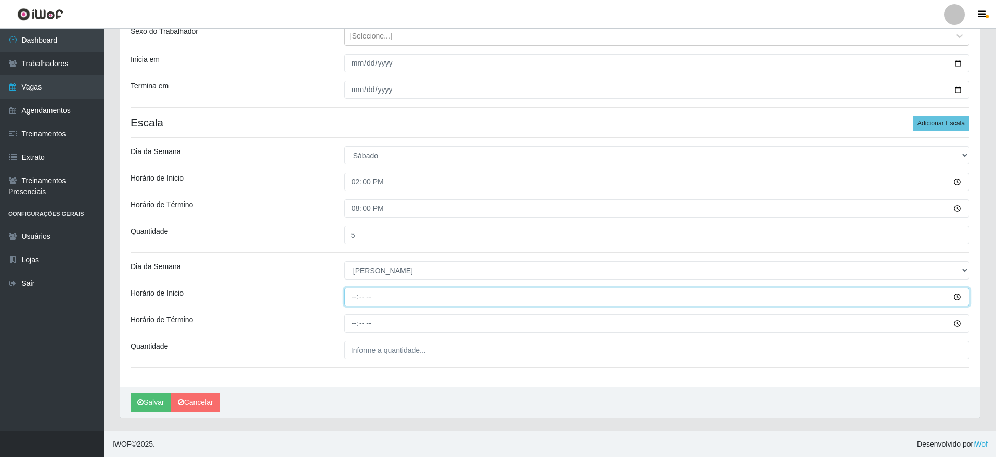
click at [350, 295] on input "Horário de Inicio" at bounding box center [656, 297] width 625 height 18
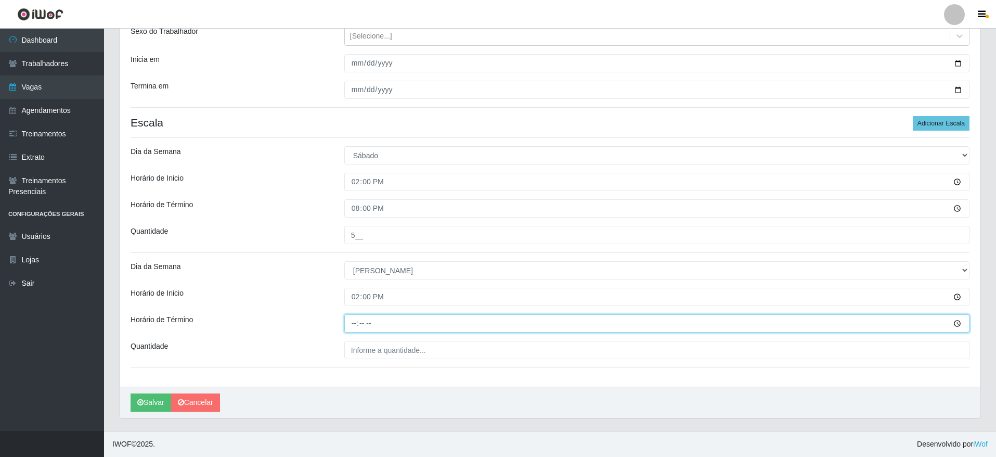
click at [354, 321] on input "Horário de Término" at bounding box center [656, 323] width 625 height 18
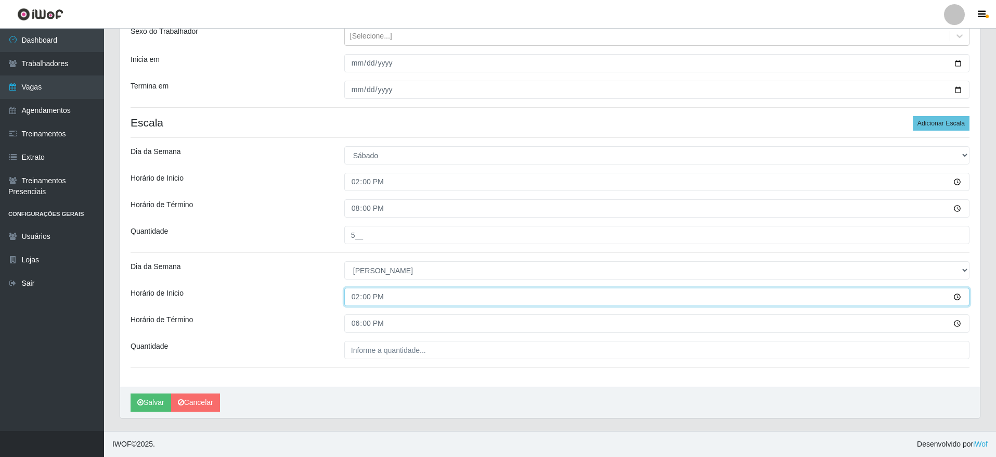
click at [346, 297] on input "14:00" at bounding box center [656, 297] width 625 height 18
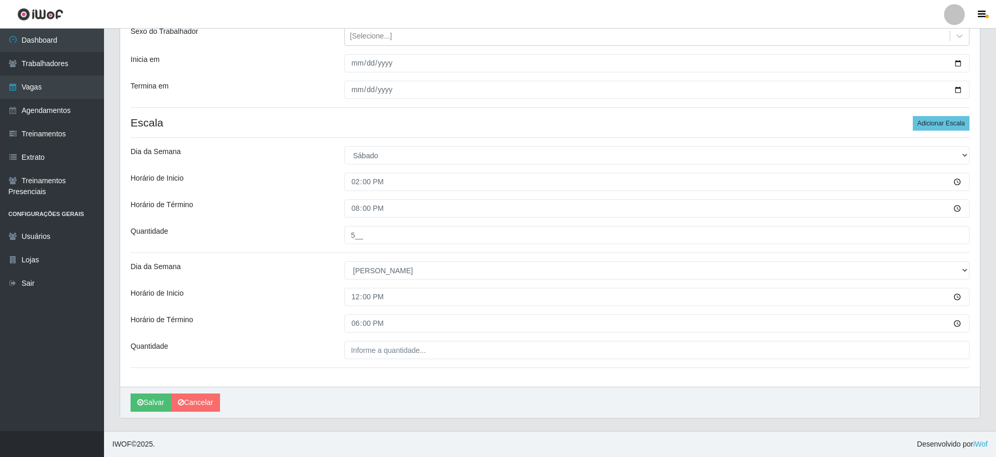
click at [449, 363] on div "Loja Extraplus - Loja 50 Praia do Canto Função [Selecione...] Repositor Reposit…" at bounding box center [550, 175] width 860 height 424
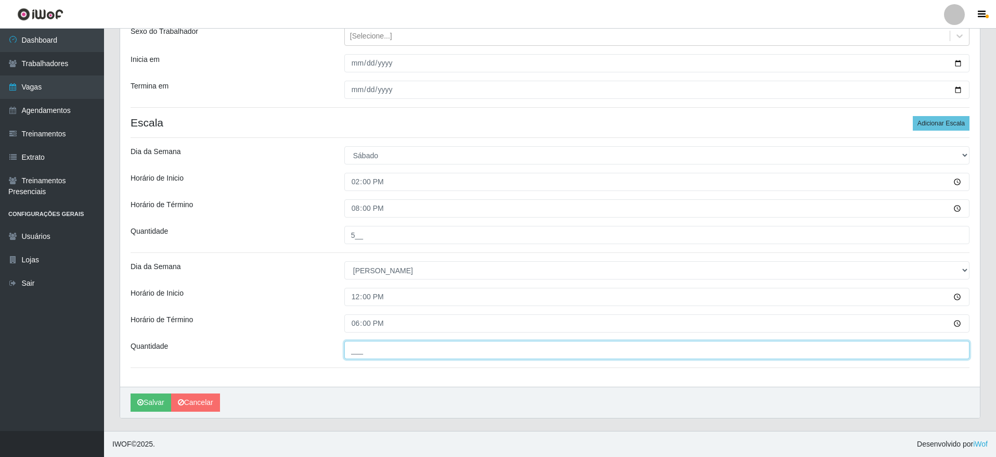
click at [446, 358] on input "___" at bounding box center [656, 350] width 625 height 18
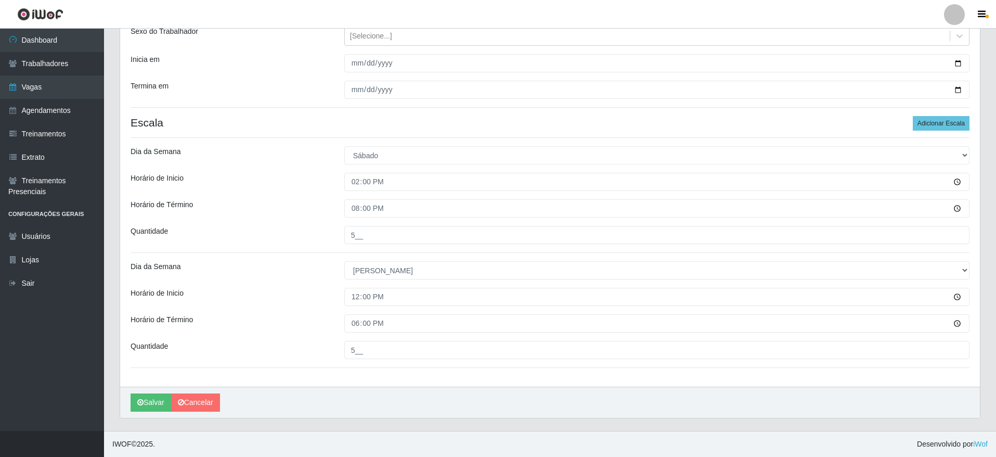
click at [397, 395] on div "[PERSON_NAME]" at bounding box center [550, 401] width 860 height 31
click at [144, 408] on button "Salvar" at bounding box center [151, 402] width 41 height 18
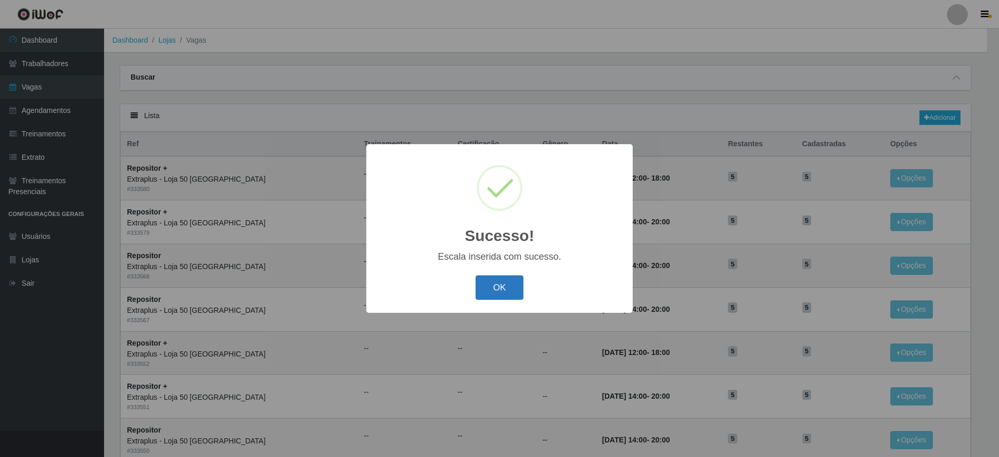
click at [510, 296] on button "OK" at bounding box center [499, 287] width 48 height 24
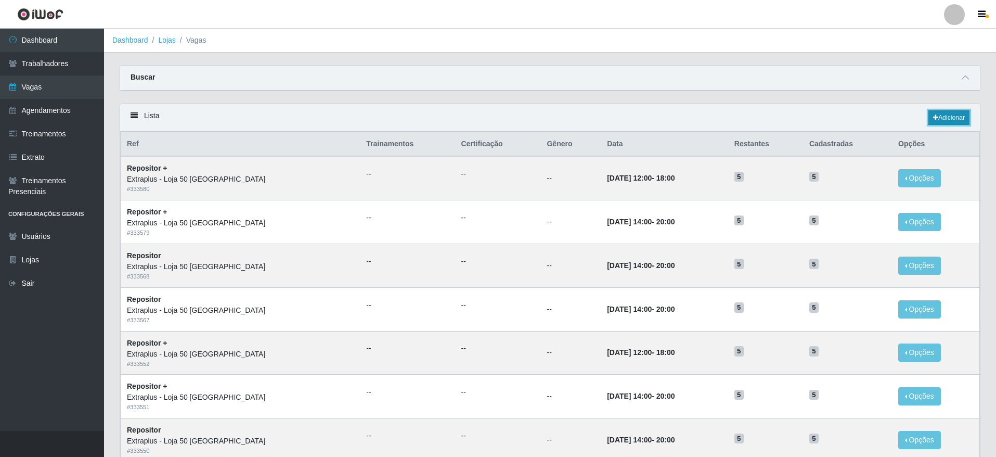
click at [934, 110] on link "Adicionar" at bounding box center [948, 117] width 41 height 15
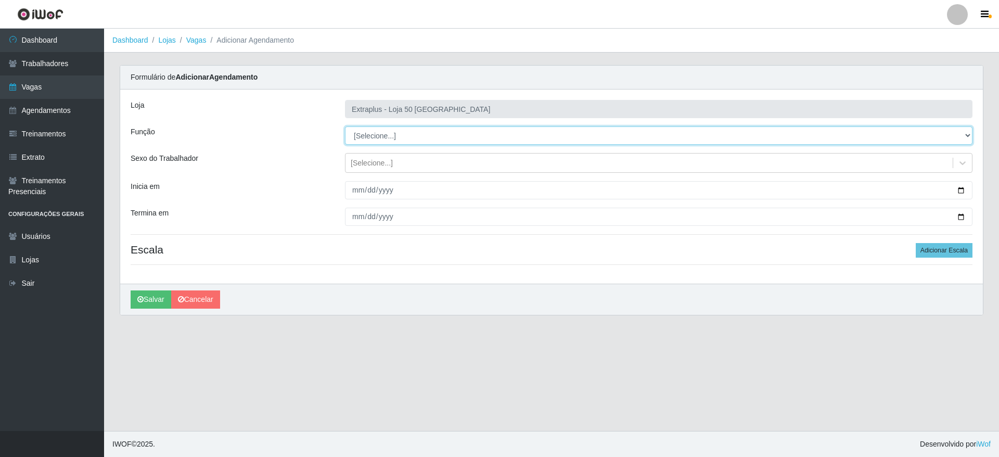
drag, startPoint x: 384, startPoint y: 150, endPoint x: 387, endPoint y: 135, distance: 15.5
click at [387, 135] on select "[Selecione...] Repositor Repositor + Repositor ++" at bounding box center [658, 135] width 627 height 18
click at [345, 126] on select "[Selecione...] Repositor Repositor + Repositor ++" at bounding box center [658, 135] width 627 height 18
click at [393, 137] on select "[Selecione...] Repositor Repositor + Repositor ++" at bounding box center [658, 135] width 627 height 18
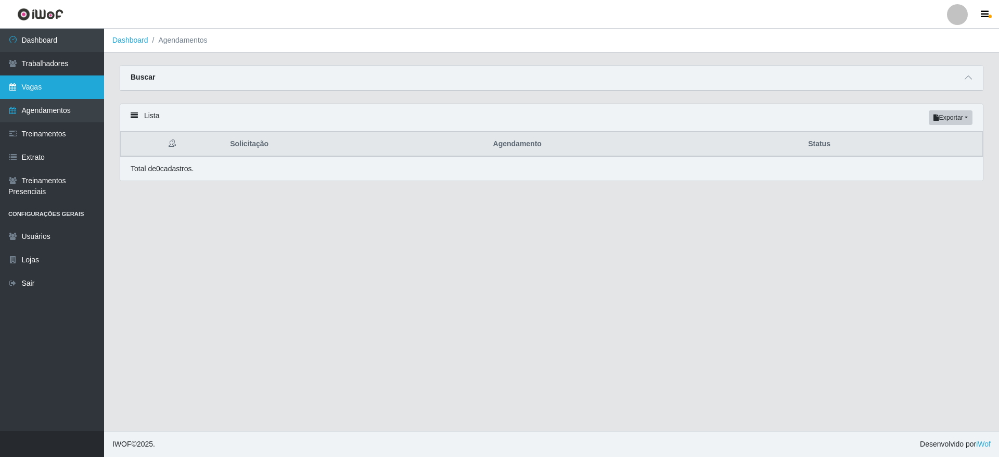
click at [28, 88] on link "Vagas" at bounding box center [52, 86] width 104 height 23
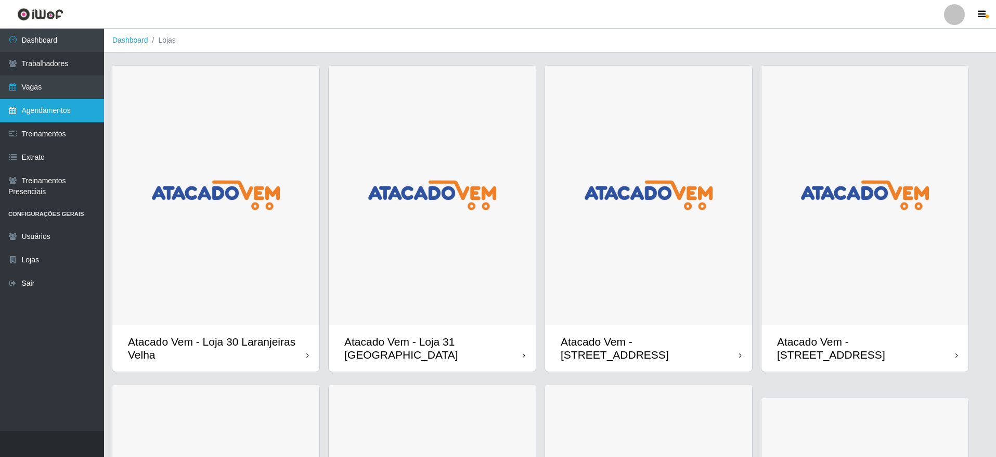
click at [38, 117] on link "Agendamentos" at bounding box center [52, 110] width 104 height 23
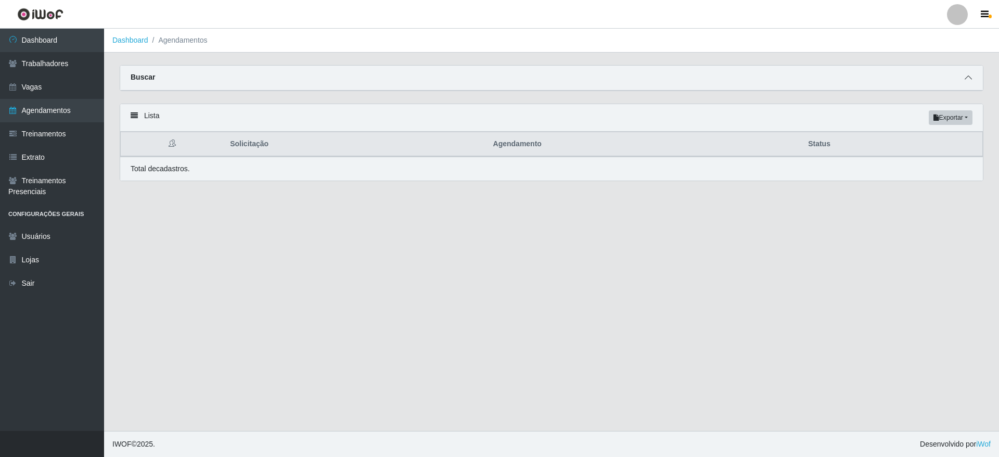
click at [964, 77] on icon at bounding box center [967, 77] width 7 height 7
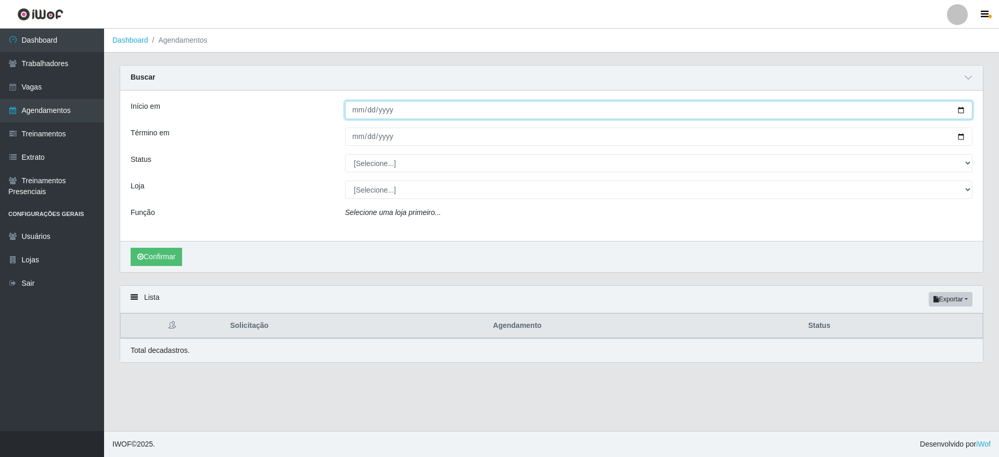
click at [450, 117] on input "Início em" at bounding box center [658, 110] width 627 height 18
click at [961, 108] on input "Início em" at bounding box center [658, 110] width 627 height 18
type input "2025-08-22"
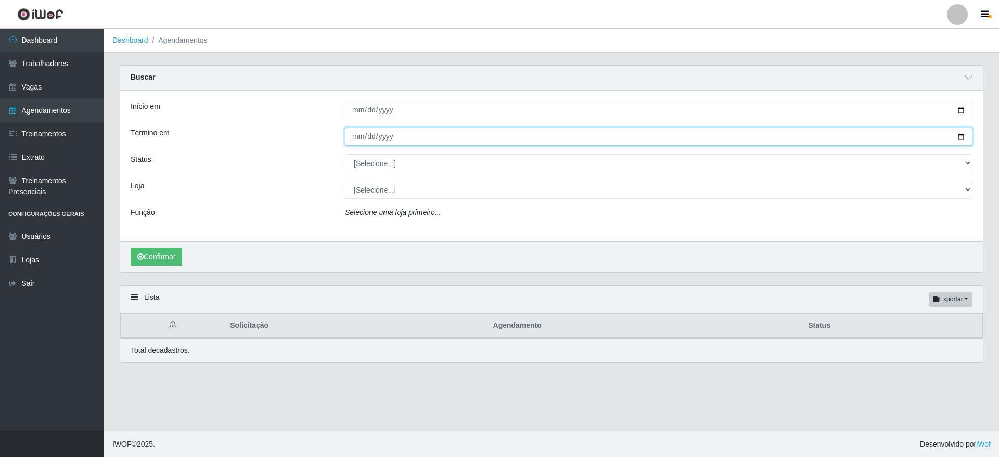
drag, startPoint x: 963, startPoint y: 136, endPoint x: 884, endPoint y: 159, distance: 82.9
click at [963, 137] on input "Término em" at bounding box center [658, 136] width 627 height 18
click at [958, 135] on input "2025-08-22" at bounding box center [658, 136] width 627 height 18
type input "2025-08-24"
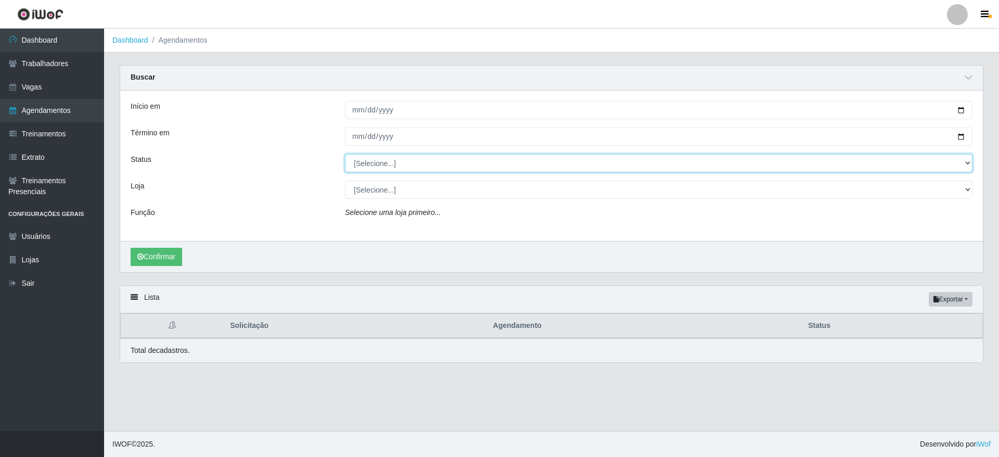
drag, startPoint x: 360, startPoint y: 155, endPoint x: 360, endPoint y: 163, distance: 7.8
click at [360, 155] on select "[Selecione...] AGENDADO AGUARDANDO LIBERAR EM ANDAMENTO EM REVISÃO FINALIZADO C…" at bounding box center [658, 163] width 627 height 18
select select "AGENDADO"
click at [345, 154] on select "[Selecione...] AGENDADO AGUARDANDO LIBERAR EM ANDAMENTO EM REVISÃO FINALIZADO C…" at bounding box center [658, 163] width 627 height 18
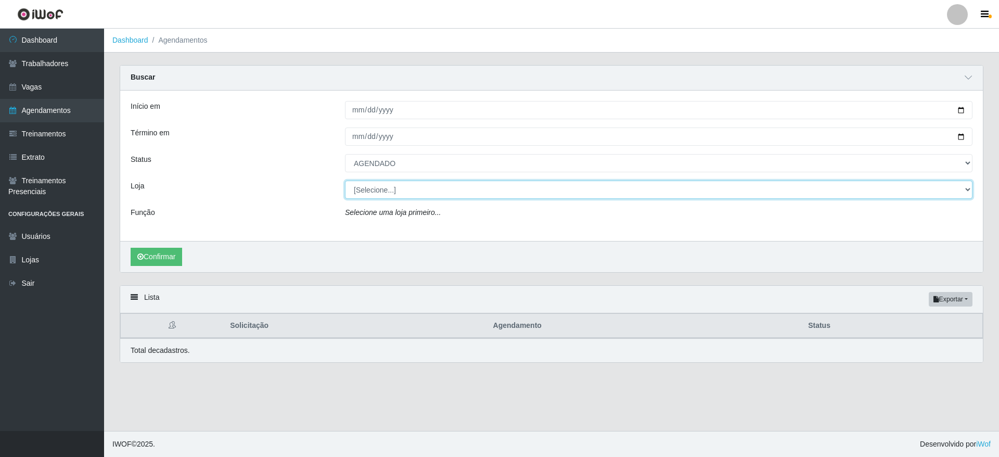
click at [371, 195] on select "[Selecione...] Atacado Vem - Loja 30 Laranjeiras Velha Atacado Vem - Loja 31 Sã…" at bounding box center [658, 189] width 627 height 18
select select "451"
click at [345, 181] on select "[Selecione...] Atacado Vem - Loja 30 Laranjeiras Velha Atacado Vem - Loja 31 Sã…" at bounding box center [658, 189] width 627 height 18
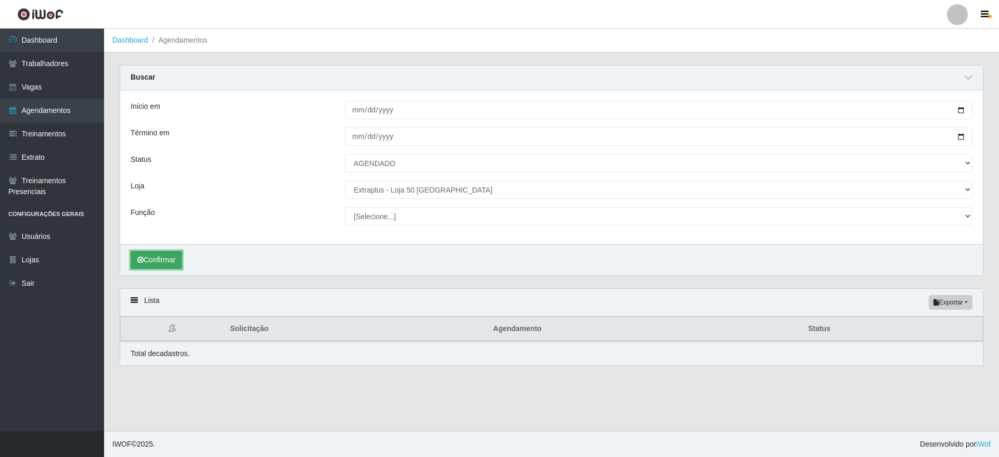
click at [162, 256] on button "Confirmar" at bounding box center [156, 260] width 51 height 18
click at [156, 257] on button "Confirmar" at bounding box center [156, 260] width 51 height 18
click at [138, 259] on icon "submit" at bounding box center [140, 259] width 6 height 7
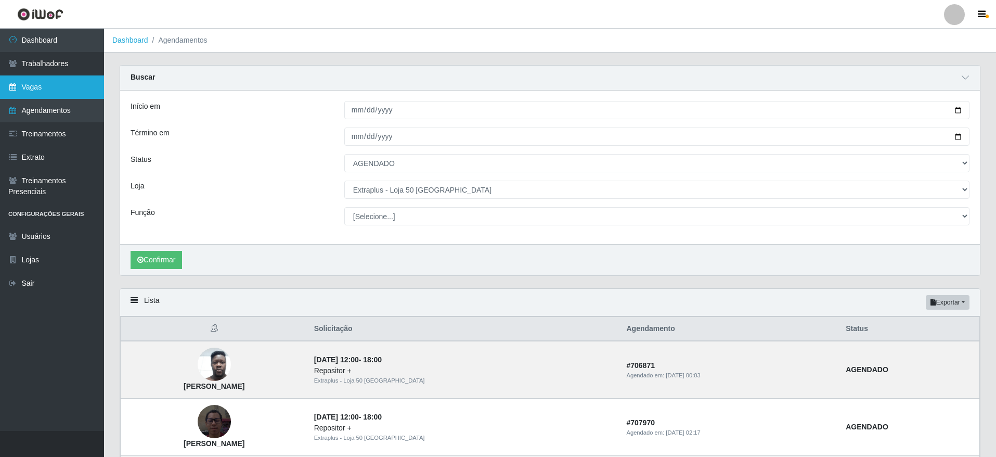
click at [69, 86] on link "Vagas" at bounding box center [52, 86] width 104 height 23
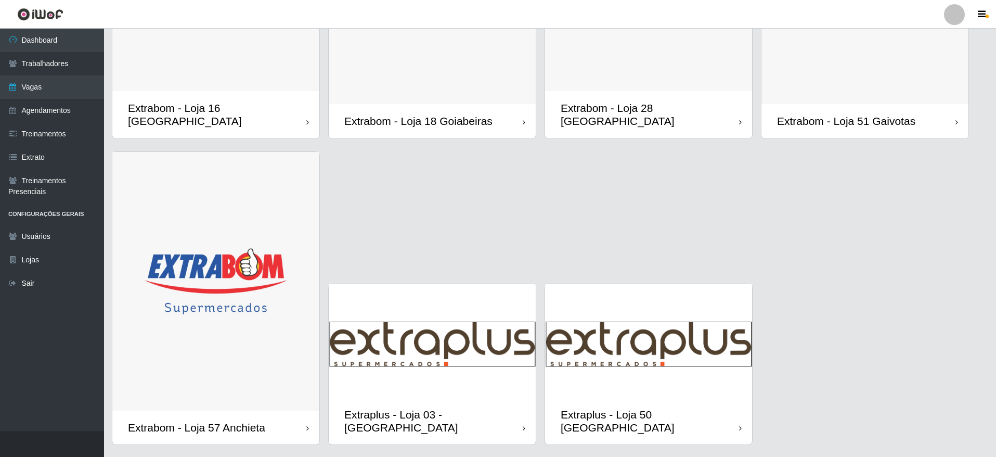
scroll to position [885, 0]
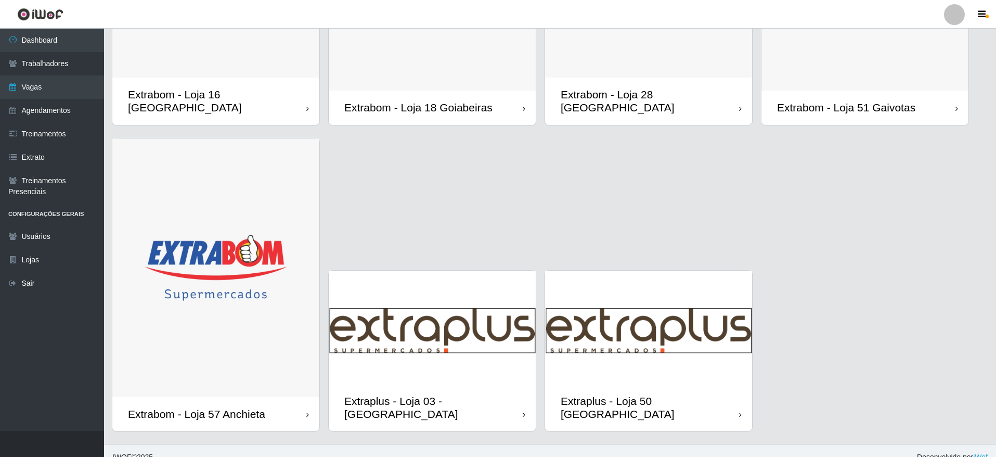
click at [439, 321] on img at bounding box center [432, 326] width 207 height 113
